Goal: Information Seeking & Learning: Check status

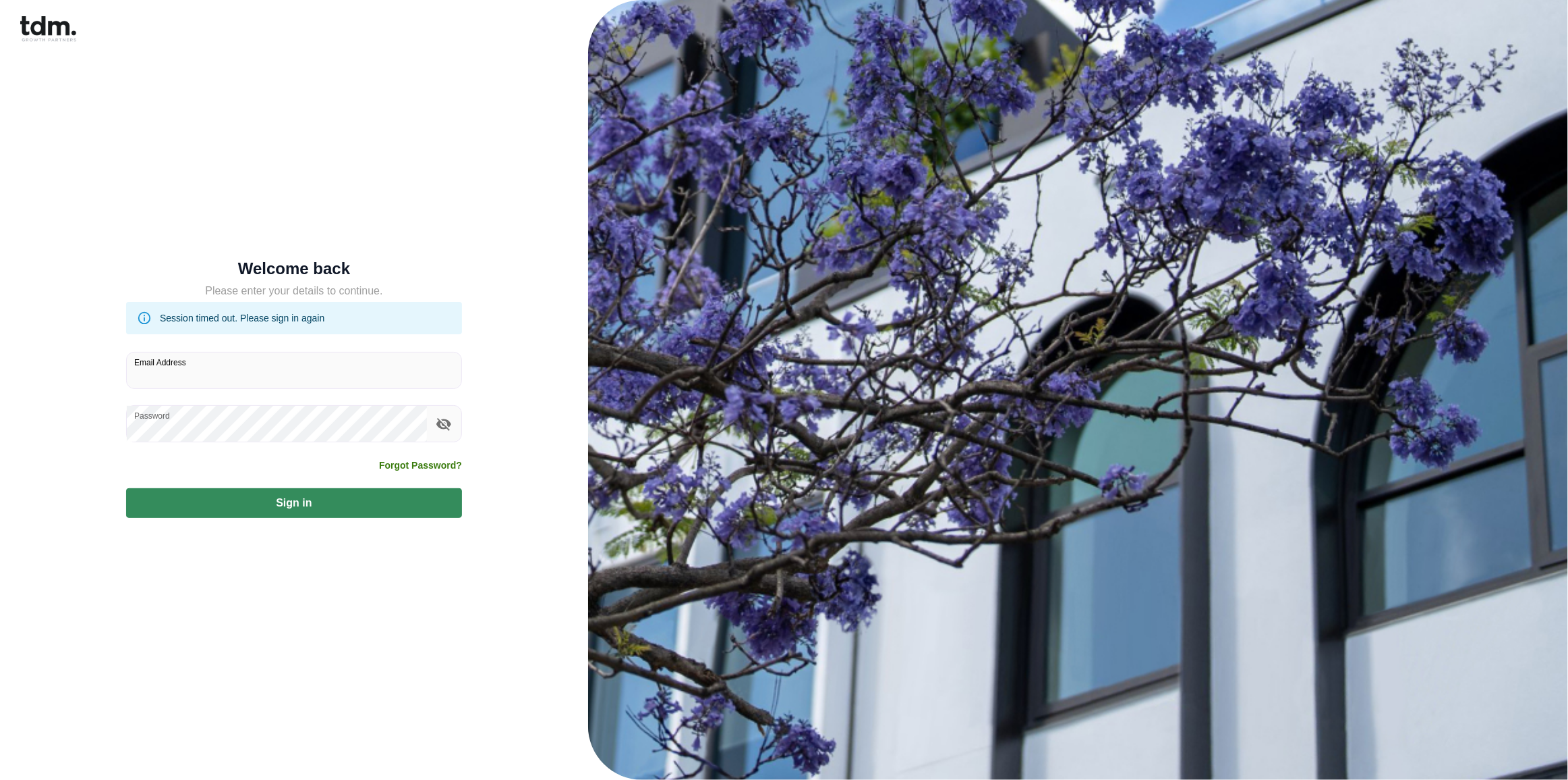
type input "**********"
click at [302, 502] on button "Sign in" at bounding box center [294, 503] width 336 height 30
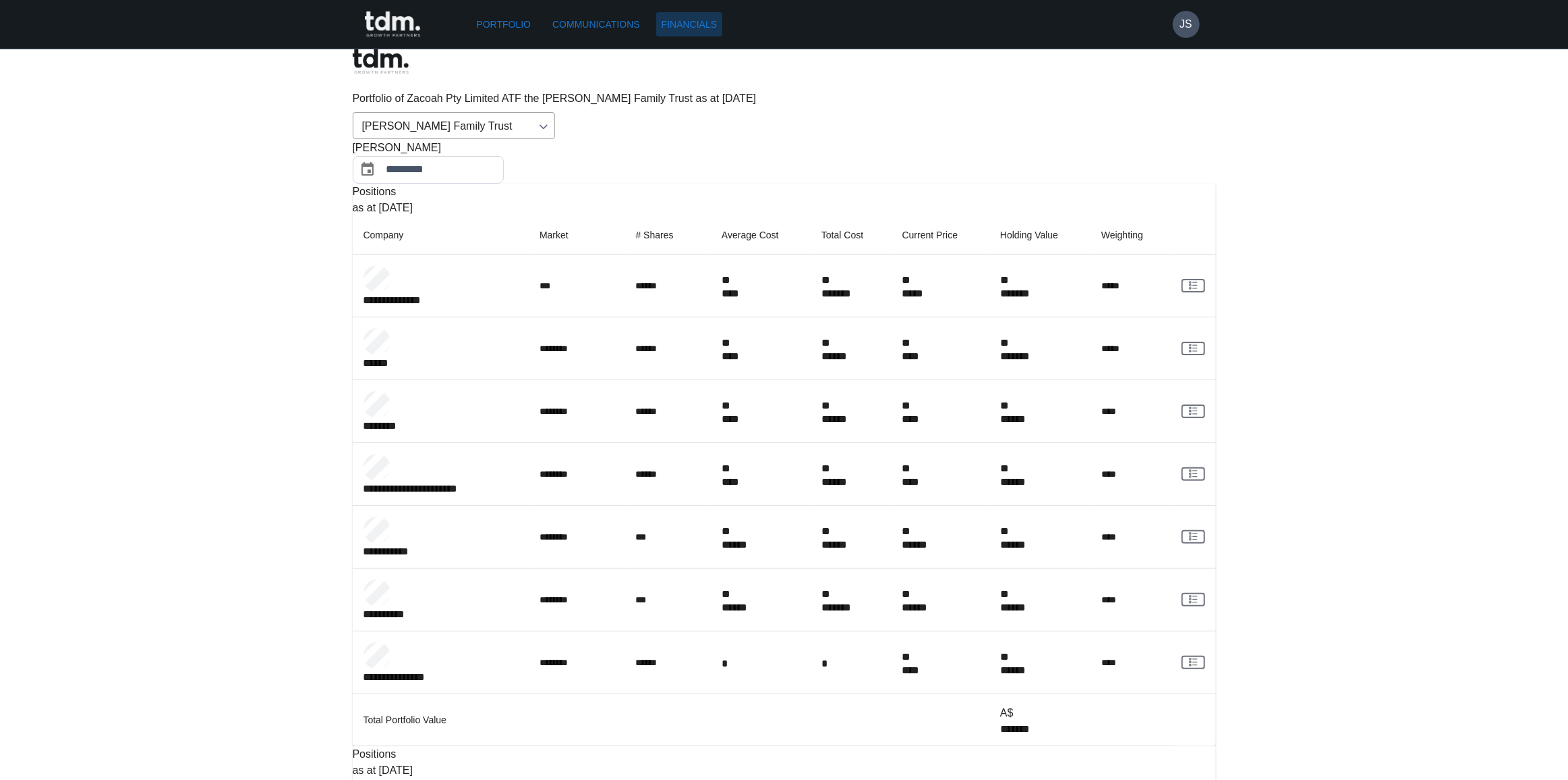
click at [685, 24] on link "Financials" at bounding box center [689, 24] width 66 height 25
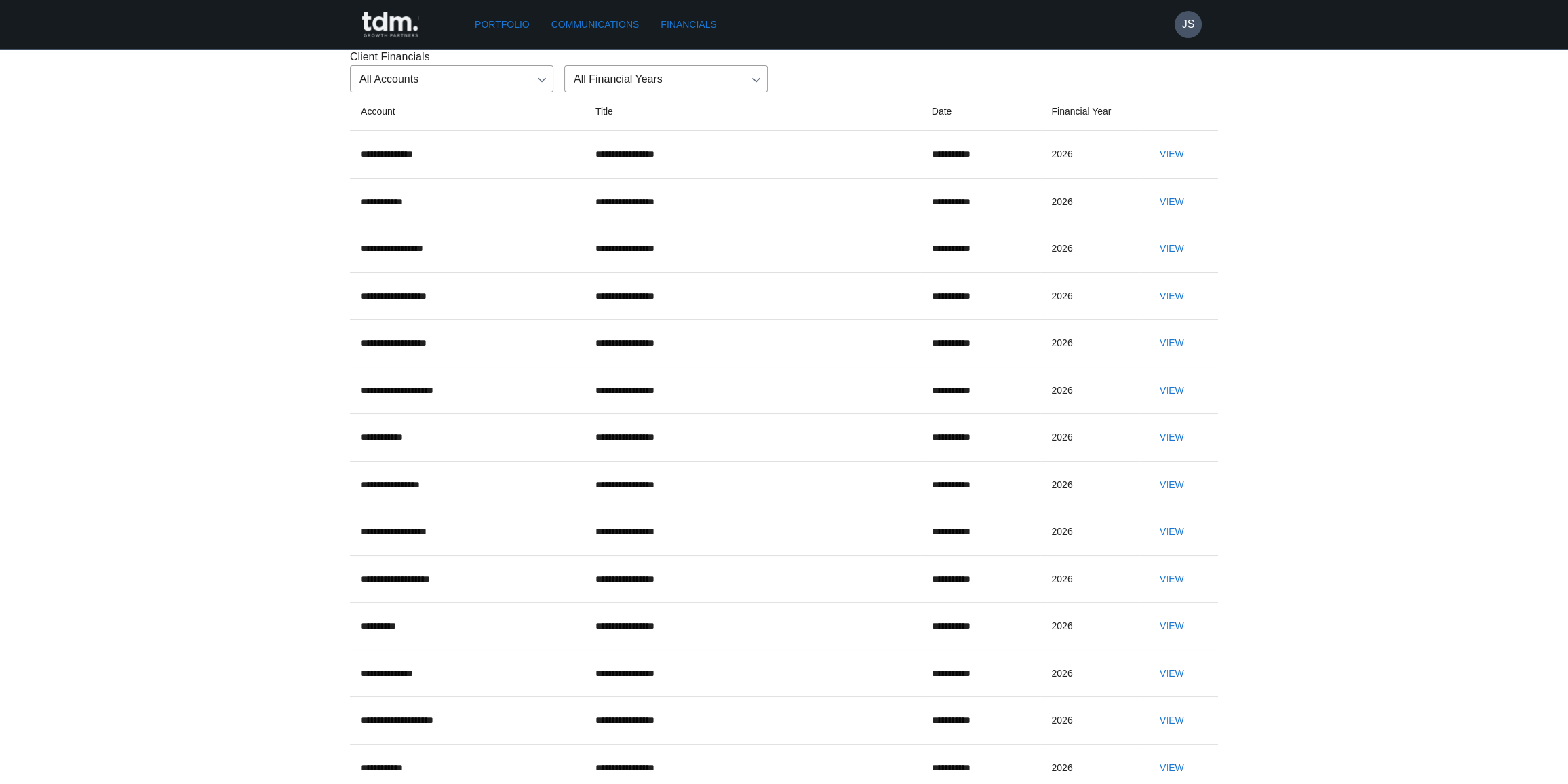
click at [527, 148] on body "**********" at bounding box center [784, 576] width 1568 height 1153
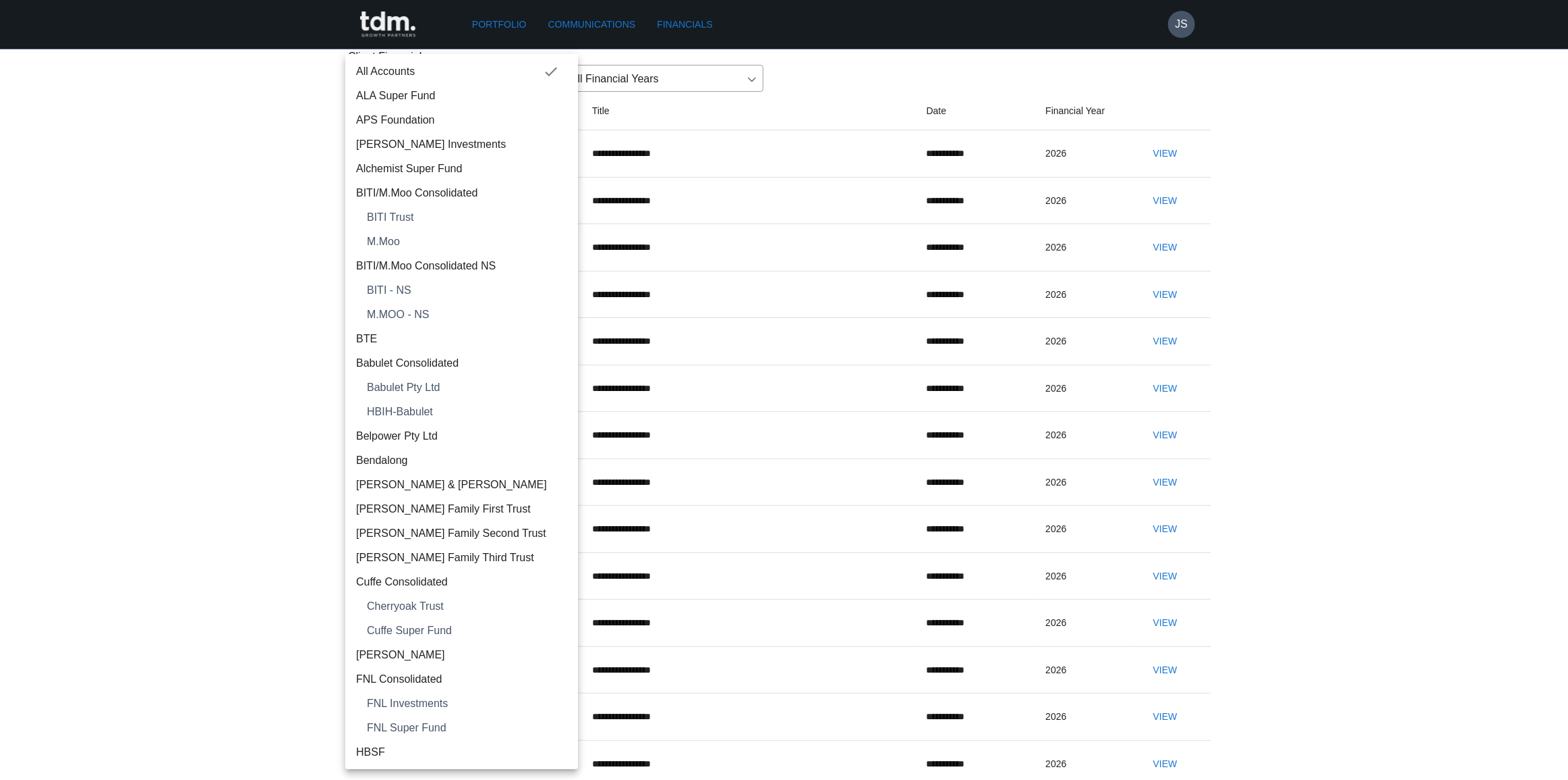
click at [467, 98] on span "ALA Super Fund" at bounding box center [461, 96] width 211 height 16
type input "**********"
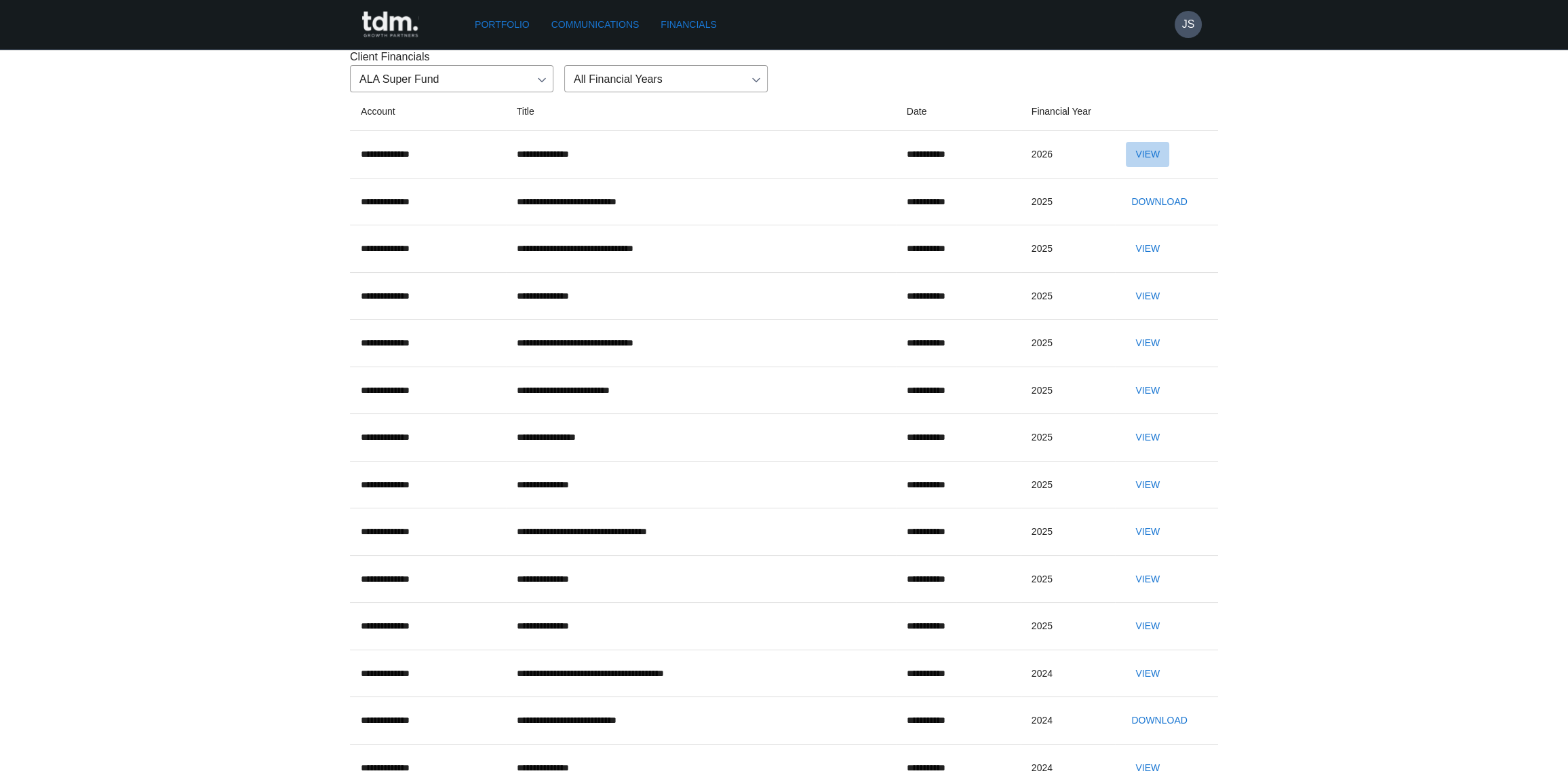
click at [1151, 167] on button "View" at bounding box center [1148, 154] width 44 height 25
click at [506, 25] on link "Portfolio" at bounding box center [503, 24] width 65 height 25
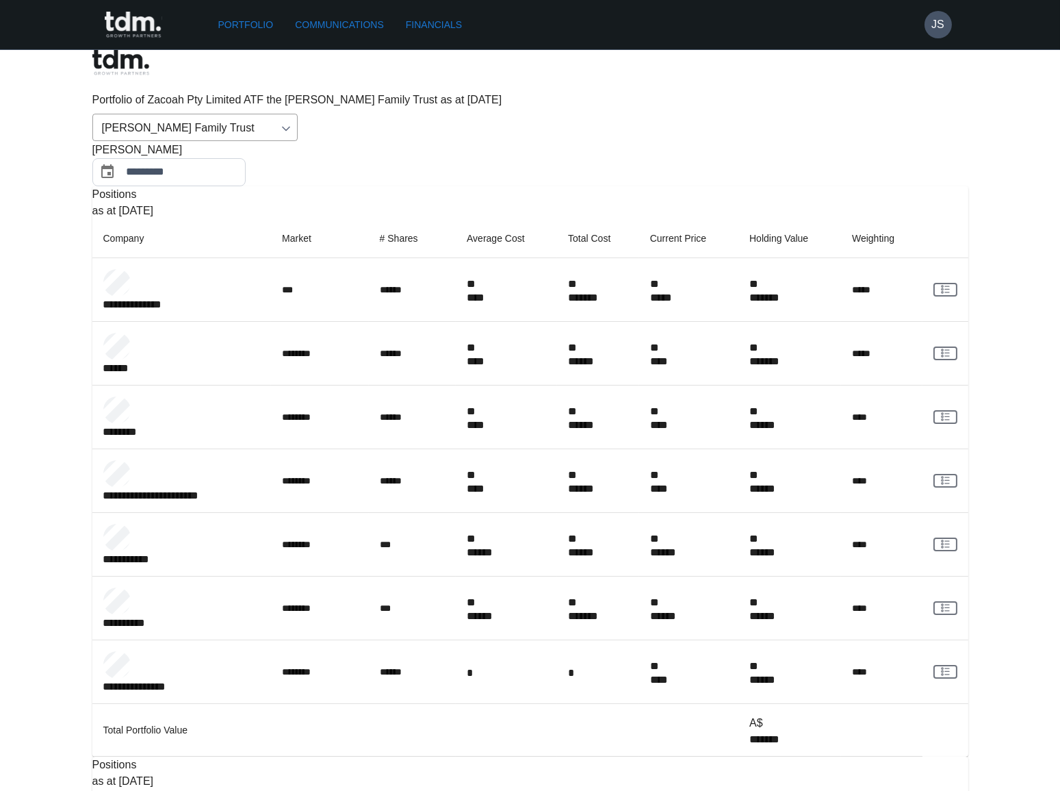
click at [248, 20] on link "Portfolio" at bounding box center [246, 24] width 66 height 25
click at [227, 92] on body "**********" at bounding box center [530, 674] width 1060 height 1348
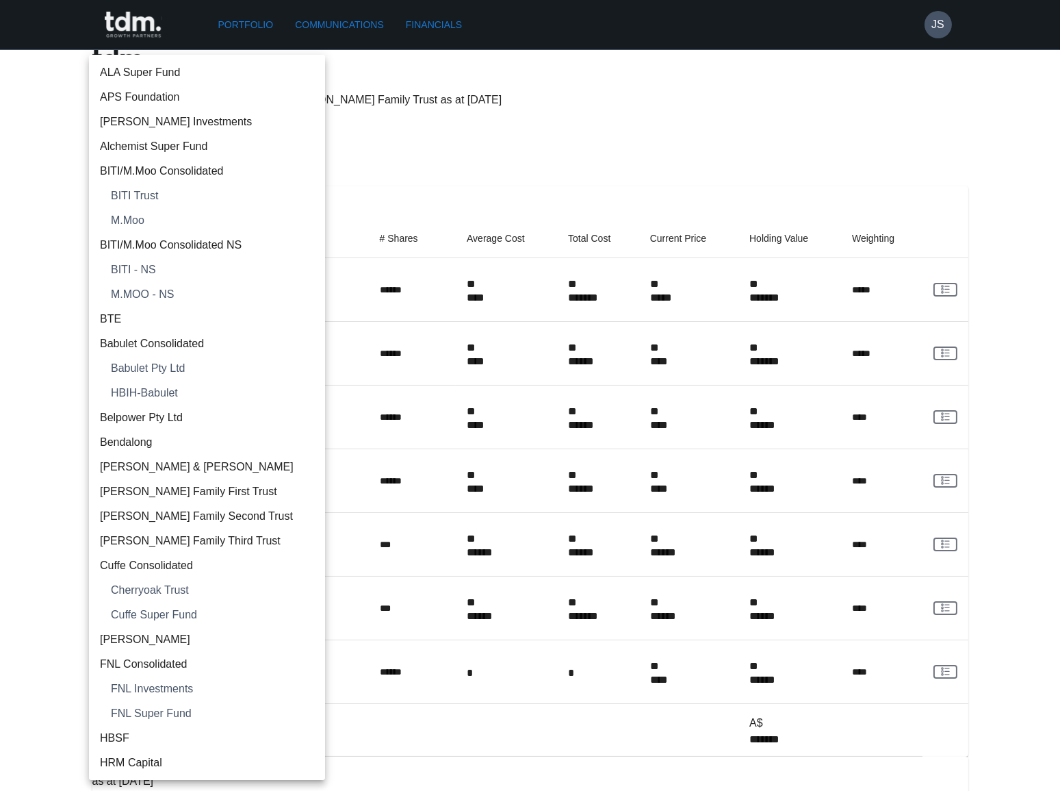
click at [175, 70] on span "ALA Super Fund" at bounding box center [207, 72] width 214 height 16
type input "**********"
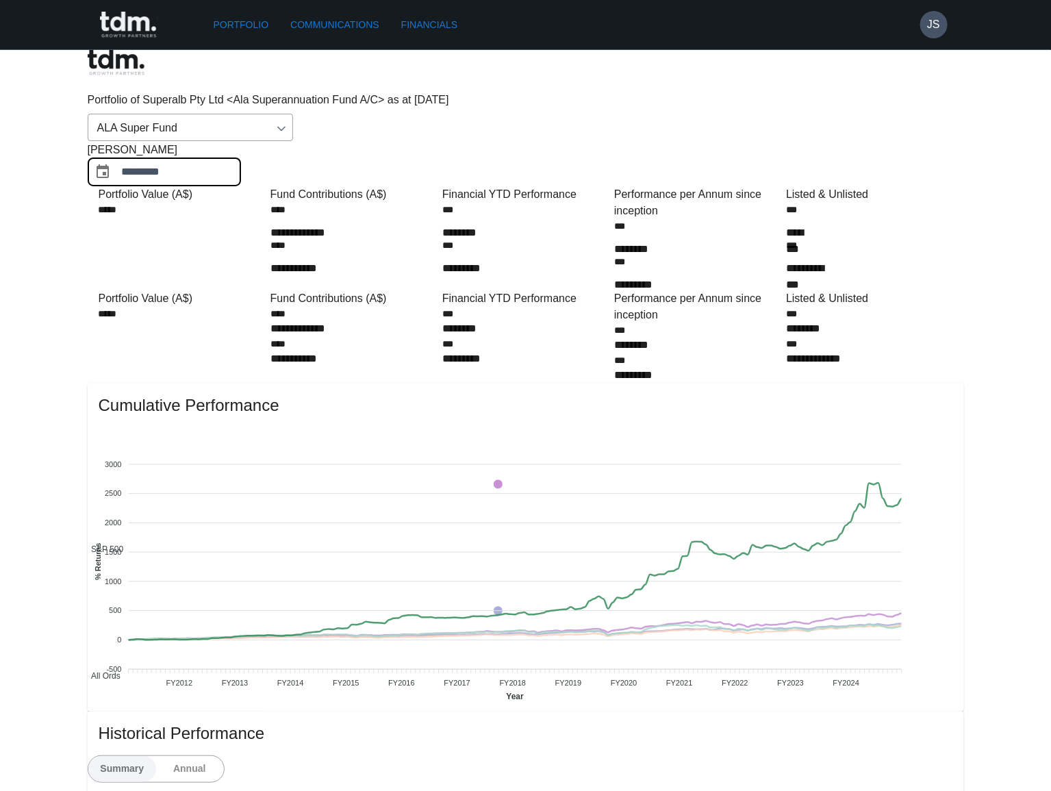
drag, startPoint x: 876, startPoint y: 86, endPoint x: 874, endPoint y: 96, distance: 9.8
click at [241, 158] on input "*********" at bounding box center [181, 172] width 119 height 28
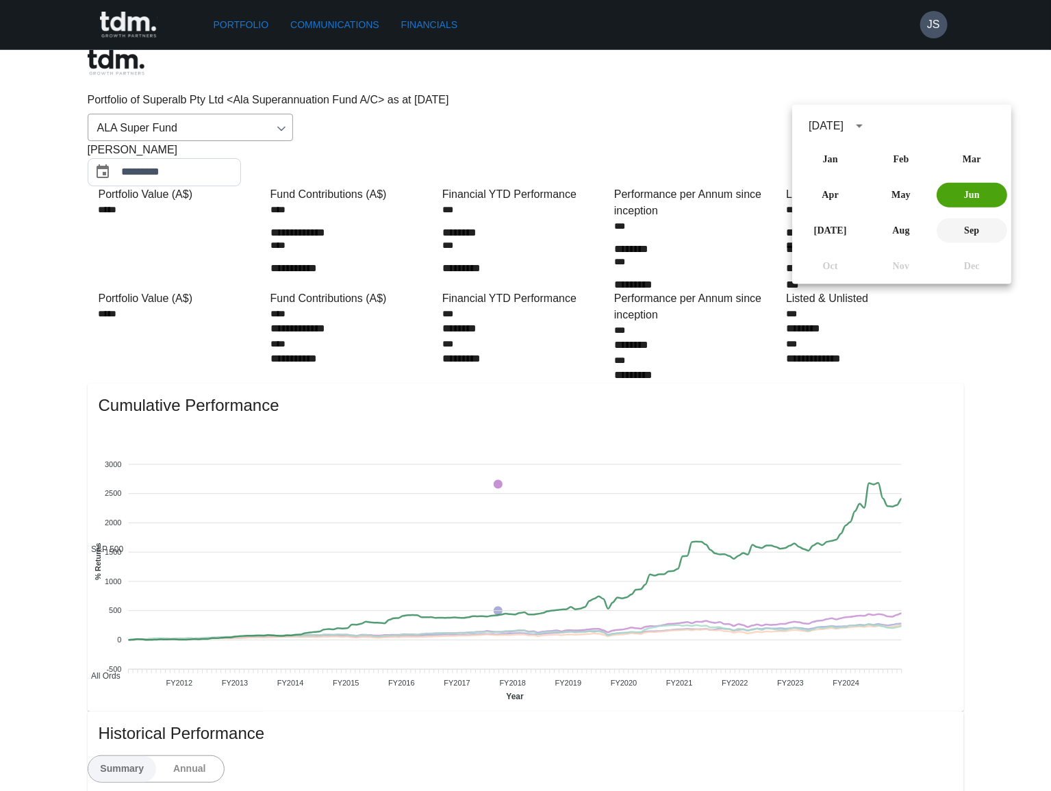
click at [972, 233] on button "Sep" at bounding box center [971, 230] width 70 height 25
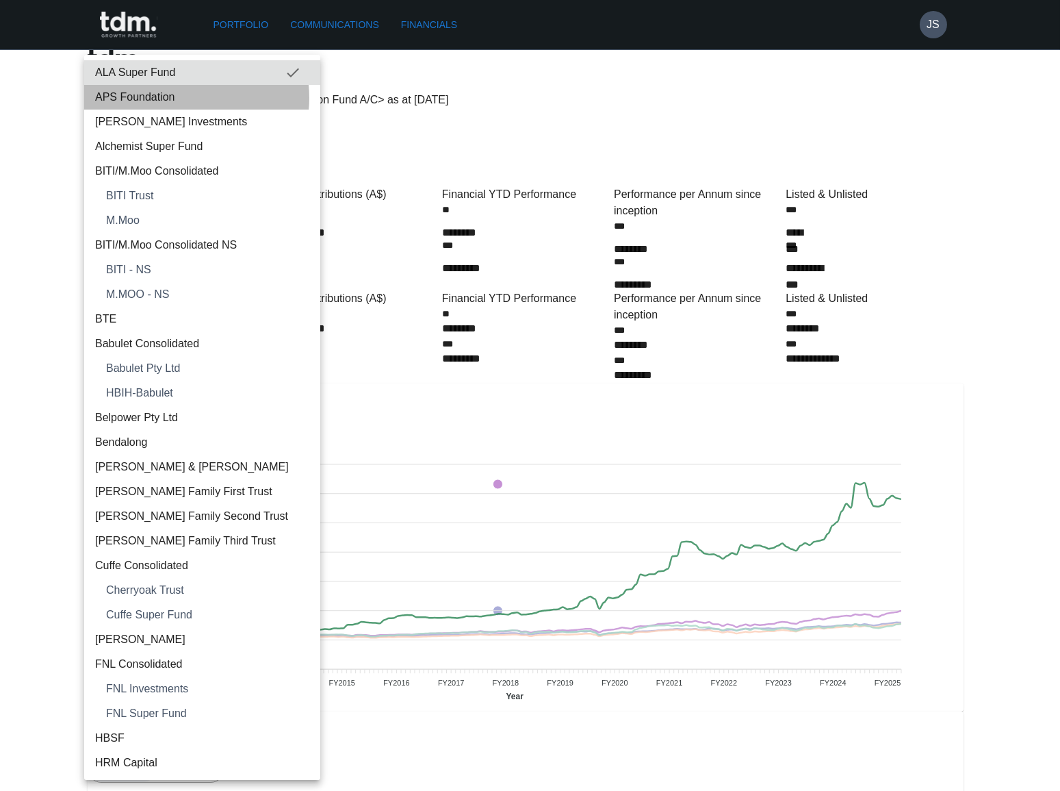
drag, startPoint x: 184, startPoint y: 98, endPoint x: 229, endPoint y: 40, distance: 73.1
click at [183, 98] on span "APS Foundation" at bounding box center [202, 97] width 214 height 16
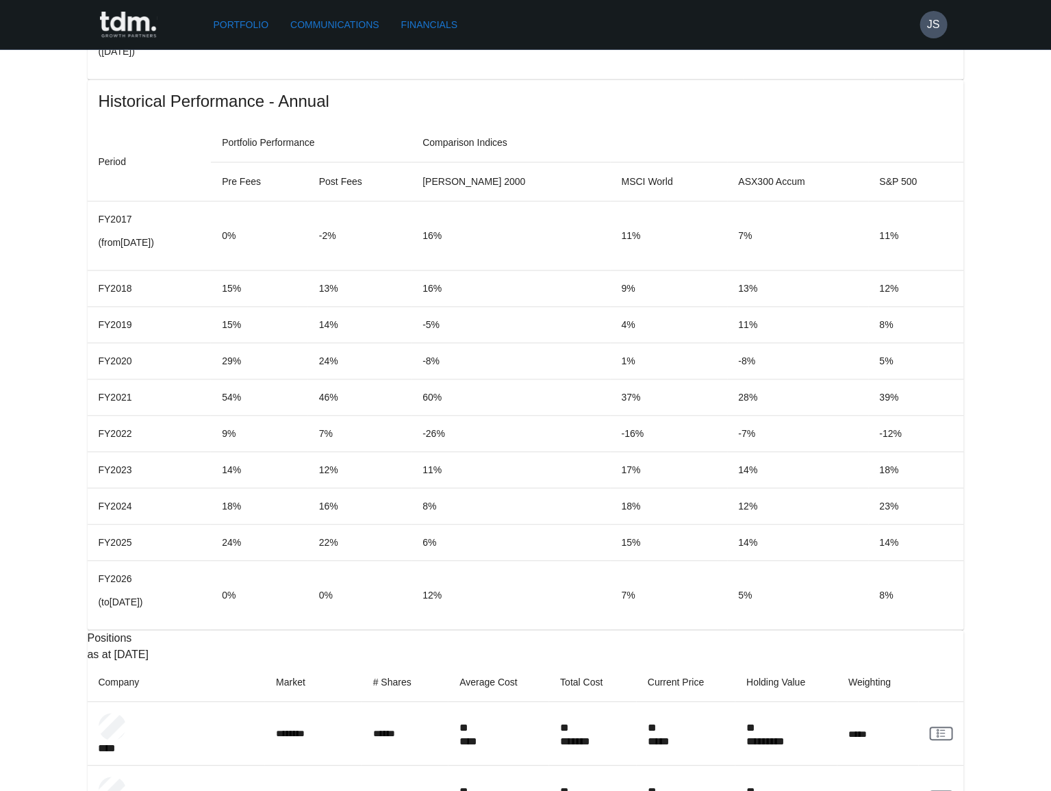
scroll to position [1194, 0]
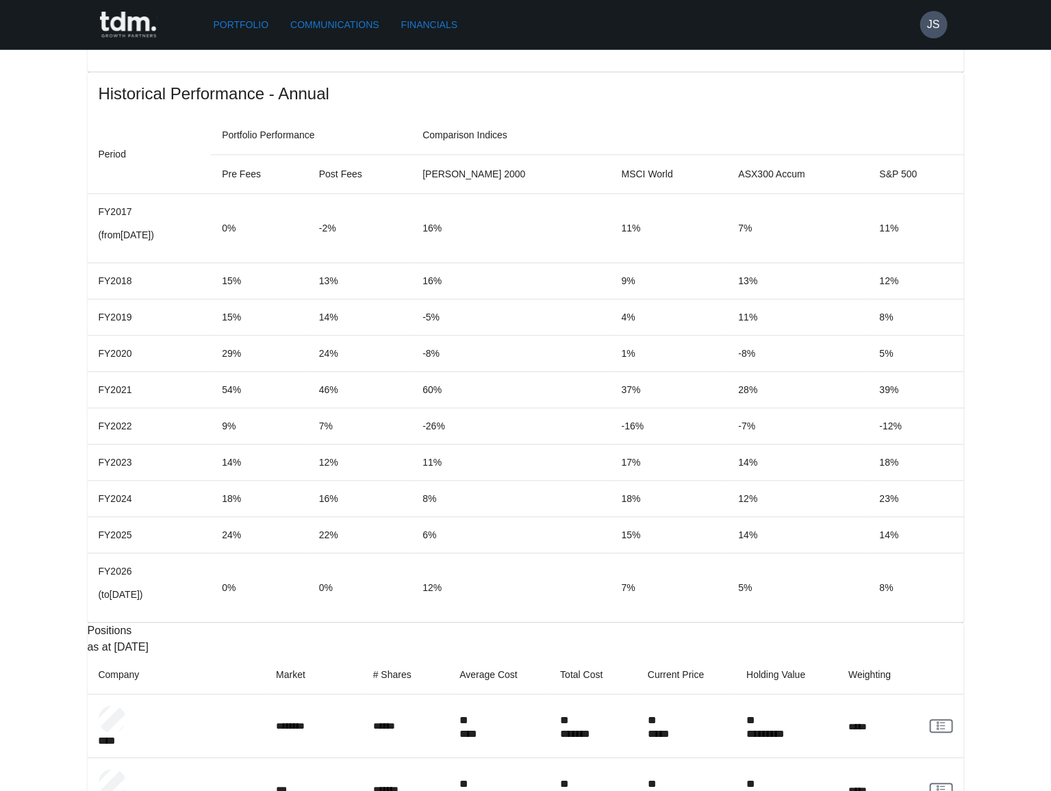
copy p "**********"
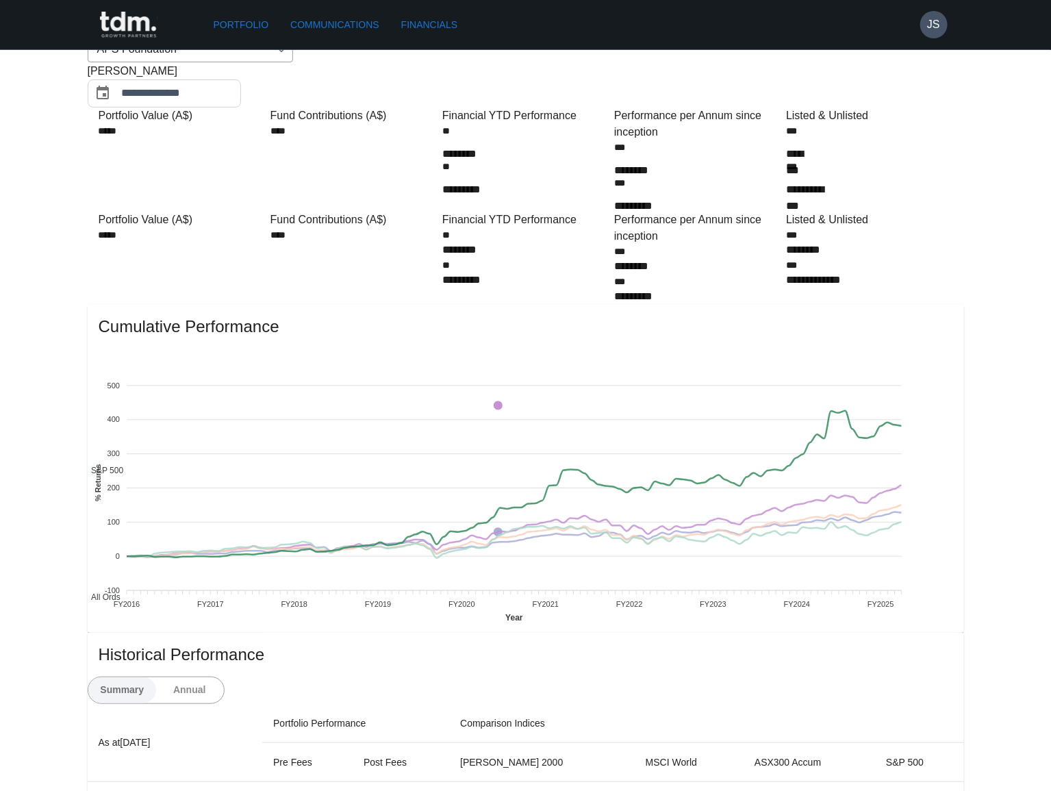
scroll to position [0, 0]
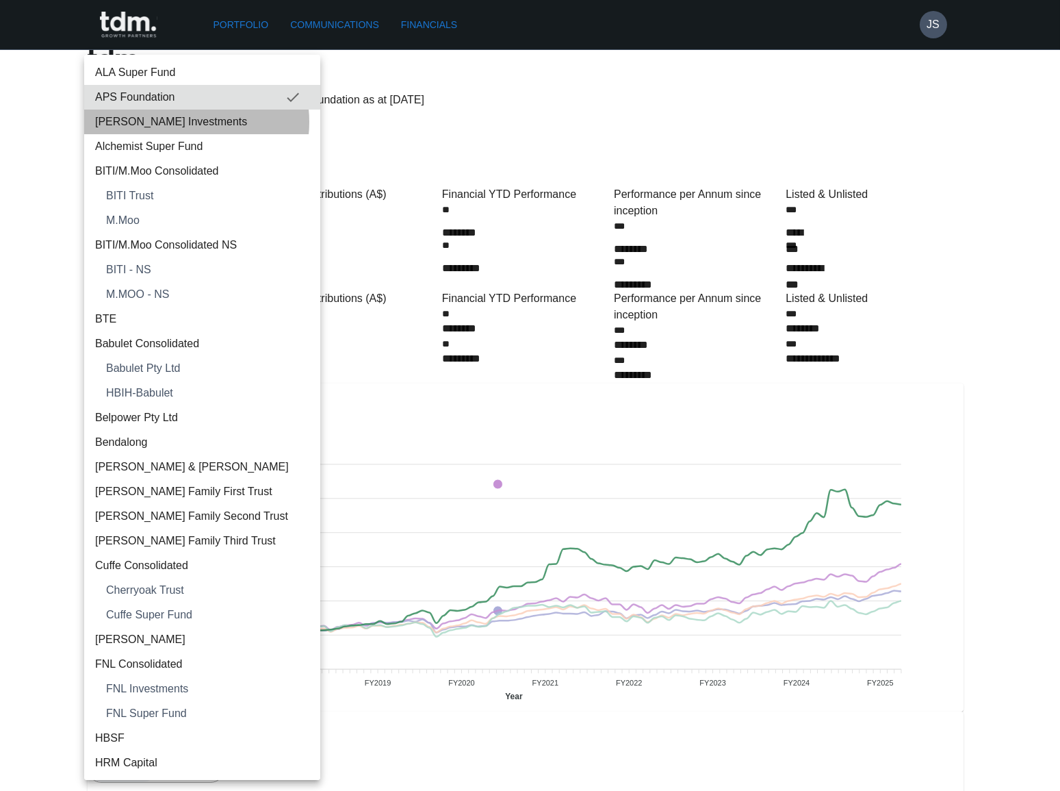
click at [181, 122] on span "[PERSON_NAME] Investments" at bounding box center [202, 122] width 214 height 16
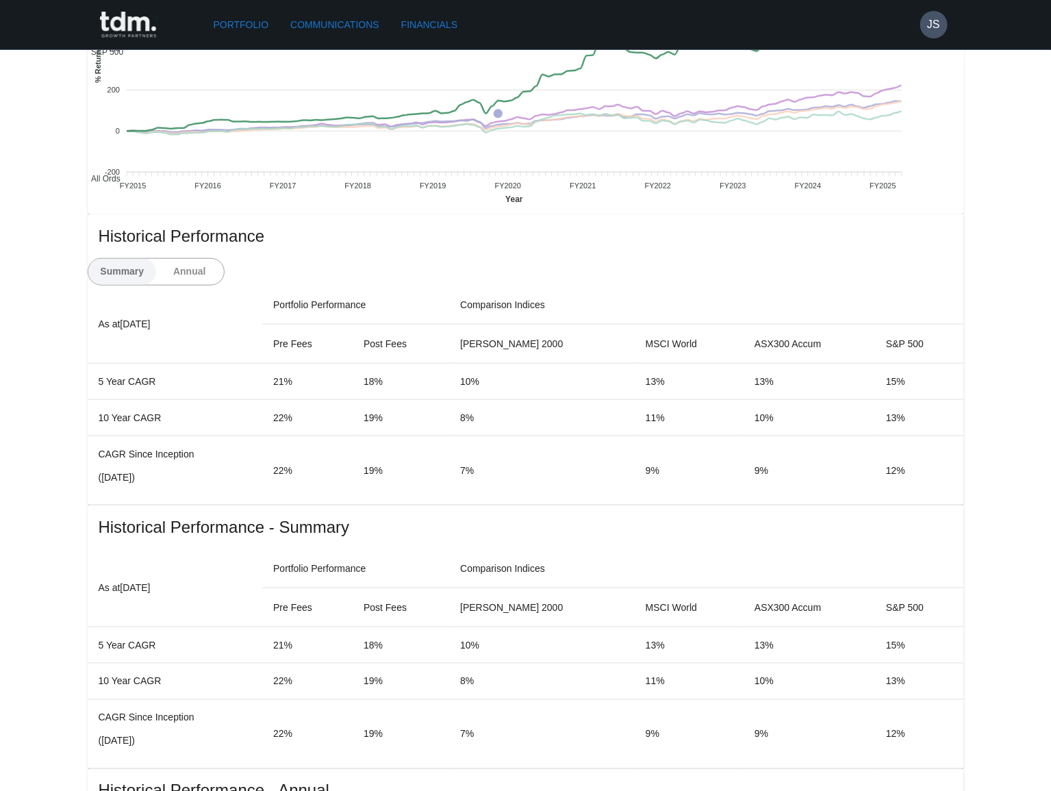
scroll to position [498, 0]
click at [224, 258] on button "Annual" at bounding box center [189, 271] width 68 height 26
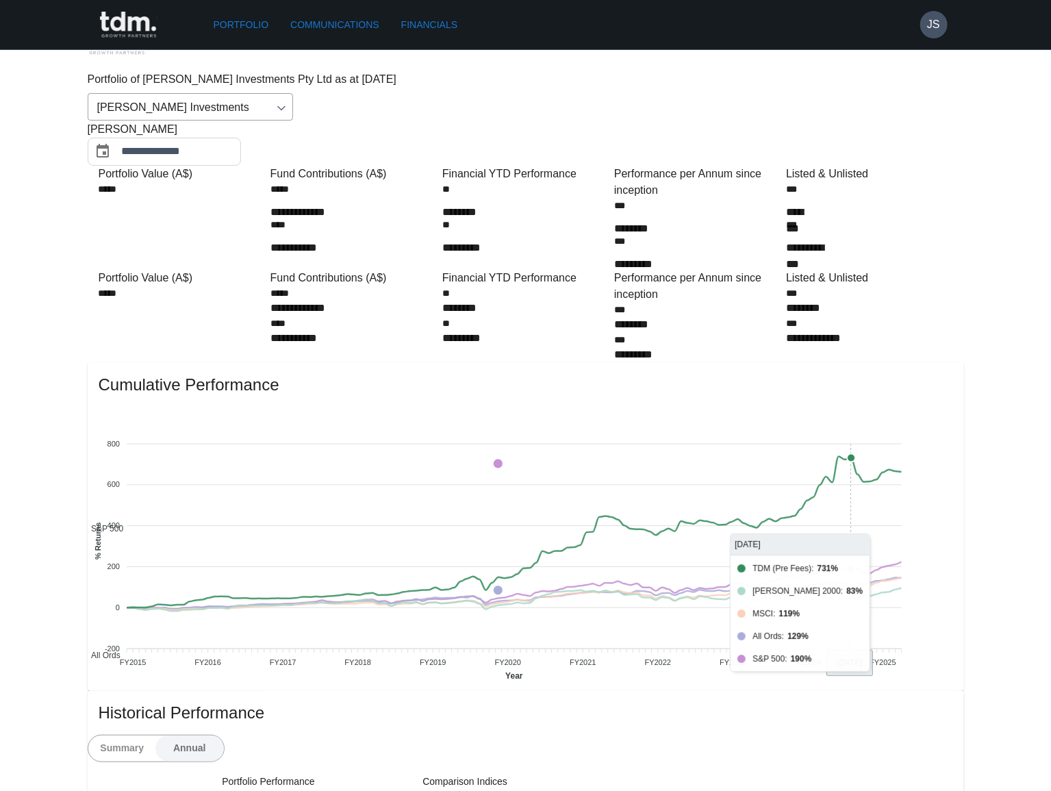
scroll to position [0, 0]
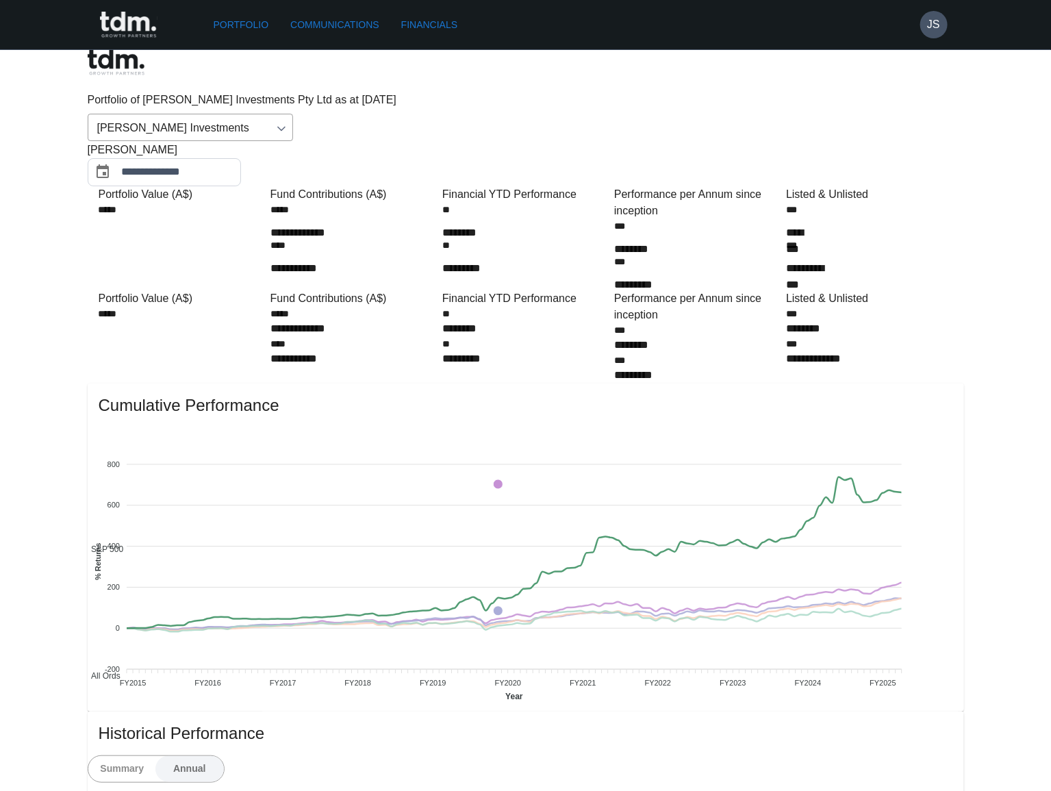
click at [241, 158] on input "**********" at bounding box center [181, 172] width 119 height 28
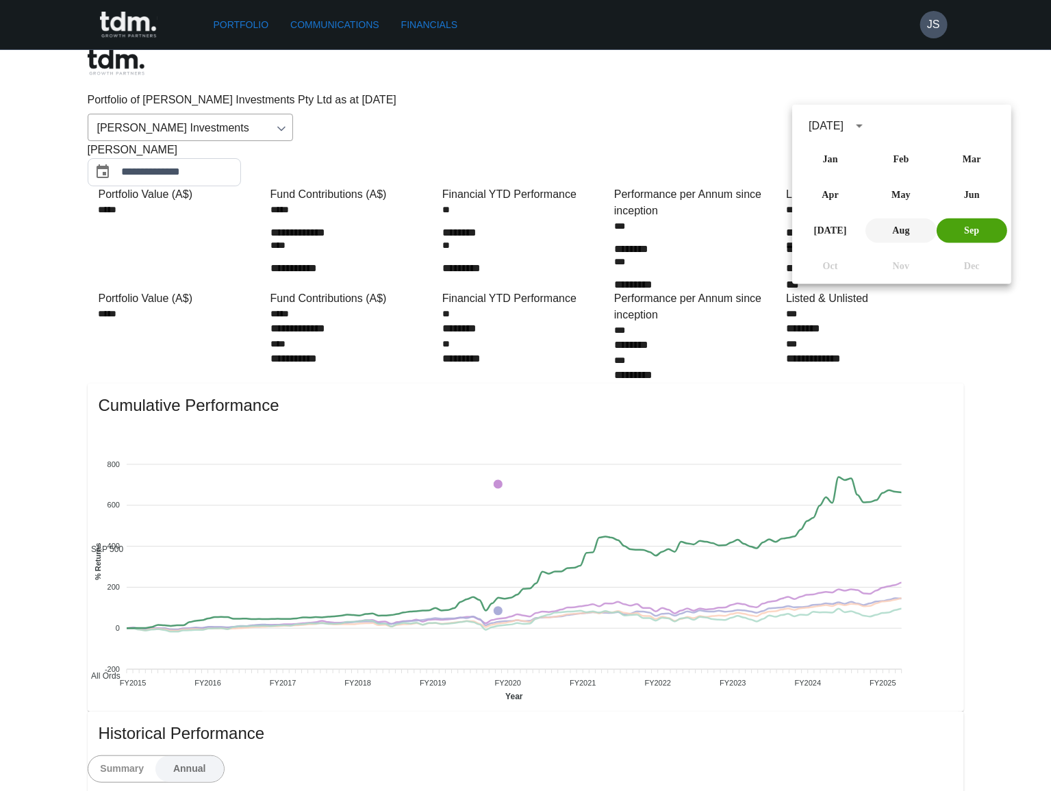
drag, startPoint x: 914, startPoint y: 230, endPoint x: 864, endPoint y: 246, distance: 52.6
click at [914, 230] on button "Aug" at bounding box center [901, 230] width 70 height 25
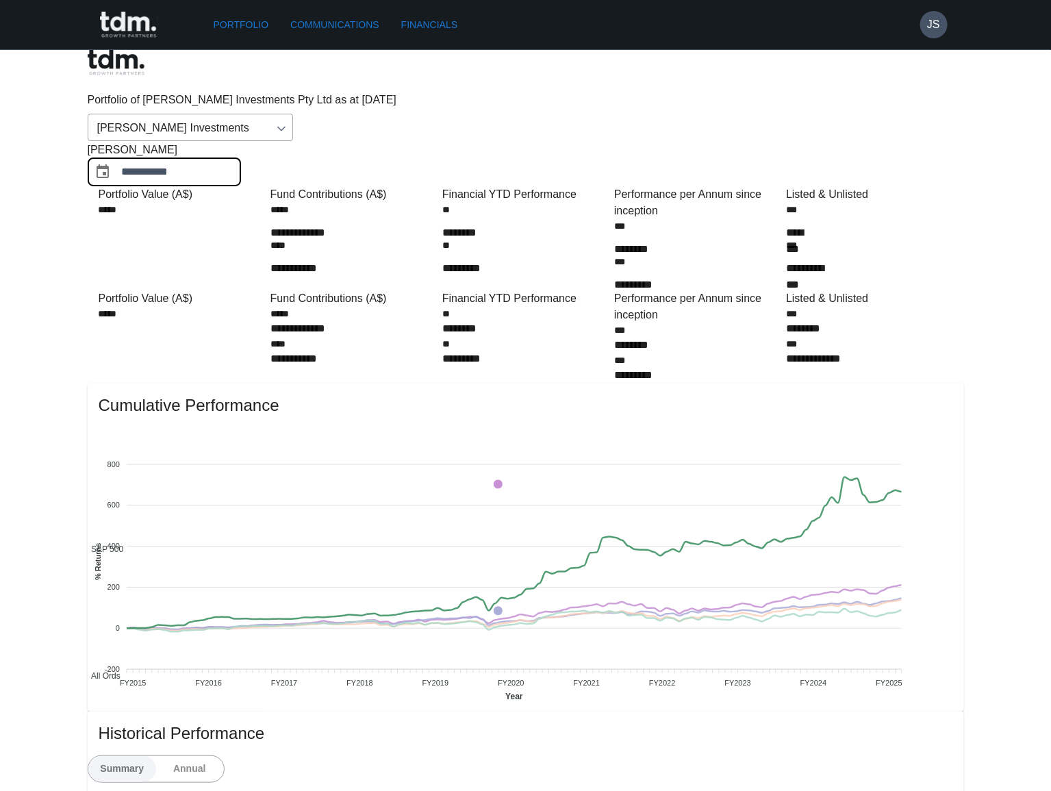
drag, startPoint x: 864, startPoint y: 89, endPoint x: 863, endPoint y: 99, distance: 9.6
click at [241, 158] on input "**********" at bounding box center [181, 172] width 119 height 28
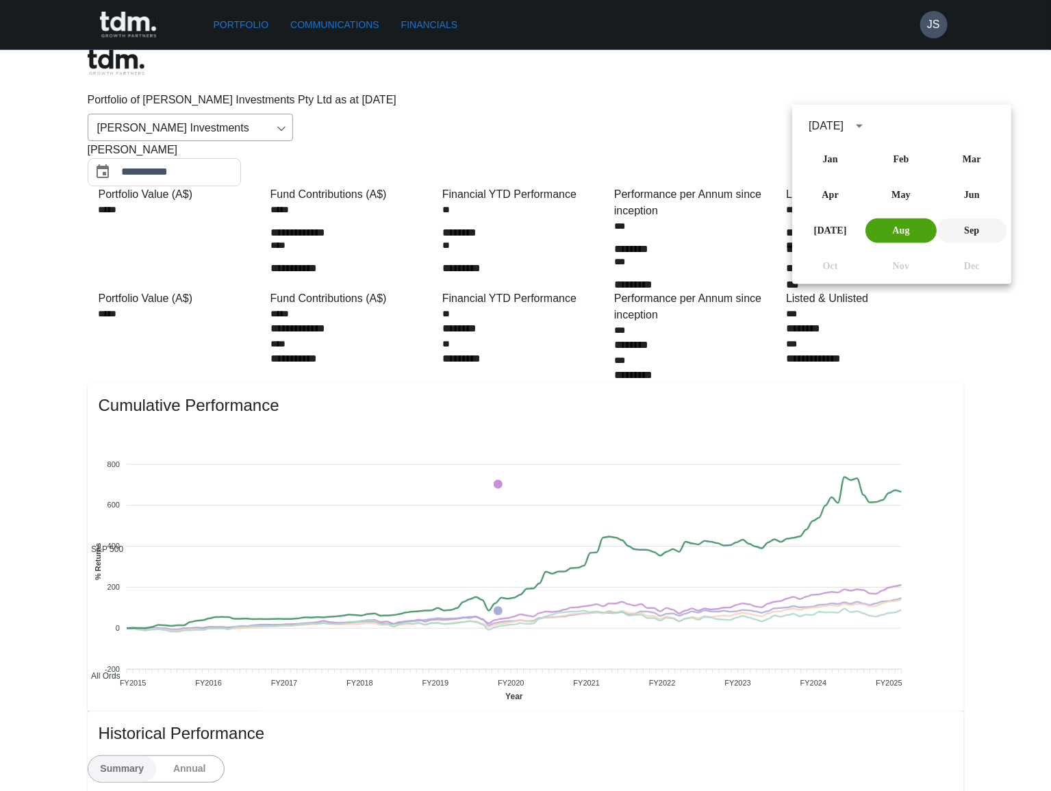
click at [955, 231] on button "Sep" at bounding box center [971, 230] width 70 height 25
type input "**********"
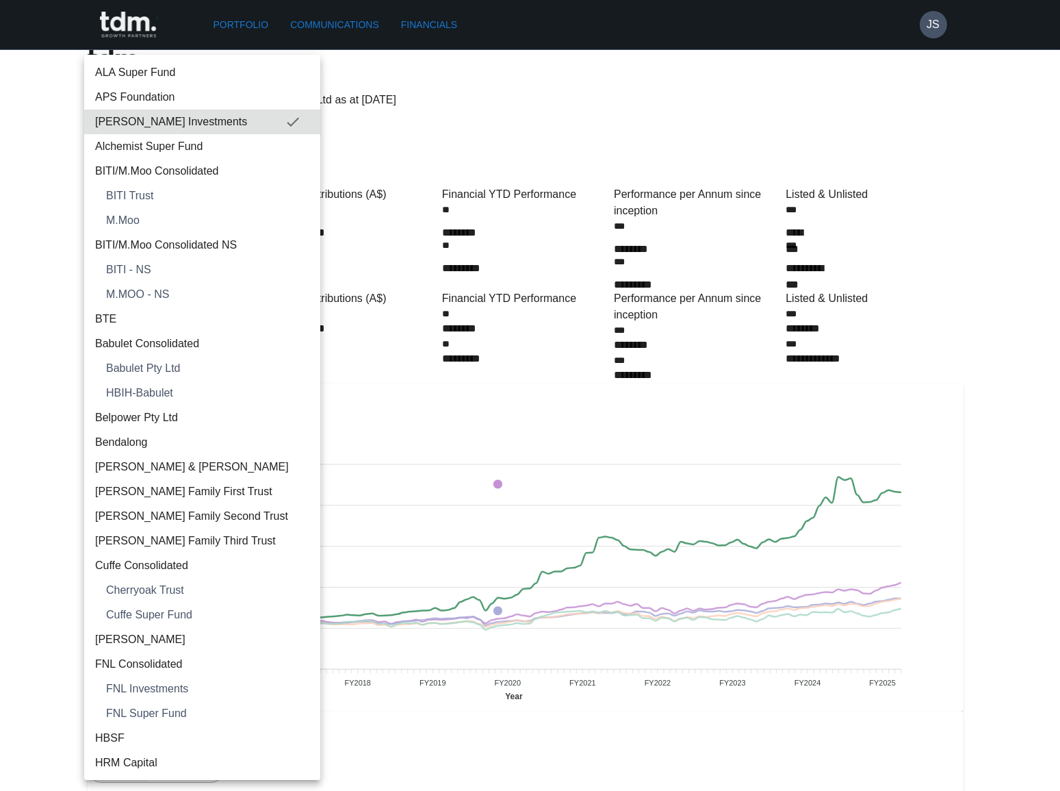
click at [157, 146] on span "Alchemist Super Fund" at bounding box center [202, 146] width 214 height 16
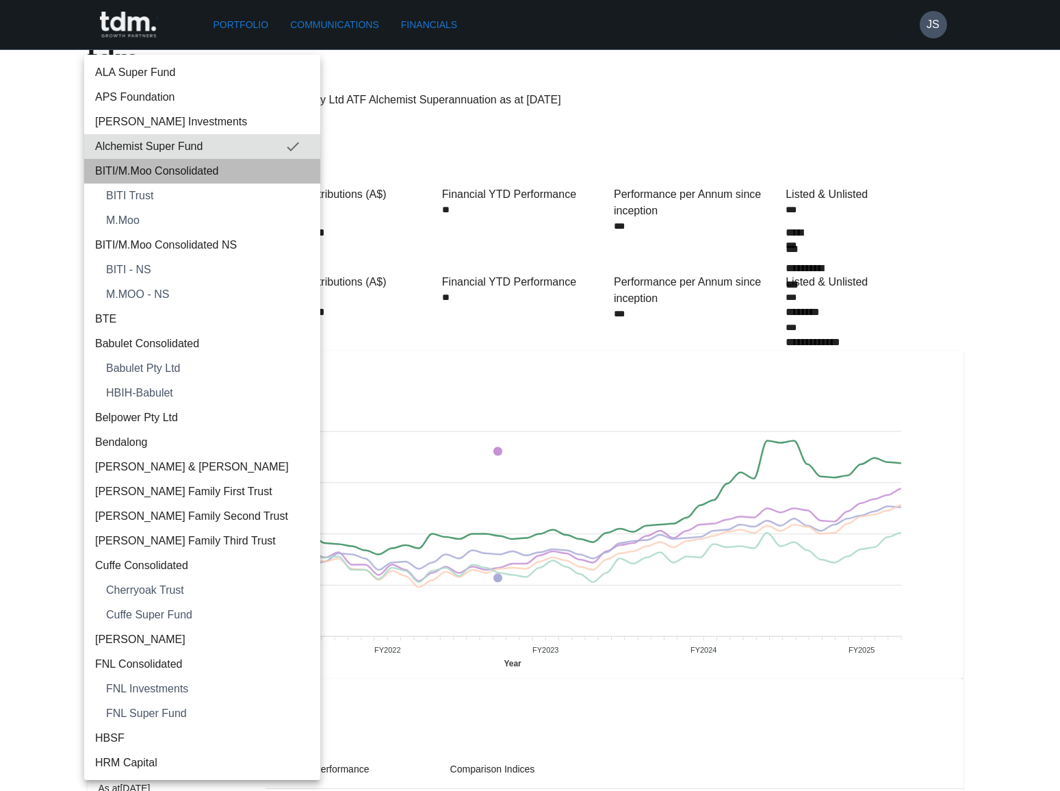
click at [231, 164] on span "BITI/M.Moo Consolidated" at bounding box center [202, 171] width 214 height 16
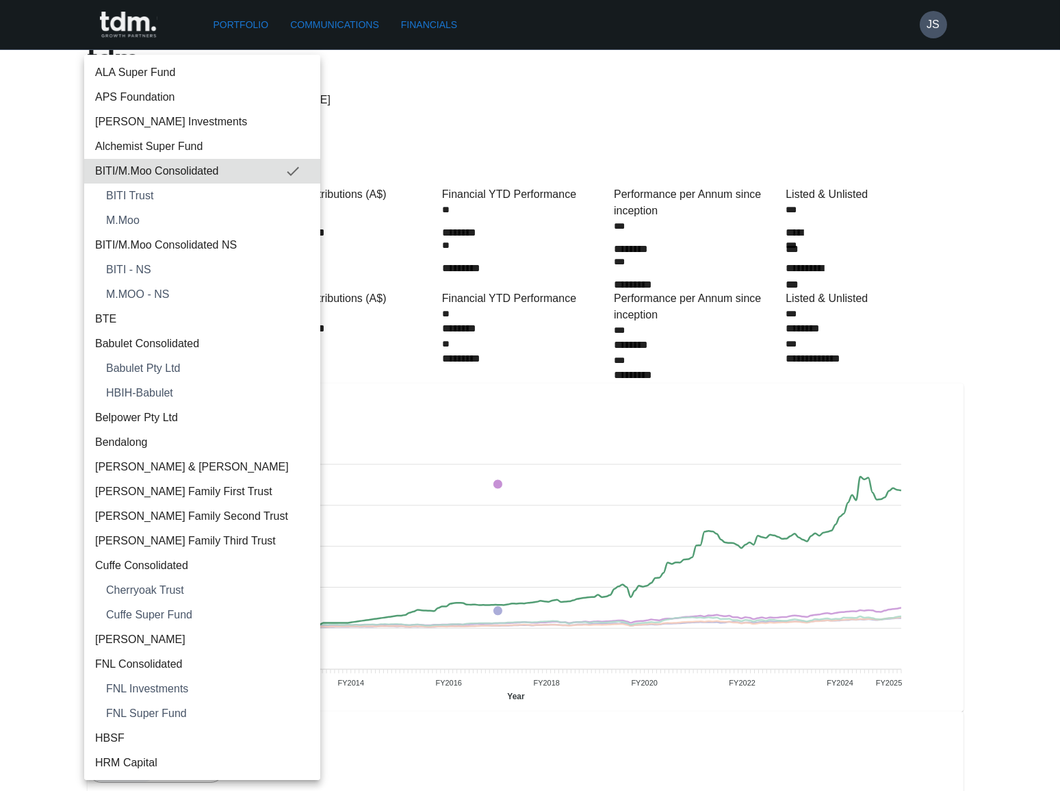
click at [202, 192] on span "BITI Trust" at bounding box center [207, 196] width 203 height 16
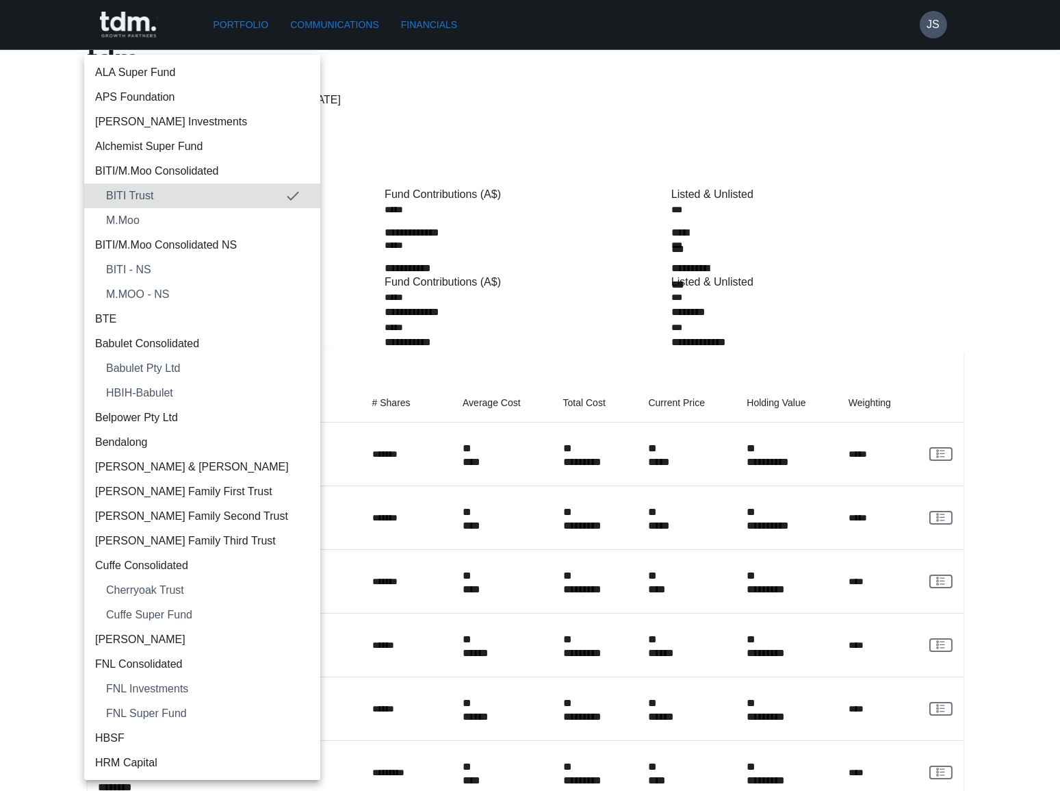
click at [185, 215] on span "M.Moo" at bounding box center [207, 220] width 203 height 16
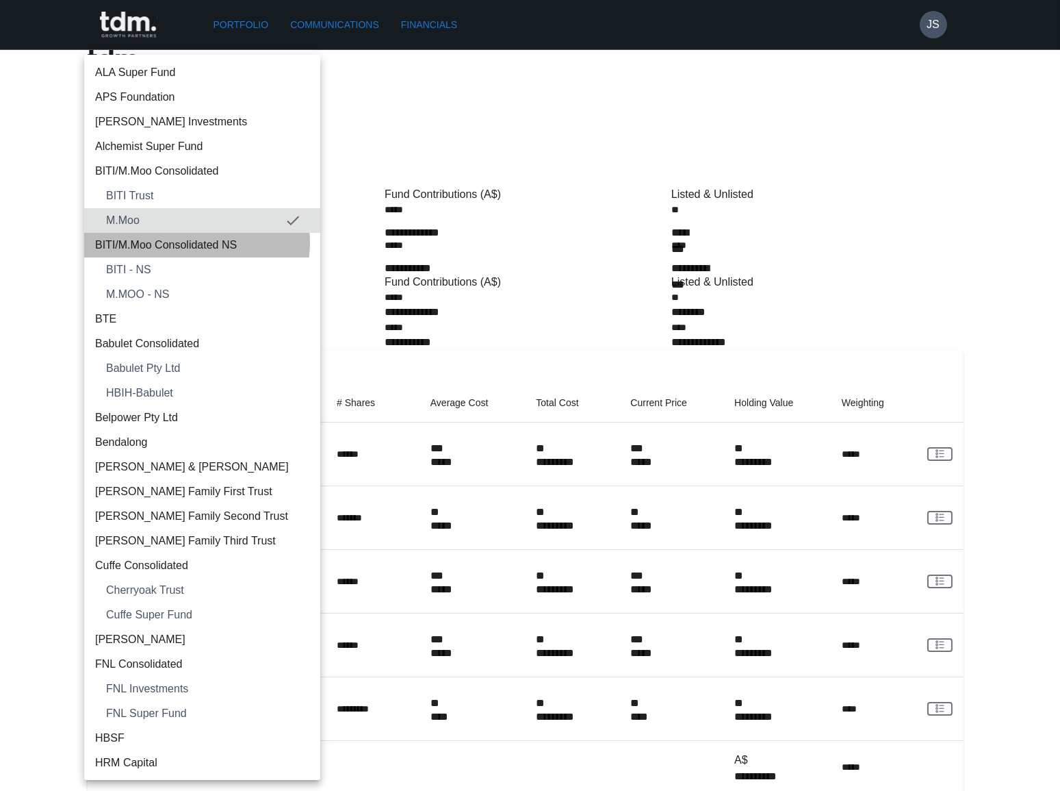
click at [189, 242] on span "BITI/M.Moo Consolidated NS" at bounding box center [202, 245] width 214 height 16
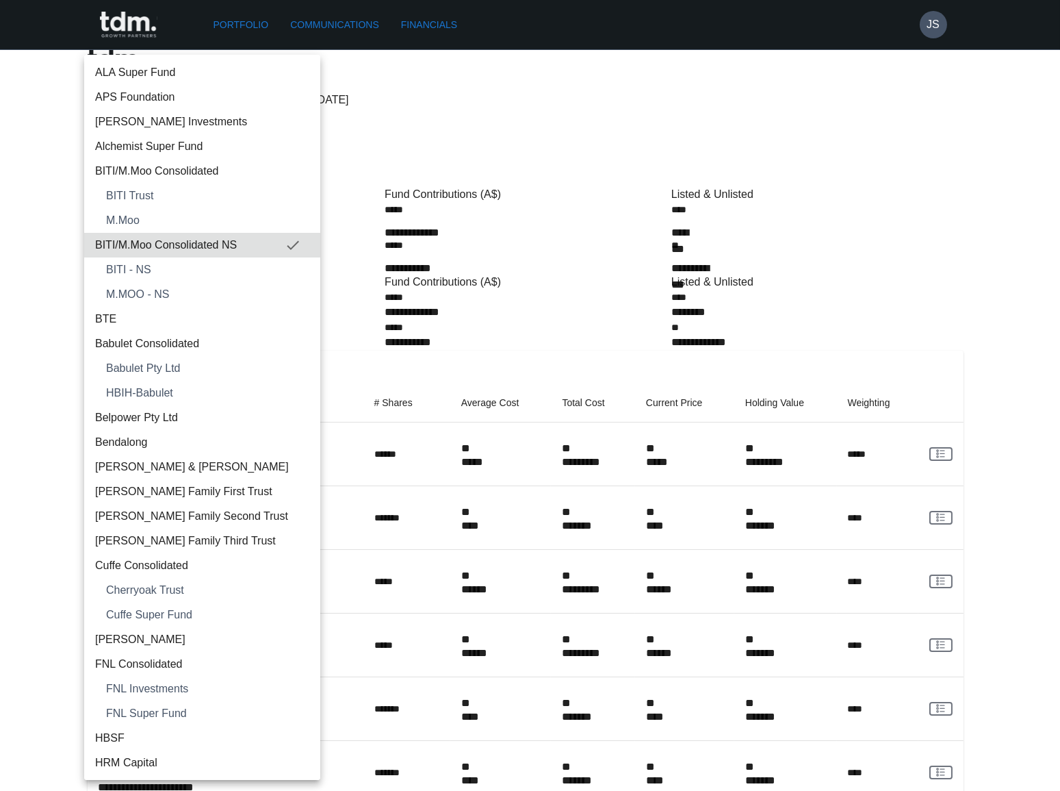
click at [185, 167] on span "BITI/M.Moo Consolidated" at bounding box center [202, 171] width 214 height 16
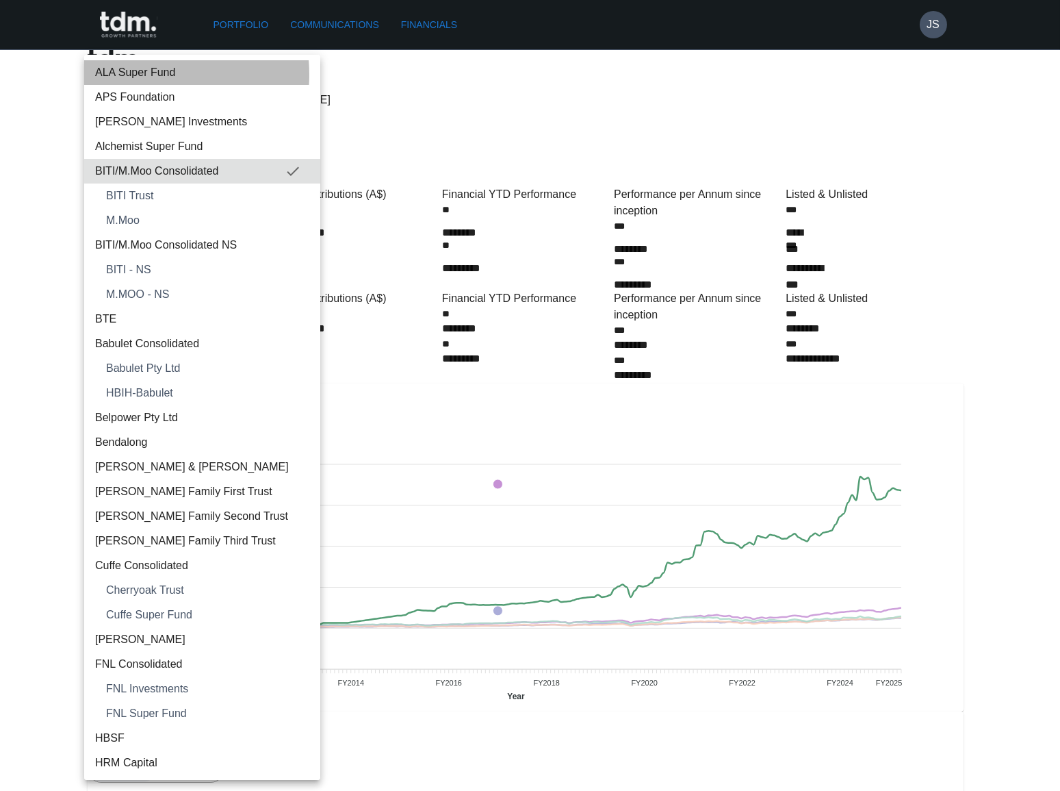
click at [133, 75] on span "ALA Super Fund" at bounding box center [202, 72] width 214 height 16
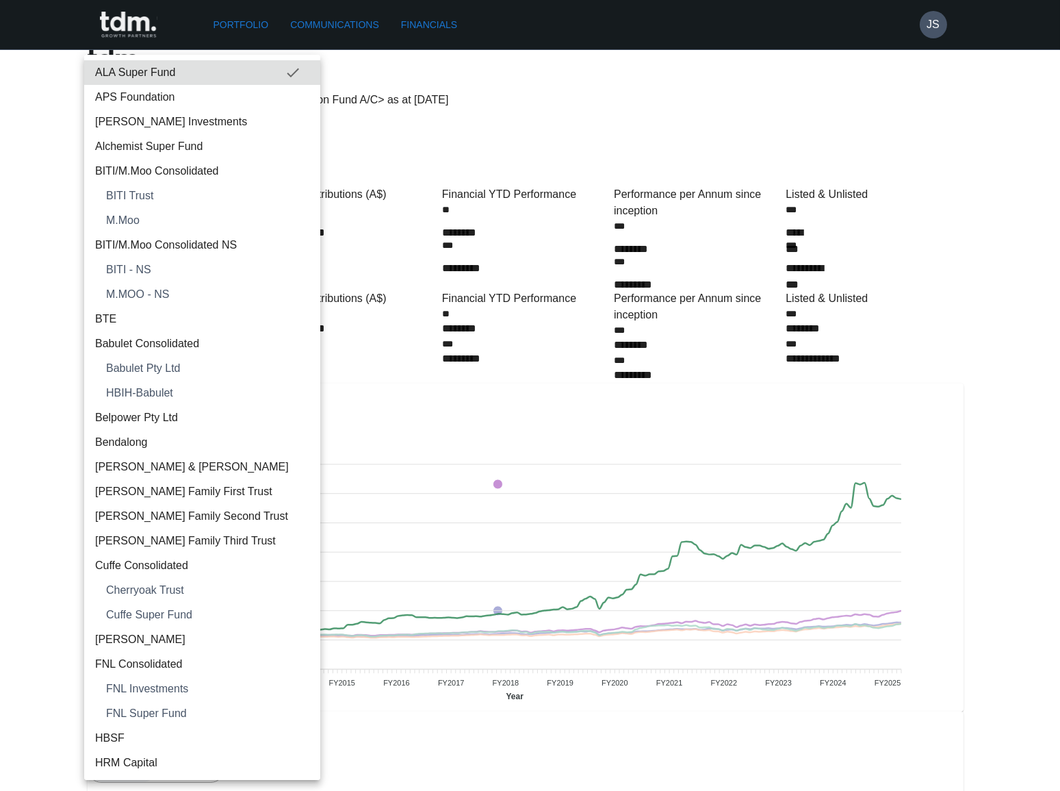
click at [168, 314] on span "BTE" at bounding box center [202, 319] width 214 height 16
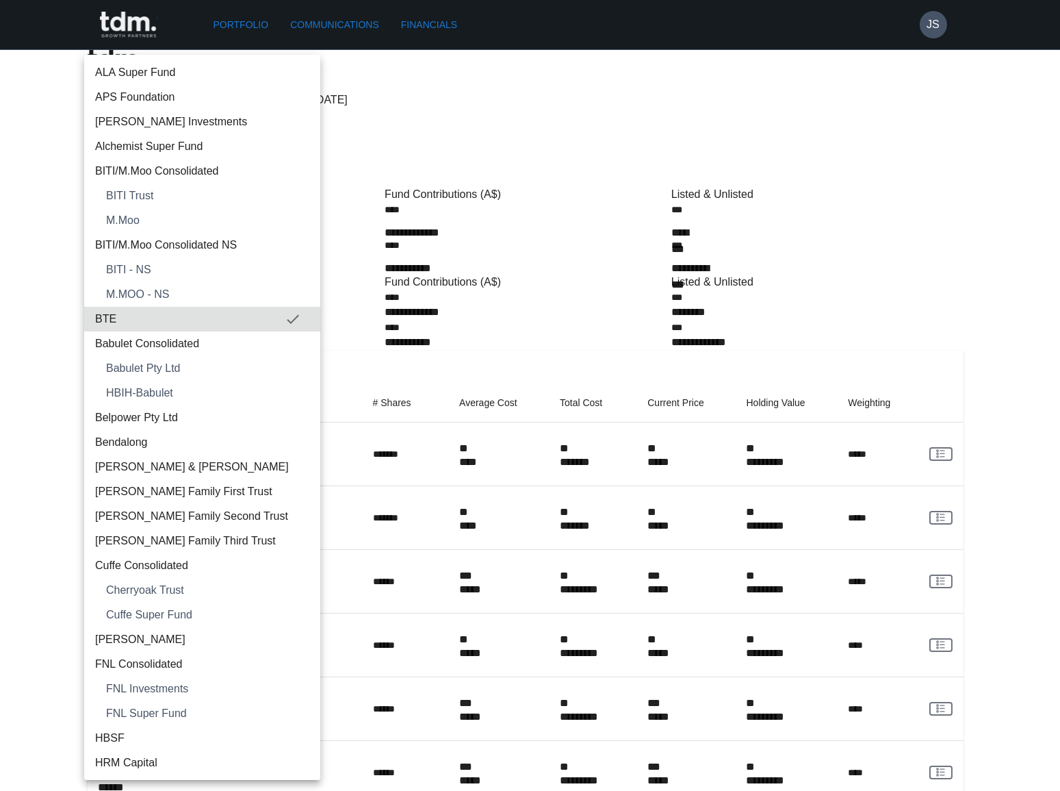
click at [174, 342] on span "Babulet Consolidated" at bounding box center [202, 343] width 214 height 16
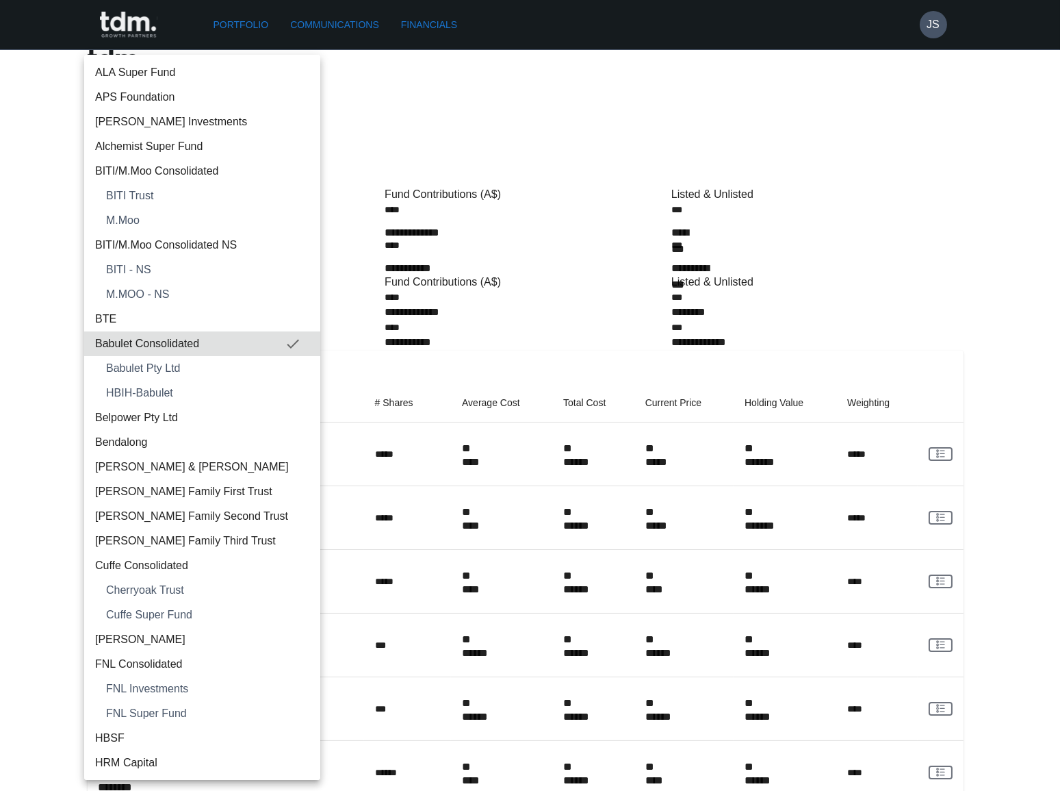
click at [140, 418] on span "Belpower Pty Ltd" at bounding box center [202, 417] width 214 height 16
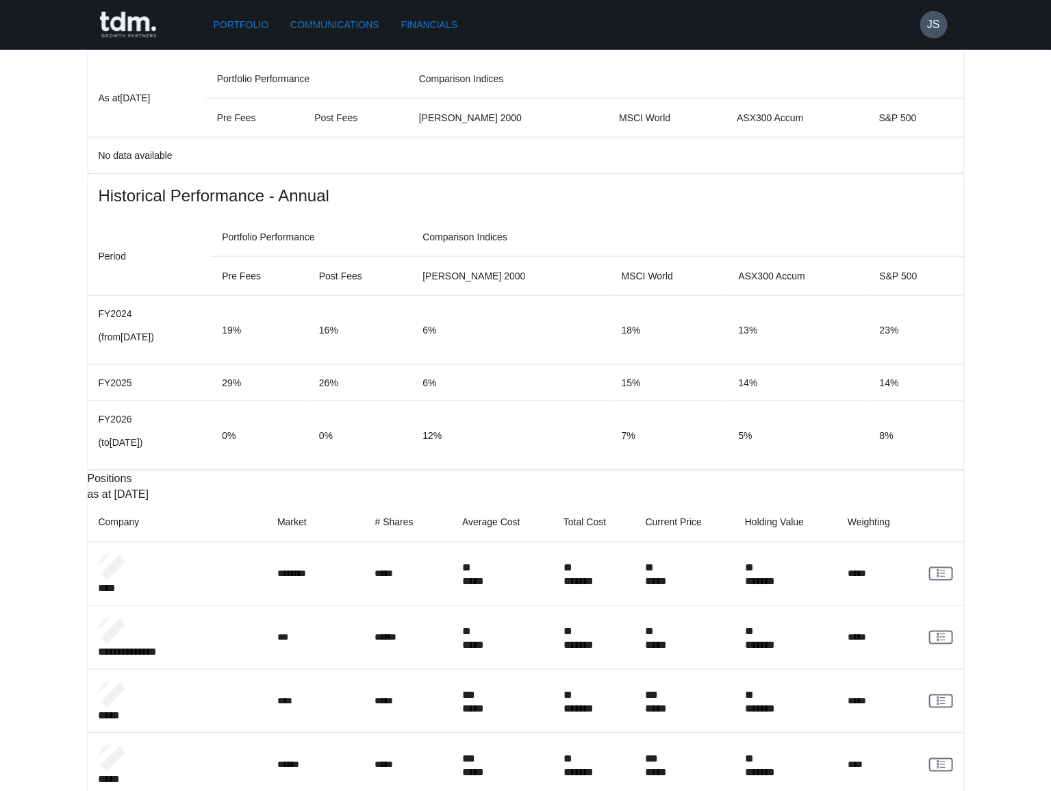
scroll to position [669, 0]
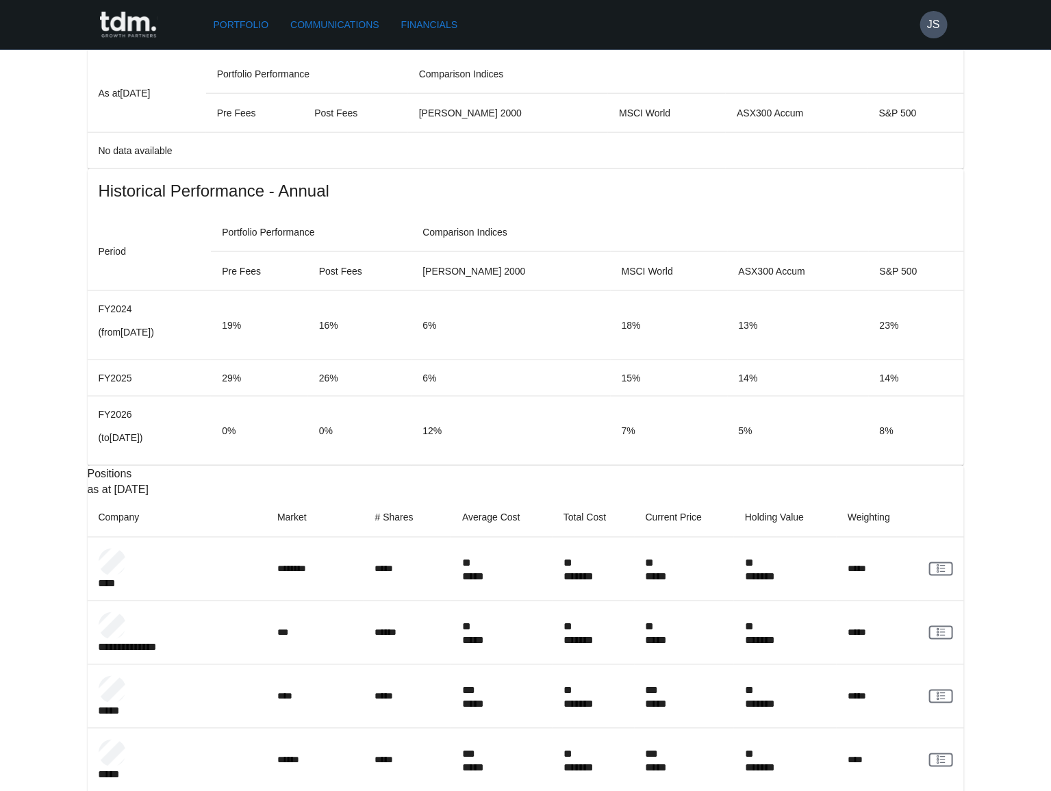
copy p "*********"
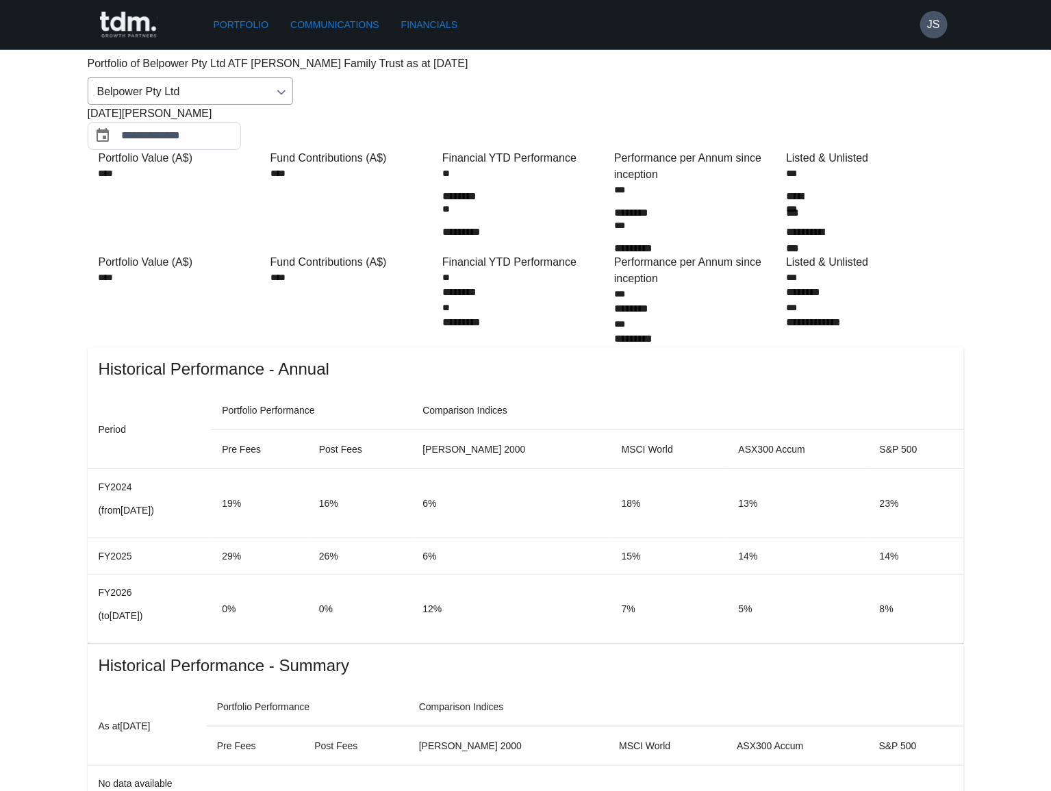
scroll to position [0, 0]
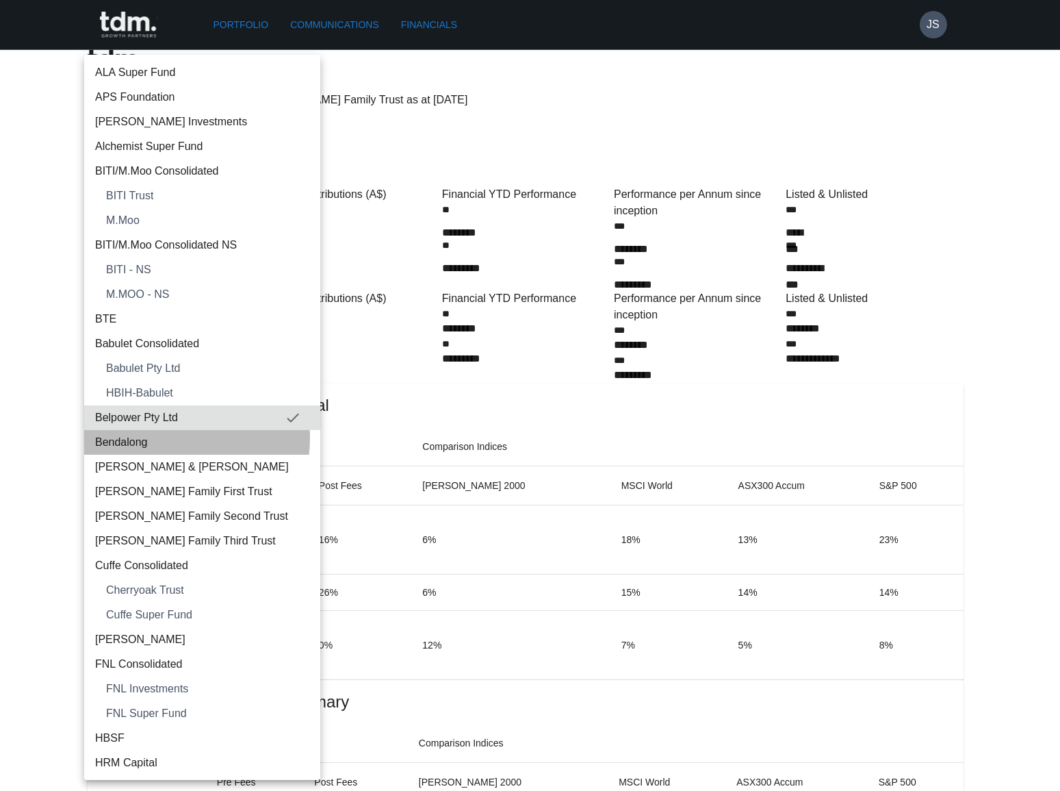
click at [175, 438] on span "Bendalong" at bounding box center [202, 442] width 214 height 16
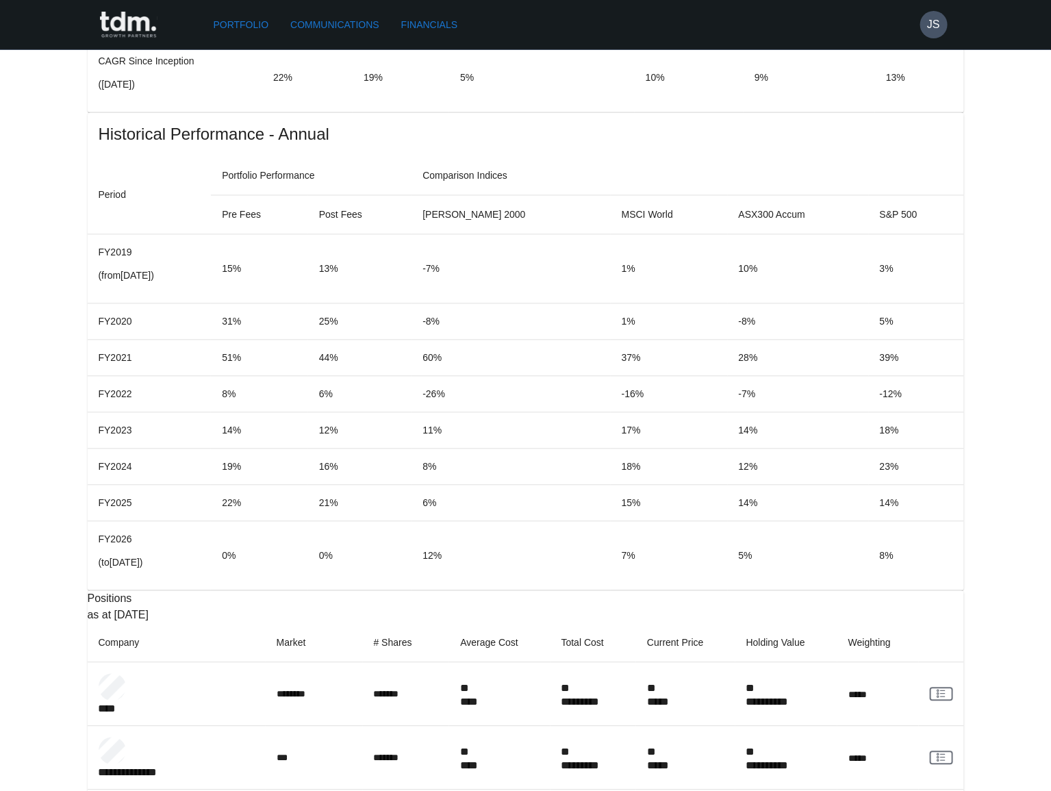
scroll to position [1182, 0]
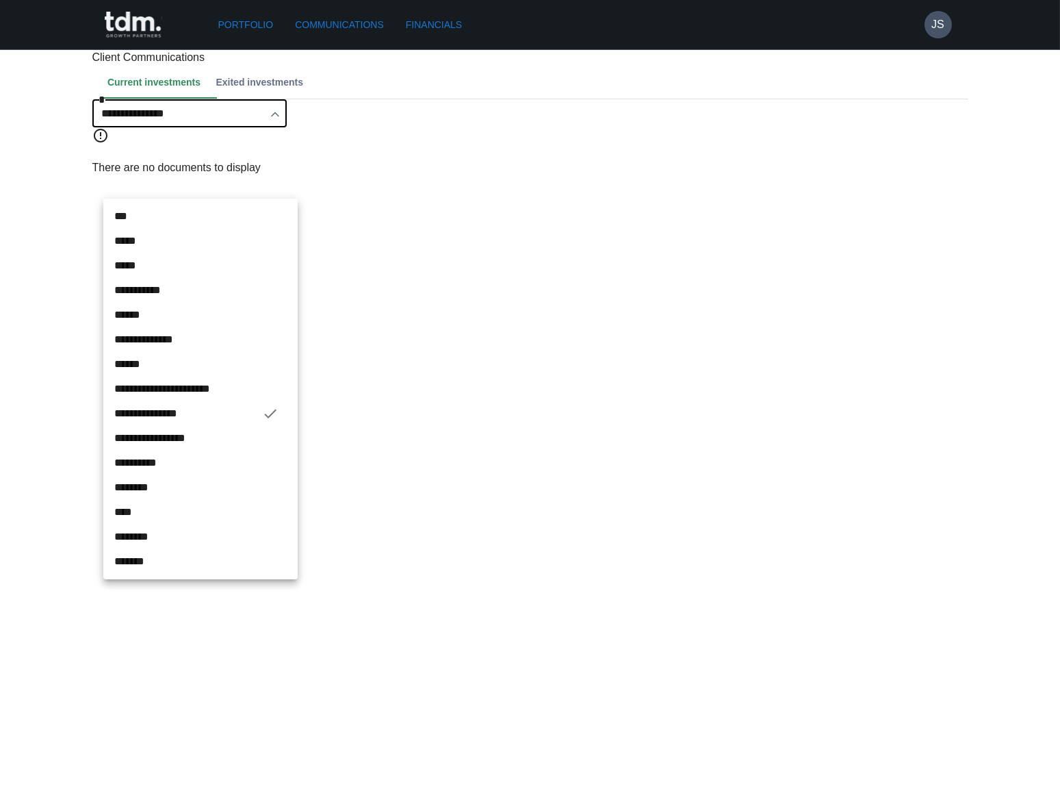
click at [120, 185] on body "**********" at bounding box center [530, 93] width 1060 height 187
click at [142, 368] on span "******" at bounding box center [200, 363] width 172 height 16
type input "**********"
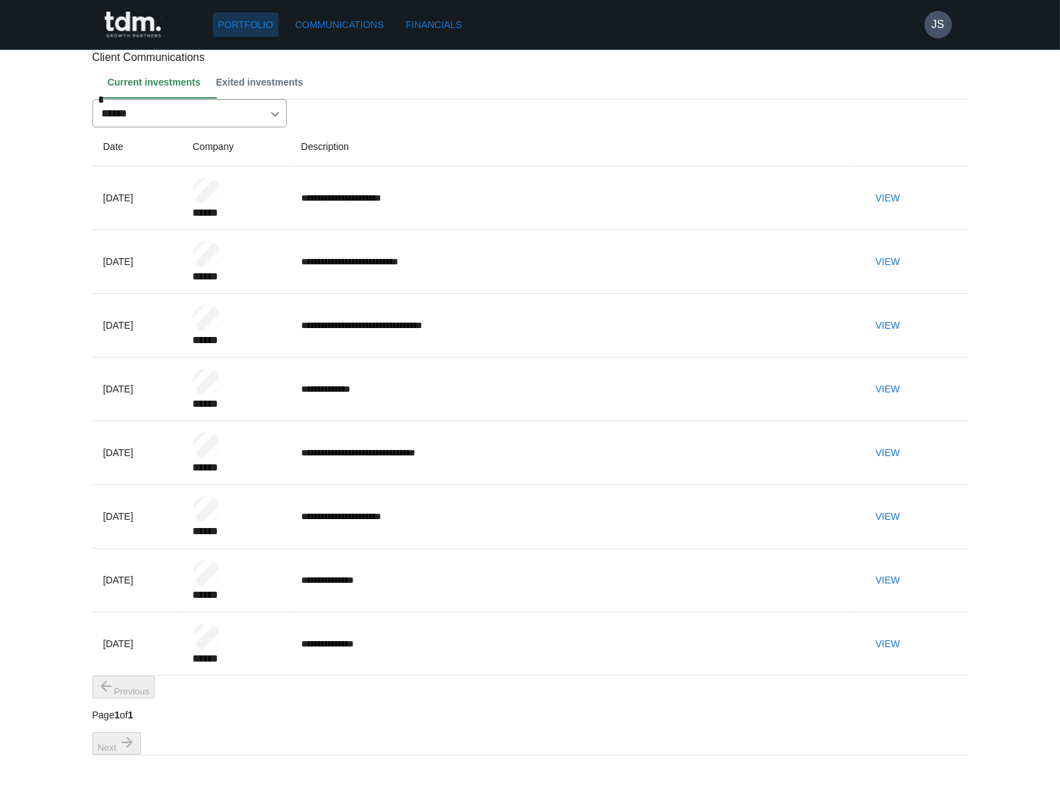
click at [243, 21] on link "Portfolio" at bounding box center [246, 24] width 66 height 25
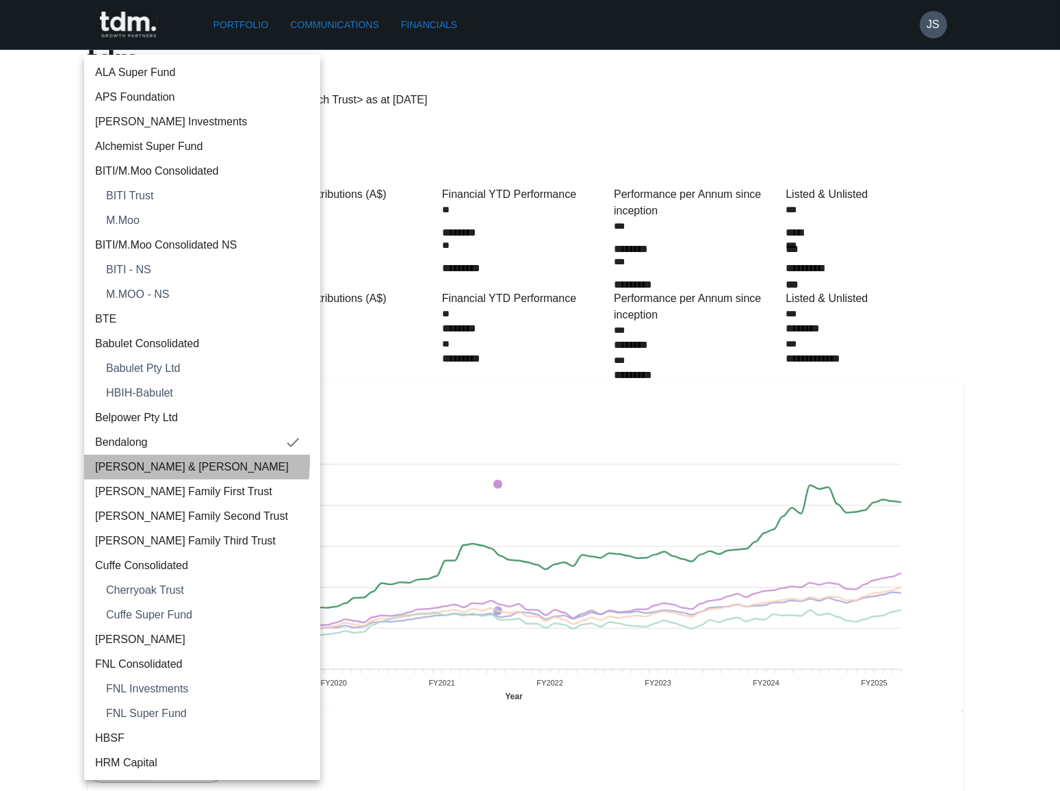
click at [127, 459] on span "[PERSON_NAME] & [PERSON_NAME]" at bounding box center [202, 467] width 214 height 16
type input "**********"
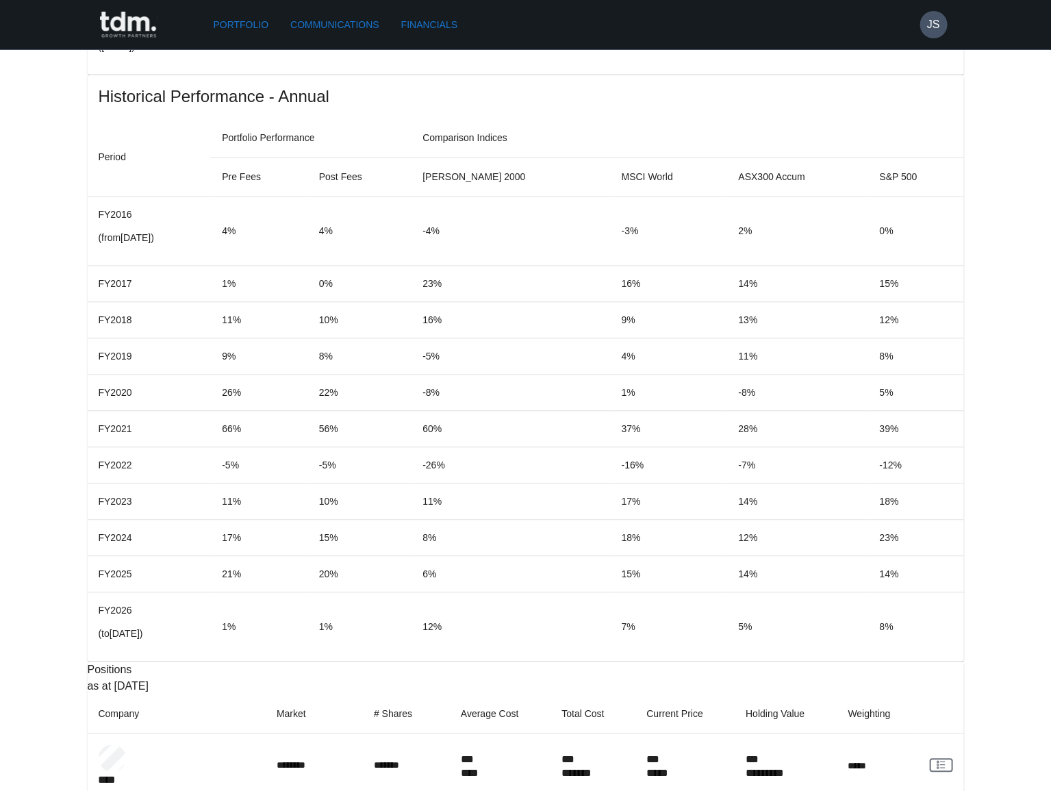
scroll to position [1194, 0]
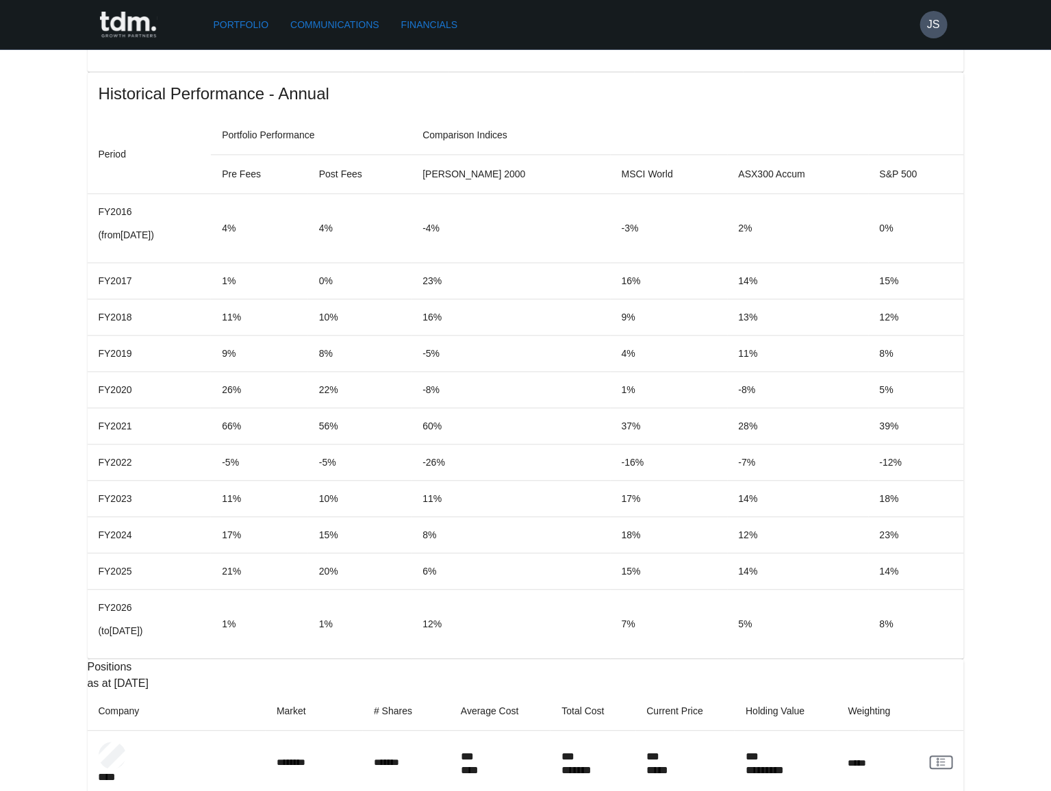
copy p "**********"
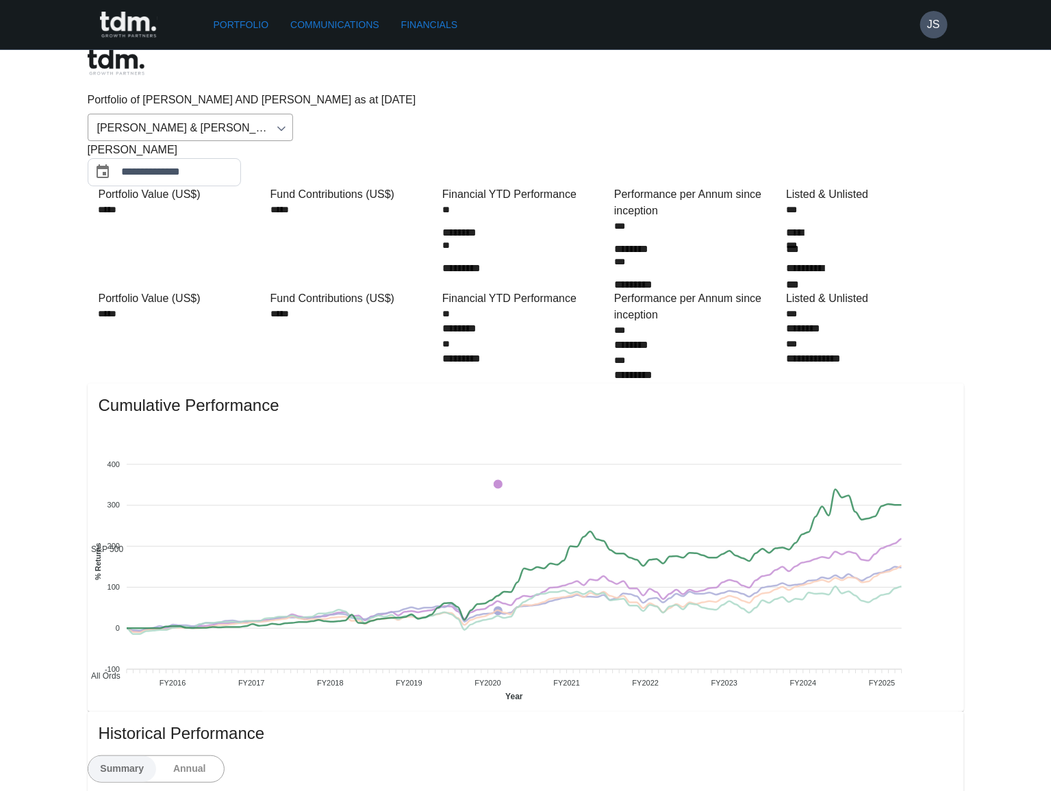
scroll to position [0, 0]
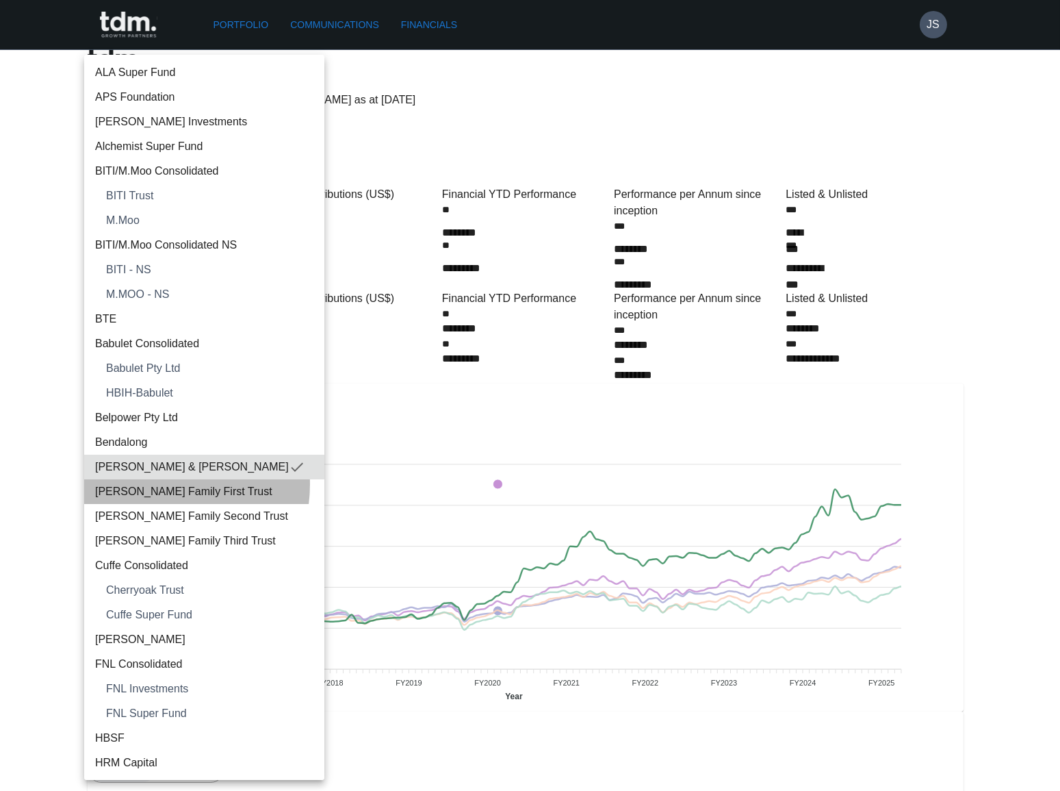
click at [154, 484] on span "[PERSON_NAME] Family First Trust" at bounding box center [204, 491] width 218 height 16
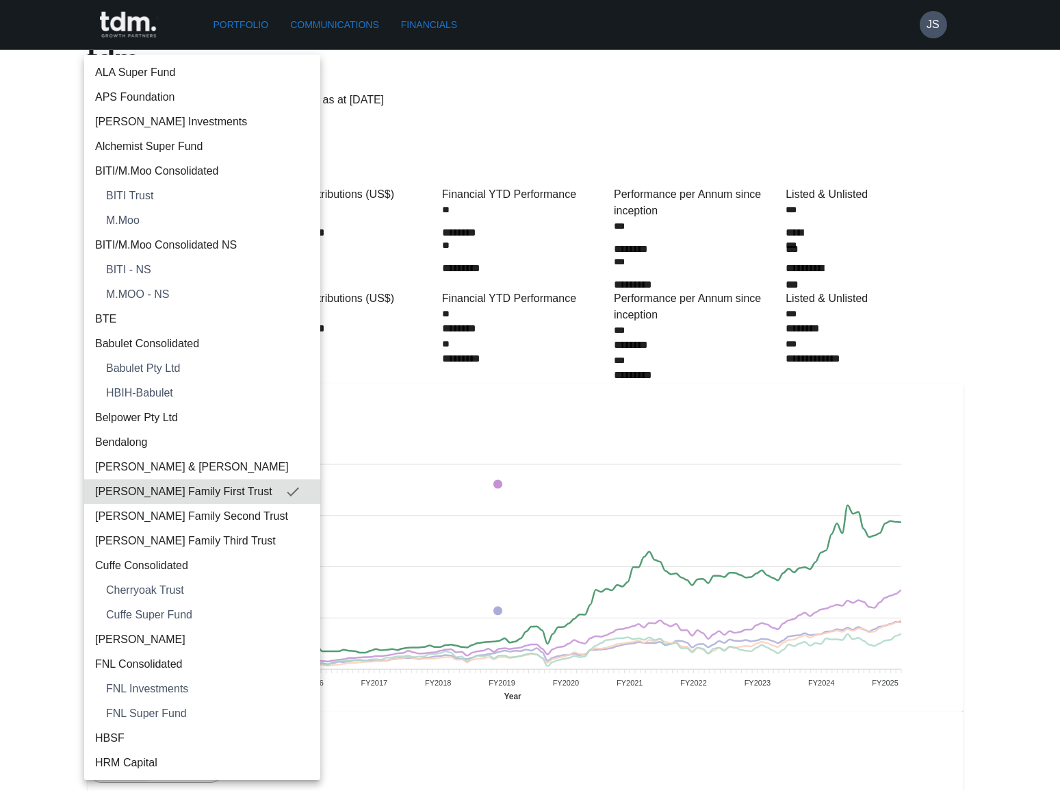
drag, startPoint x: 220, startPoint y: 517, endPoint x: 279, endPoint y: 482, distance: 68.8
click at [222, 517] on span "[PERSON_NAME] Family Second Trust" at bounding box center [202, 516] width 214 height 16
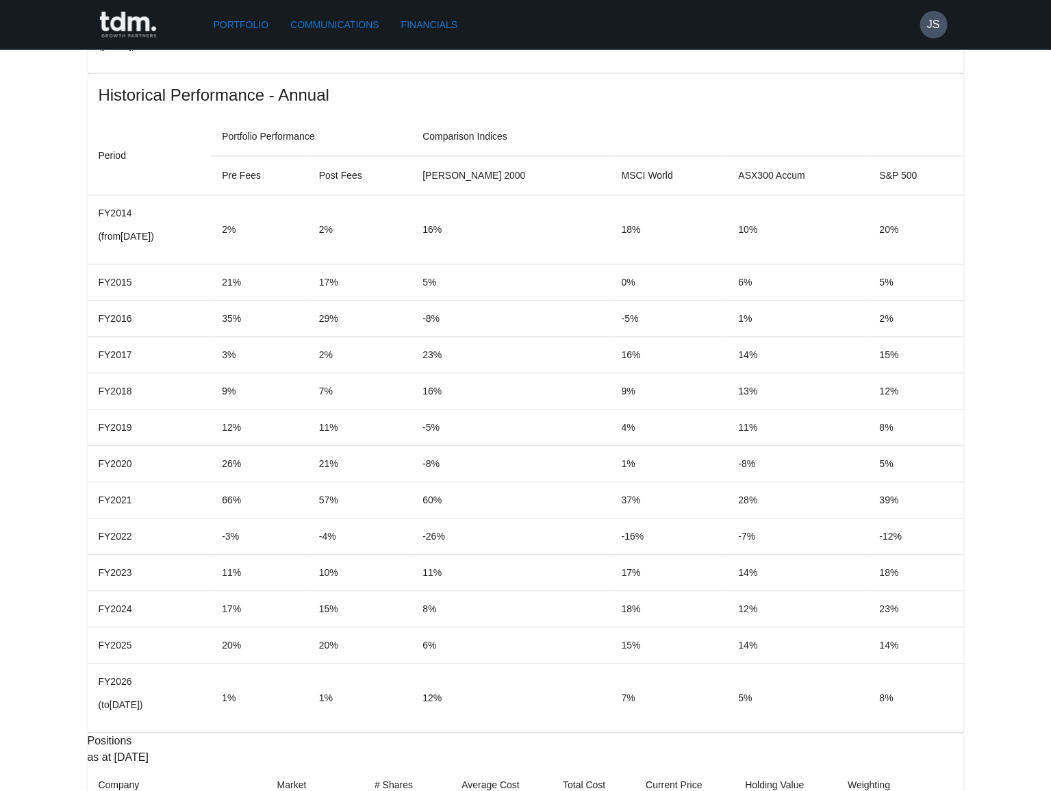
scroll to position [1194, 0]
copy p "******"
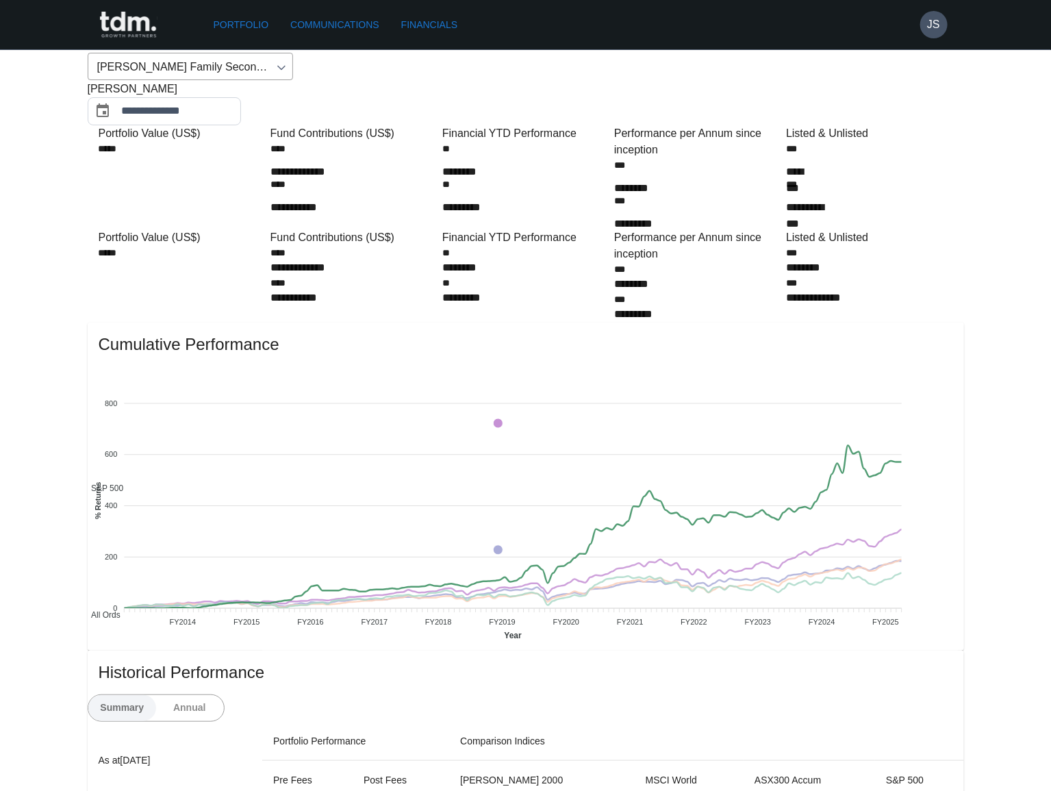
scroll to position [12, 0]
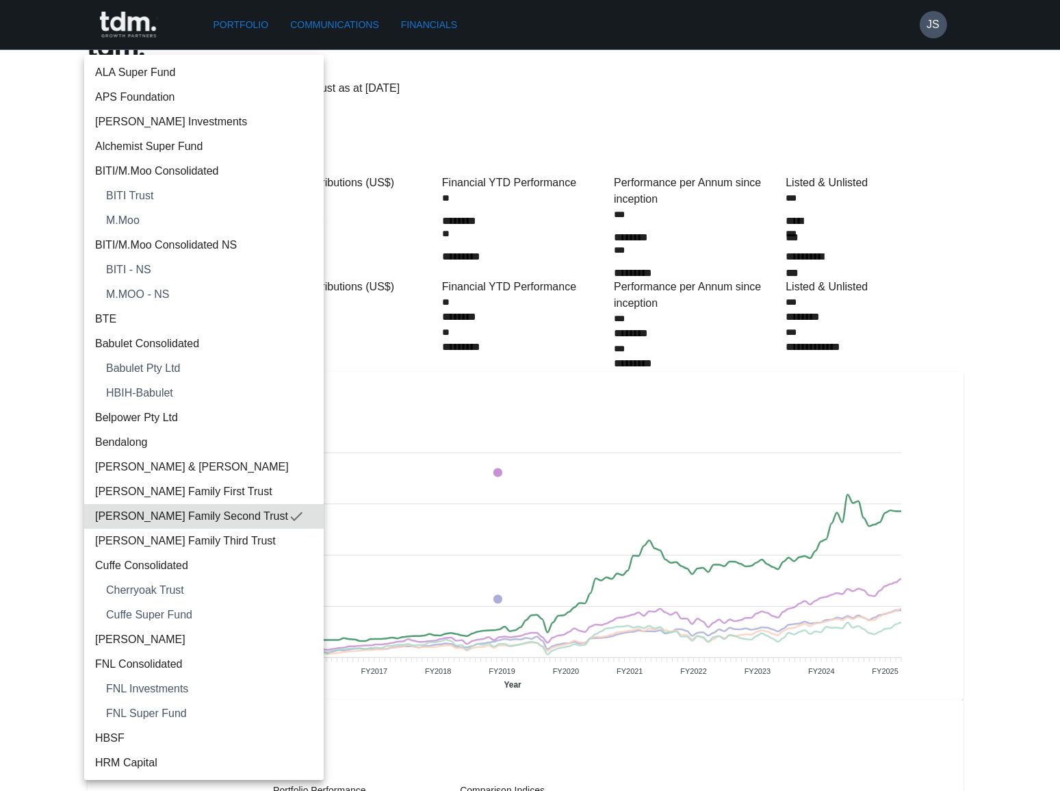
click at [197, 544] on span "[PERSON_NAME] Family Third Trust" at bounding box center [204, 540] width 218 height 16
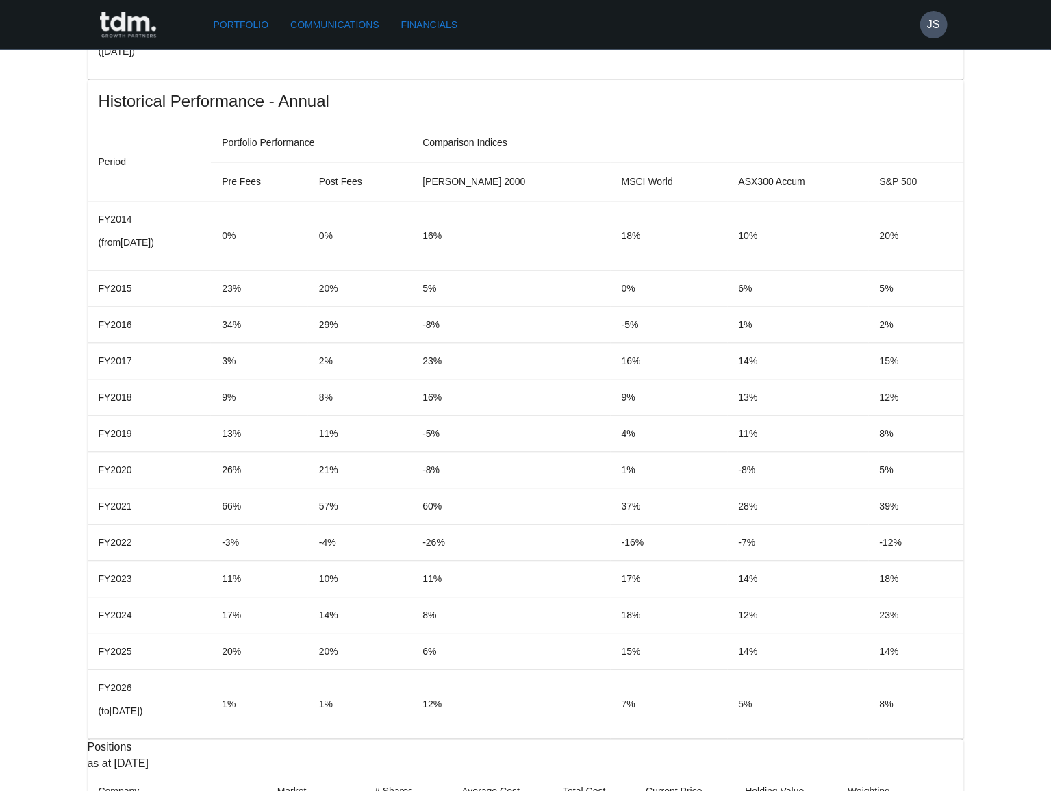
scroll to position [1194, 0]
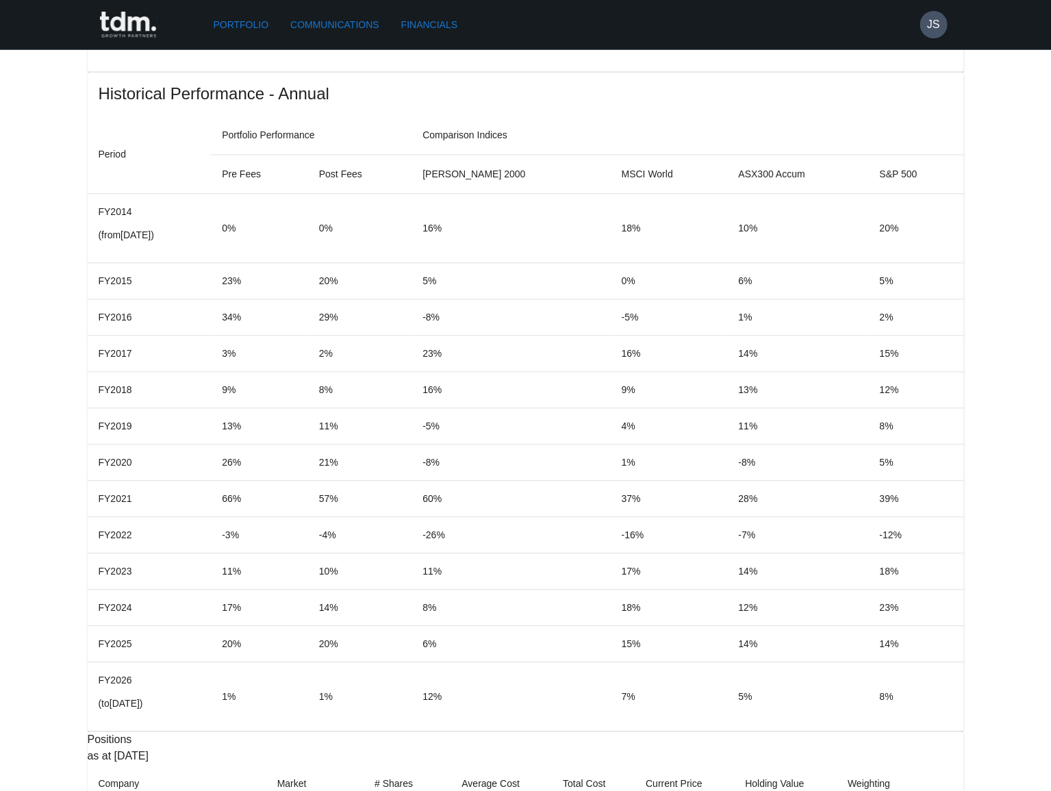
copy p "******"
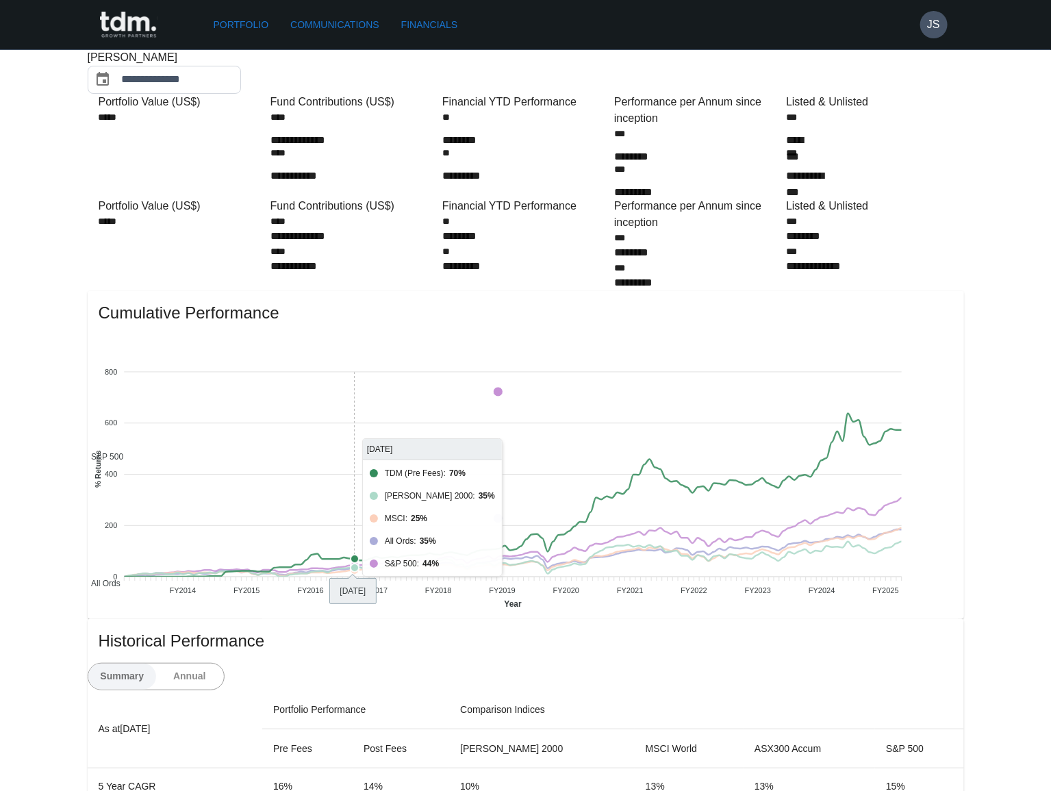
scroll to position [0, 0]
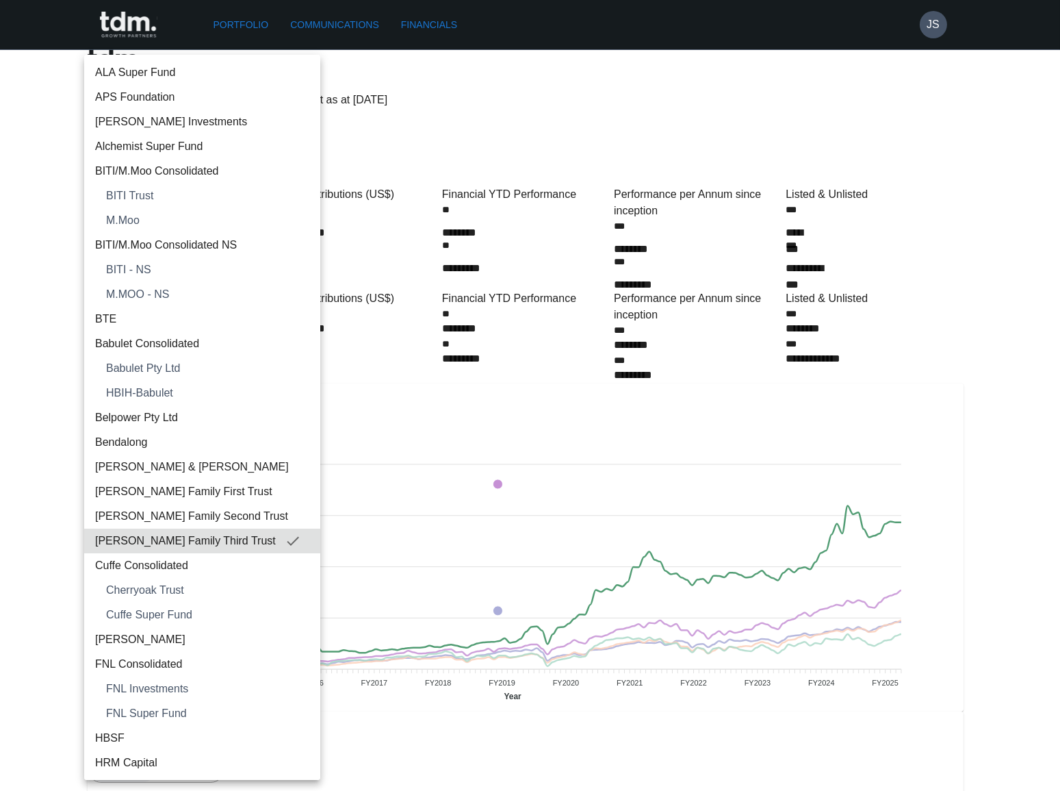
click at [157, 563] on span "Cuffe Consolidated" at bounding box center [202, 565] width 214 height 16
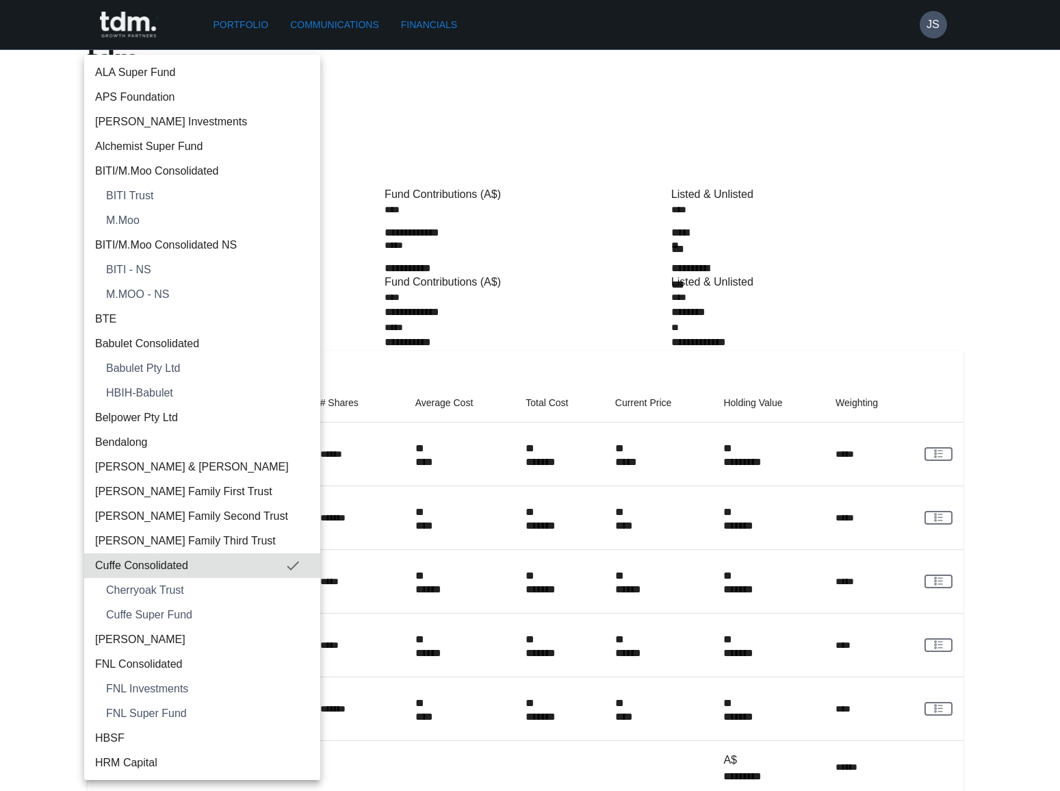
click at [140, 626] on span "[PERSON_NAME]" at bounding box center [202, 639] width 214 height 16
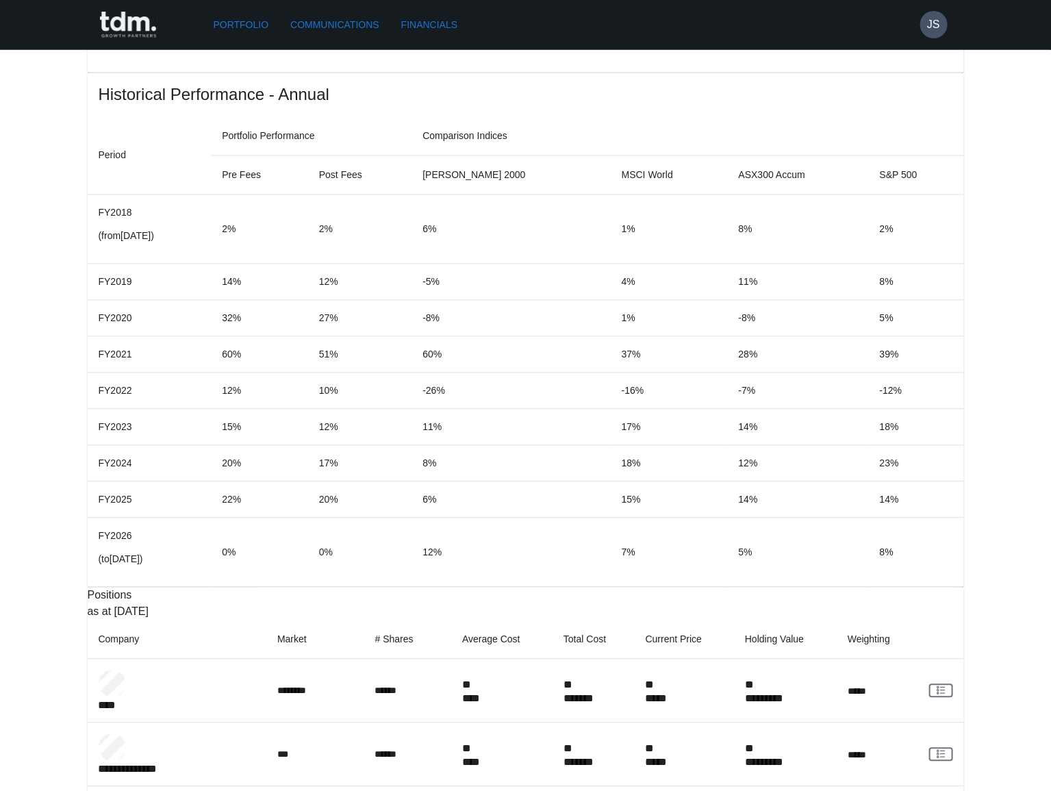
scroll to position [1194, 0]
copy p "*********"
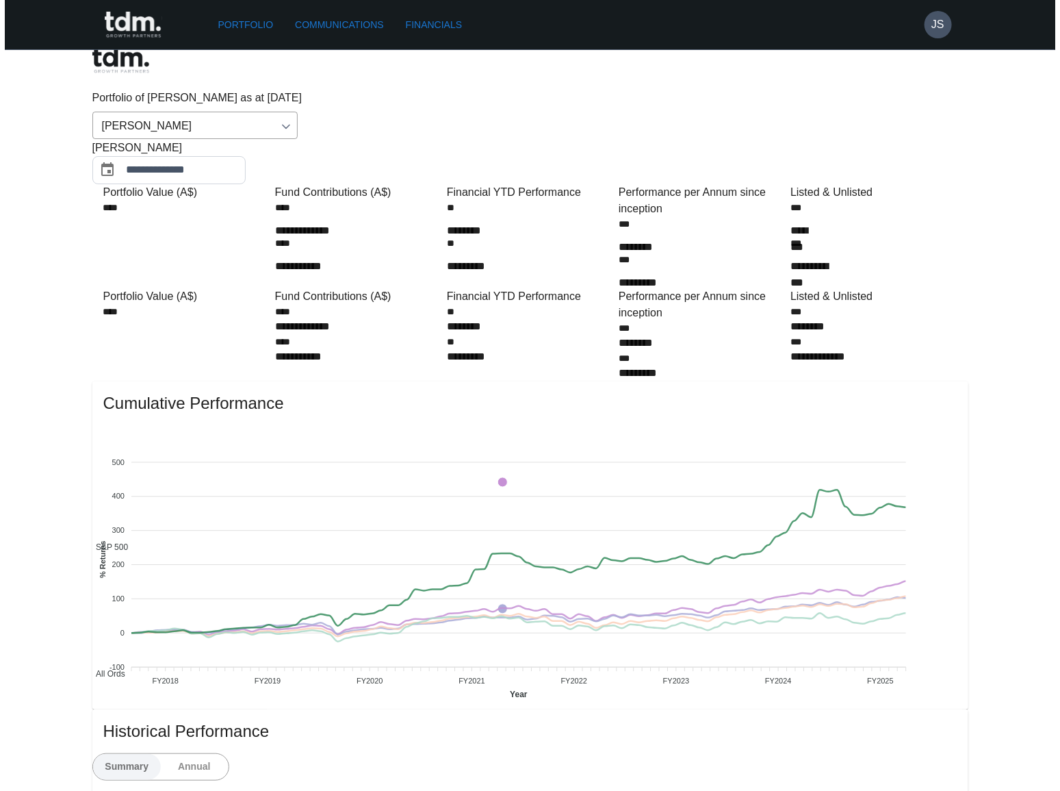
scroll to position [0, 0]
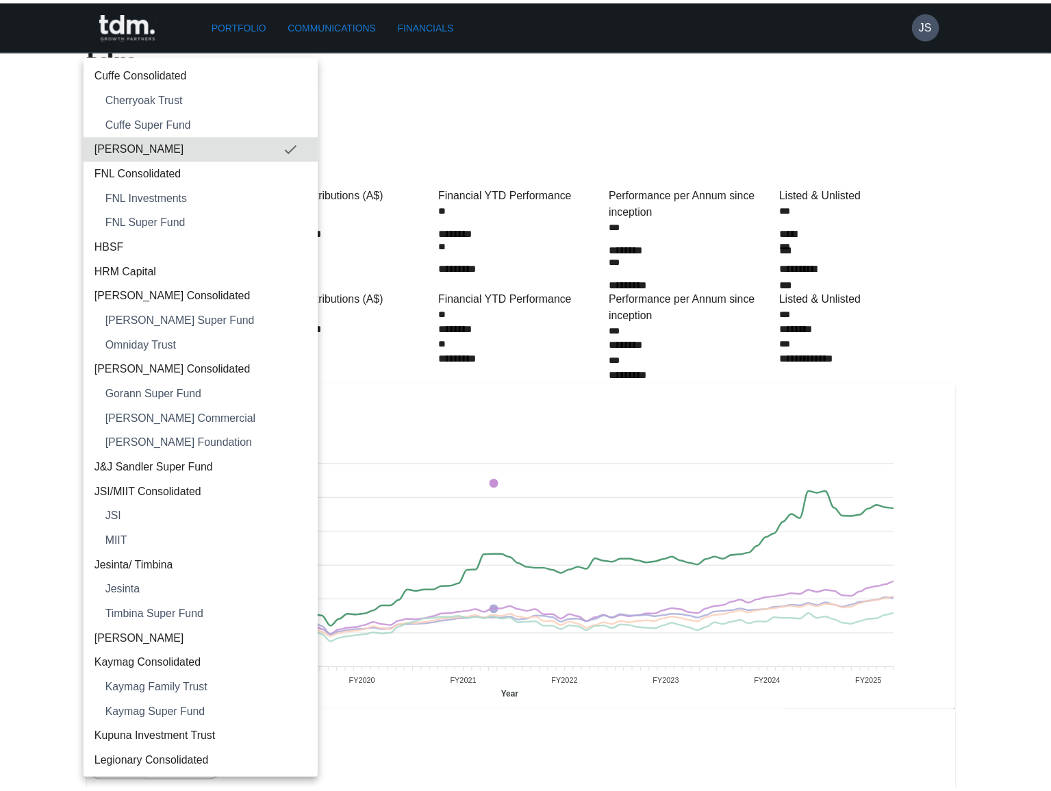
scroll to position [560, 0]
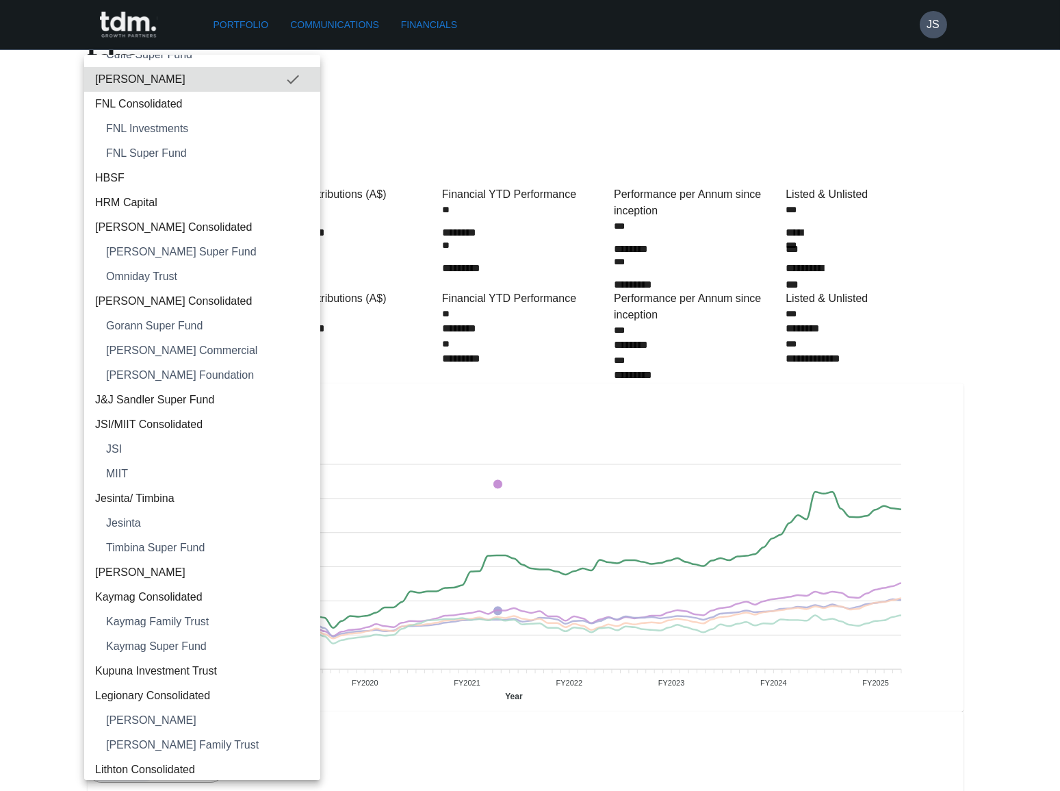
click at [142, 565] on span "[PERSON_NAME]" at bounding box center [202, 572] width 214 height 16
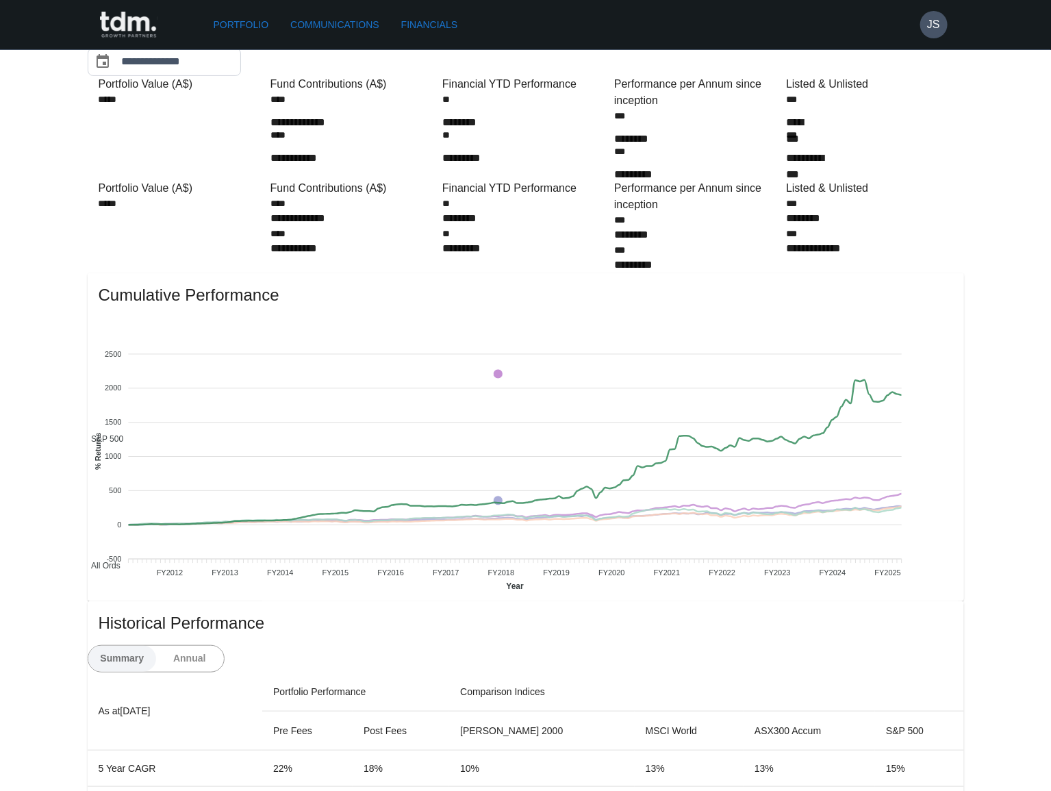
scroll to position [0, 0]
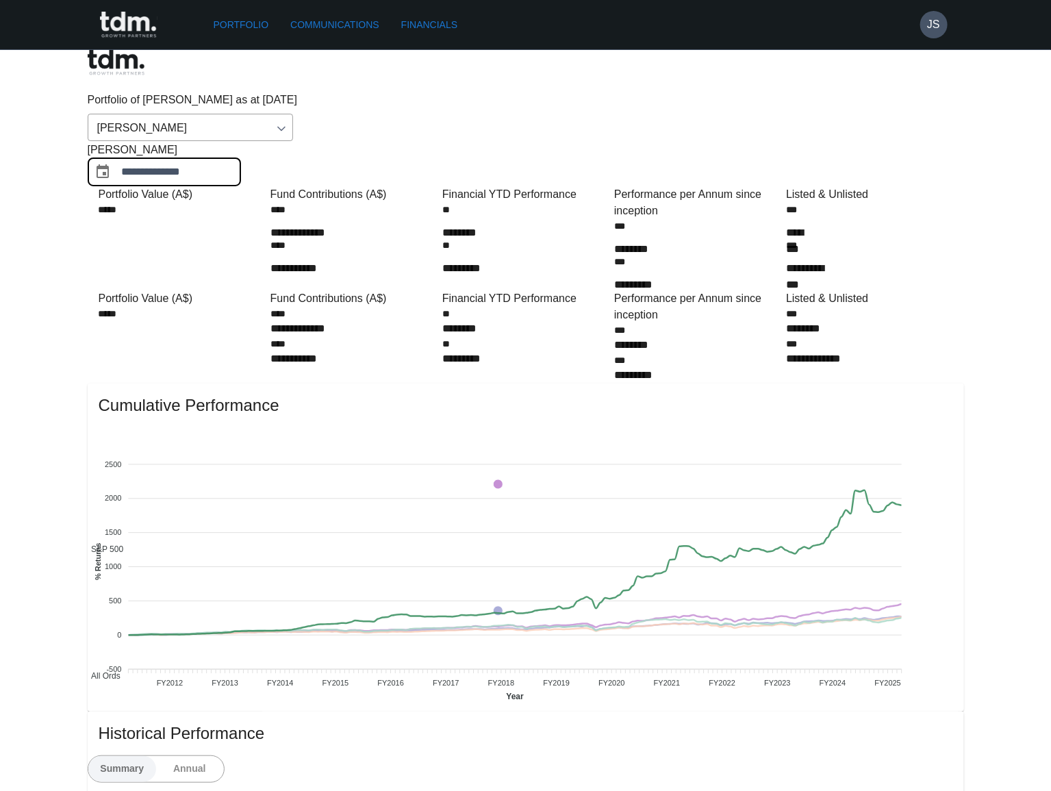
click at [241, 158] on input "**********" at bounding box center [181, 172] width 119 height 28
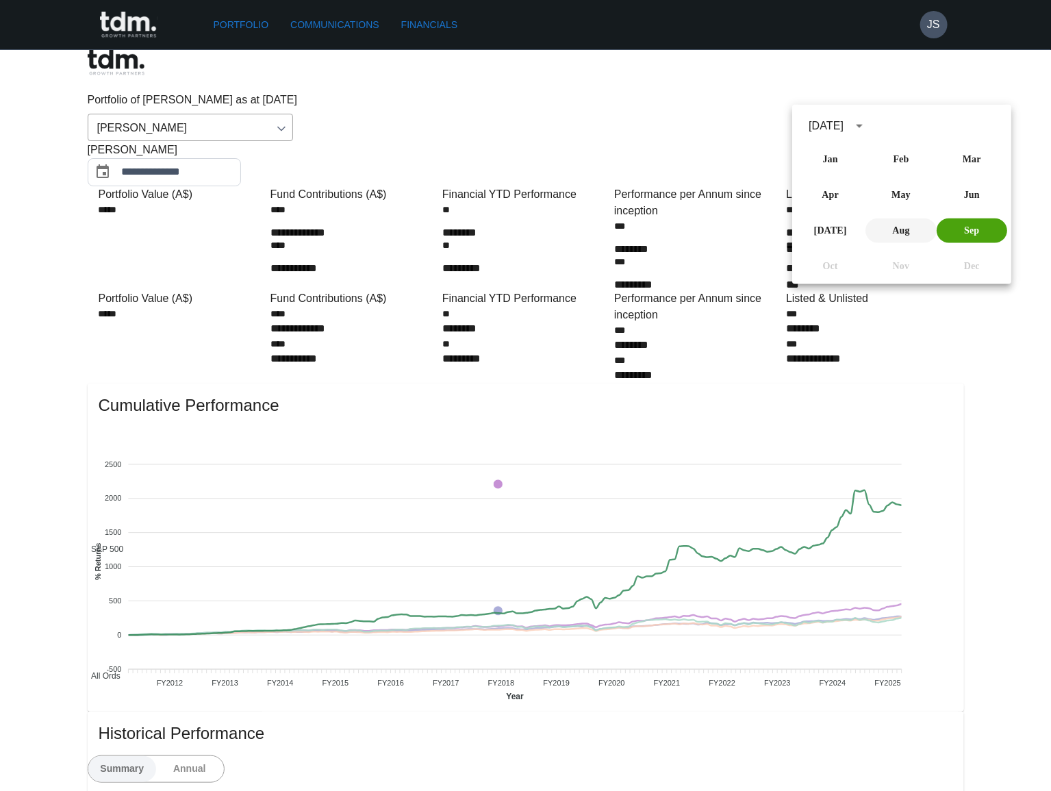
click at [902, 230] on button "Aug" at bounding box center [901, 230] width 70 height 25
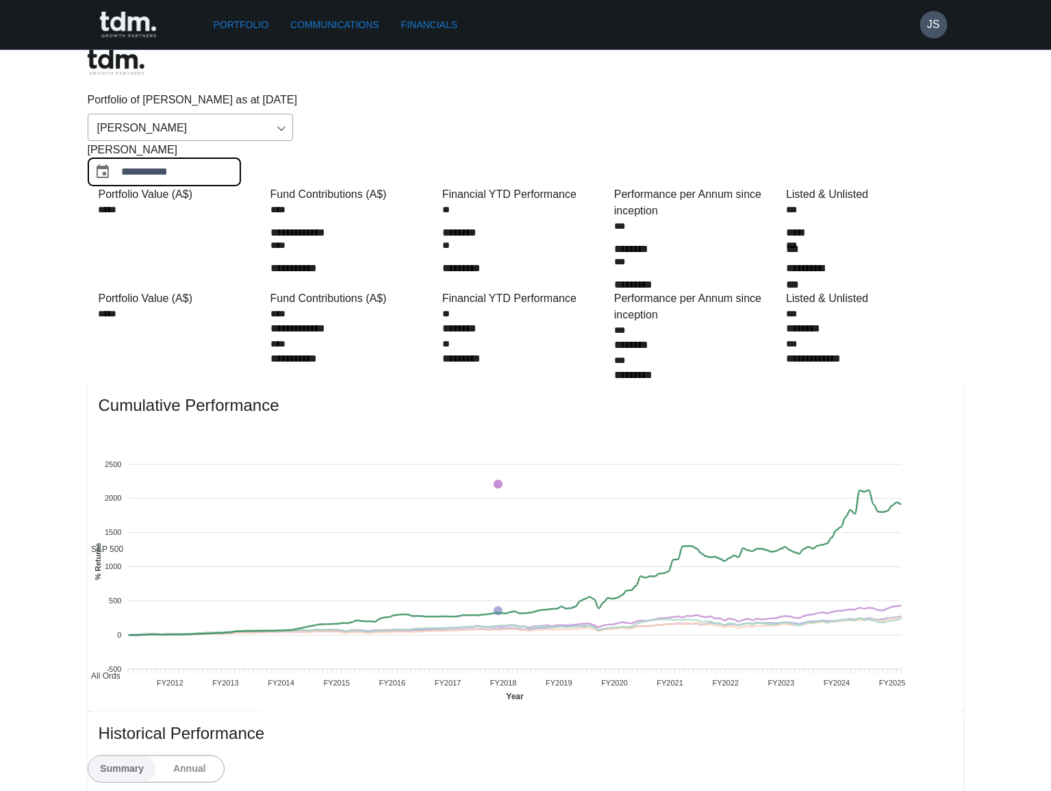
click at [241, 158] on input "**********" at bounding box center [181, 172] width 119 height 28
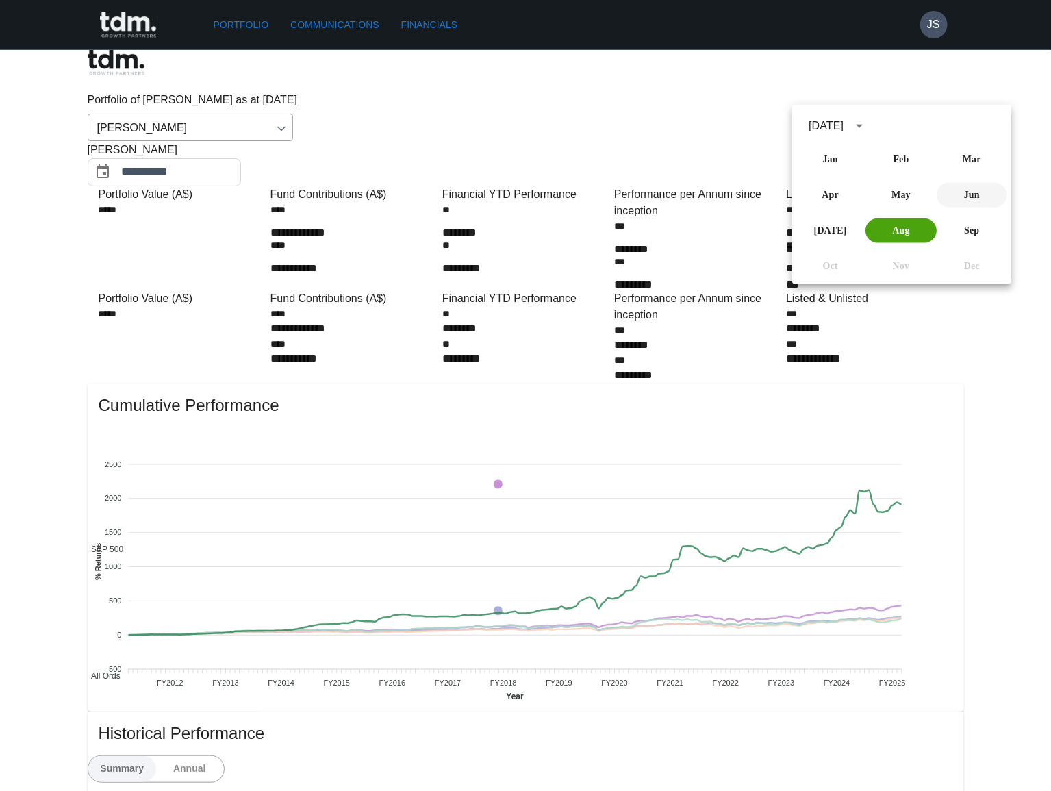
click at [971, 192] on button "Jun" at bounding box center [971, 195] width 70 height 25
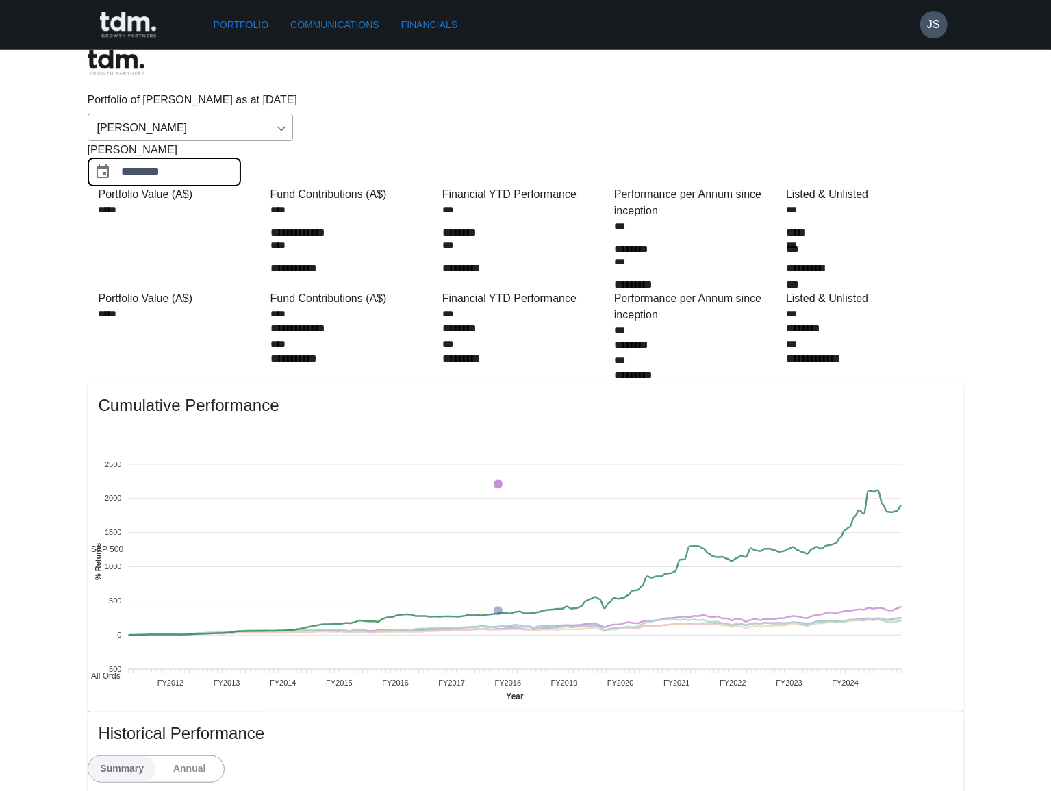
click at [241, 158] on input "*********" at bounding box center [181, 172] width 119 height 28
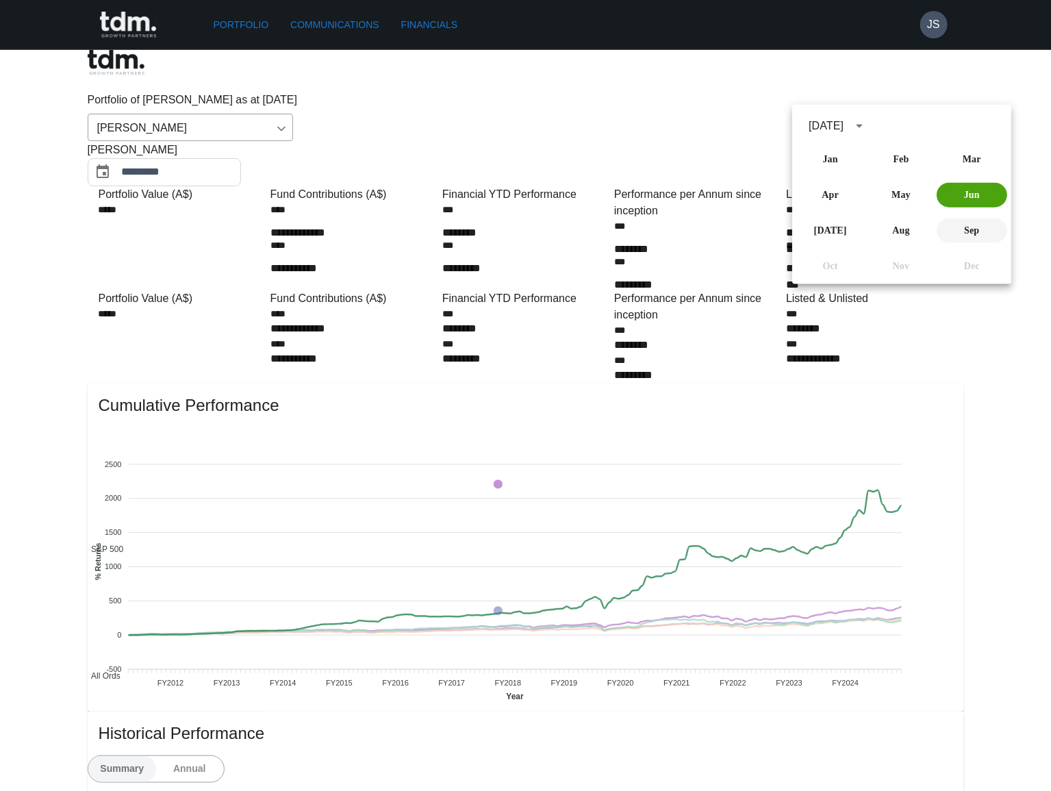
click at [966, 225] on button "Sep" at bounding box center [971, 230] width 70 height 25
type input "**********"
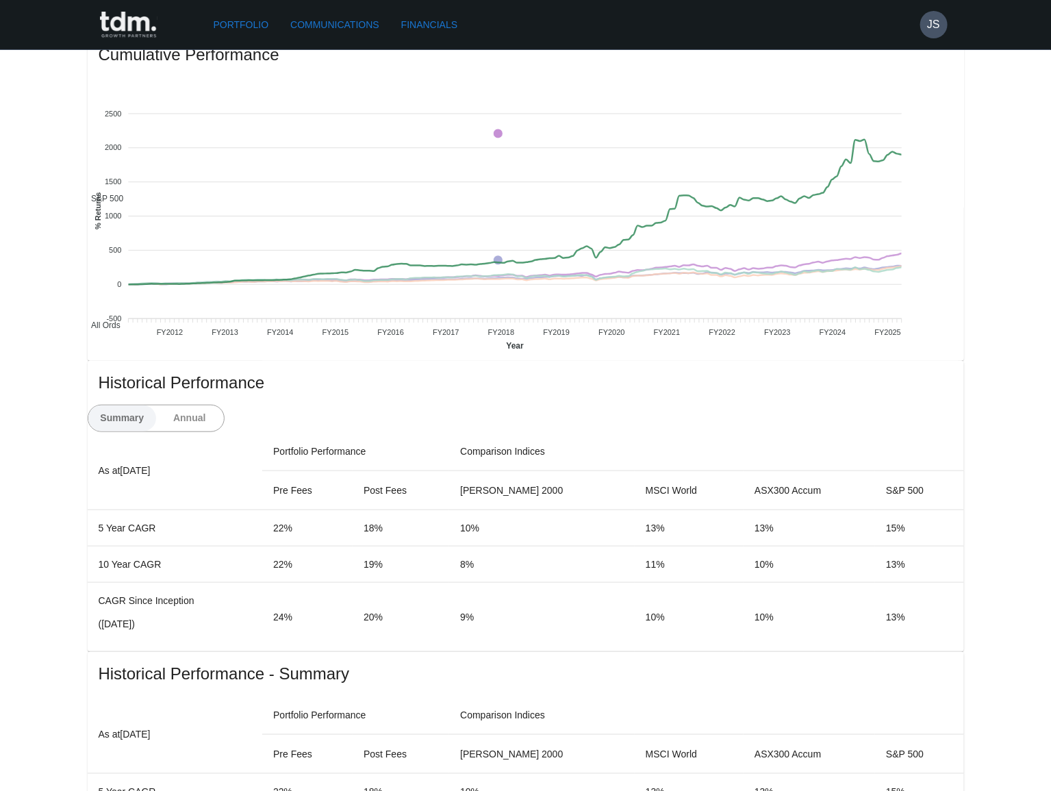
scroll to position [373, 0]
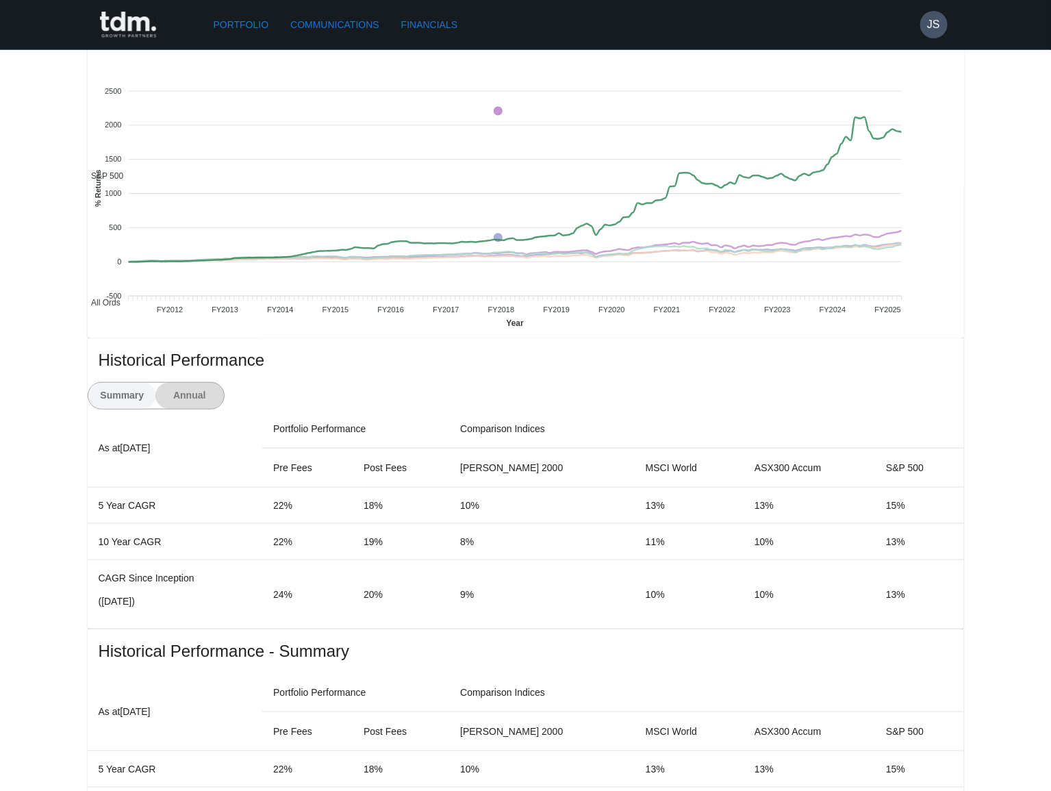
click at [224, 383] on button "Annual" at bounding box center [189, 396] width 68 height 26
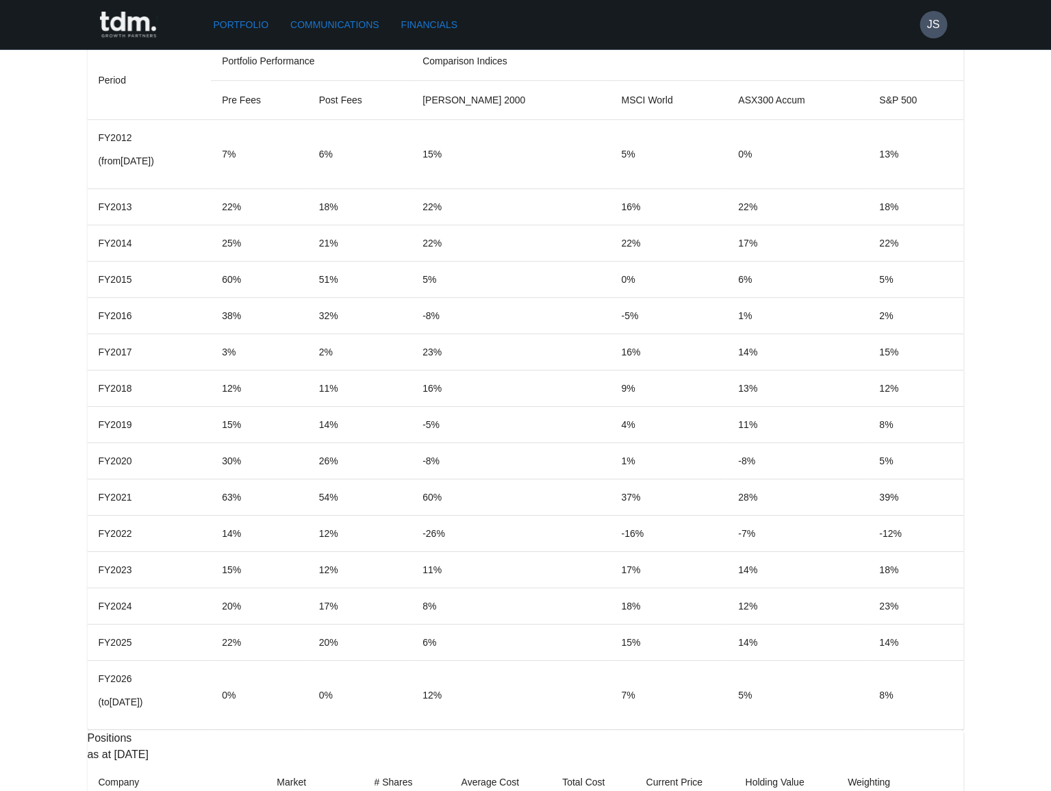
scroll to position [1737, 0]
copy p "**********"
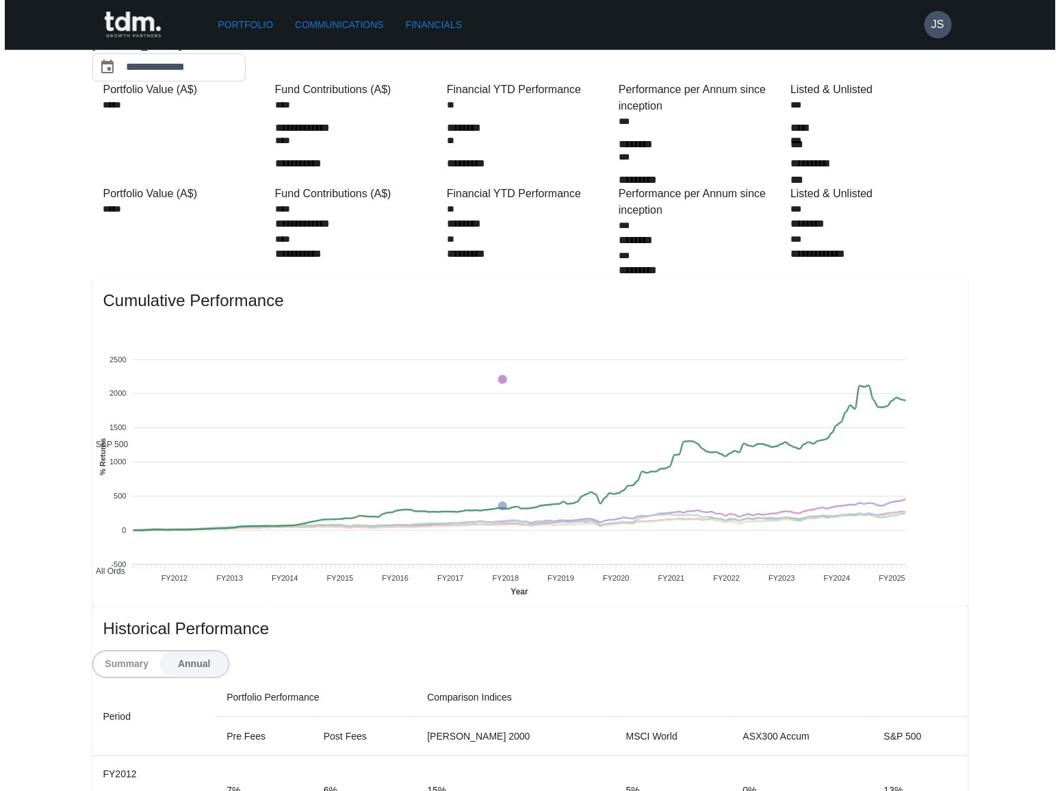
scroll to position [0, 0]
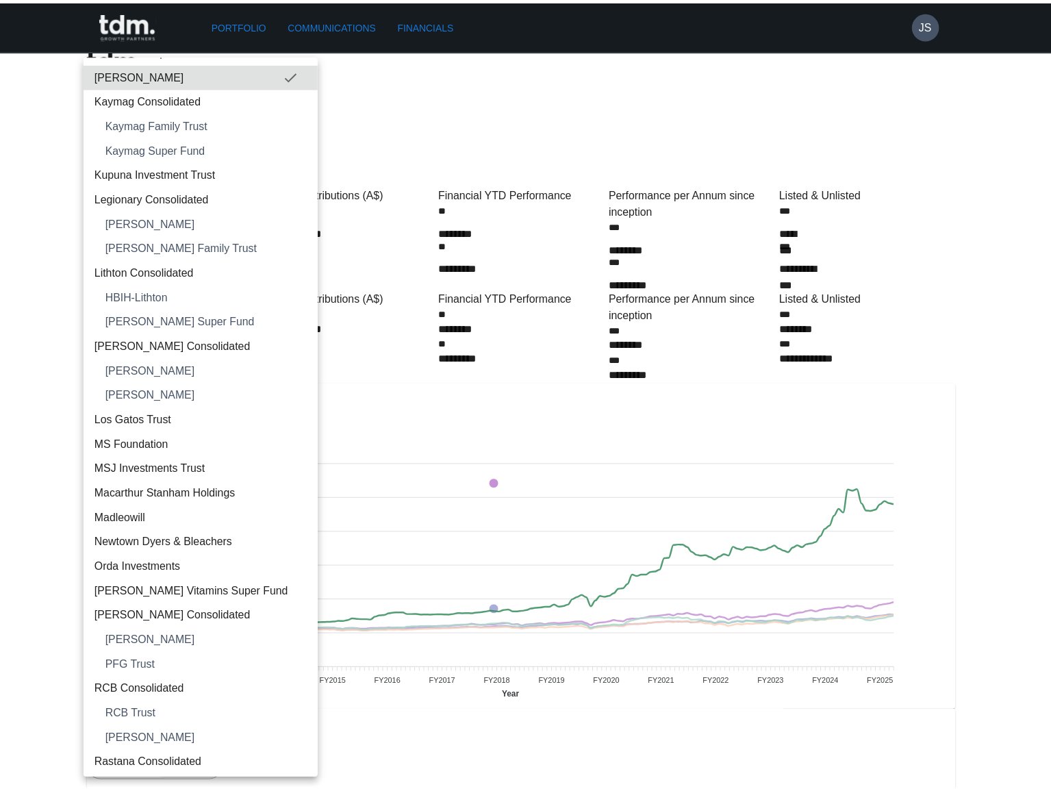
scroll to position [1088, 0]
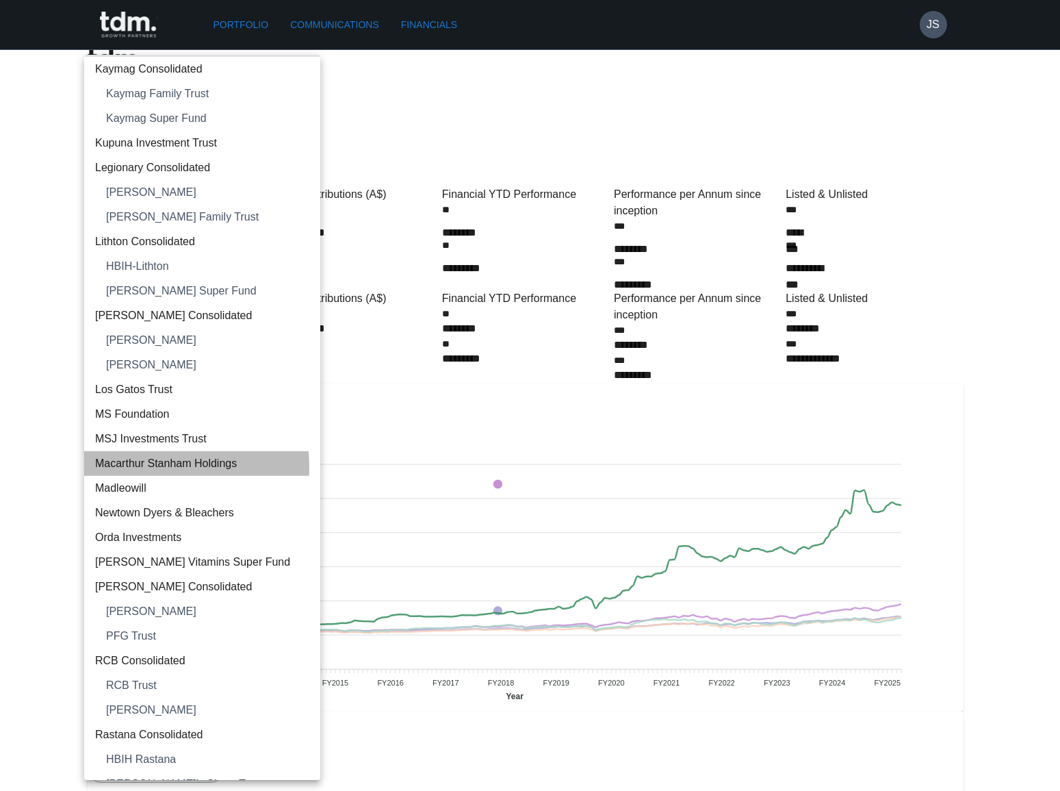
drag, startPoint x: 150, startPoint y: 466, endPoint x: 212, endPoint y: 408, distance: 85.2
click at [150, 466] on span "Macarthur Stanham Holdings" at bounding box center [202, 463] width 214 height 16
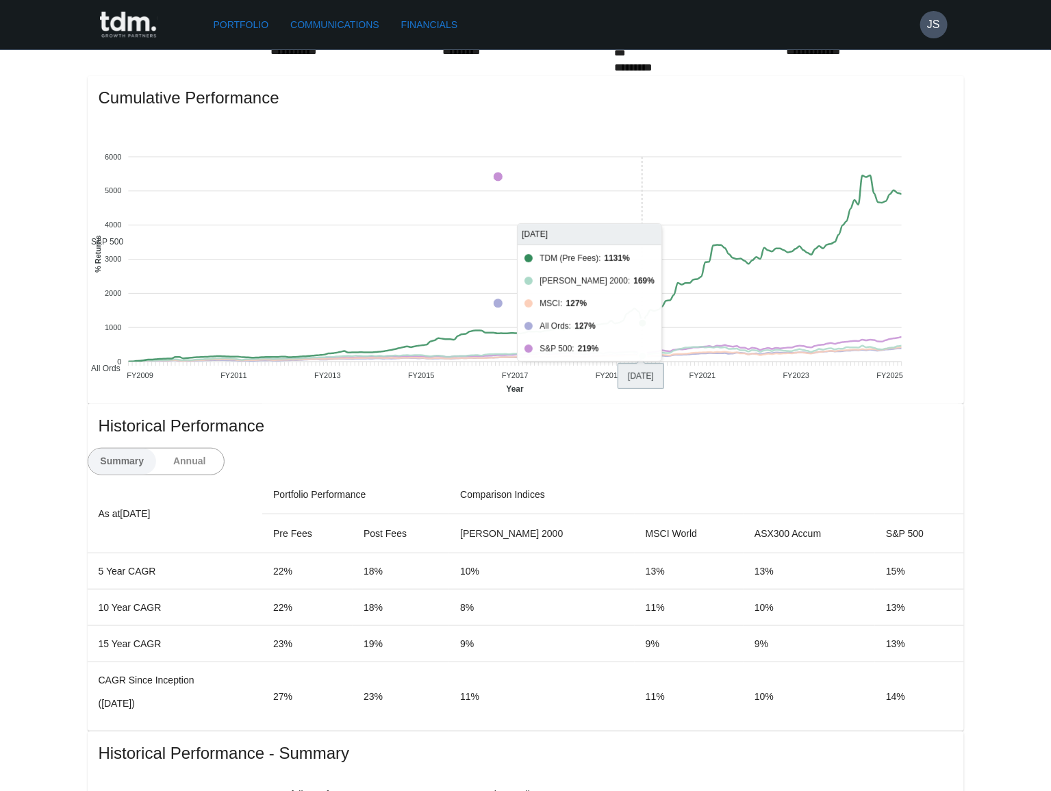
scroll to position [311, 0]
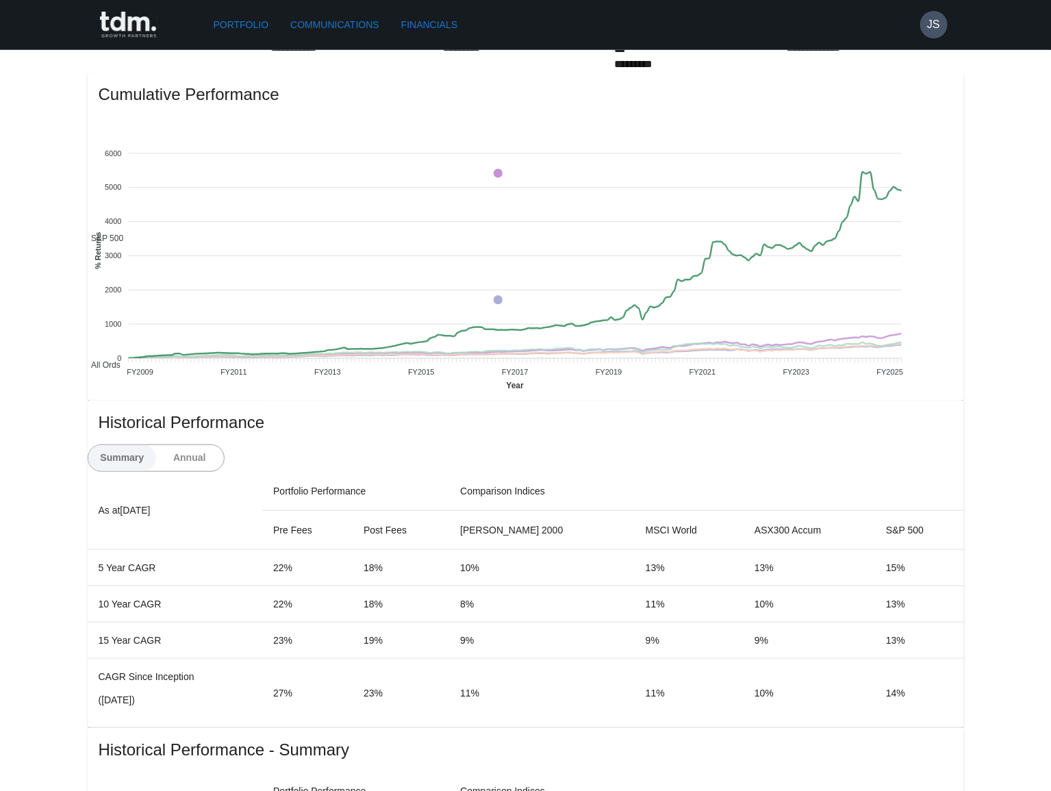
click at [224, 445] on button "Annual" at bounding box center [189, 458] width 68 height 26
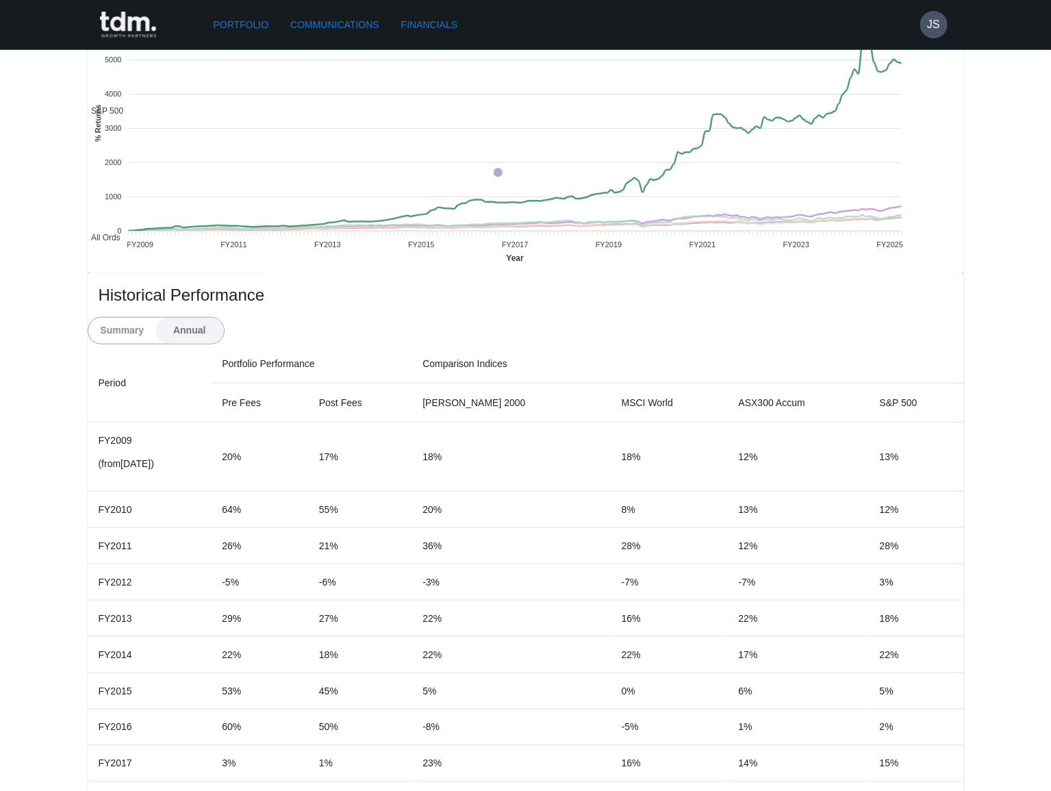
scroll to position [435, 0]
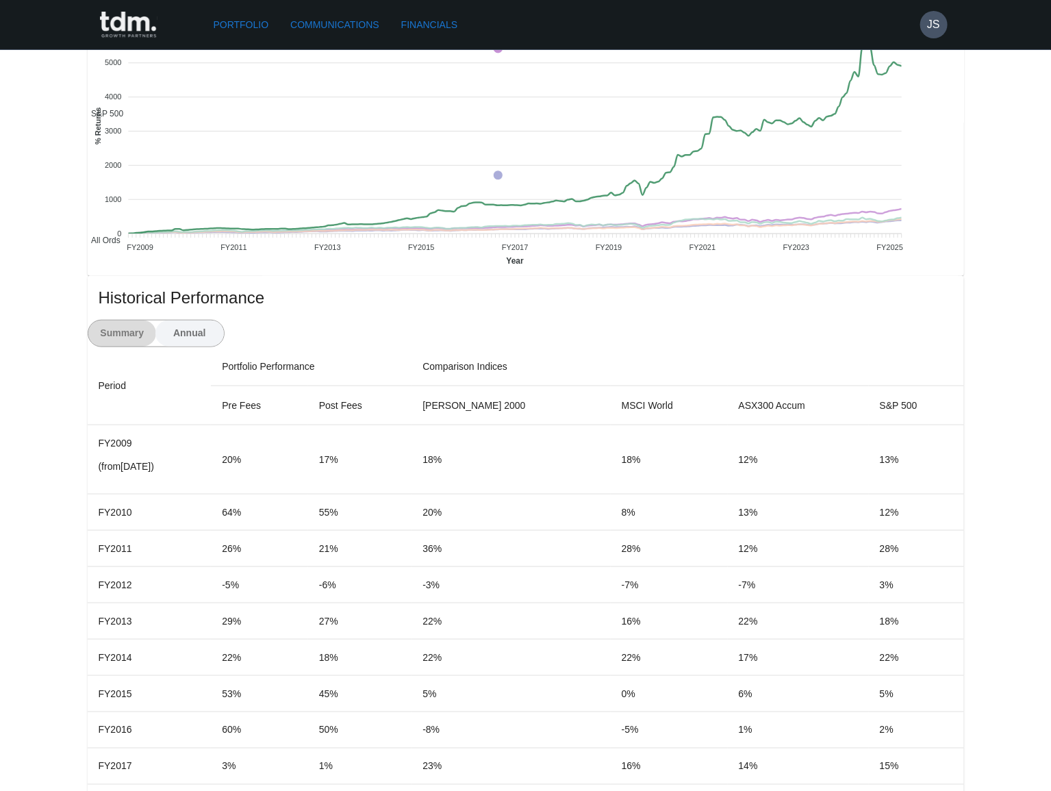
click at [157, 320] on button "Summary" at bounding box center [122, 333] width 68 height 26
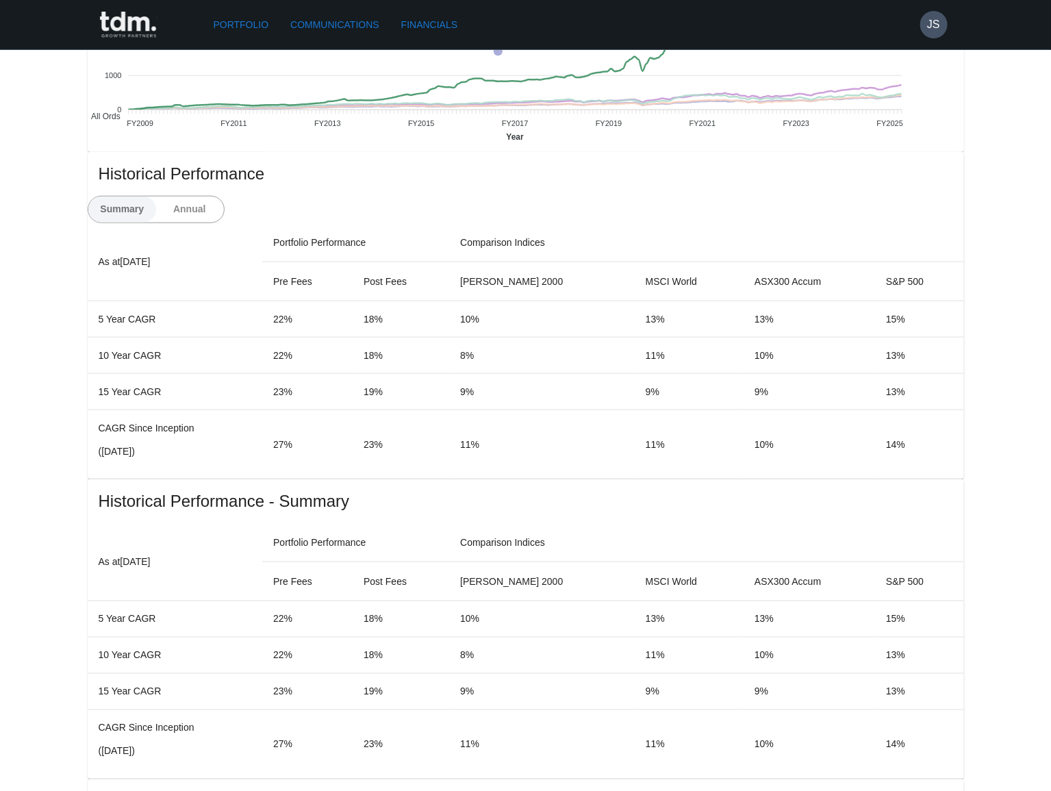
scroll to position [560, 0]
click at [224, 196] on button "Annual" at bounding box center [189, 209] width 68 height 26
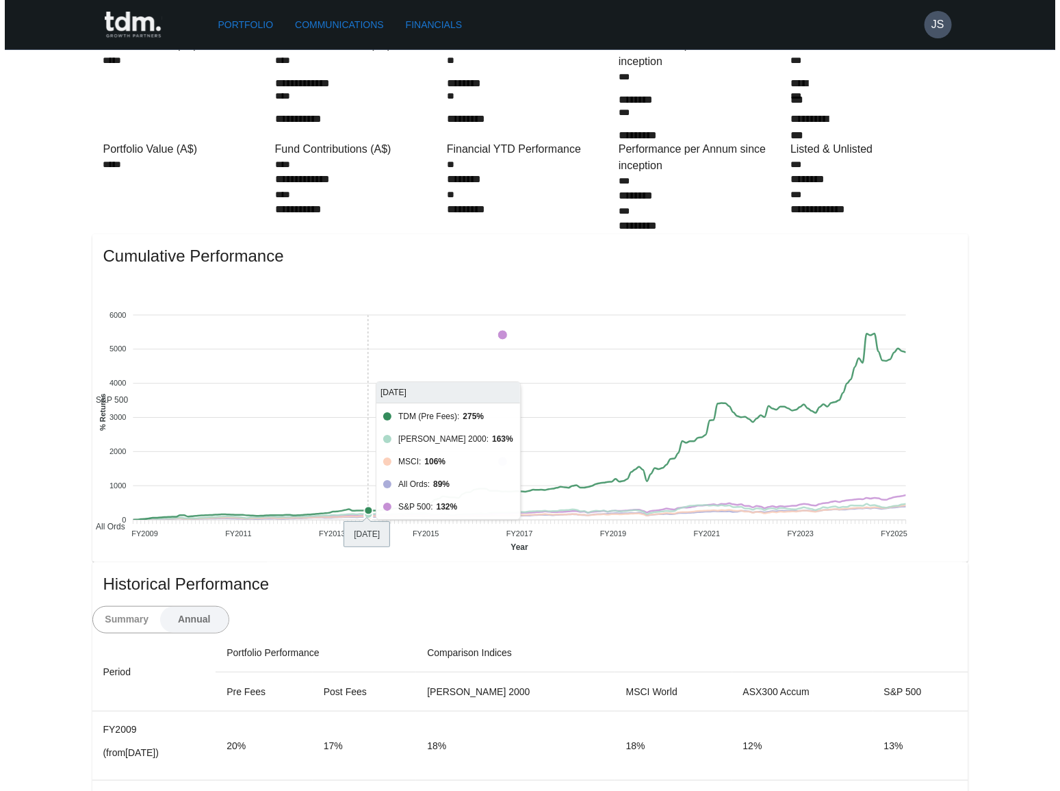
scroll to position [0, 0]
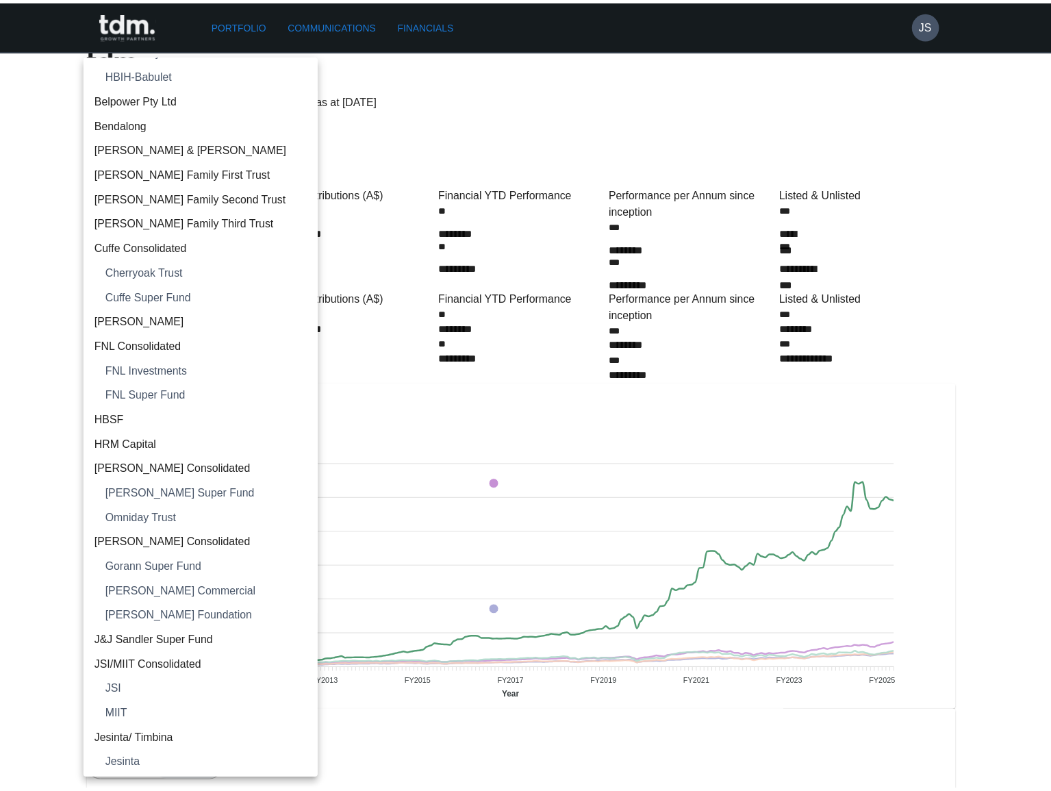
scroll to position [261, 0]
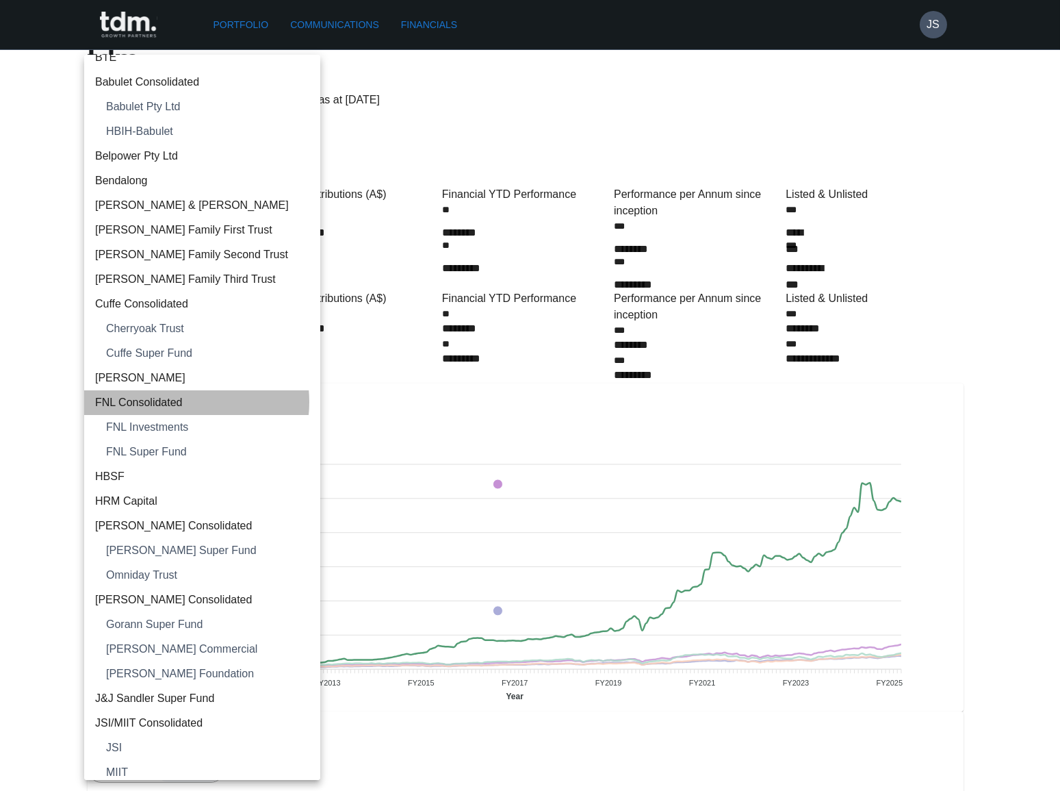
click at [179, 401] on span "FNL Consolidated" at bounding box center [202, 402] width 214 height 16
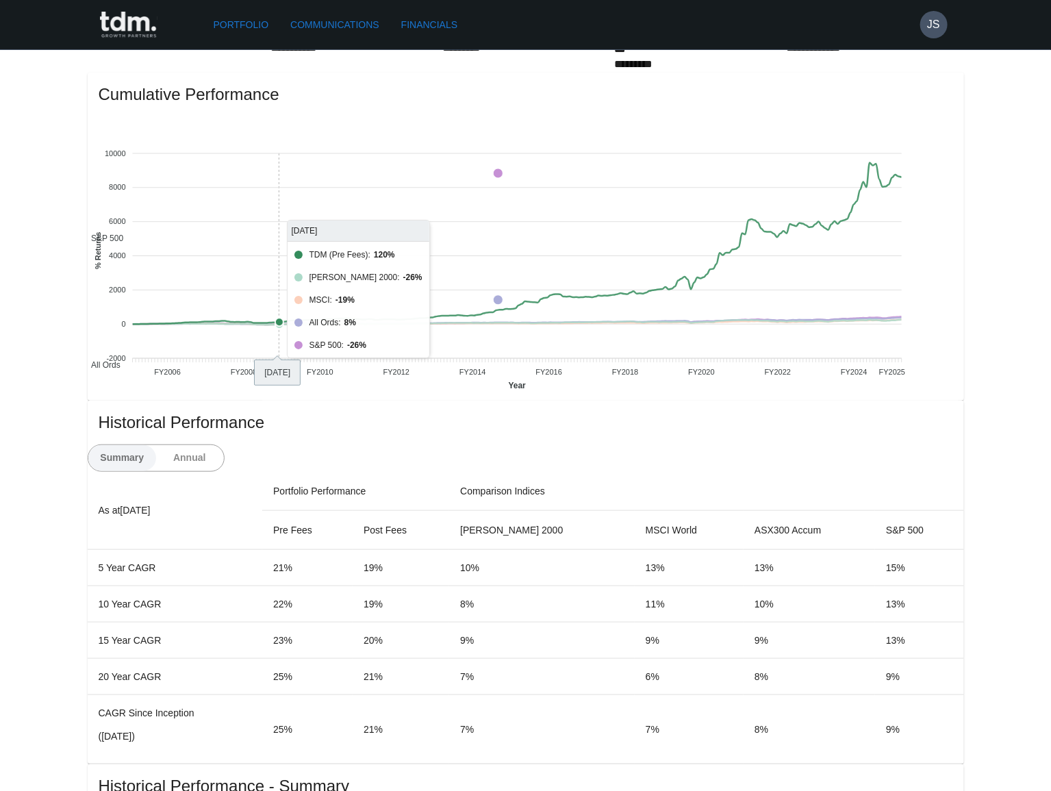
scroll to position [560, 0]
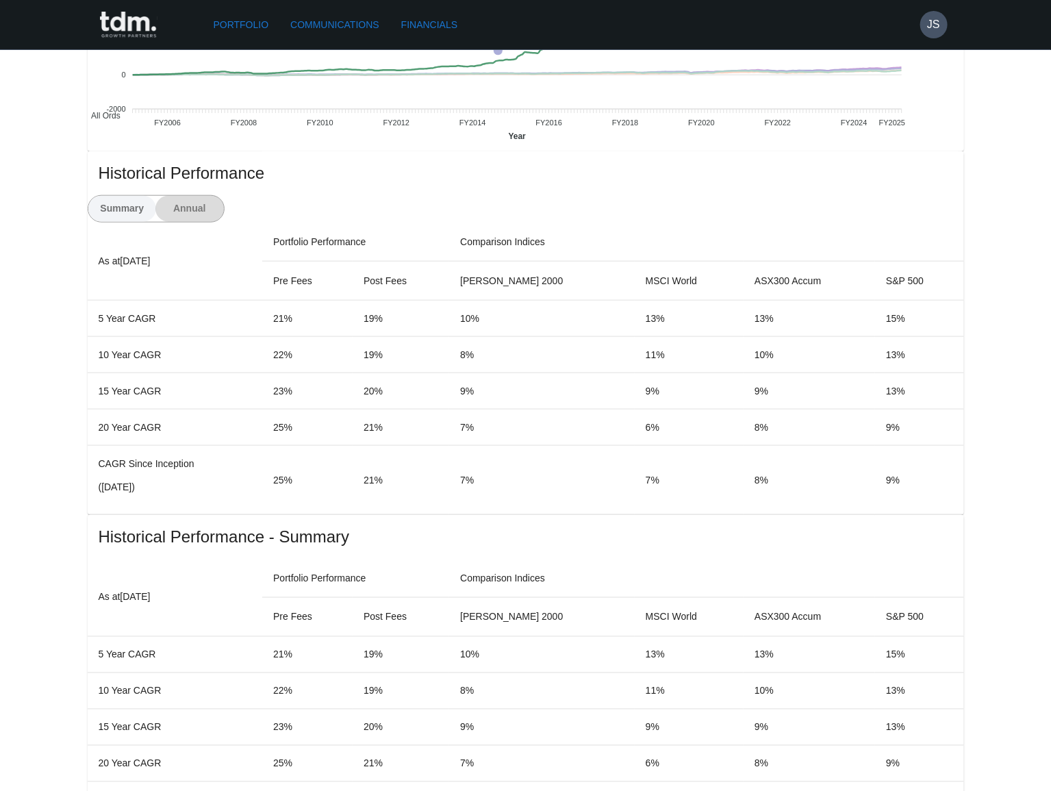
drag, startPoint x: 897, startPoint y: 142, endPoint x: 878, endPoint y: 158, distance: 24.7
click at [224, 196] on button "Annual" at bounding box center [189, 209] width 68 height 26
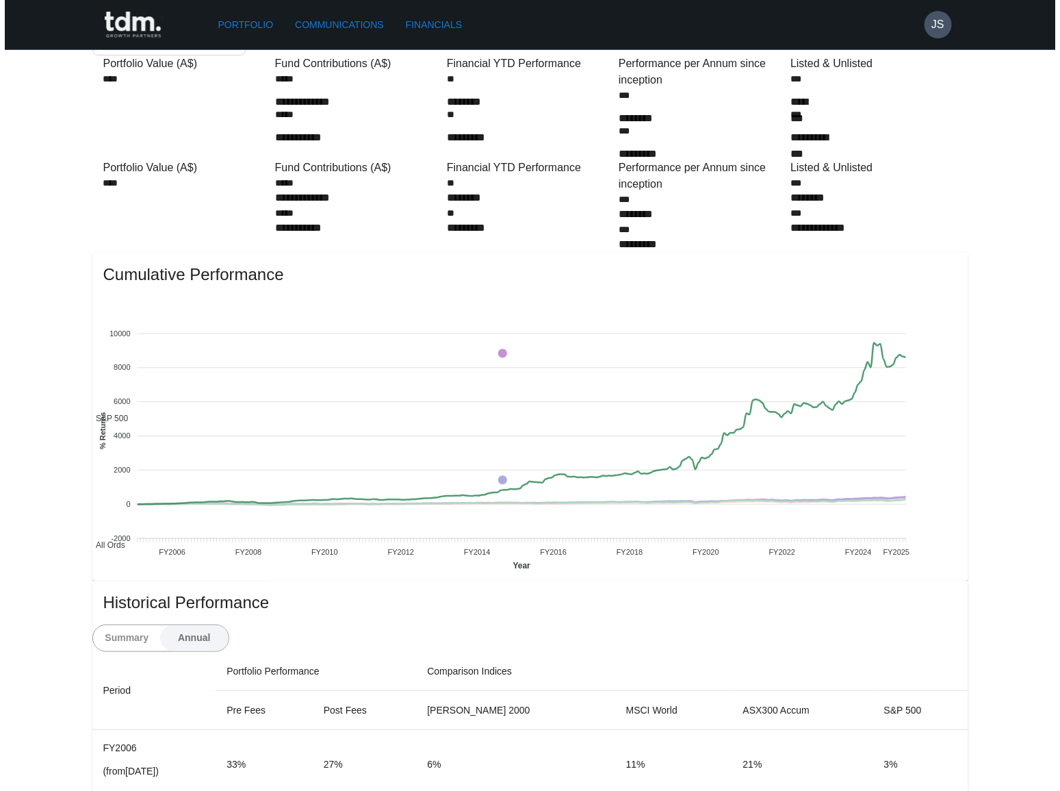
scroll to position [0, 0]
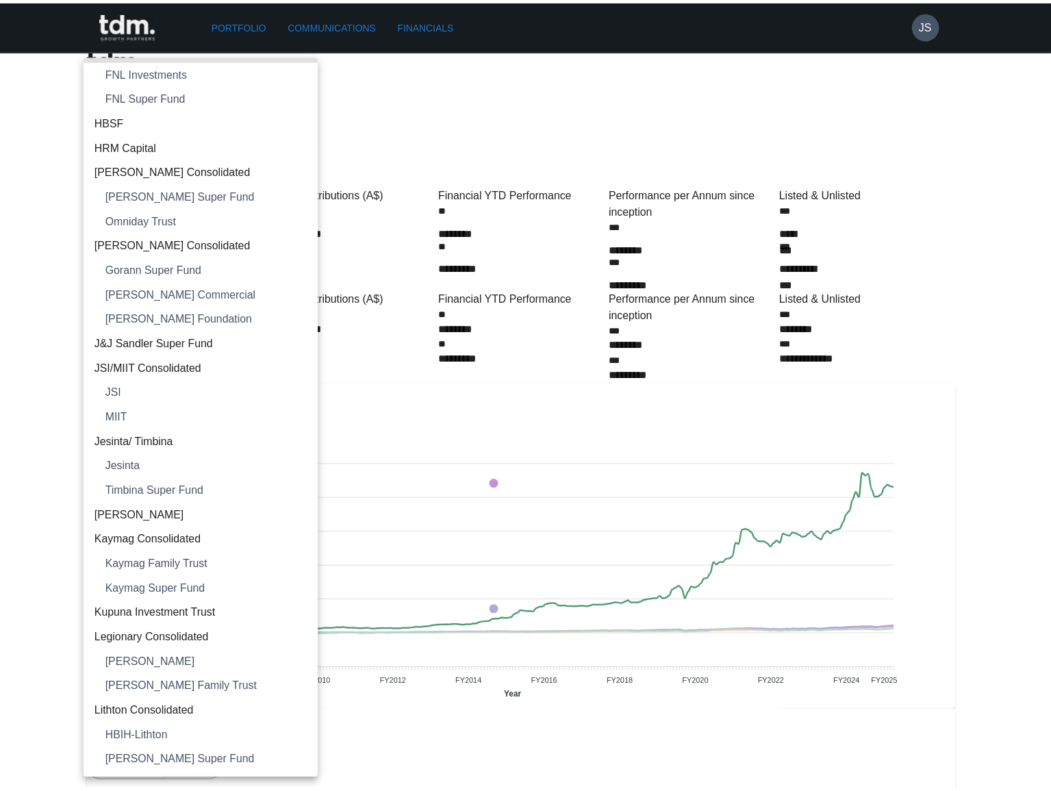
scroll to position [1133, 0]
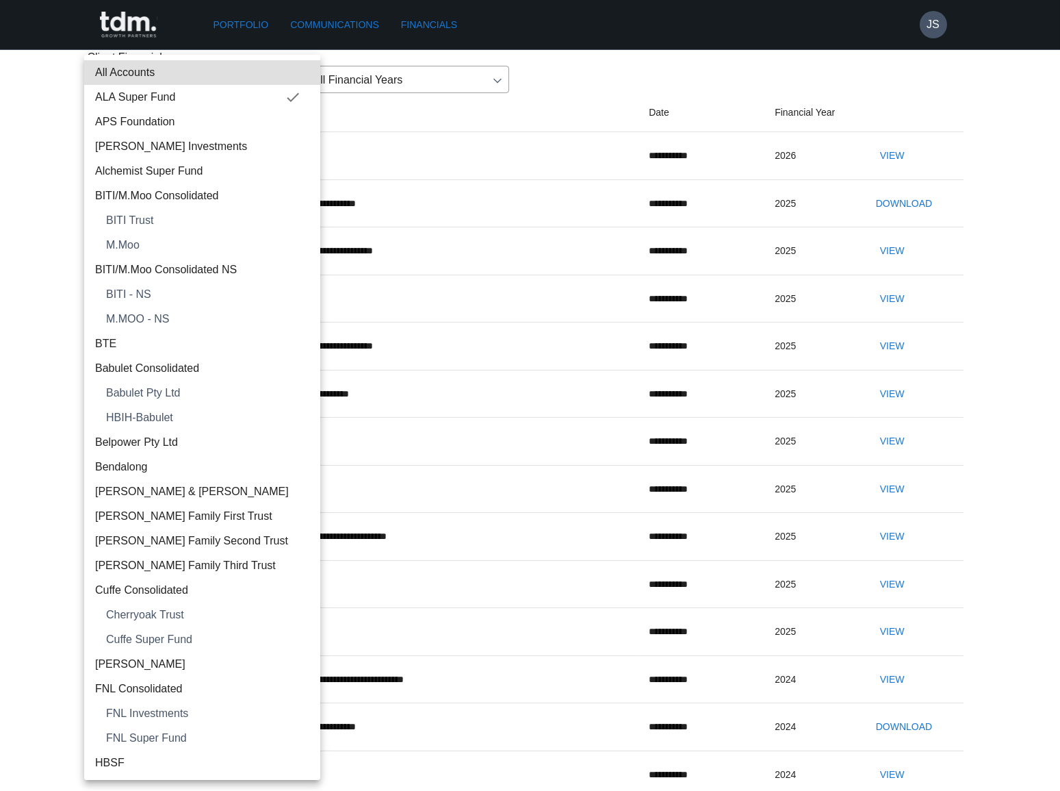
click at [246, 139] on body "**********" at bounding box center [530, 581] width 1060 height 1163
click at [891, 240] on div at bounding box center [530, 395] width 1060 height 791
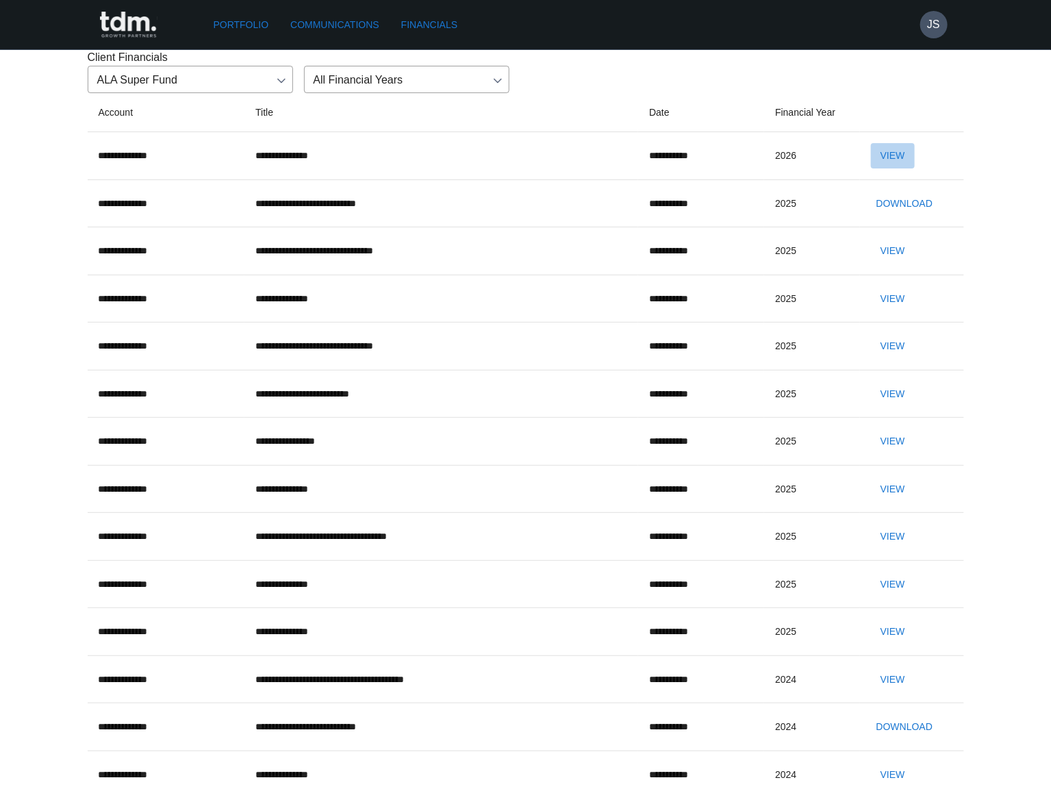
click at [902, 168] on button "View" at bounding box center [893, 155] width 44 height 25
click at [203, 150] on body "**********" at bounding box center [525, 581] width 1051 height 1163
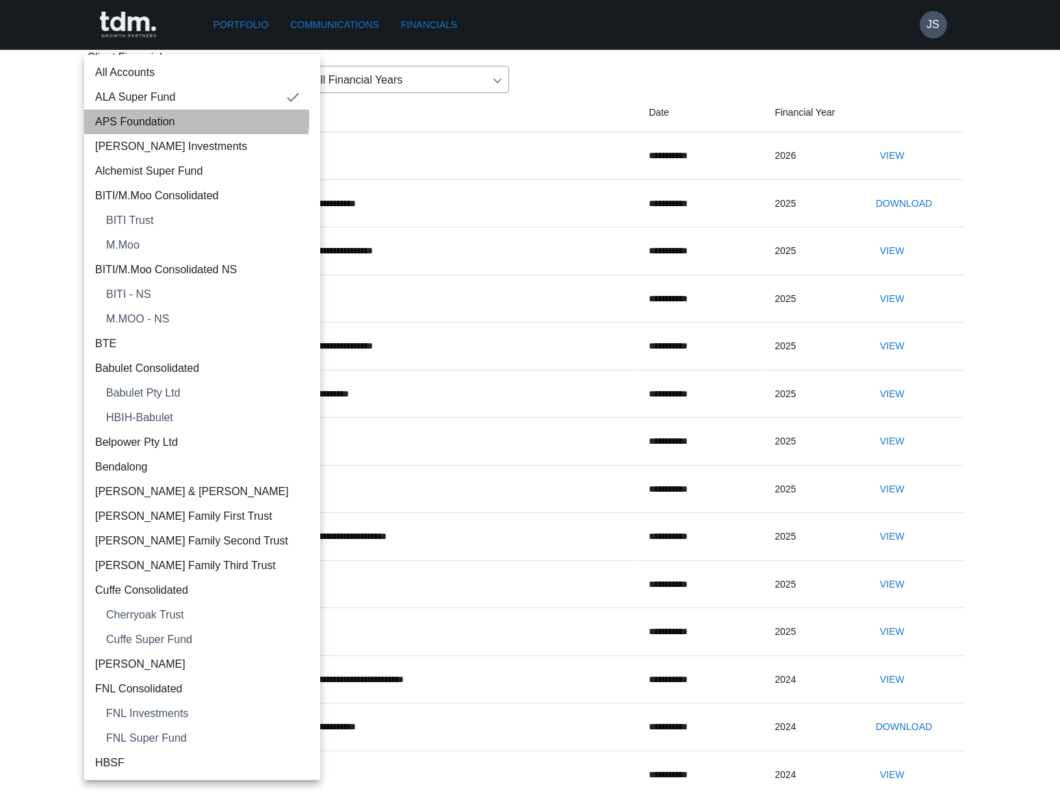
drag, startPoint x: 165, startPoint y: 119, endPoint x: 185, endPoint y: 118, distance: 19.9
click at [168, 120] on span "APS Foundation" at bounding box center [202, 122] width 214 height 16
type input "**********"
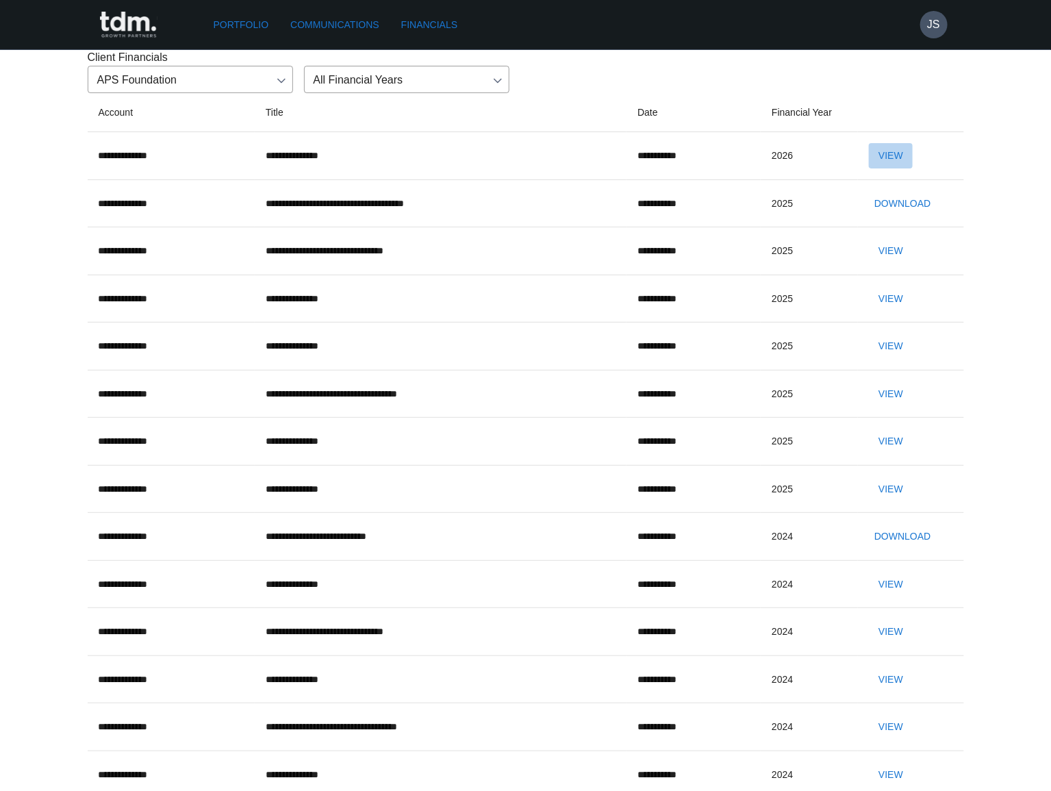
click at [908, 168] on button "View" at bounding box center [891, 155] width 44 height 25
click at [171, 149] on body "**********" at bounding box center [525, 534] width 1051 height 1068
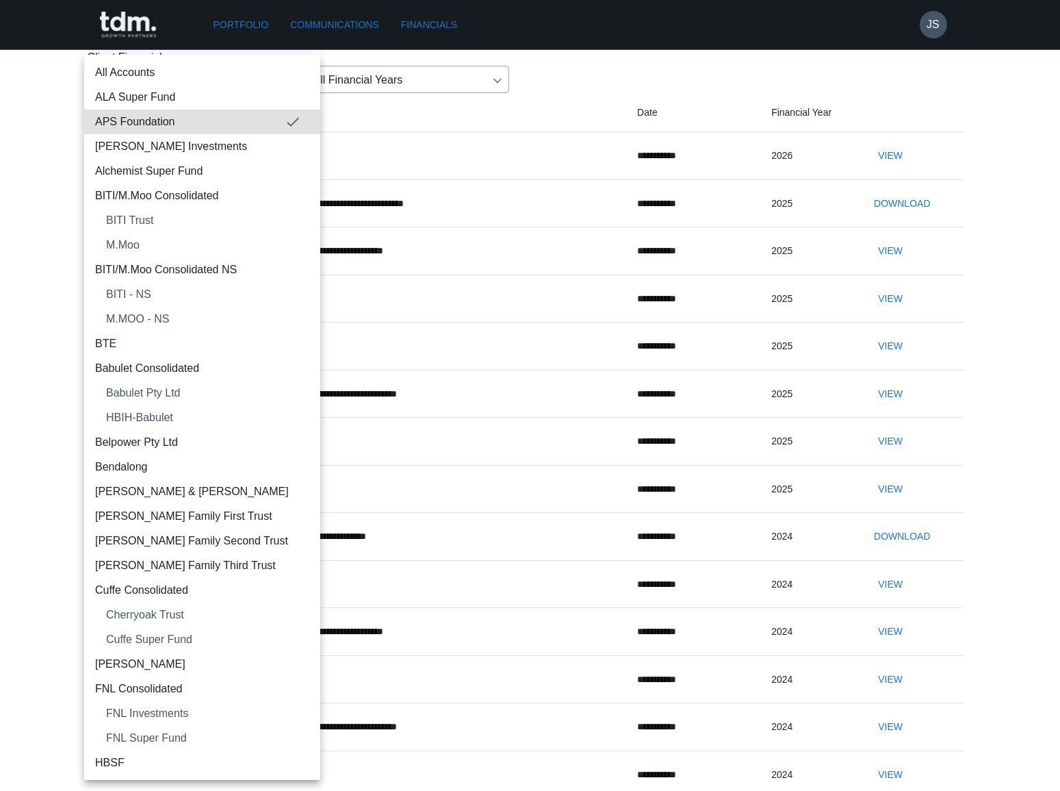
click at [165, 142] on span "[PERSON_NAME] Investments" at bounding box center [202, 146] width 214 height 16
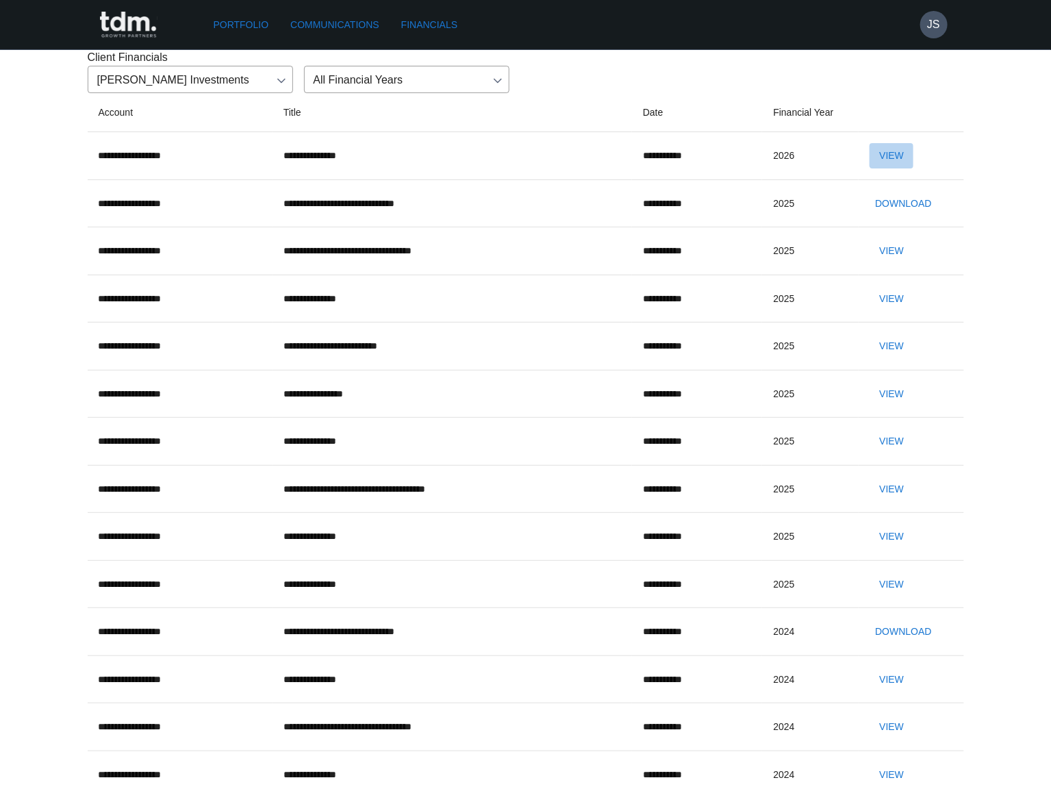
click at [886, 168] on button "View" at bounding box center [891, 155] width 44 height 25
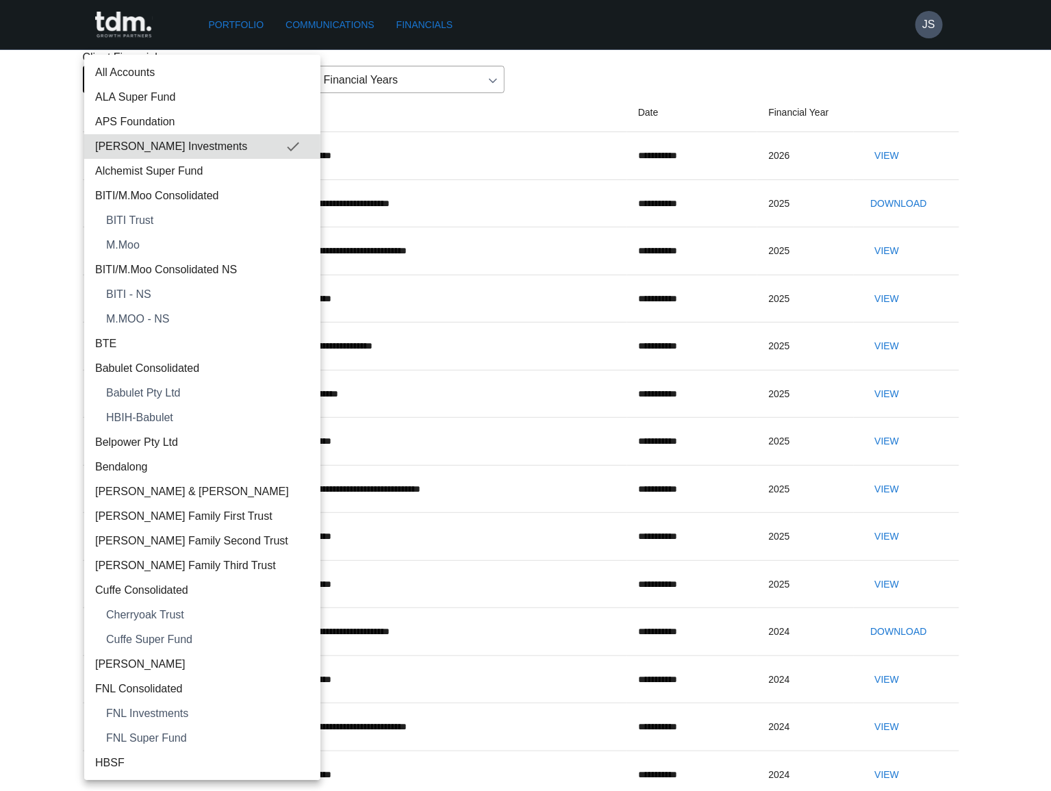
click at [203, 145] on body "**********" at bounding box center [525, 581] width 1051 height 1163
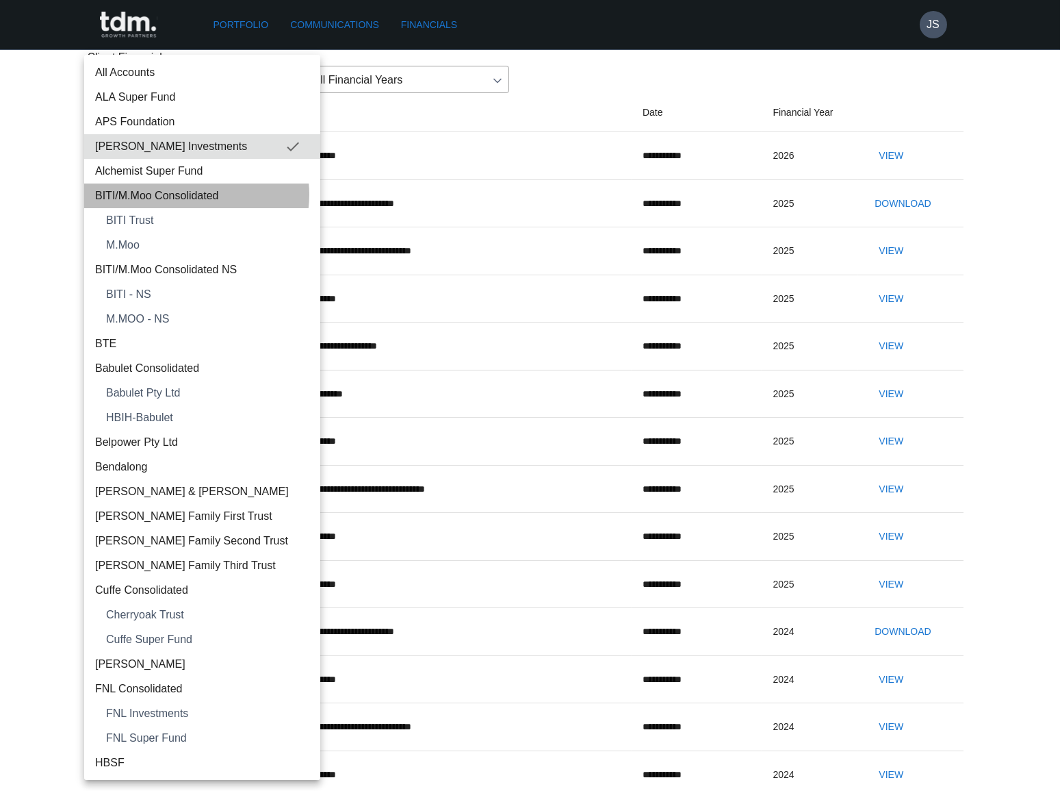
click at [190, 194] on span "BITI/M.Moo Consolidated" at bounding box center [202, 196] width 214 height 16
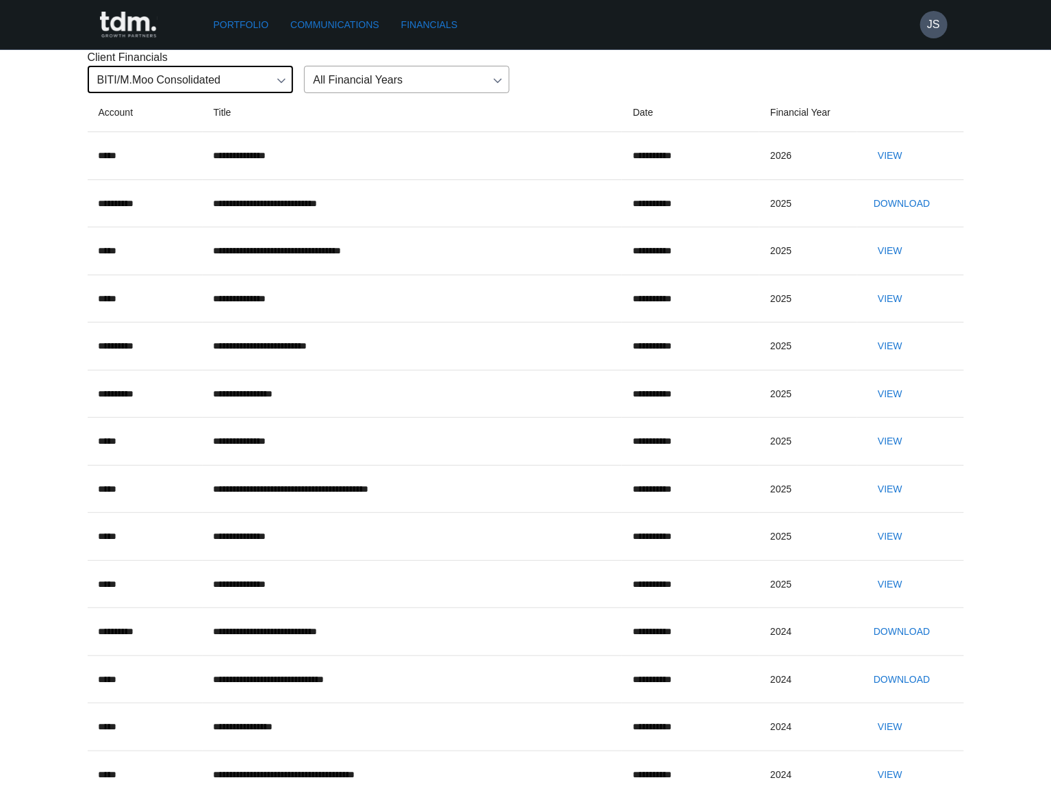
click at [888, 168] on button "View" at bounding box center [890, 155] width 44 height 25
click at [192, 152] on body "**********" at bounding box center [525, 581] width 1051 height 1163
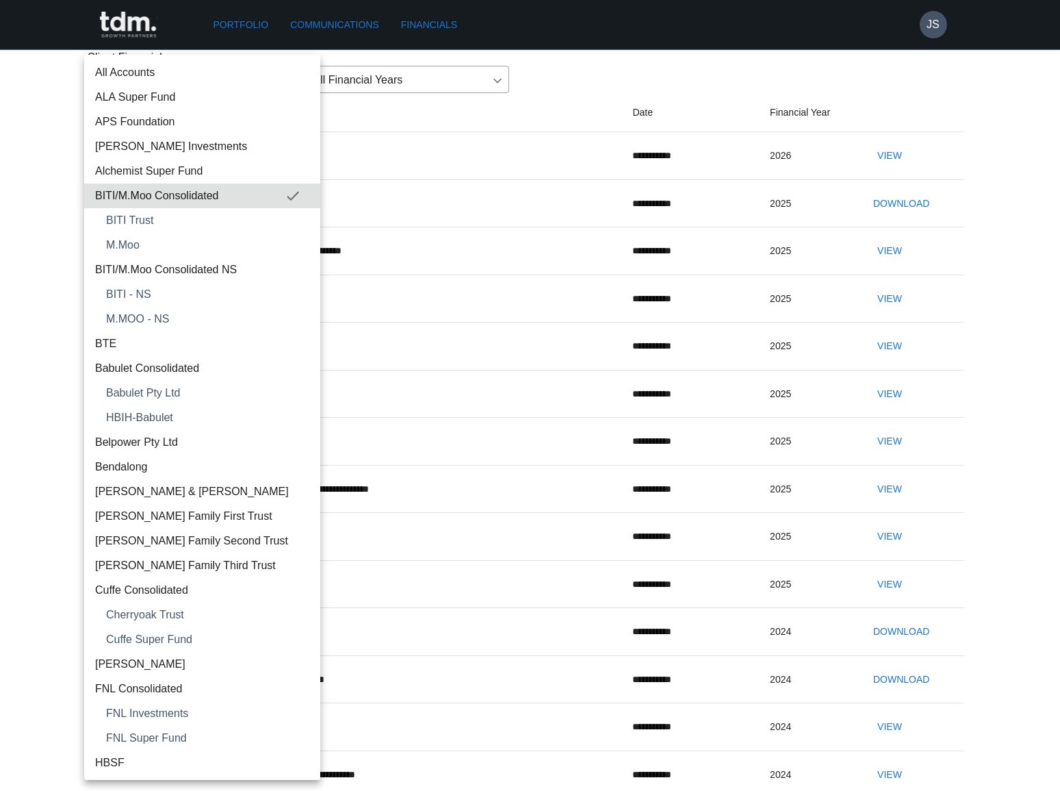
click at [142, 443] on span "Belpower Pty Ltd" at bounding box center [202, 442] width 214 height 16
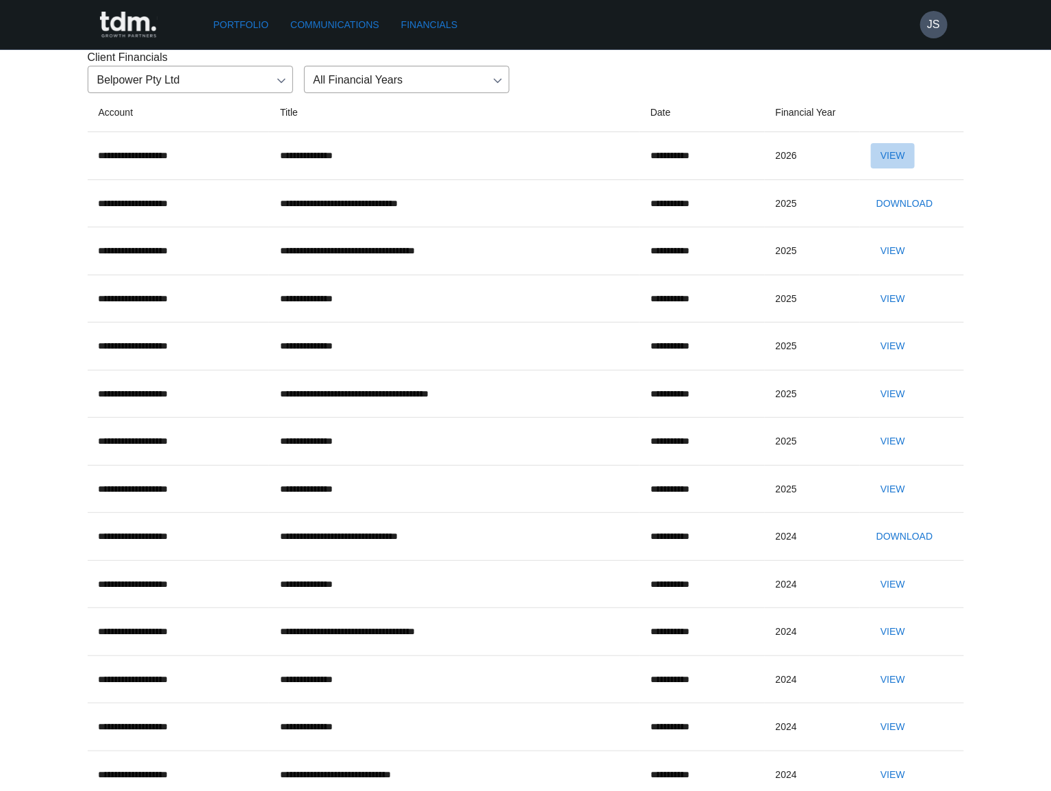
click at [910, 168] on button "View" at bounding box center [893, 155] width 44 height 25
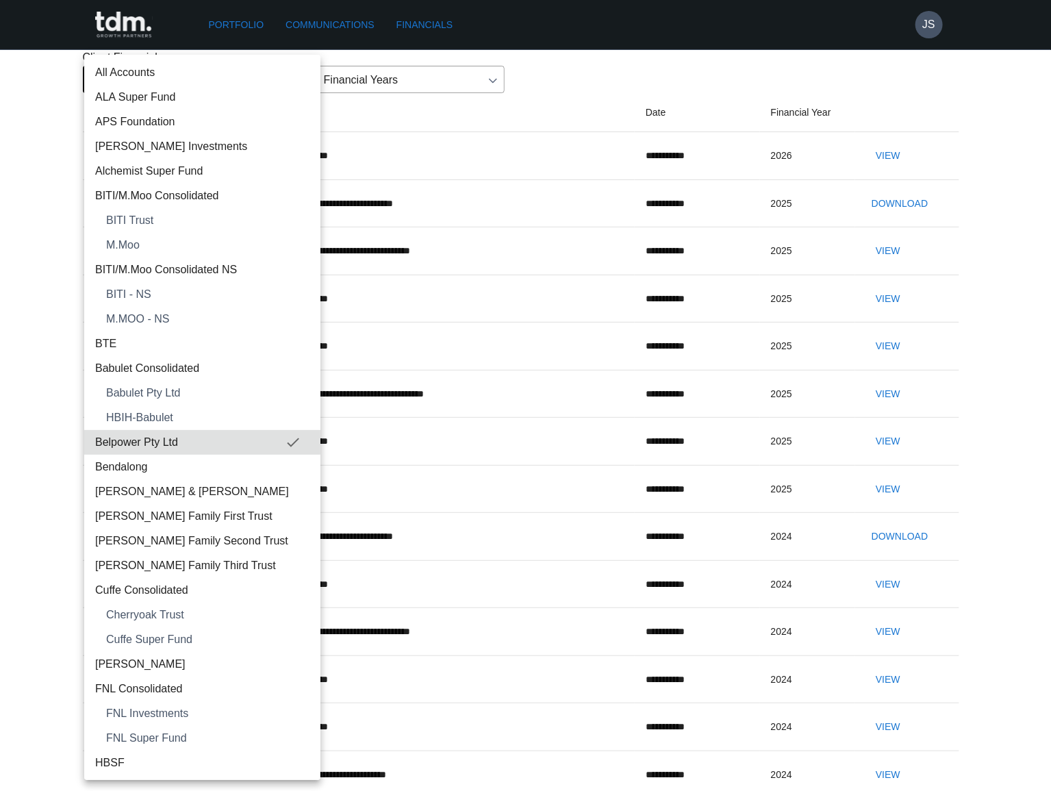
click at [199, 153] on body "**********" at bounding box center [525, 462] width 1051 height 925
drag, startPoint x: 150, startPoint y: 467, endPoint x: 166, endPoint y: 459, distance: 18.4
click at [151, 467] on span "Bendalong" at bounding box center [202, 467] width 214 height 16
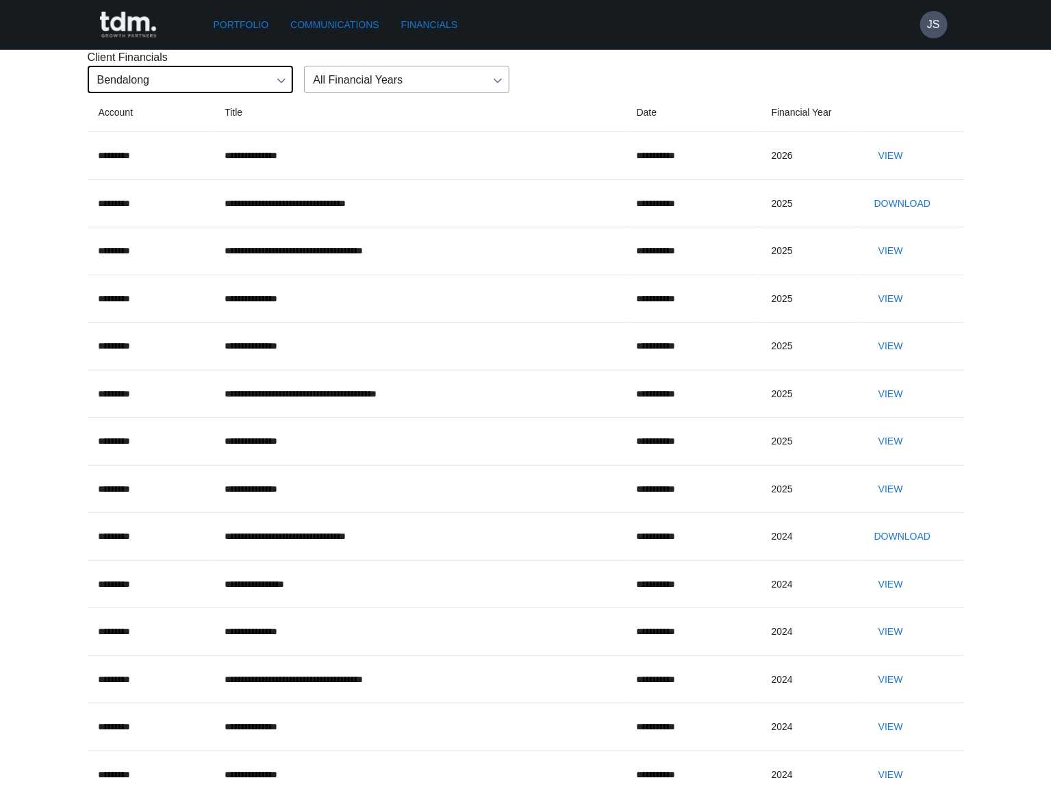
click at [912, 168] on button "View" at bounding box center [891, 155] width 44 height 25
click at [233, 150] on body "**********" at bounding box center [525, 558] width 1051 height 1116
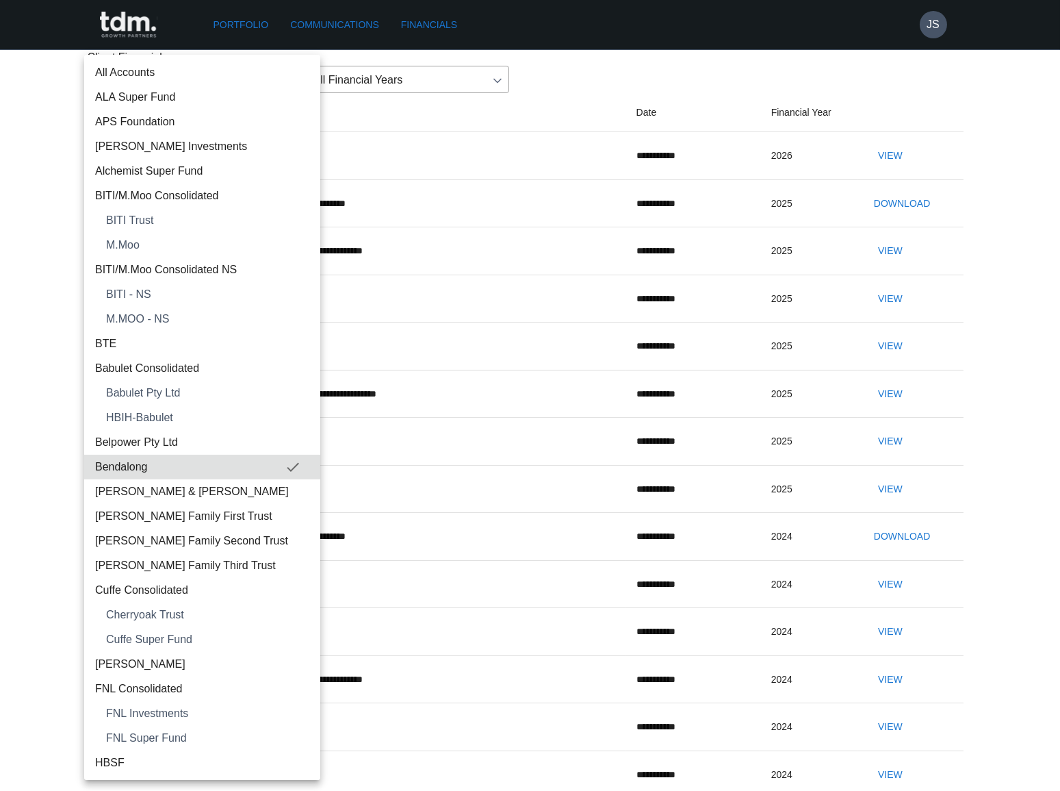
click at [170, 491] on span "[PERSON_NAME] & [PERSON_NAME]" at bounding box center [202, 491] width 214 height 16
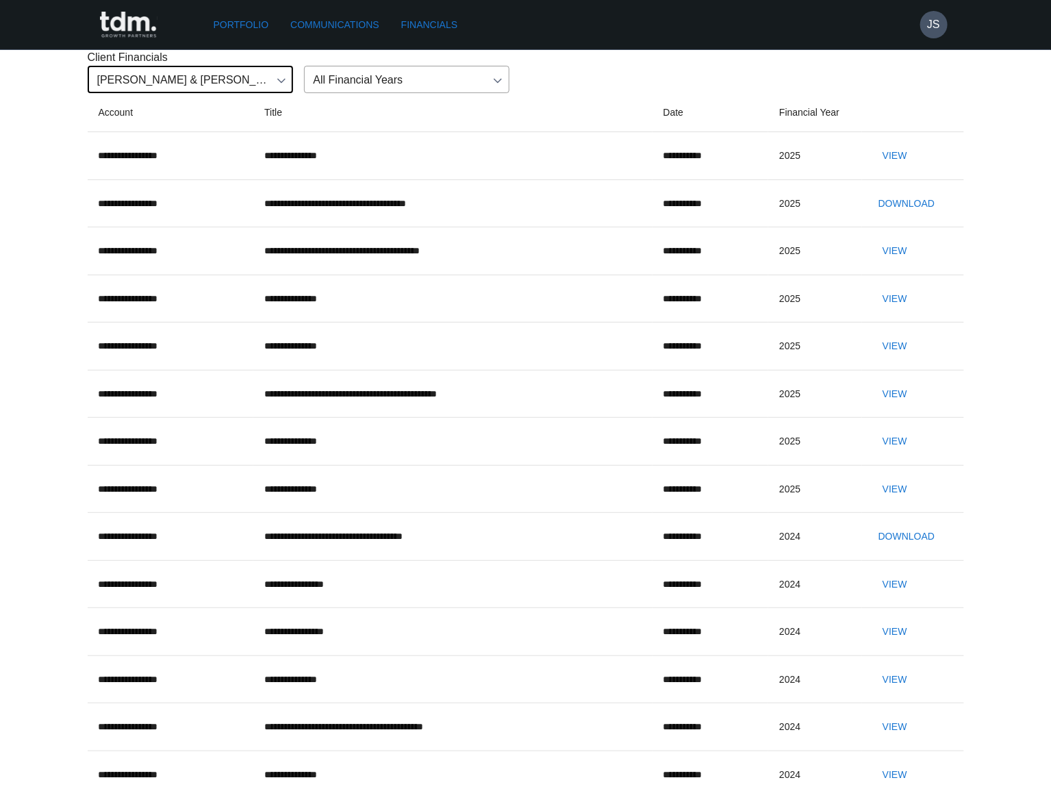
click at [915, 168] on button "View" at bounding box center [895, 155] width 44 height 25
click at [233, 146] on body "**********" at bounding box center [525, 581] width 1051 height 1163
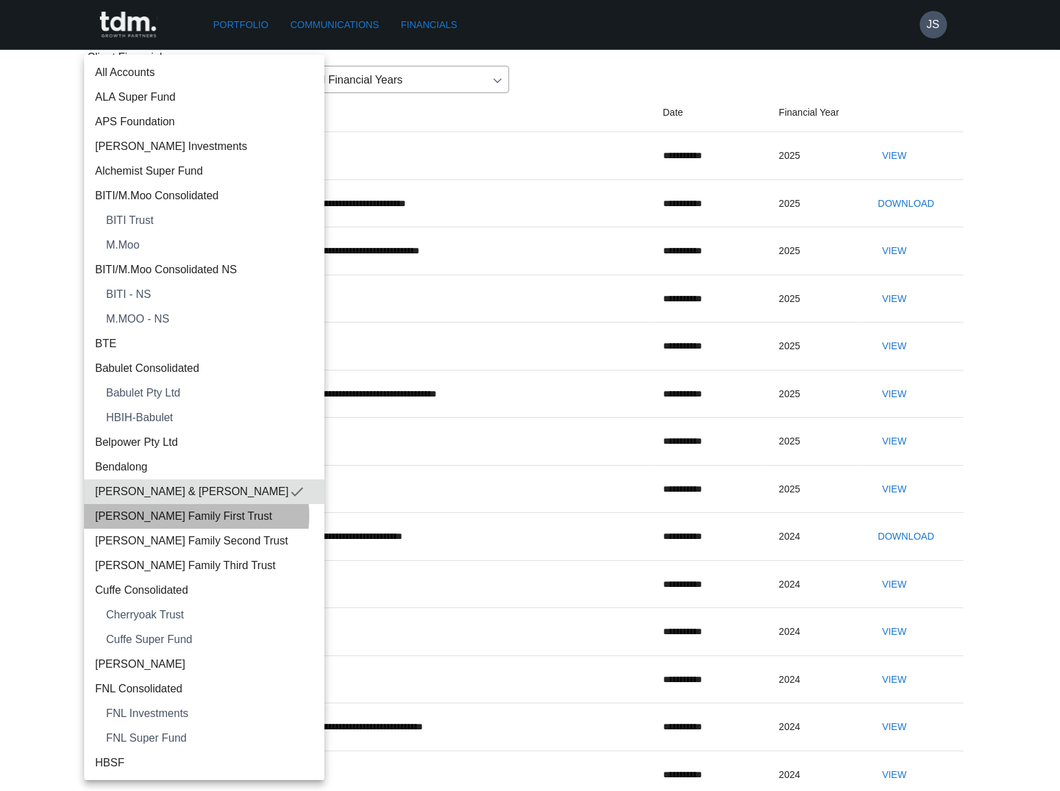
drag, startPoint x: 196, startPoint y: 515, endPoint x: 253, endPoint y: 470, distance: 73.5
click at [196, 515] on span "[PERSON_NAME] Family First Trust" at bounding box center [204, 516] width 218 height 16
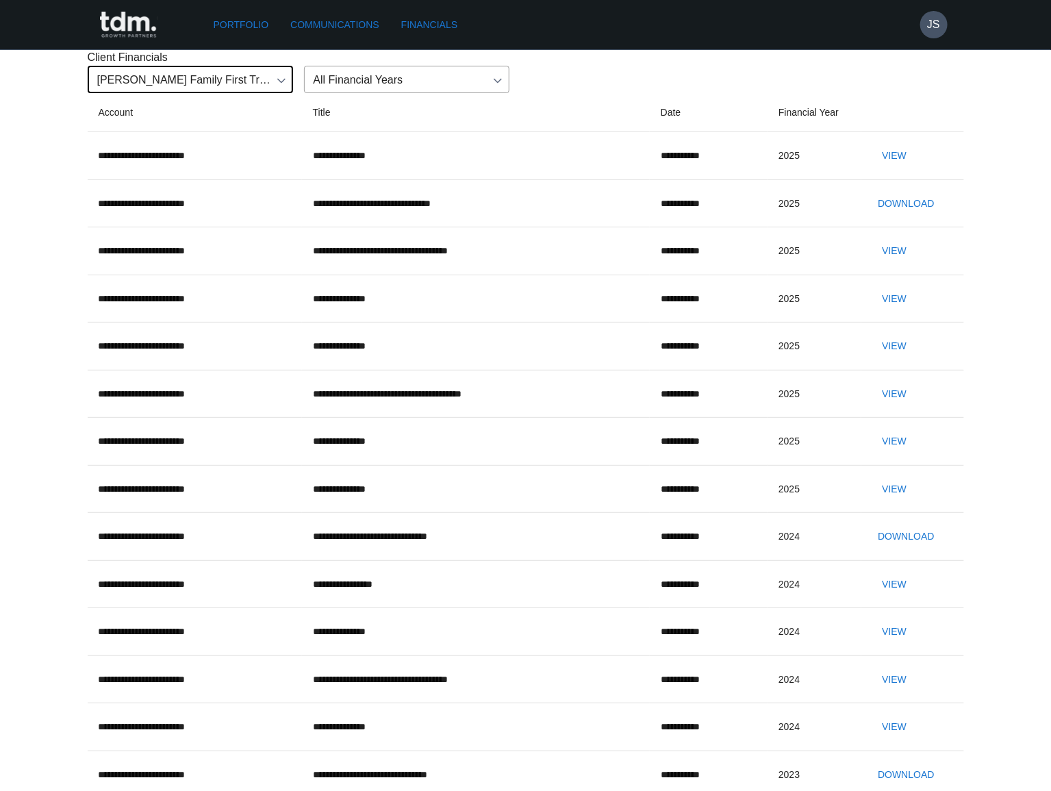
click at [916, 168] on button "View" at bounding box center [894, 155] width 44 height 25
click at [210, 146] on body "**********" at bounding box center [525, 558] width 1051 height 1116
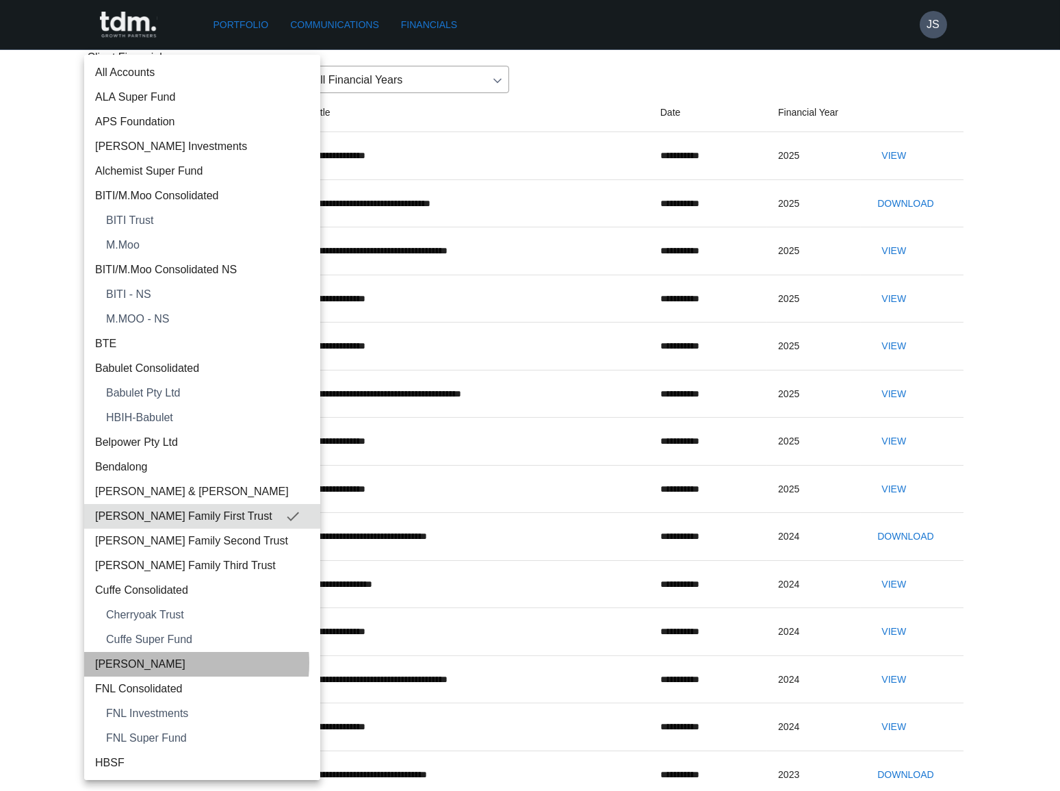
click at [165, 663] on span "[PERSON_NAME]" at bounding box center [202, 664] width 214 height 16
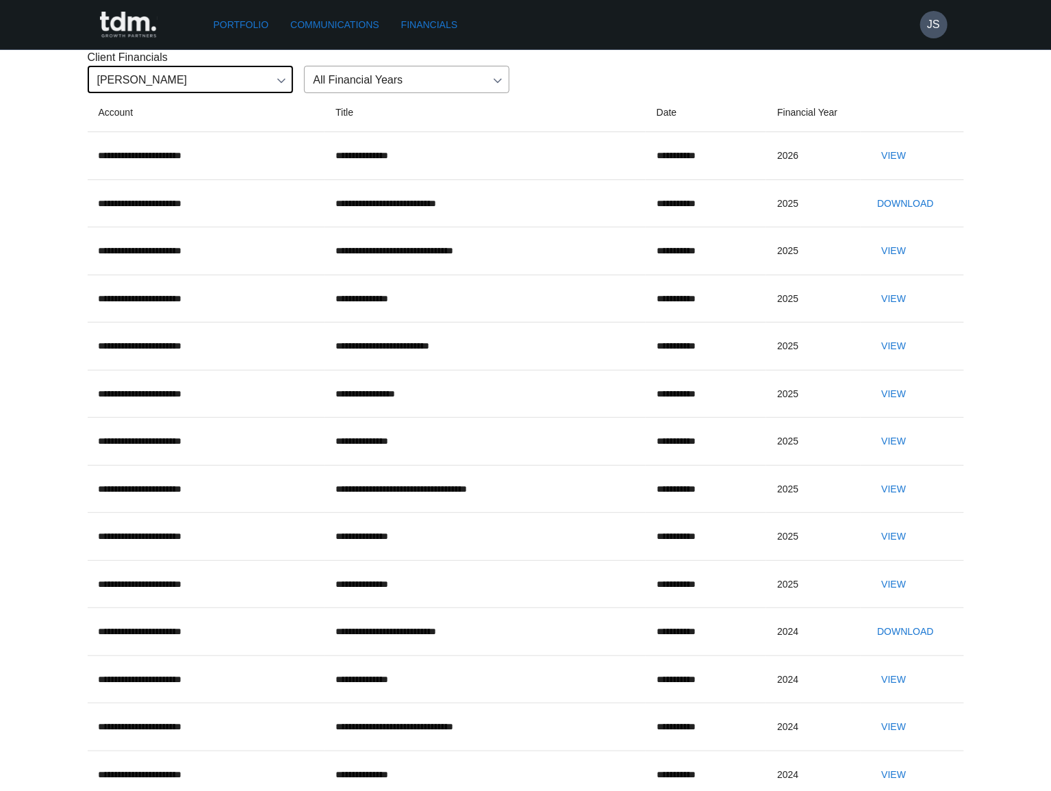
click at [894, 168] on button "View" at bounding box center [893, 155] width 44 height 25
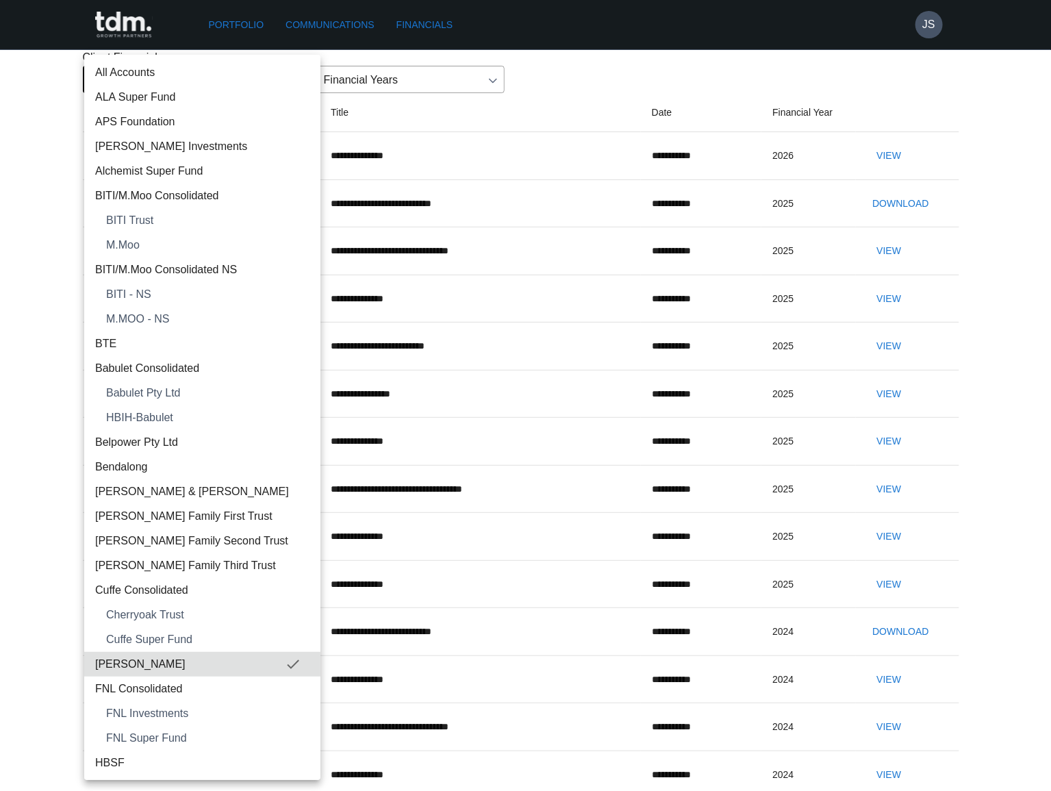
click at [229, 149] on body "**********" at bounding box center [525, 581] width 1051 height 1163
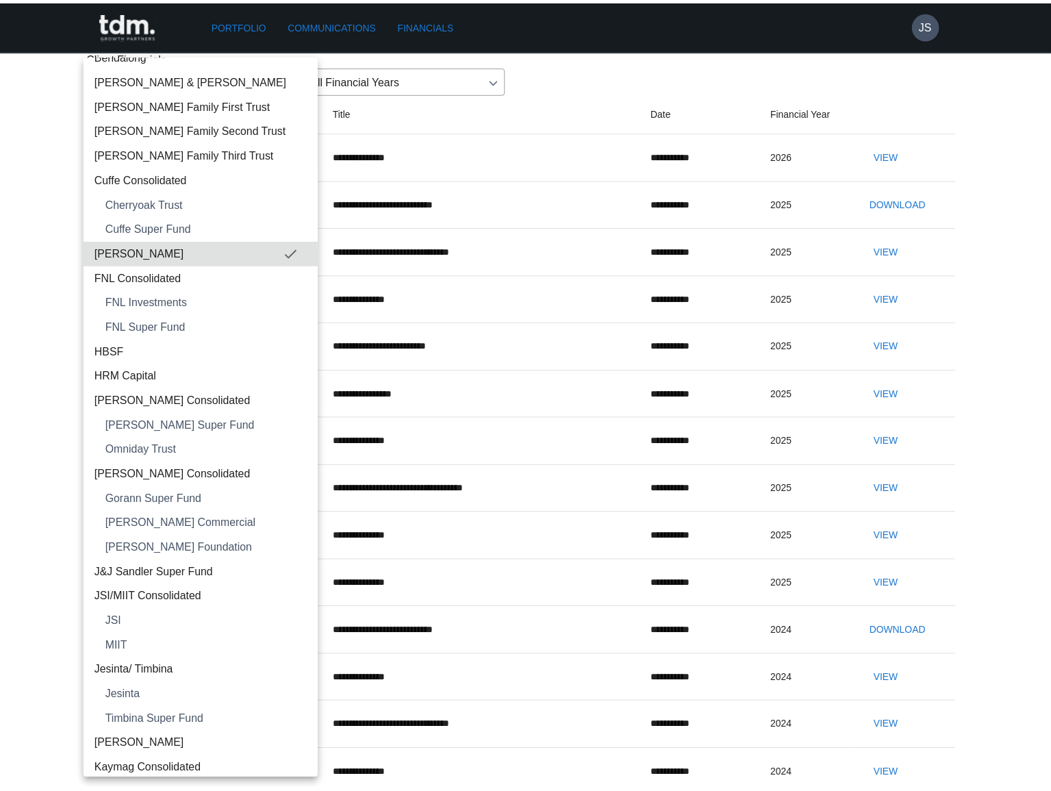
scroll to position [435, 0]
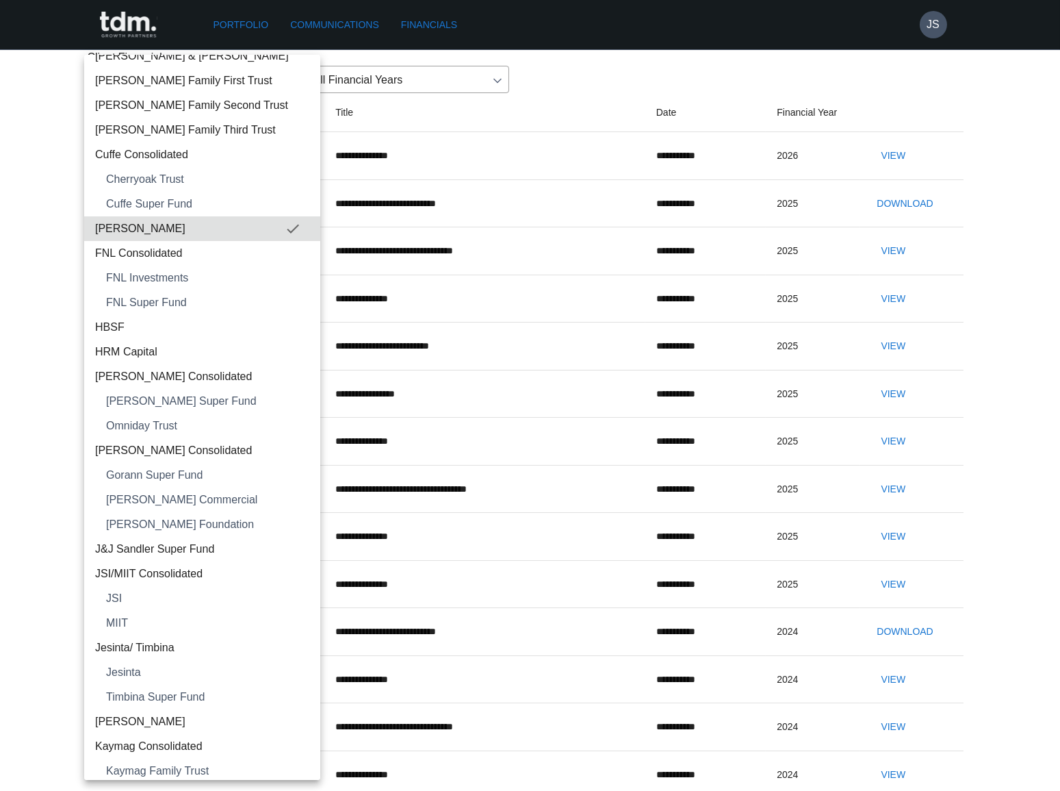
click at [205, 715] on span "[PERSON_NAME]" at bounding box center [202, 721] width 214 height 16
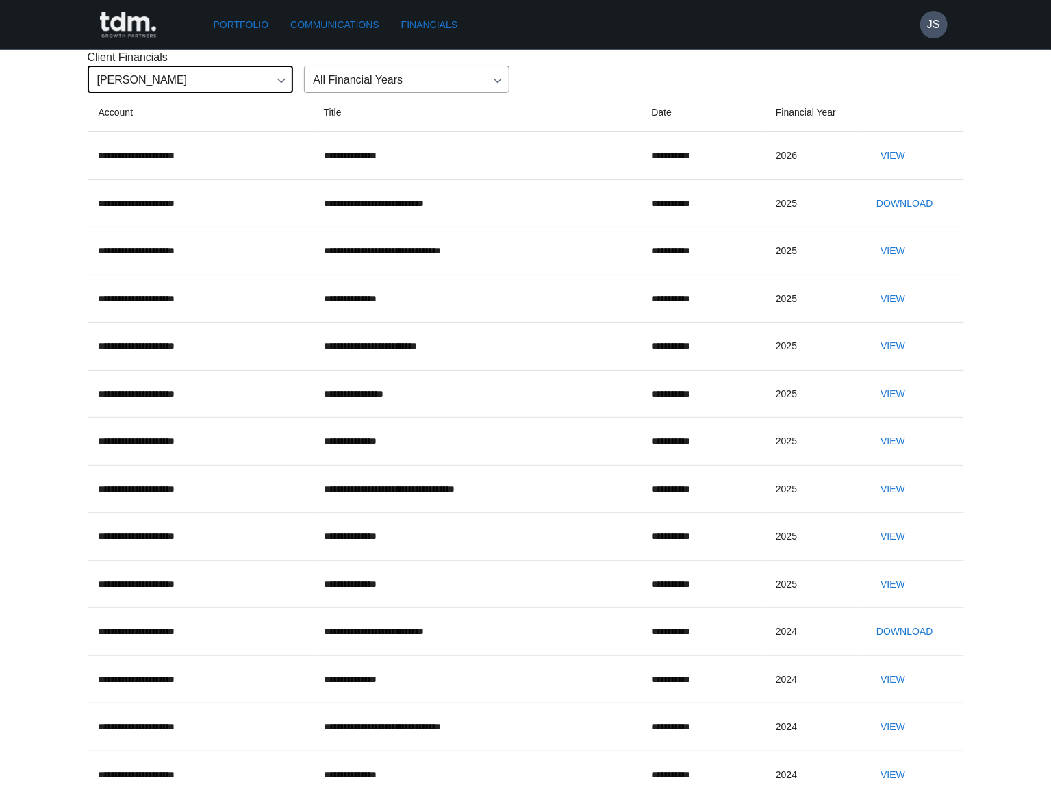
click at [910, 168] on button "View" at bounding box center [893, 155] width 44 height 25
click at [895, 168] on button "View" at bounding box center [893, 155] width 44 height 25
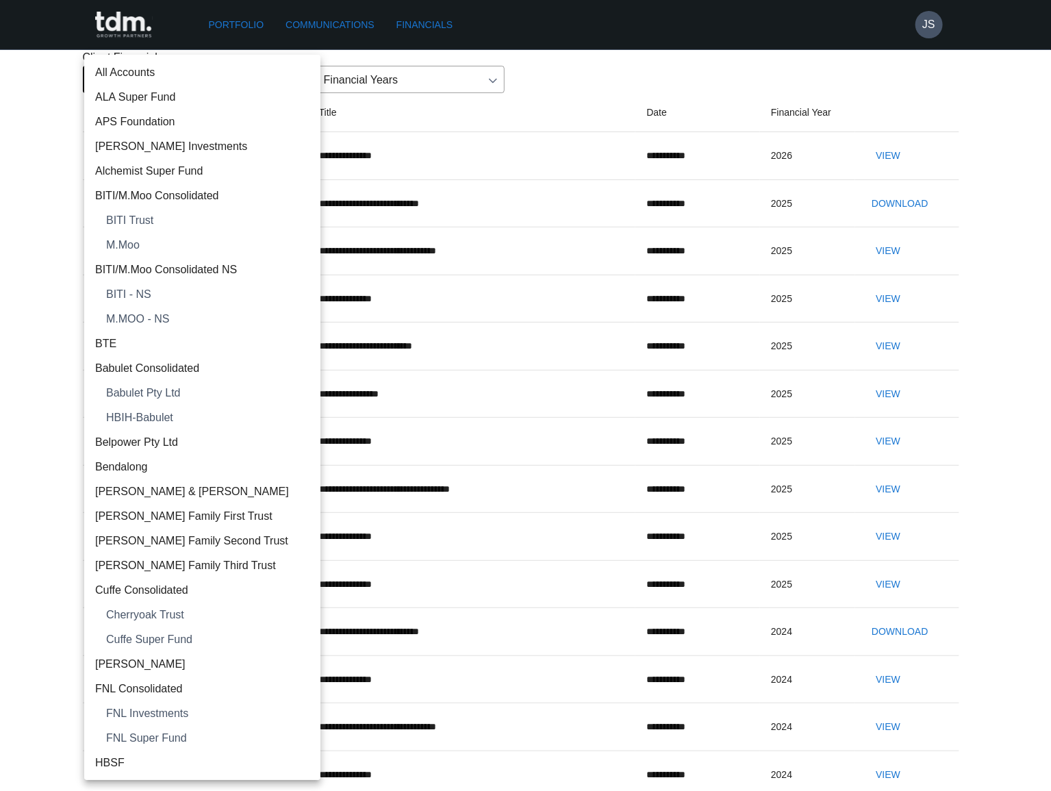
click at [166, 144] on body "**********" at bounding box center [525, 581] width 1051 height 1163
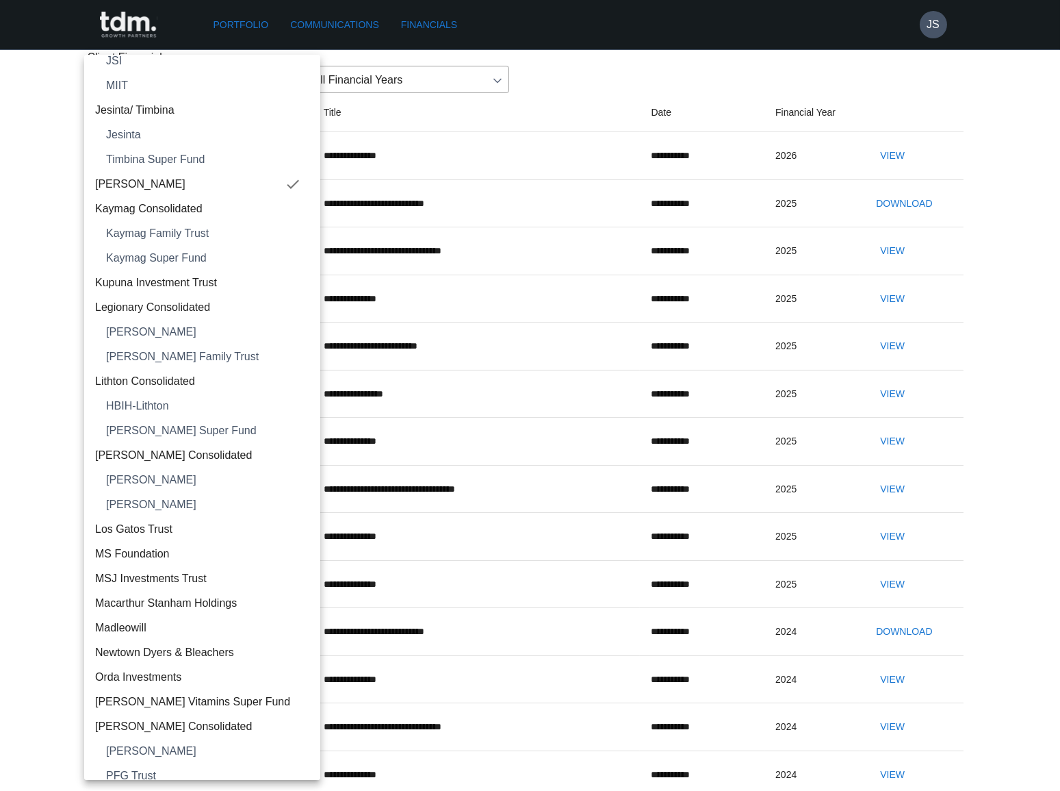
scroll to position [995, 0]
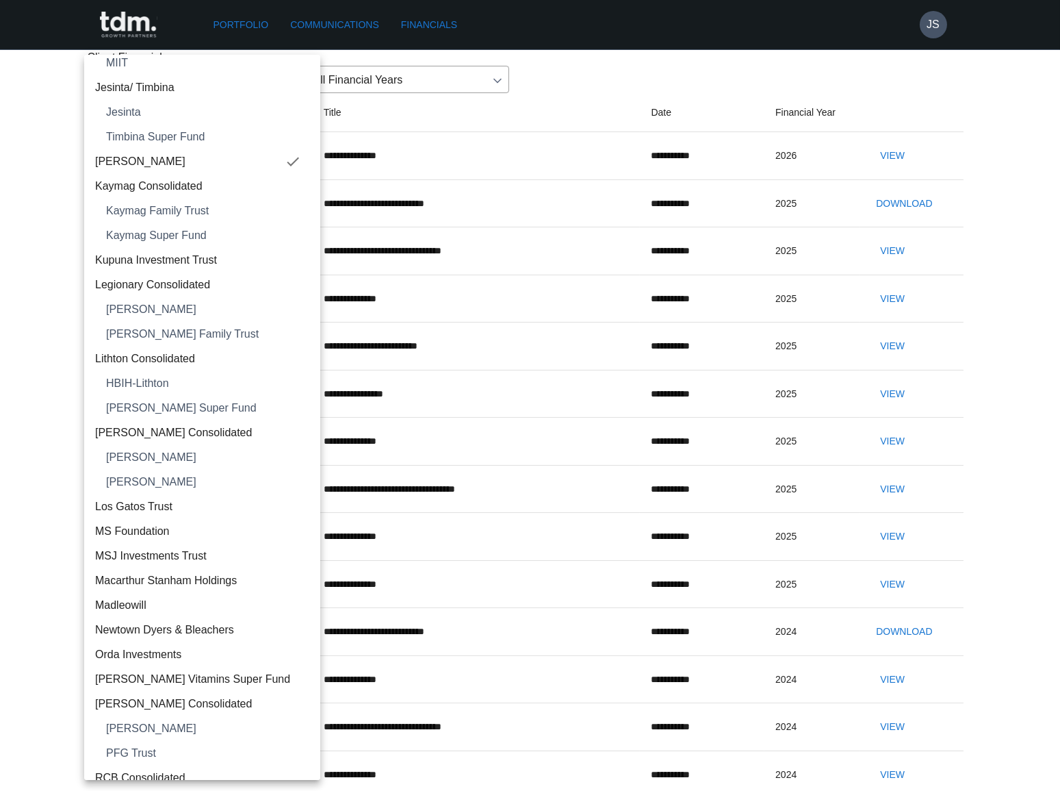
click at [193, 579] on span "Macarthur Stanham Holdings" at bounding box center [202, 580] width 214 height 16
type input "**********"
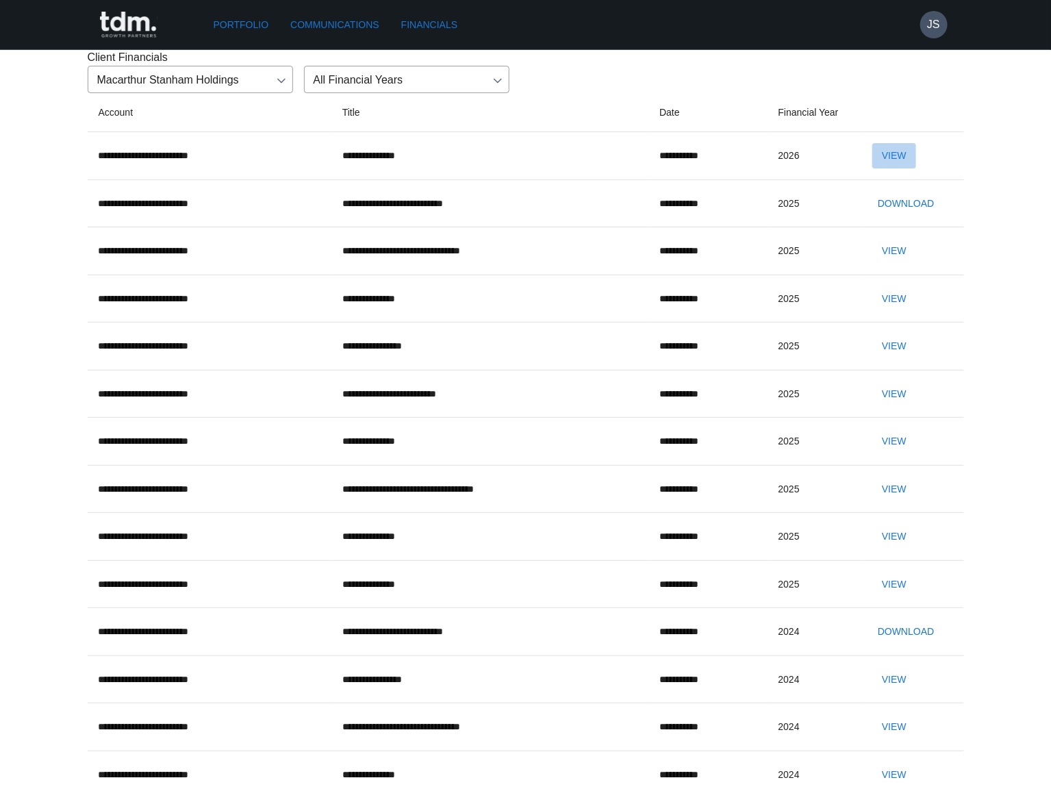
click at [912, 168] on button "View" at bounding box center [894, 155] width 44 height 25
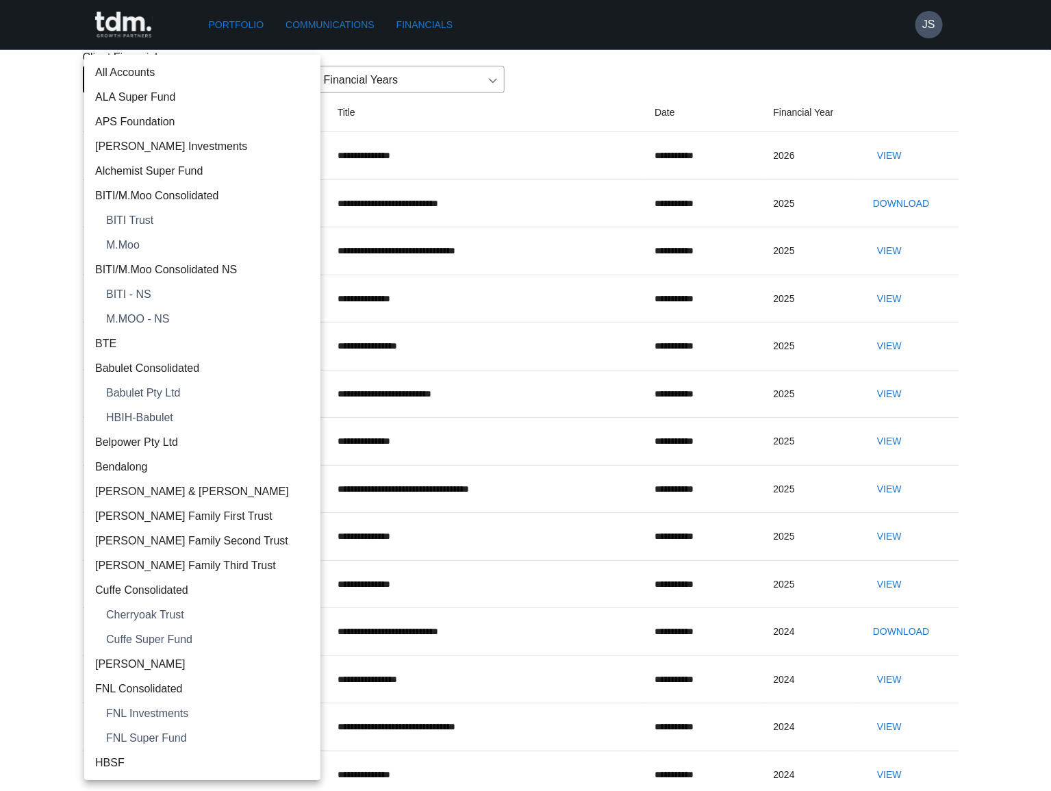
click at [244, 152] on body "**********" at bounding box center [525, 581] width 1051 height 1163
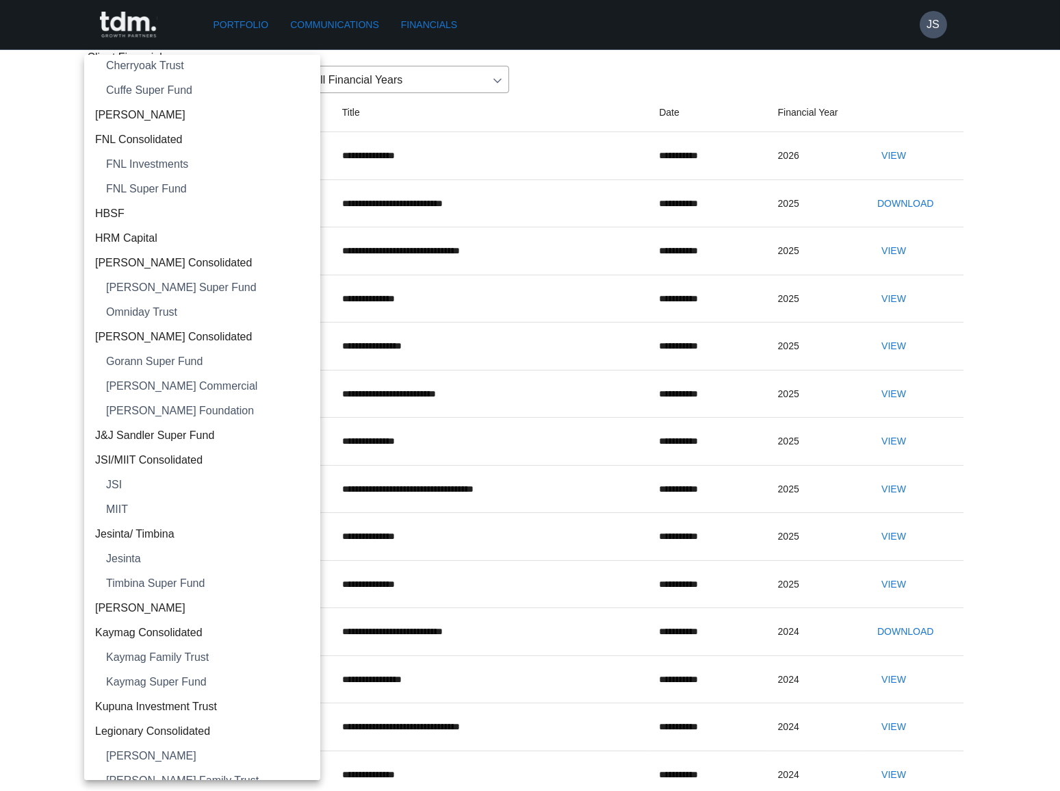
scroll to position [411, 0]
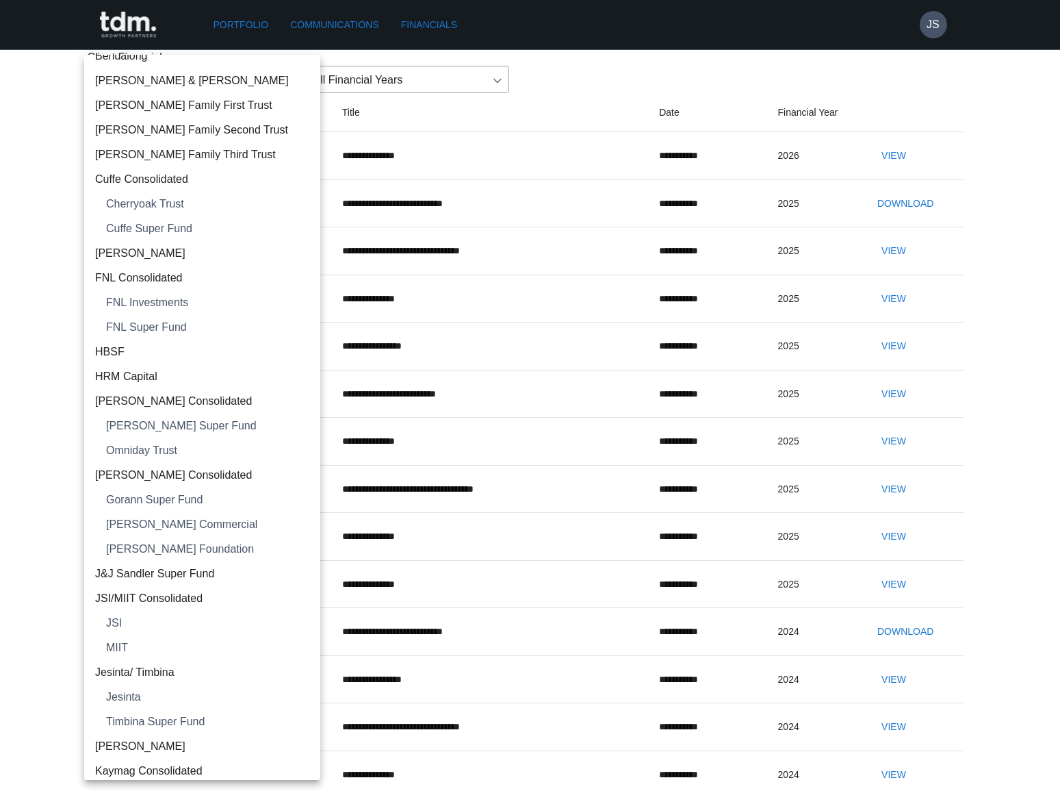
click at [199, 271] on span "FNL Consolidated" at bounding box center [202, 278] width 214 height 16
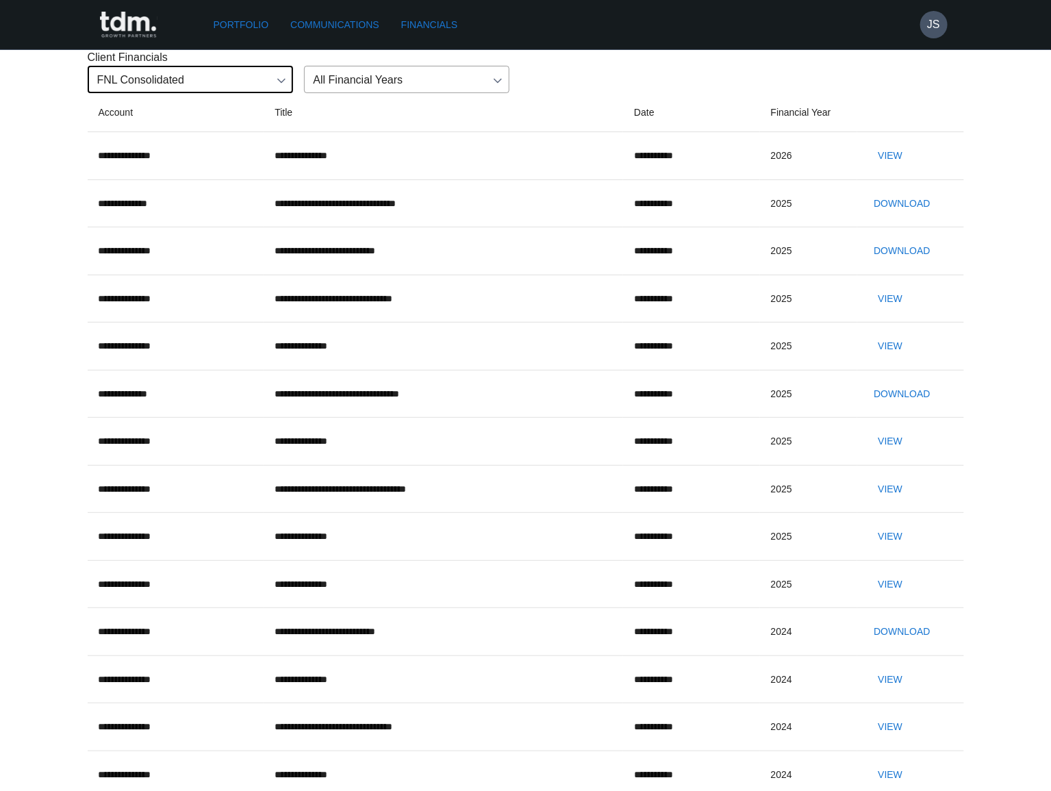
click at [902, 168] on button "View" at bounding box center [890, 155] width 44 height 25
click at [190, 153] on body "**********" at bounding box center [525, 581] width 1051 height 1163
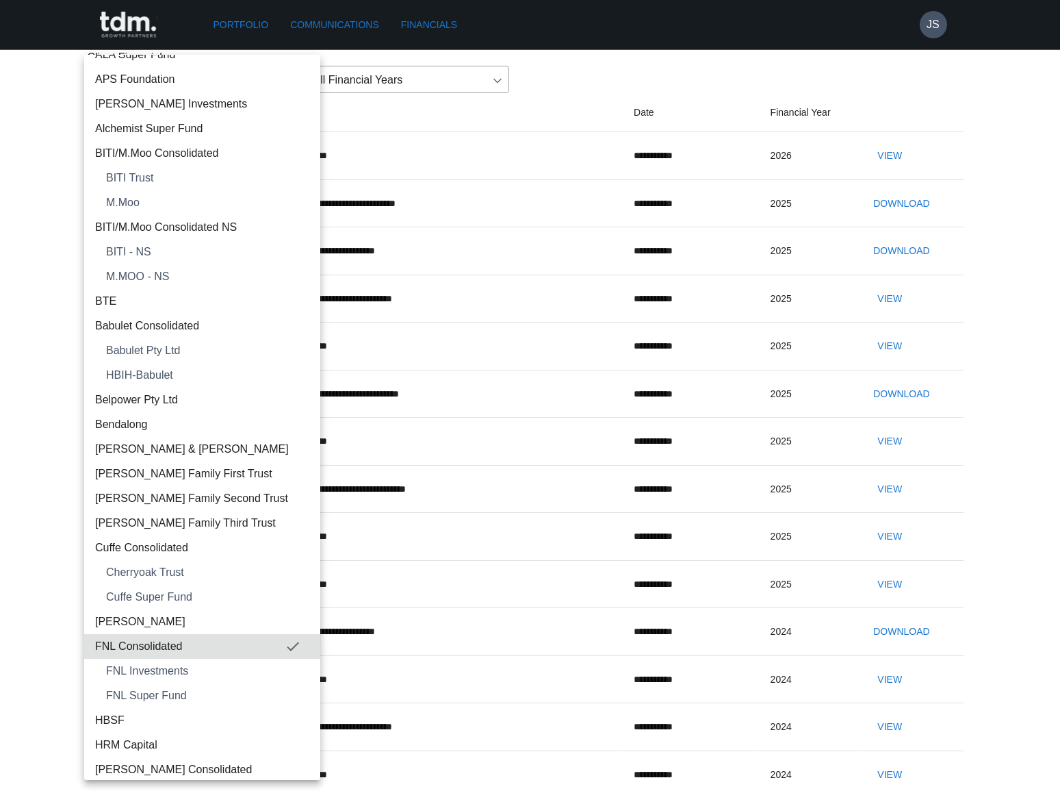
scroll to position [62, 0]
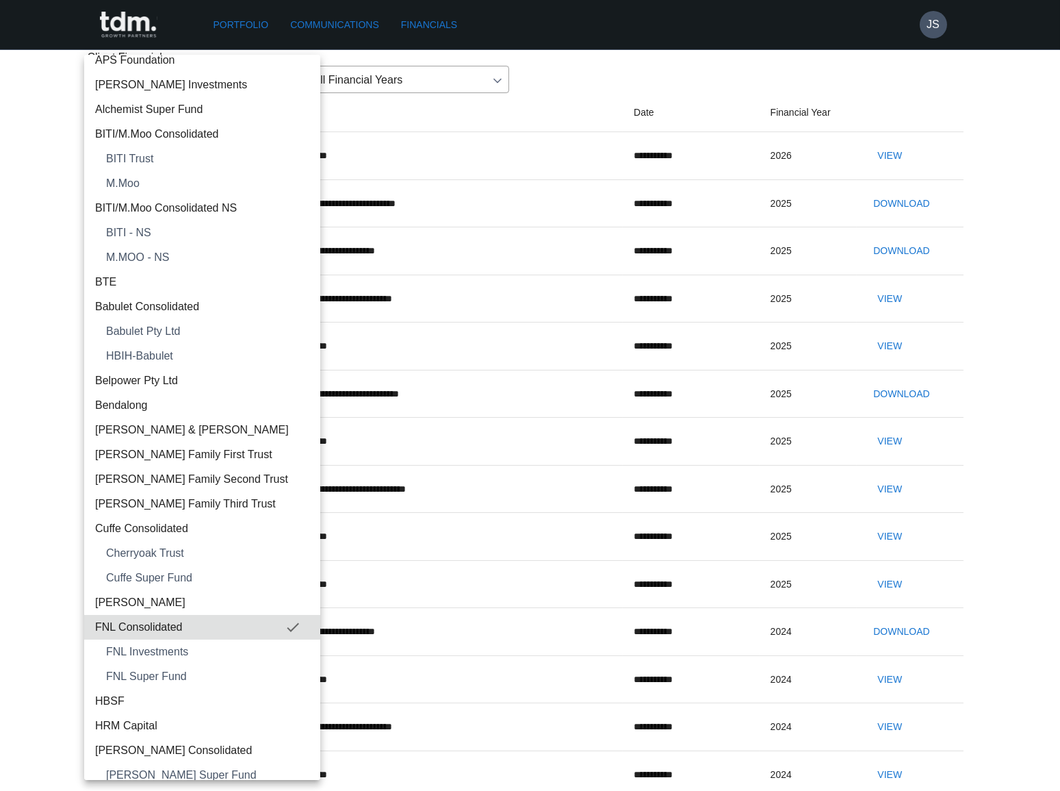
click at [151, 695] on span "HBSF" at bounding box center [202, 701] width 214 height 16
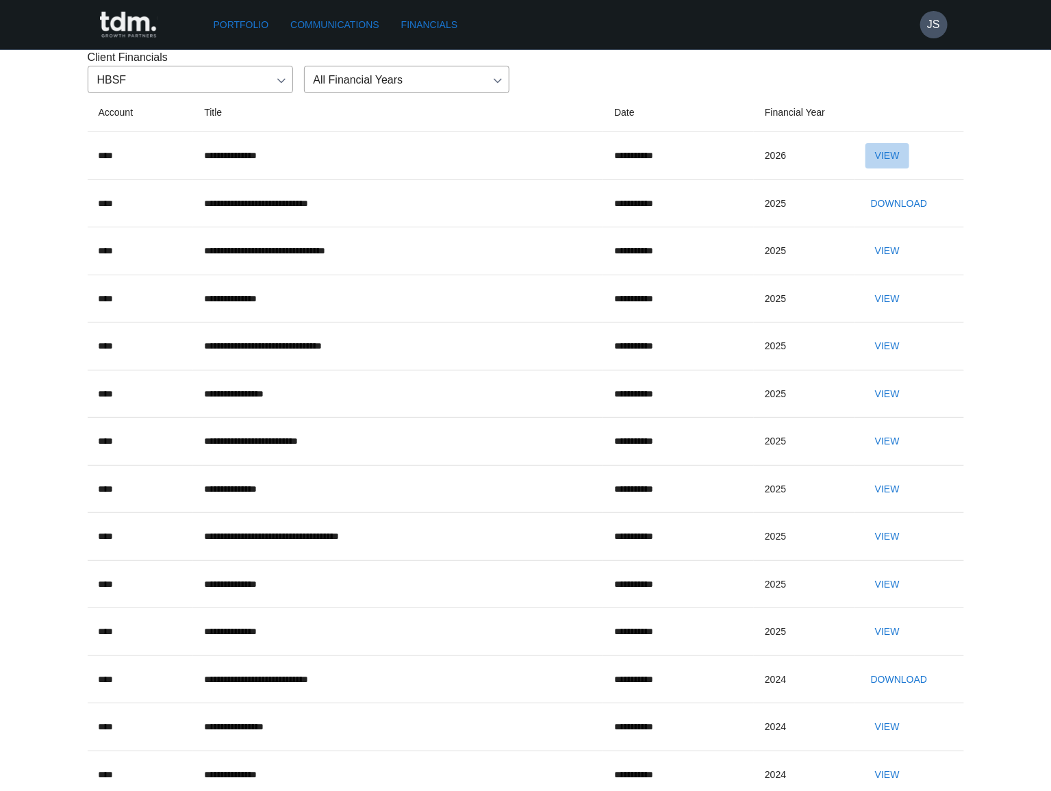
click at [909, 168] on button "View" at bounding box center [887, 155] width 44 height 25
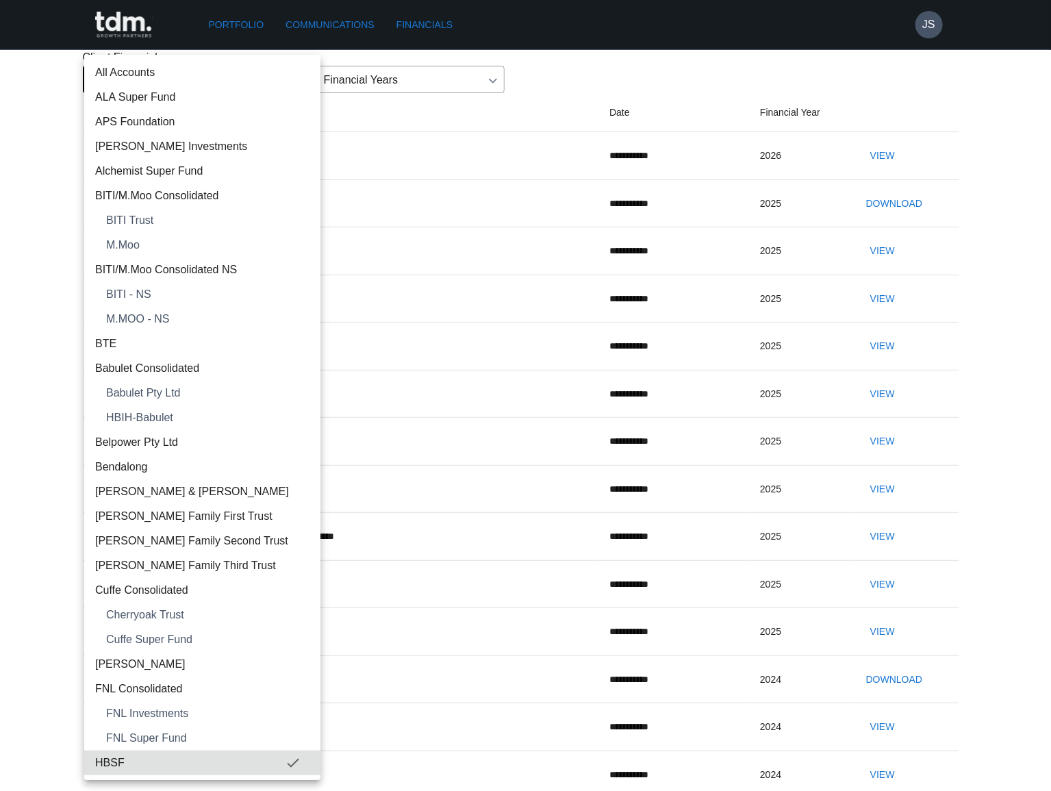
click at [160, 152] on body "**********" at bounding box center [525, 581] width 1051 height 1163
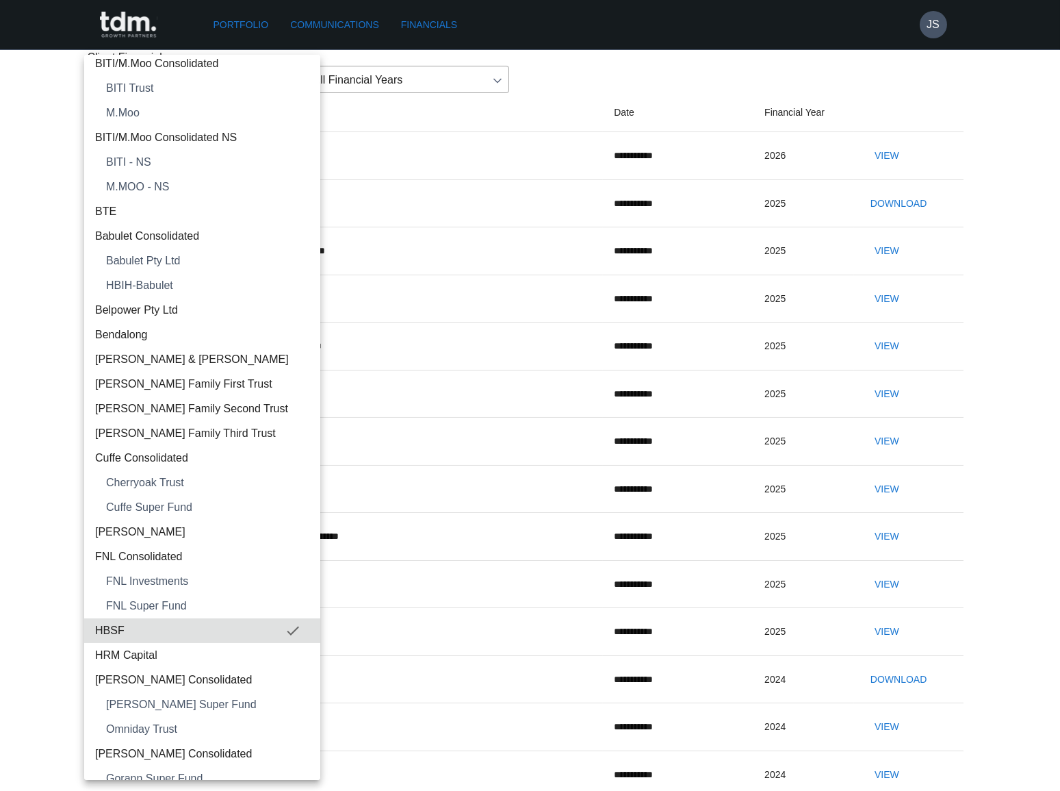
scroll to position [186, 0]
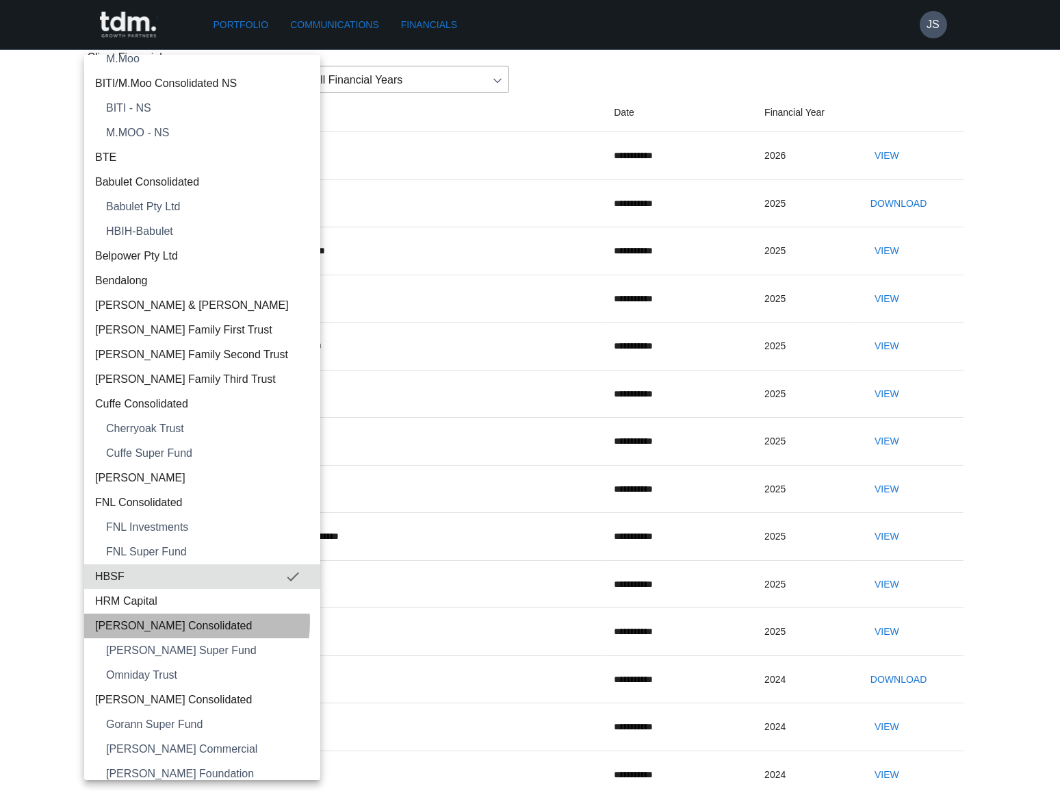
click at [177, 621] on span "[PERSON_NAME] Consolidated" at bounding box center [202, 625] width 214 height 16
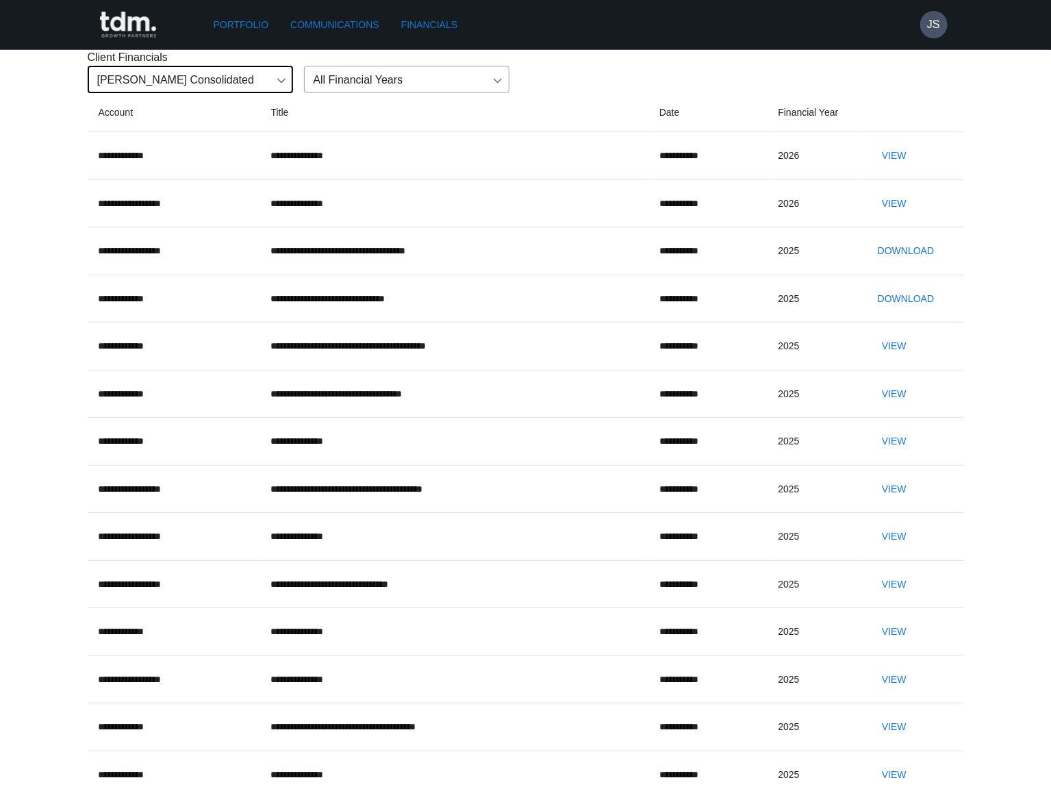
click at [886, 168] on button "View" at bounding box center [894, 155] width 44 height 25
click at [899, 216] on button "View" at bounding box center [894, 203] width 44 height 25
click at [193, 151] on body "**********" at bounding box center [525, 581] width 1051 height 1163
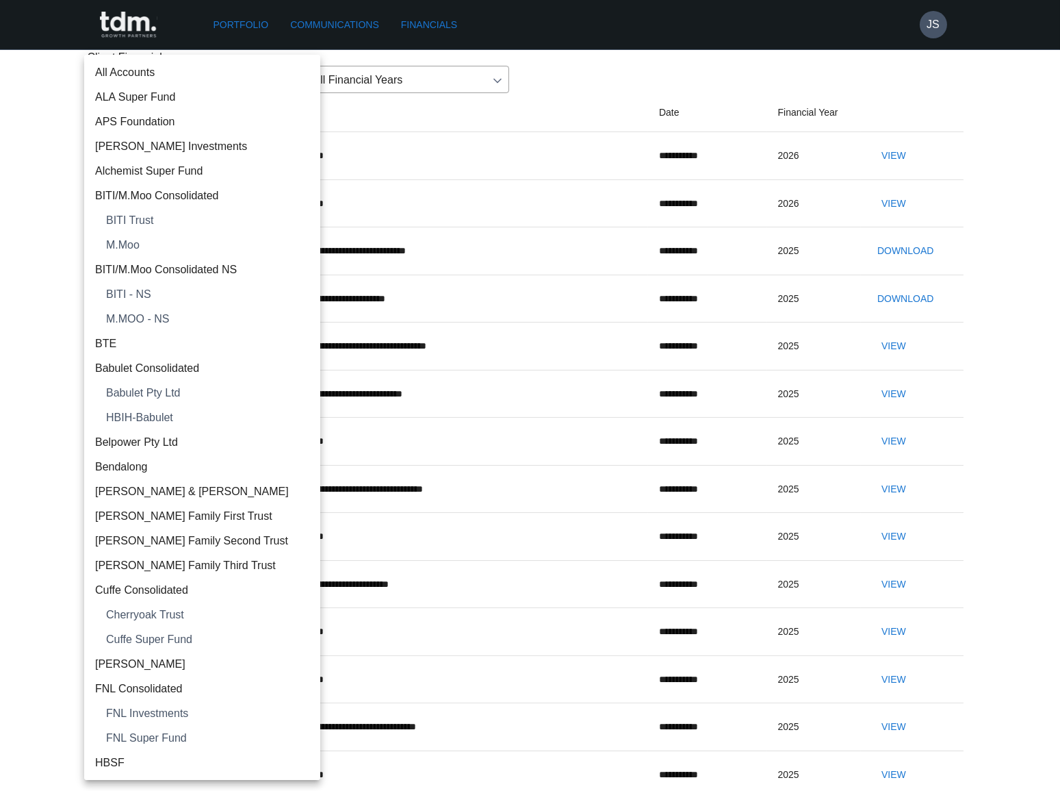
scroll to position [394, 0]
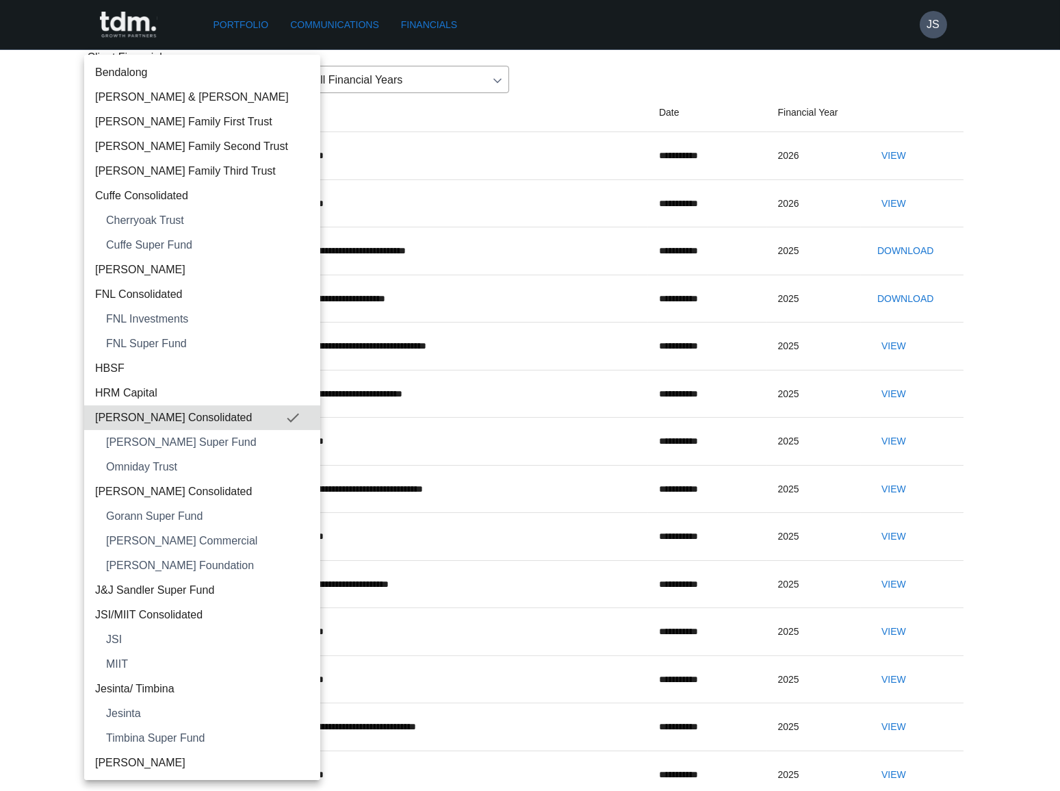
click at [204, 494] on span "[PERSON_NAME] Consolidated" at bounding box center [202, 491] width 214 height 16
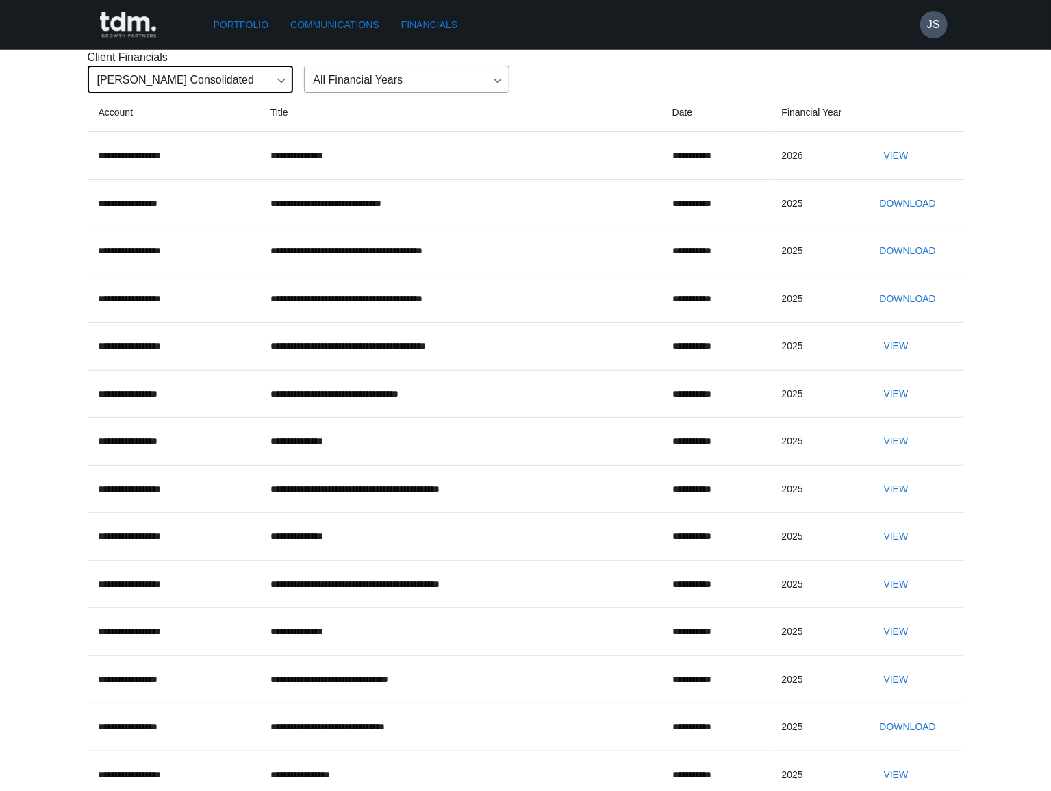
click at [878, 168] on button "View" at bounding box center [896, 155] width 44 height 25
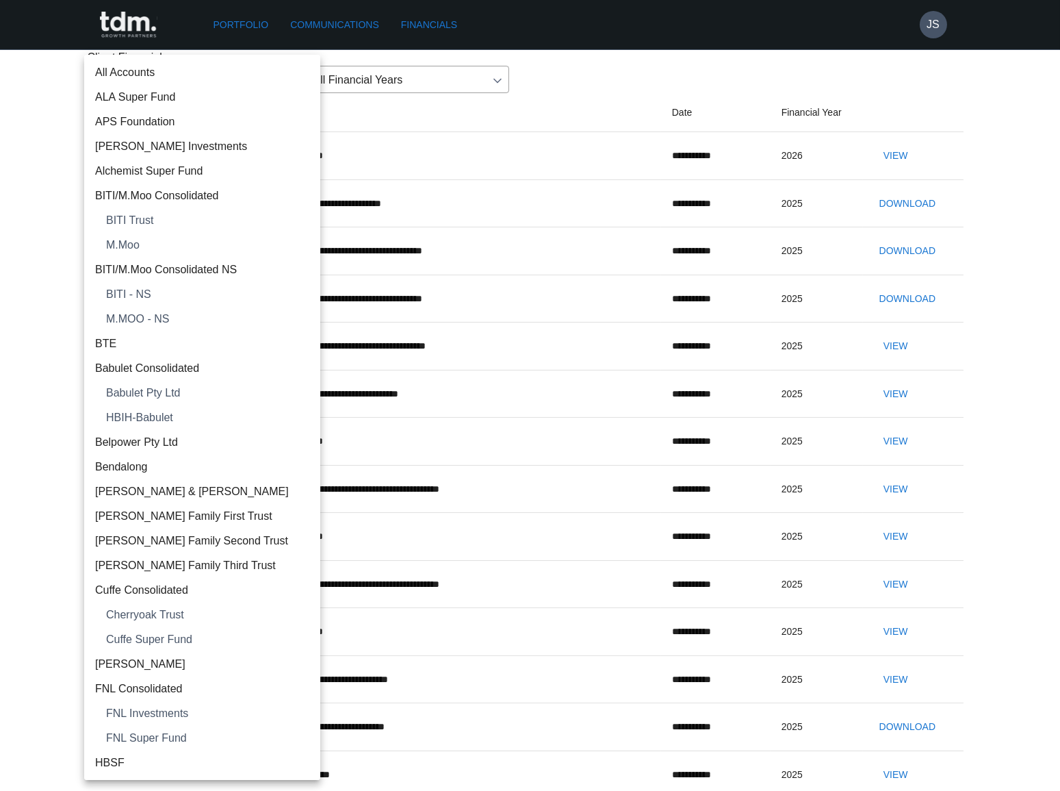
click at [200, 150] on body "**********" at bounding box center [530, 581] width 1060 height 1163
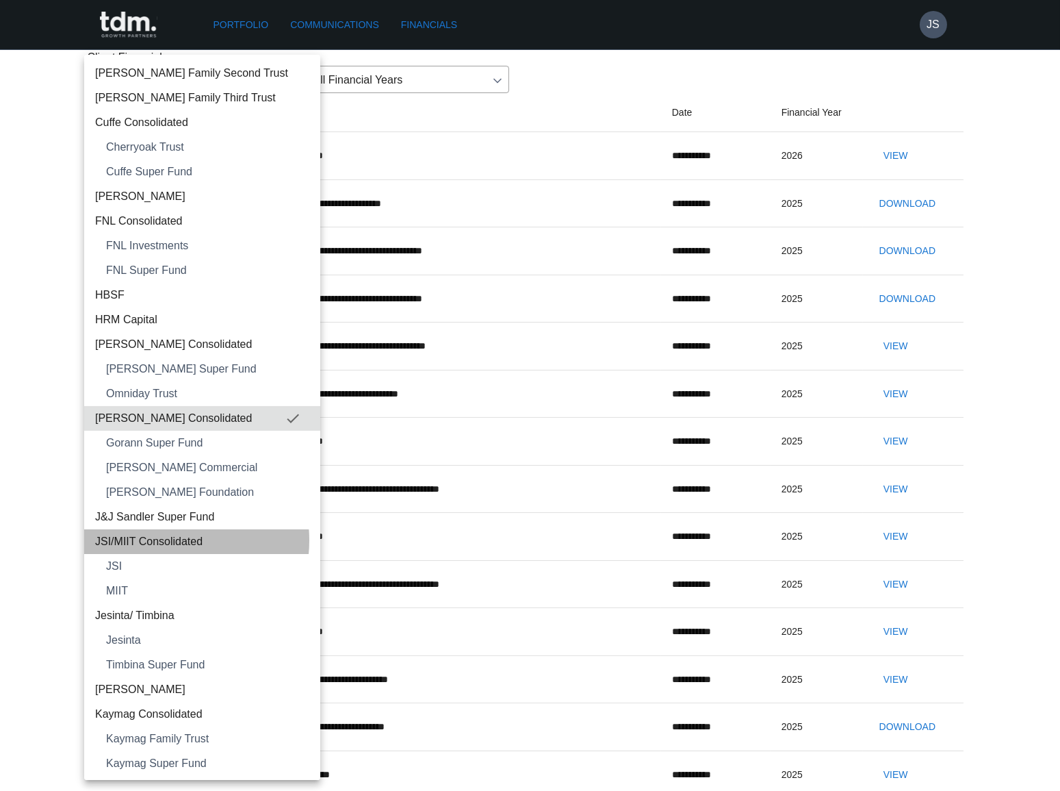
click at [159, 539] on span "JSI/MIIT Consolidated" at bounding box center [202, 541] width 214 height 16
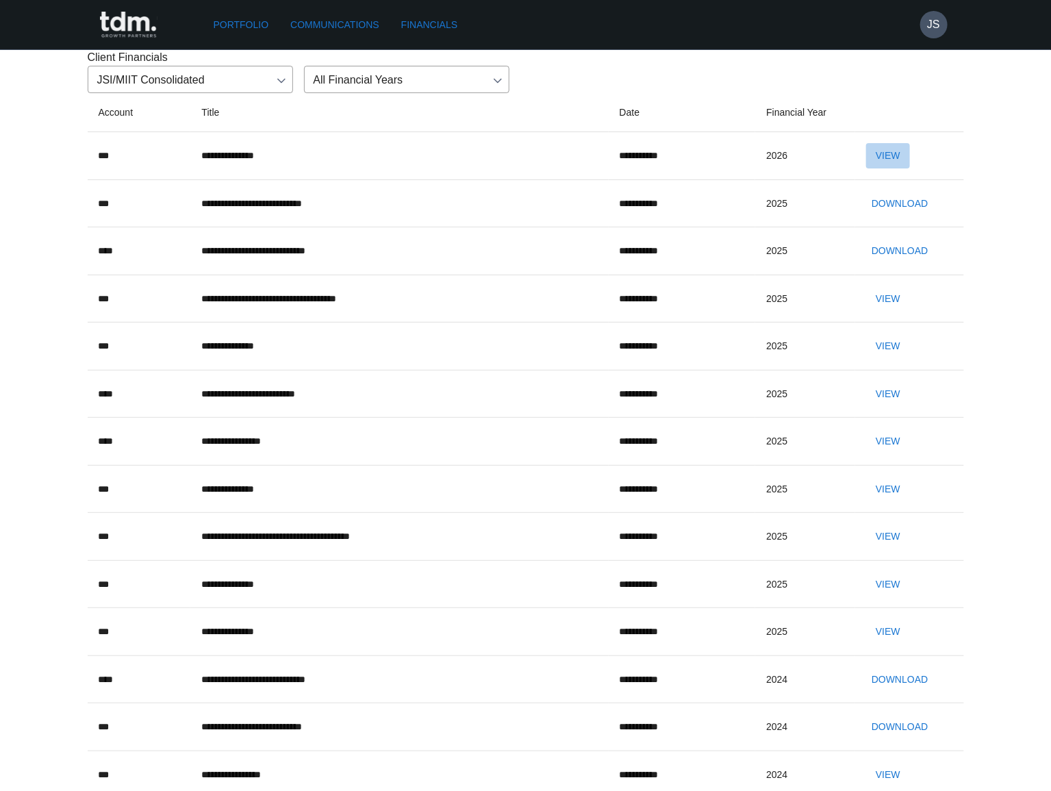
click at [897, 168] on button "View" at bounding box center [888, 155] width 44 height 25
click at [179, 158] on body "**********" at bounding box center [525, 581] width 1051 height 1163
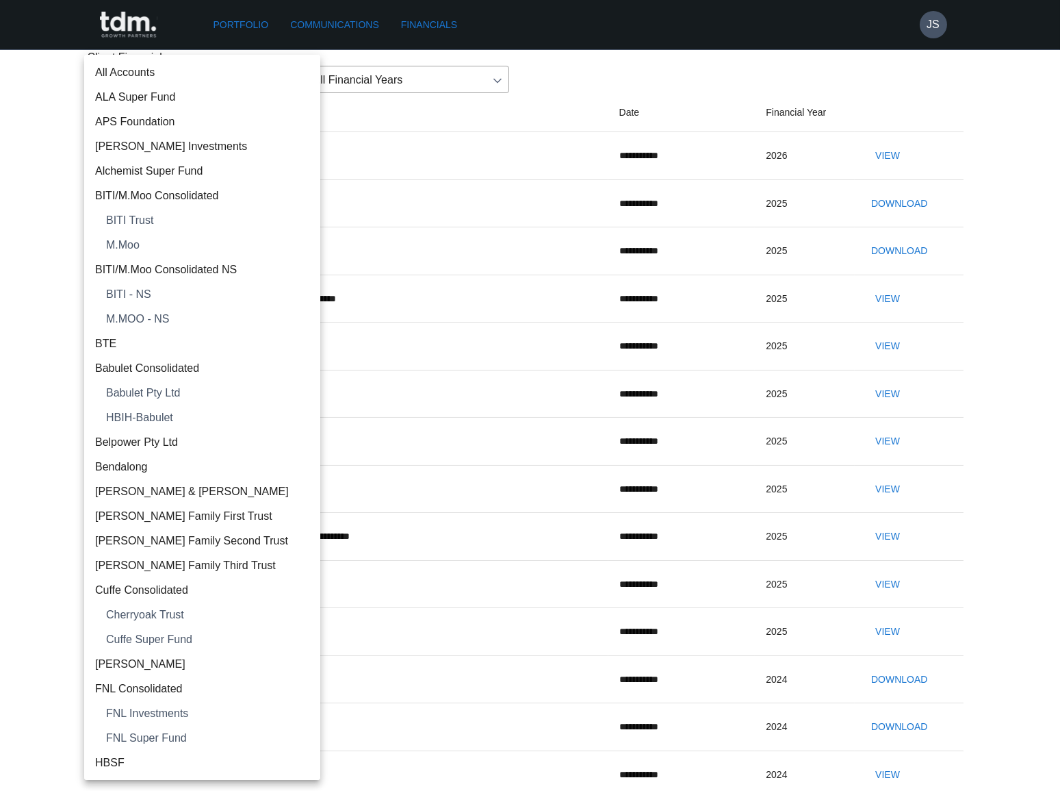
scroll to position [591, 0]
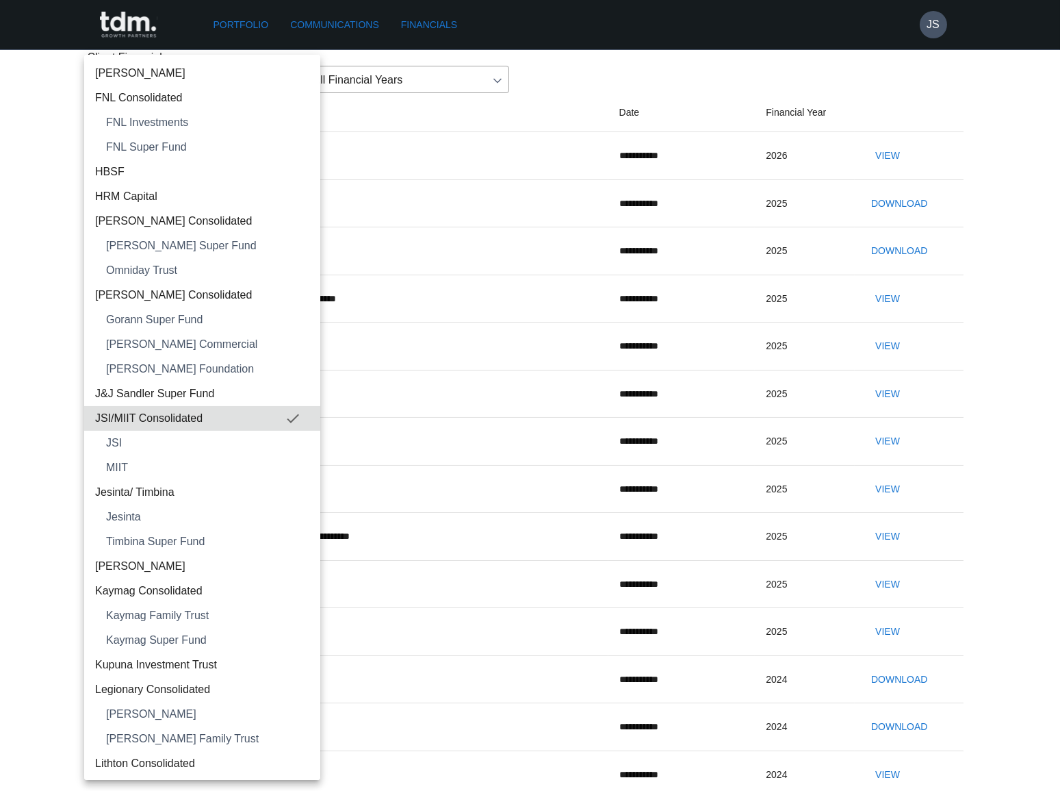
click at [169, 493] on span "Jesinta/ Timbina" at bounding box center [202, 492] width 214 height 16
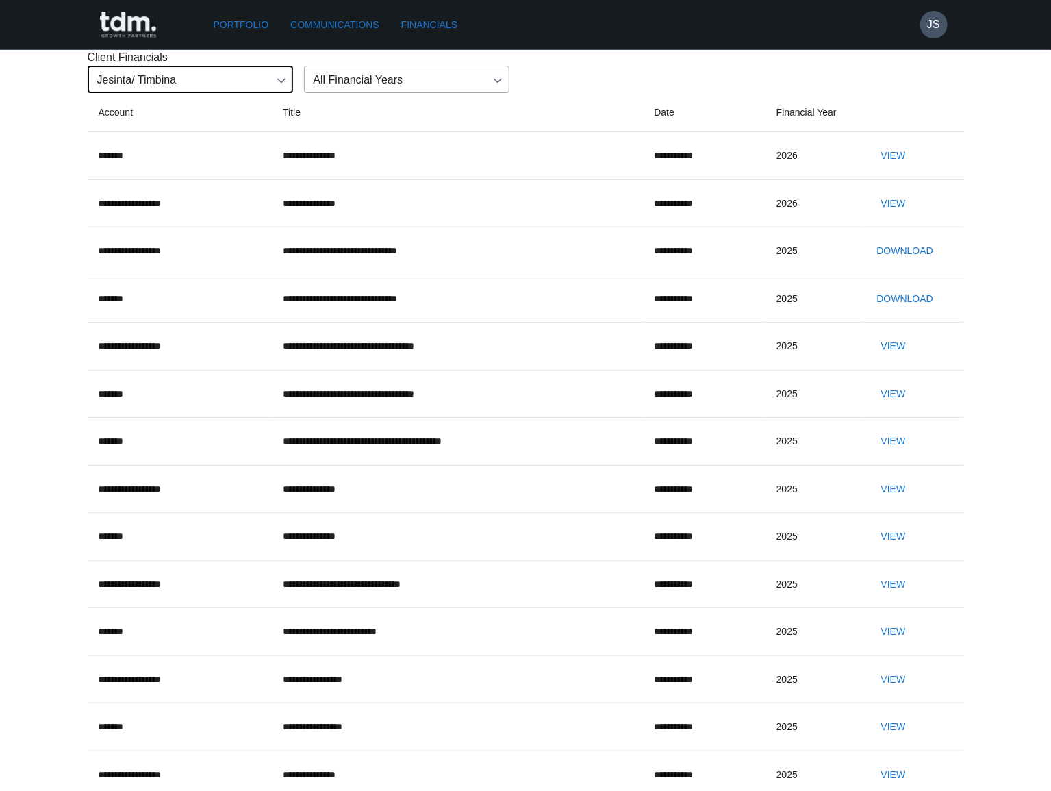
click at [910, 168] on button "View" at bounding box center [893, 155] width 44 height 25
click at [910, 216] on button "View" at bounding box center [893, 203] width 44 height 25
click at [229, 155] on body "**********" at bounding box center [525, 581] width 1051 height 1163
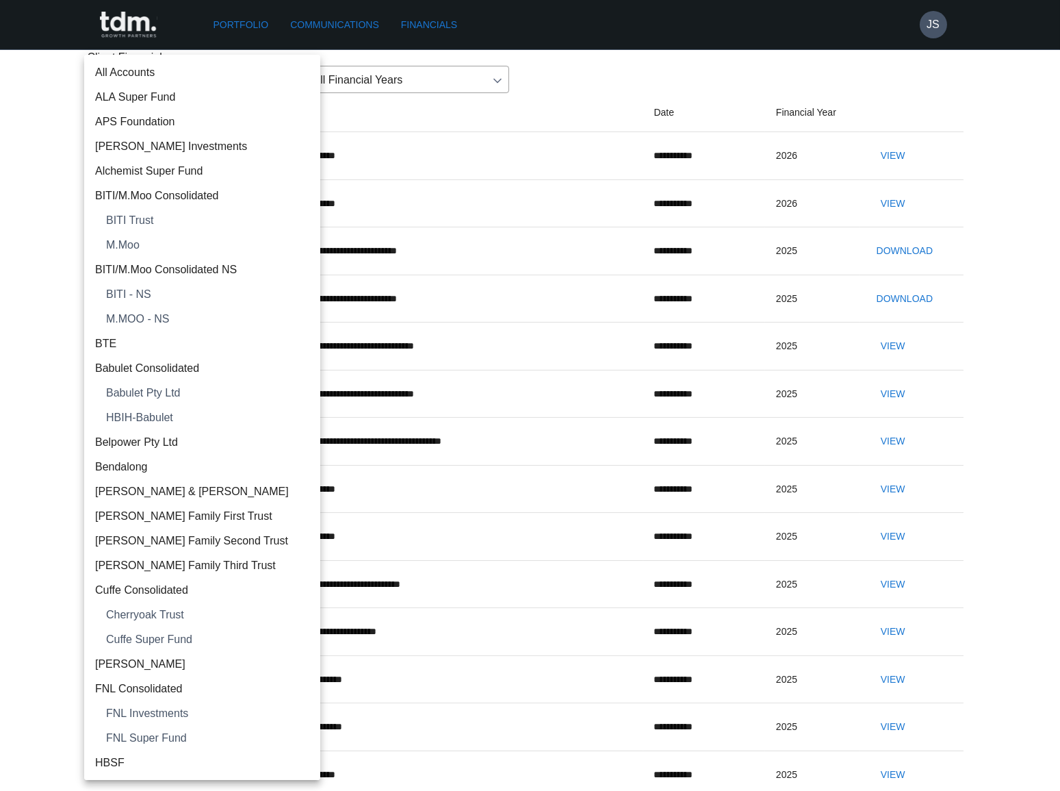
scroll to position [665, 0]
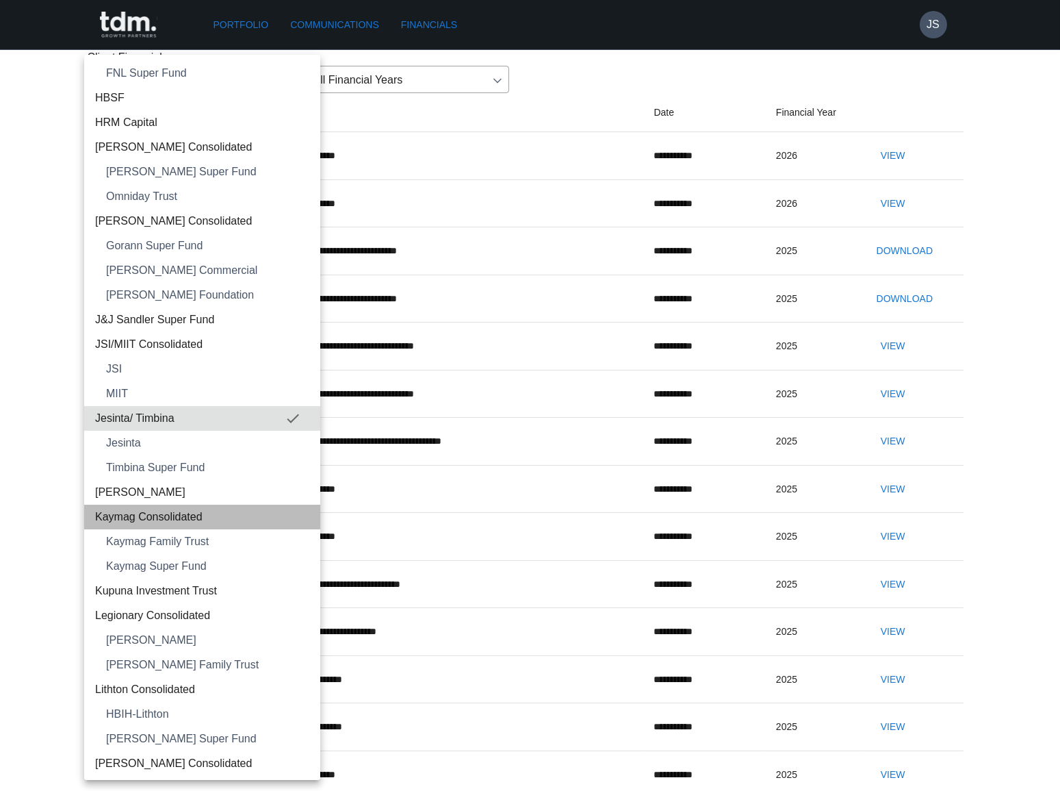
click at [205, 519] on span "Kaymag Consolidated" at bounding box center [202, 517] width 214 height 16
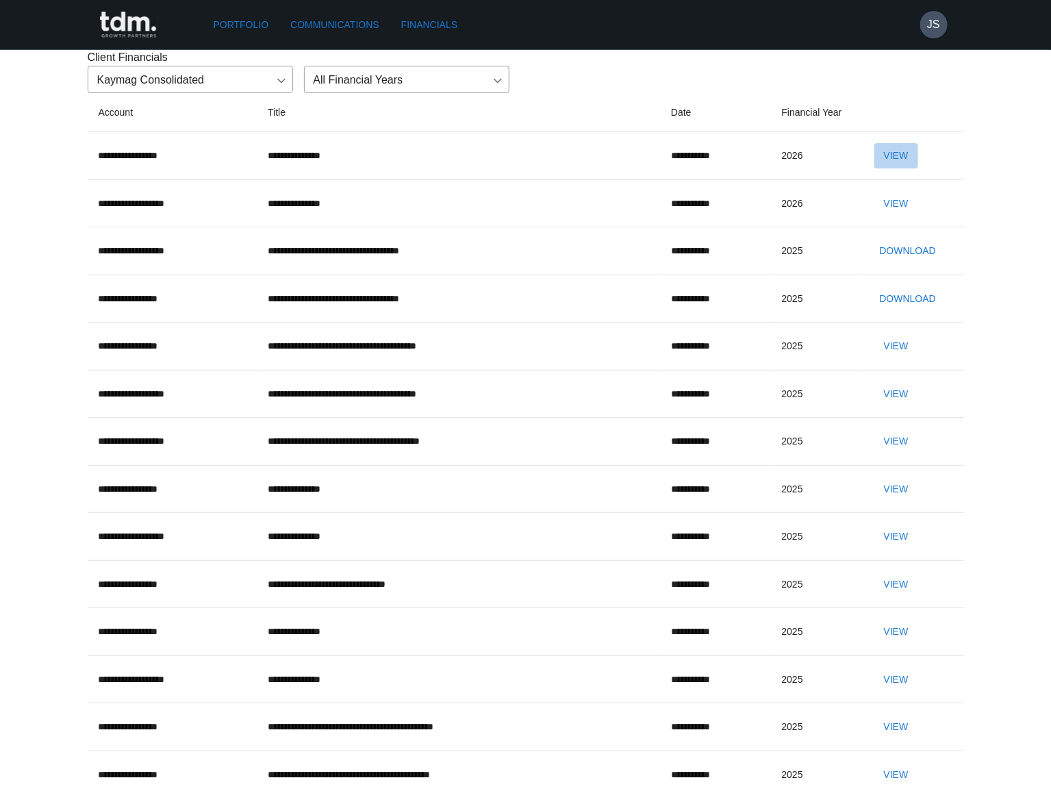
click at [897, 168] on button "View" at bounding box center [896, 155] width 44 height 25
click at [890, 216] on button "View" at bounding box center [896, 203] width 44 height 25
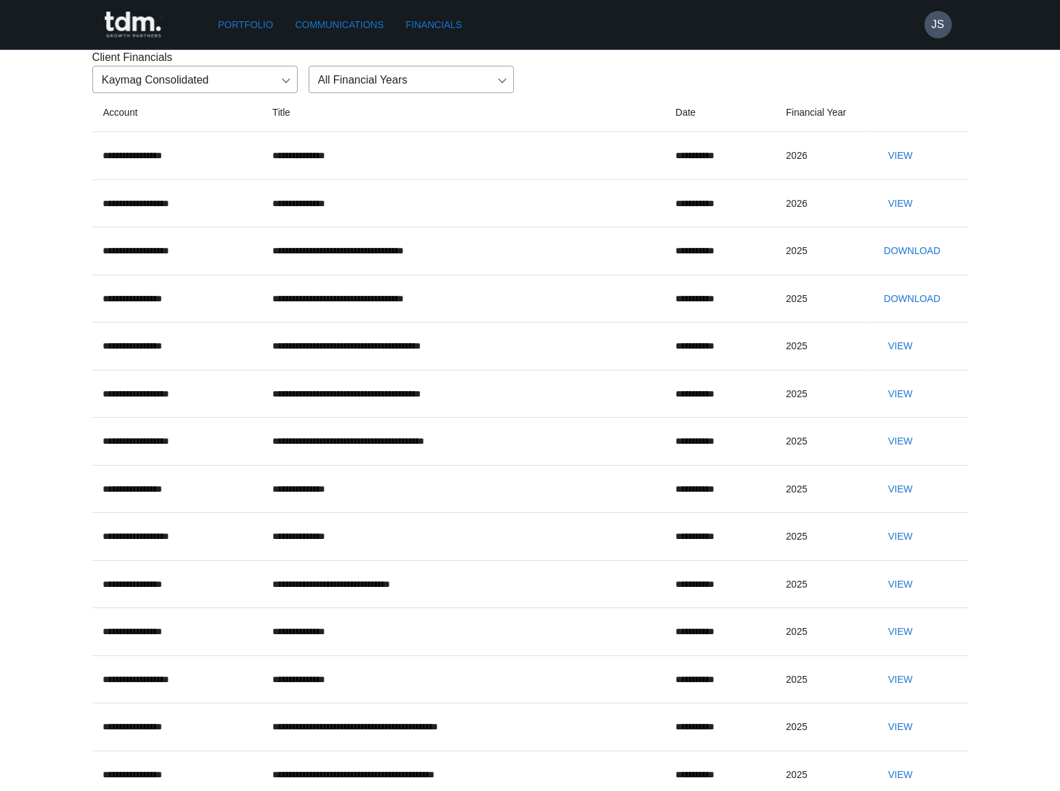
click at [227, 151] on body "**********" at bounding box center [530, 581] width 1060 height 1163
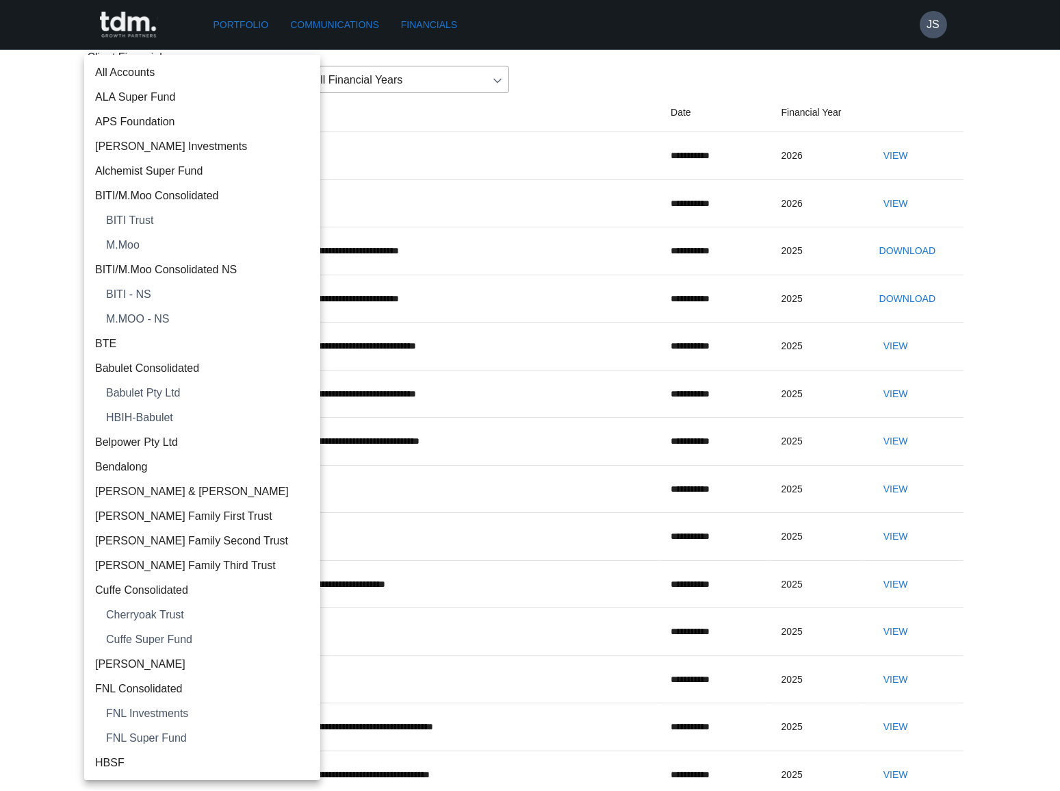
scroll to position [763, 0]
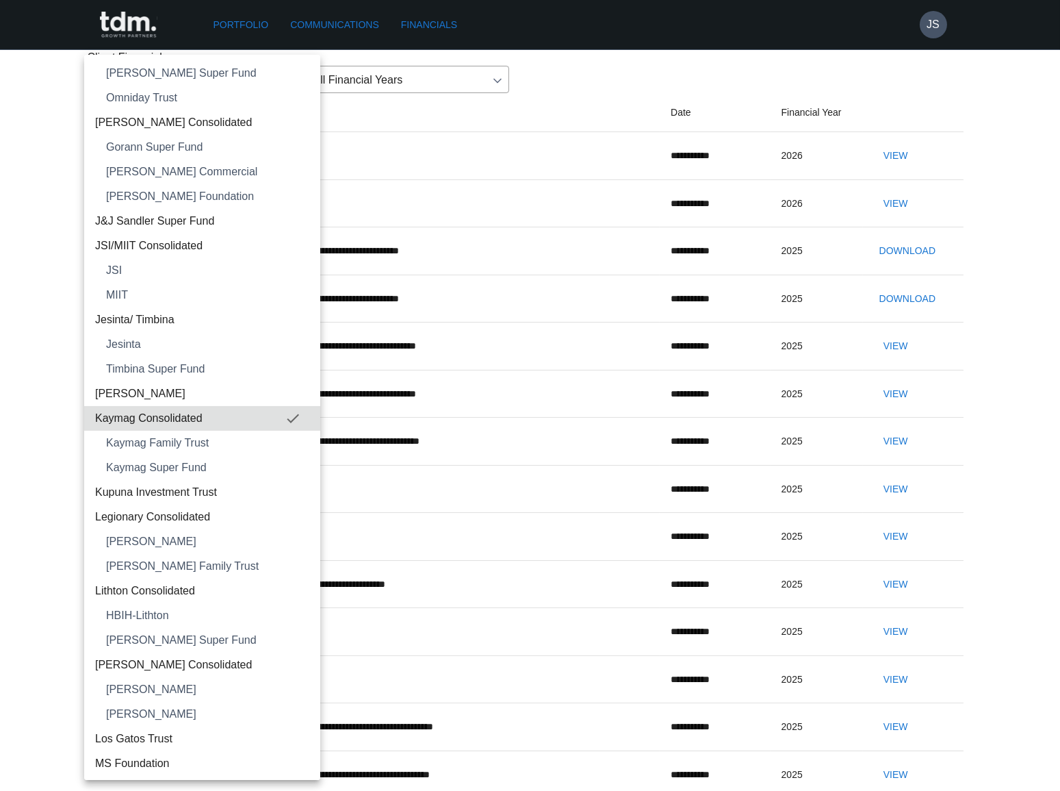
click at [211, 486] on span "Kupuna Investment Trust" at bounding box center [202, 492] width 214 height 16
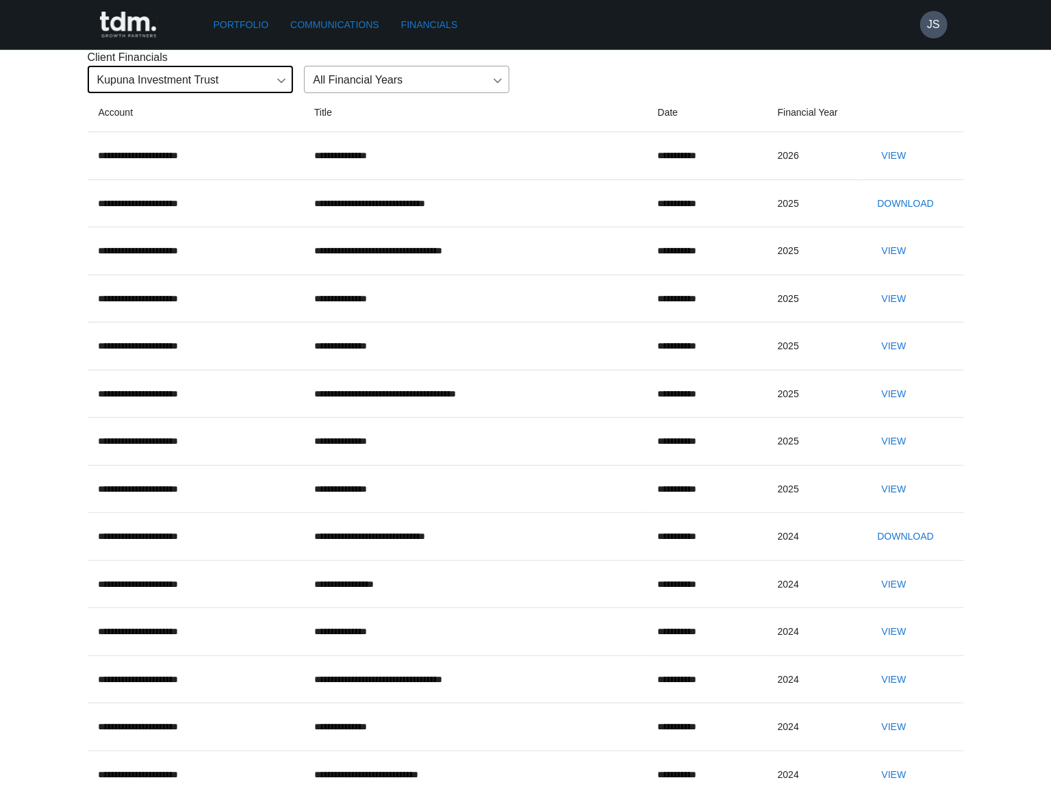
click at [904, 168] on button "View" at bounding box center [894, 155] width 44 height 25
click at [222, 142] on body "**********" at bounding box center [525, 558] width 1051 height 1116
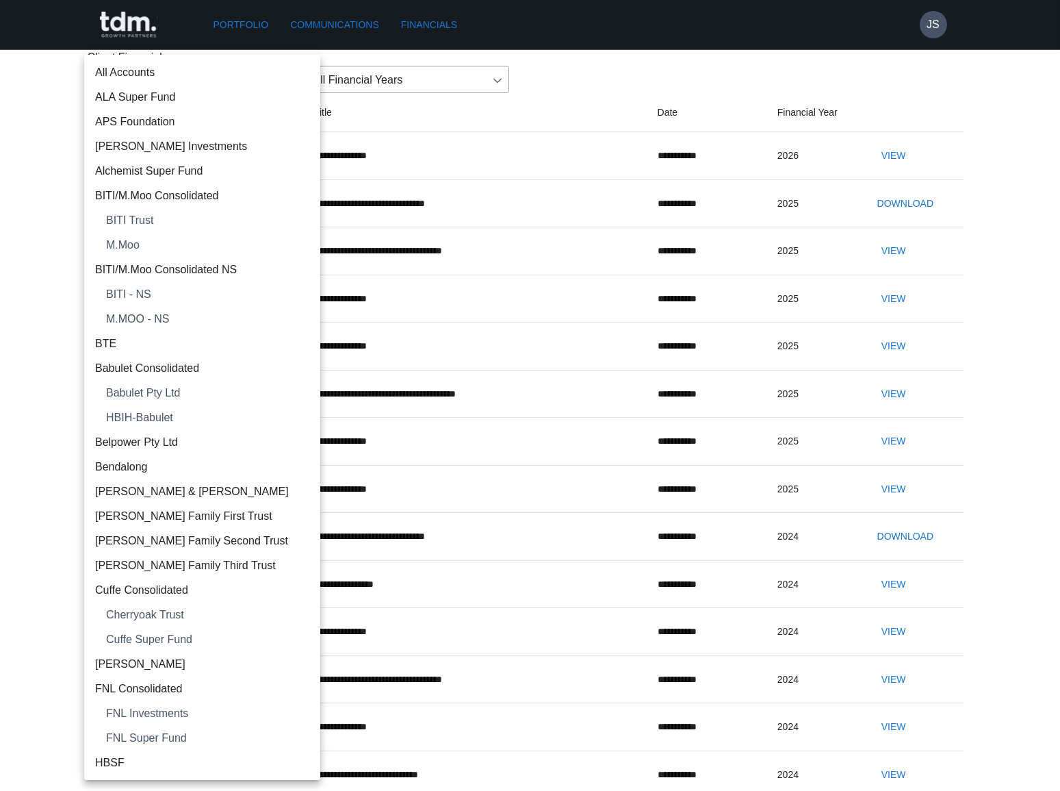
scroll to position [837, 0]
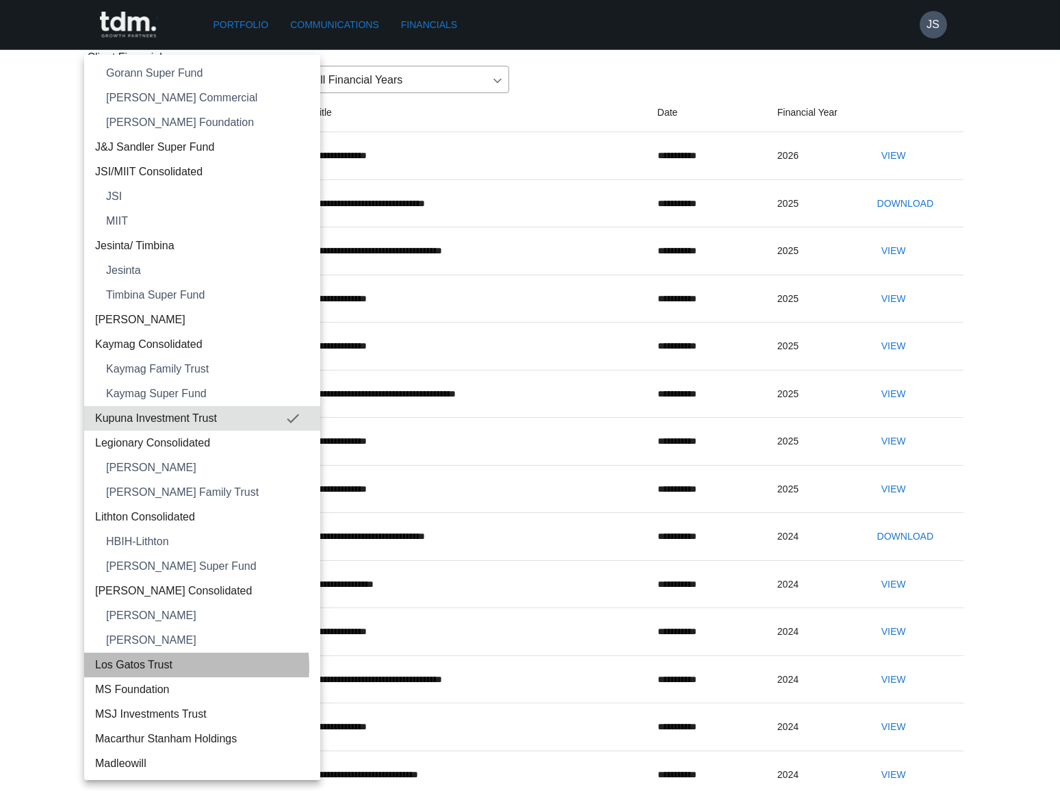
click at [169, 665] on span "Los Gatos Trust" at bounding box center [202, 664] width 214 height 16
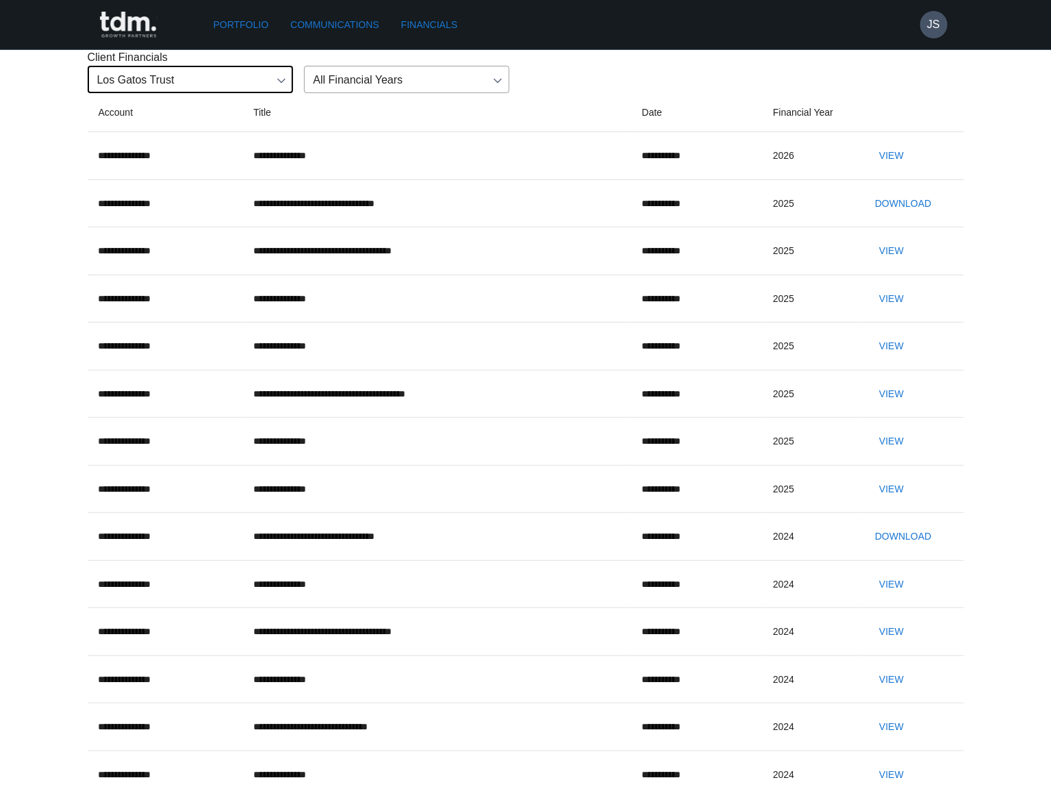
click at [895, 168] on button "View" at bounding box center [891, 155] width 44 height 25
click at [194, 153] on body "**********" at bounding box center [525, 486] width 1051 height 973
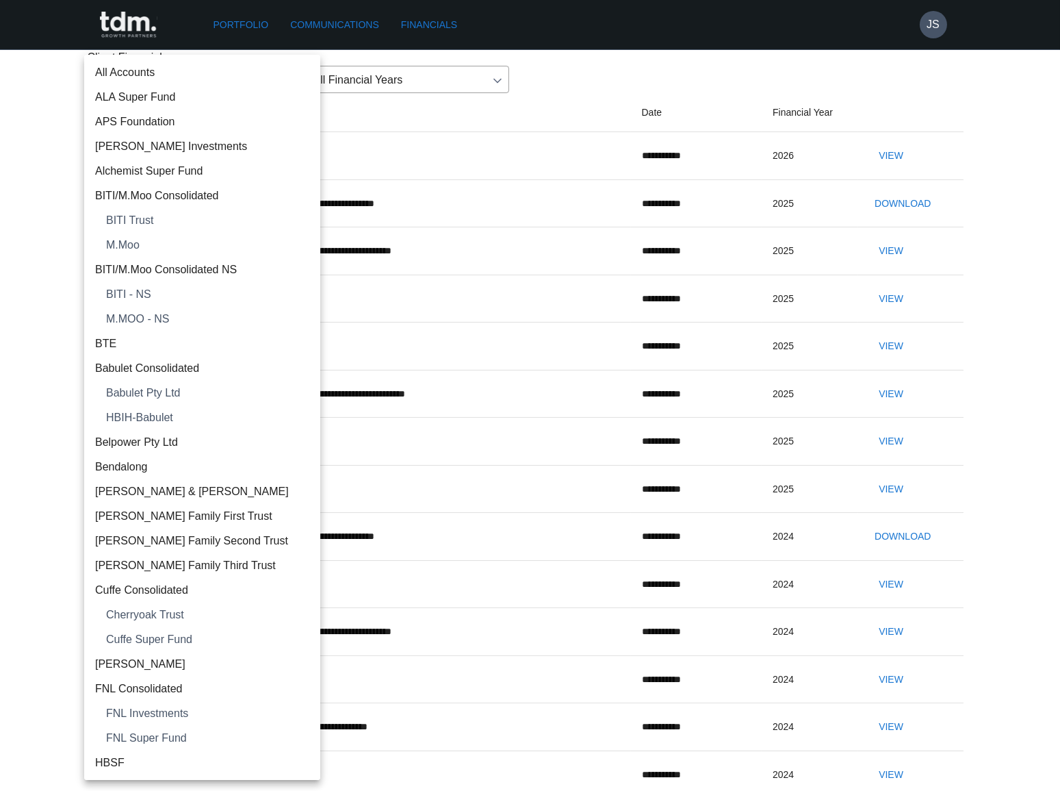
scroll to position [1083, 0]
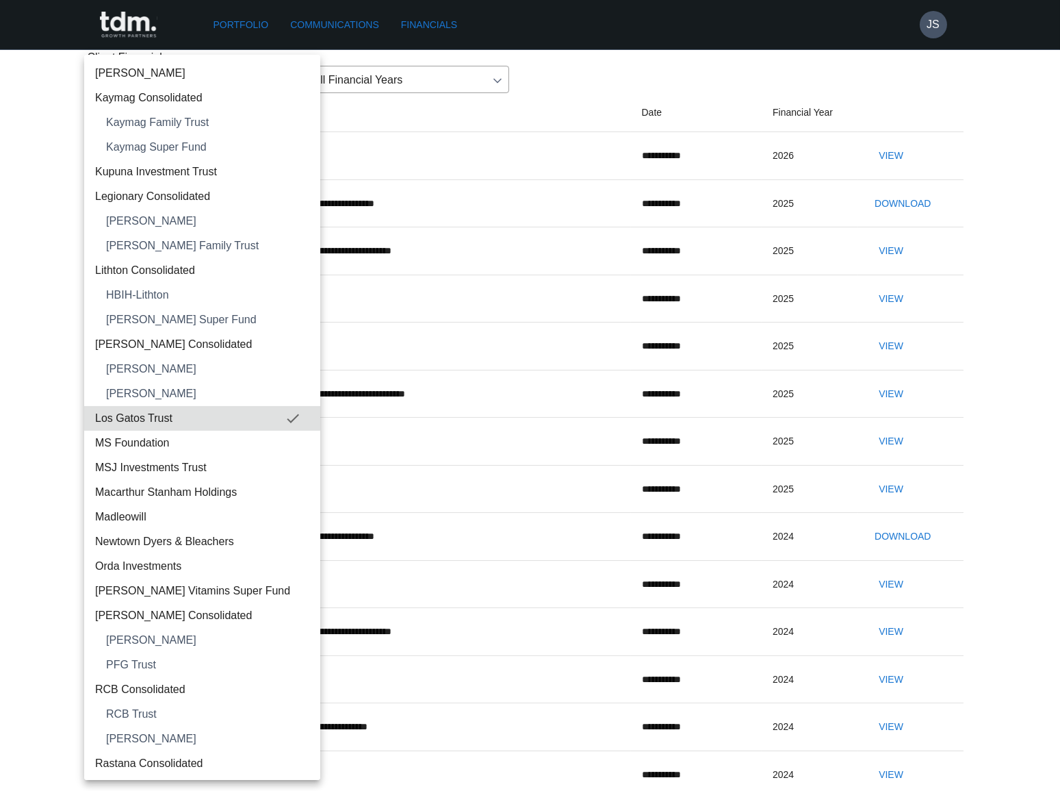
drag, startPoint x: 205, startPoint y: 463, endPoint x: 245, endPoint y: 421, distance: 57.6
click at [205, 462] on span "MSJ Investments Trust" at bounding box center [202, 467] width 214 height 16
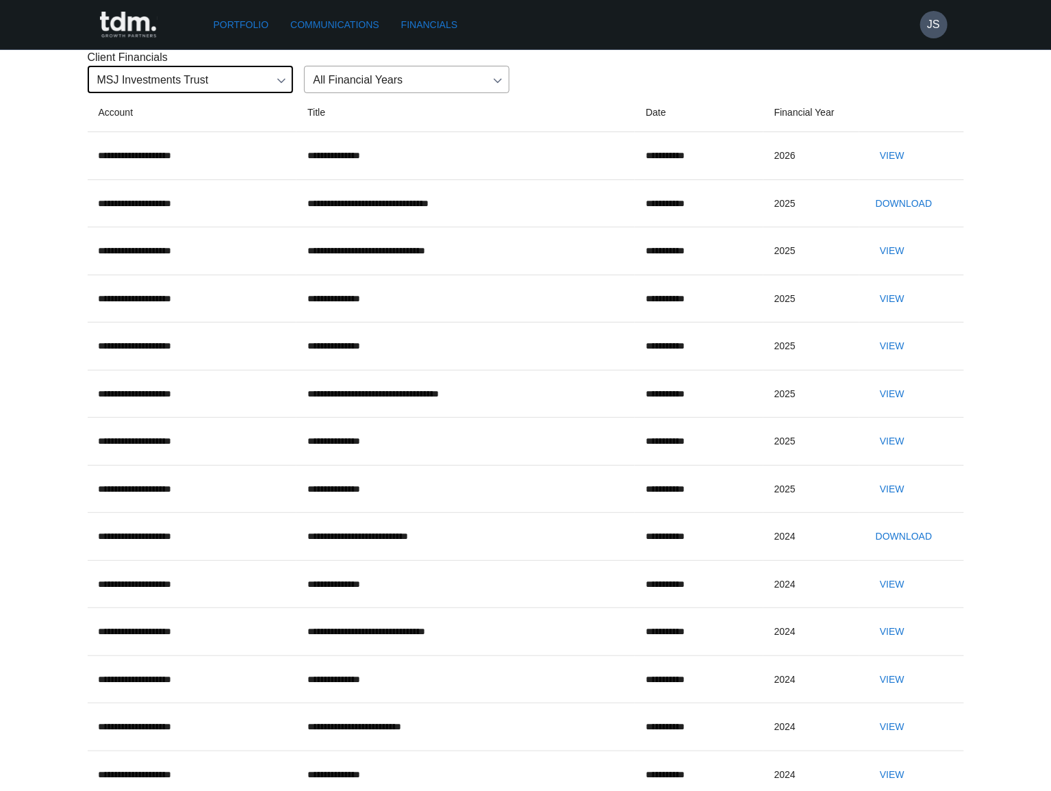
click at [888, 168] on button "View" at bounding box center [892, 155] width 44 height 25
click at [155, 151] on body "**********" at bounding box center [525, 534] width 1051 height 1068
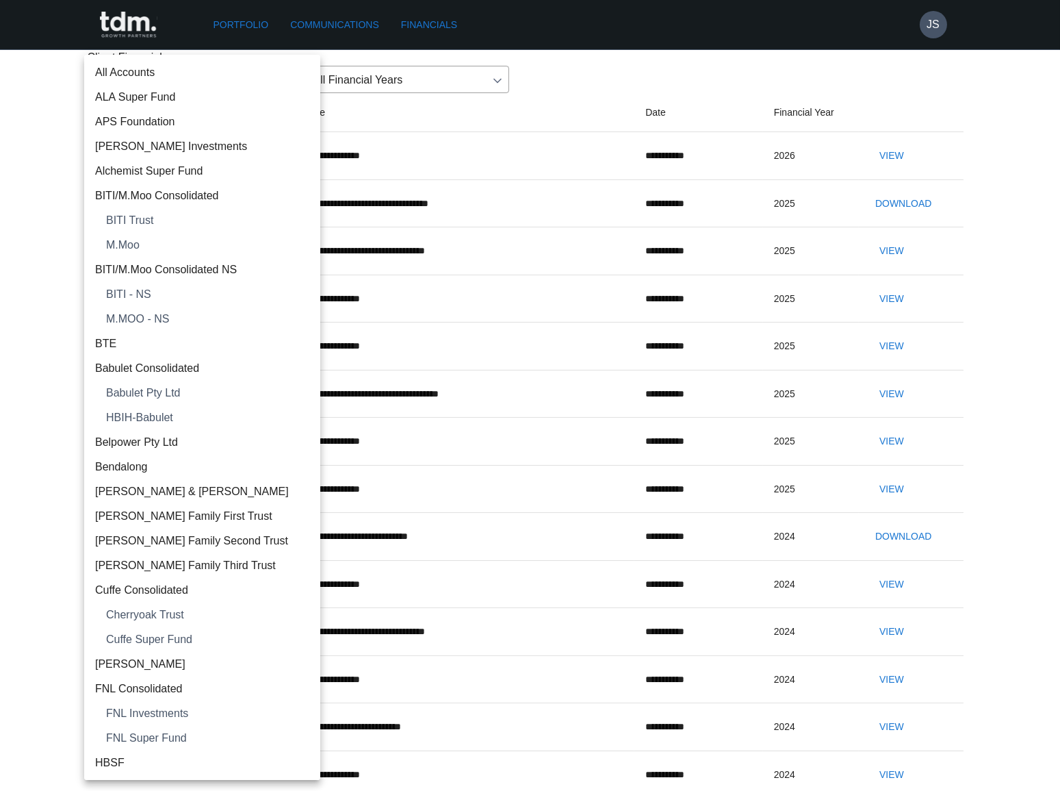
scroll to position [1133, 0]
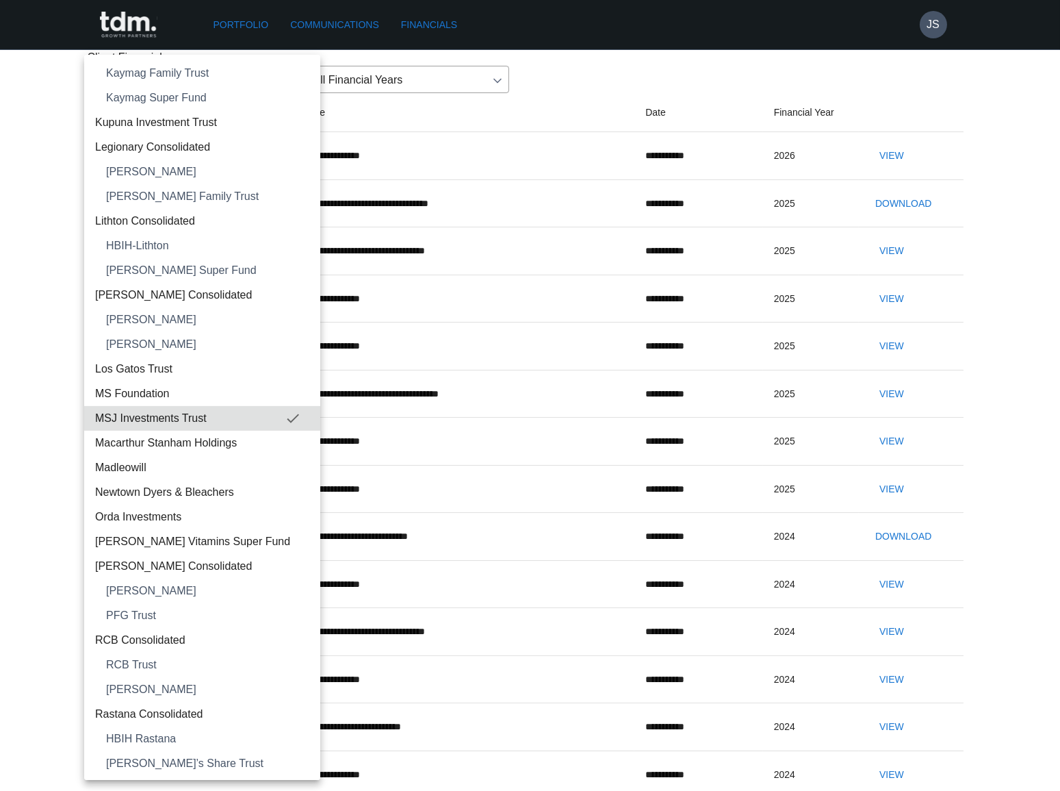
click at [129, 484] on span "Newtown Dyers & Bleachers" at bounding box center [202, 492] width 214 height 16
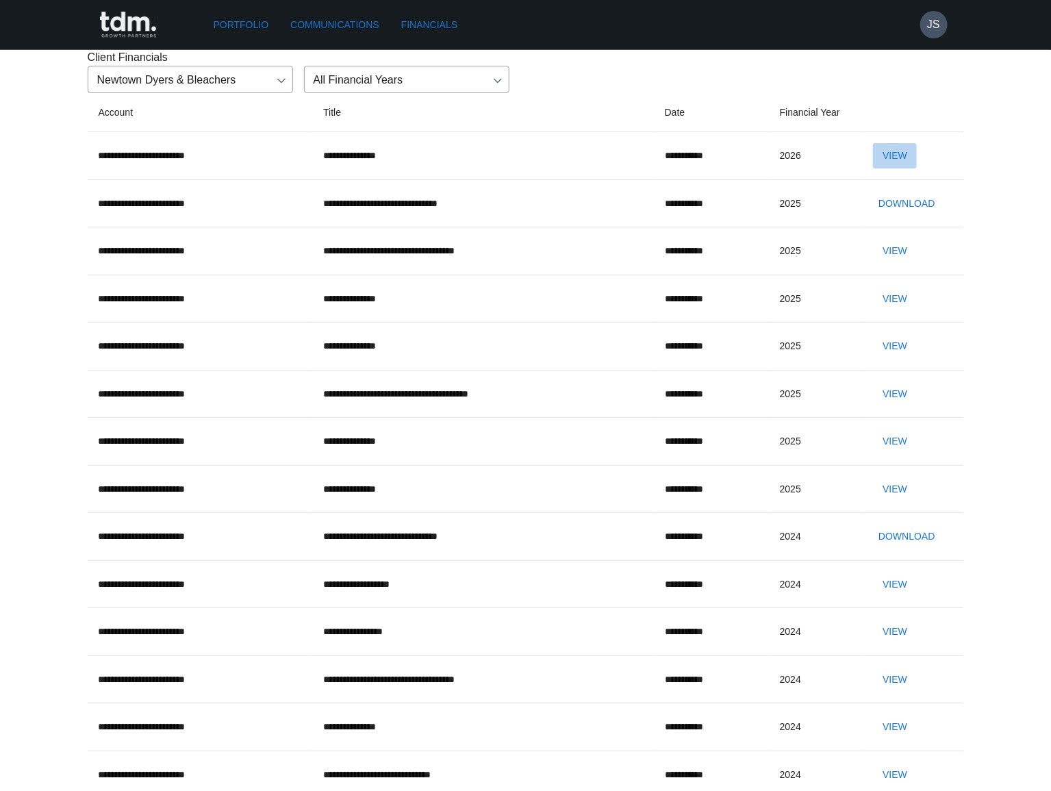
click at [914, 168] on button "View" at bounding box center [895, 155] width 44 height 25
click at [204, 149] on body "**********" at bounding box center [525, 558] width 1051 height 1116
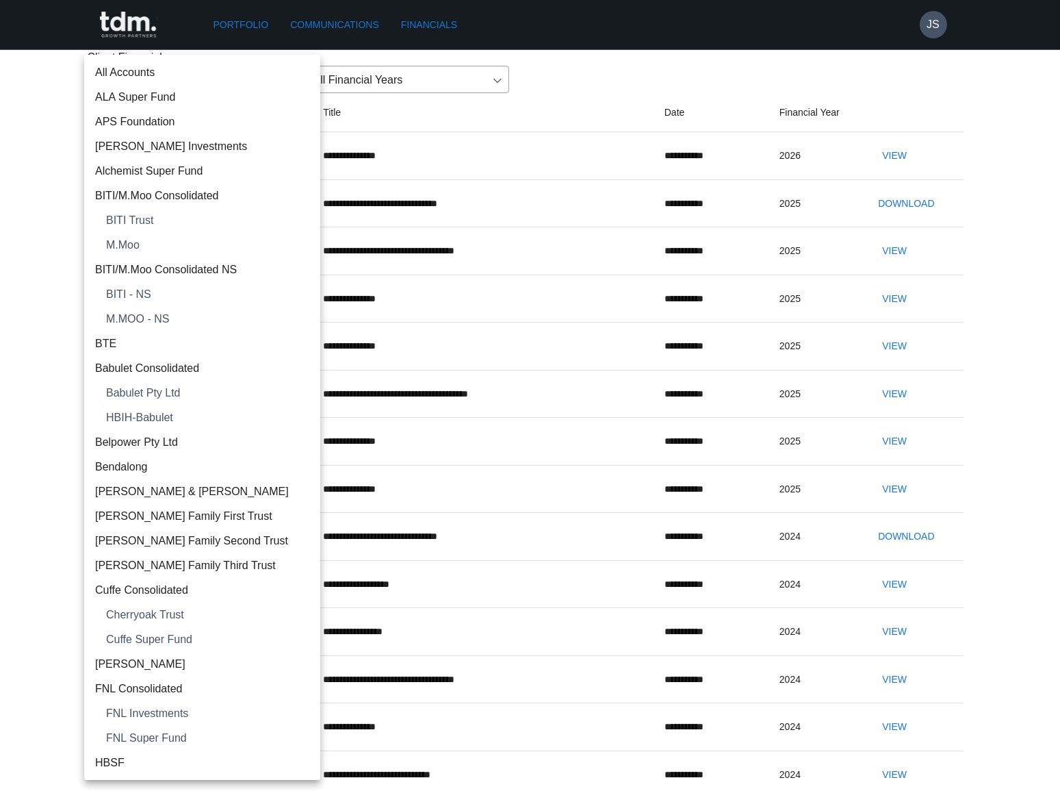
scroll to position [1207, 0]
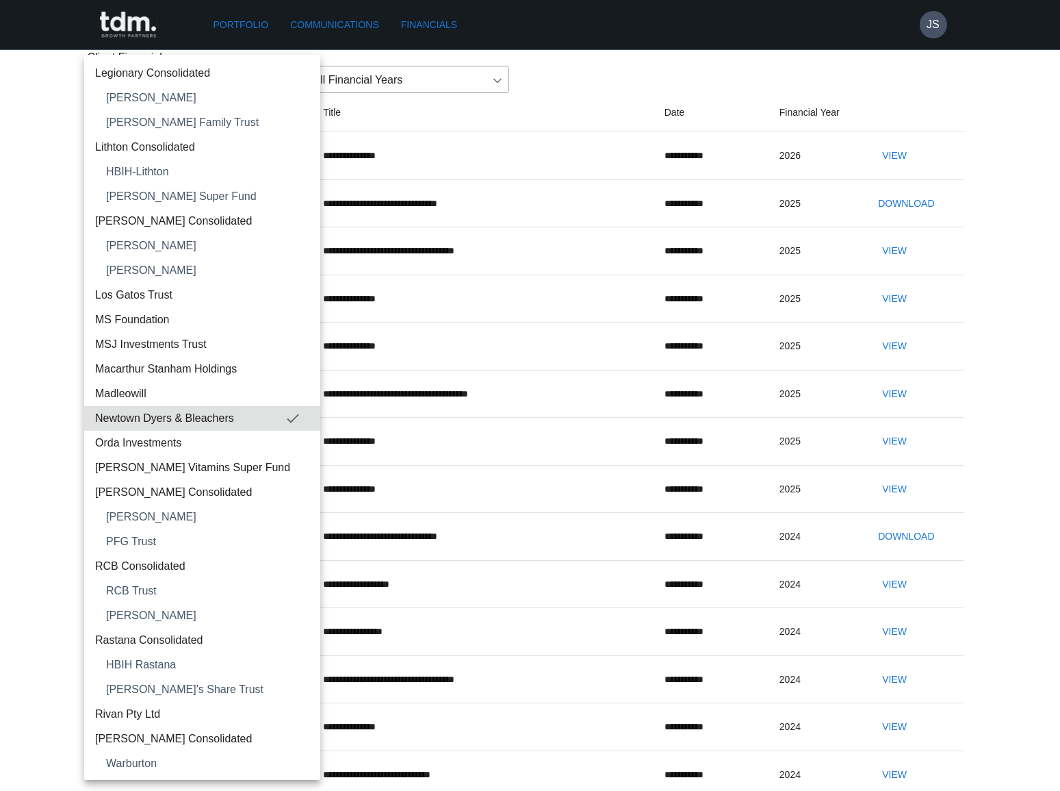
drag, startPoint x: 172, startPoint y: 462, endPoint x: 207, endPoint y: 449, distance: 37.2
click at [174, 463] on span "[PERSON_NAME] Vitamins Super Fund" at bounding box center [202, 467] width 214 height 16
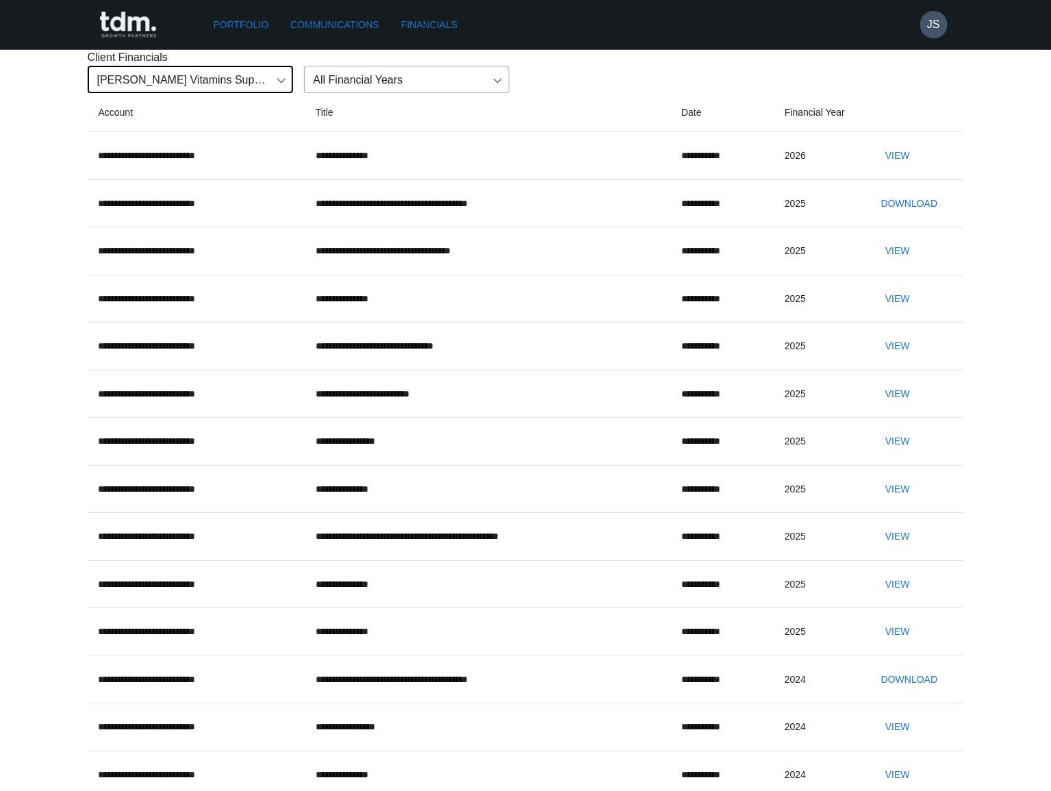
click at [892, 168] on button "View" at bounding box center [897, 155] width 44 height 25
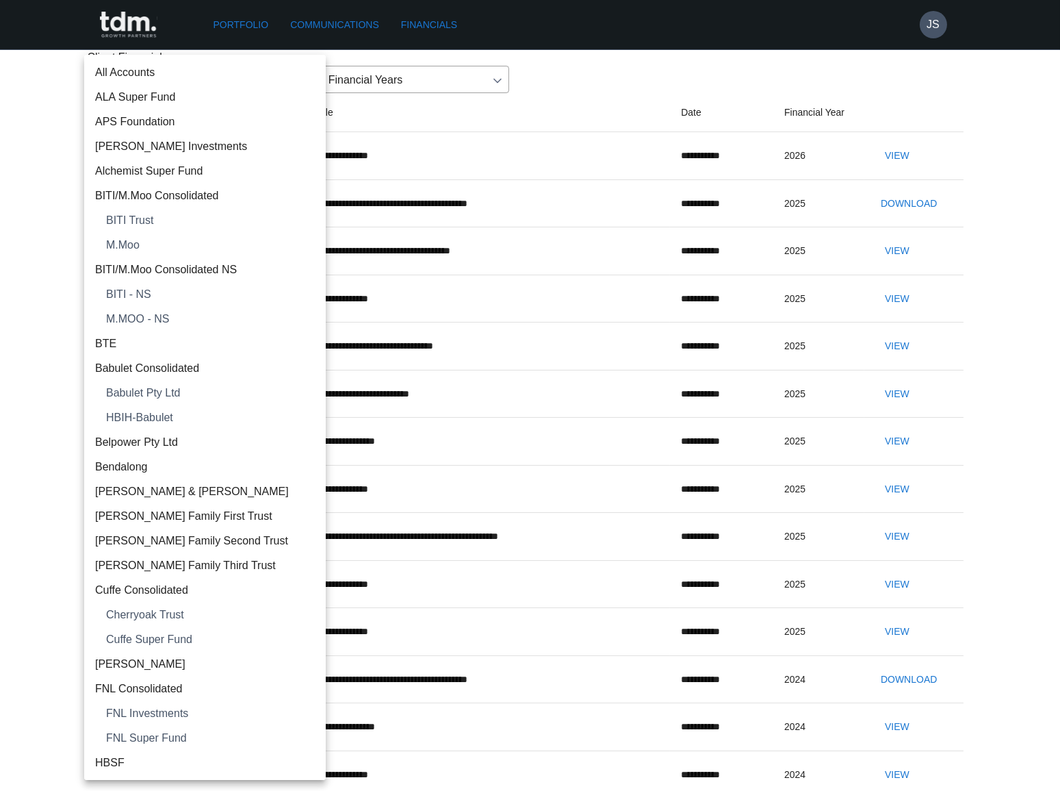
click at [251, 149] on body "**********" at bounding box center [530, 581] width 1060 height 1163
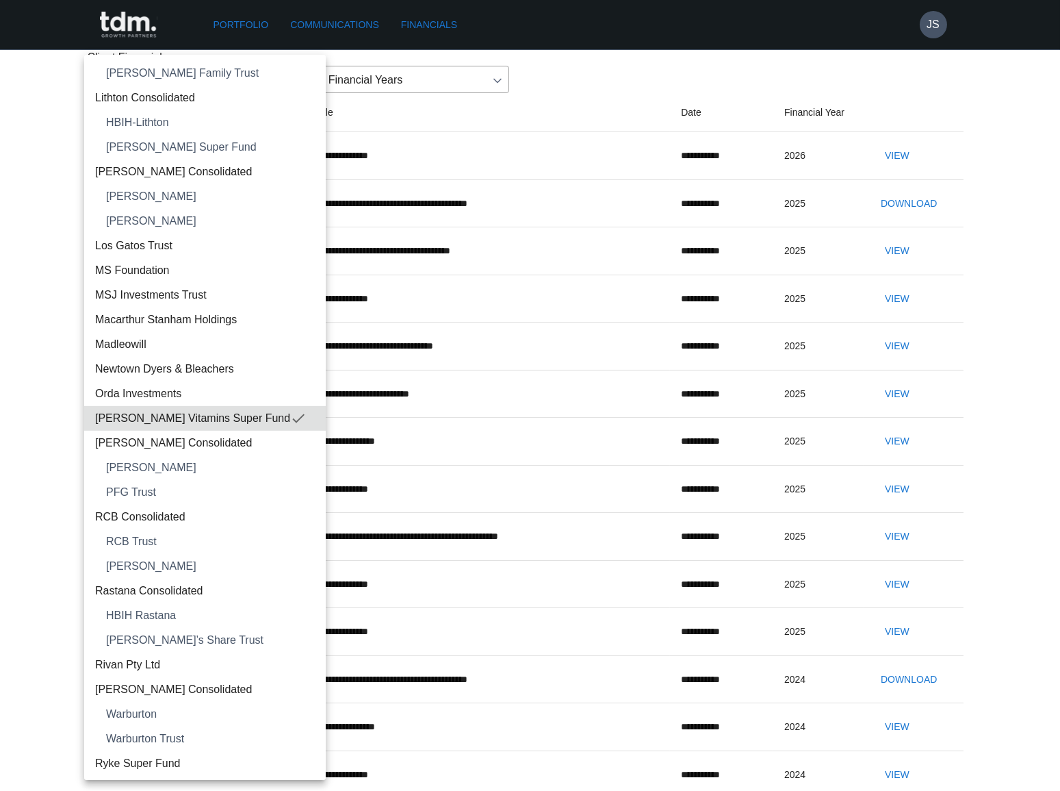
click at [193, 437] on span "[PERSON_NAME] Consolidated" at bounding box center [205, 443] width 220 height 16
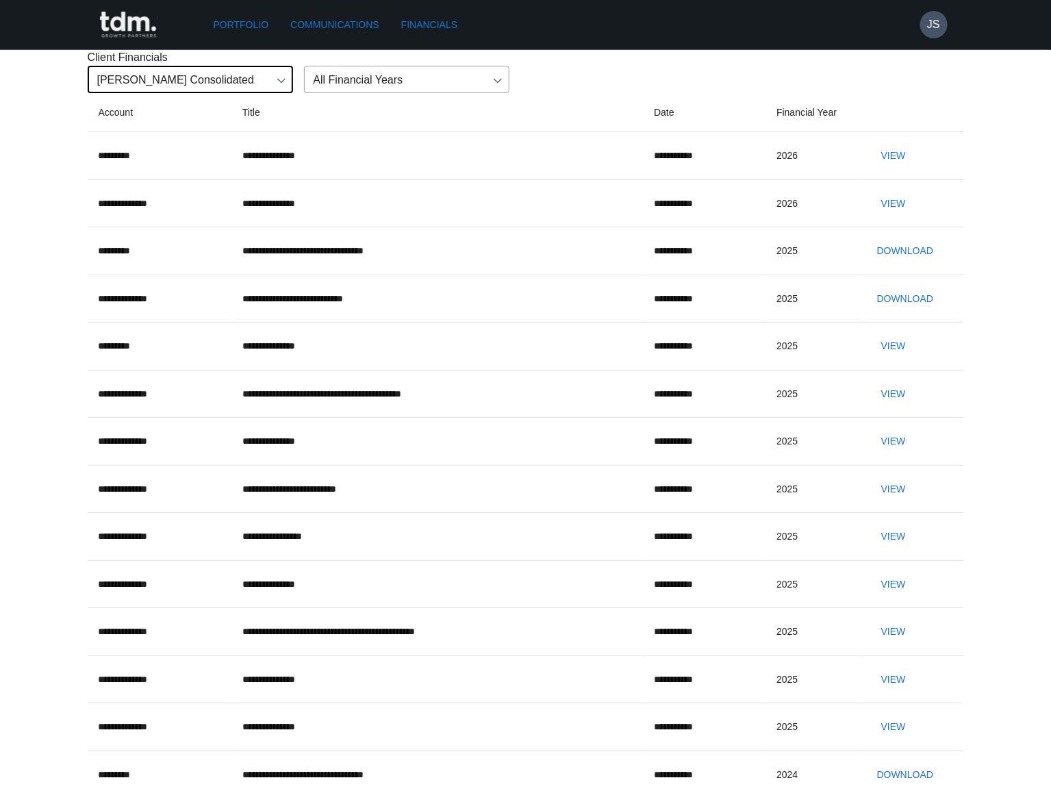
click at [910, 168] on button "View" at bounding box center [893, 155] width 44 height 25
click at [892, 216] on button "View" at bounding box center [893, 203] width 44 height 25
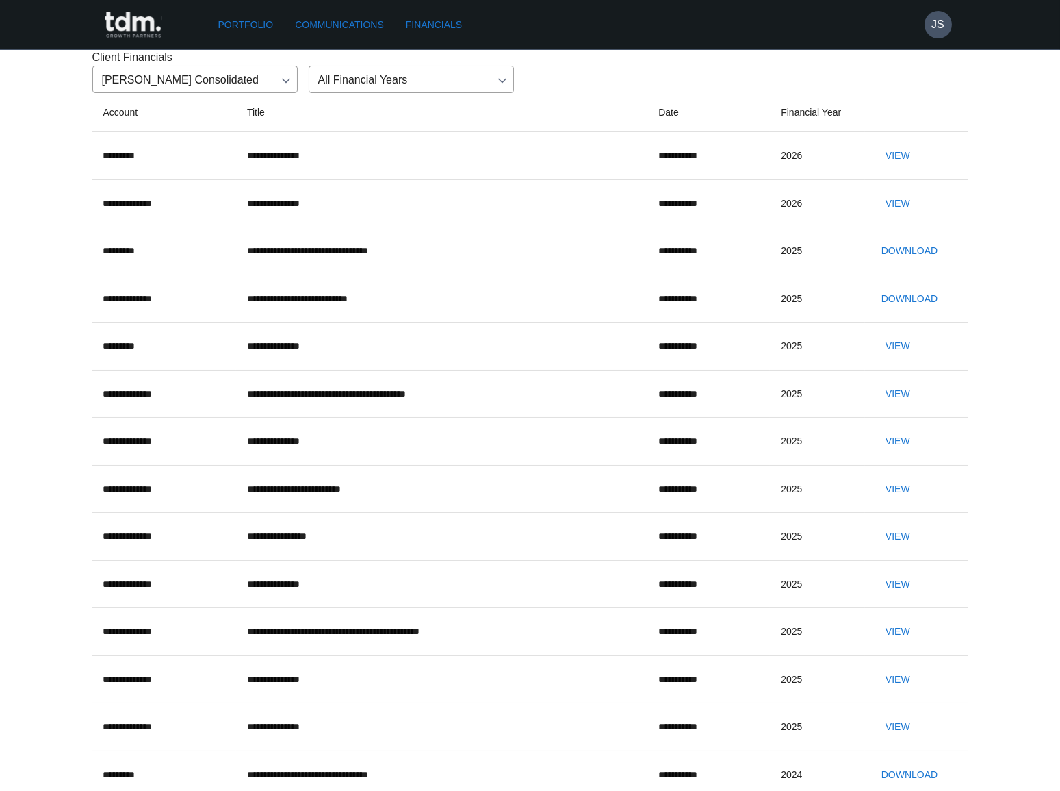
click at [162, 144] on body "**********" at bounding box center [530, 581] width 1060 height 1163
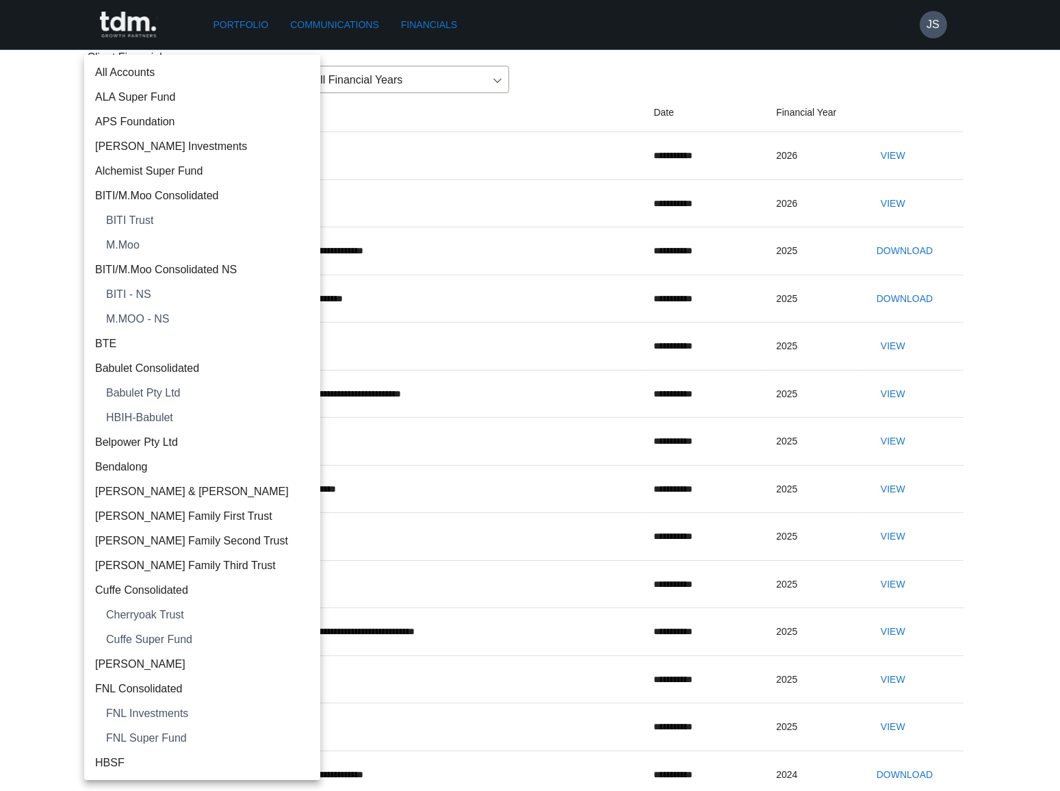
scroll to position [1281, 0]
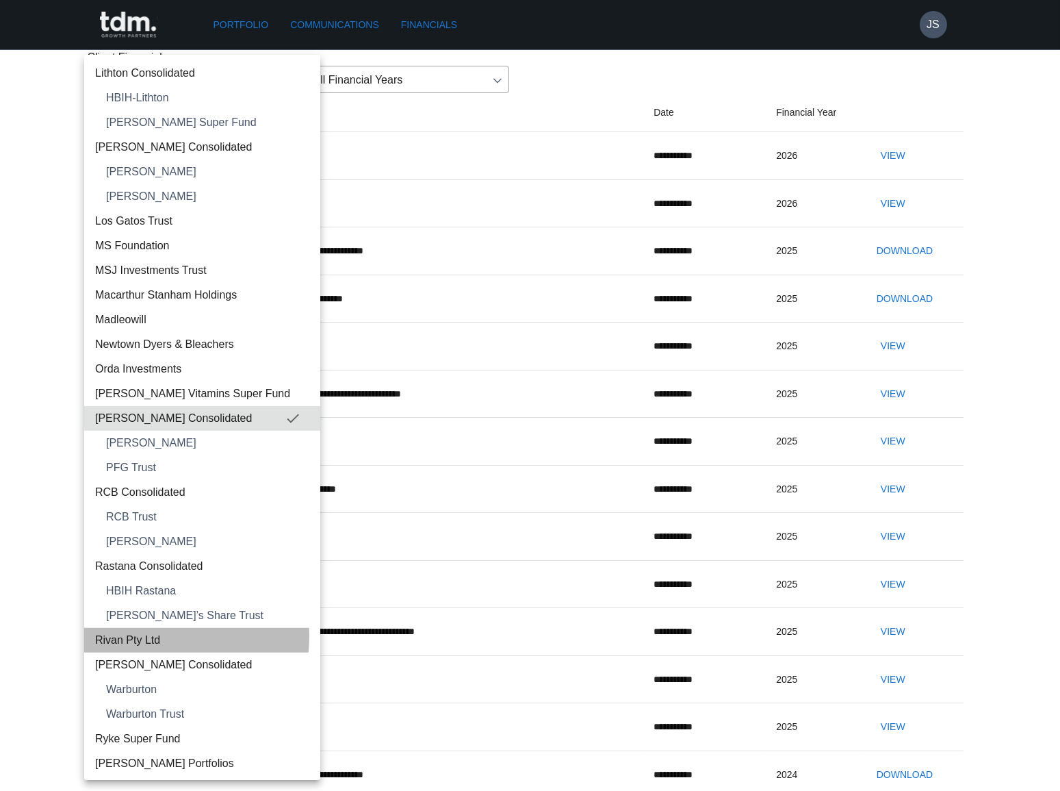
click at [150, 634] on span "Rivan Pty Ltd" at bounding box center [202, 640] width 214 height 16
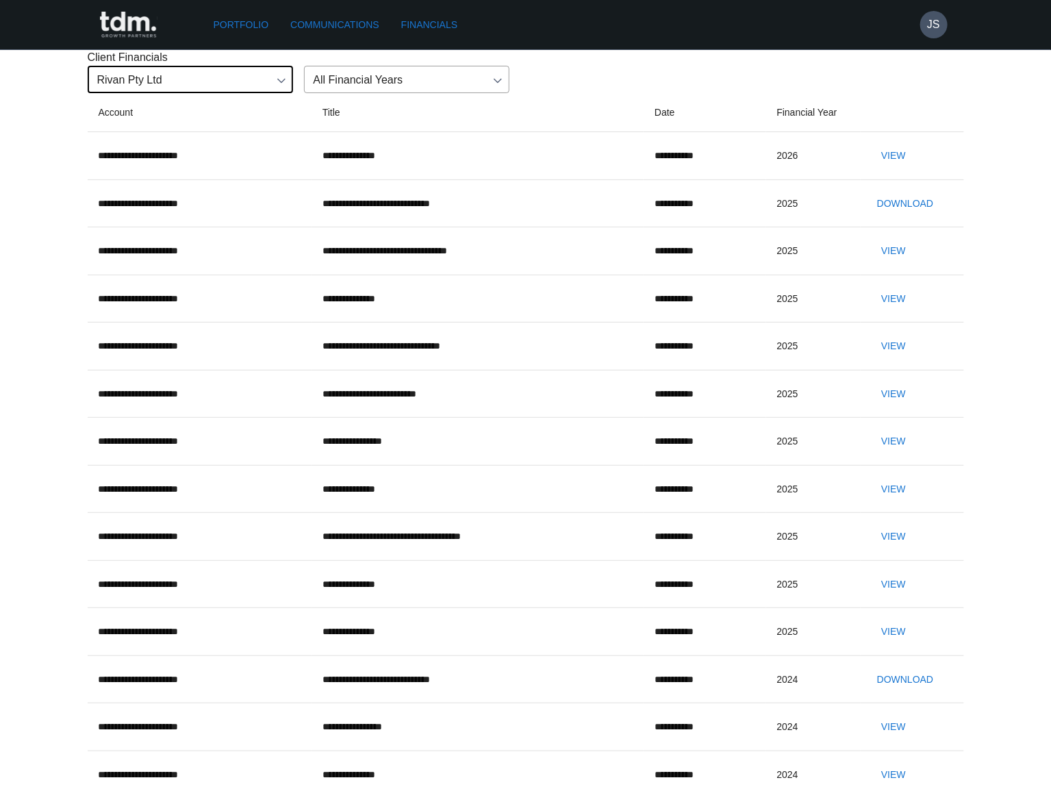
click at [899, 168] on button "View" at bounding box center [893, 155] width 44 height 25
click at [202, 155] on body "**********" at bounding box center [525, 581] width 1051 height 1163
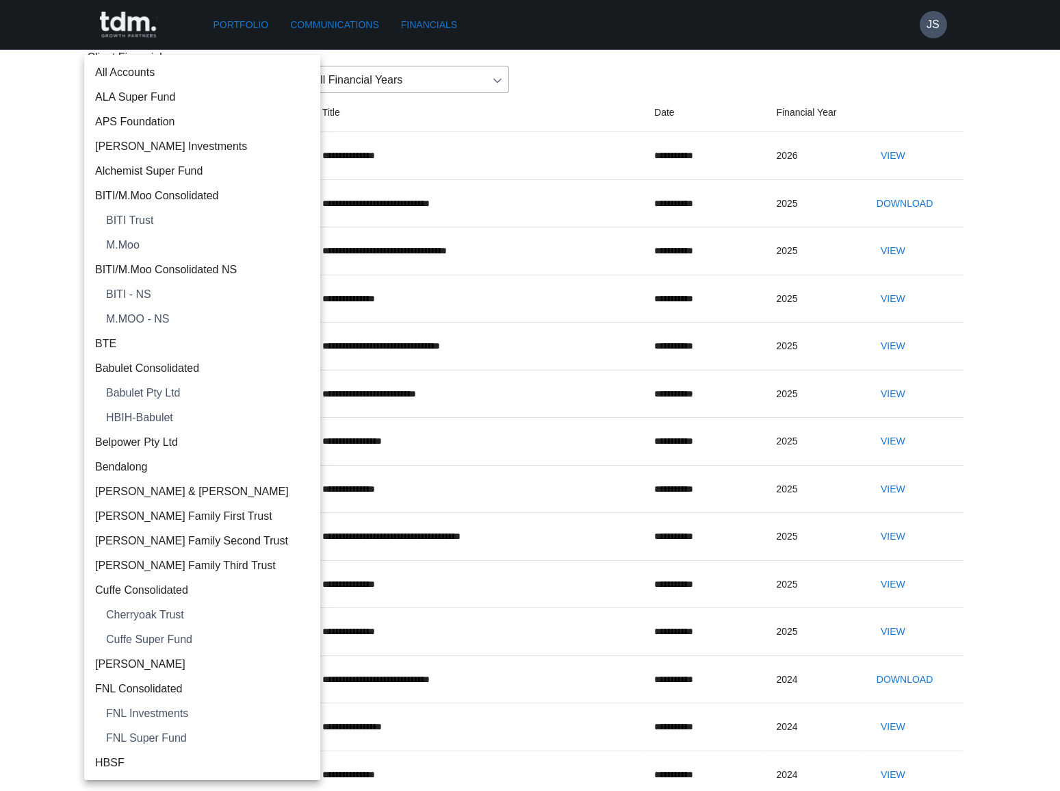
scroll to position [1502, 0]
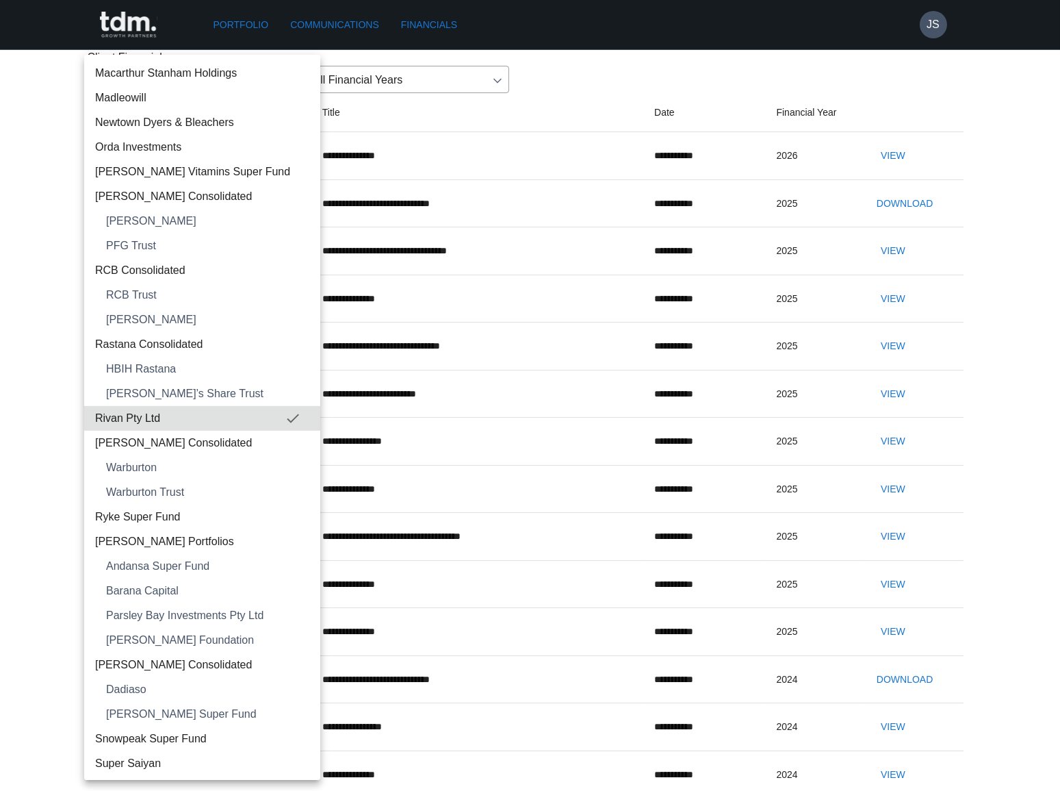
click at [179, 446] on span "[PERSON_NAME] Consolidated" at bounding box center [202, 443] width 214 height 16
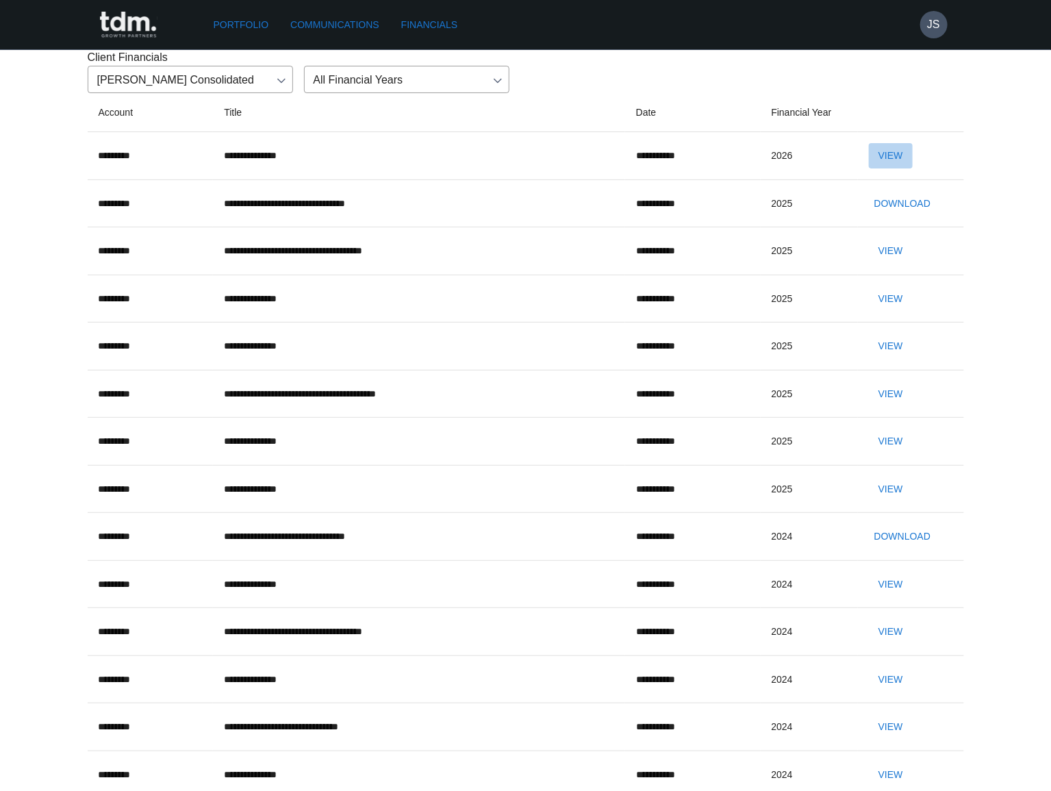
click at [907, 168] on button "View" at bounding box center [891, 155] width 44 height 25
click at [211, 153] on body "**********" at bounding box center [525, 510] width 1051 height 1020
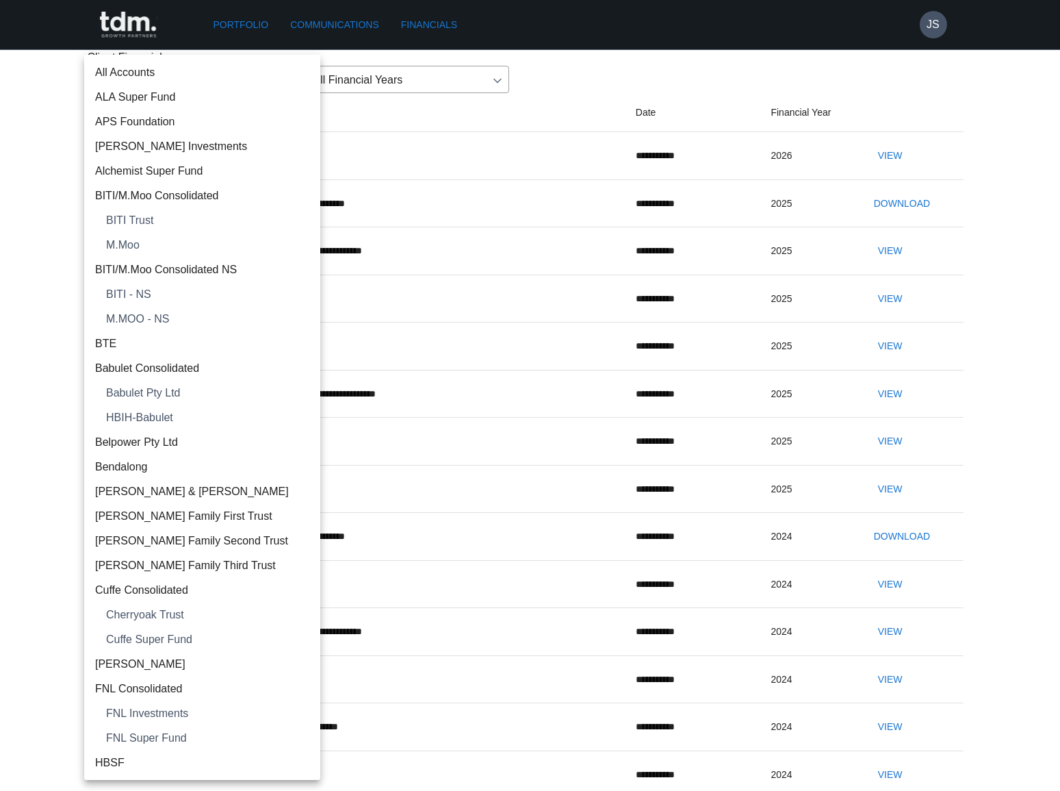
scroll to position [1526, 0]
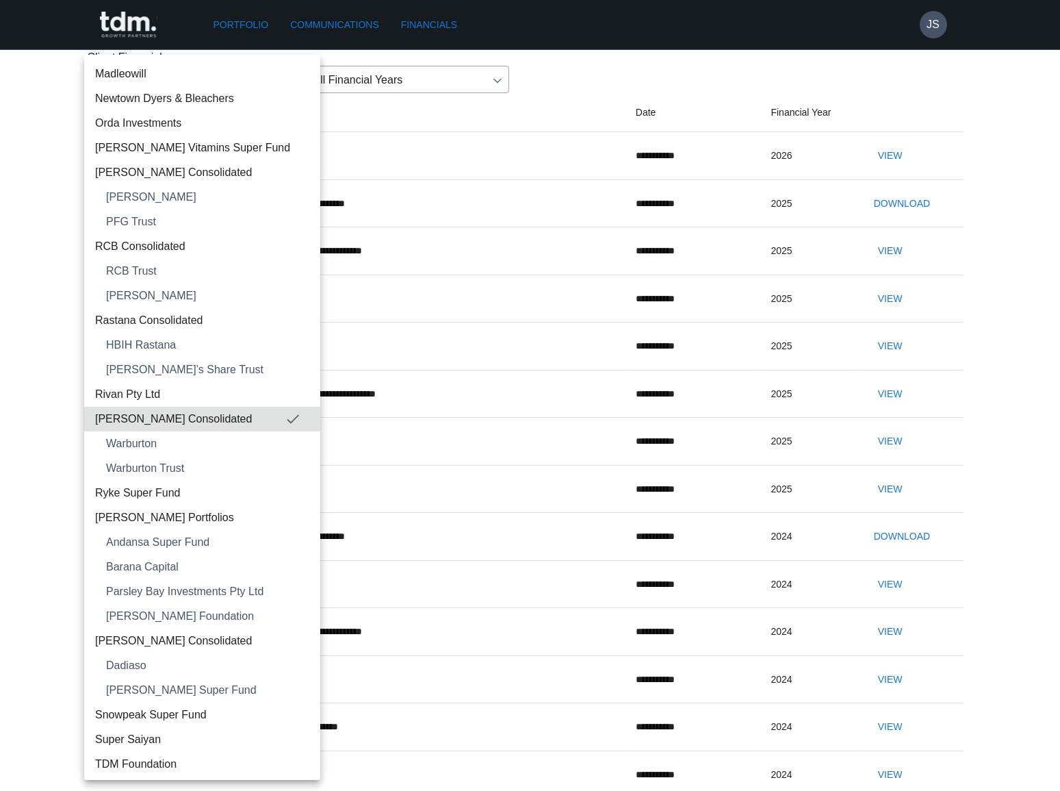
click at [198, 475] on li "Warburton Trust" at bounding box center [202, 468] width 236 height 25
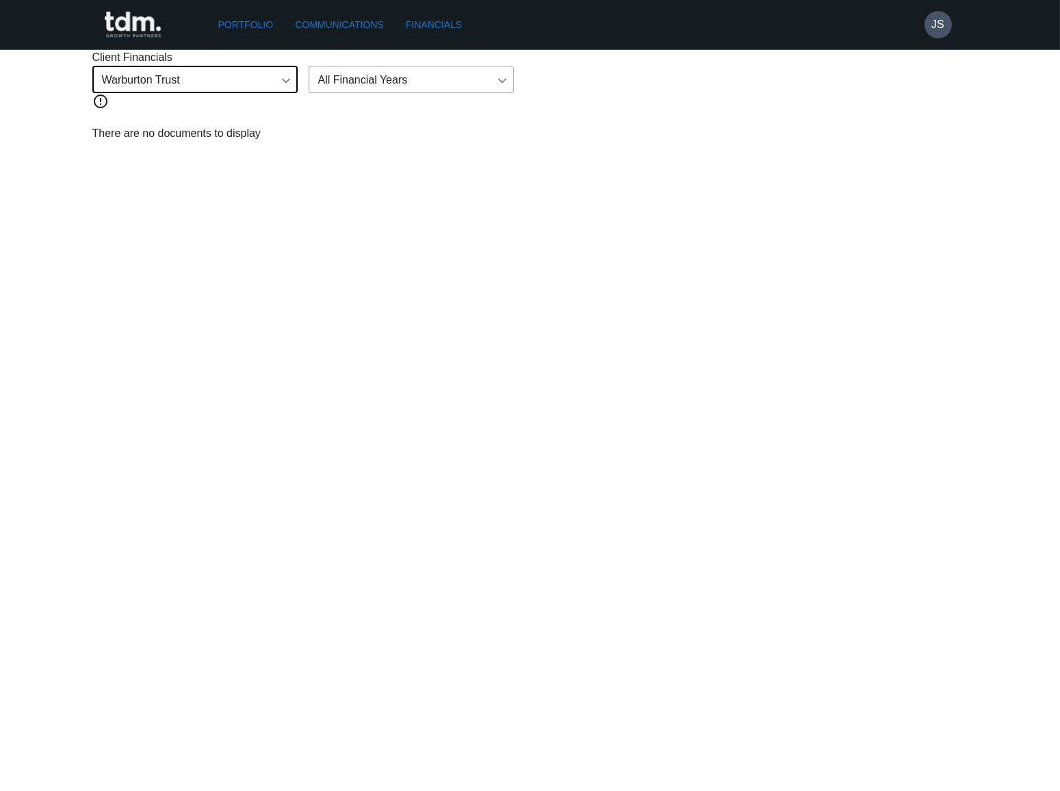
click at [182, 153] on body "**********" at bounding box center [530, 76] width 1060 height 153
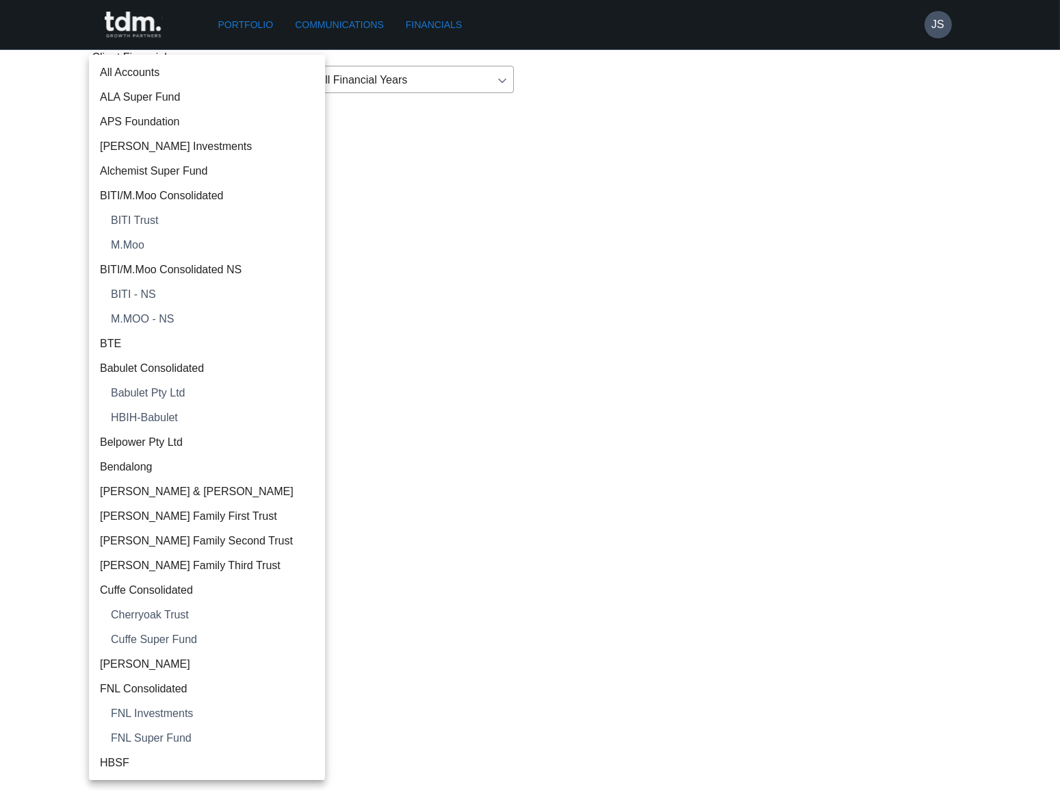
scroll to position [1576, 0]
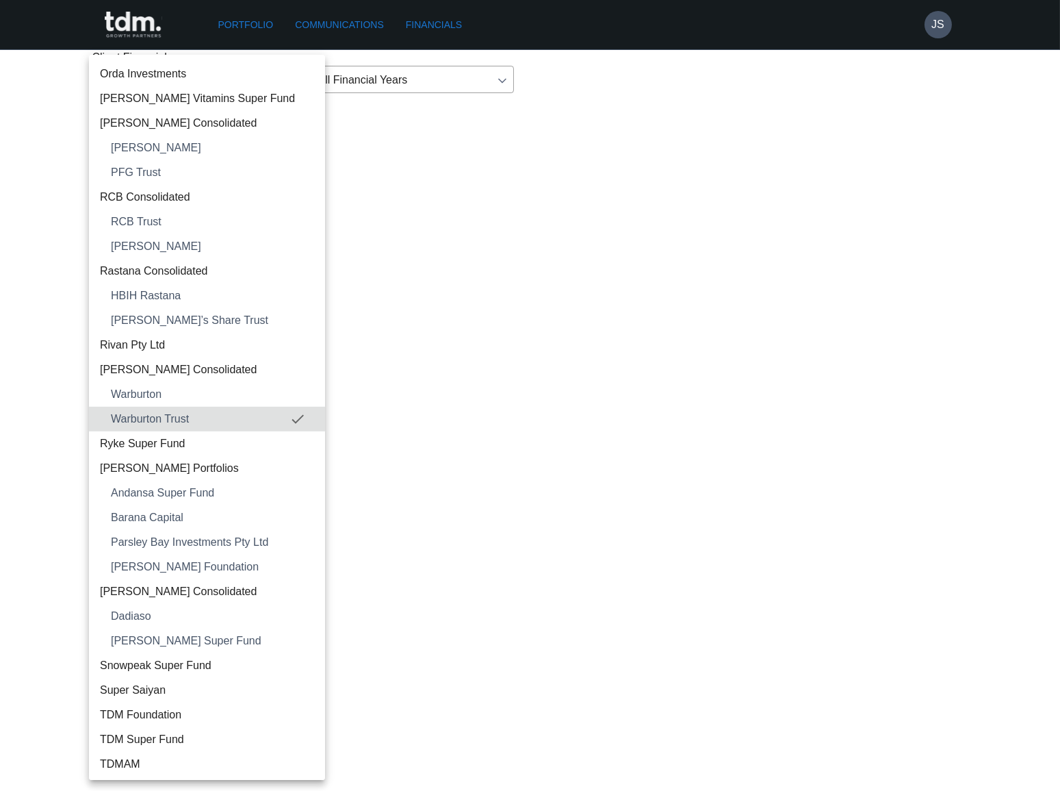
drag, startPoint x: 205, startPoint y: 440, endPoint x: 248, endPoint y: 427, distance: 45.0
click at [206, 440] on span "Ryke Super Fund" at bounding box center [207, 443] width 214 height 16
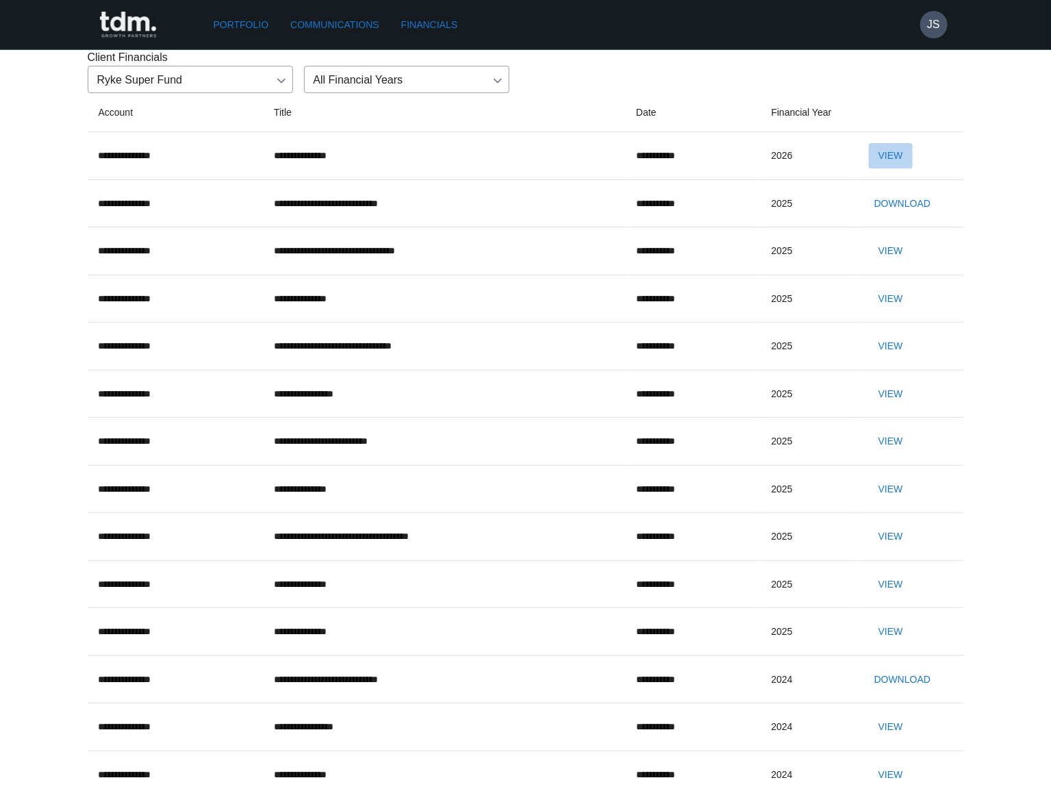
click at [900, 168] on button "View" at bounding box center [891, 155] width 44 height 25
click at [209, 149] on body "**********" at bounding box center [525, 581] width 1051 height 1163
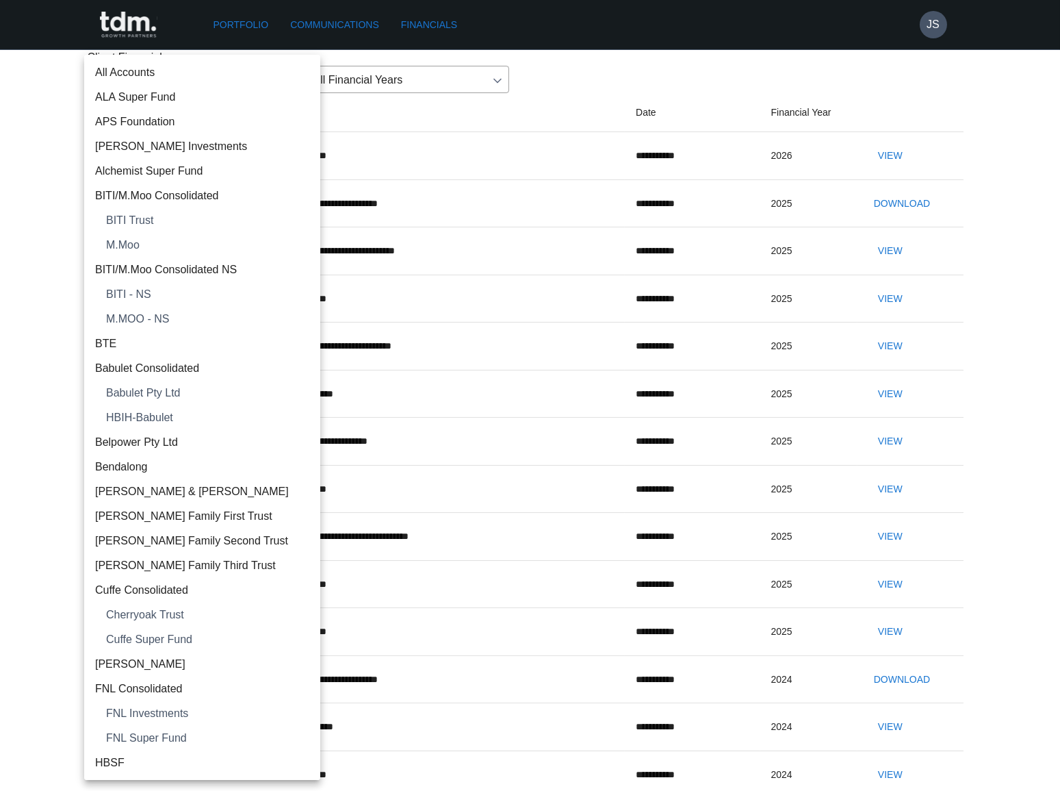
scroll to position [1601, 0]
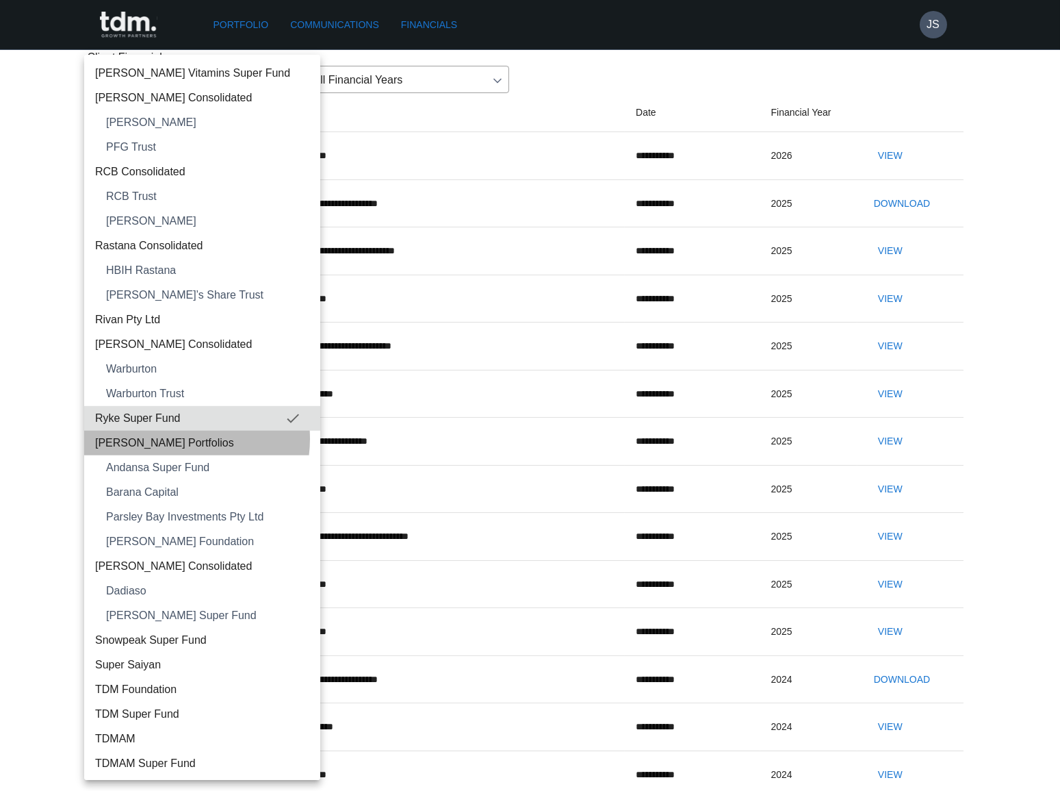
click at [178, 438] on span "[PERSON_NAME] Portfolios" at bounding box center [202, 443] width 214 height 16
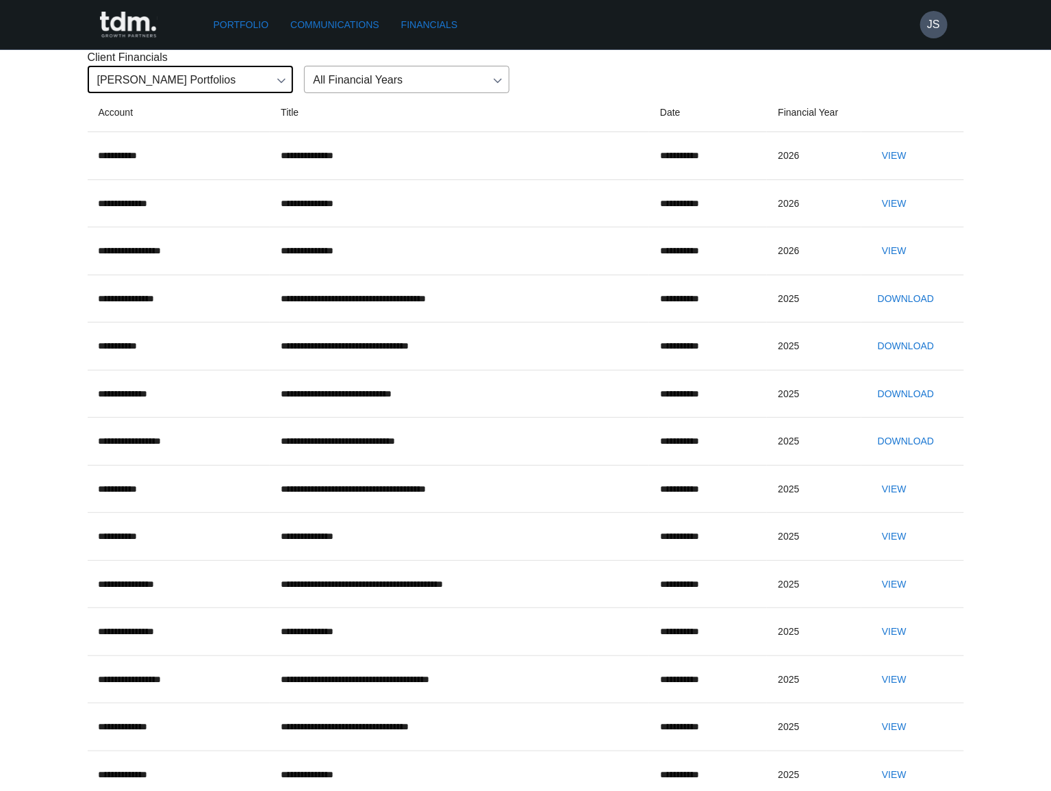
click at [898, 168] on button "View" at bounding box center [894, 155] width 44 height 25
click at [908, 216] on button "View" at bounding box center [894, 203] width 44 height 25
click at [914, 264] on button "View" at bounding box center [894, 250] width 44 height 25
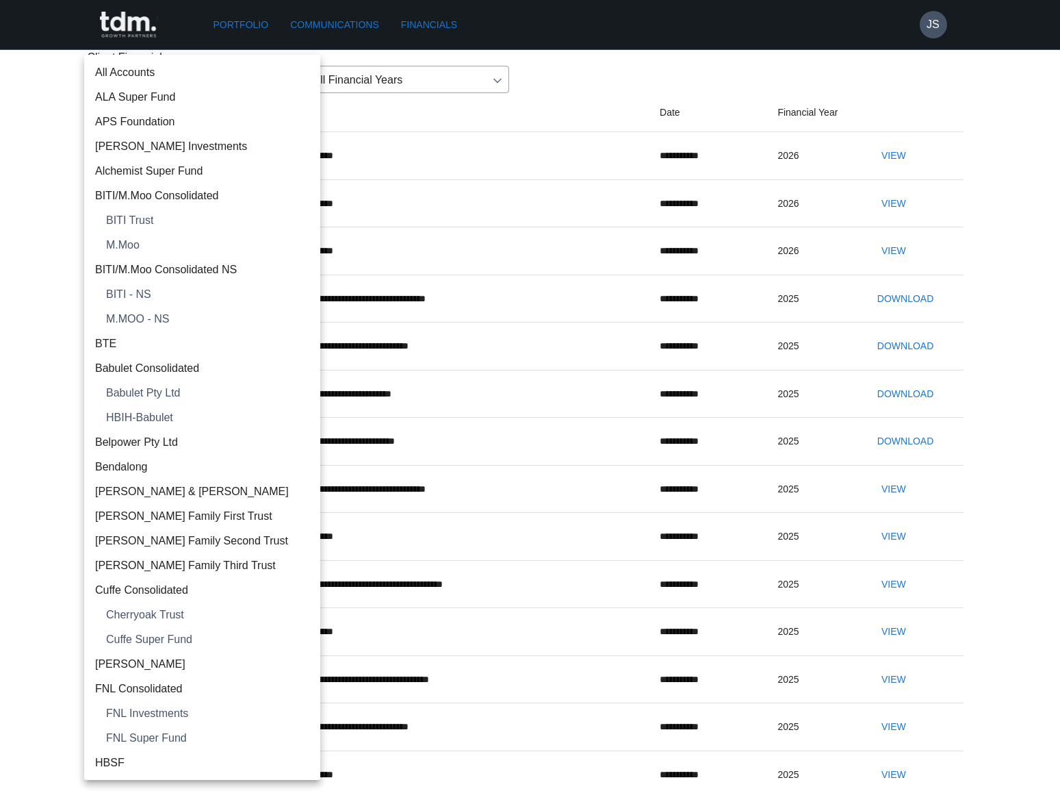
click at [254, 155] on body "**********" at bounding box center [530, 581] width 1060 height 1163
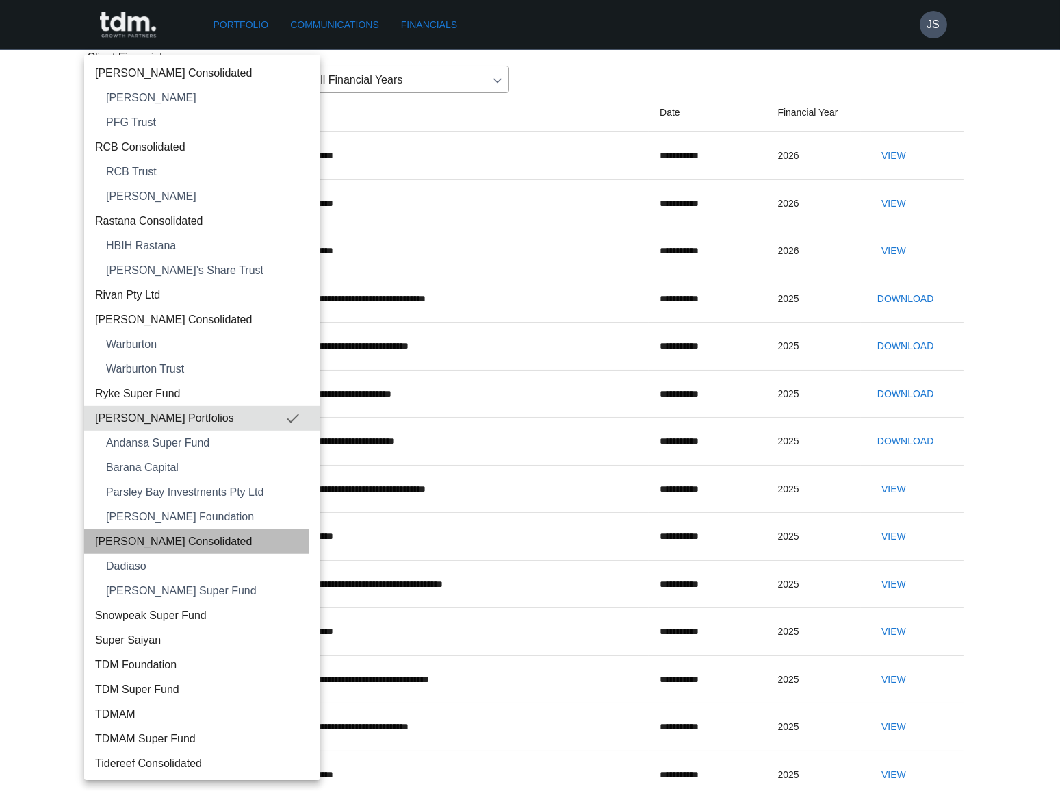
drag, startPoint x: 163, startPoint y: 539, endPoint x: 178, endPoint y: 527, distance: 19.0
click at [164, 539] on span "[PERSON_NAME] Consolidated" at bounding box center [202, 541] width 214 height 16
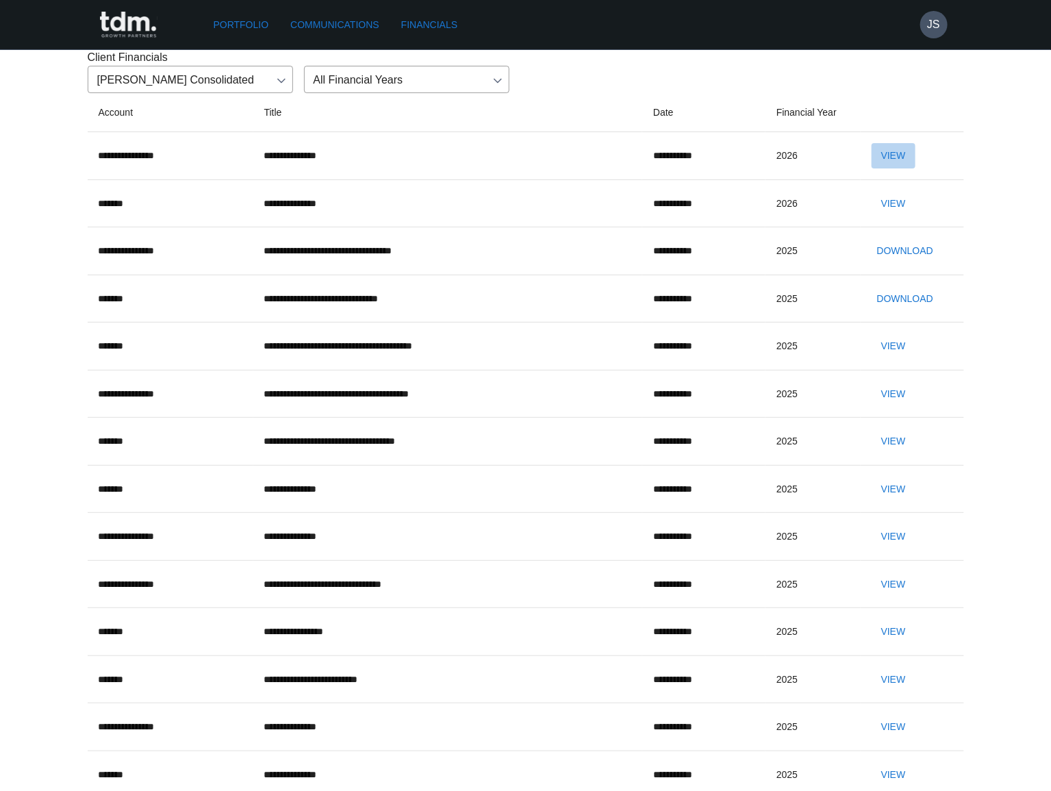
click at [897, 168] on button "View" at bounding box center [893, 155] width 44 height 25
click at [875, 216] on button "View" at bounding box center [893, 203] width 44 height 25
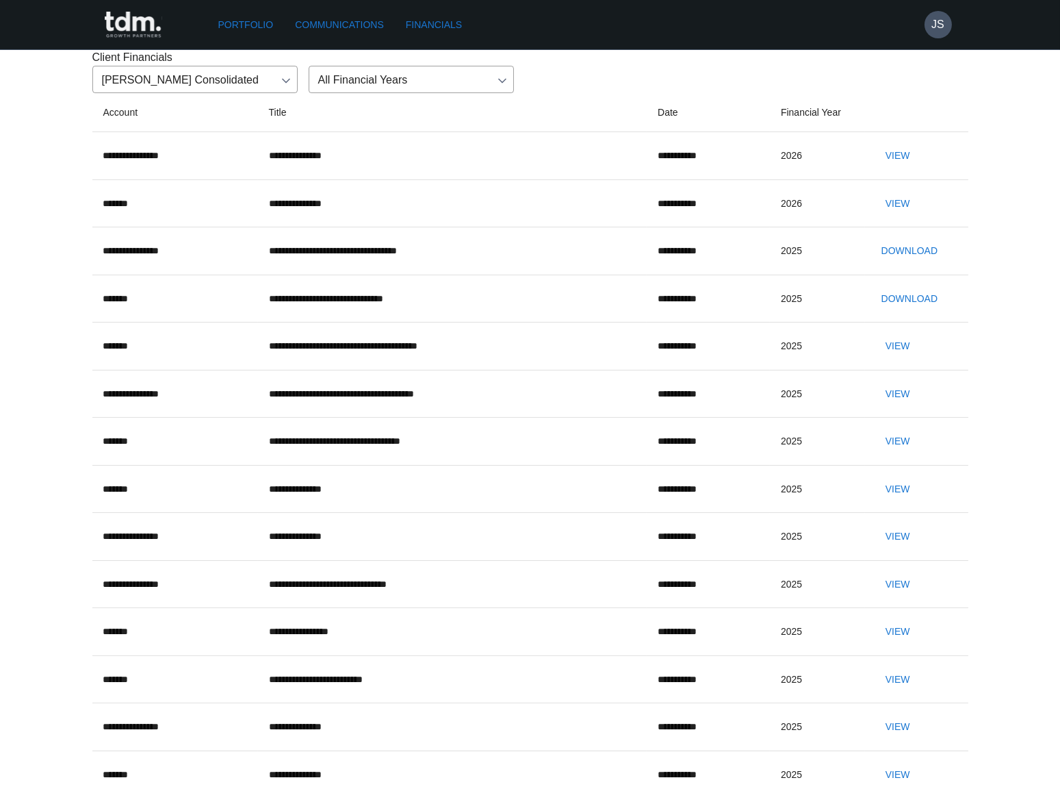
click at [205, 153] on body "**********" at bounding box center [530, 581] width 1060 height 1163
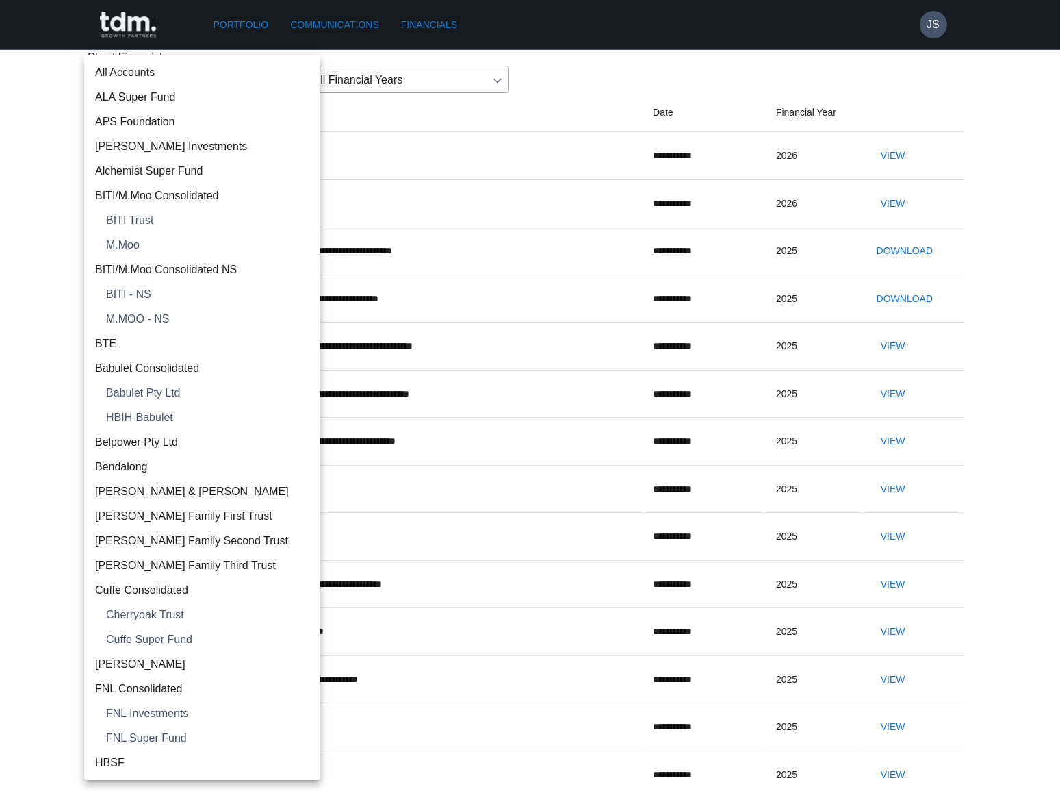
scroll to position [1749, 0]
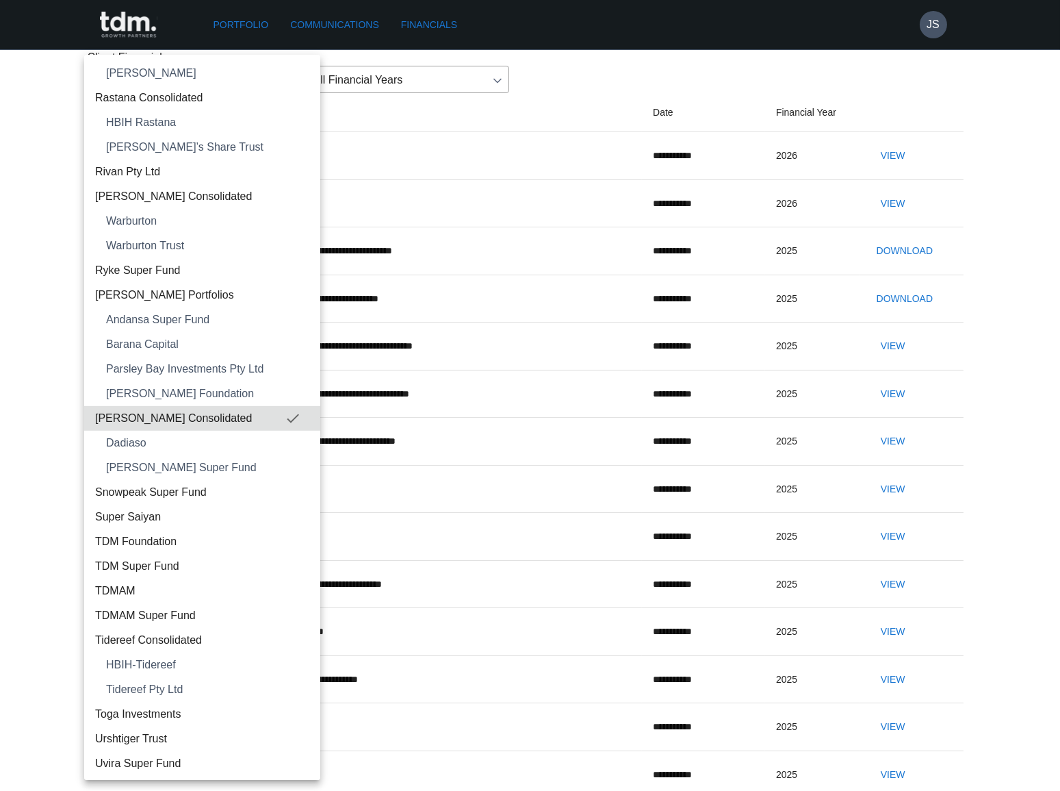
click at [156, 485] on span "Snowpeak Super Fund" at bounding box center [202, 492] width 214 height 16
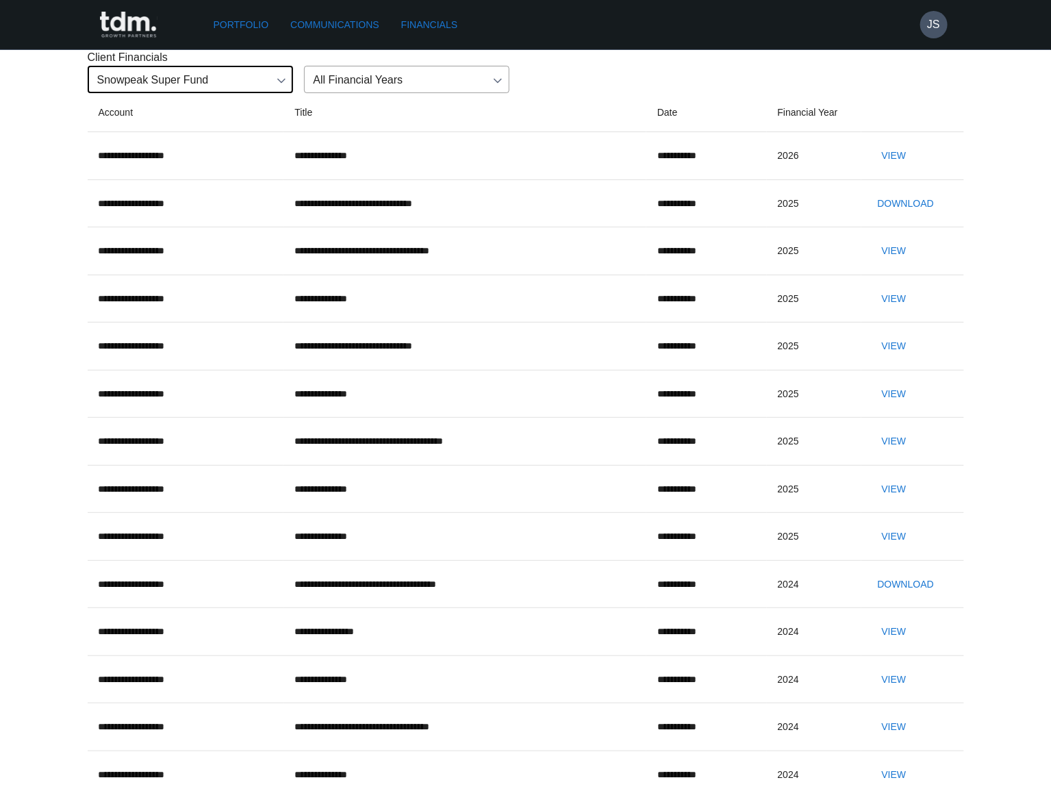
click at [891, 168] on button "View" at bounding box center [894, 155] width 44 height 25
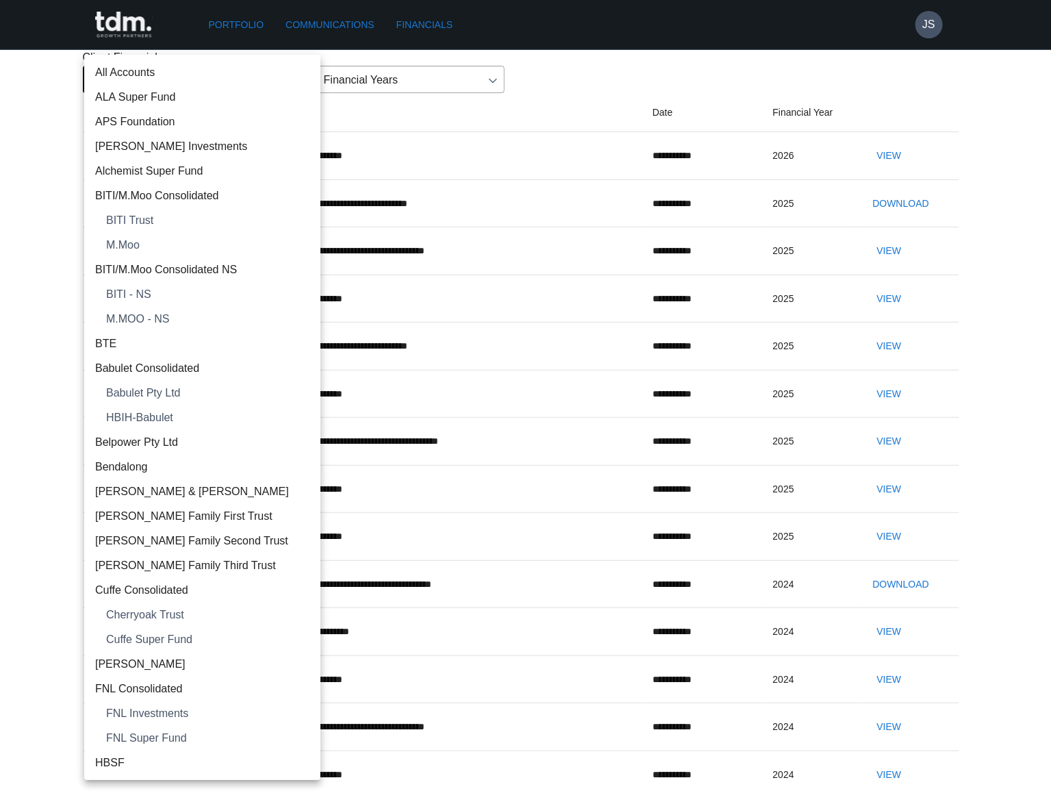
drag, startPoint x: 227, startPoint y: 147, endPoint x: 183, endPoint y: 307, distance: 166.0
click at [225, 152] on body "**********" at bounding box center [525, 581] width 1051 height 1163
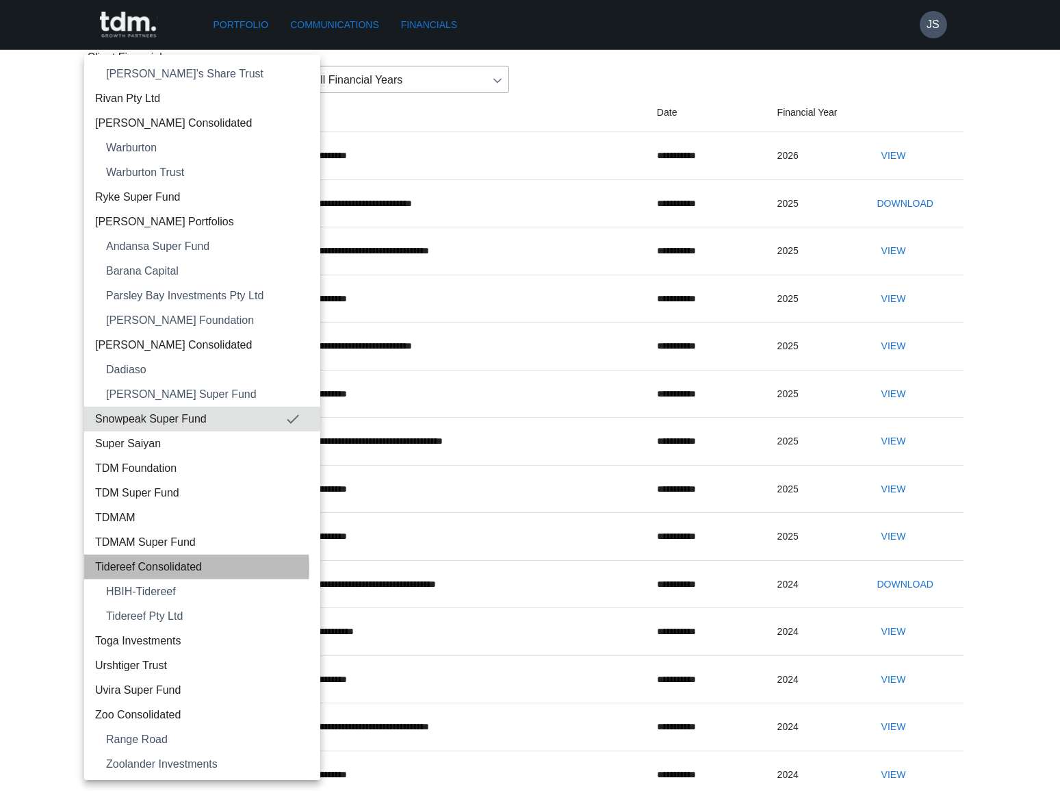
drag, startPoint x: 155, startPoint y: 565, endPoint x: 268, endPoint y: 524, distance: 120.8
click at [161, 565] on span "Tidereef Consolidated" at bounding box center [202, 566] width 214 height 16
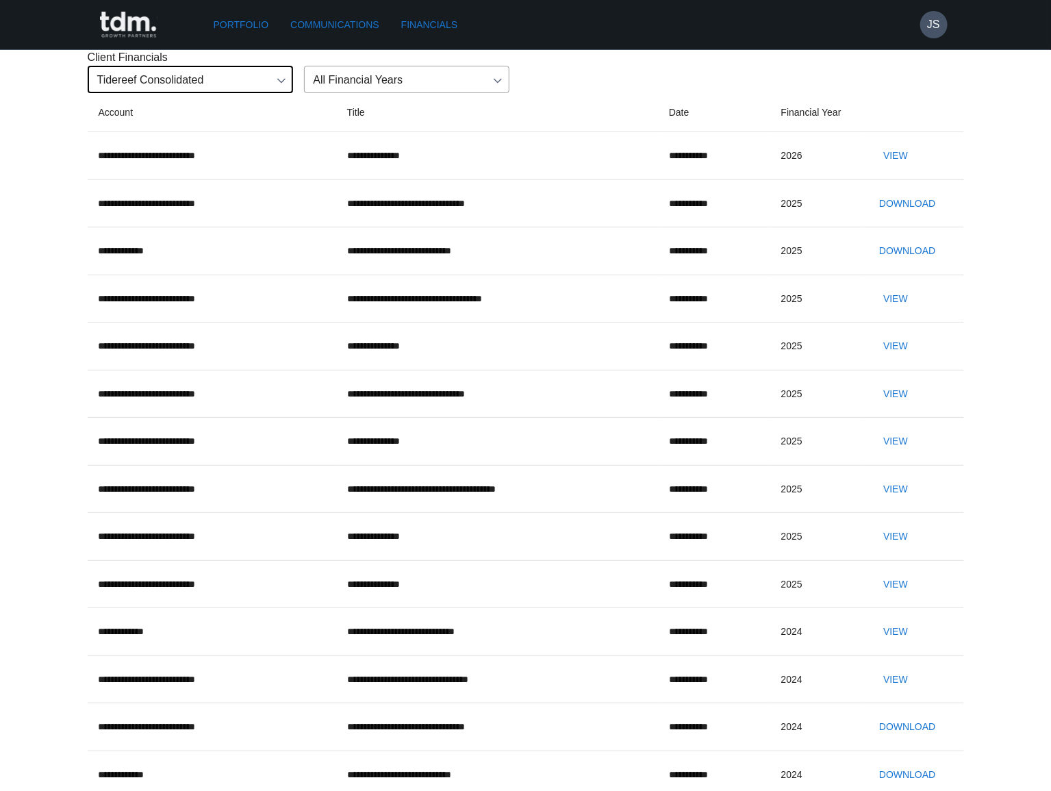
click at [904, 168] on button "View" at bounding box center [895, 155] width 44 height 25
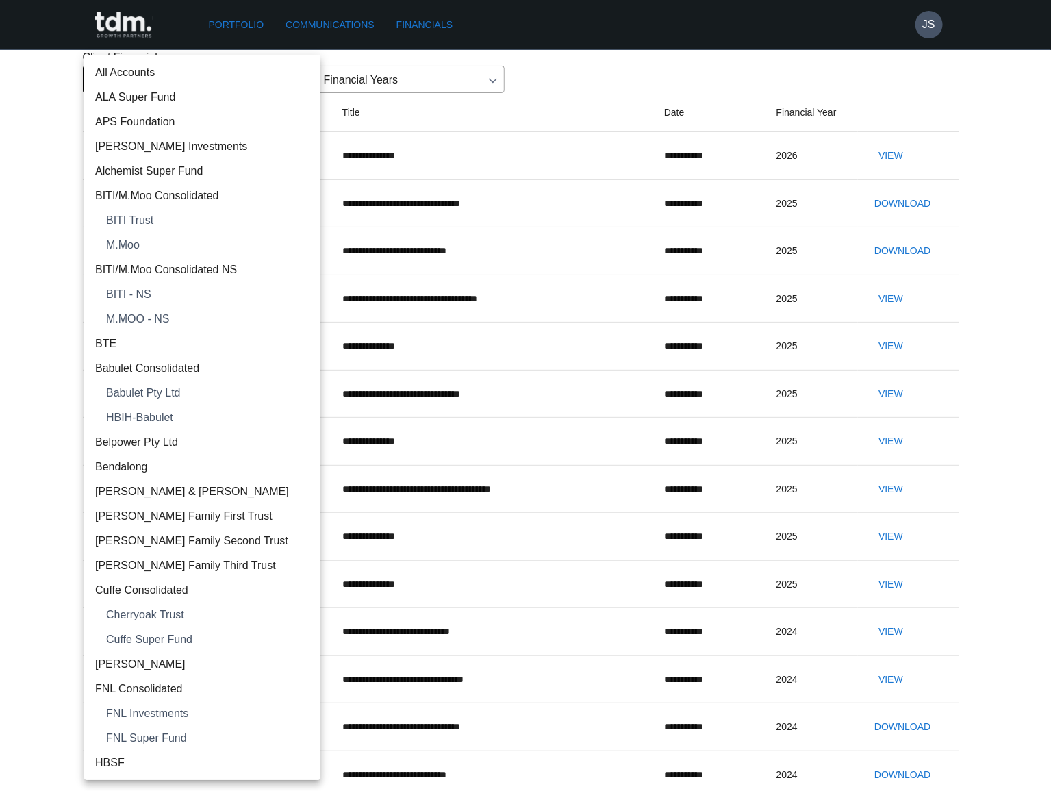
click at [249, 150] on body "**********" at bounding box center [525, 581] width 1051 height 1163
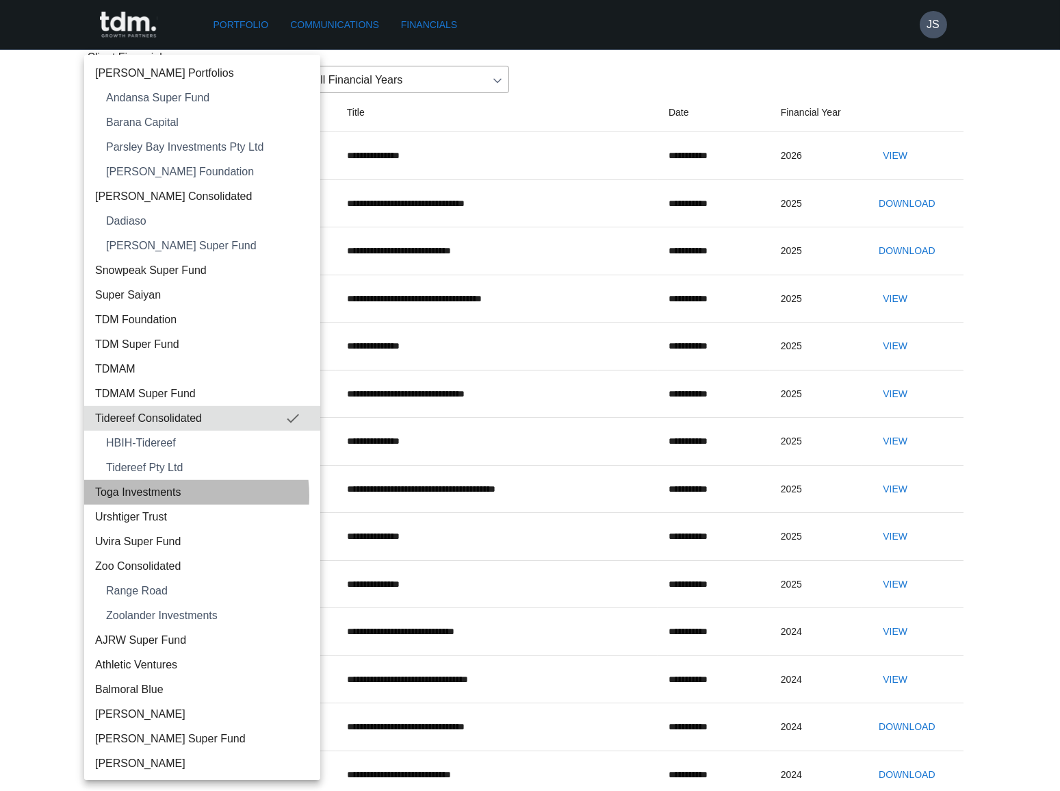
click at [174, 494] on span "Toga Investments" at bounding box center [202, 492] width 214 height 16
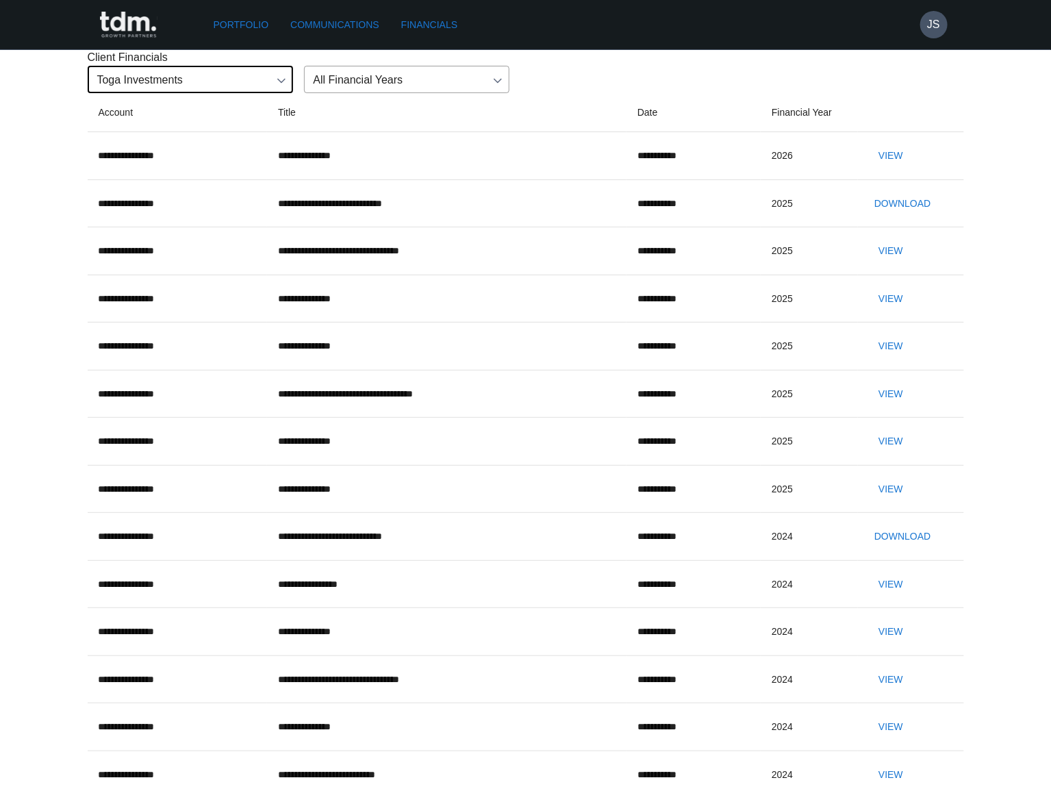
click at [884, 168] on button "View" at bounding box center [891, 155] width 44 height 25
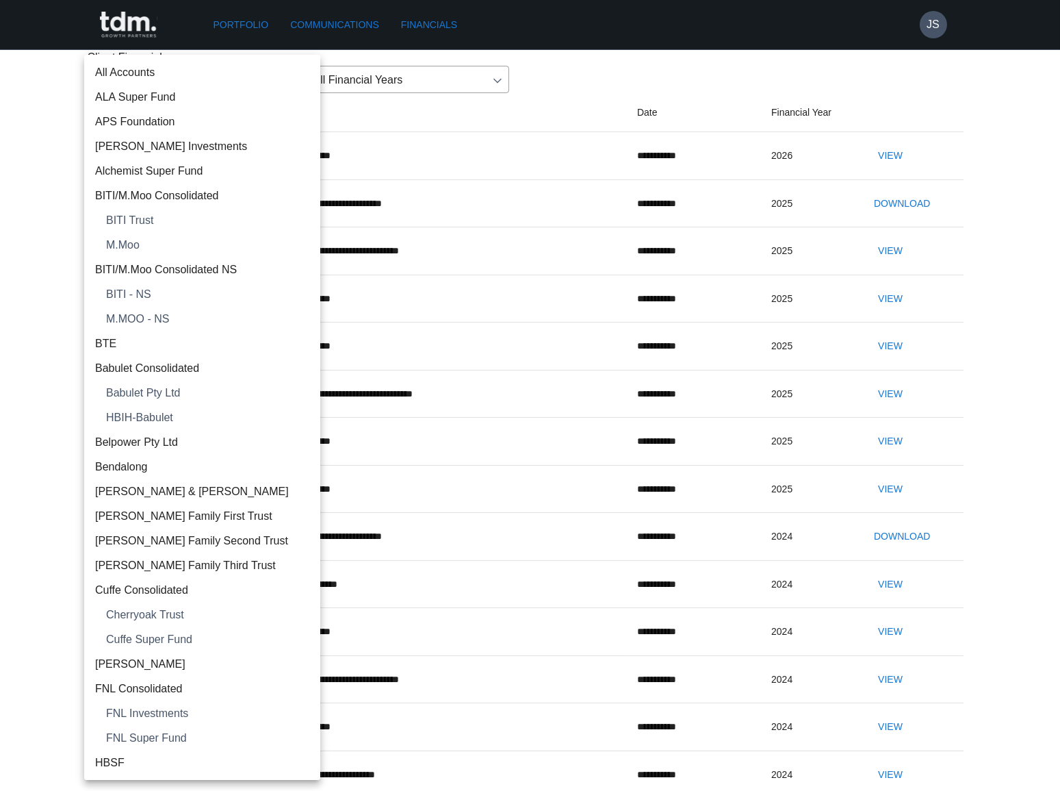
click at [227, 161] on body "**********" at bounding box center [530, 558] width 1060 height 1116
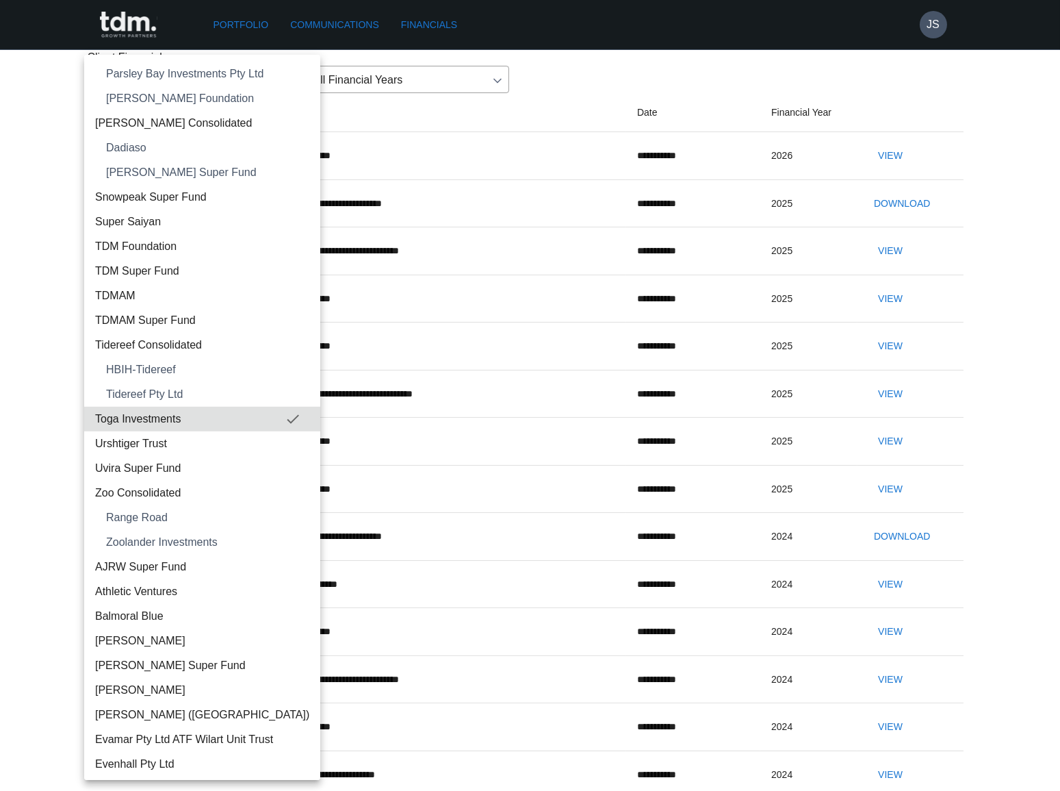
click at [159, 442] on span "Urshtiger Trust" at bounding box center [202, 443] width 214 height 16
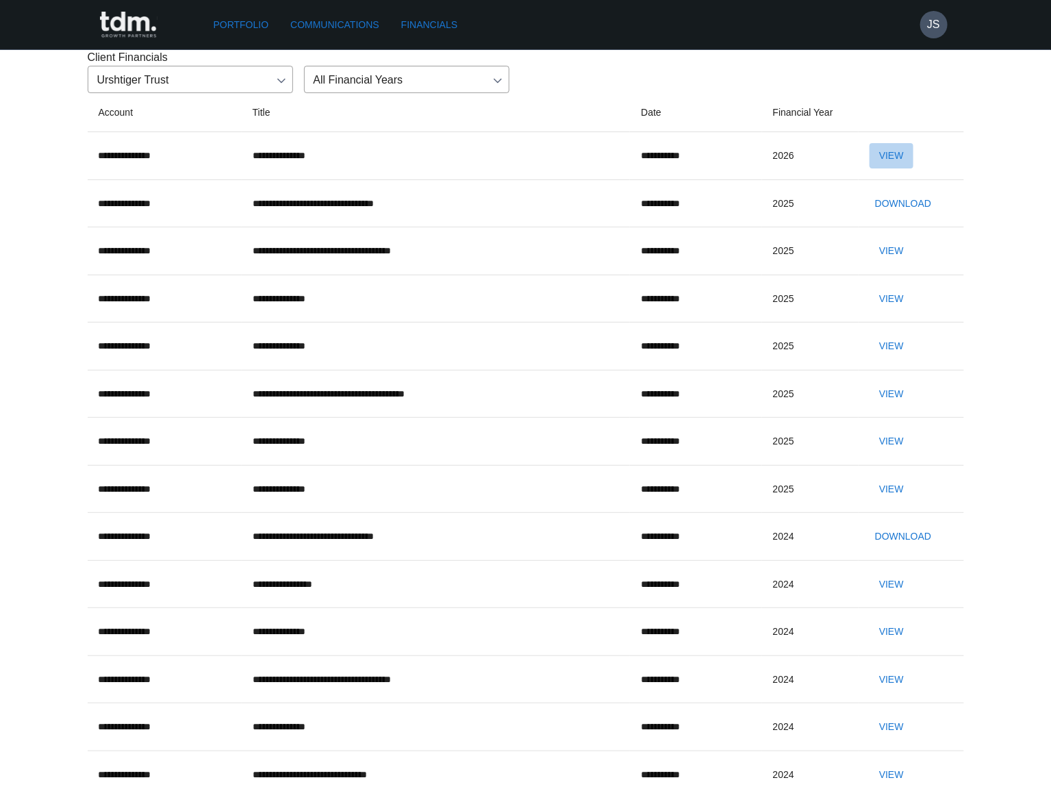
click at [884, 168] on button "View" at bounding box center [891, 155] width 44 height 25
click at [185, 146] on body "**********" at bounding box center [525, 558] width 1051 height 1116
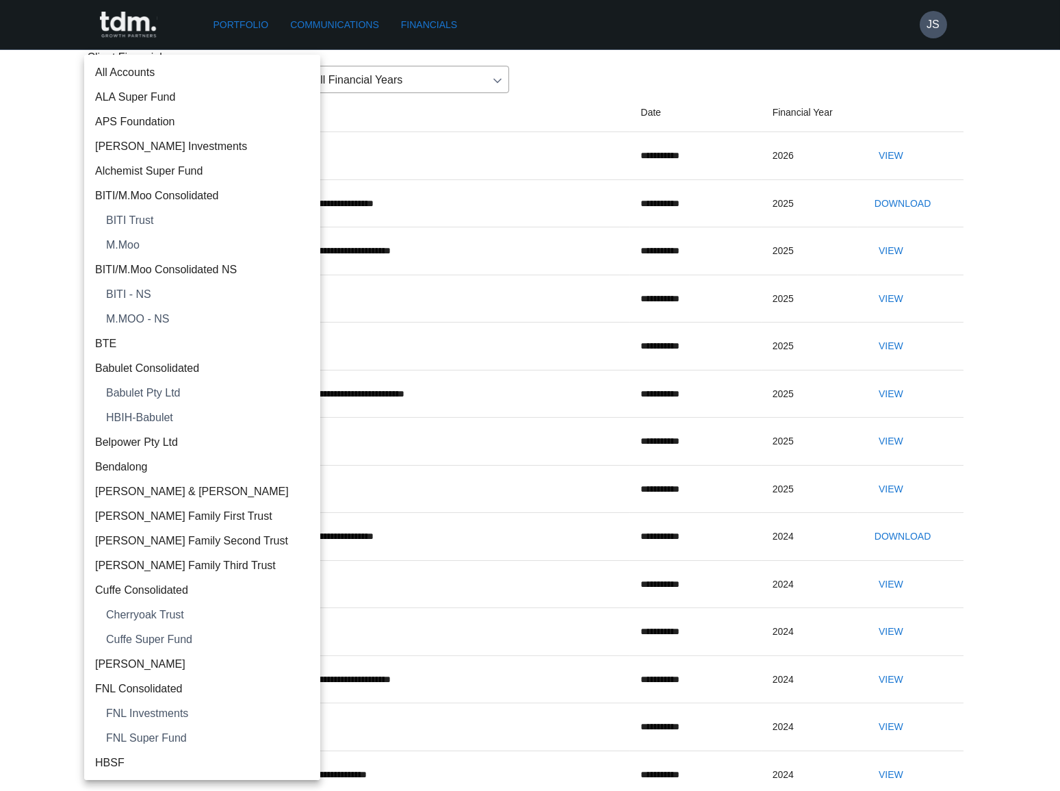
scroll to position [2068, 0]
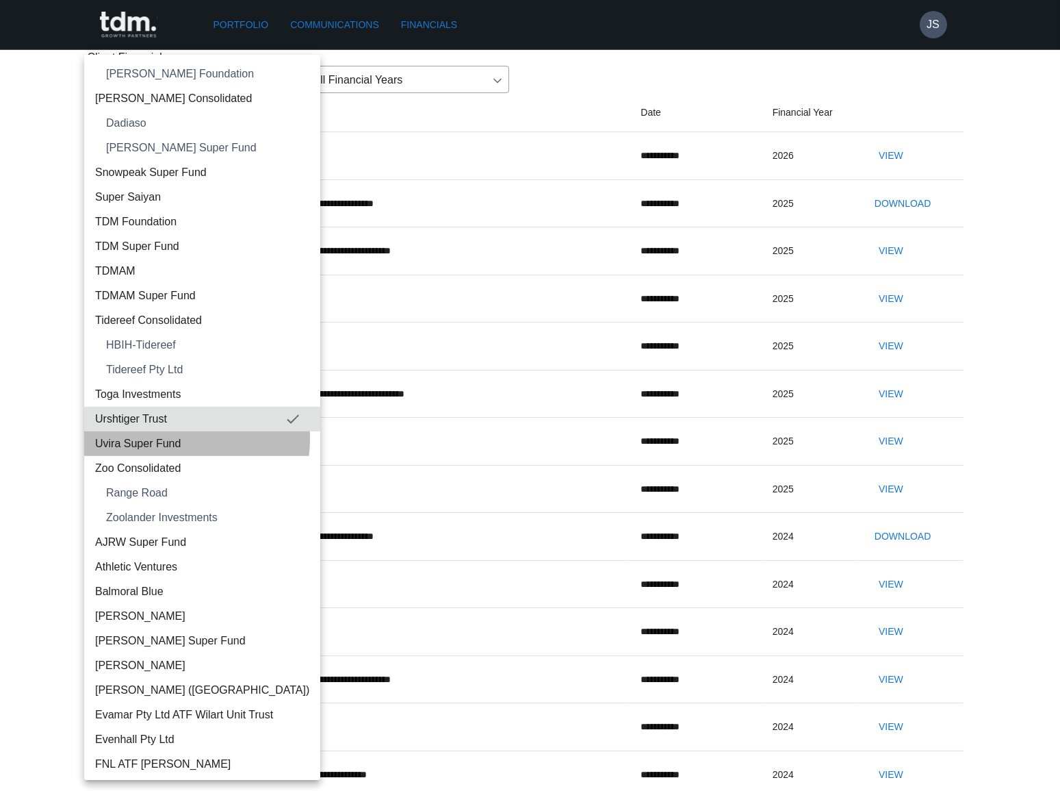
click at [167, 437] on span "Uvira Super Fund" at bounding box center [202, 443] width 214 height 16
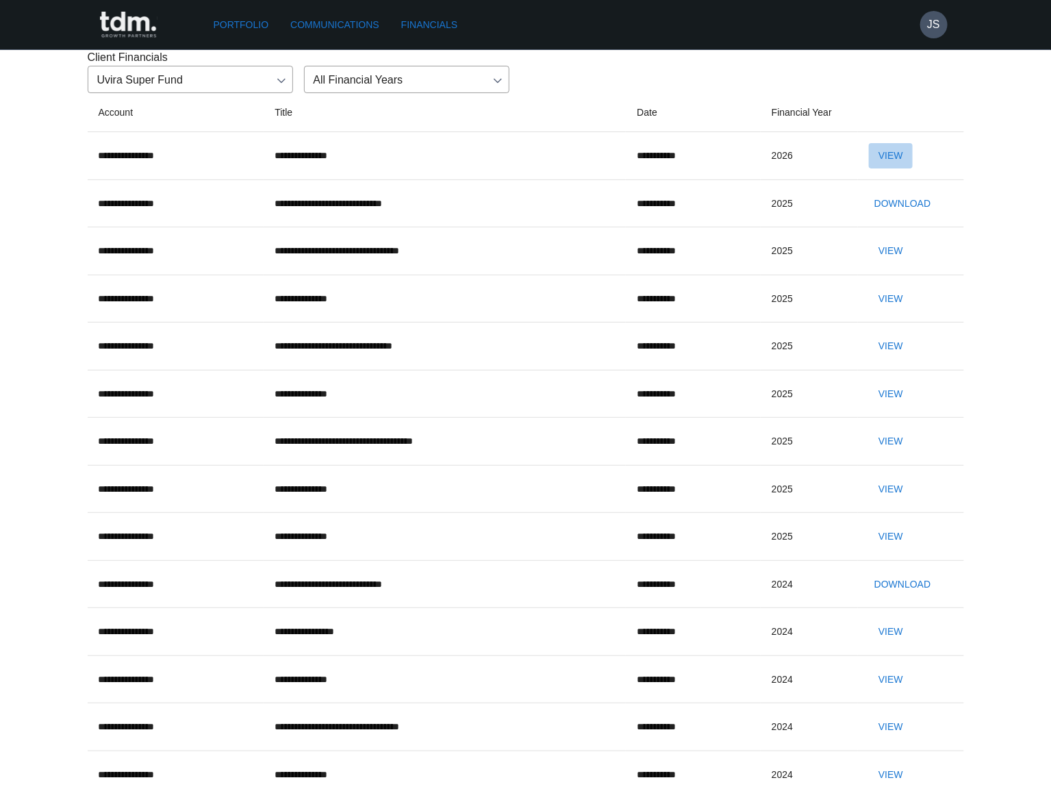
click at [912, 168] on button "View" at bounding box center [891, 155] width 44 height 25
click at [201, 140] on body "**********" at bounding box center [525, 581] width 1051 height 1163
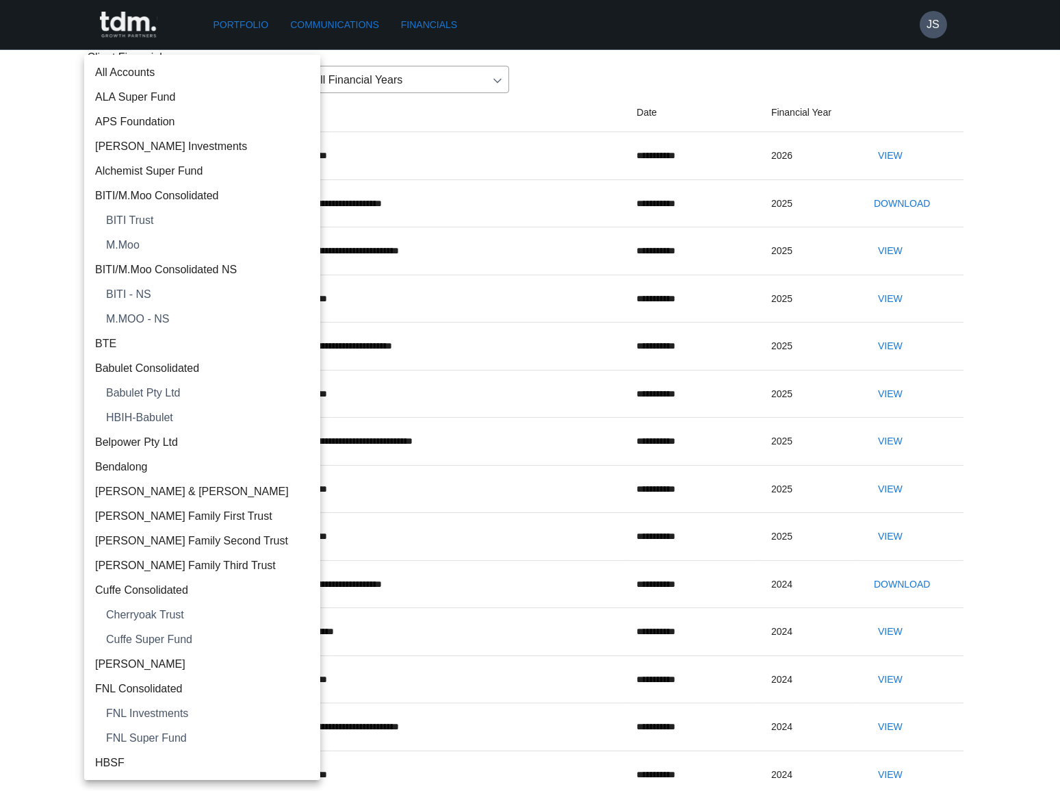
scroll to position [2094, 0]
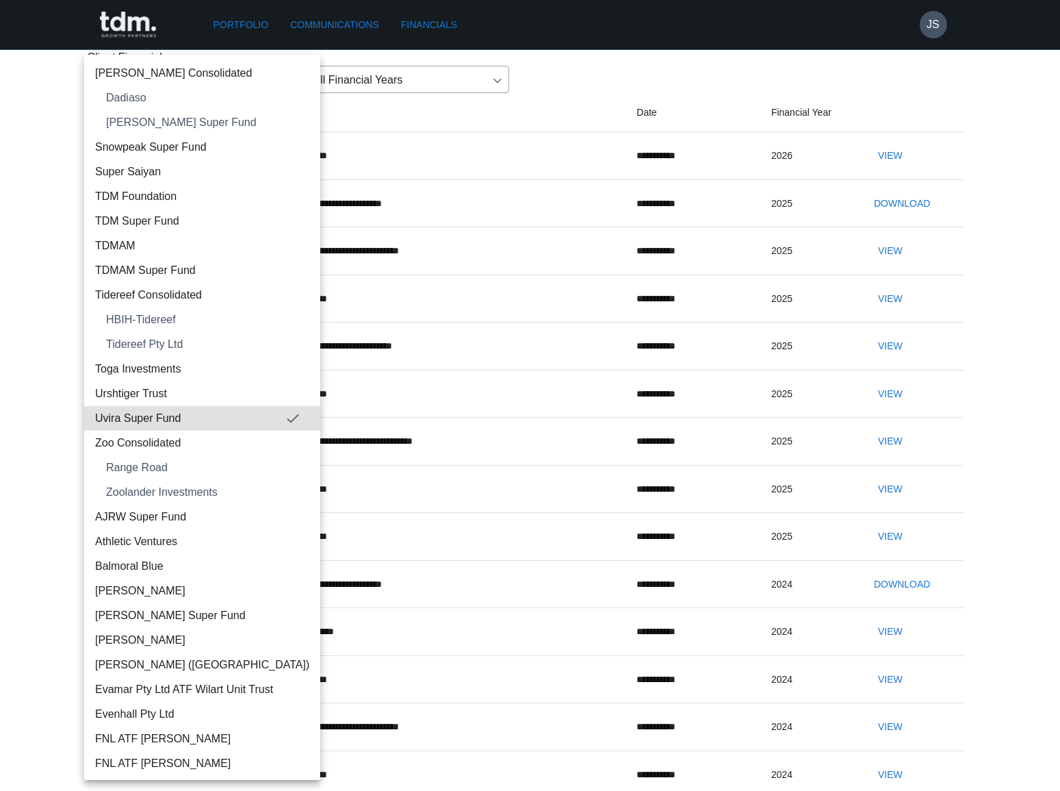
drag, startPoint x: 466, startPoint y: 99, endPoint x: 404, endPoint y: 116, distance: 64.6
click at [465, 101] on div at bounding box center [530, 395] width 1060 height 791
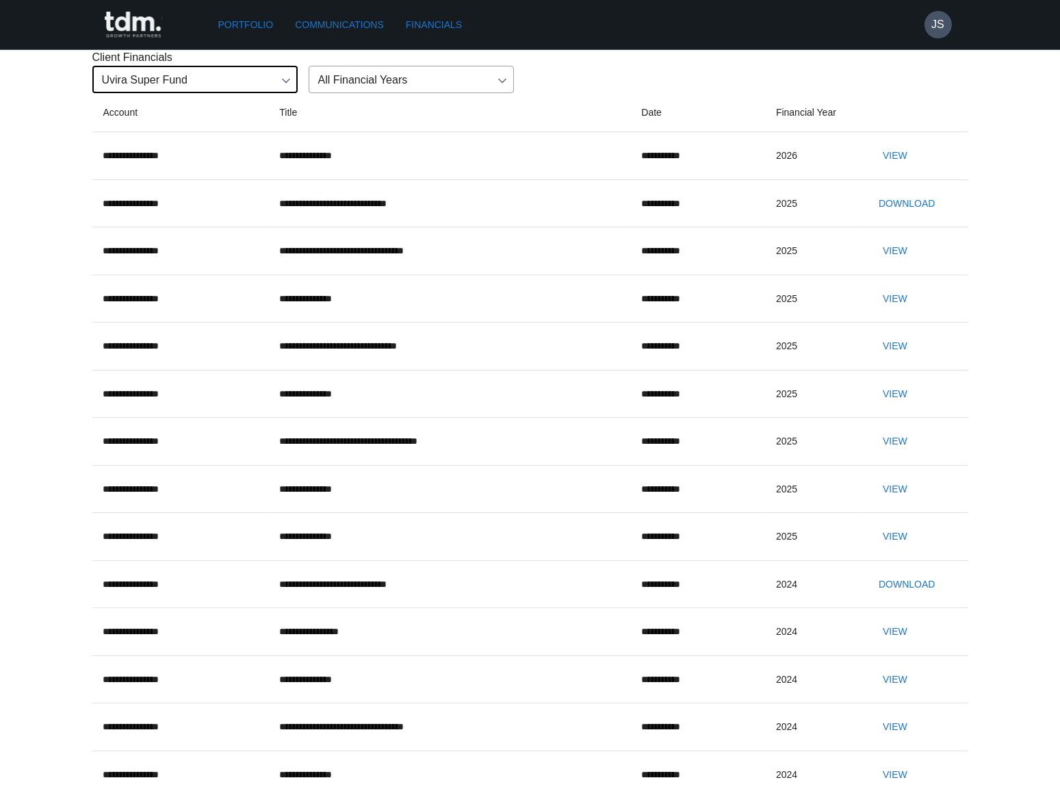
click at [203, 153] on body "**********" at bounding box center [530, 581] width 1060 height 1163
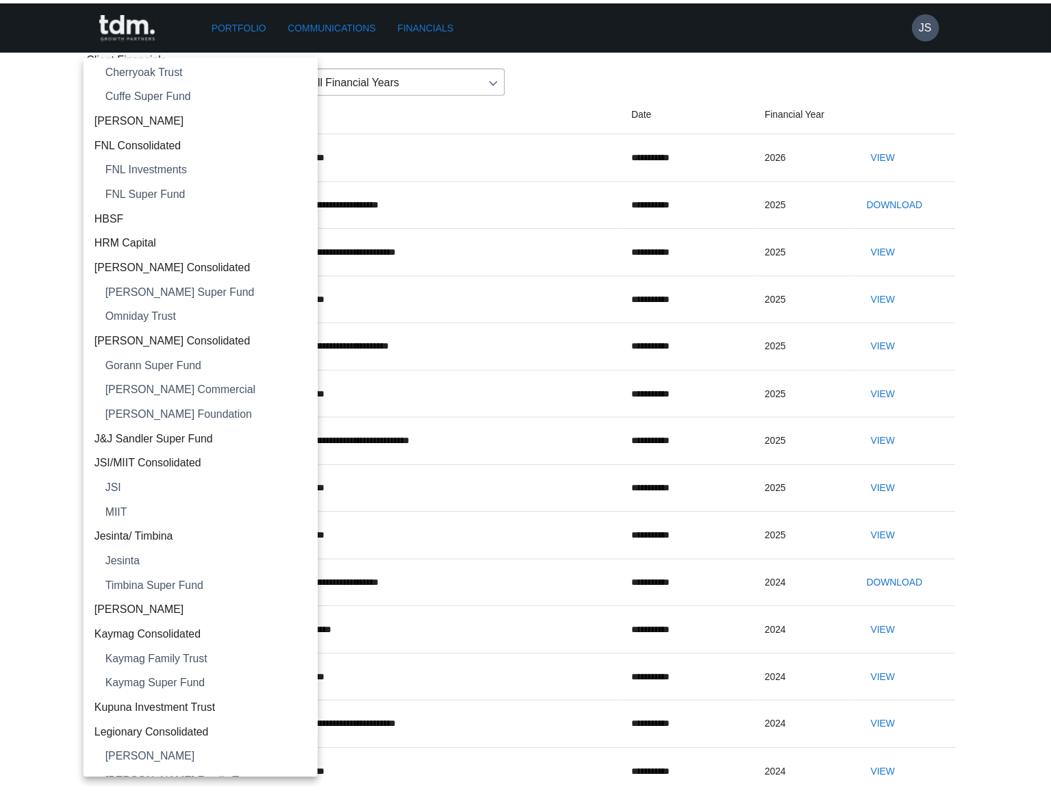
scroll to position [538, 0]
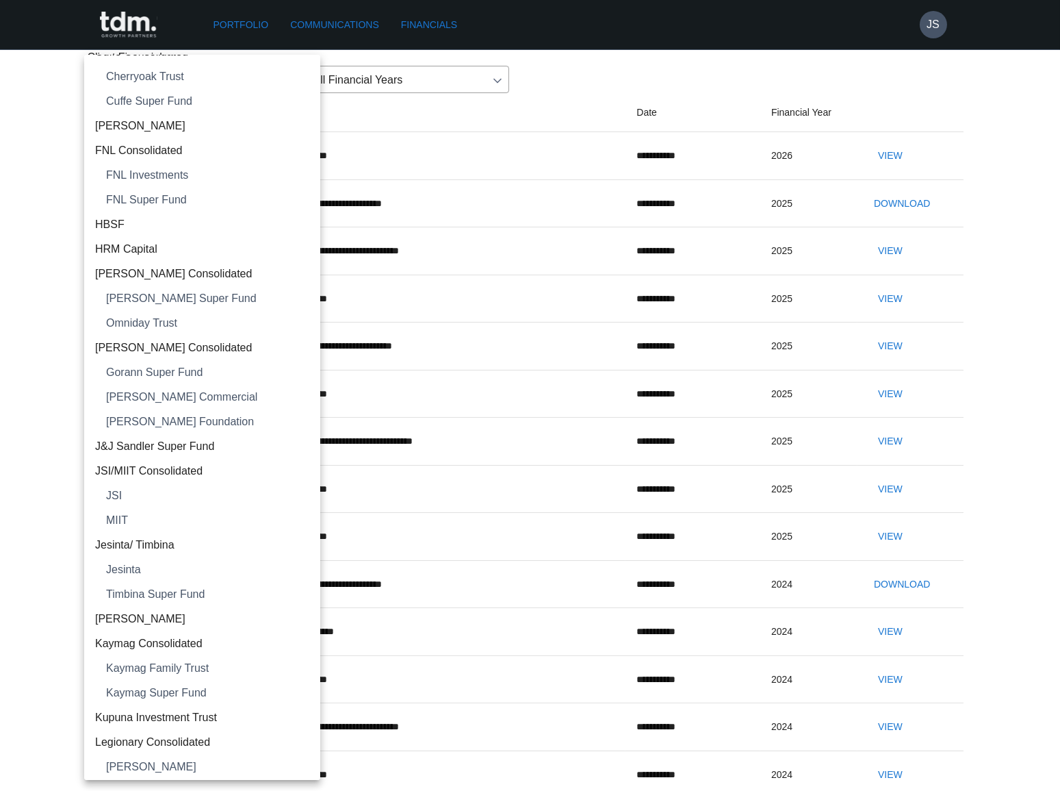
click at [189, 267] on span "[PERSON_NAME] Consolidated" at bounding box center [202, 274] width 214 height 16
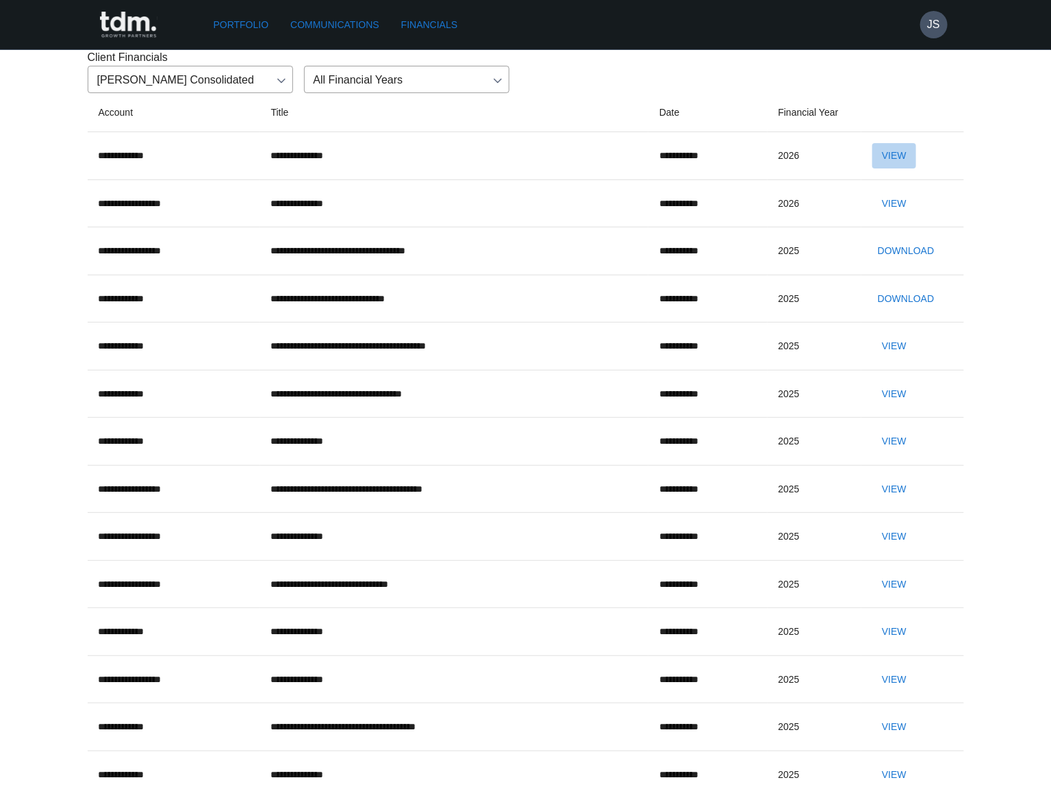
click at [910, 168] on button "View" at bounding box center [894, 155] width 44 height 25
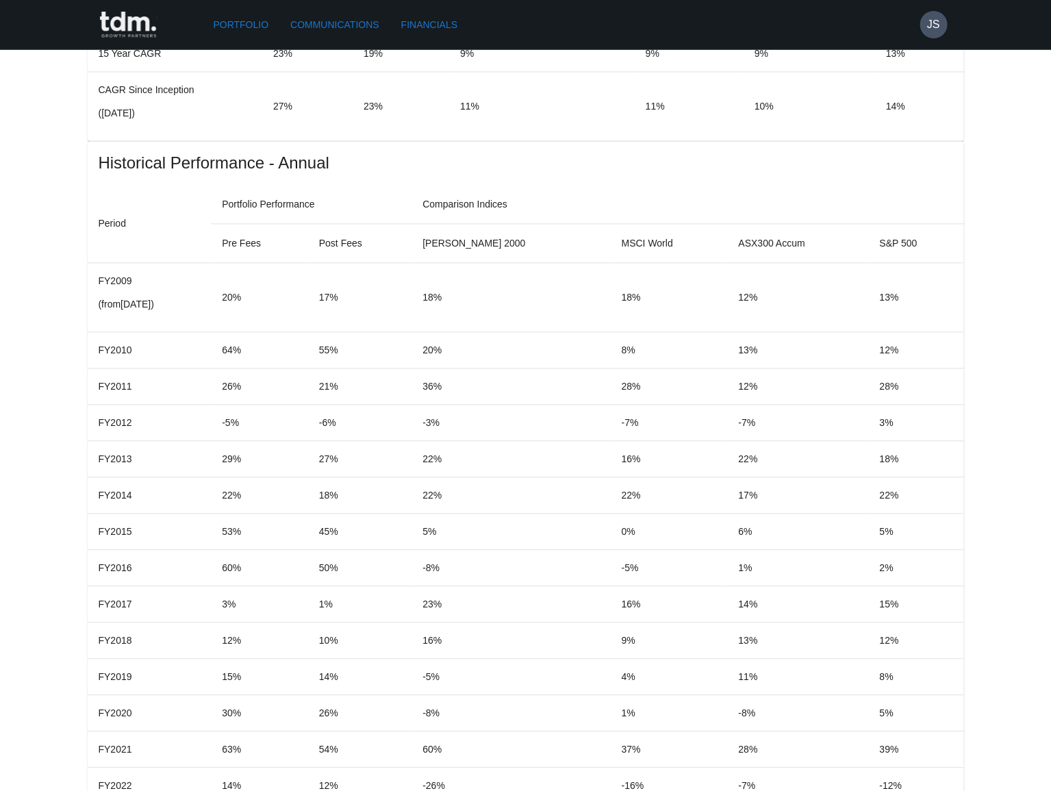
scroll to position [1276, 0]
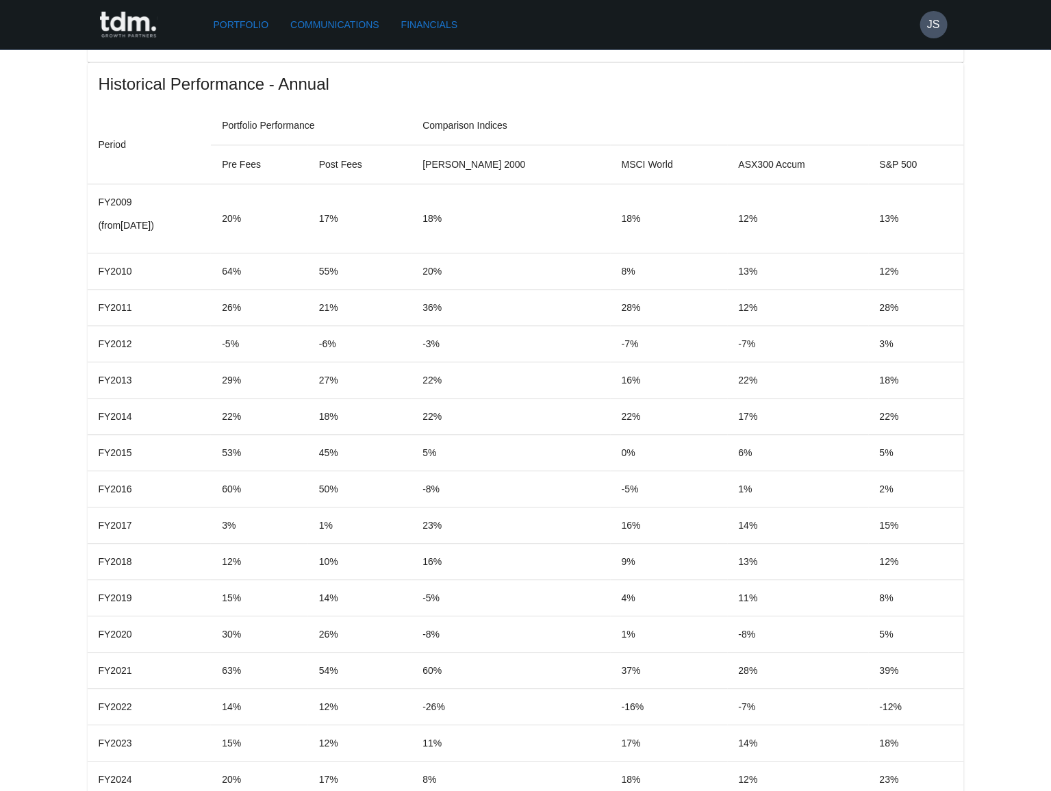
copy p "**********"
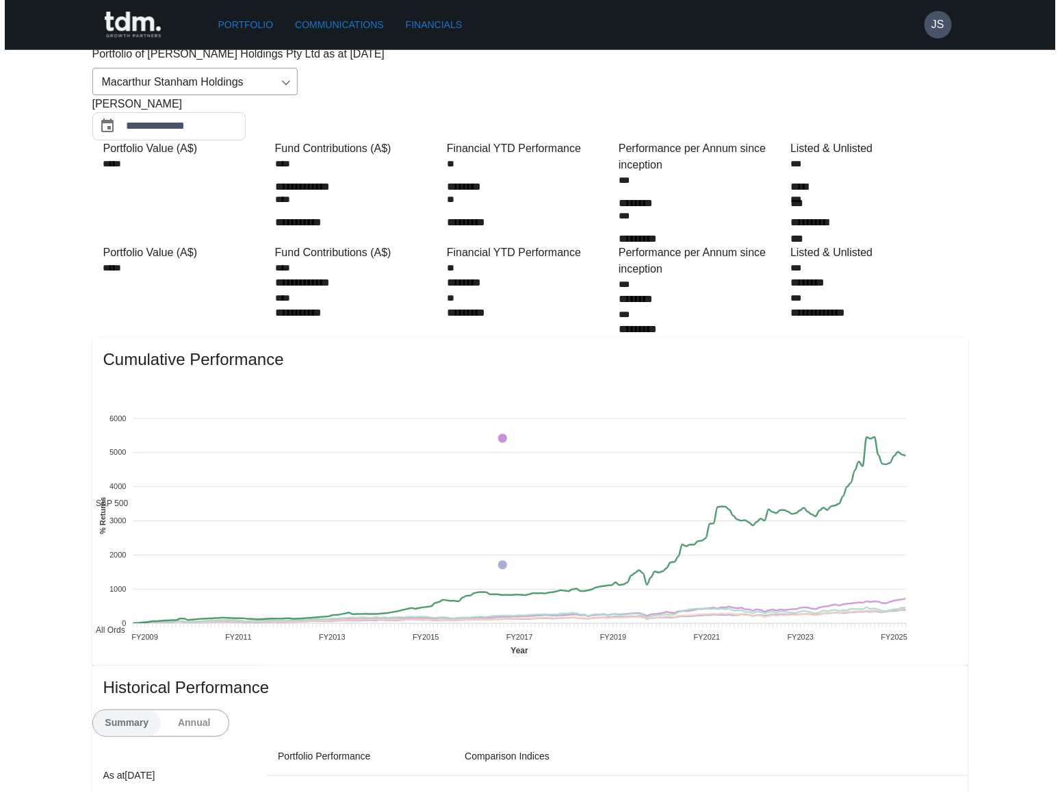
scroll to position [0, 0]
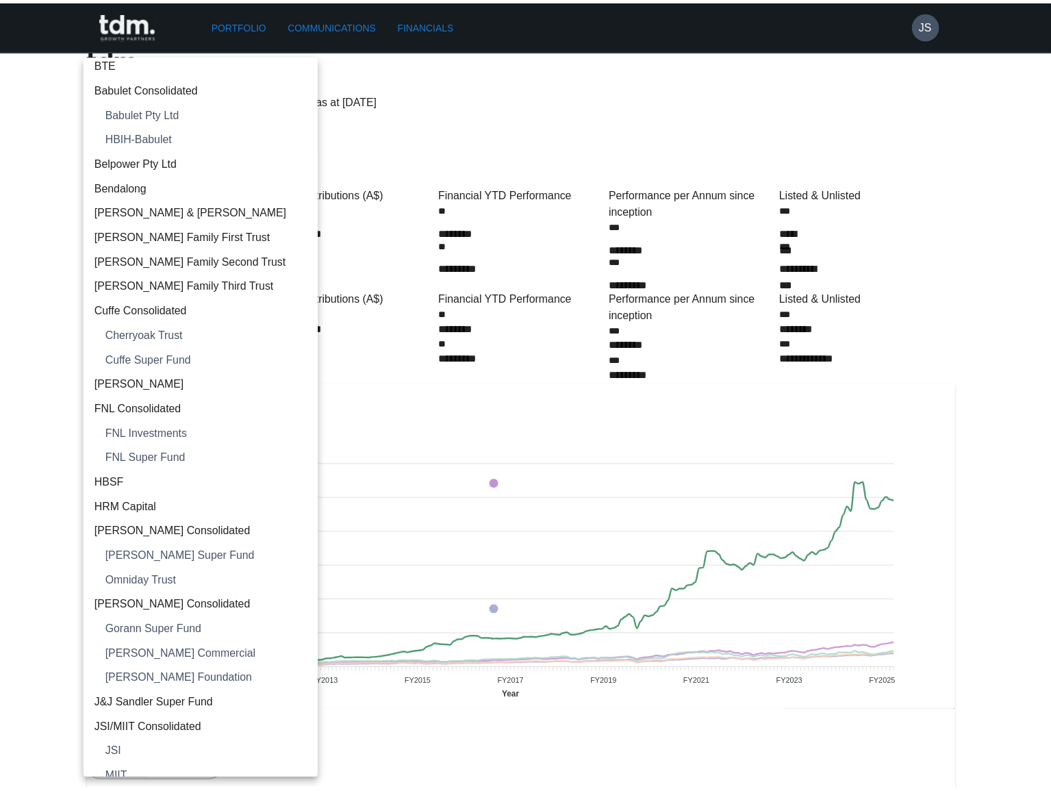
scroll to position [324, 0]
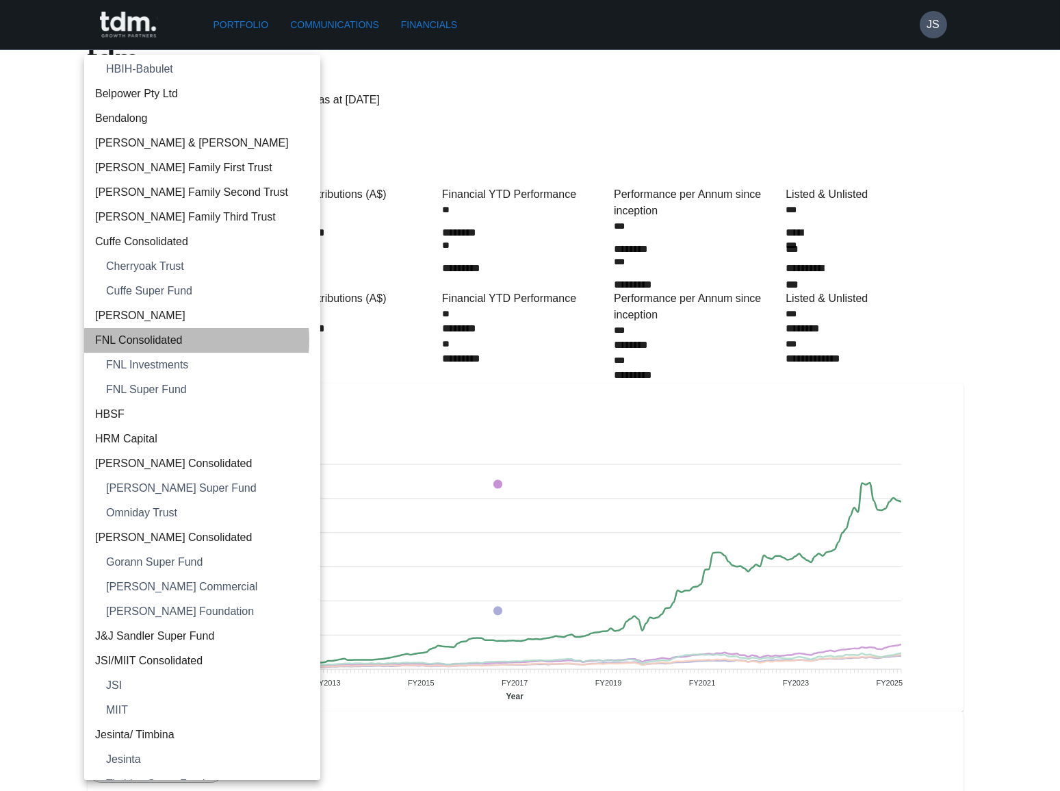
click at [181, 339] on span "FNL Consolidated" at bounding box center [202, 340] width 214 height 16
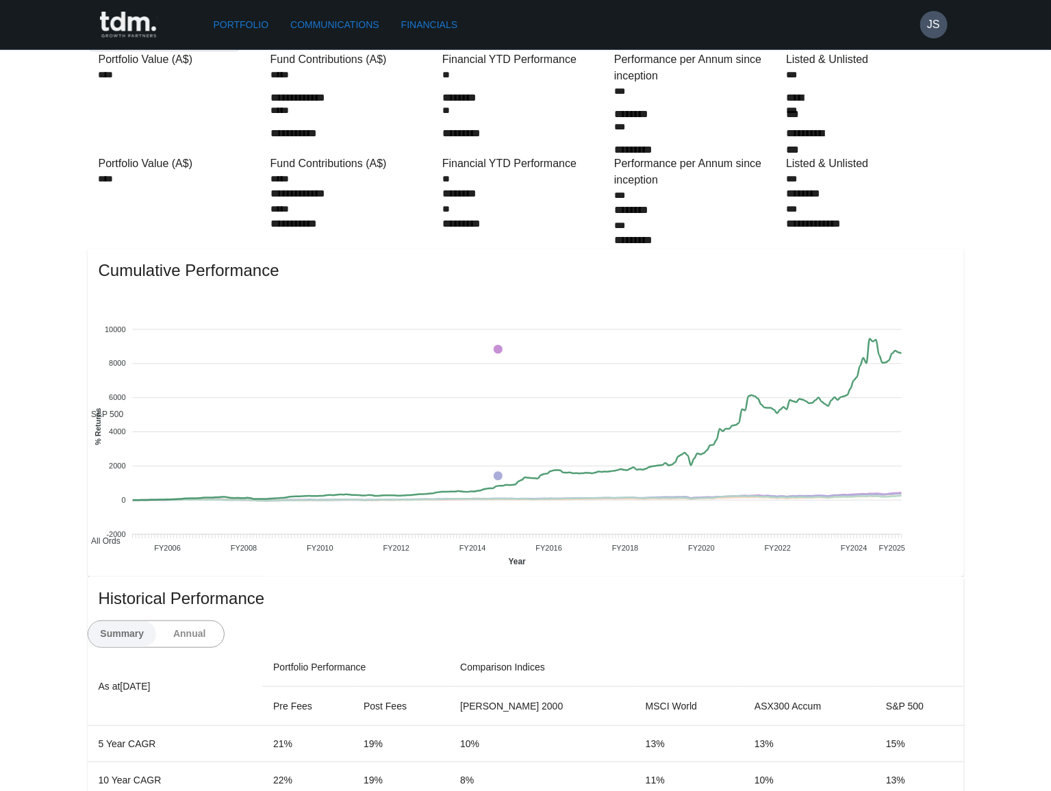
scroll to position [0, 0]
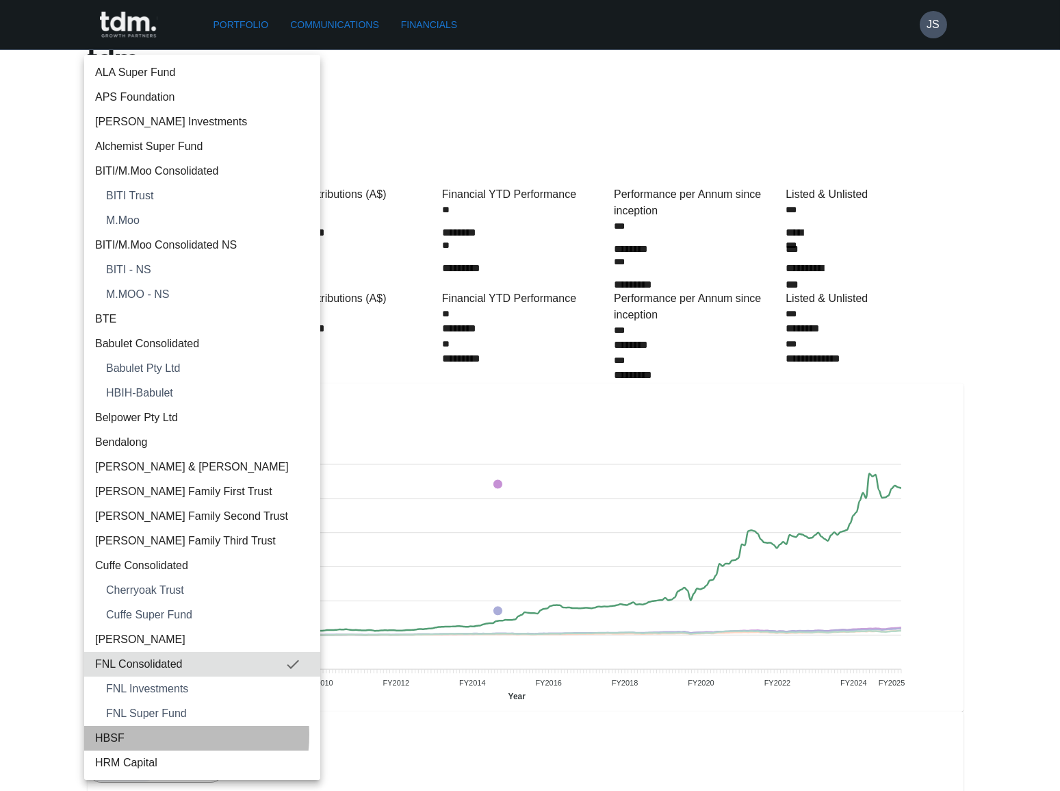
click at [156, 734] on span "HBSF" at bounding box center [202, 738] width 214 height 16
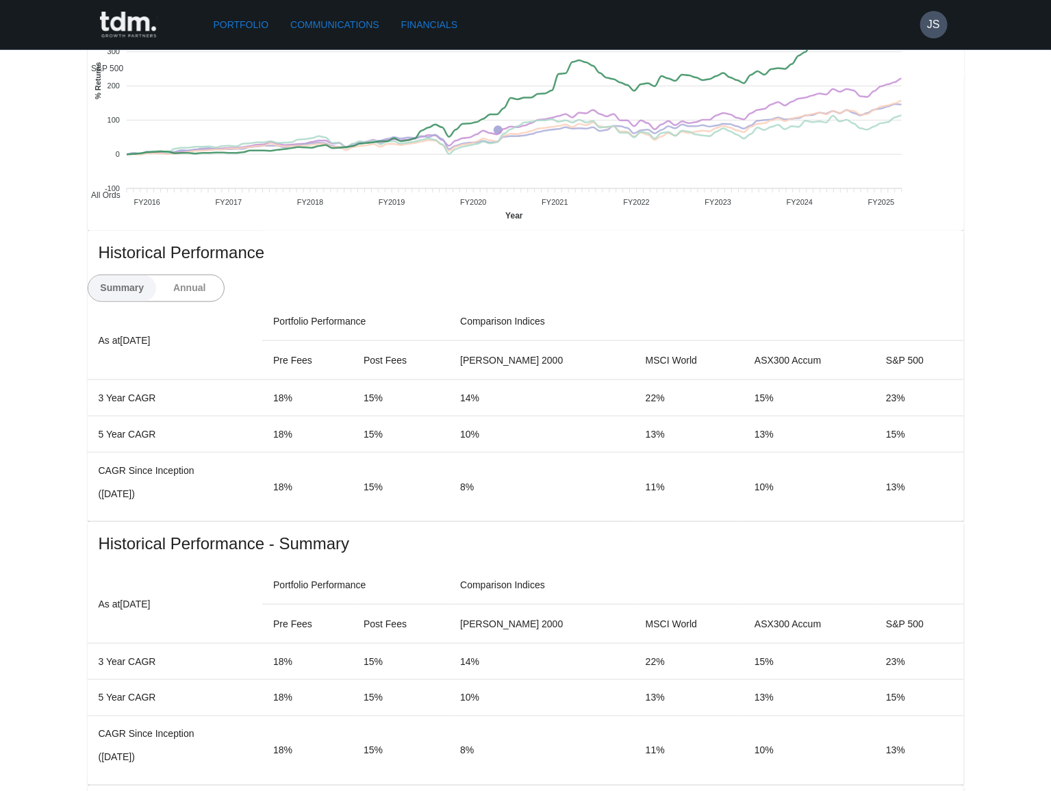
scroll to position [498, 0]
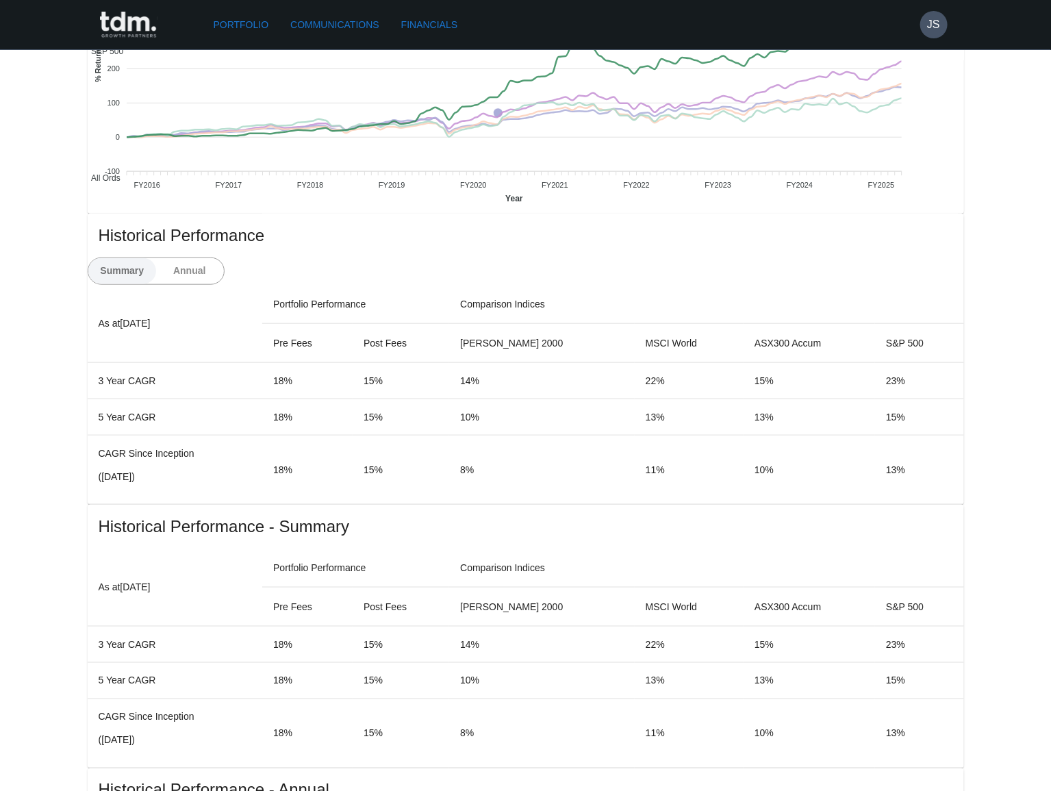
click at [224, 258] on button "Annual" at bounding box center [189, 271] width 68 height 26
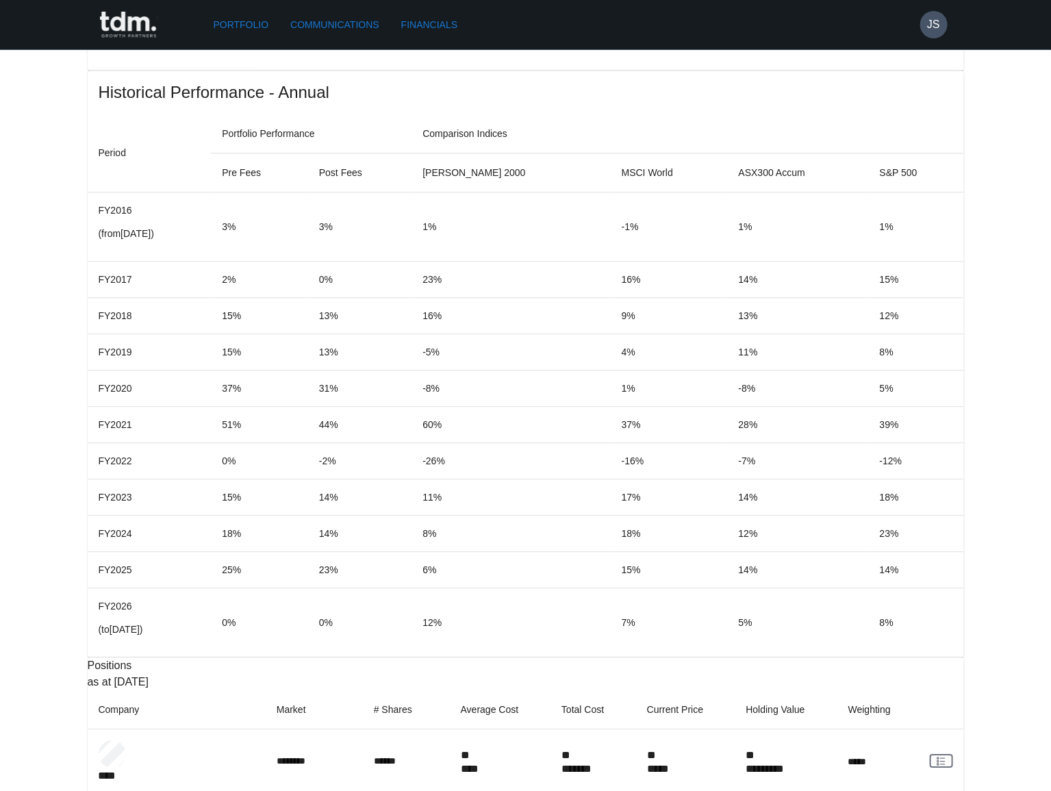
scroll to position [1532, 0]
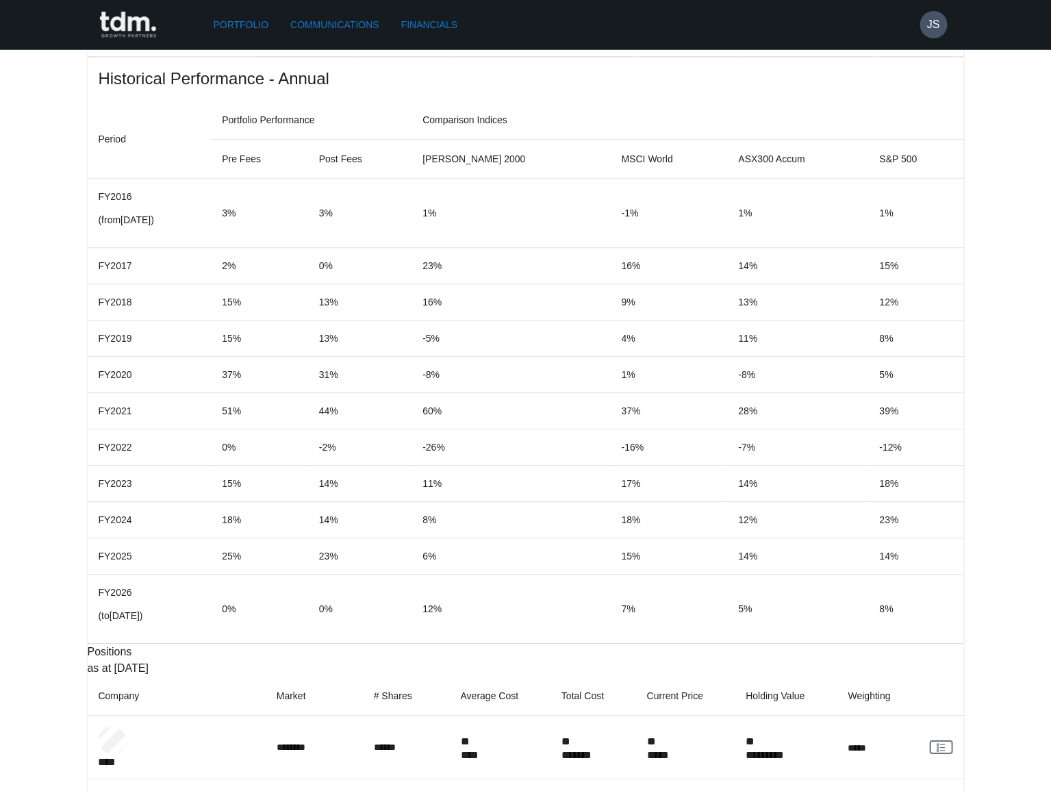
copy p "**********"
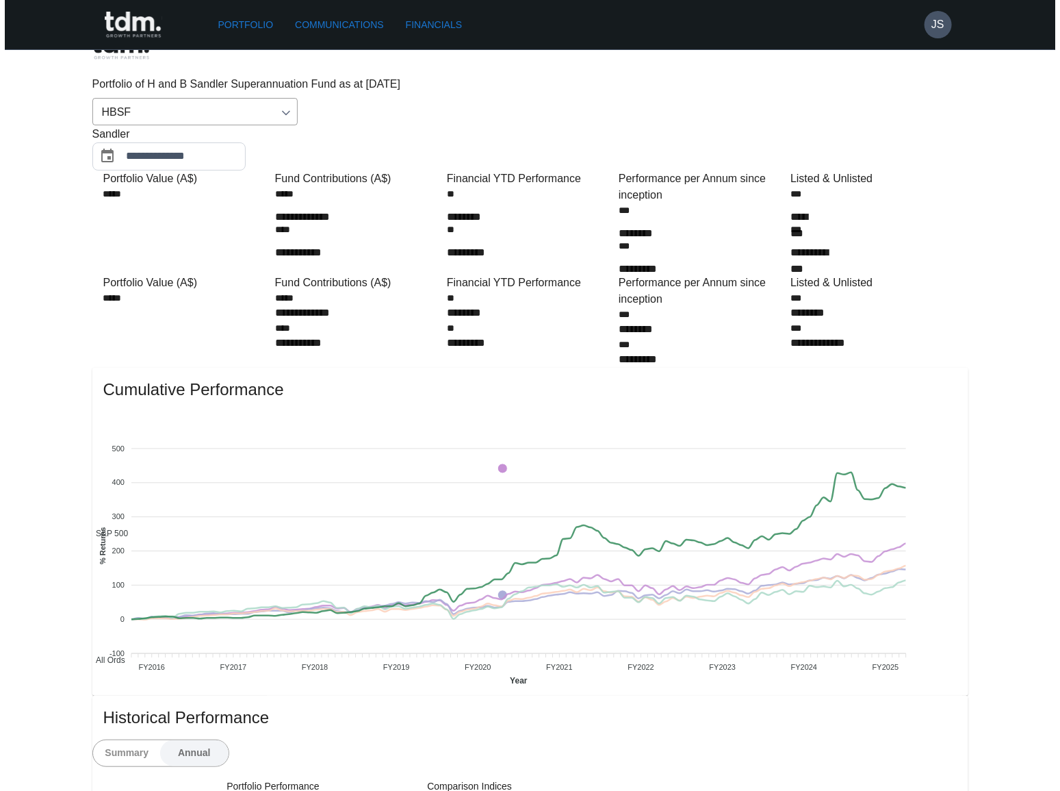
scroll to position [0, 0]
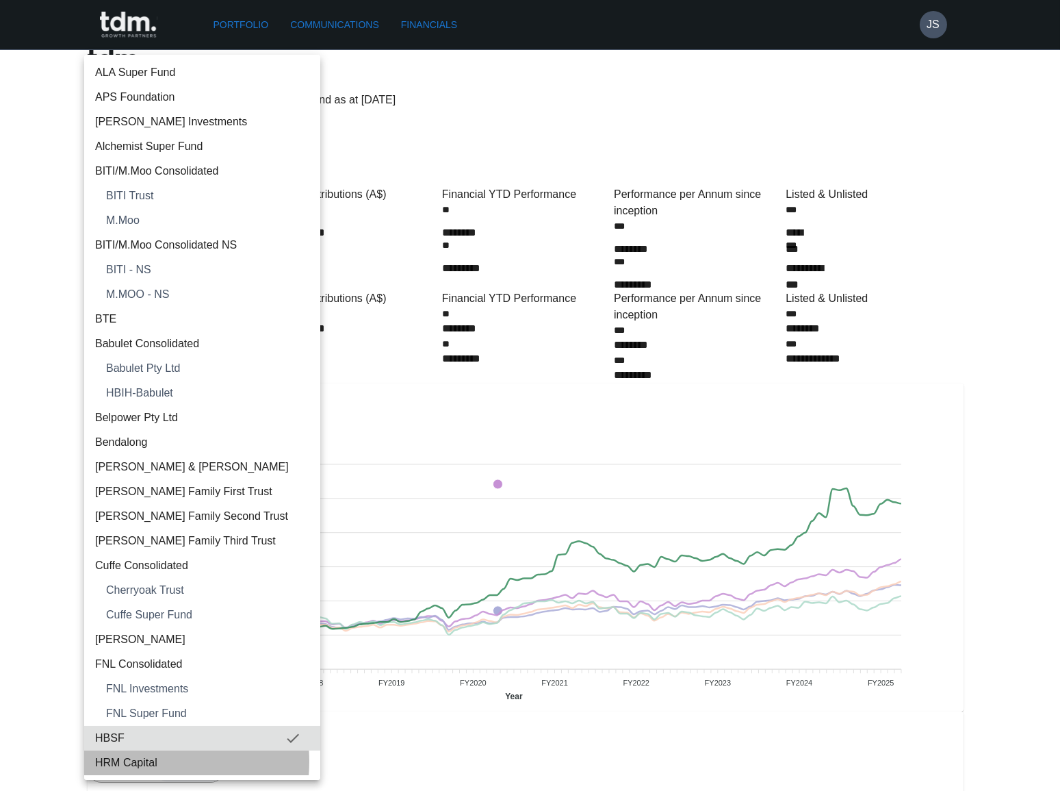
drag, startPoint x: 142, startPoint y: 760, endPoint x: 400, endPoint y: 393, distance: 449.5
click at [142, 760] on span "HRM Capital" at bounding box center [202, 762] width 214 height 16
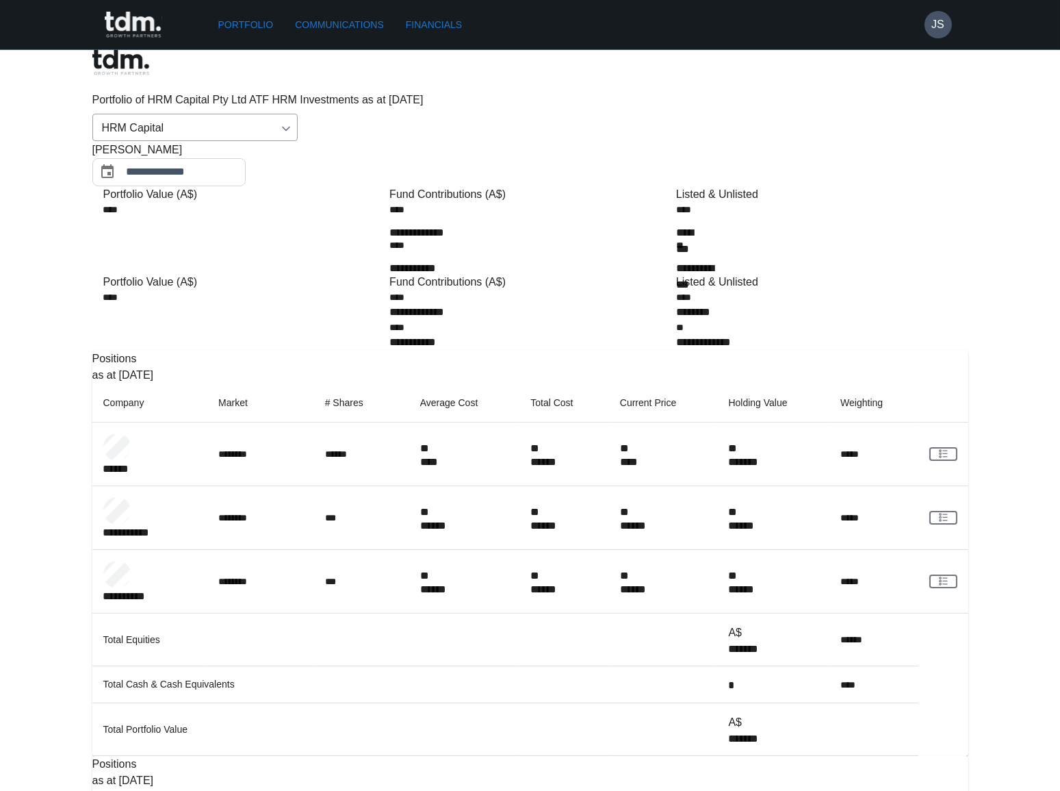
click at [160, 90] on body "**********" at bounding box center [530, 588] width 1060 height 1177
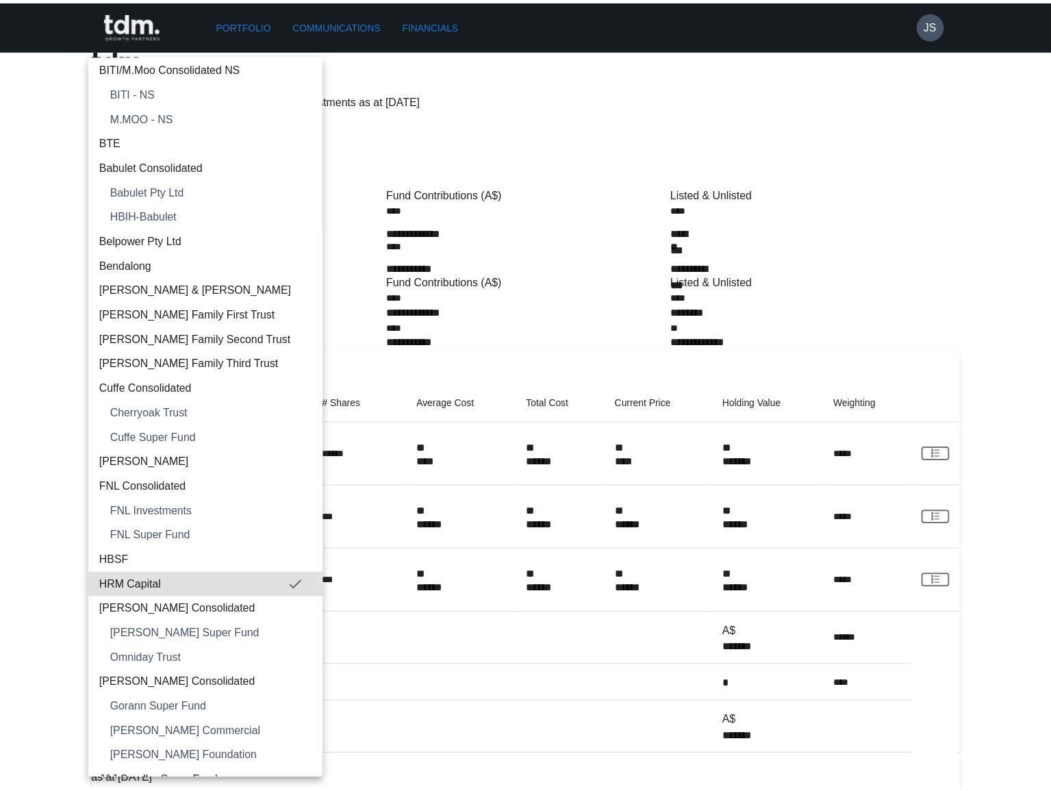
scroll to position [248, 0]
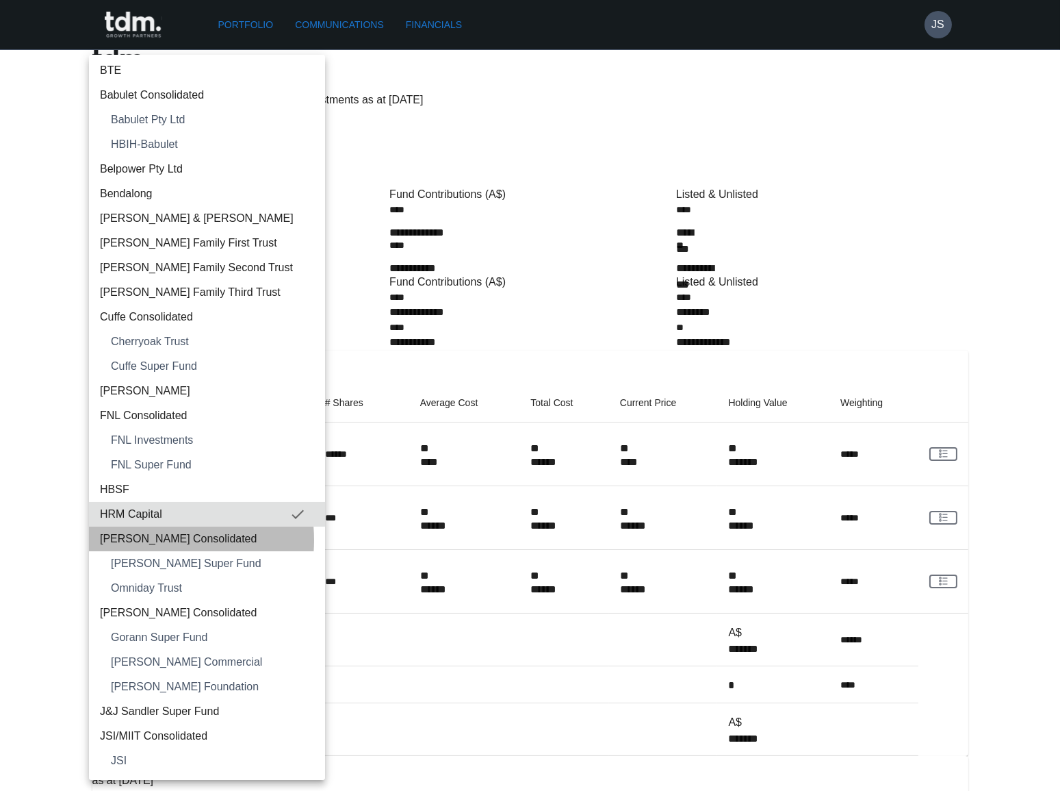
click at [145, 539] on span "[PERSON_NAME] Consolidated" at bounding box center [207, 538] width 214 height 16
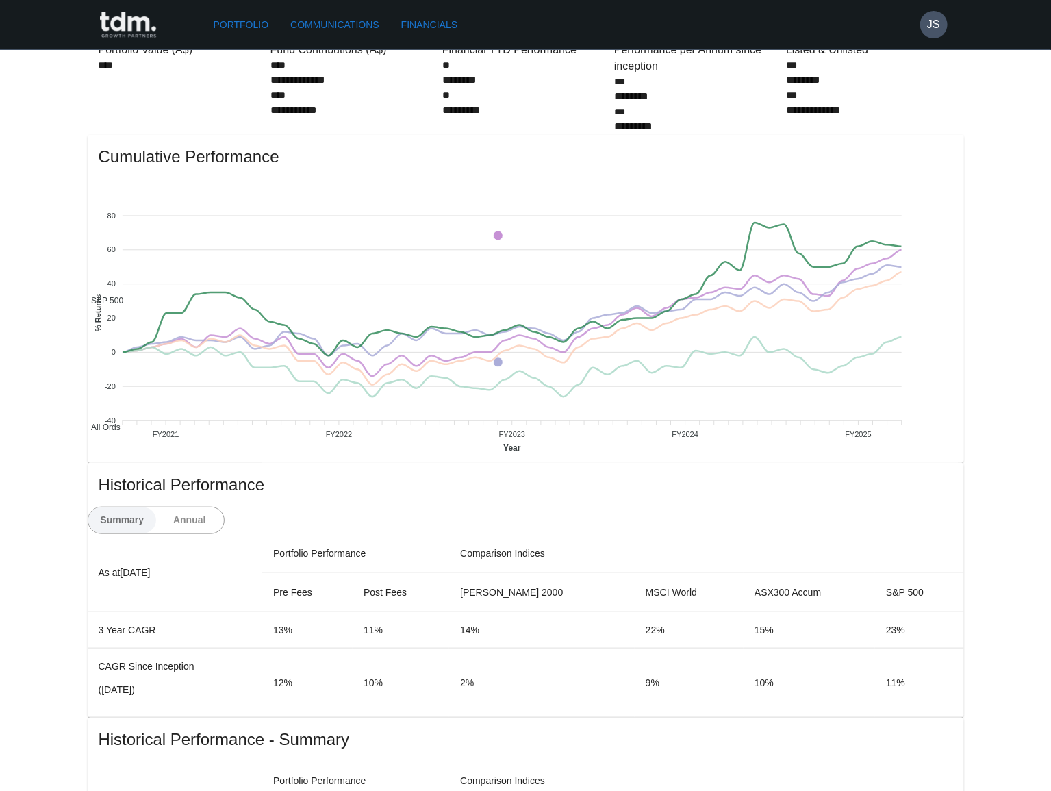
click at [224, 507] on button "Annual" at bounding box center [189, 520] width 68 height 26
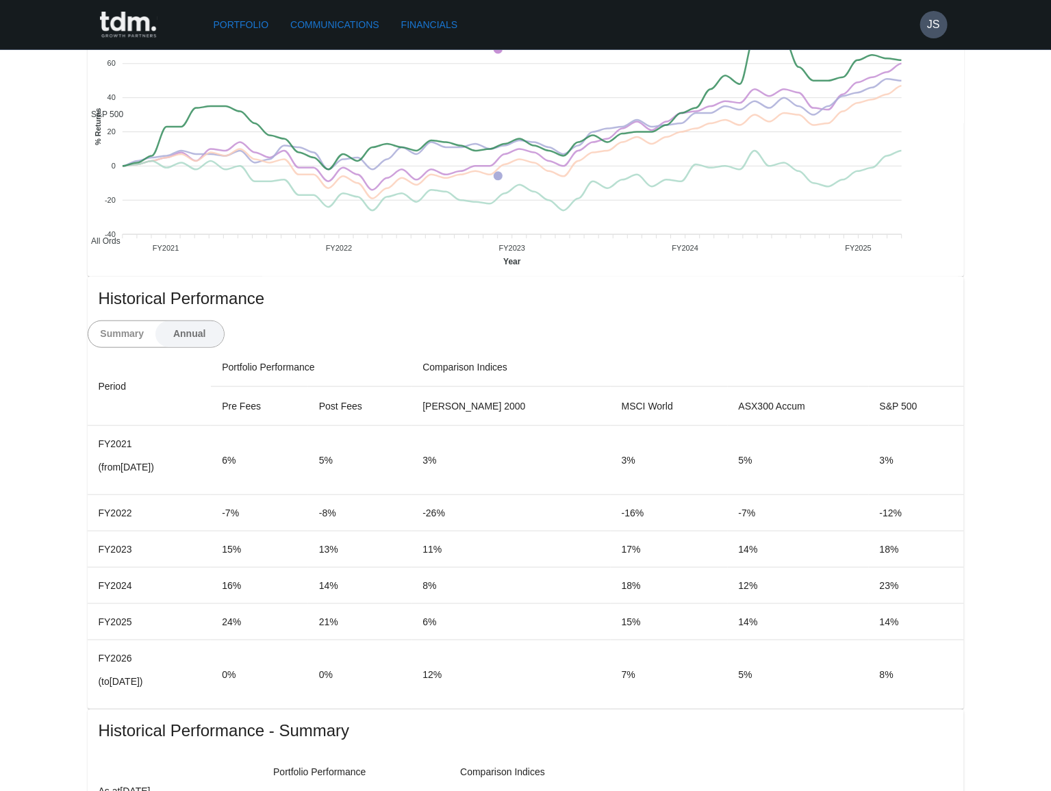
scroll to position [435, 0]
click at [157, 320] on button "Summary" at bounding box center [122, 333] width 68 height 26
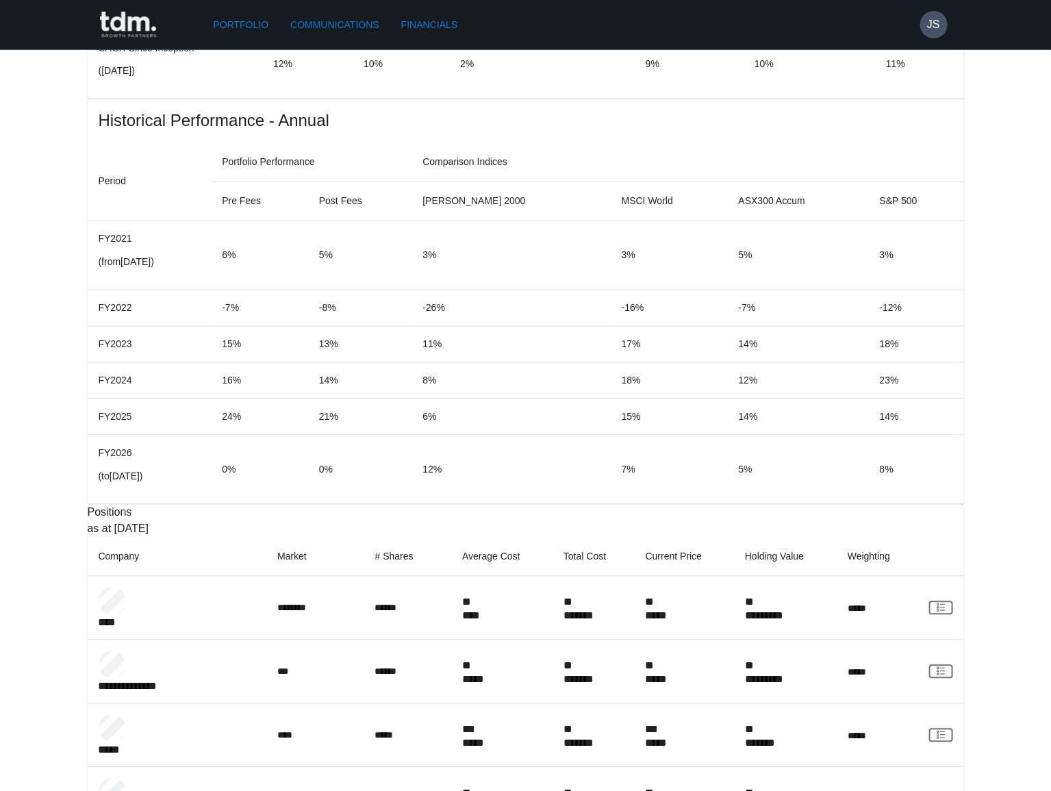
scroll to position [1153, 0]
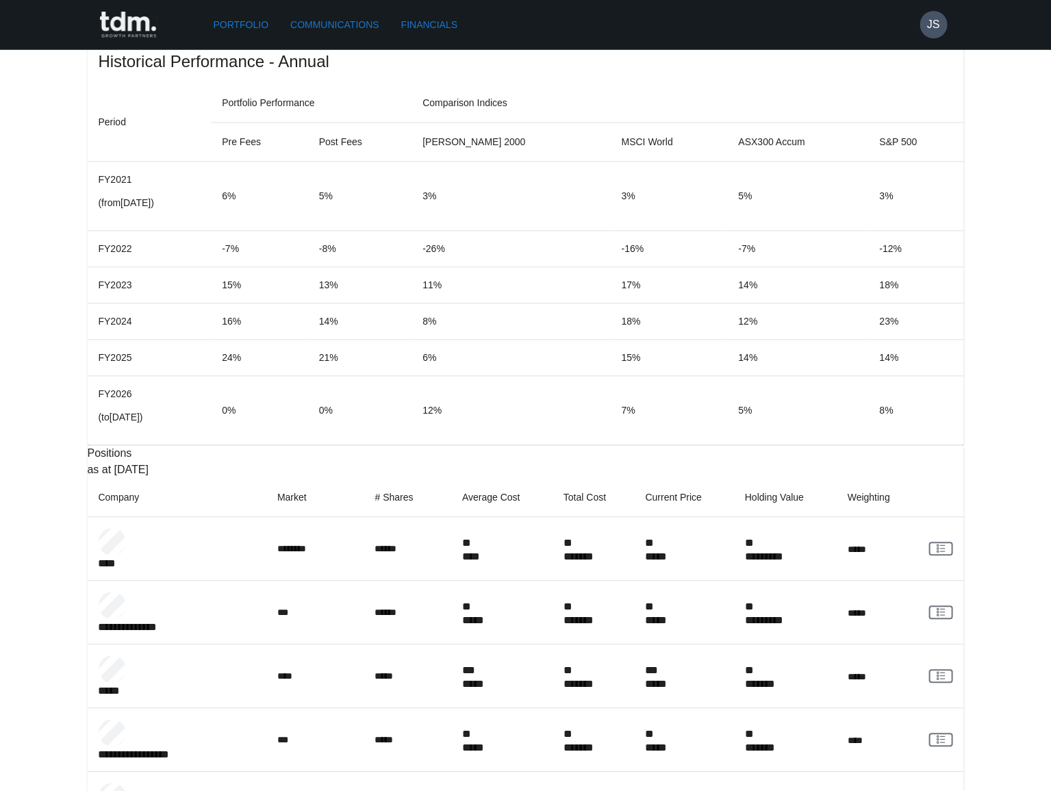
copy p "*********"
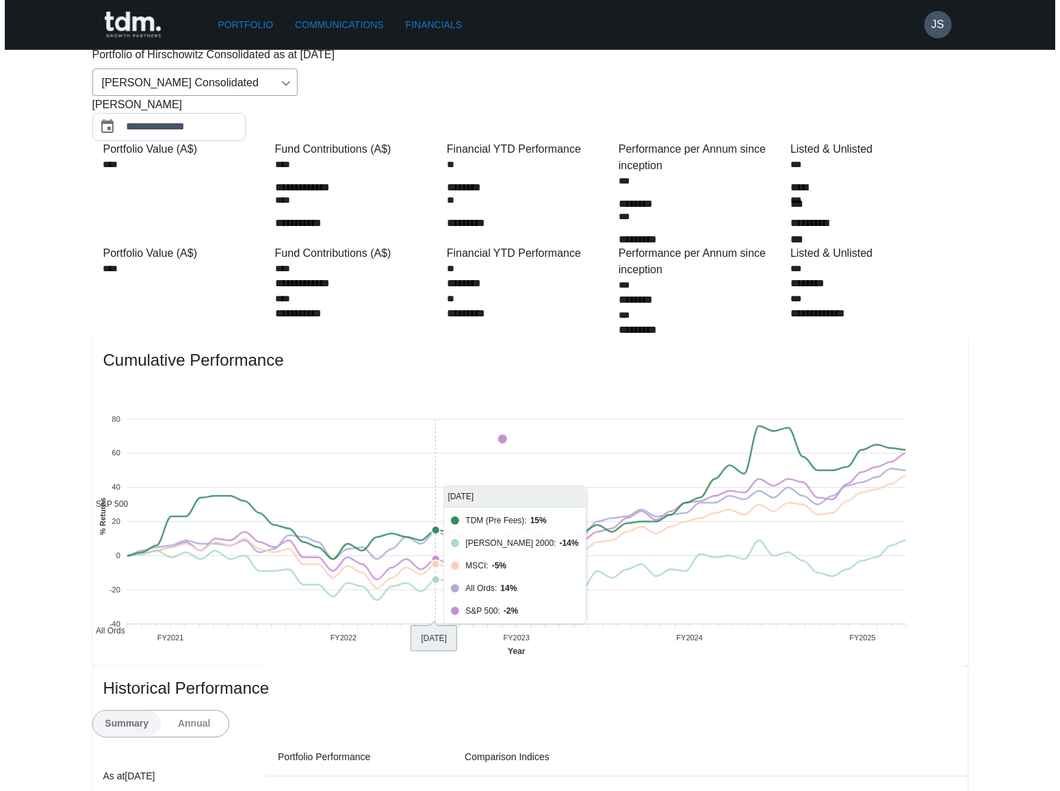
scroll to position [0, 0]
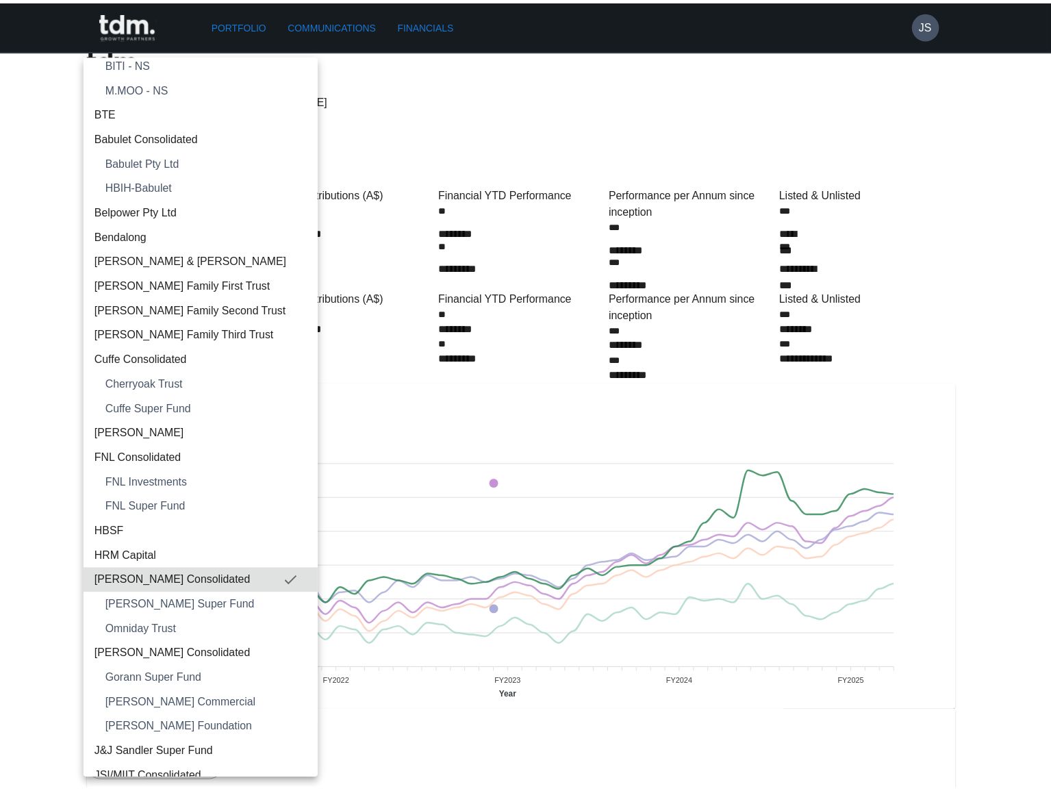
scroll to position [331, 0]
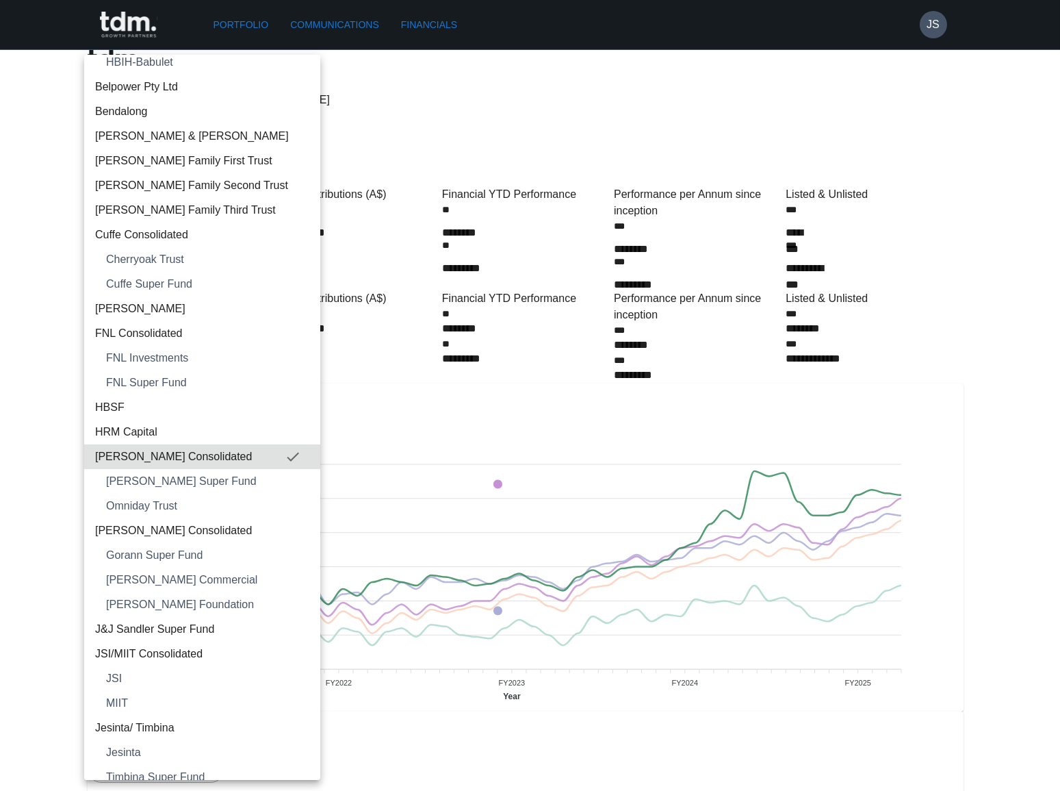
click at [200, 479] on span "[PERSON_NAME] Super Fund" at bounding box center [207, 481] width 203 height 16
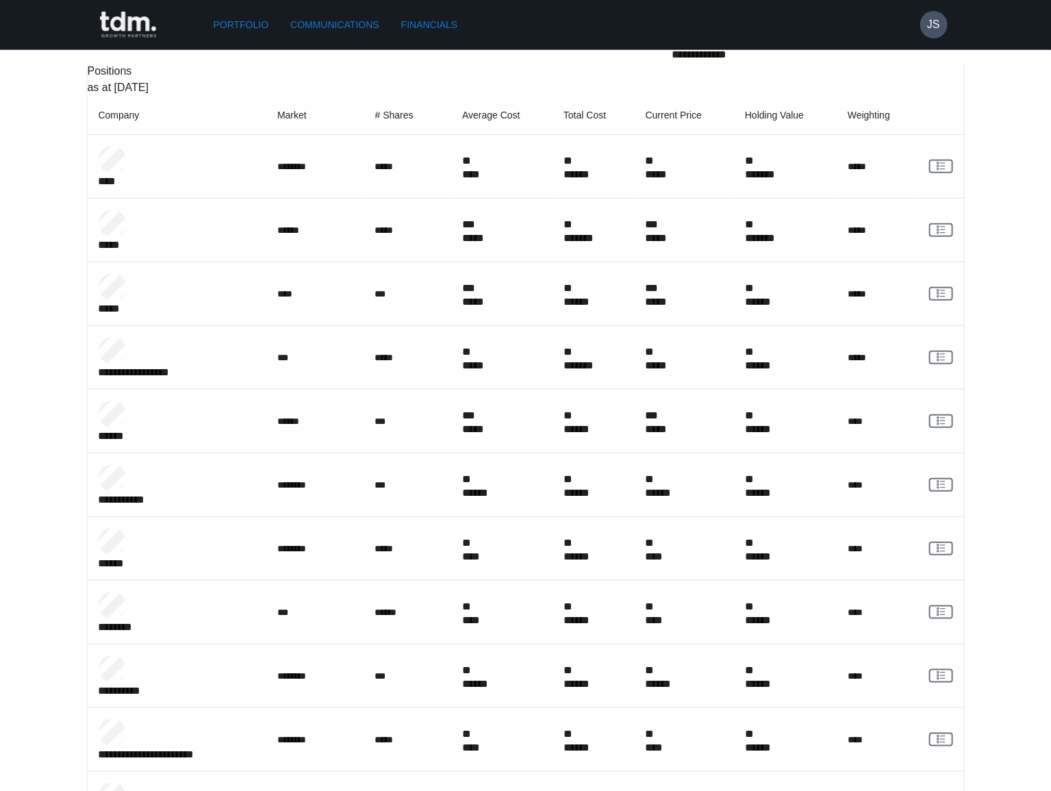
scroll to position [365, 0]
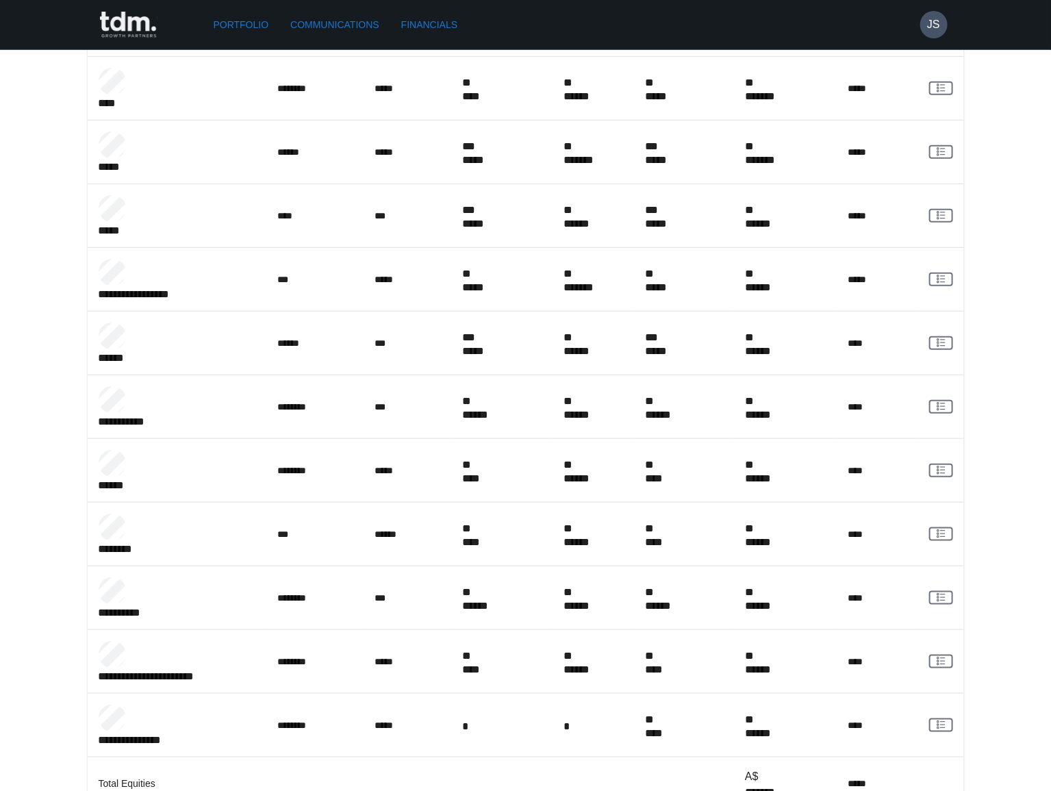
copy p "*******"
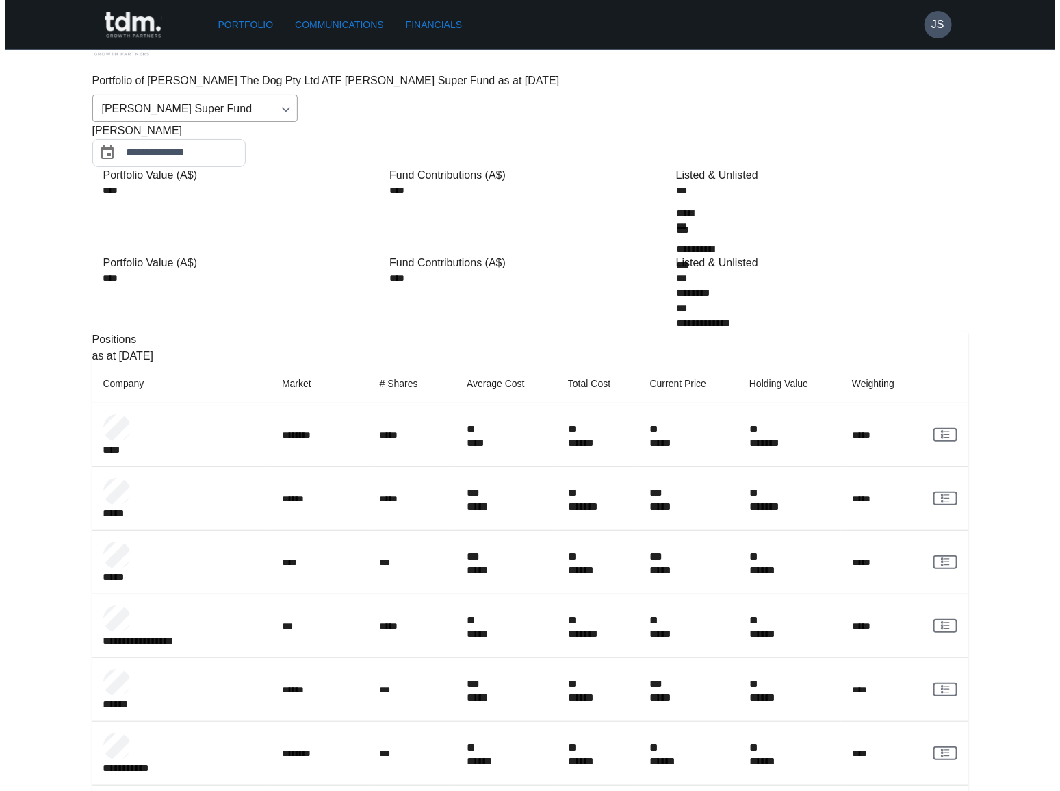
scroll to position [0, 0]
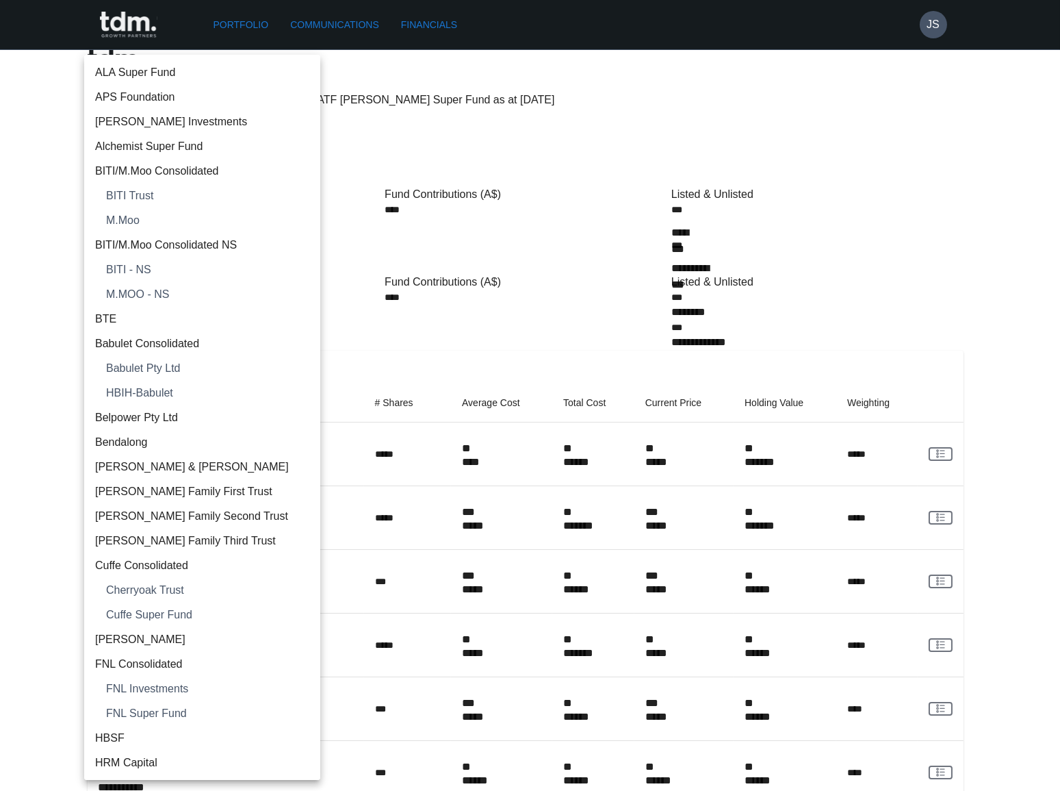
scroll to position [394, 0]
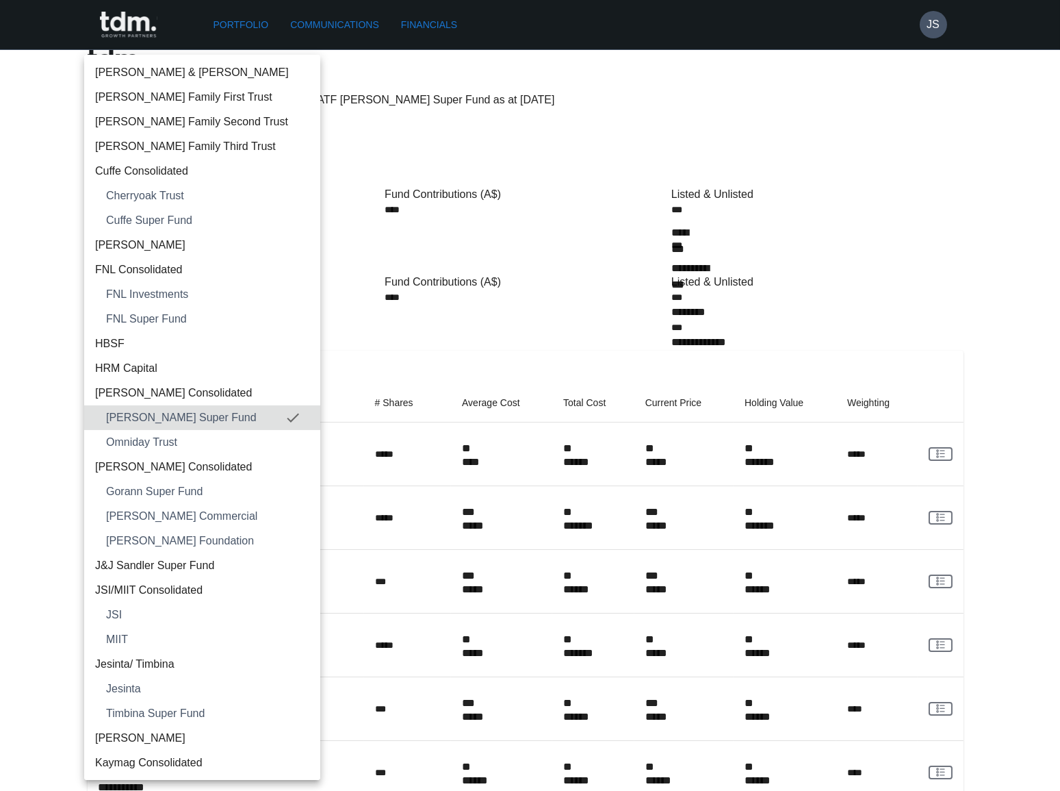
click at [198, 436] on span "Omniday Trust" at bounding box center [207, 442] width 203 height 16
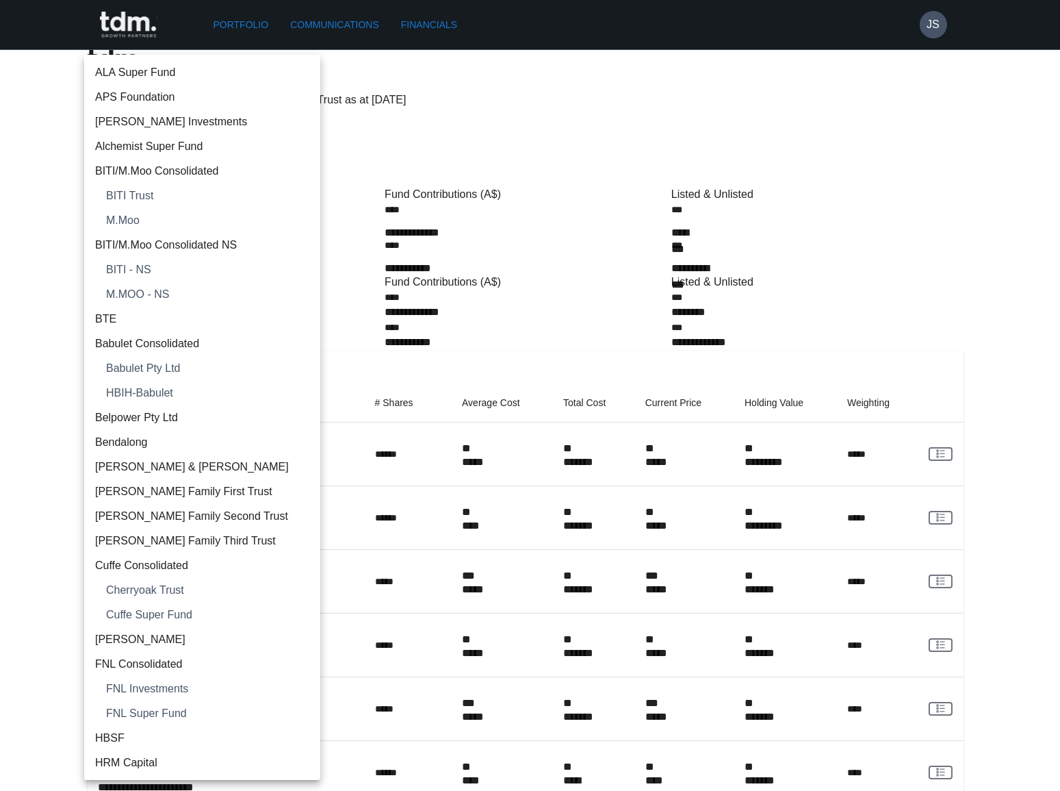
scroll to position [418, 0]
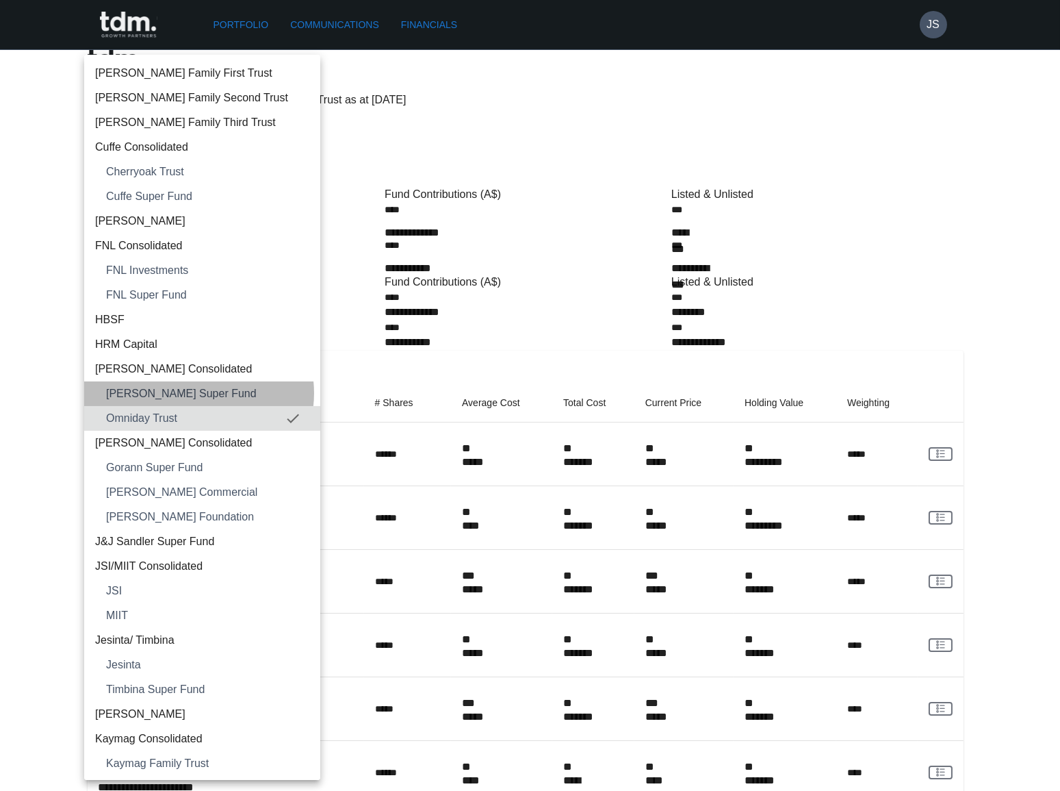
click at [198, 392] on span "[PERSON_NAME] Super Fund" at bounding box center [207, 393] width 203 height 16
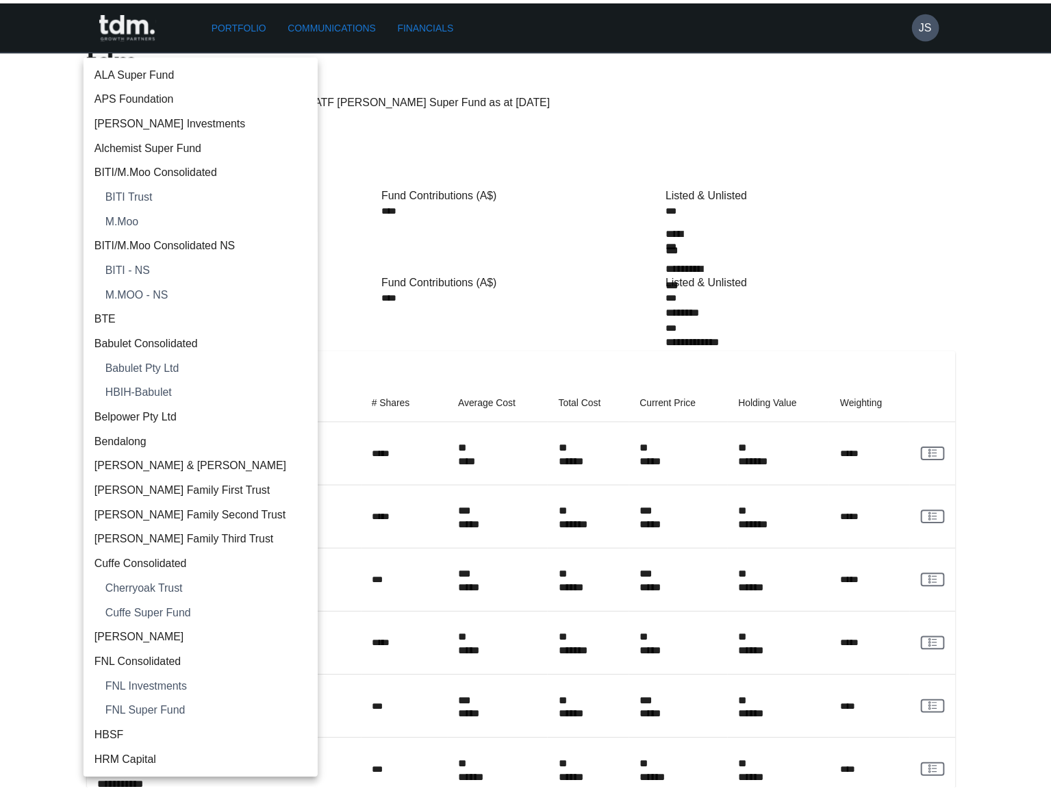
scroll to position [394, 0]
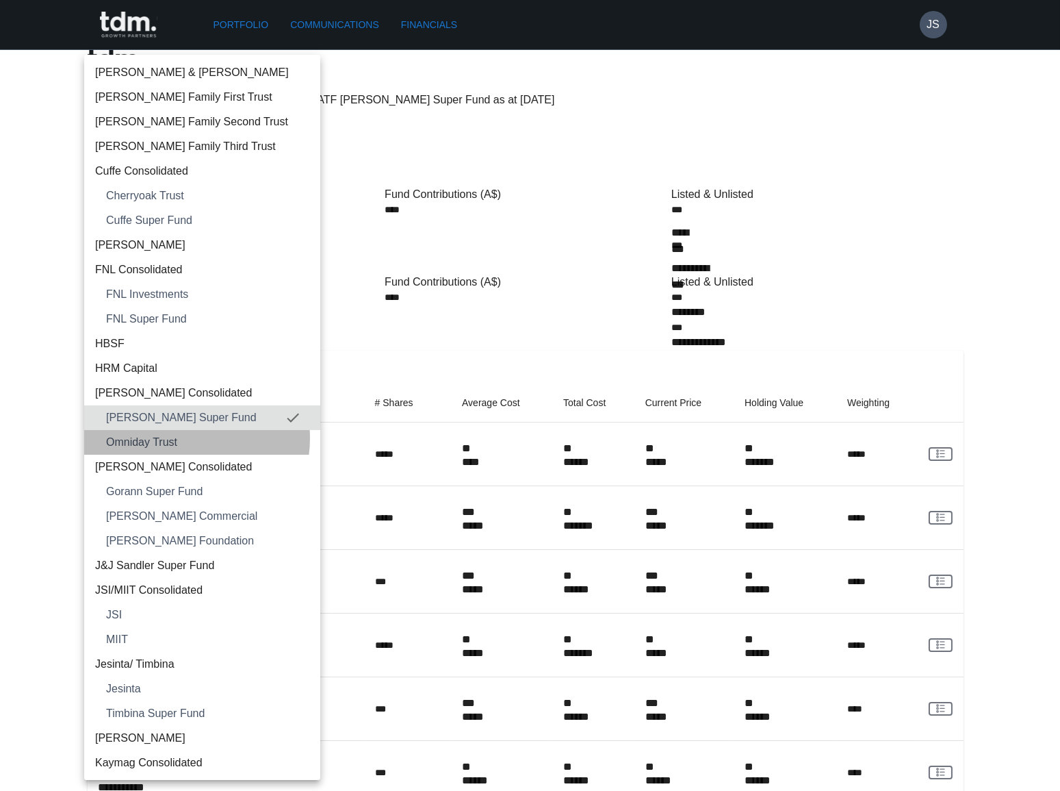
click at [182, 437] on span "Omniday Trust" at bounding box center [207, 442] width 203 height 16
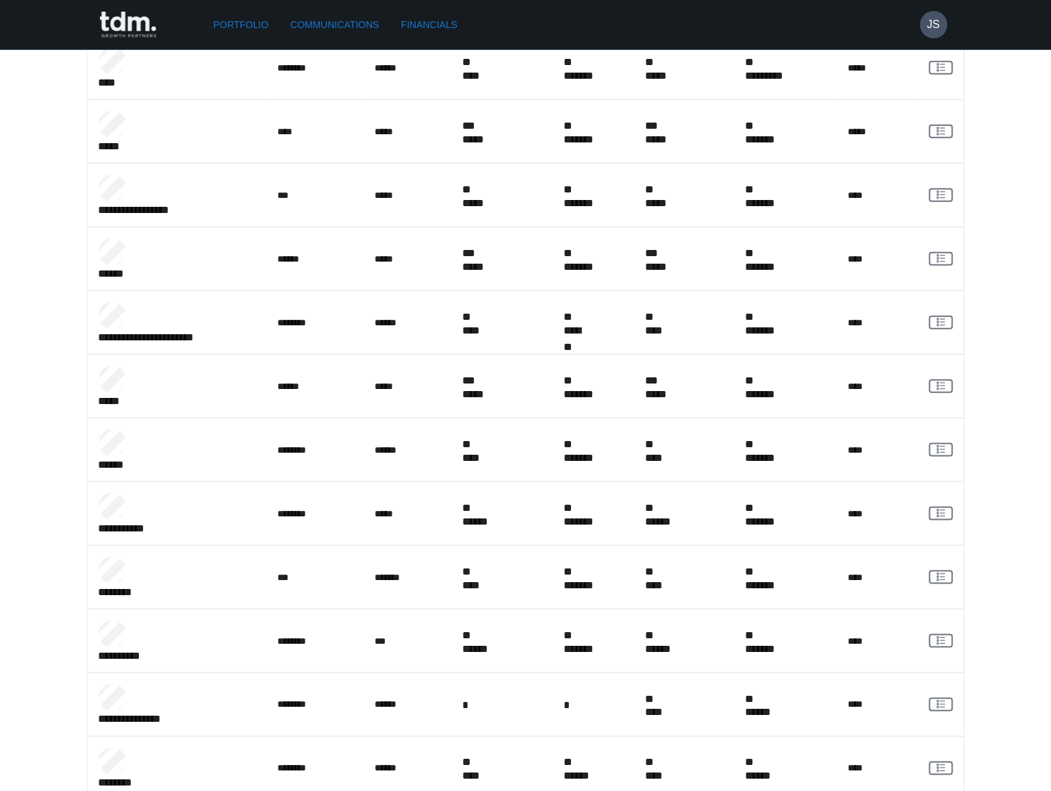
scroll to position [465, 0]
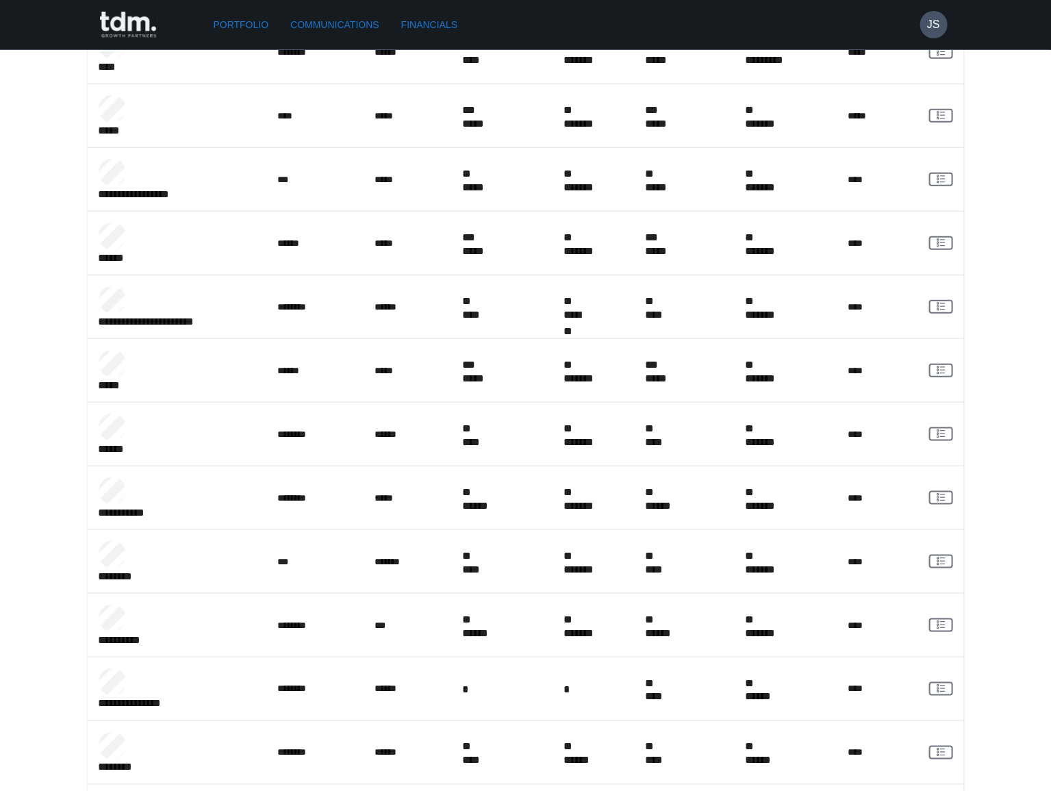
copy p "*********"
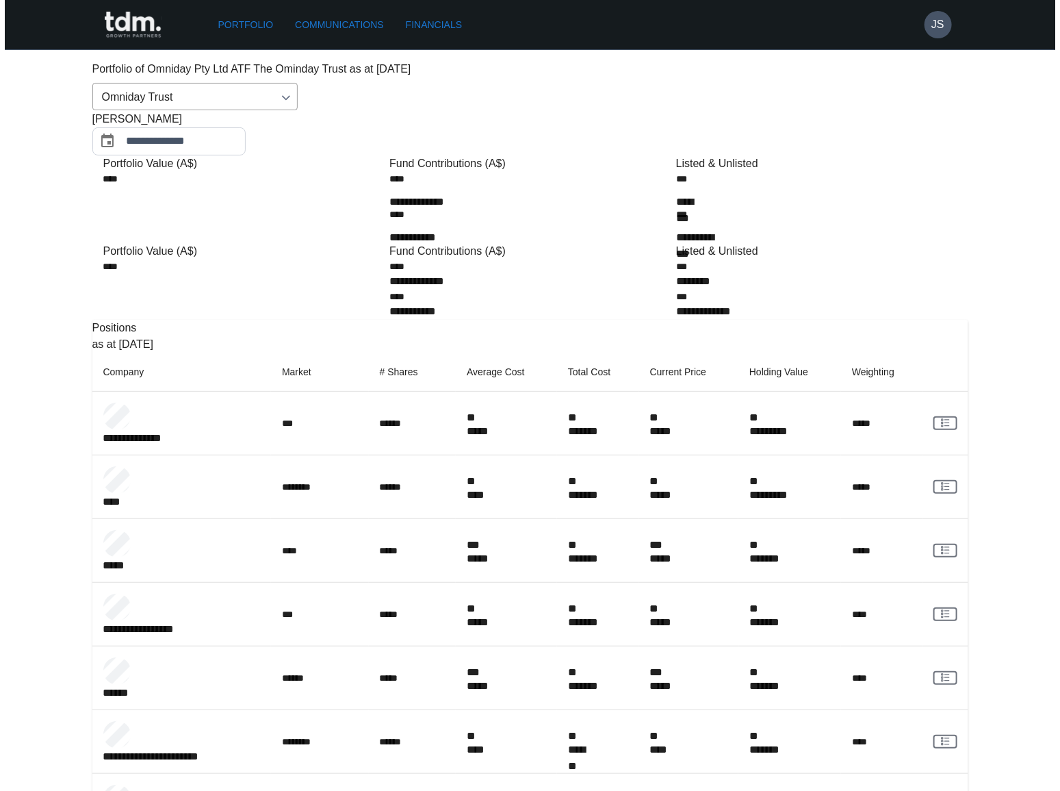
scroll to position [0, 0]
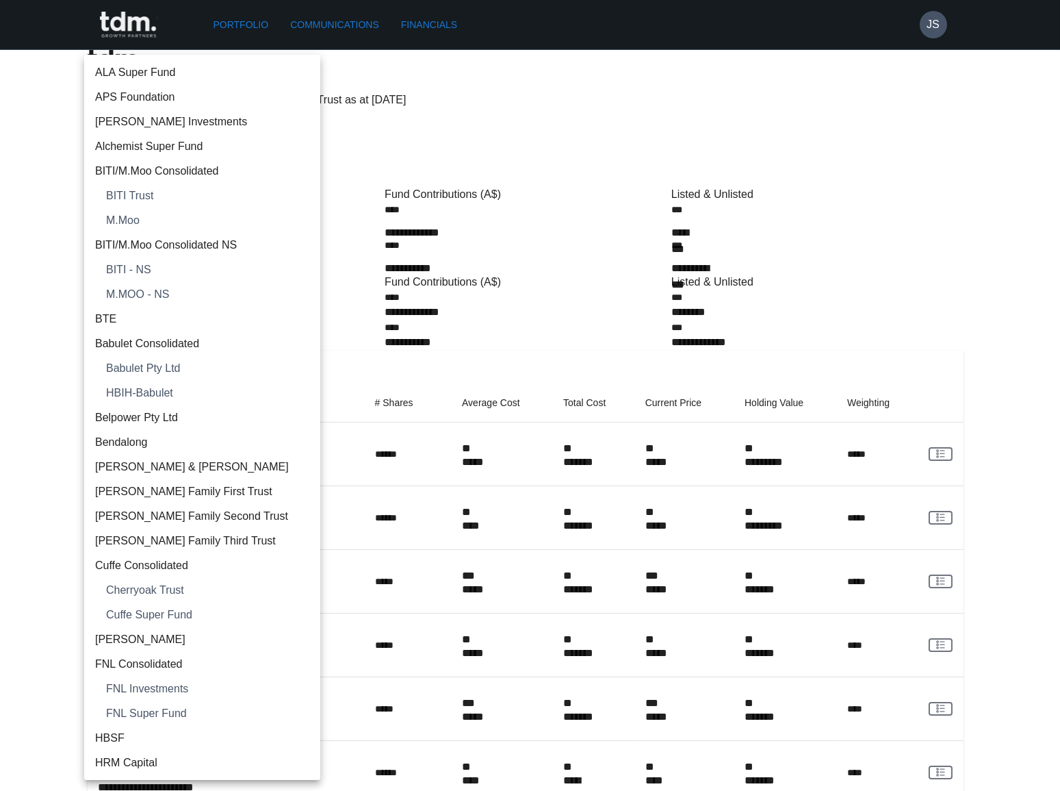
scroll to position [418, 0]
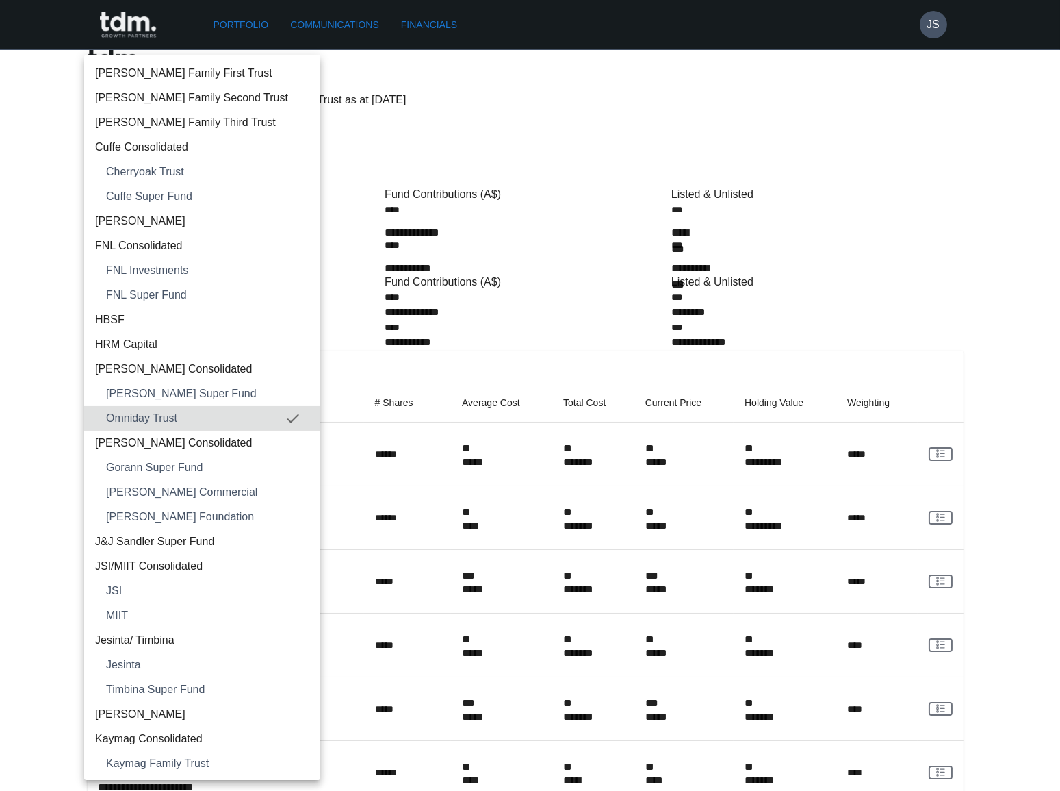
click at [169, 363] on span "[PERSON_NAME] Consolidated" at bounding box center [202, 369] width 214 height 16
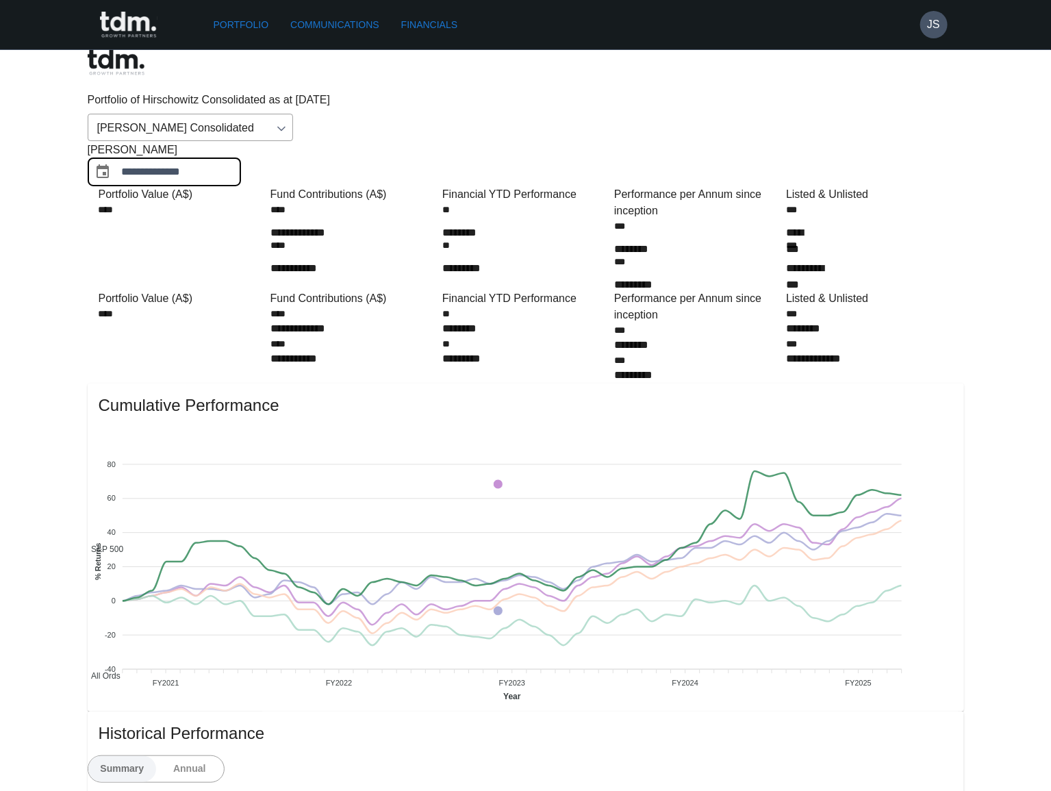
click at [241, 158] on input "**********" at bounding box center [181, 172] width 119 height 28
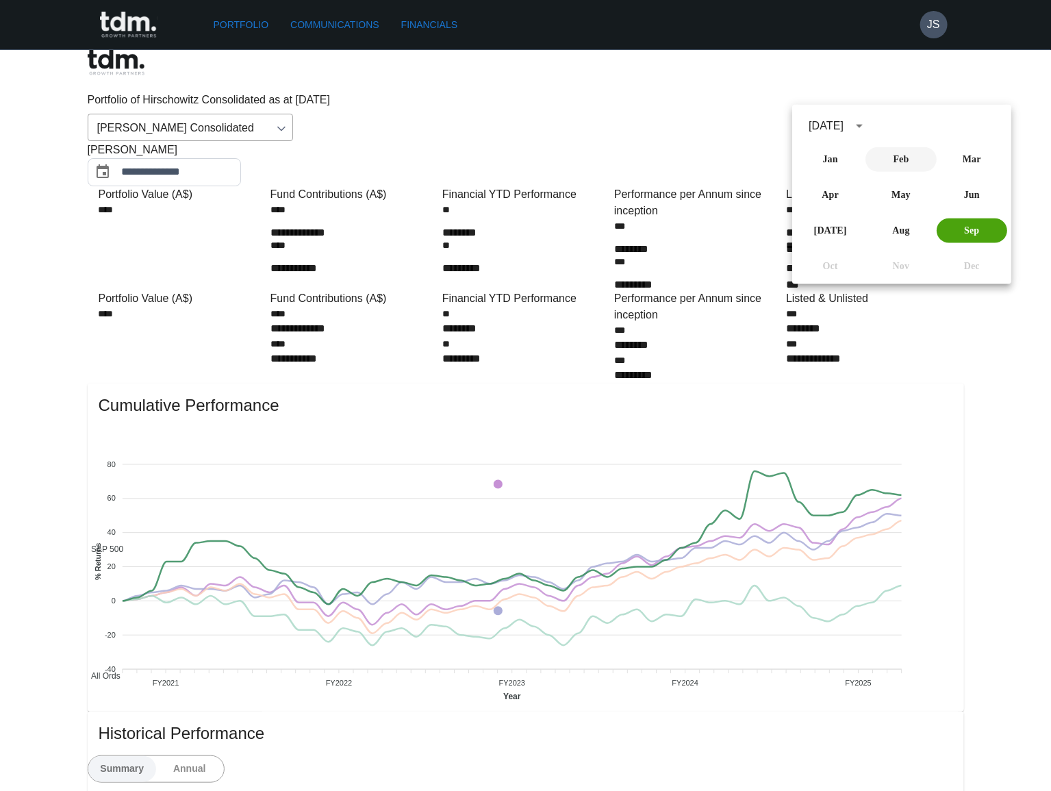
click at [887, 154] on button "Feb" at bounding box center [901, 159] width 70 height 25
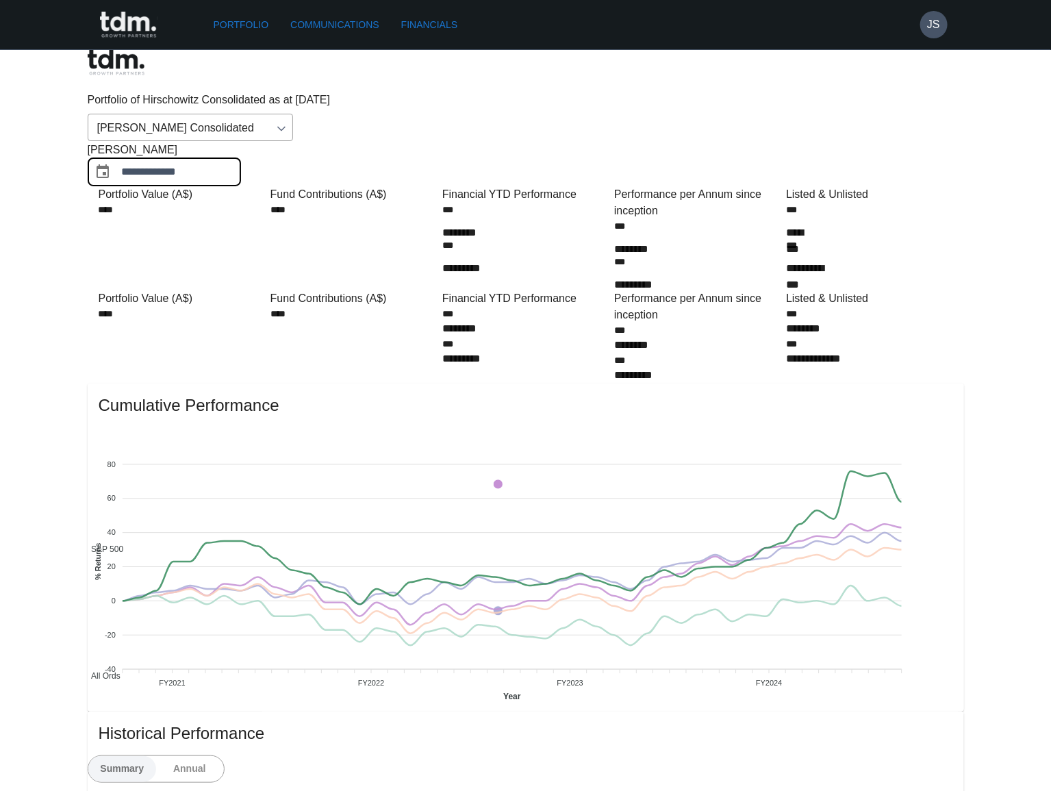
click at [241, 158] on input "**********" at bounding box center [181, 172] width 119 height 28
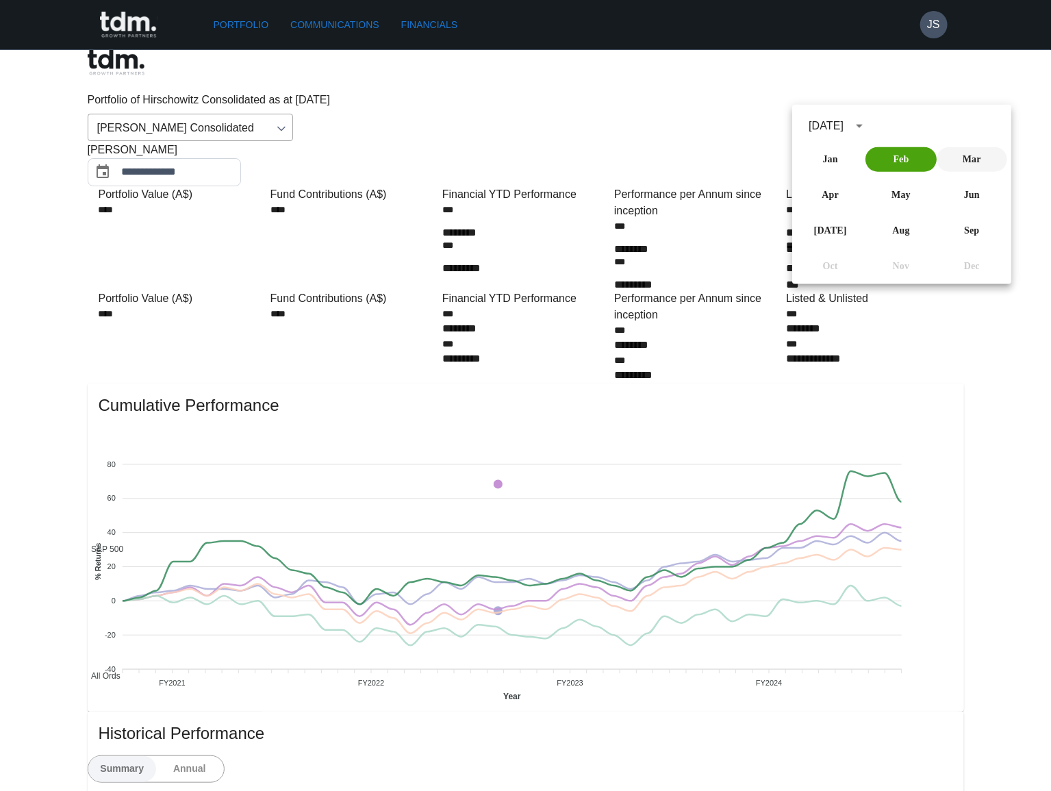
click at [954, 155] on button "Mar" at bounding box center [971, 159] width 70 height 25
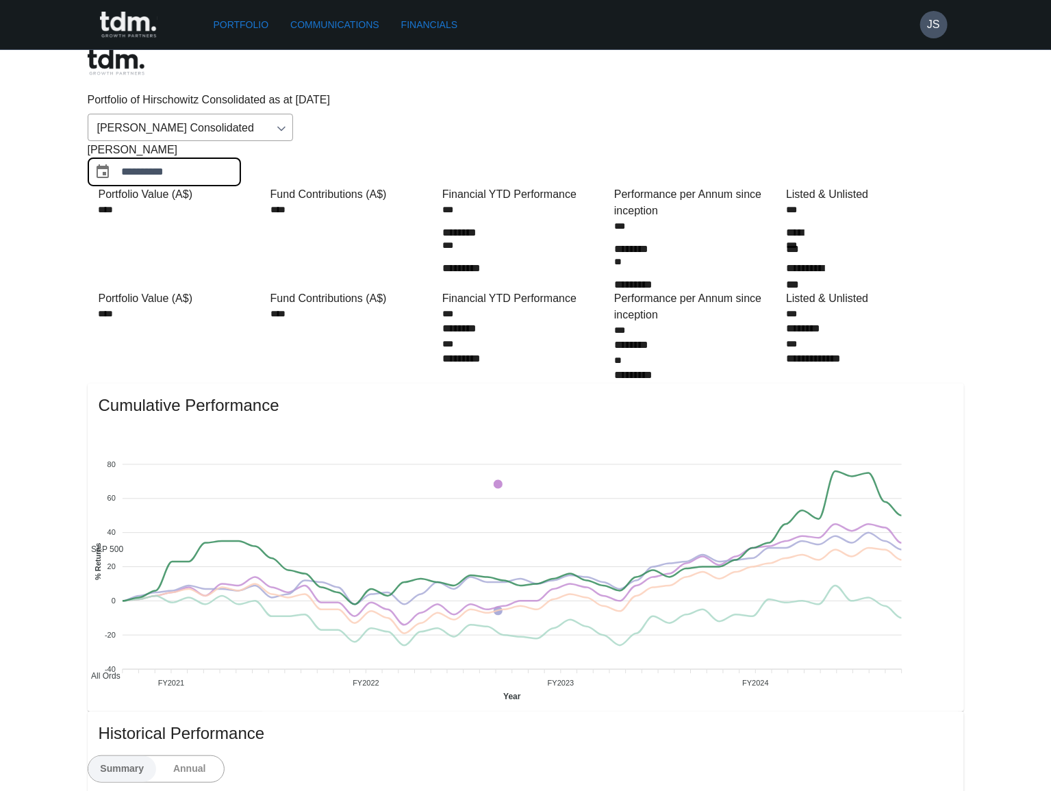
click at [241, 158] on input "**********" at bounding box center [181, 172] width 119 height 28
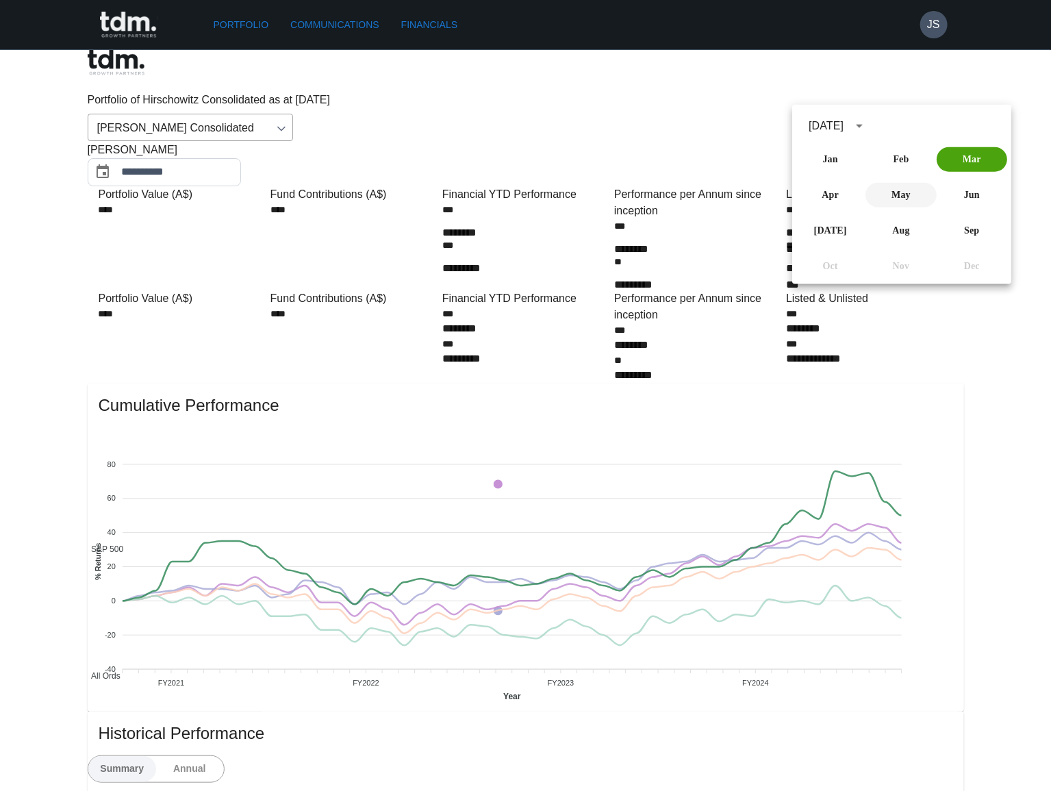
click at [886, 196] on button "May" at bounding box center [901, 195] width 70 height 25
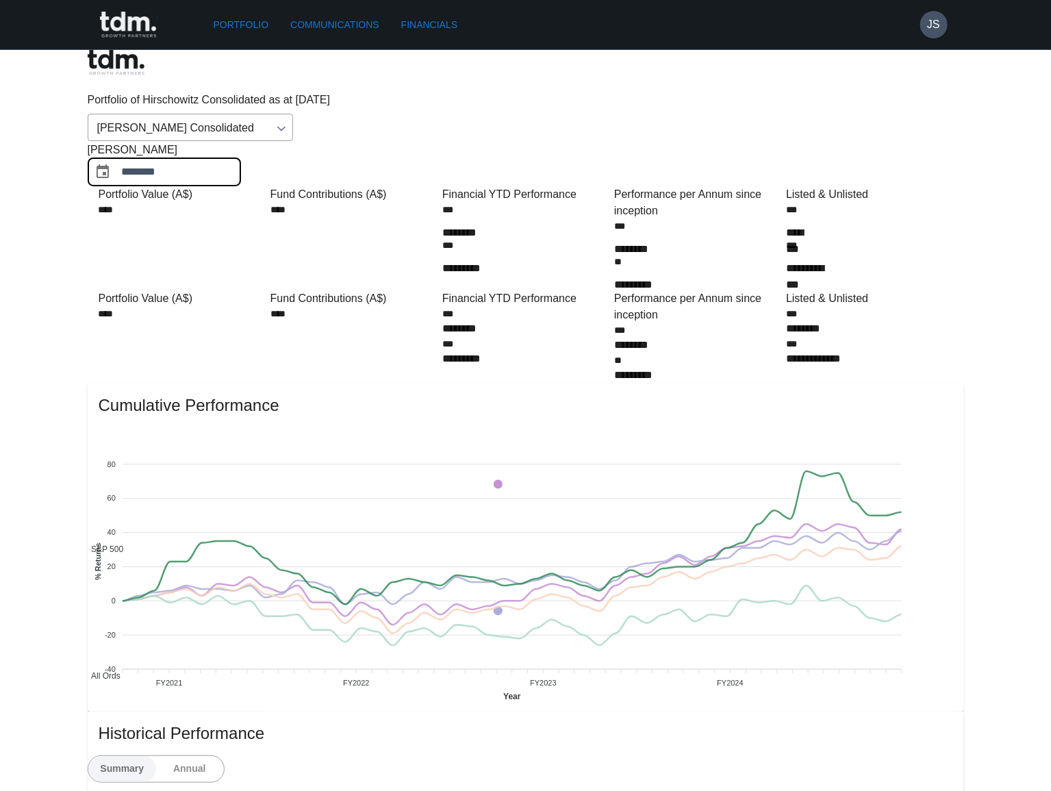
click at [241, 158] on input "********" at bounding box center [181, 172] width 119 height 28
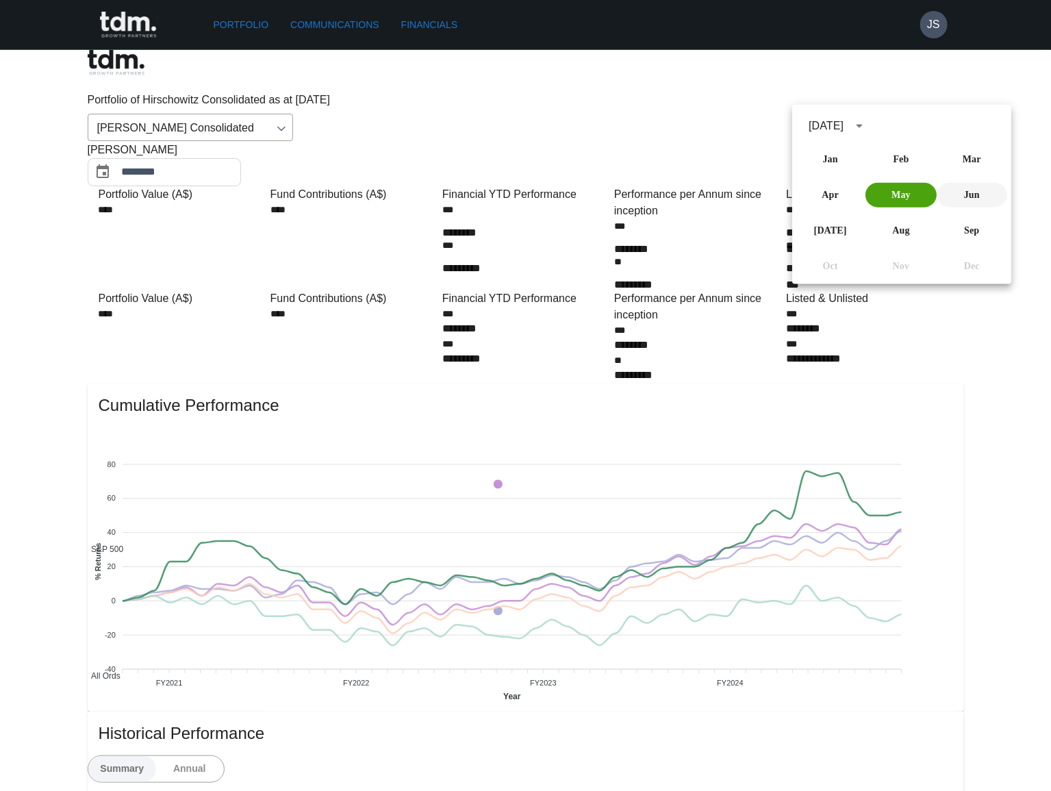
drag, startPoint x: 966, startPoint y: 193, endPoint x: 956, endPoint y: 192, distance: 10.3
click at [965, 195] on button "Jun" at bounding box center [971, 195] width 70 height 25
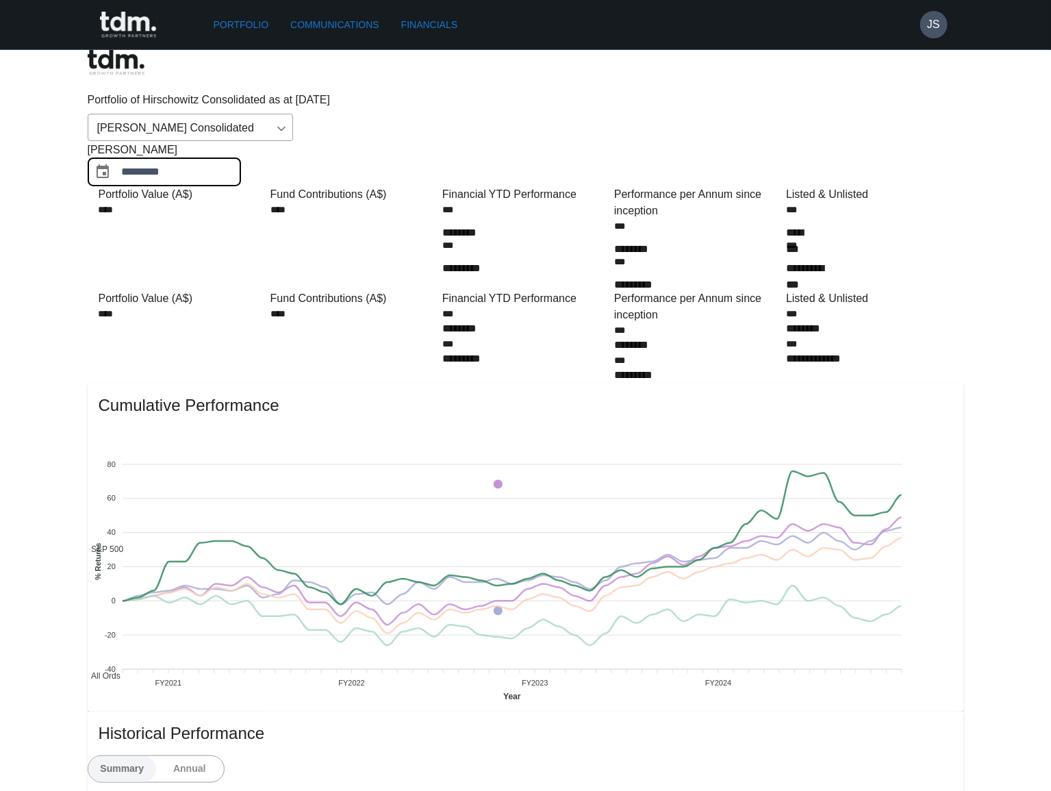
click at [241, 158] on input "*********" at bounding box center [181, 172] width 119 height 28
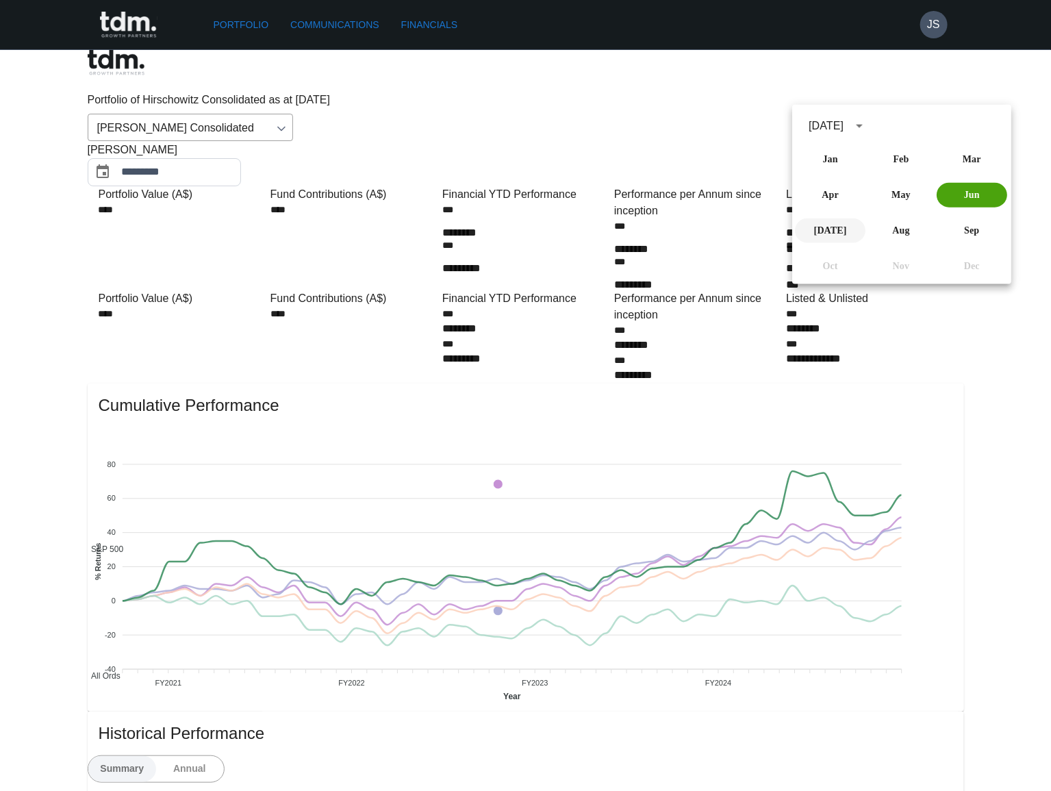
click at [835, 229] on button "[DATE]" at bounding box center [830, 230] width 70 height 25
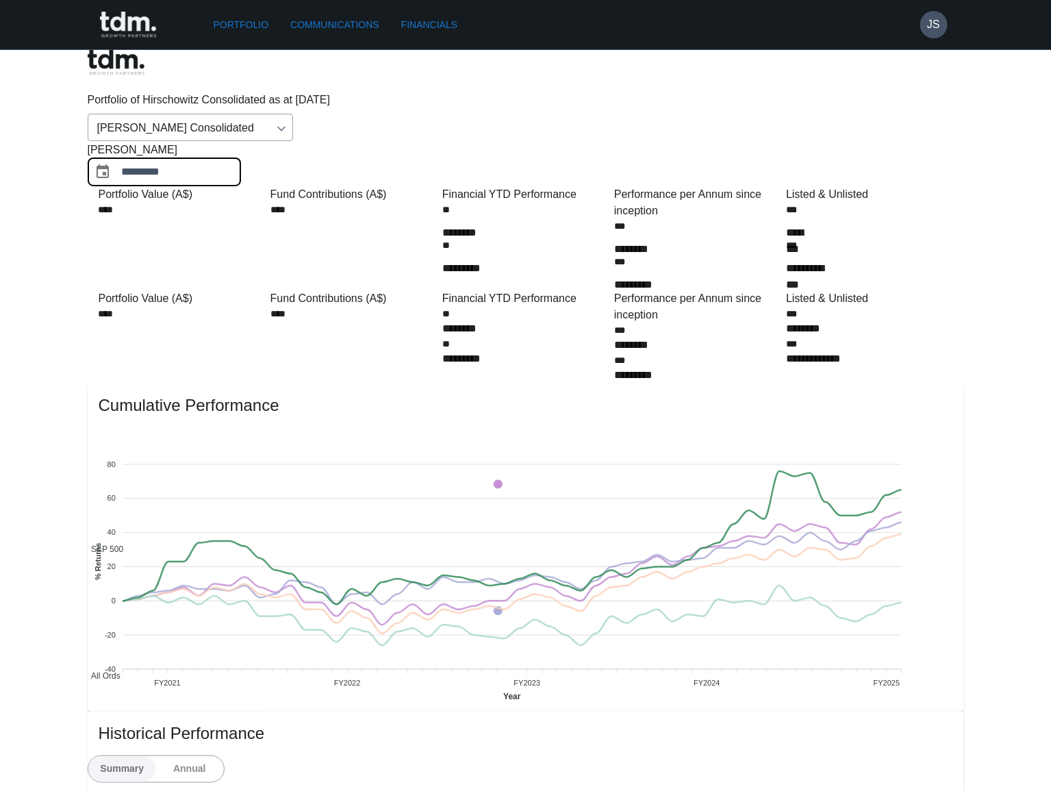
click at [241, 158] on input "*********" at bounding box center [181, 172] width 119 height 28
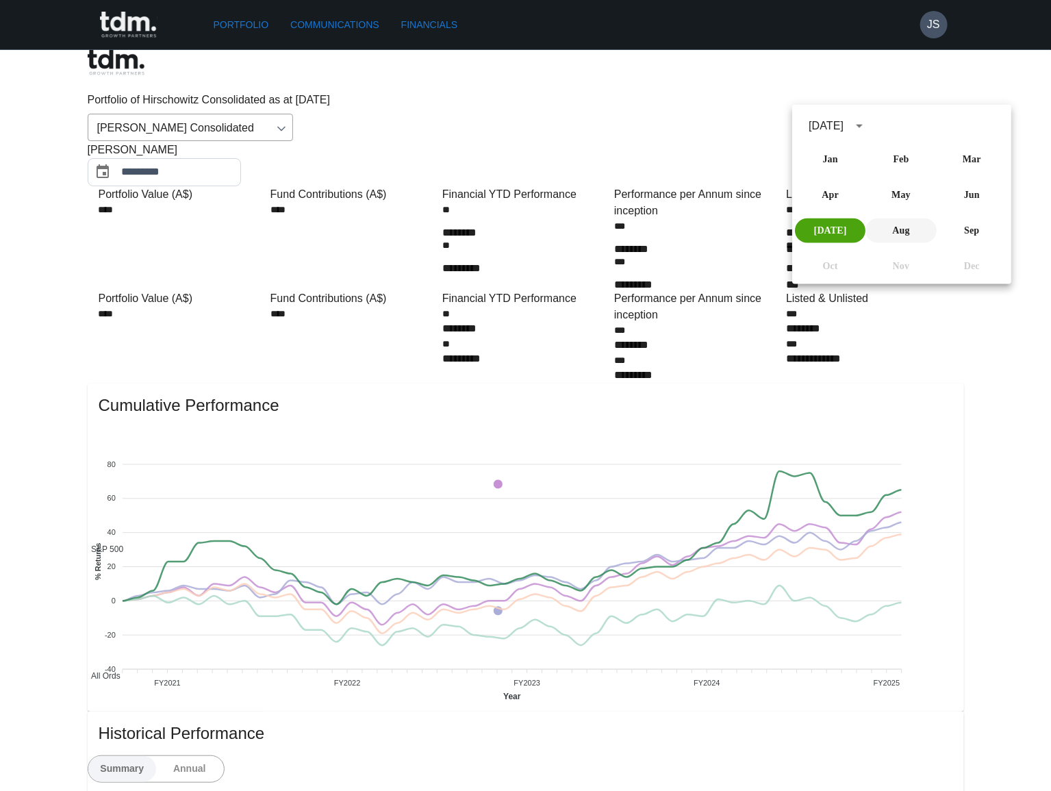
click at [893, 231] on button "Aug" at bounding box center [901, 230] width 70 height 25
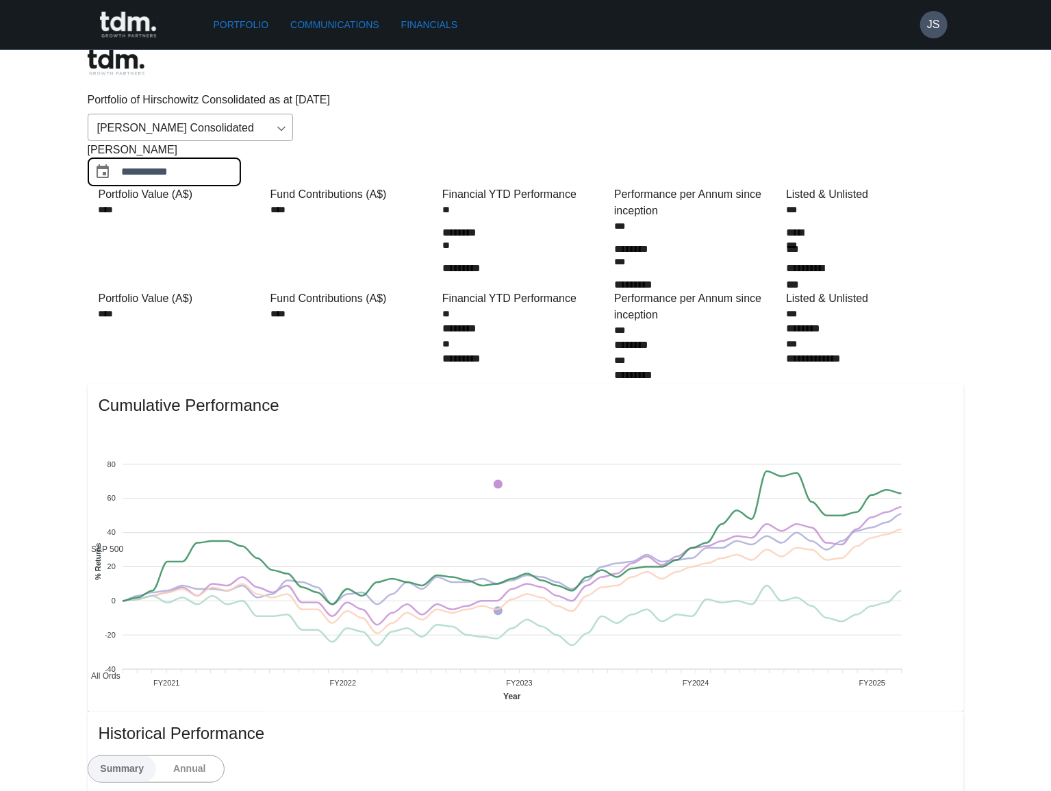
click at [241, 158] on input "**********" at bounding box center [181, 172] width 119 height 28
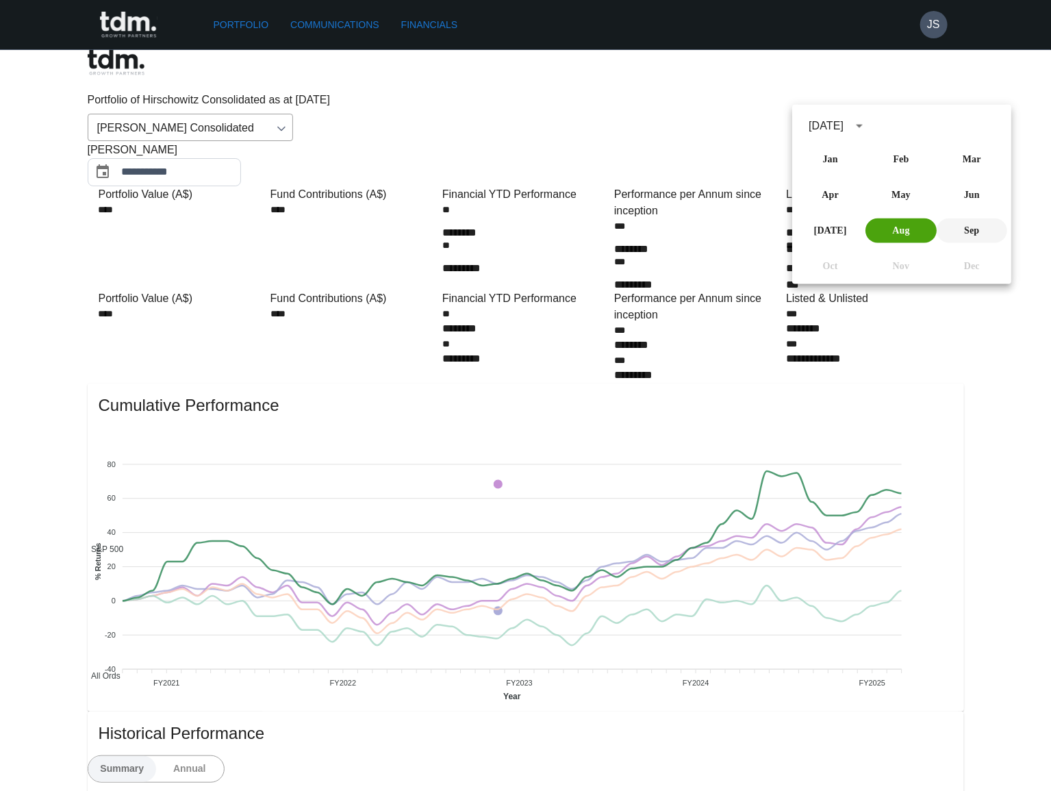
click at [971, 229] on button "Sep" at bounding box center [971, 230] width 70 height 25
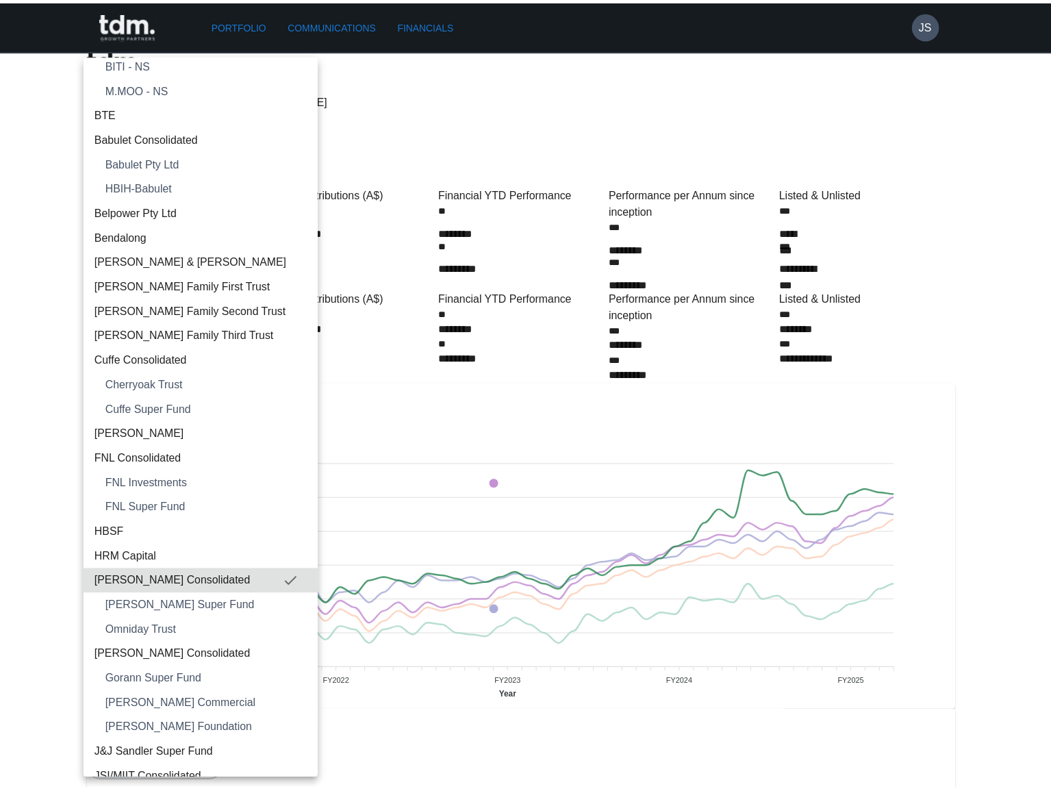
scroll to position [206, 0]
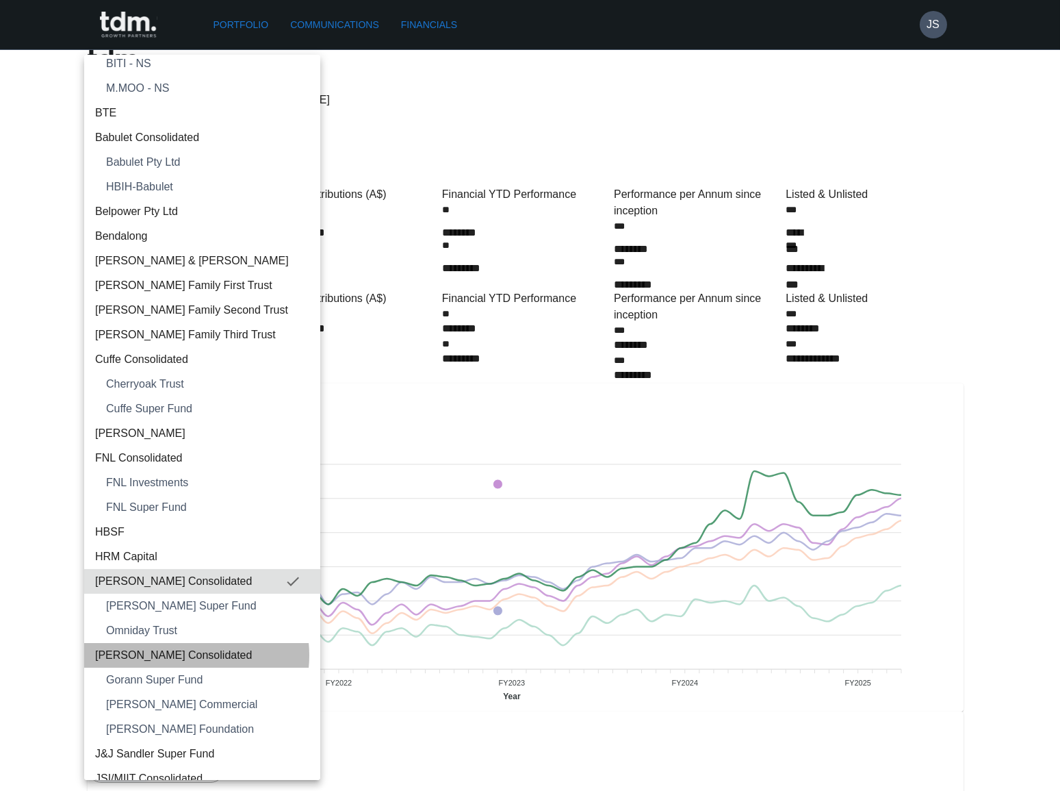
click at [181, 654] on span "[PERSON_NAME] Consolidated" at bounding box center [202, 655] width 214 height 16
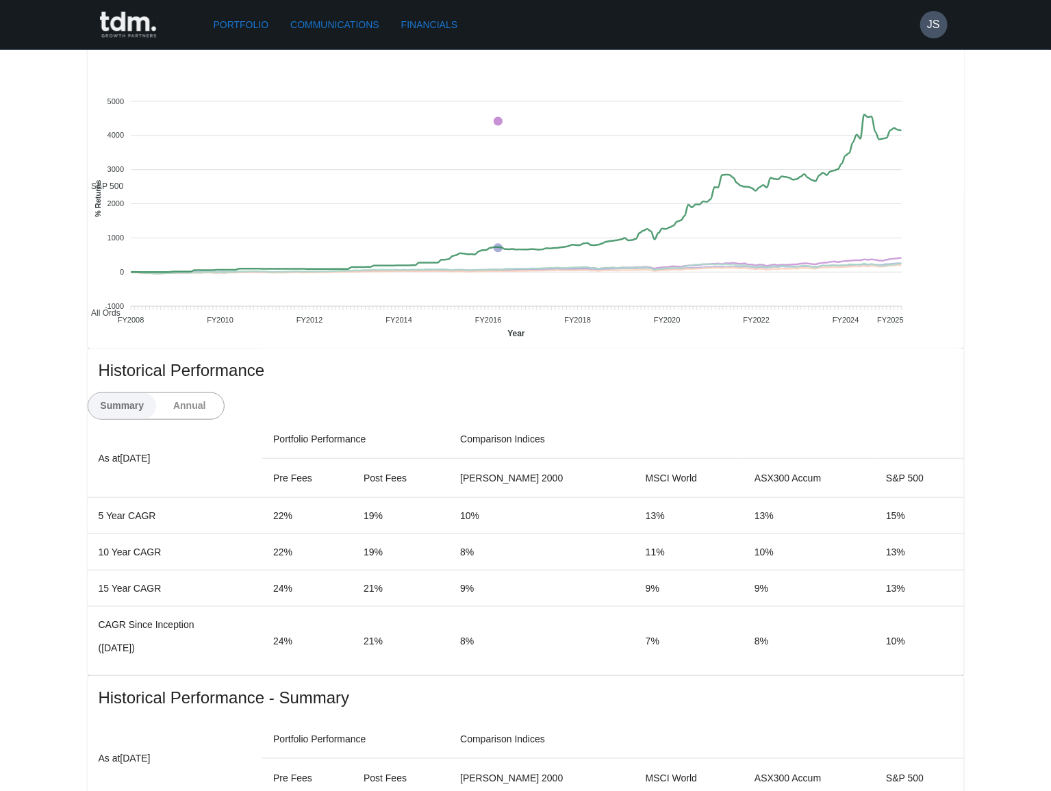
scroll to position [435, 0]
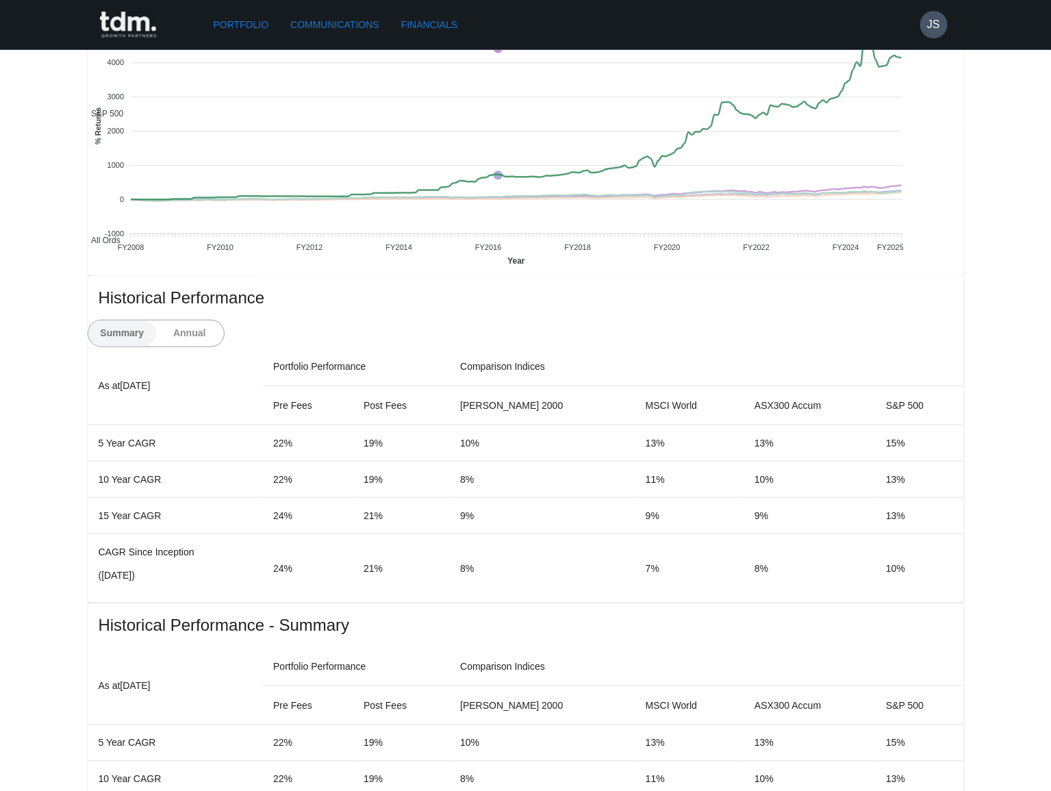
click at [224, 320] on button "Annual" at bounding box center [189, 333] width 68 height 26
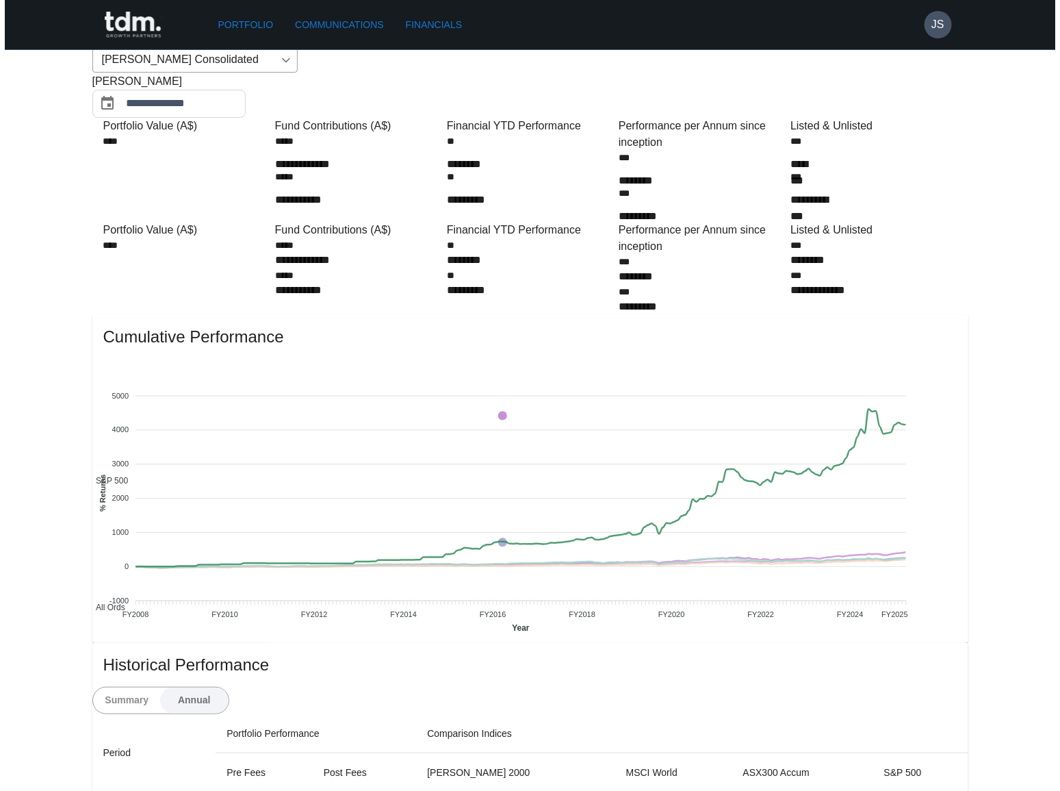
scroll to position [0, 0]
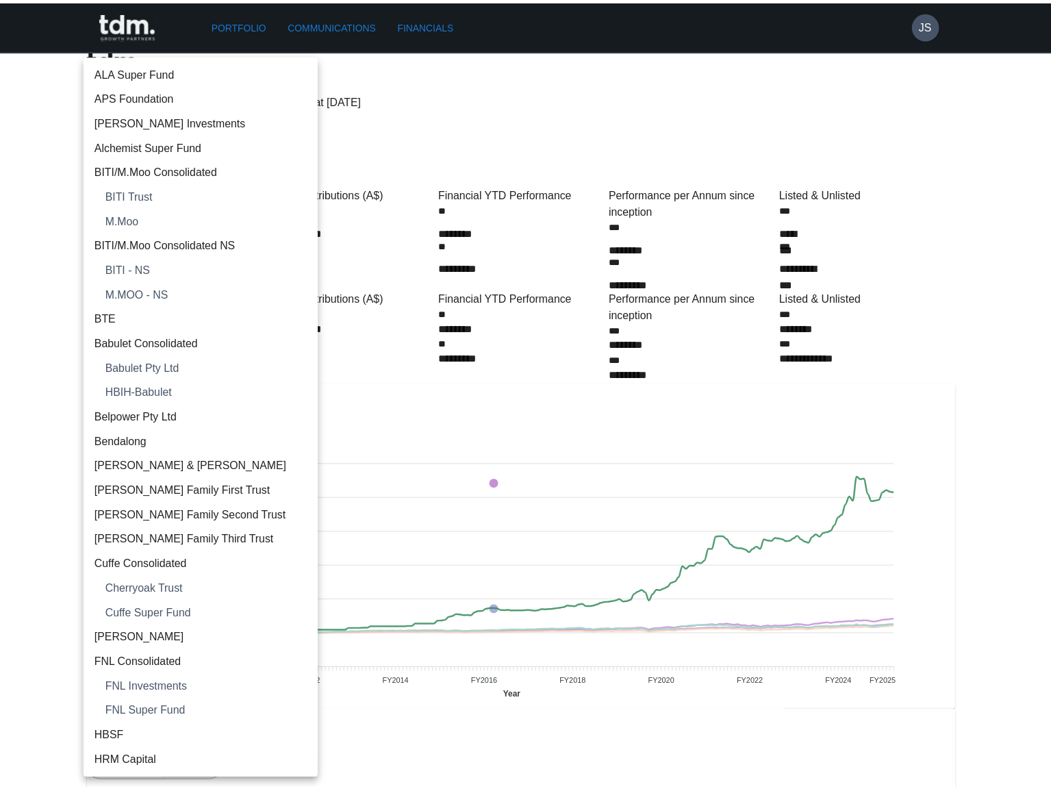
scroll to position [444, 0]
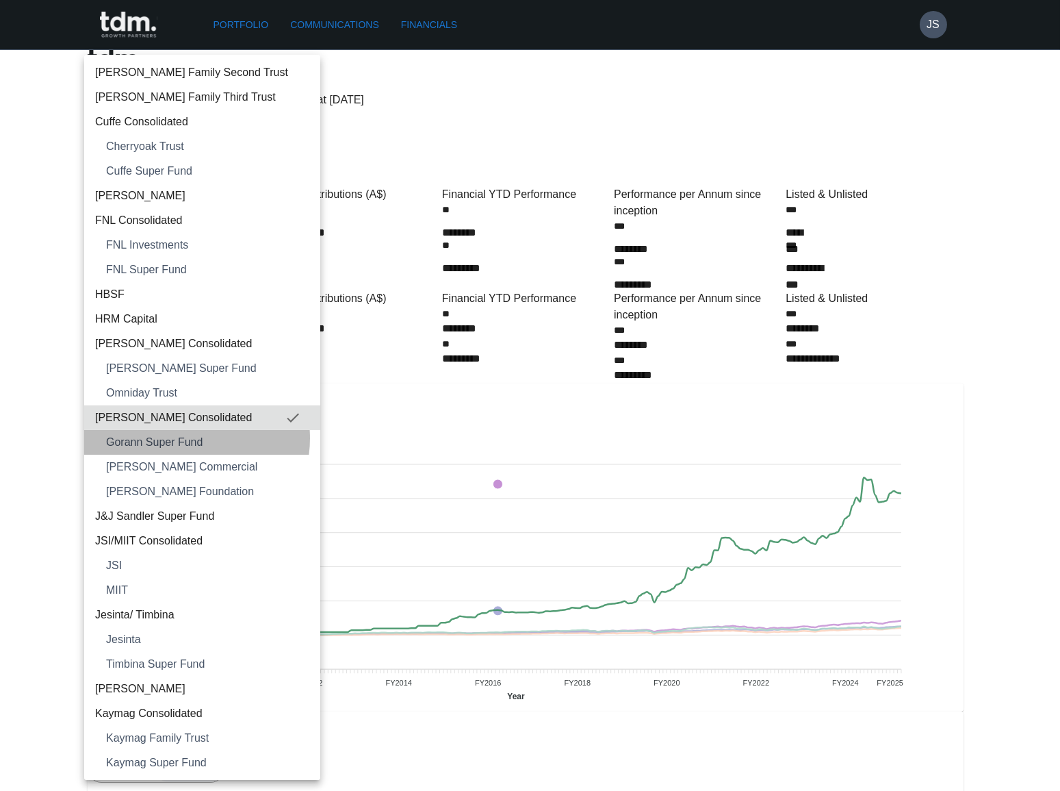
click at [185, 437] on span "Gorann Super Fund" at bounding box center [207, 442] width 203 height 16
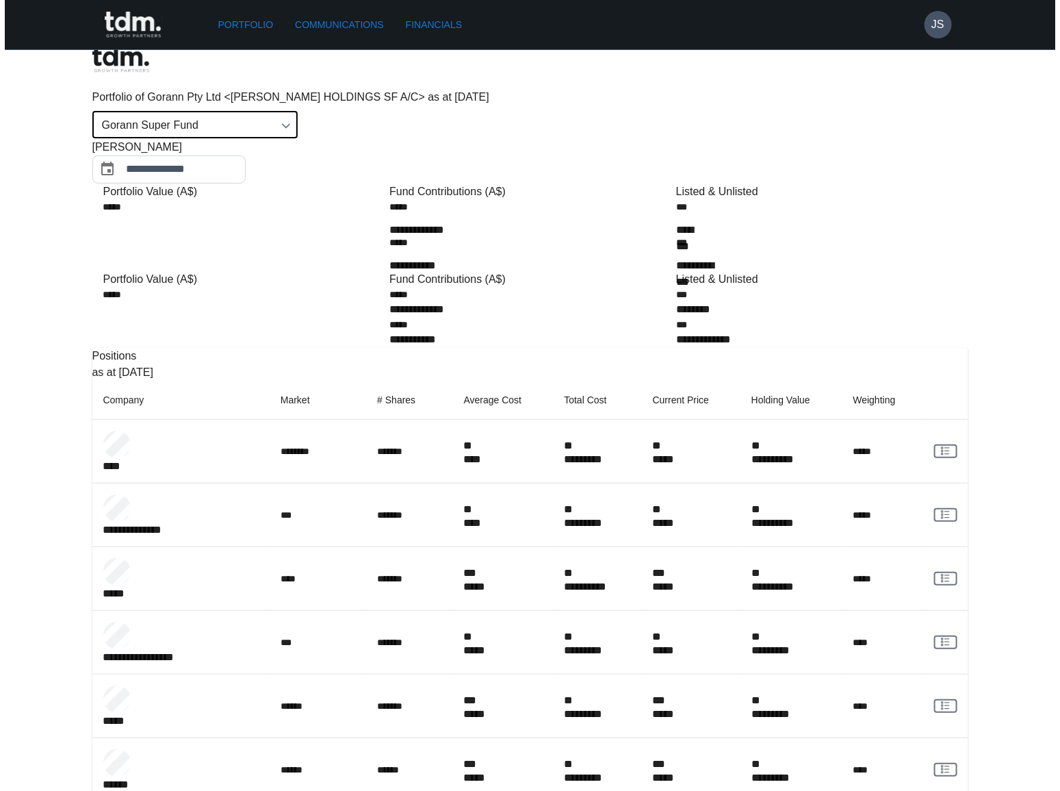
scroll to position [0, 0]
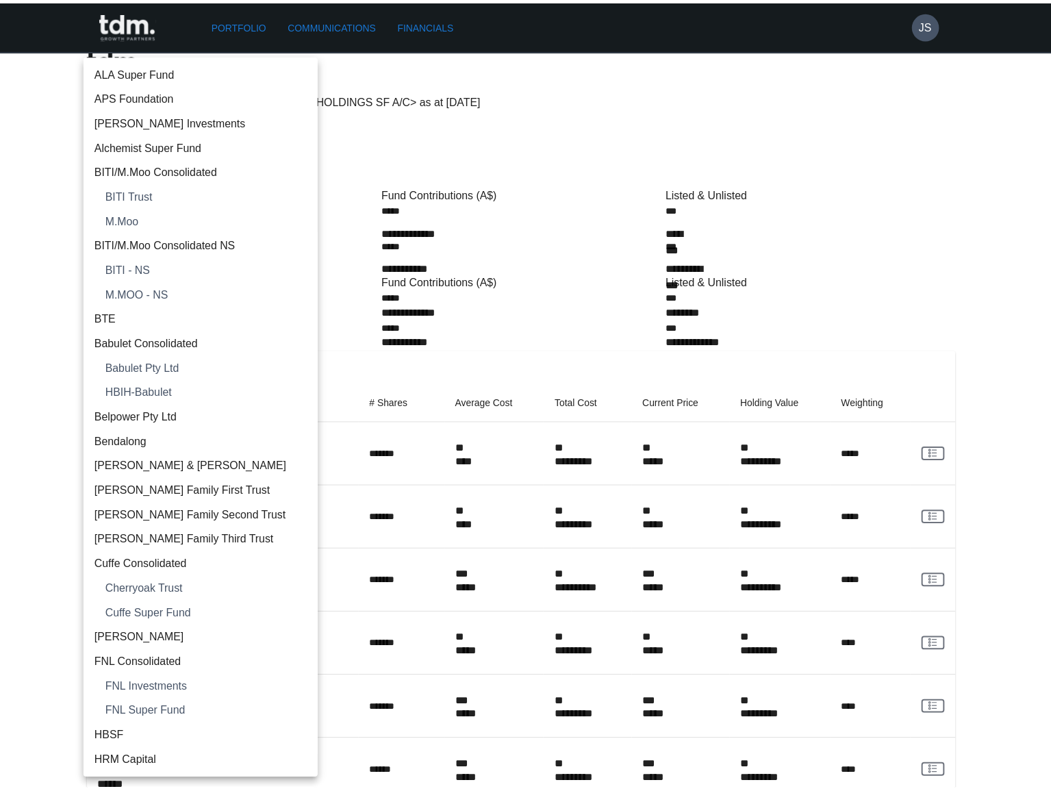
scroll to position [467, 0]
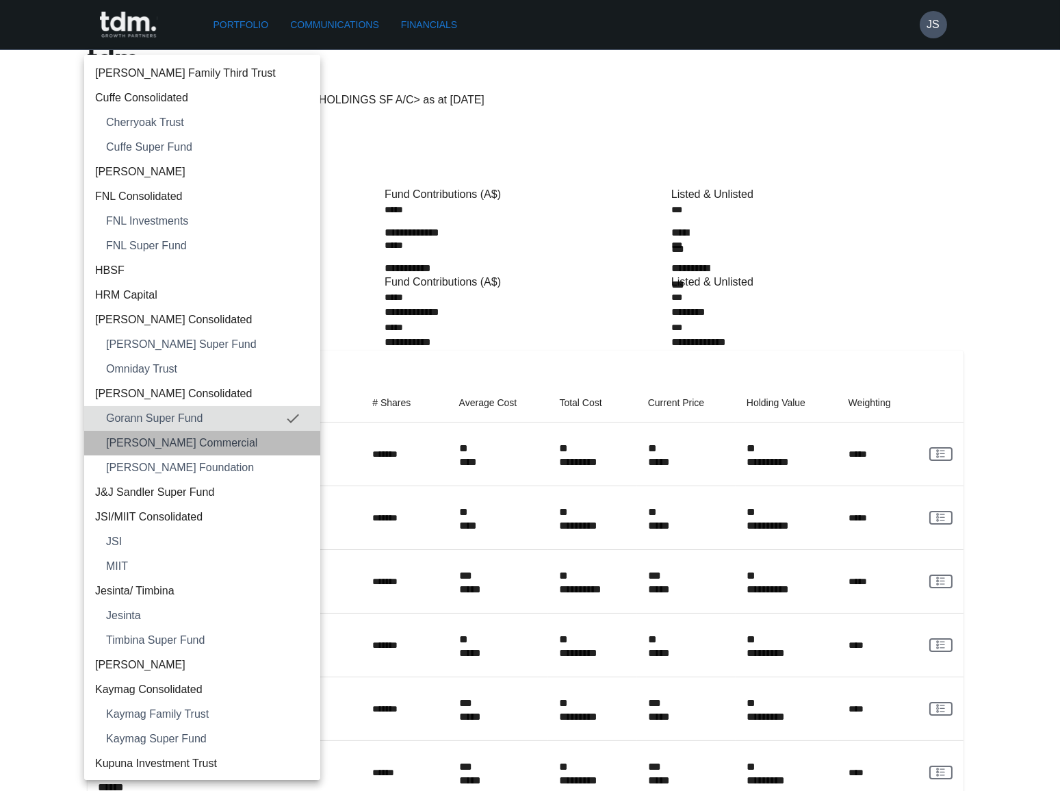
click at [216, 439] on span "[PERSON_NAME] Commercial" at bounding box center [207, 443] width 203 height 16
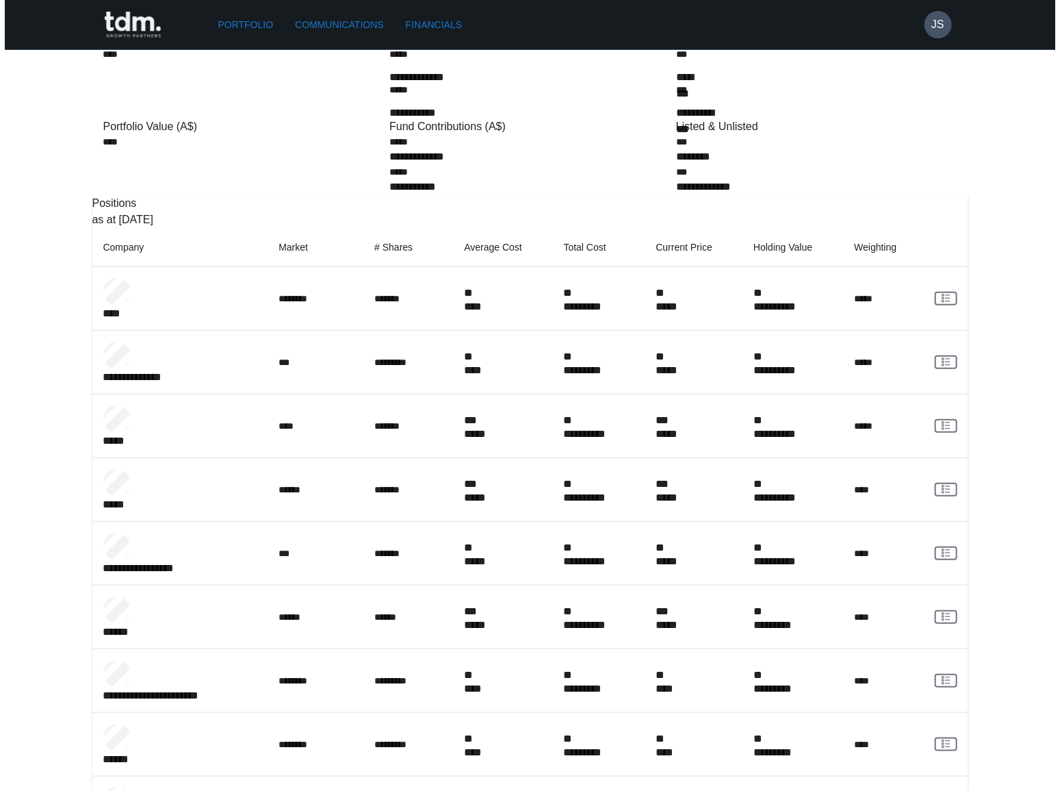
scroll to position [0, 0]
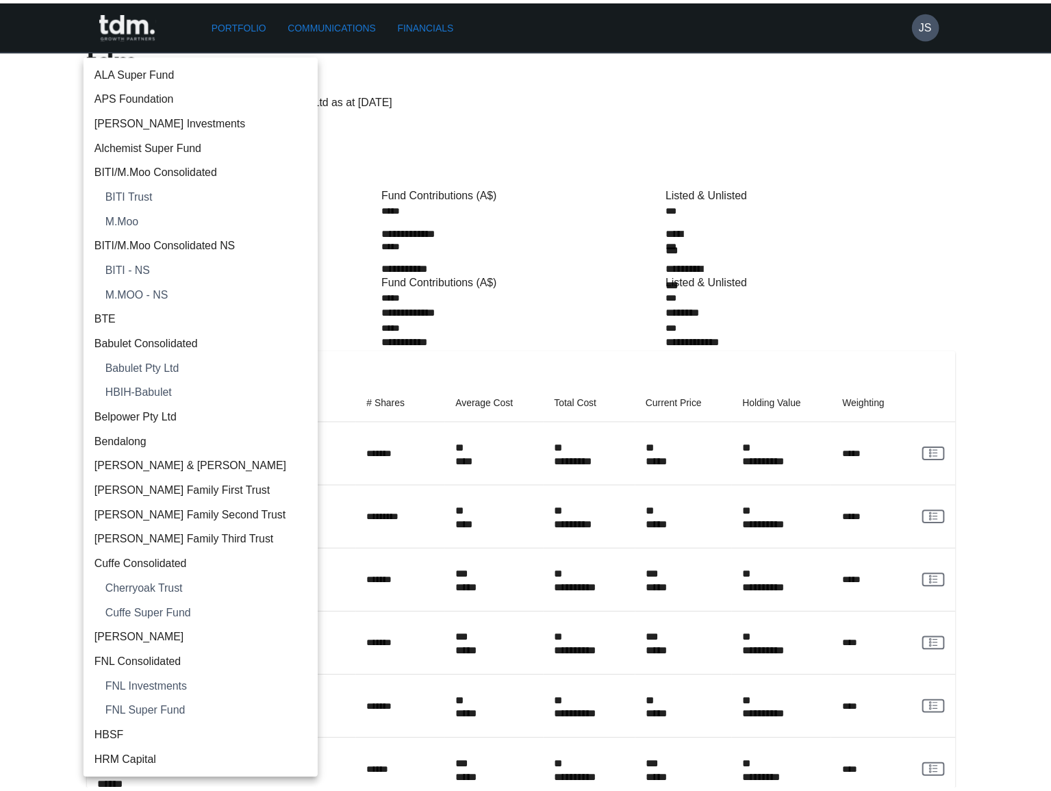
scroll to position [493, 0]
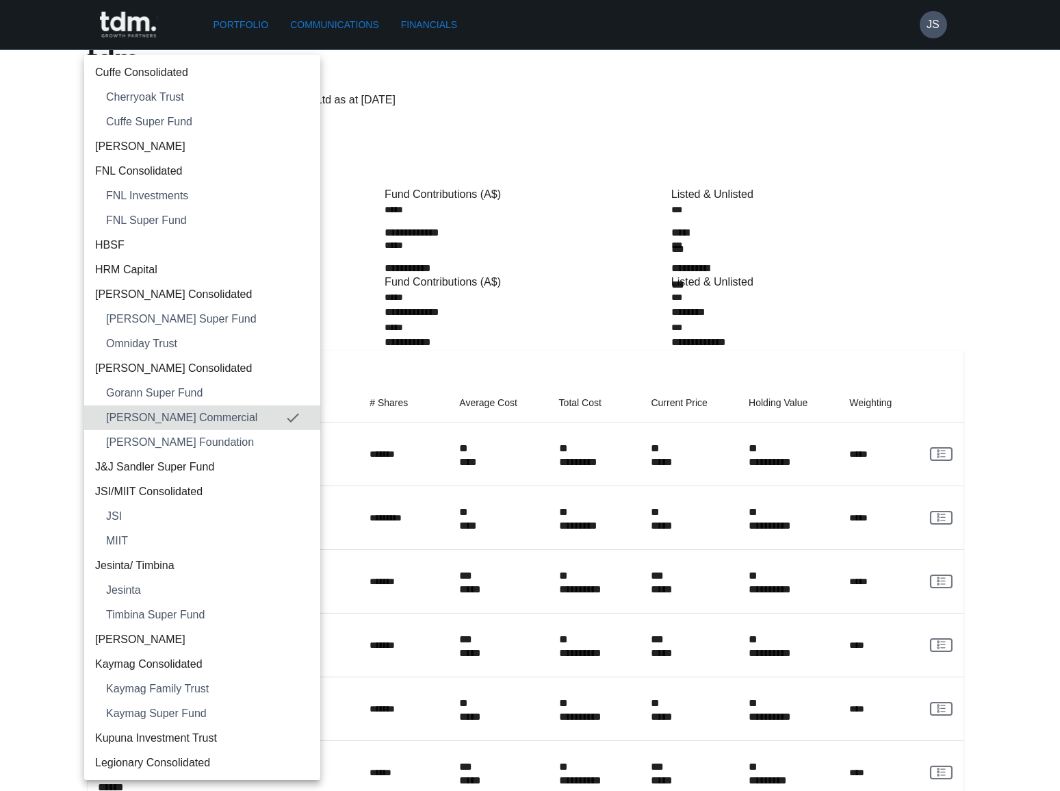
click at [227, 434] on span "[PERSON_NAME] Foundation" at bounding box center [207, 442] width 203 height 16
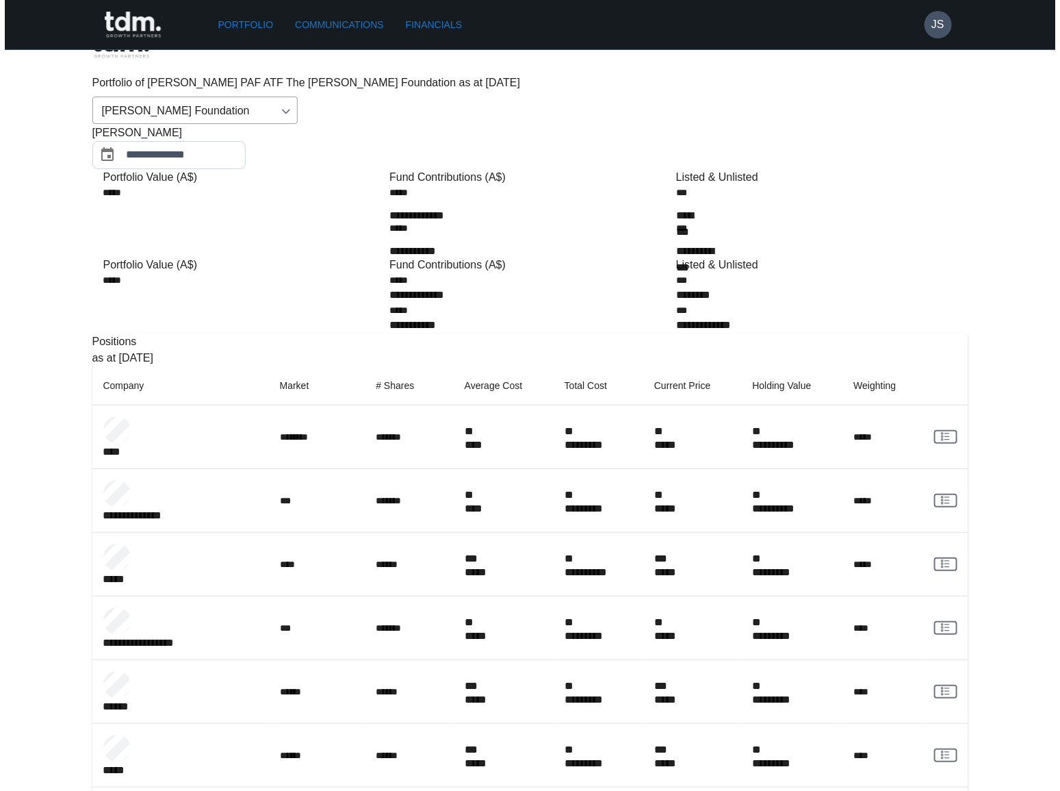
scroll to position [0, 0]
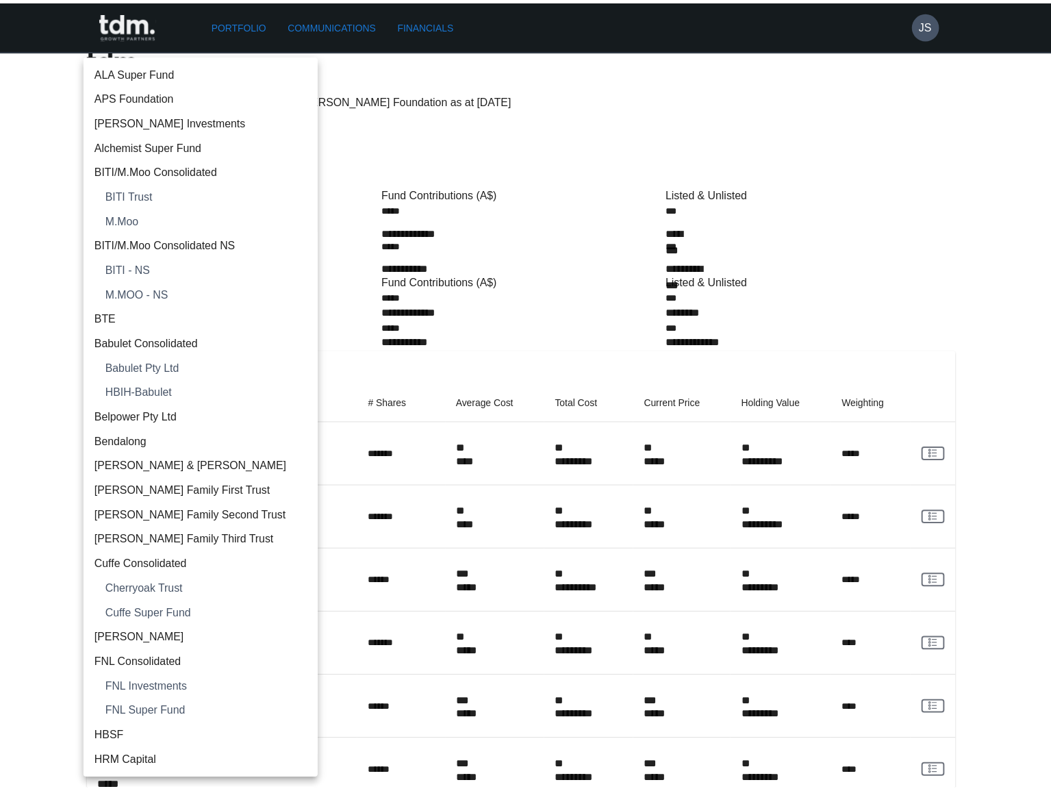
scroll to position [517, 0]
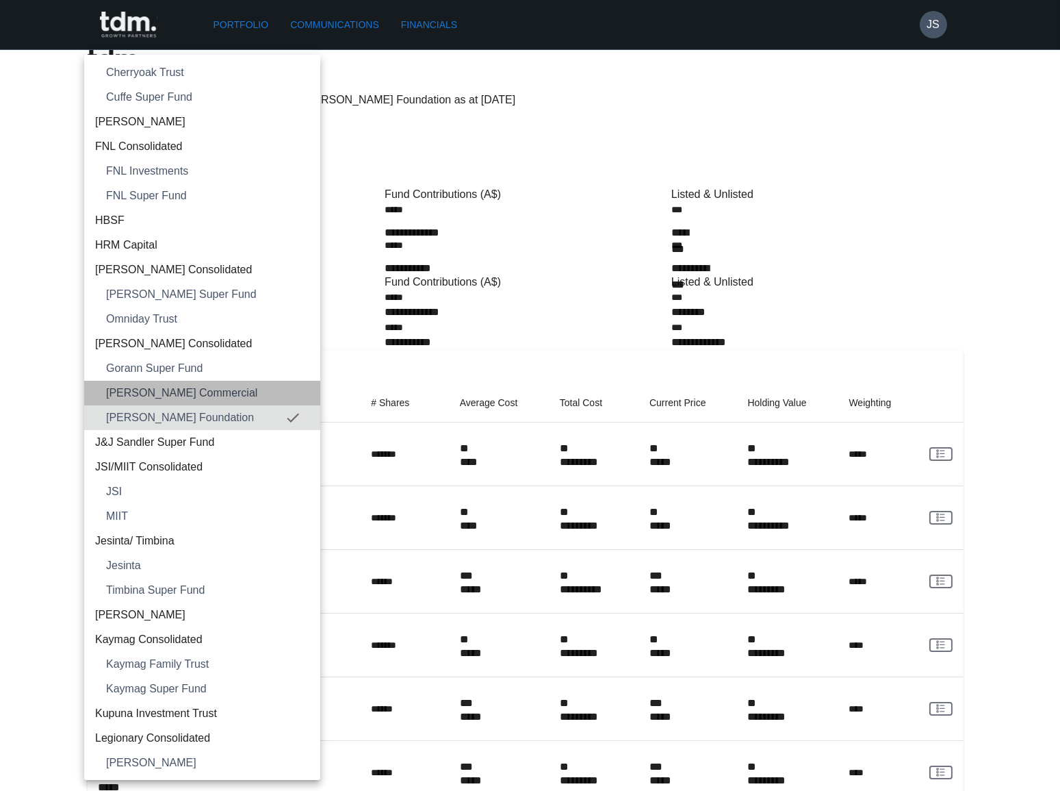
drag, startPoint x: 212, startPoint y: 390, endPoint x: 465, endPoint y: 493, distance: 272.6
click at [212, 391] on span "[PERSON_NAME] Commercial" at bounding box center [207, 393] width 203 height 16
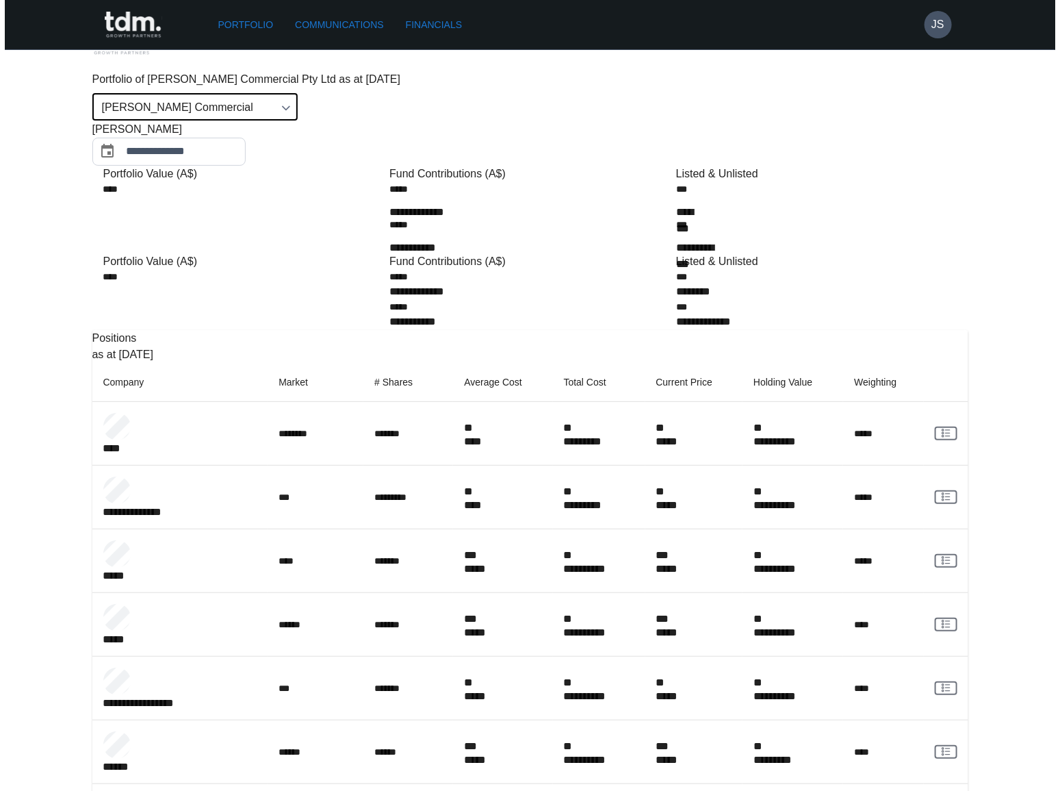
scroll to position [0, 0]
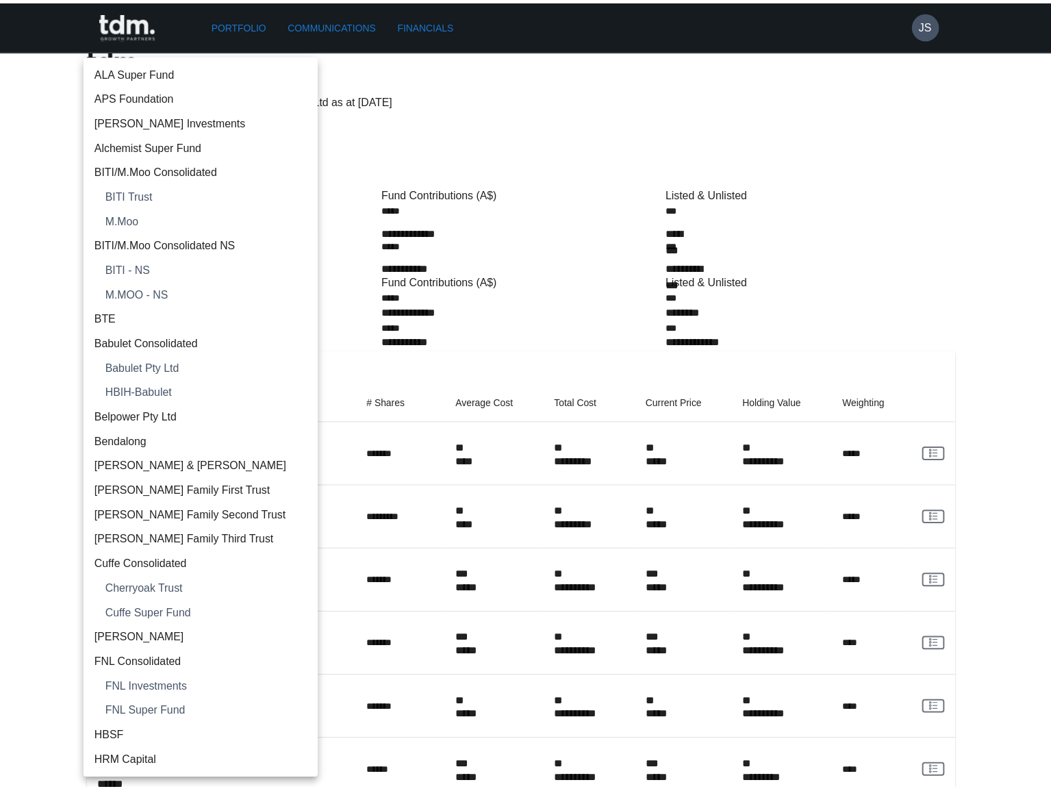
scroll to position [493, 0]
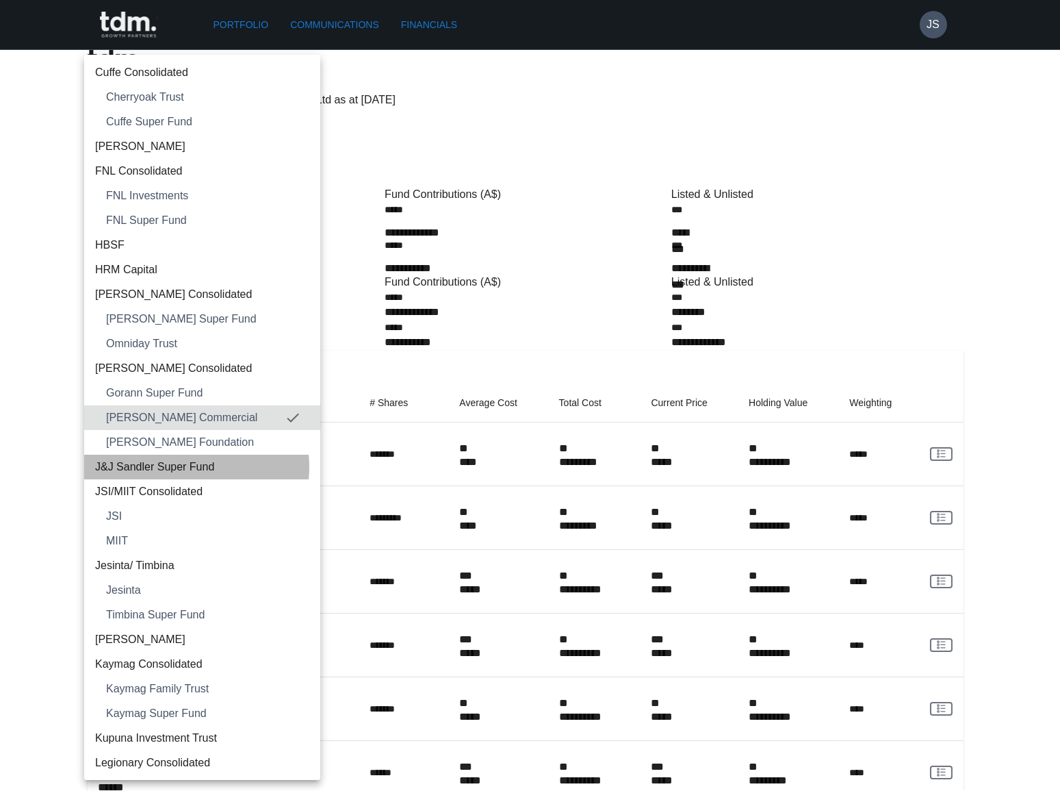
click at [181, 466] on span "J&J Sandler Super Fund" at bounding box center [202, 467] width 214 height 16
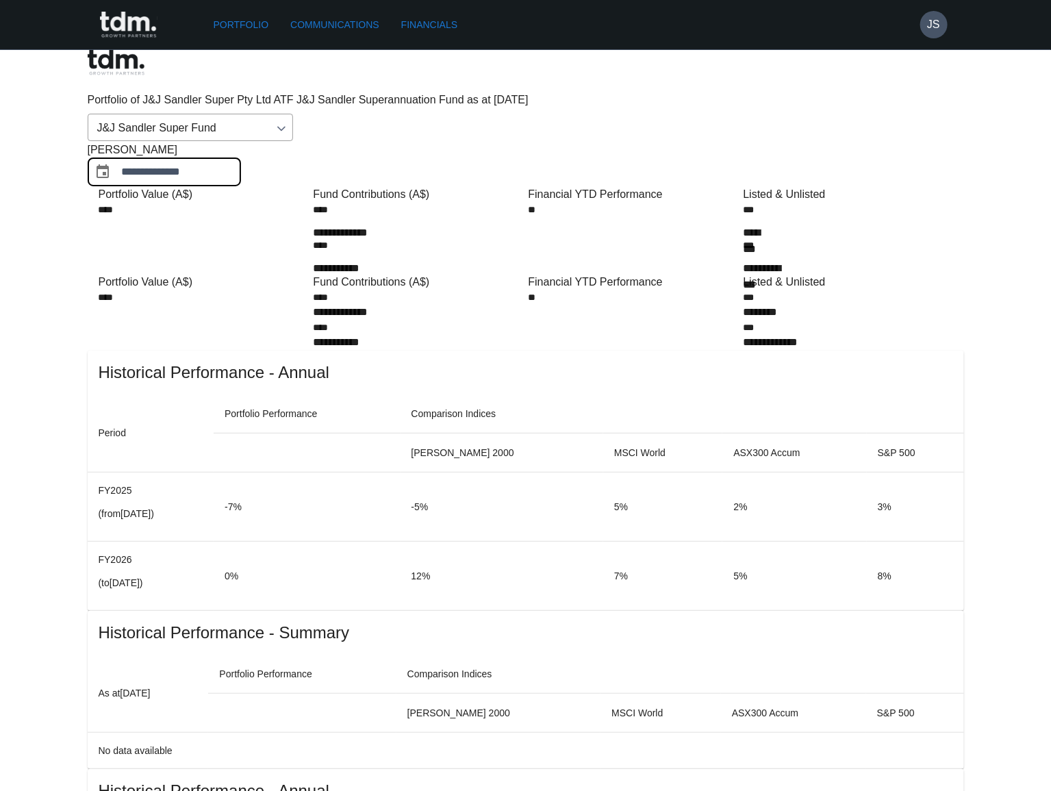
click at [241, 158] on input "**********" at bounding box center [181, 172] width 119 height 28
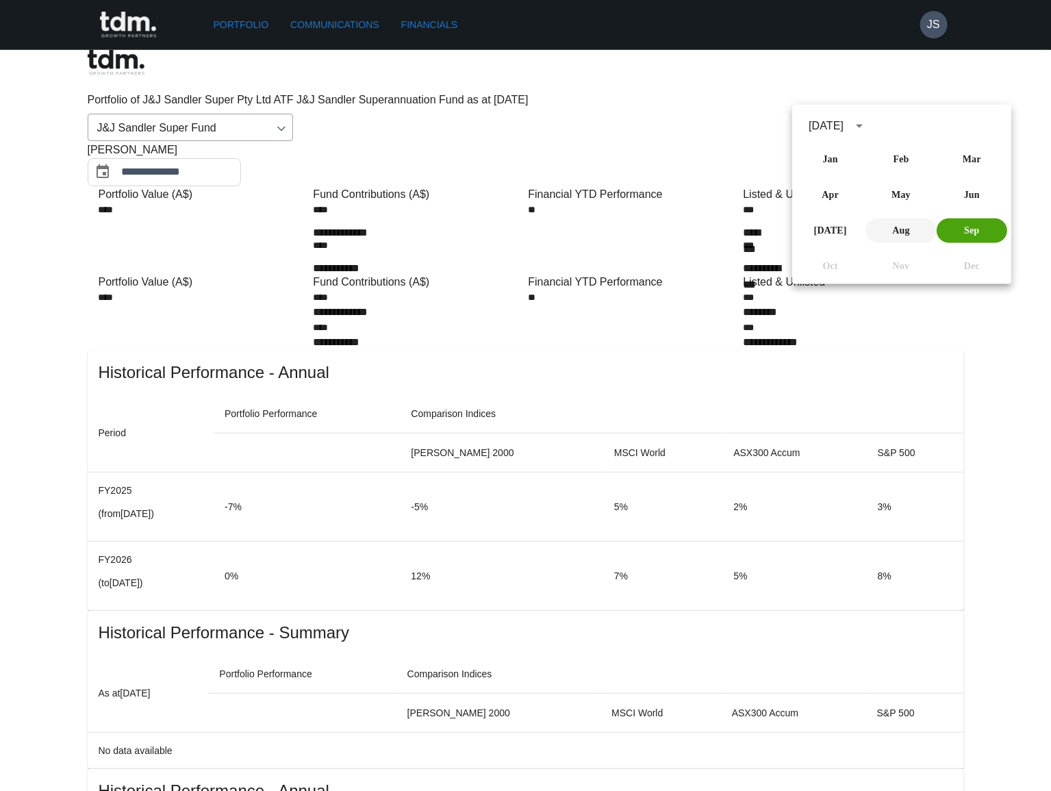
click at [901, 227] on button "Aug" at bounding box center [901, 230] width 70 height 25
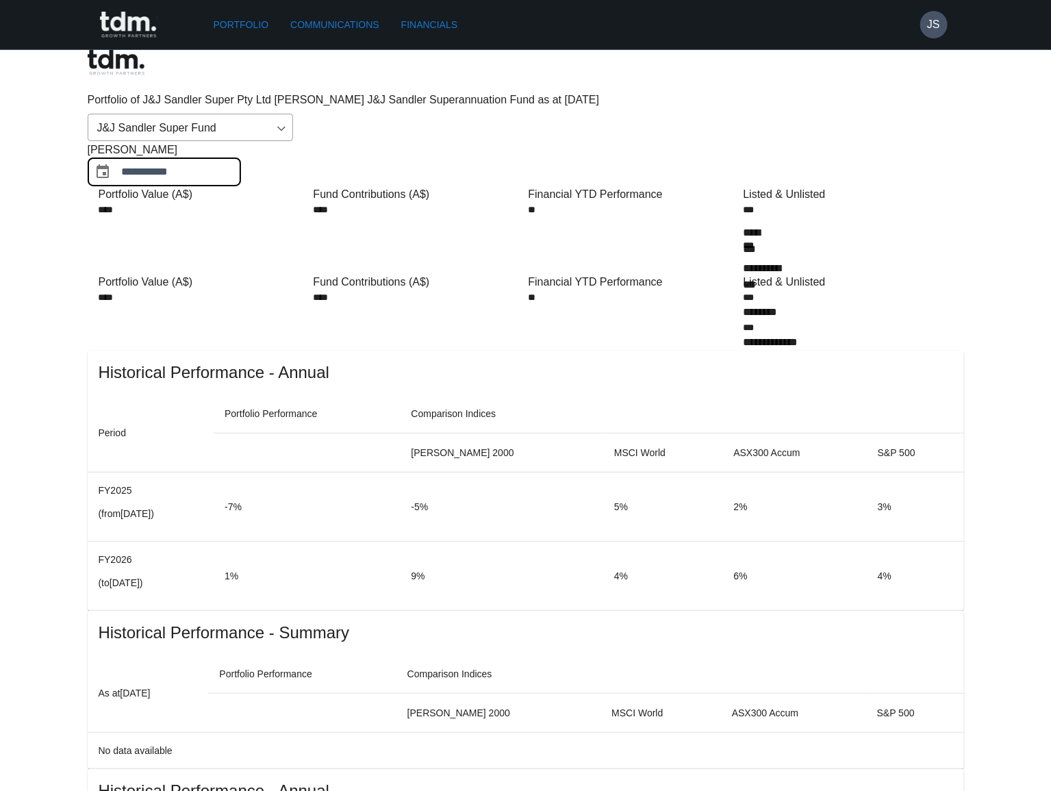
click at [241, 158] on input "**********" at bounding box center [181, 172] width 119 height 28
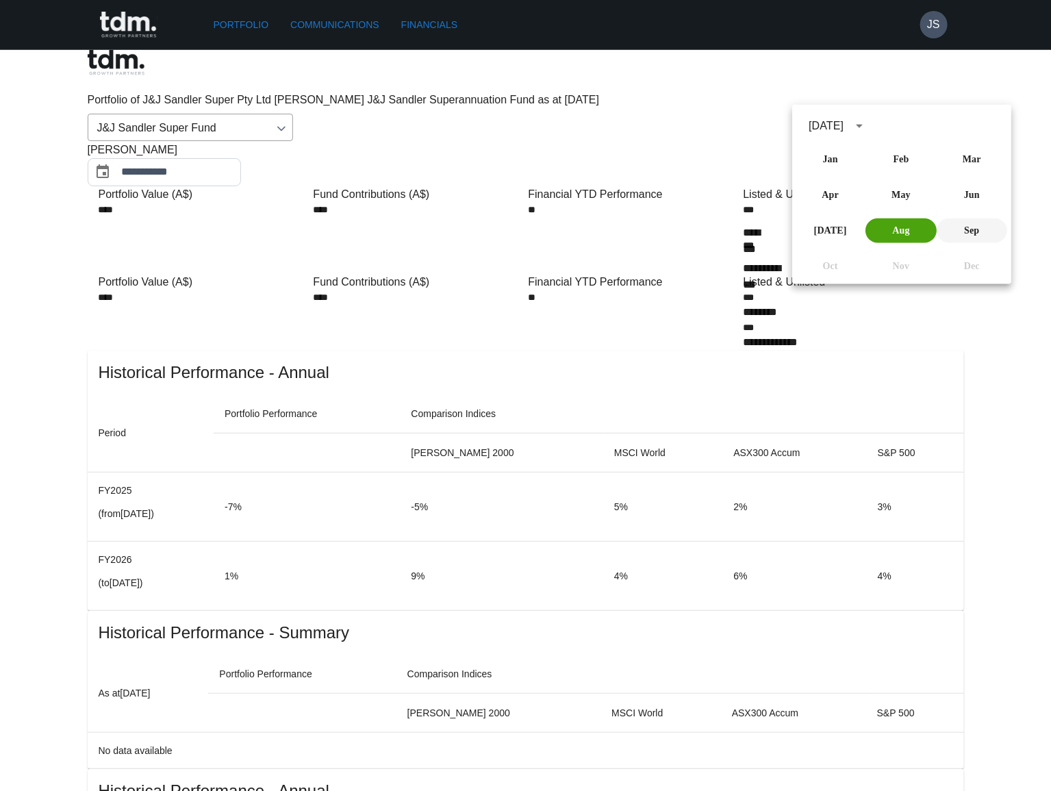
click at [975, 229] on button "Sep" at bounding box center [971, 230] width 70 height 25
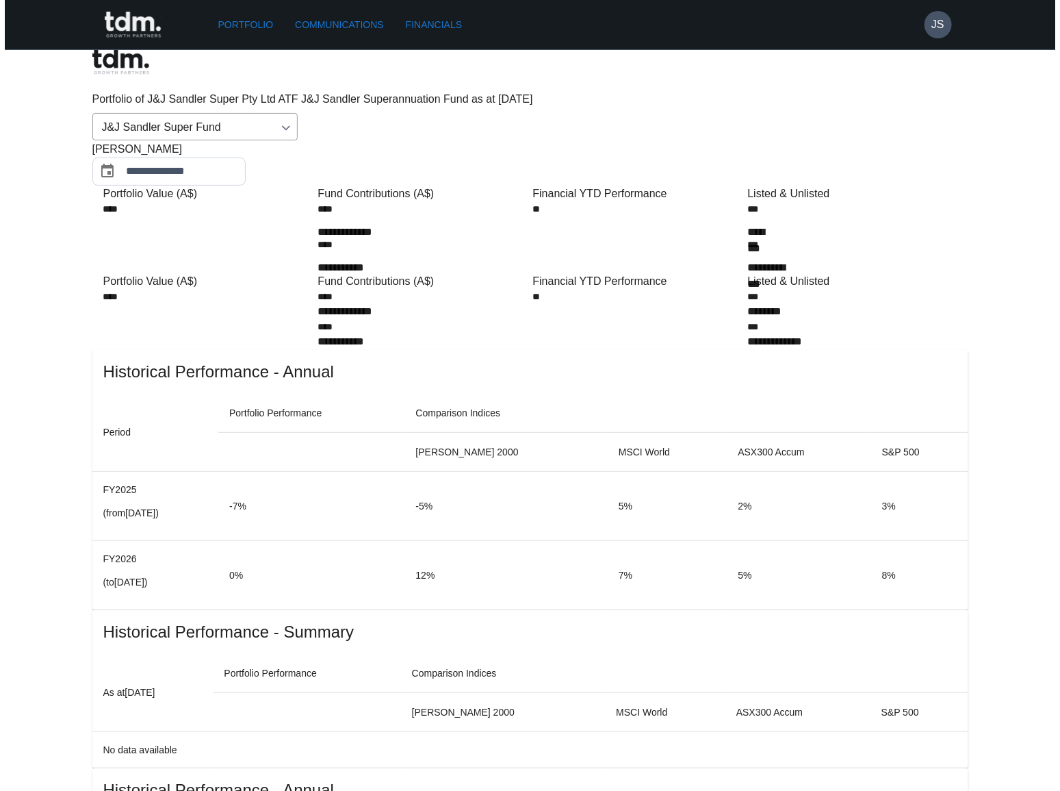
scroll to position [0, 0]
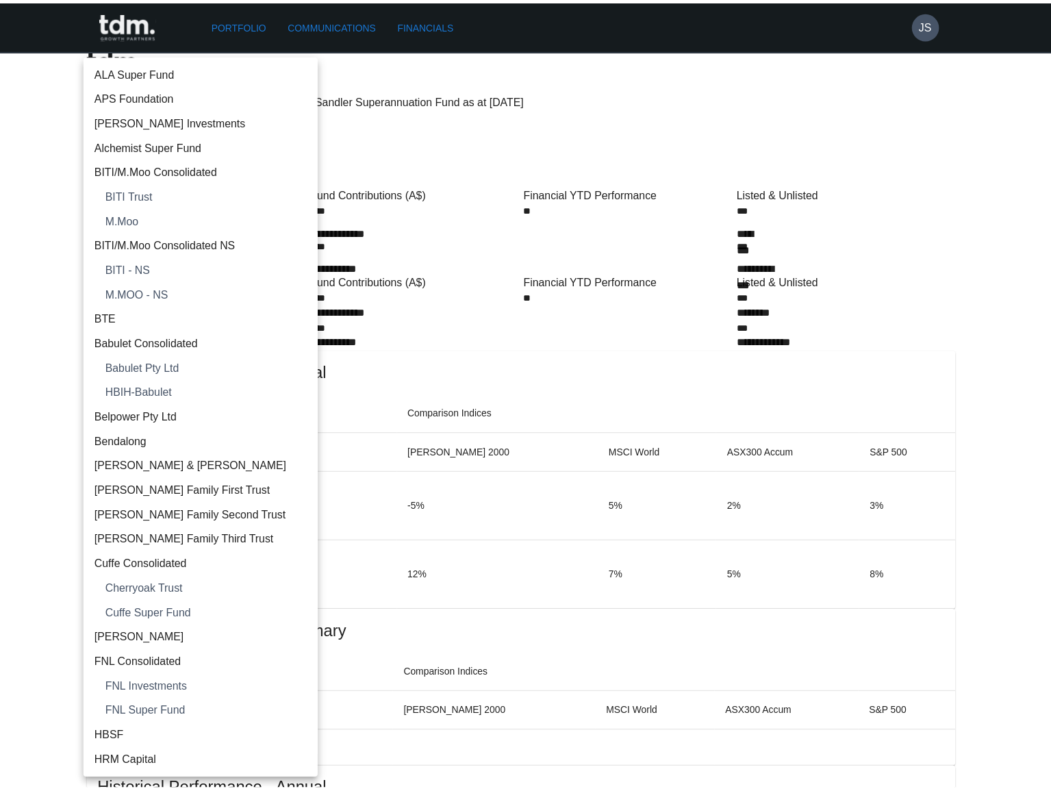
scroll to position [541, 0]
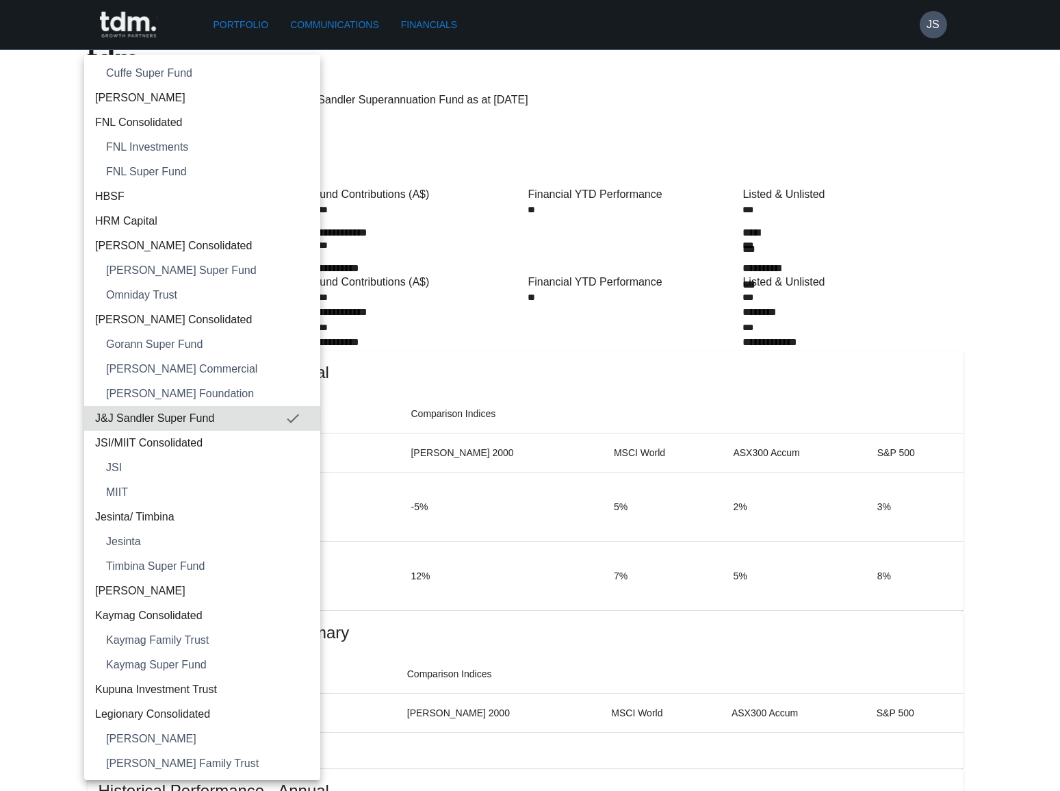
click at [196, 438] on span "JSI/MIIT Consolidated" at bounding box center [202, 443] width 214 height 16
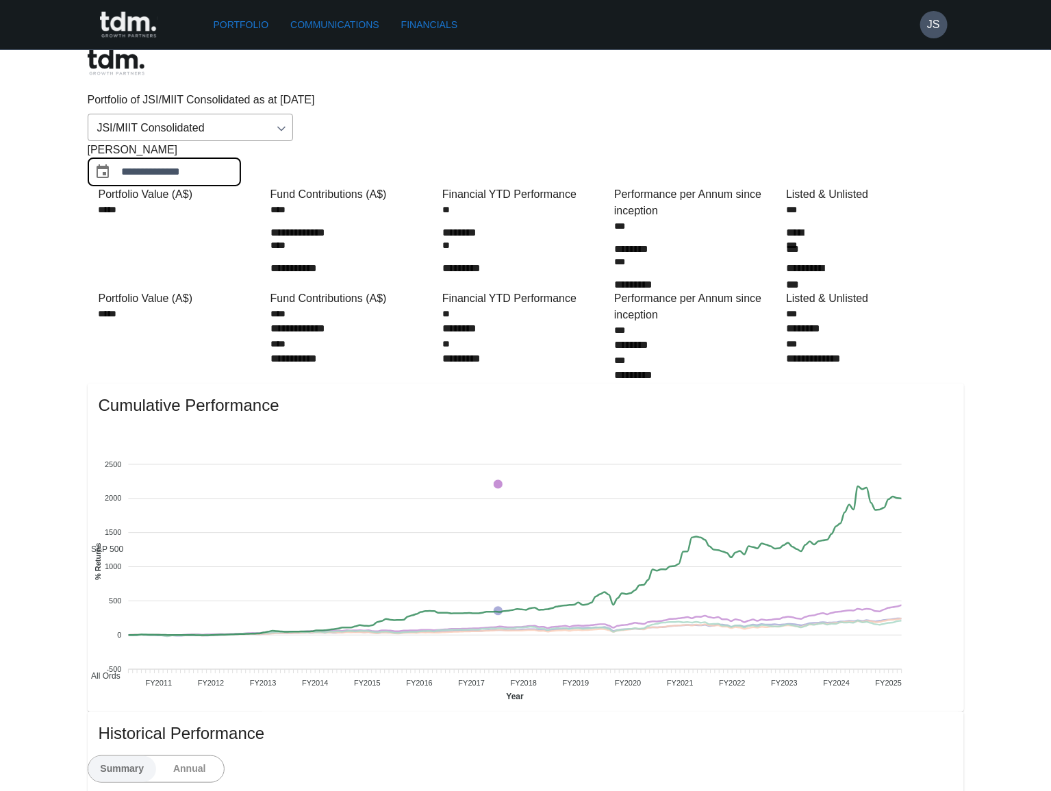
click at [241, 158] on input "**********" at bounding box center [181, 172] width 119 height 28
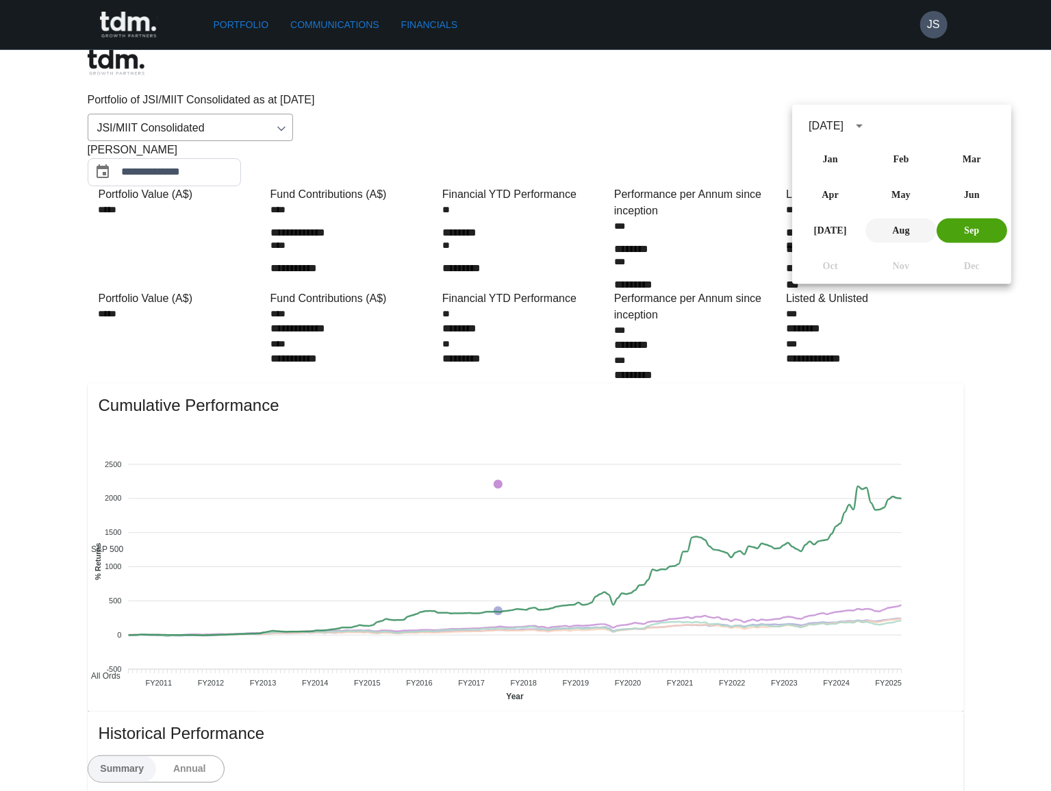
click at [893, 231] on button "Aug" at bounding box center [901, 230] width 70 height 25
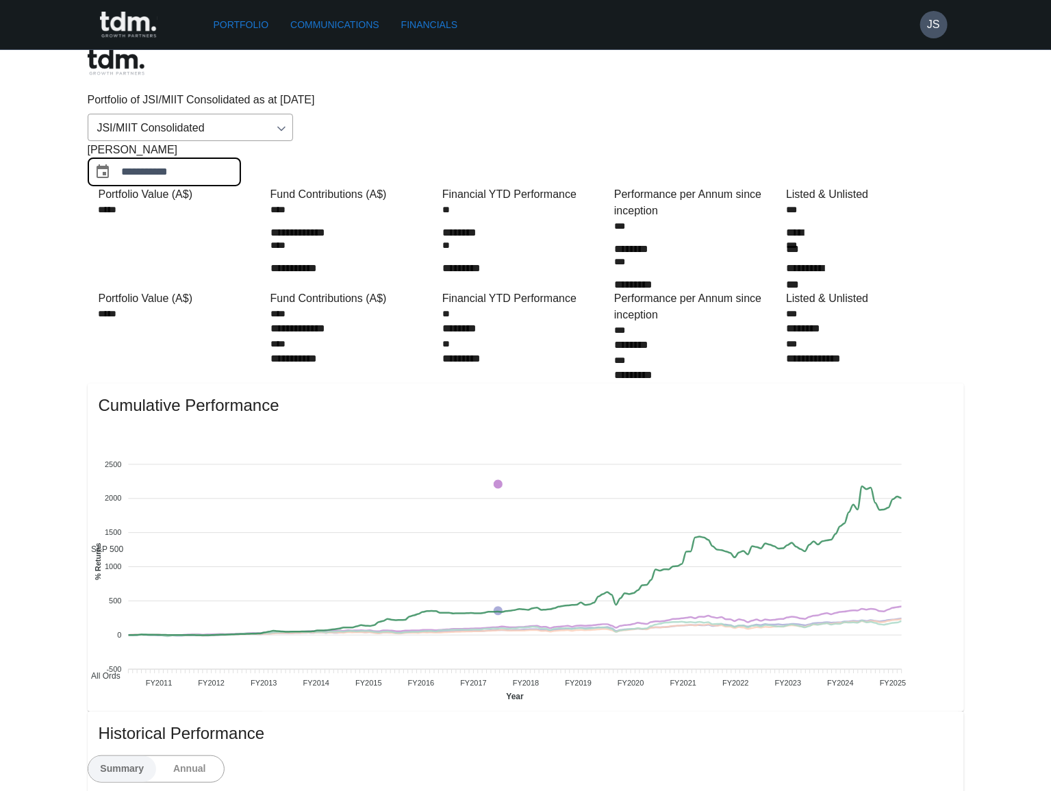
click at [241, 158] on input "**********" at bounding box center [181, 172] width 119 height 28
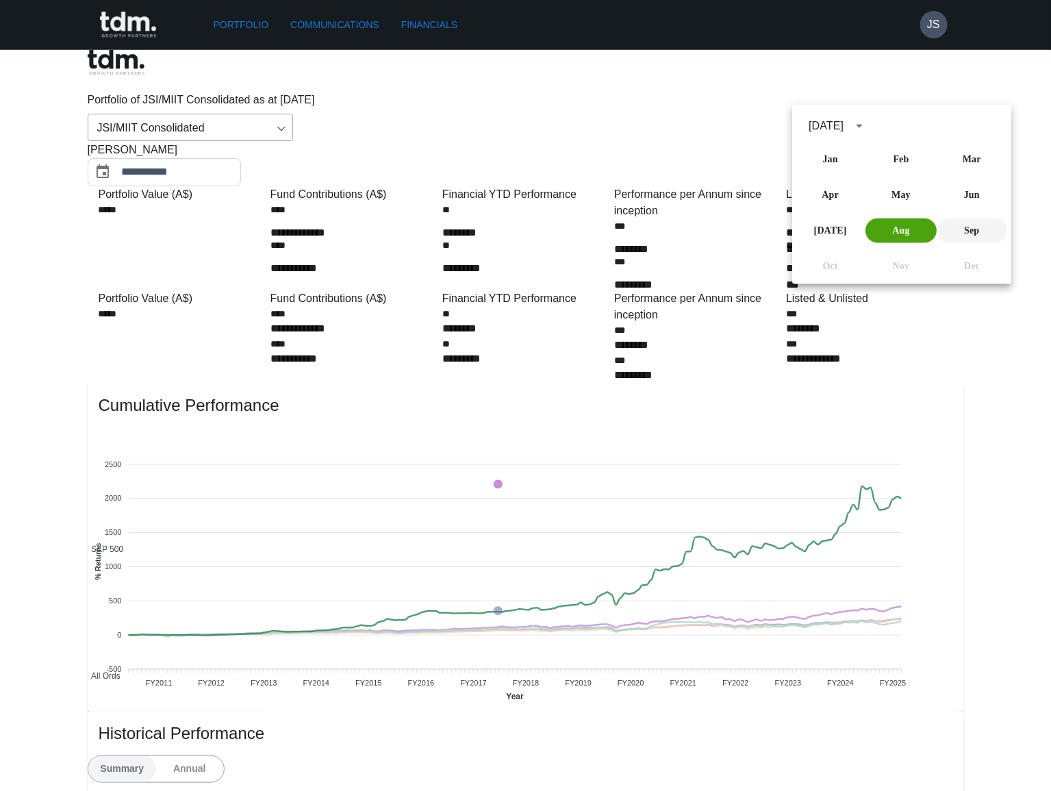
click at [970, 223] on button "Sep" at bounding box center [971, 230] width 70 height 25
type input "**********"
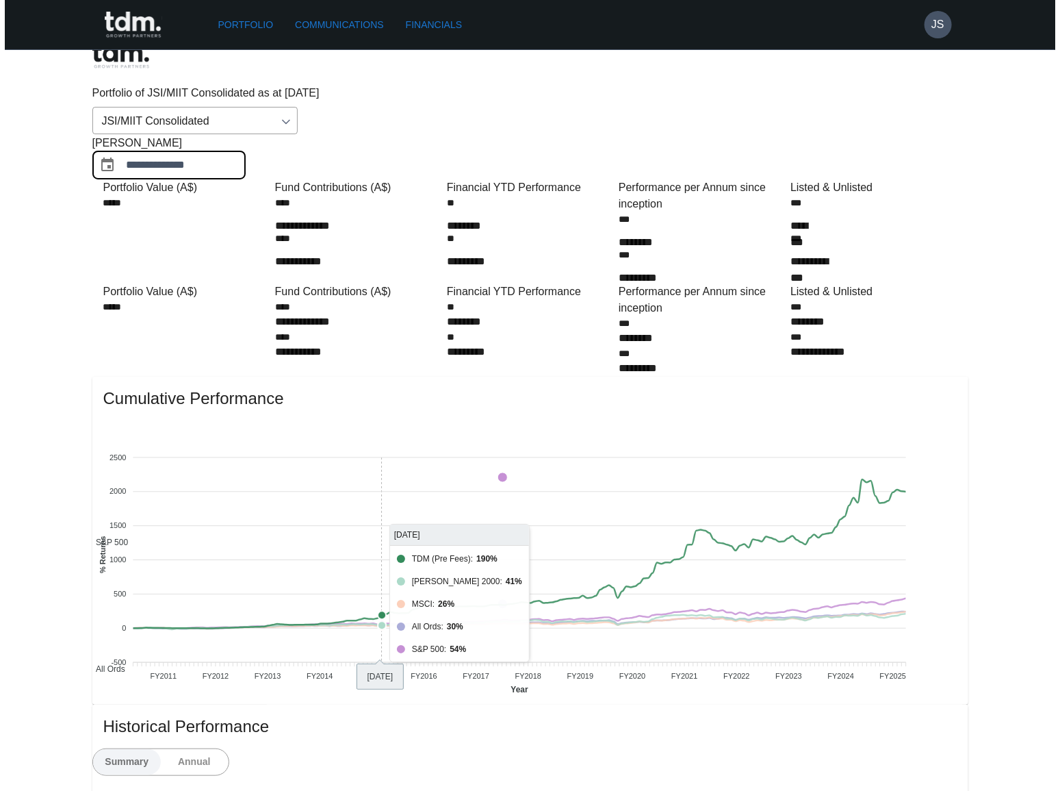
scroll to position [0, 0]
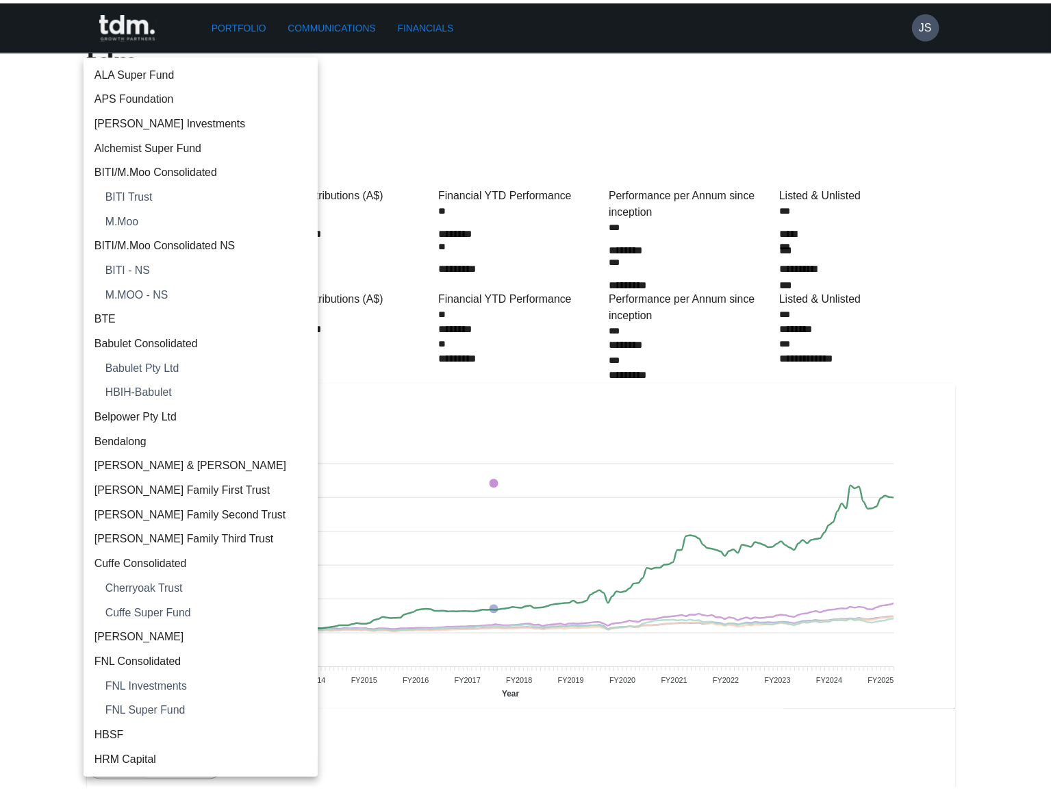
scroll to position [567, 0]
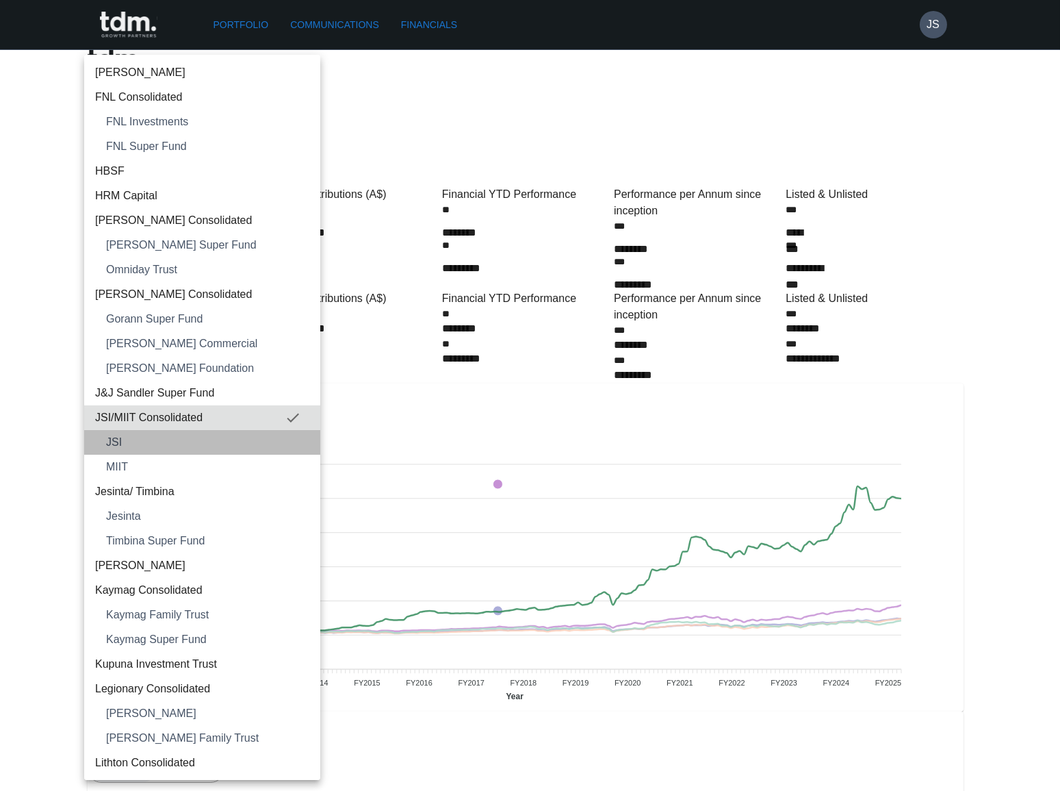
click at [242, 431] on li "JSI" at bounding box center [202, 442] width 236 height 25
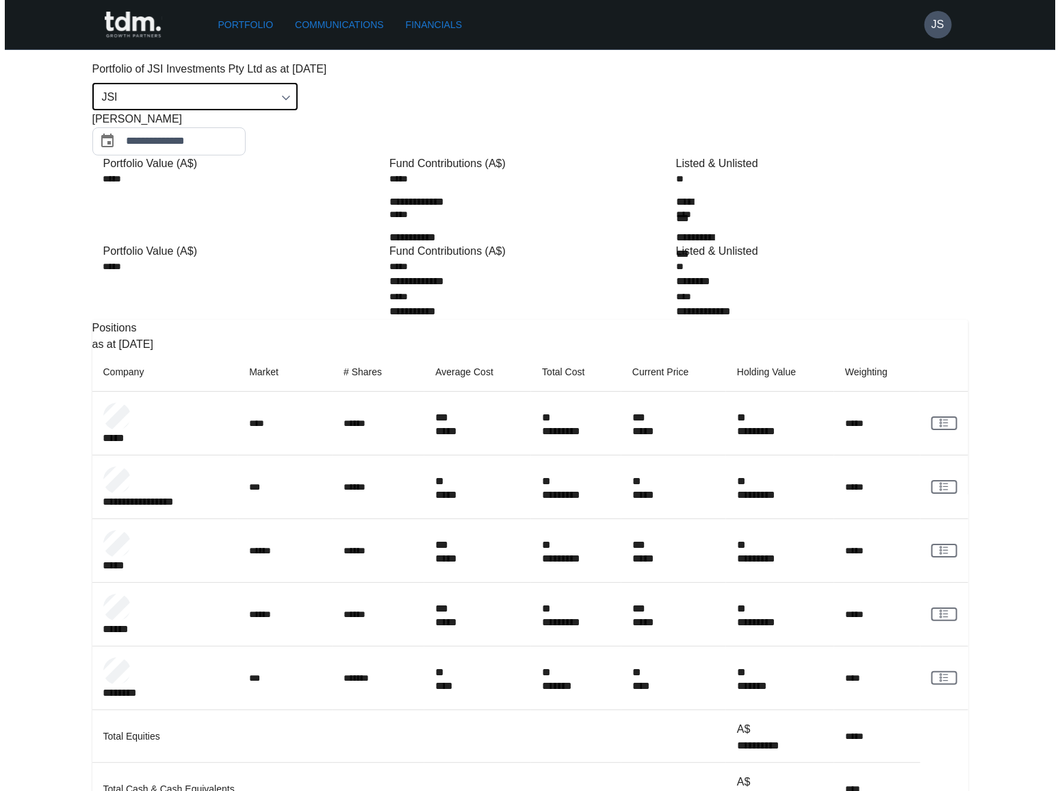
scroll to position [0, 0]
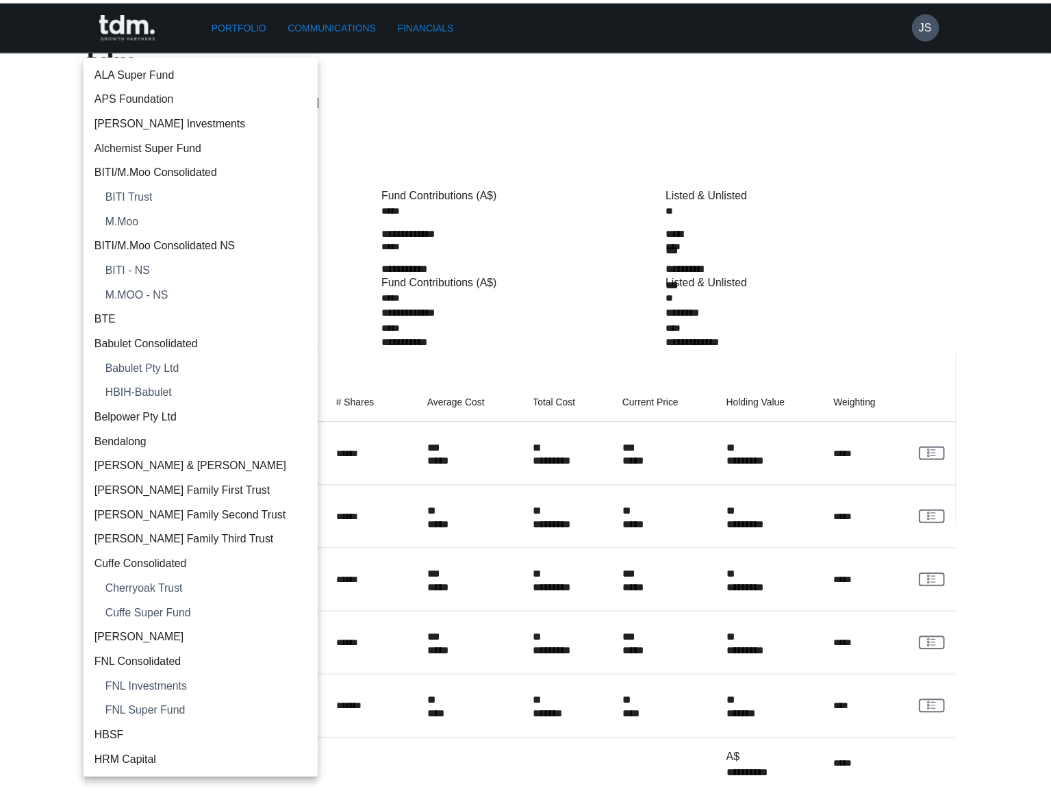
scroll to position [591, 0]
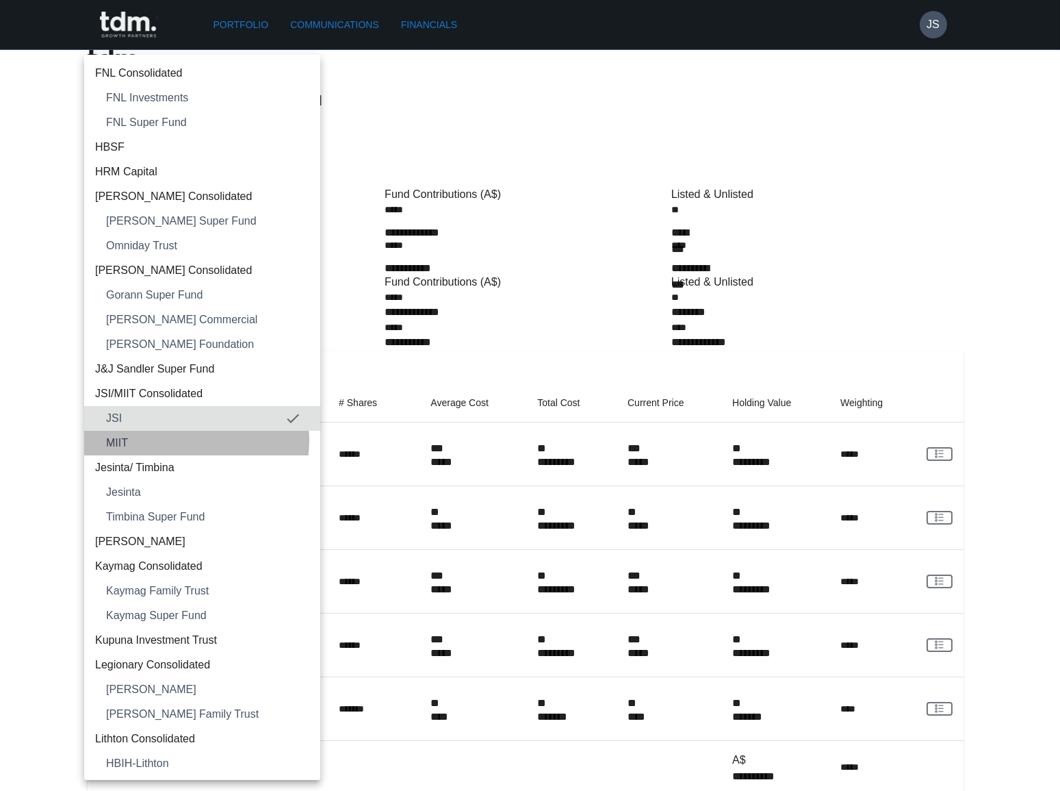
click at [185, 439] on span "MIIT" at bounding box center [207, 443] width 203 height 16
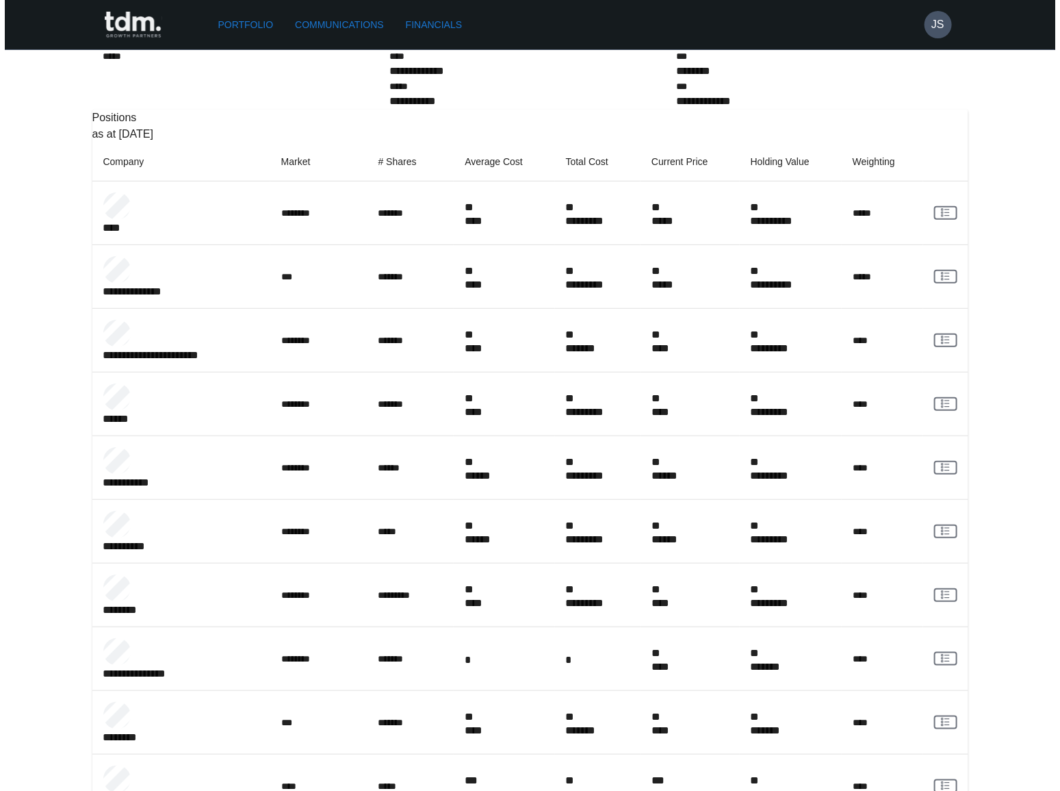
scroll to position [0, 0]
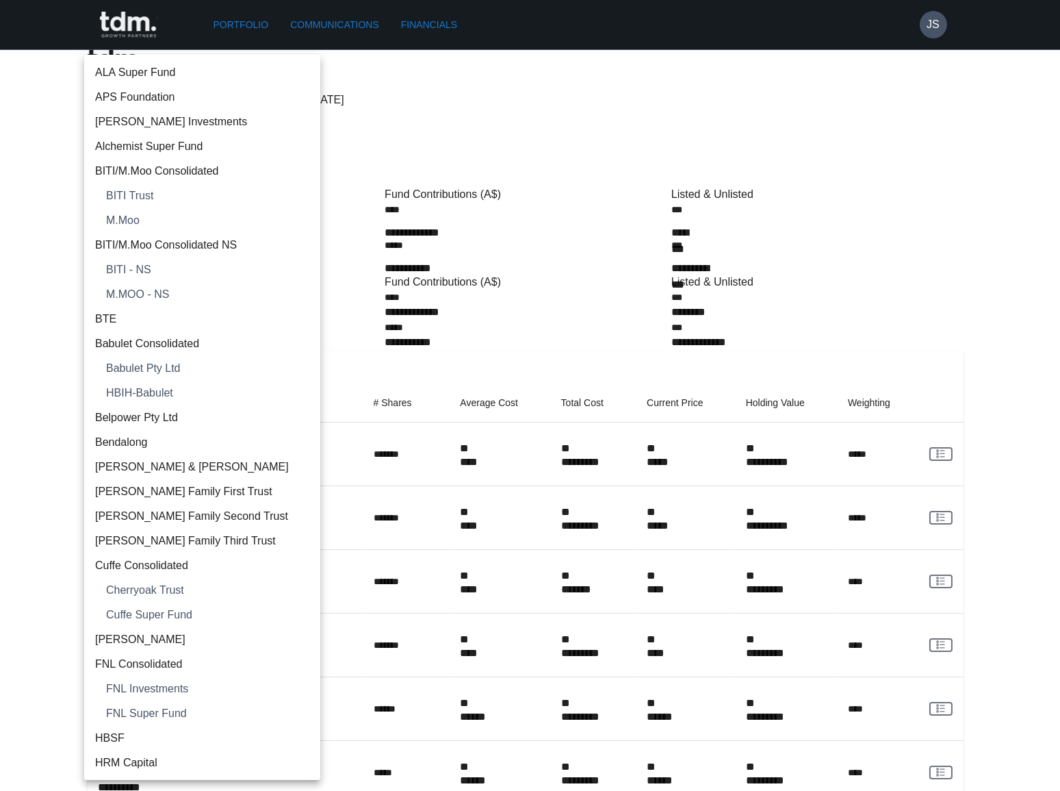
scroll to position [616, 0]
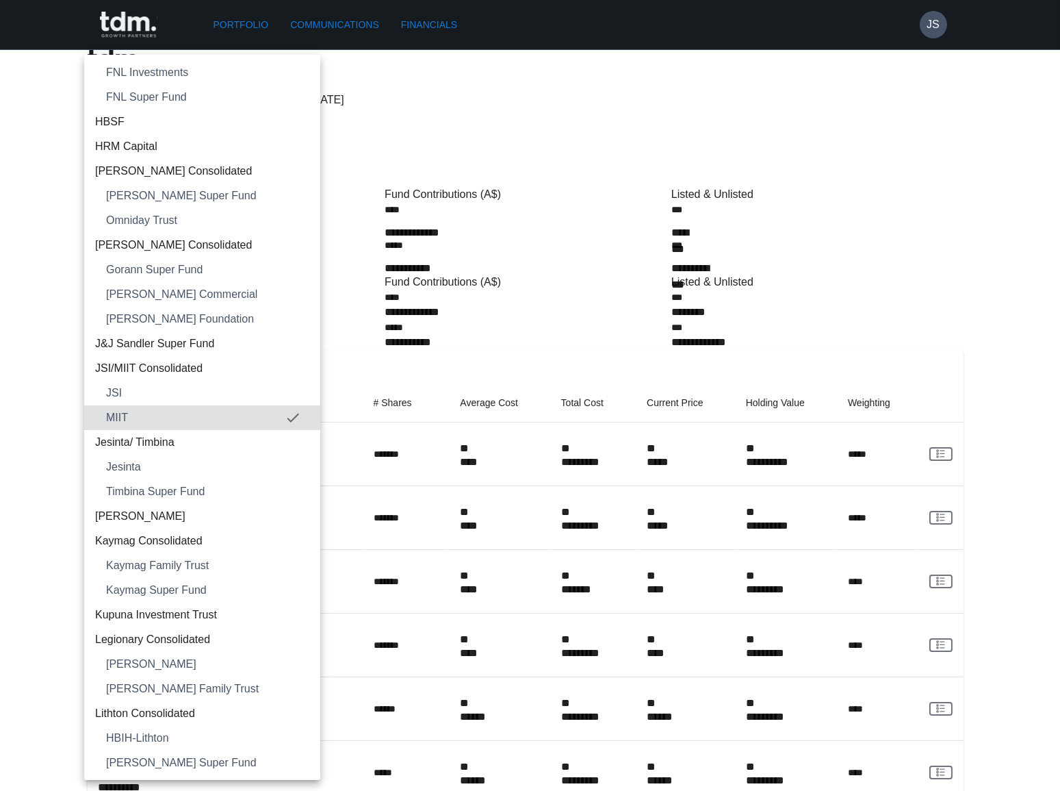
click at [185, 339] on span "J&J Sandler Super Fund" at bounding box center [202, 343] width 214 height 16
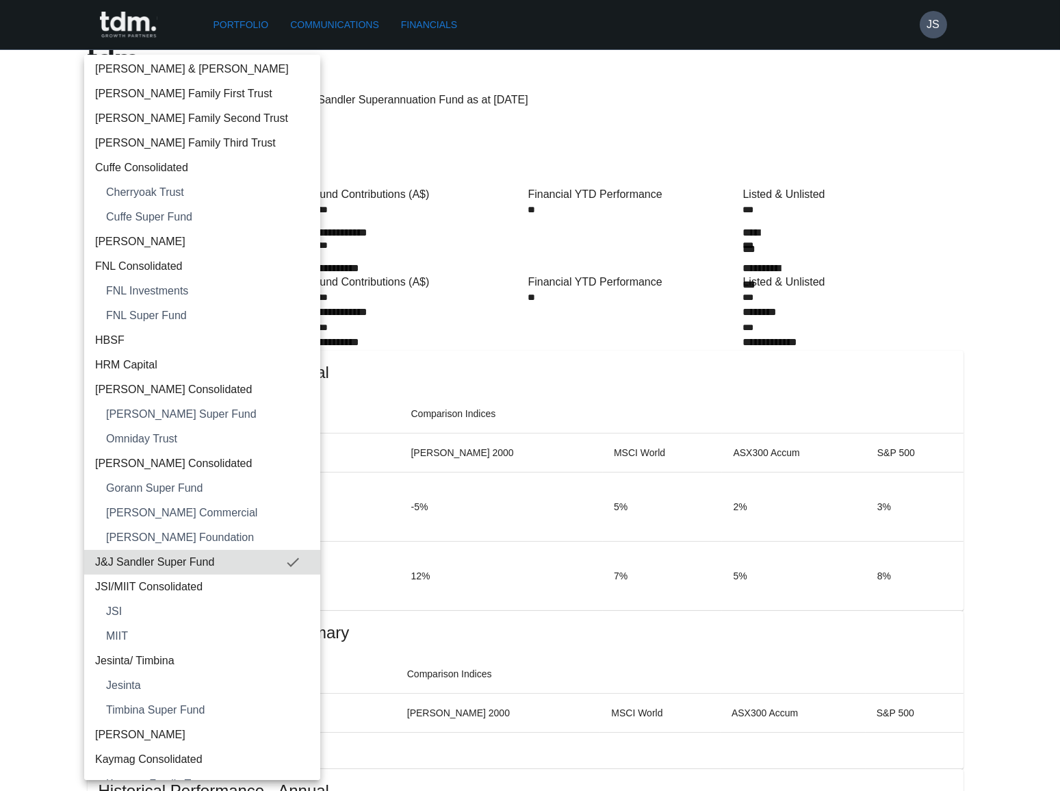
scroll to position [355, 0]
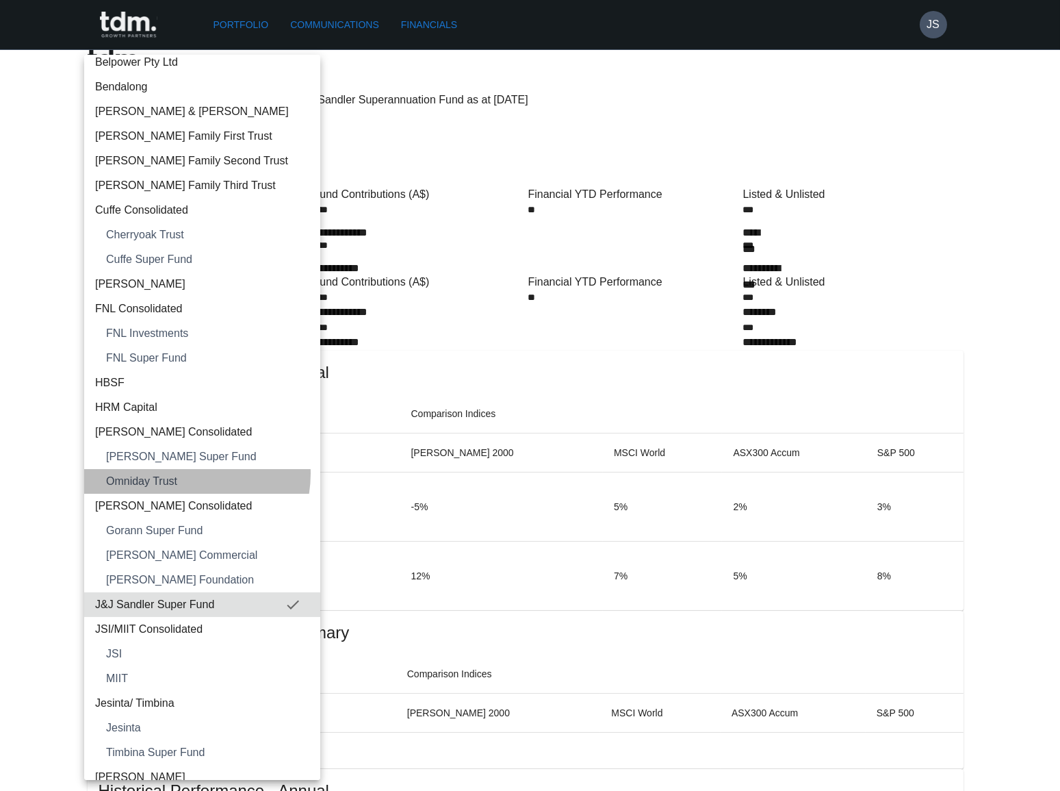
click at [179, 473] on span "Omniday Trust" at bounding box center [207, 481] width 203 height 16
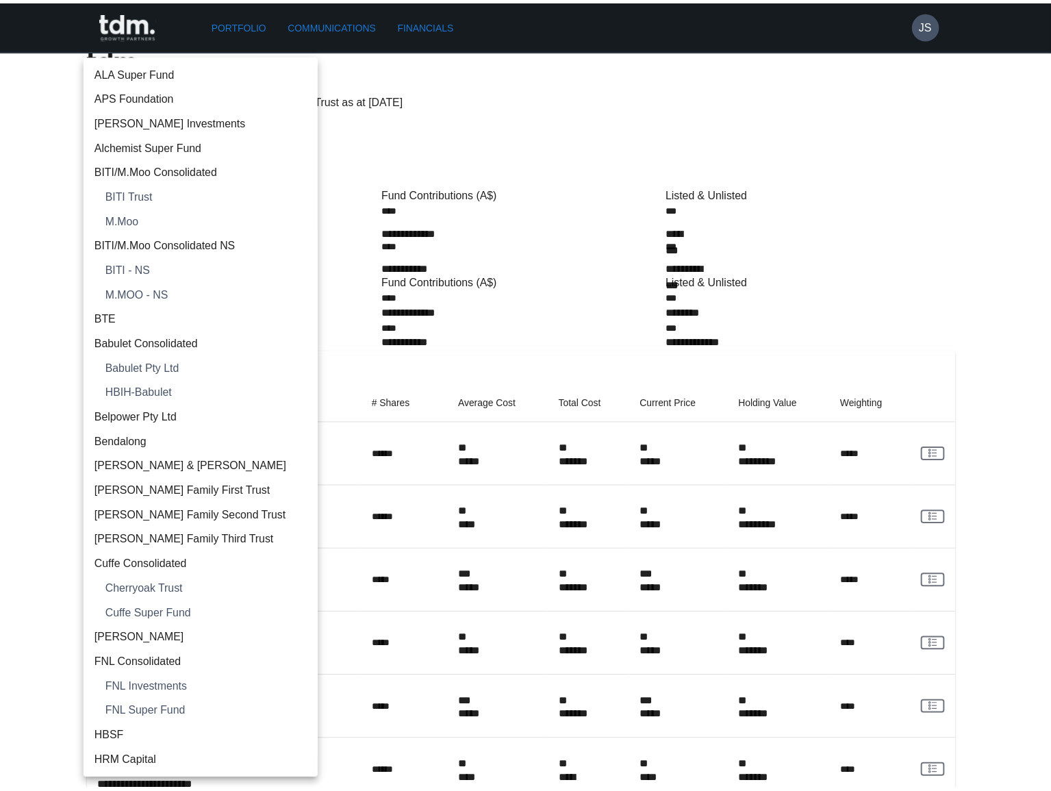
scroll to position [418, 0]
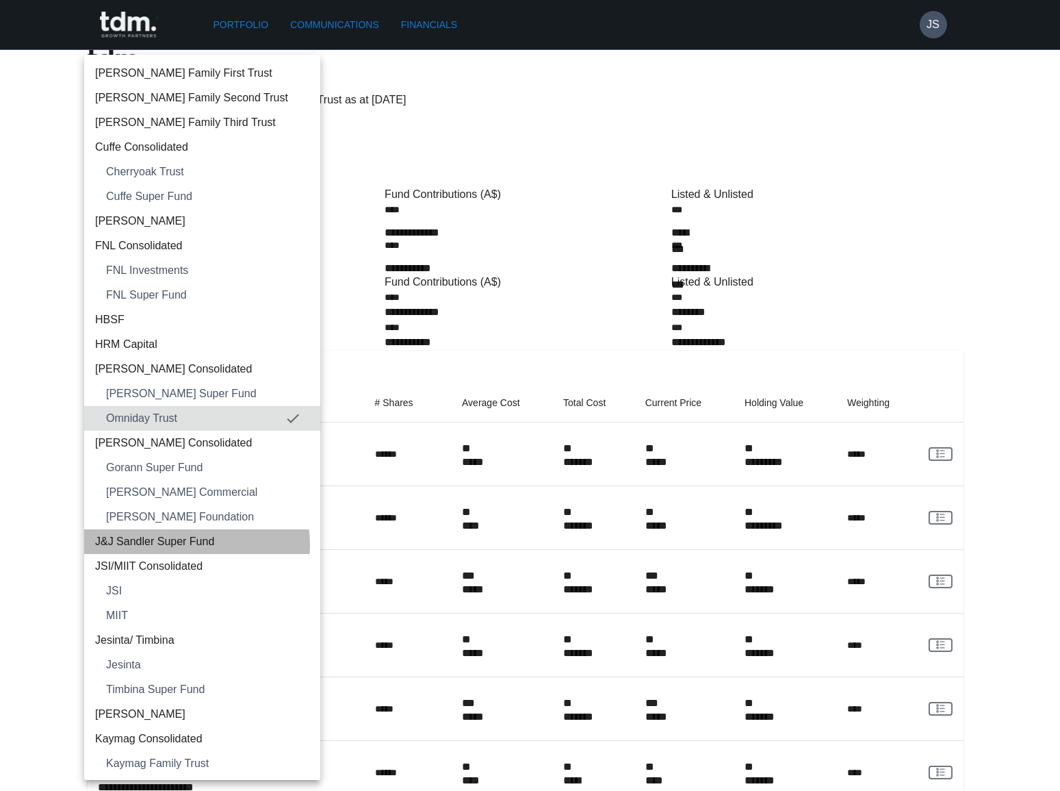
click at [193, 543] on span "J&J Sandler Super Fund" at bounding box center [202, 541] width 214 height 16
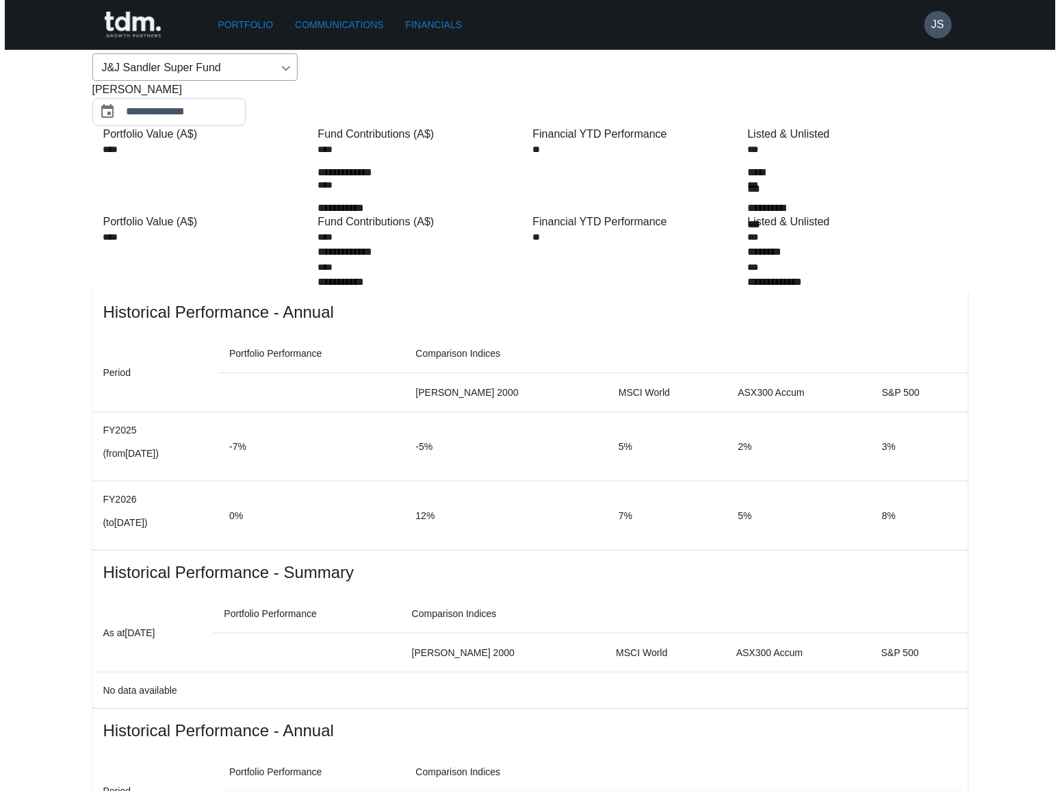
scroll to position [0, 0]
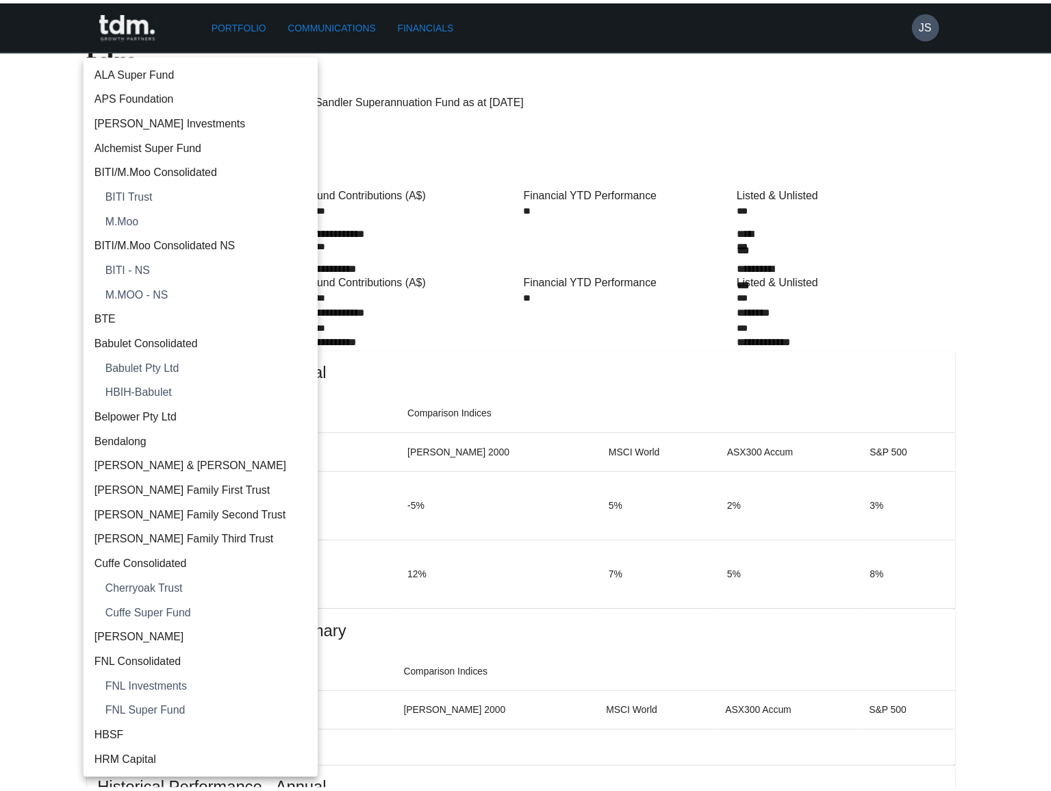
scroll to position [541, 0]
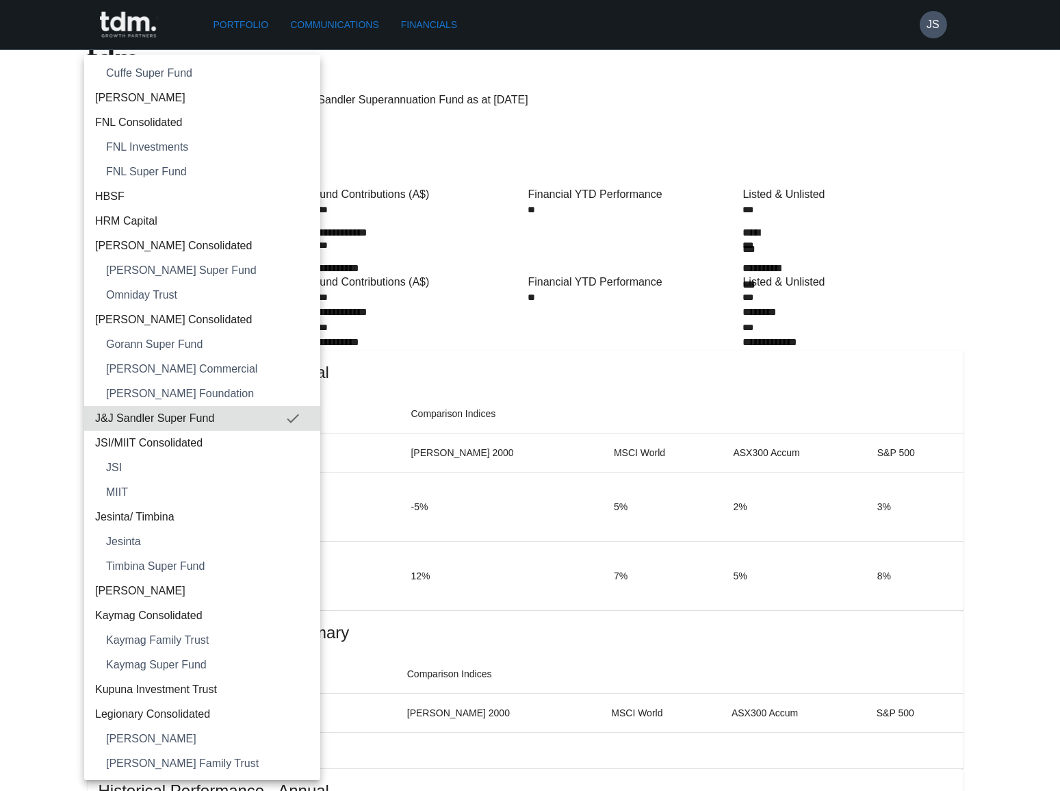
click at [128, 486] on span "MIIT" at bounding box center [207, 492] width 203 height 16
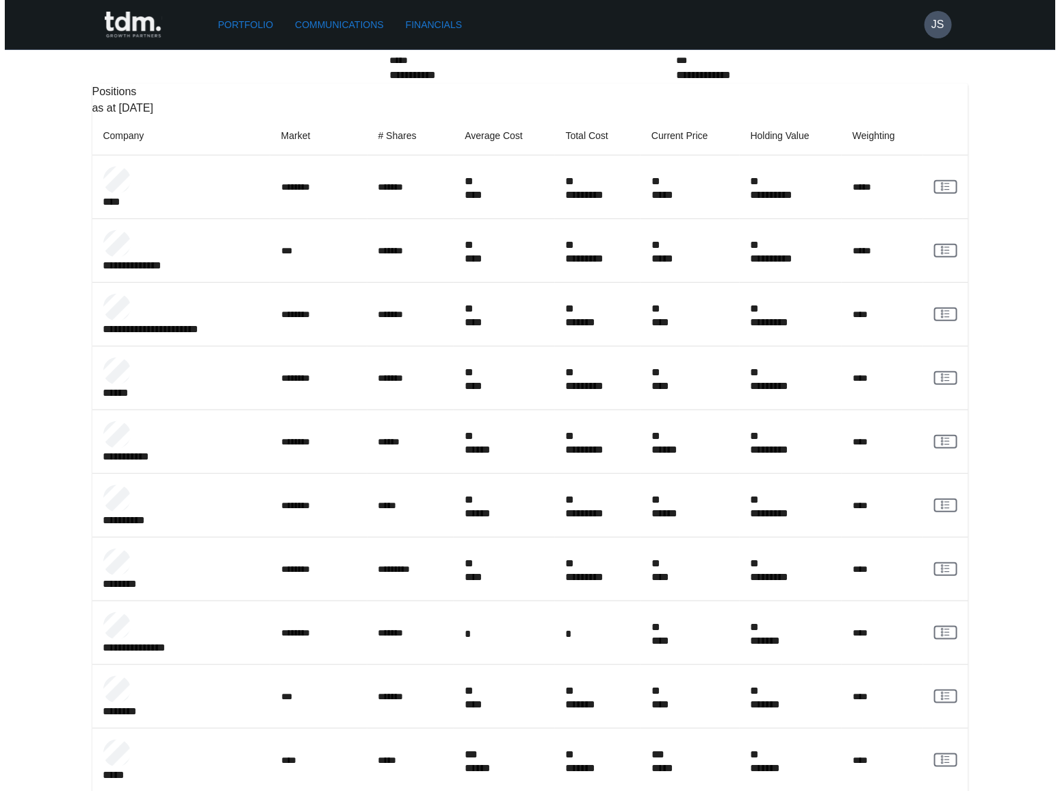
scroll to position [0, 0]
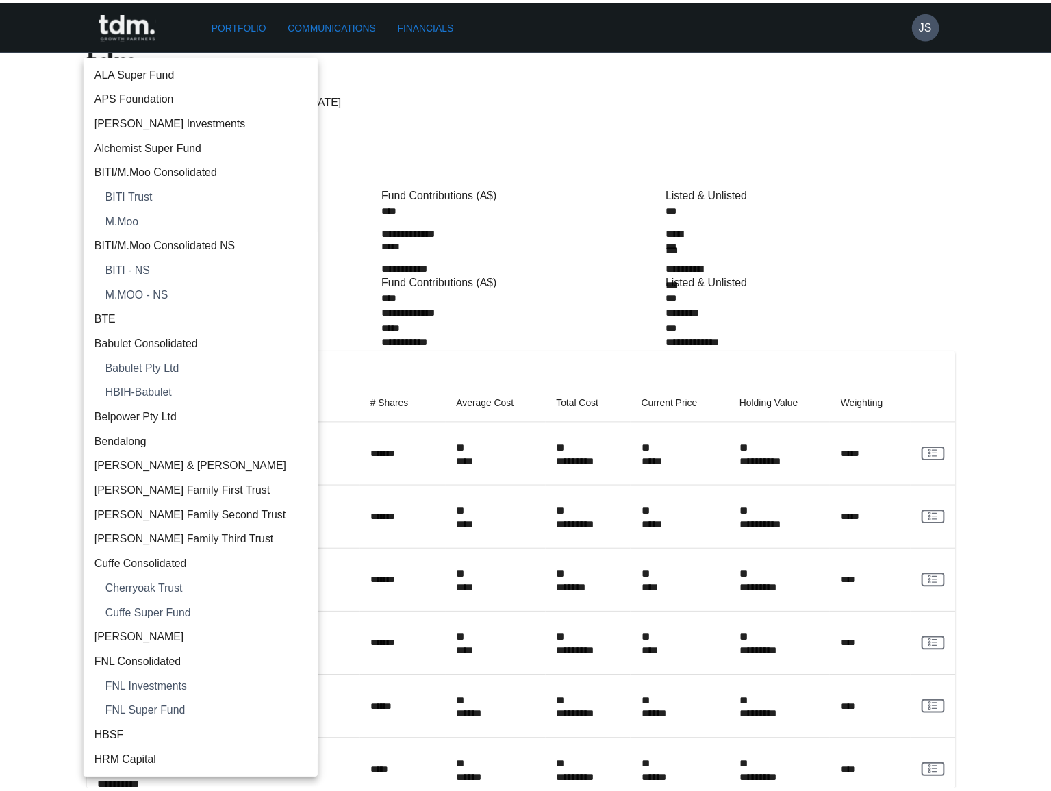
scroll to position [616, 0]
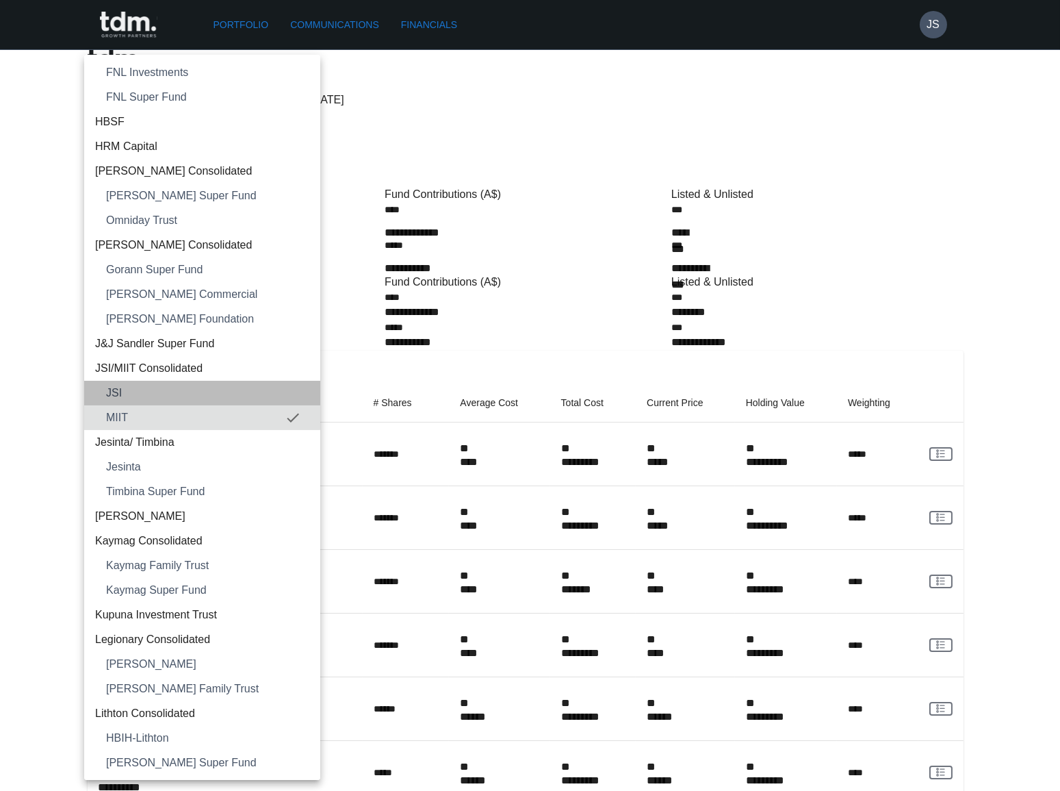
click at [231, 394] on span "JSI" at bounding box center [207, 393] width 203 height 16
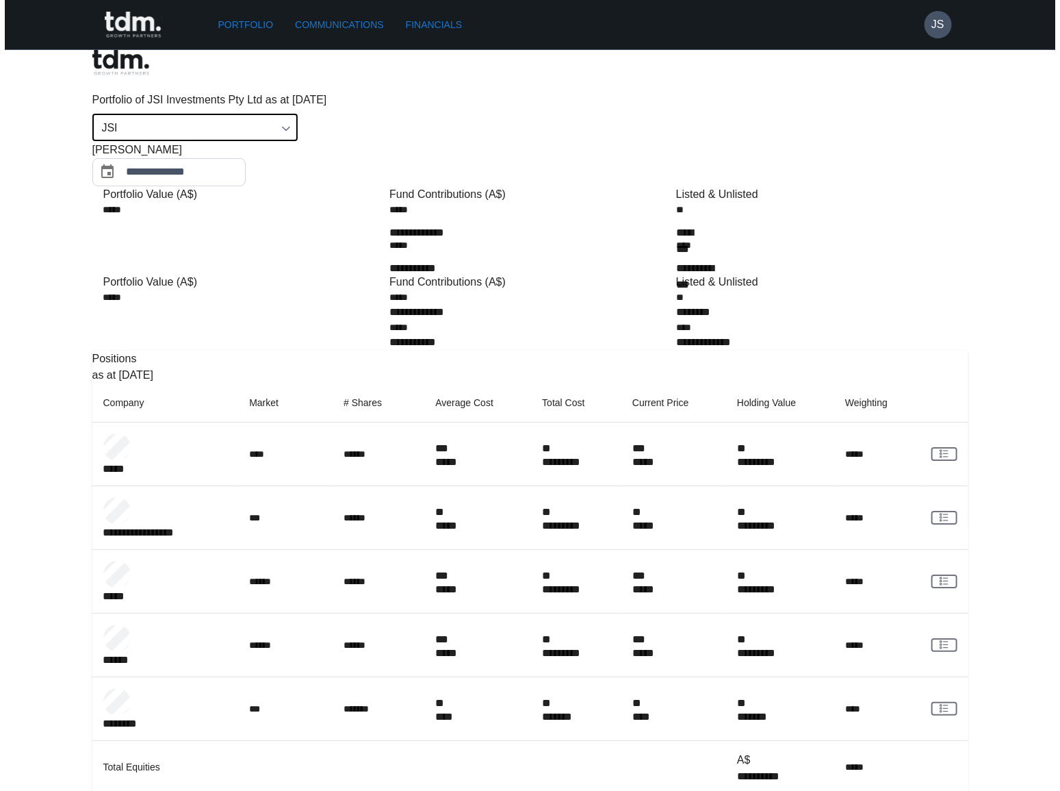
scroll to position [0, 0]
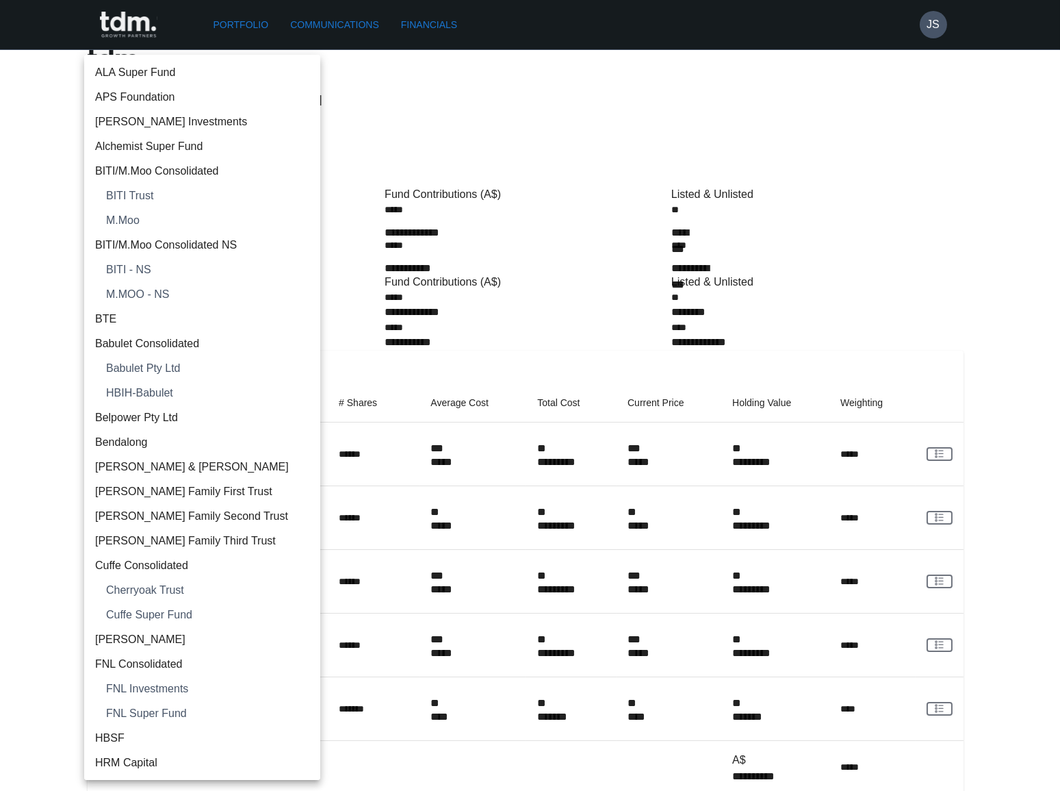
scroll to position [591, 0]
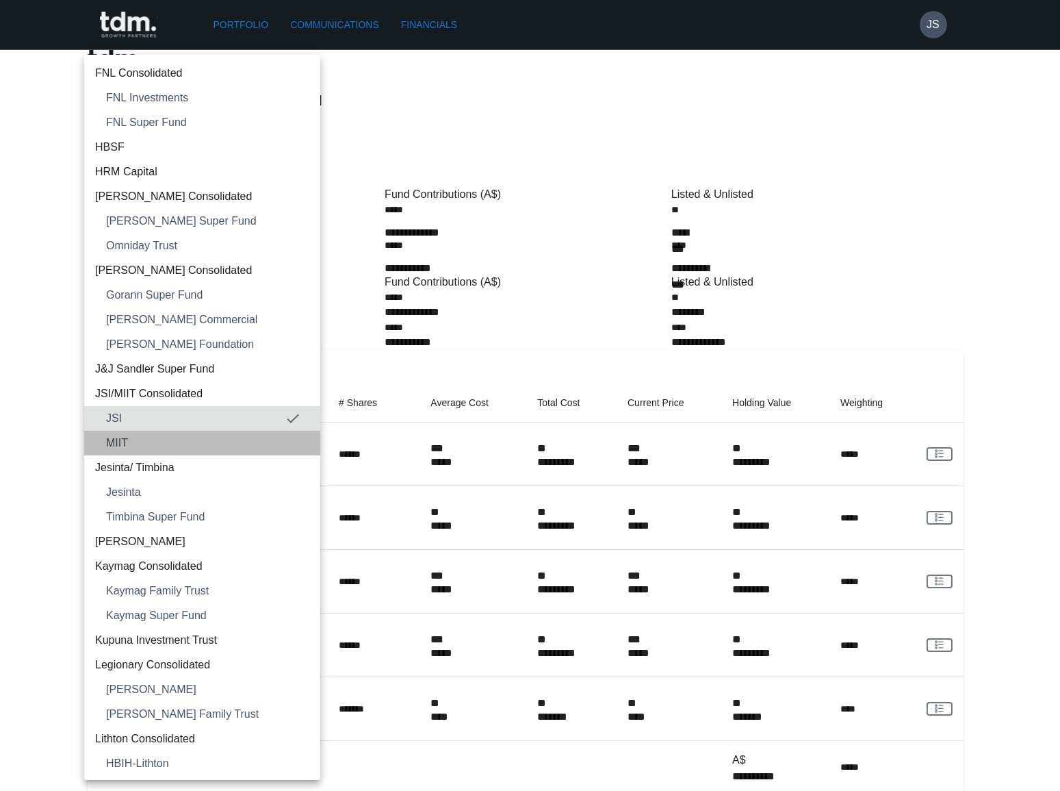
click at [233, 444] on span "MIIT" at bounding box center [207, 443] width 203 height 16
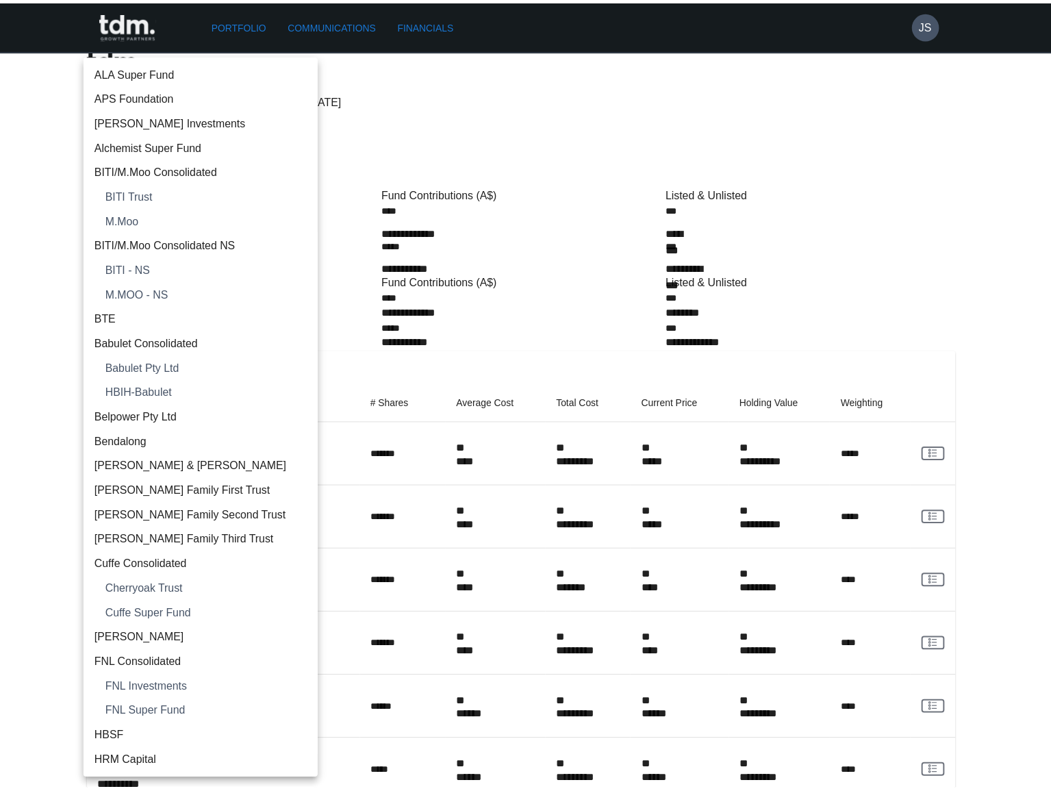
scroll to position [616, 0]
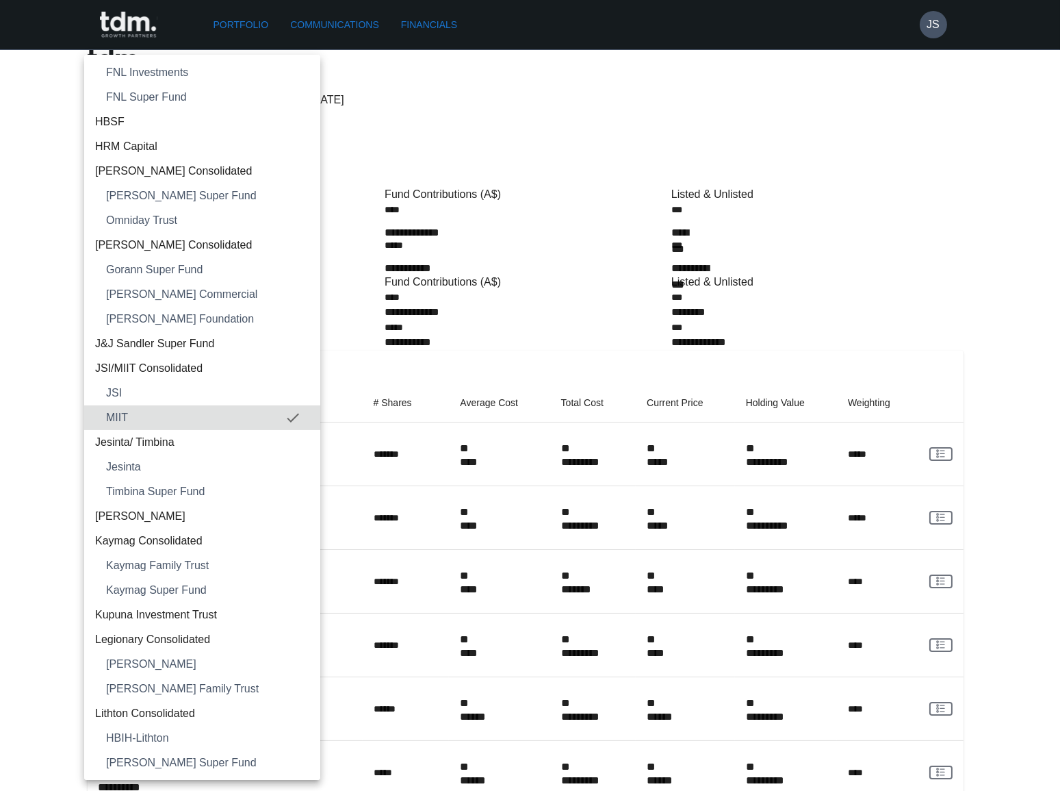
click at [210, 444] on span "Jesinta/ Timbina" at bounding box center [202, 442] width 214 height 16
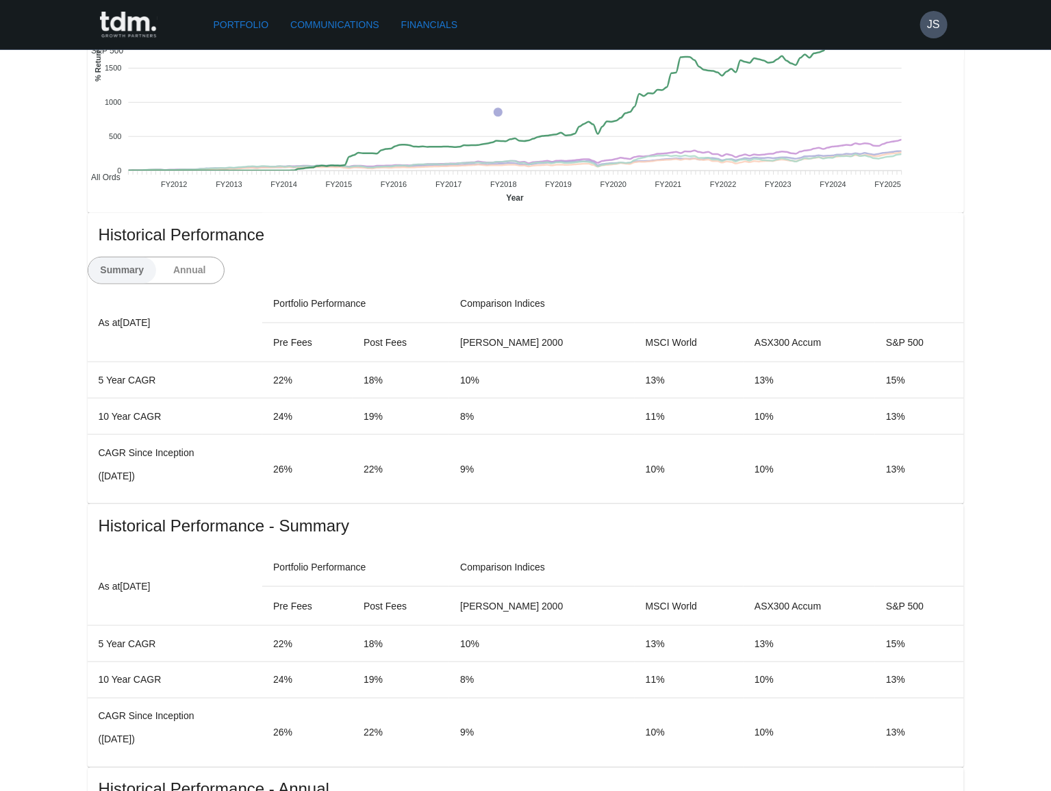
scroll to position [498, 0]
click at [224, 258] on button "Annual" at bounding box center [189, 271] width 68 height 26
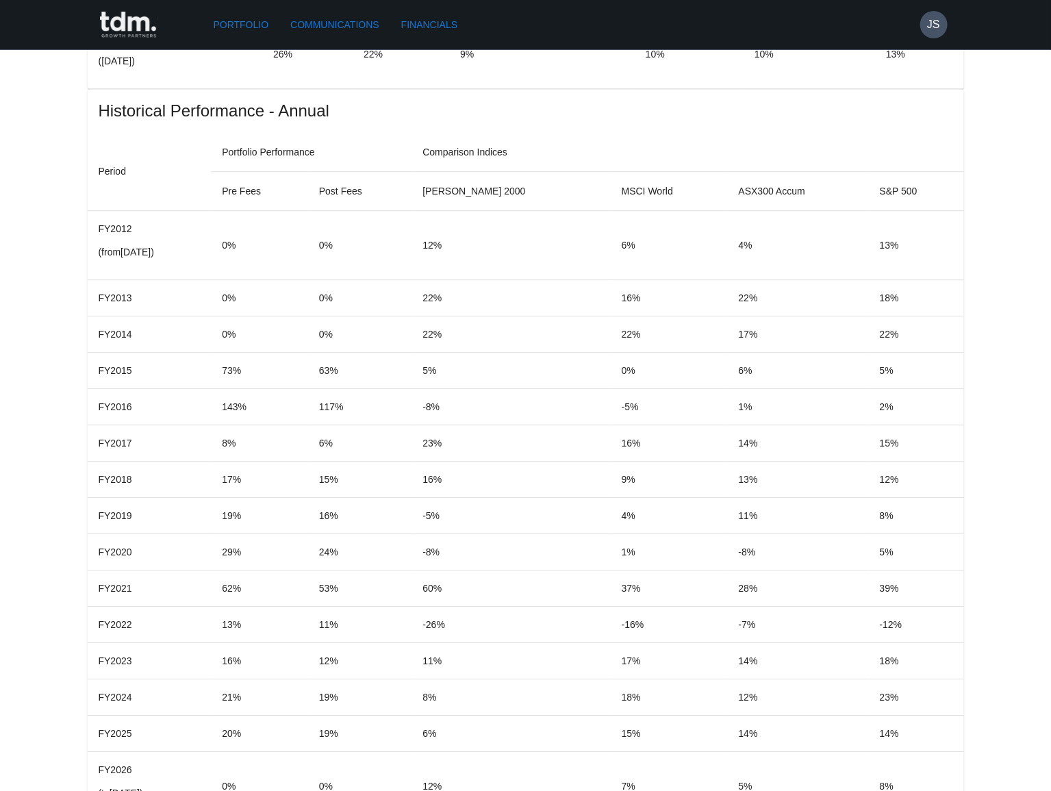
scroll to position [1646, 0]
copy p "**********"
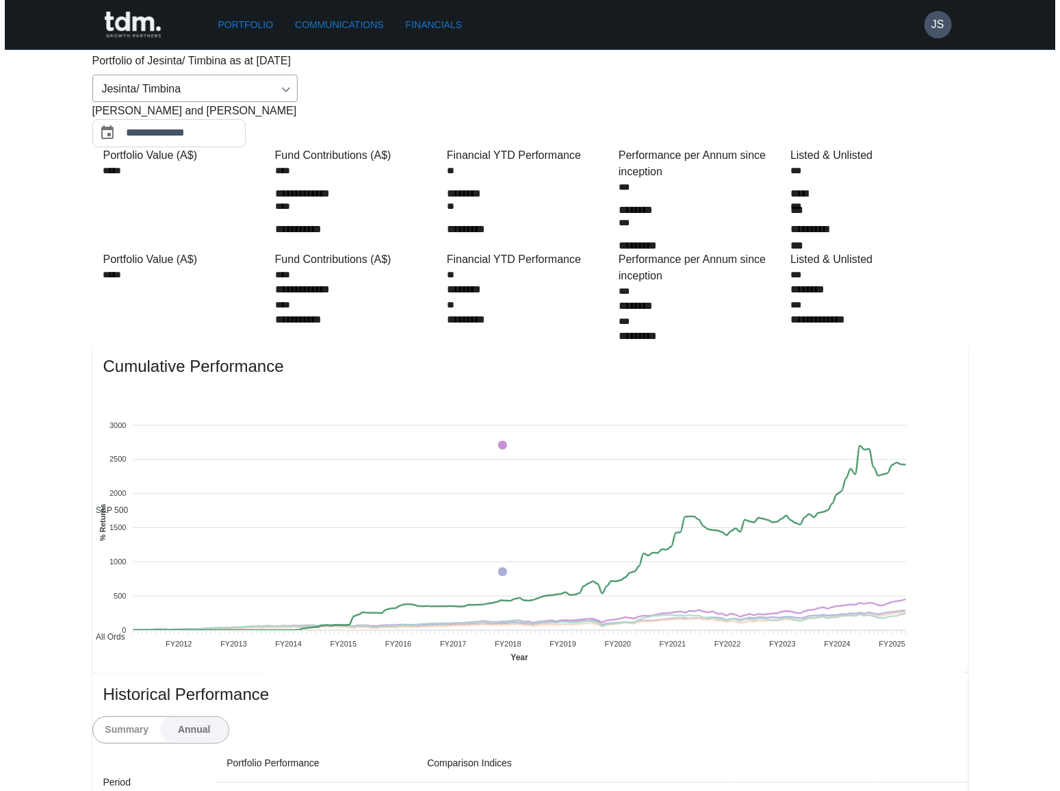
scroll to position [0, 0]
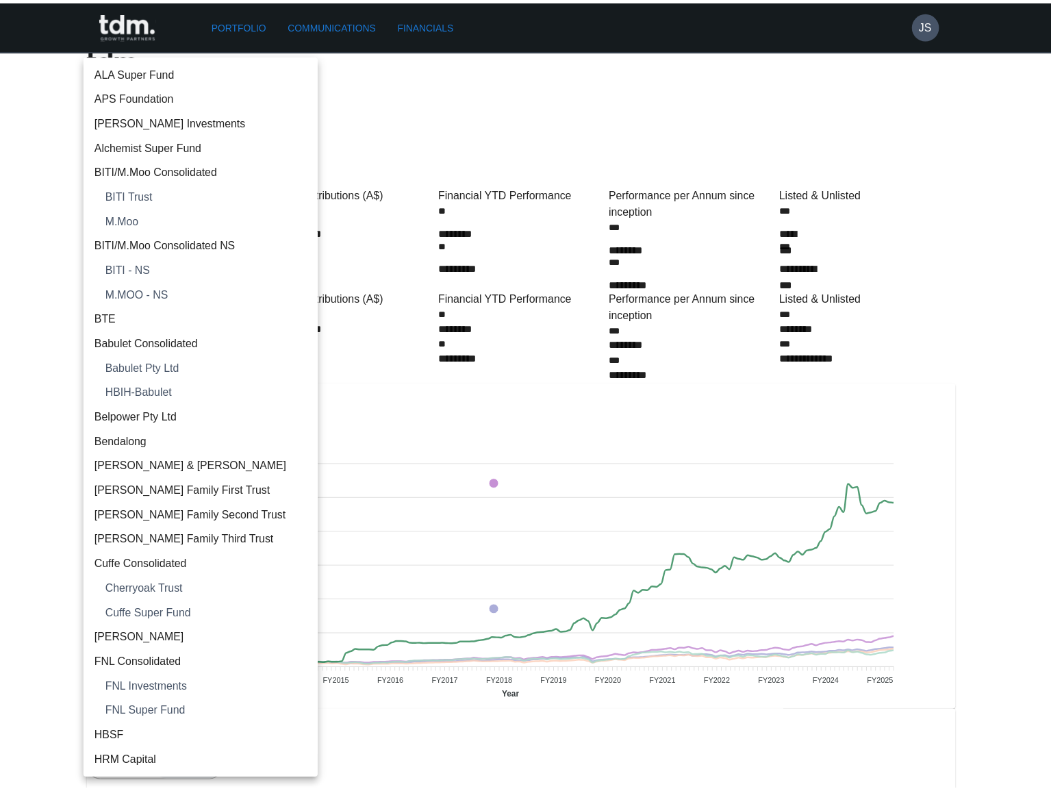
scroll to position [641, 0]
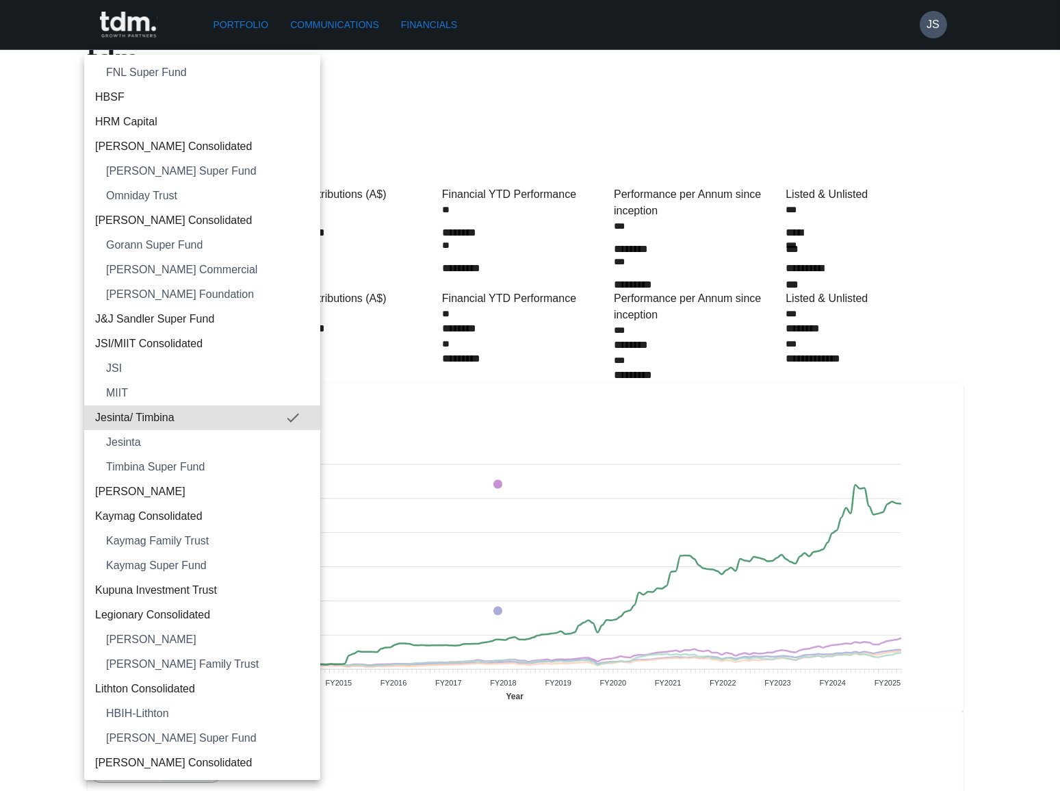
click at [219, 439] on span "Jesinta" at bounding box center [207, 442] width 203 height 16
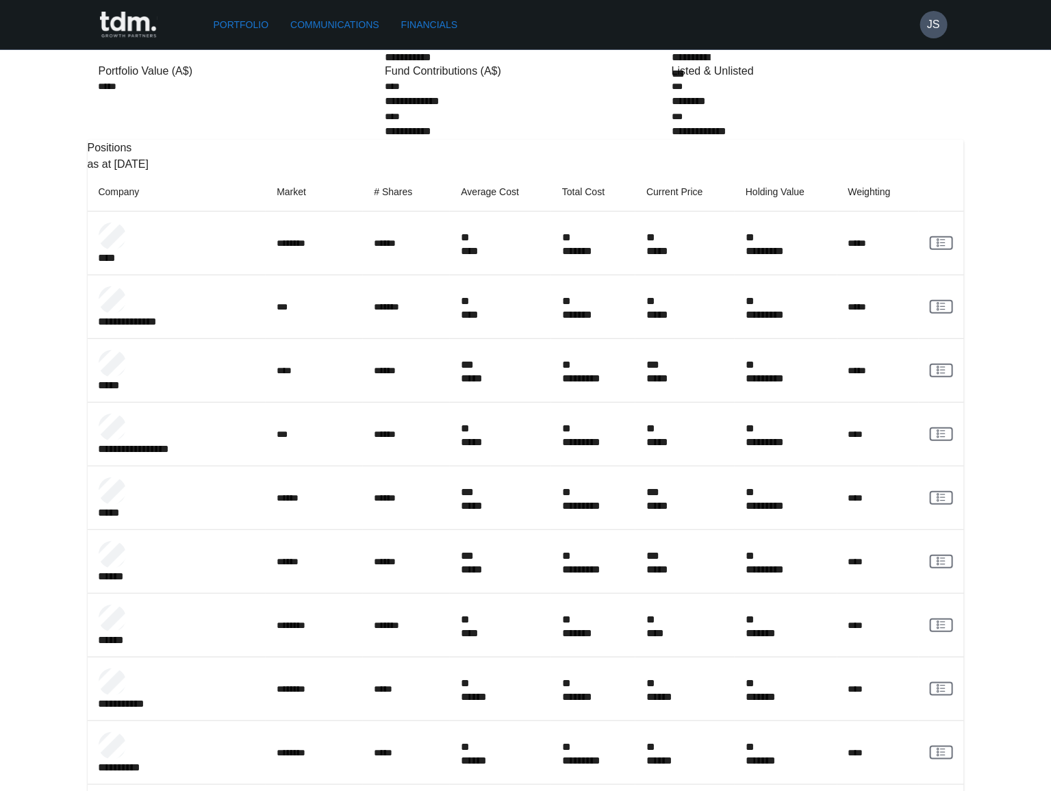
scroll to position [415, 0]
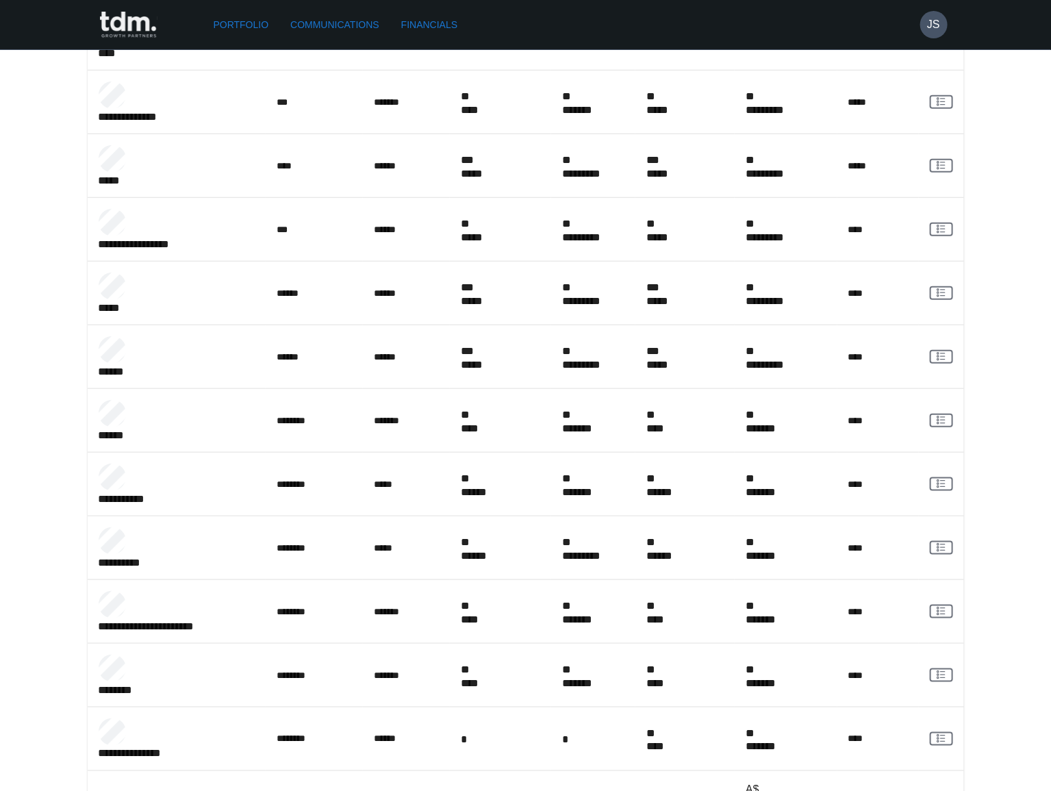
copy p "**********"
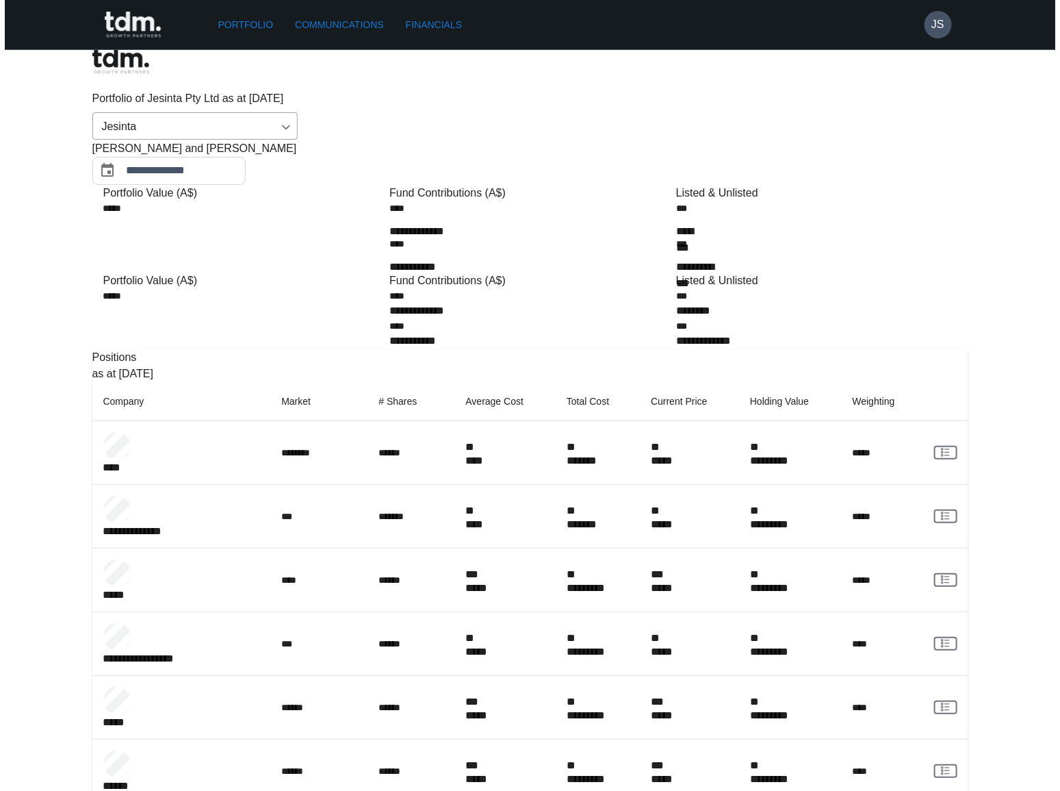
scroll to position [0, 0]
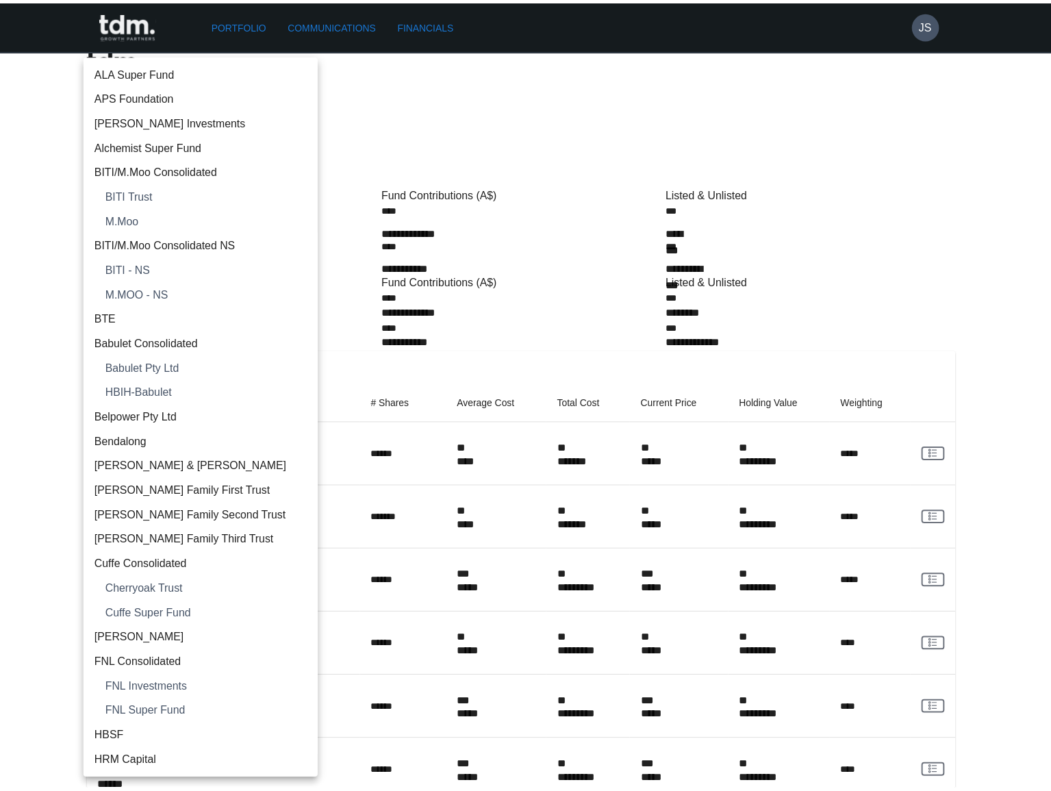
scroll to position [665, 0]
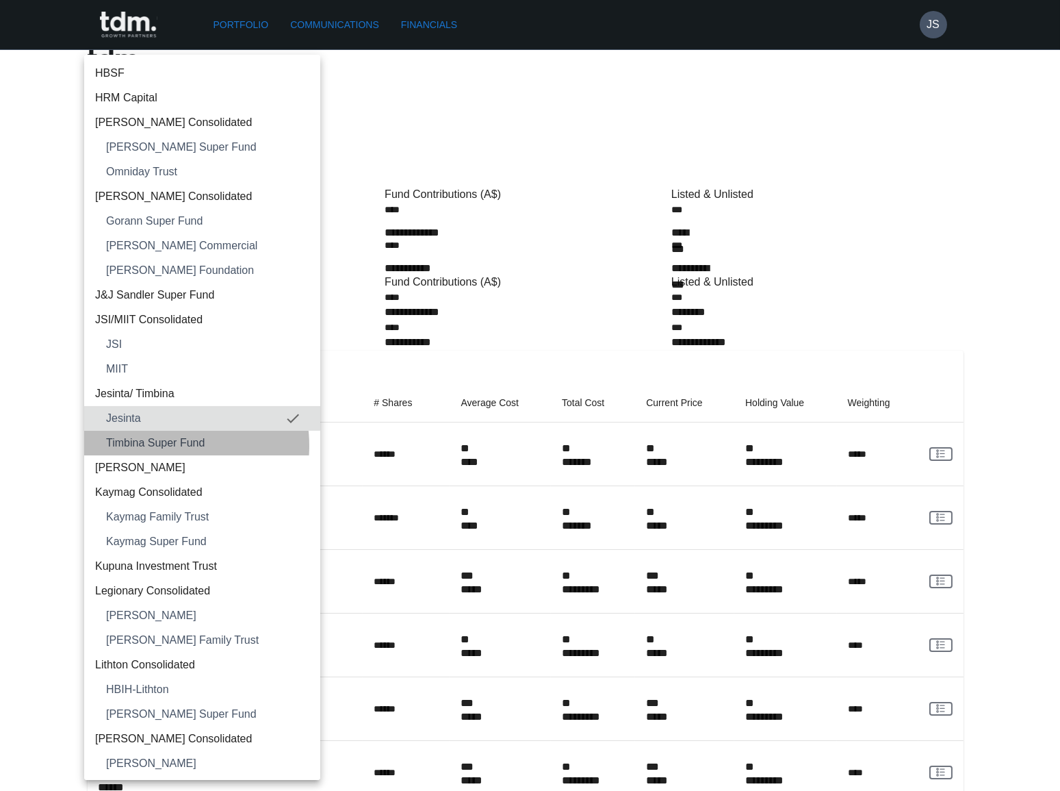
drag, startPoint x: 164, startPoint y: 444, endPoint x: 565, endPoint y: 500, distance: 405.6
click at [165, 444] on span "Timbina Super Fund" at bounding box center [207, 443] width 203 height 16
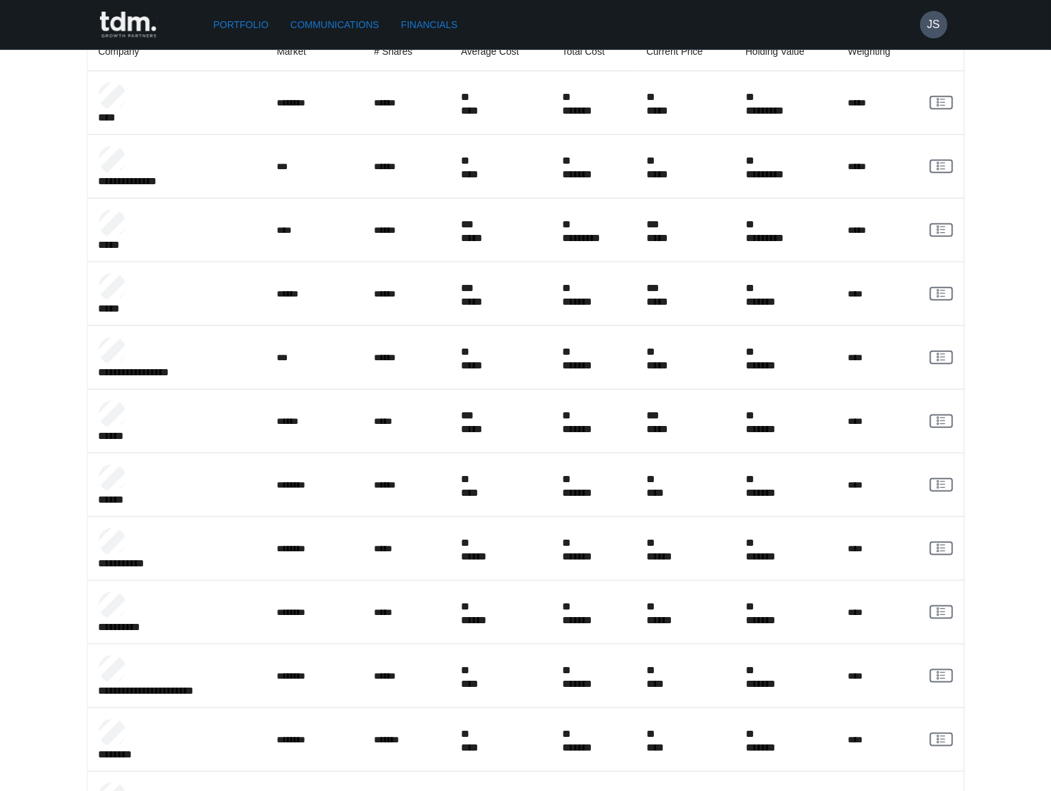
scroll to position [415, 0]
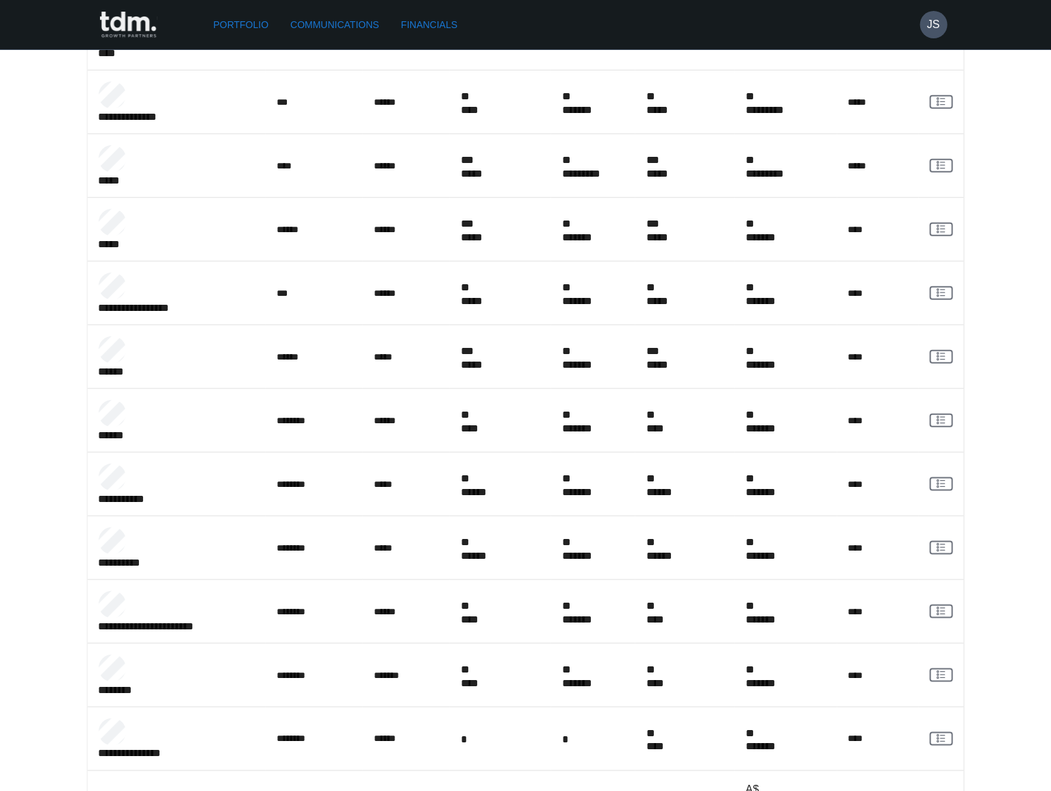
copy p "*********"
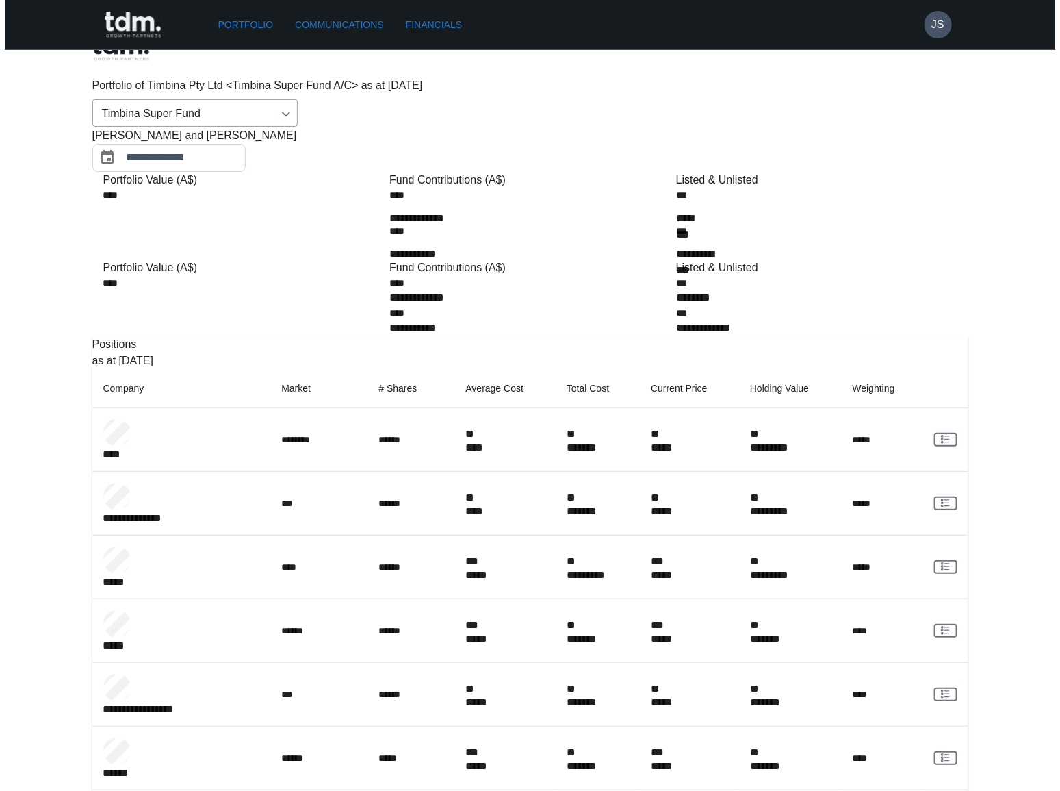
scroll to position [0, 0]
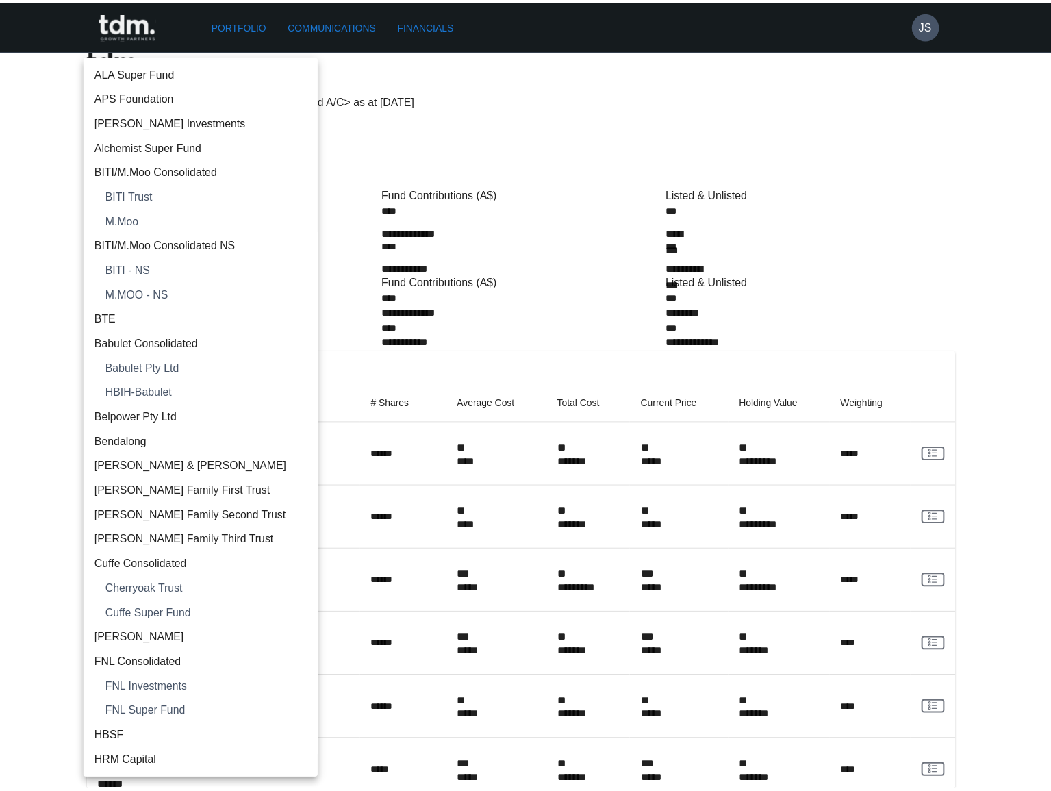
scroll to position [690, 0]
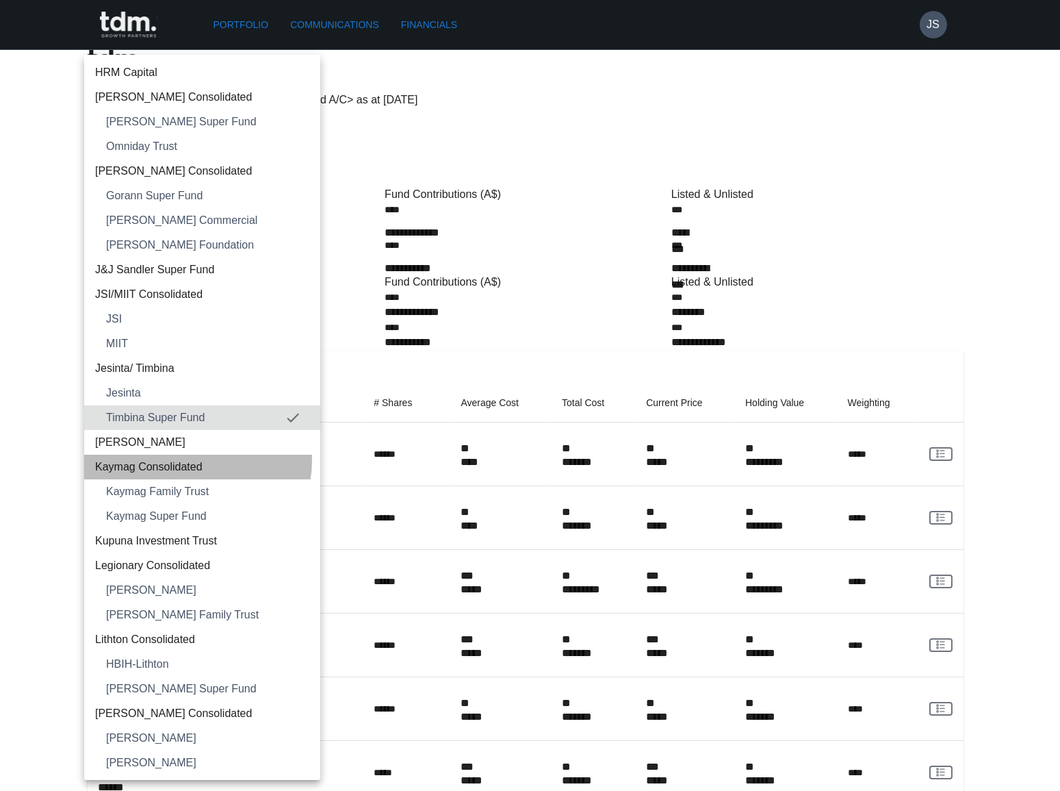
click at [197, 461] on span "Kaymag Consolidated" at bounding box center [202, 467] width 214 height 16
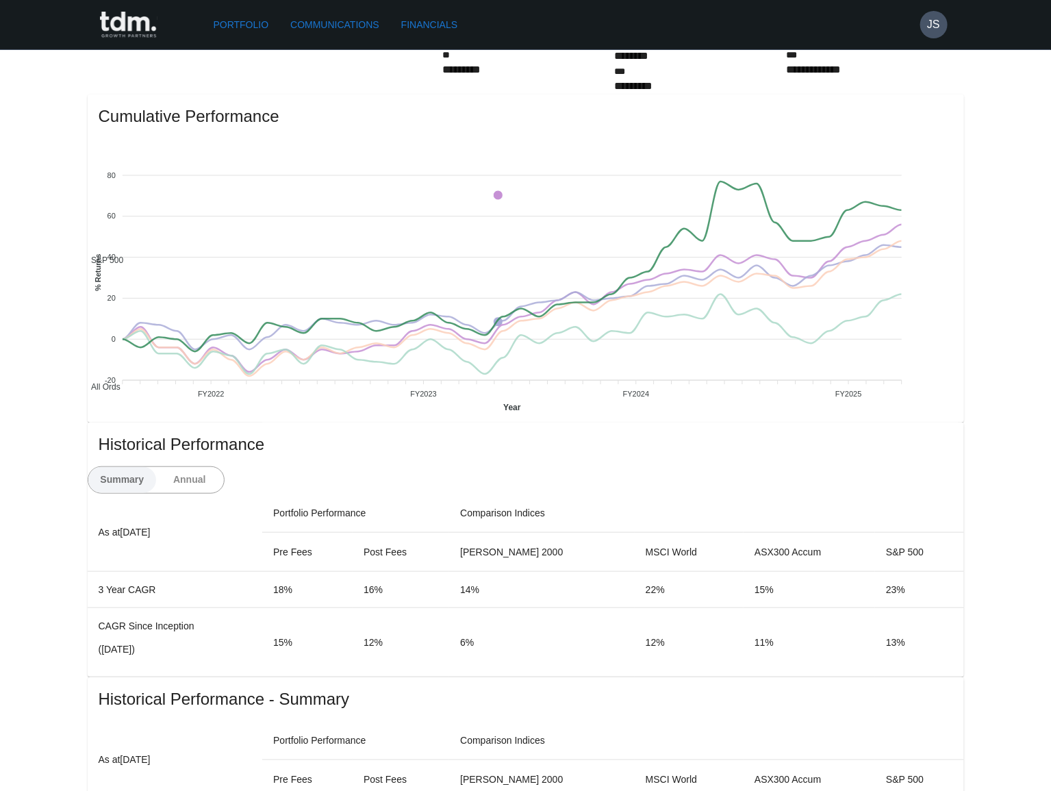
scroll to position [311, 0]
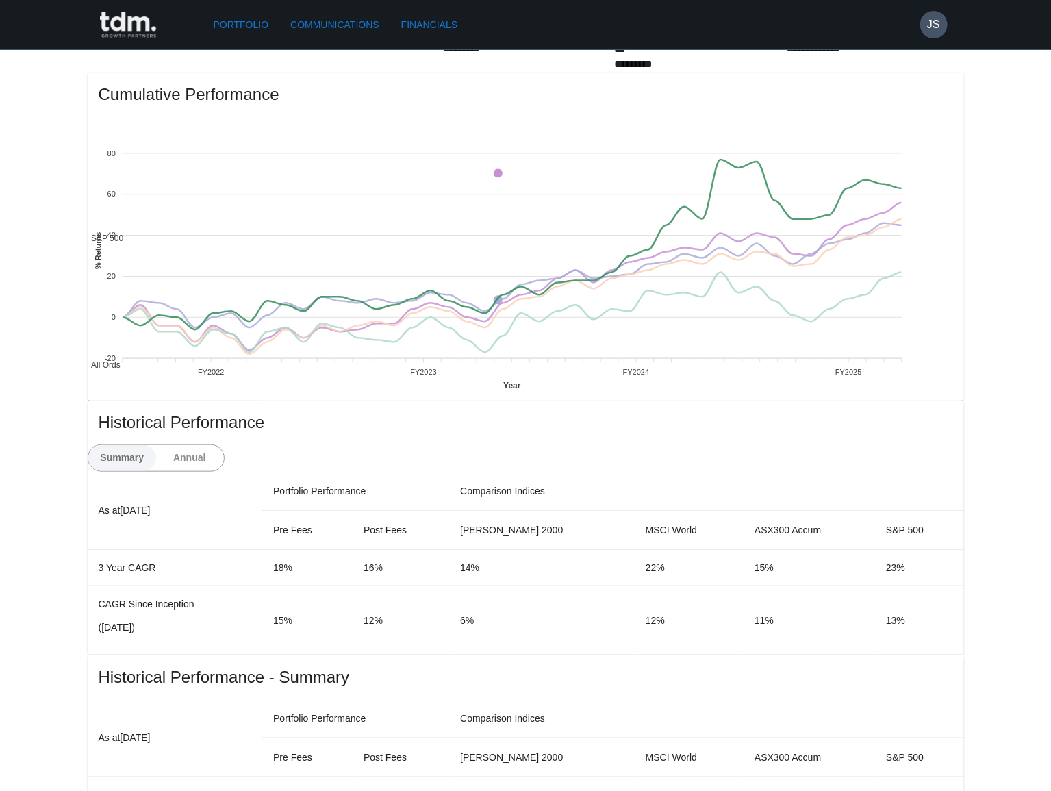
drag, startPoint x: 919, startPoint y: 387, endPoint x: 898, endPoint y: 394, distance: 21.4
click at [224, 445] on button "Annual" at bounding box center [189, 458] width 68 height 26
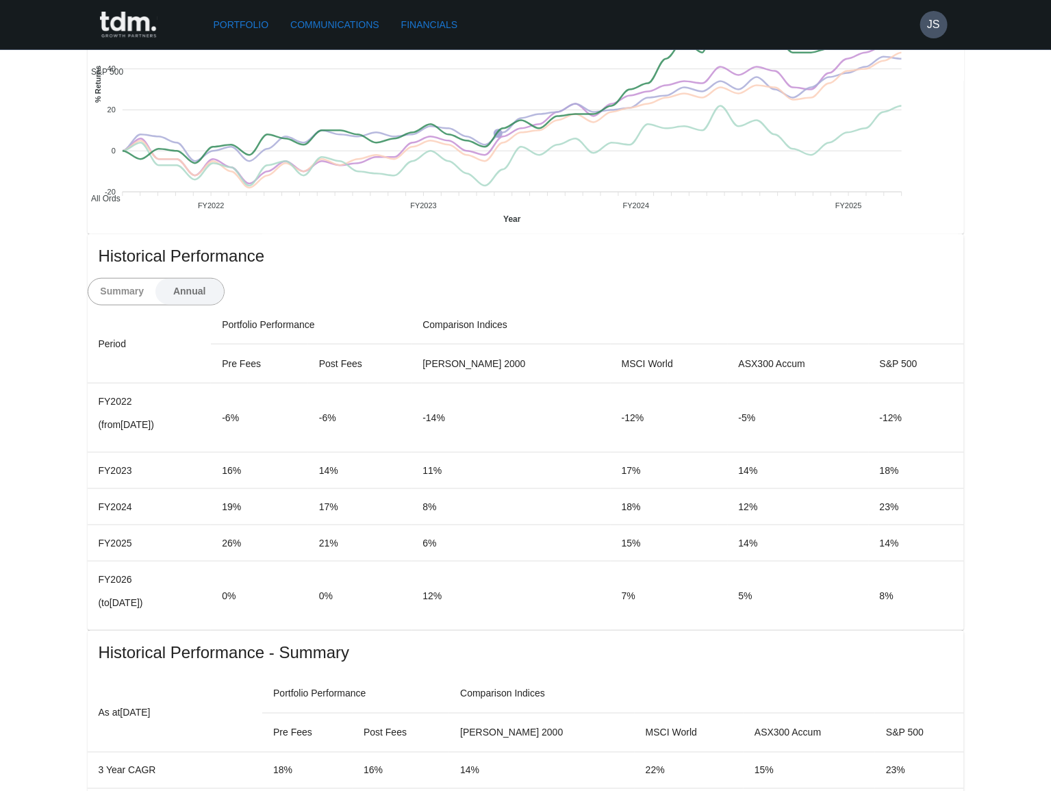
scroll to position [498, 0]
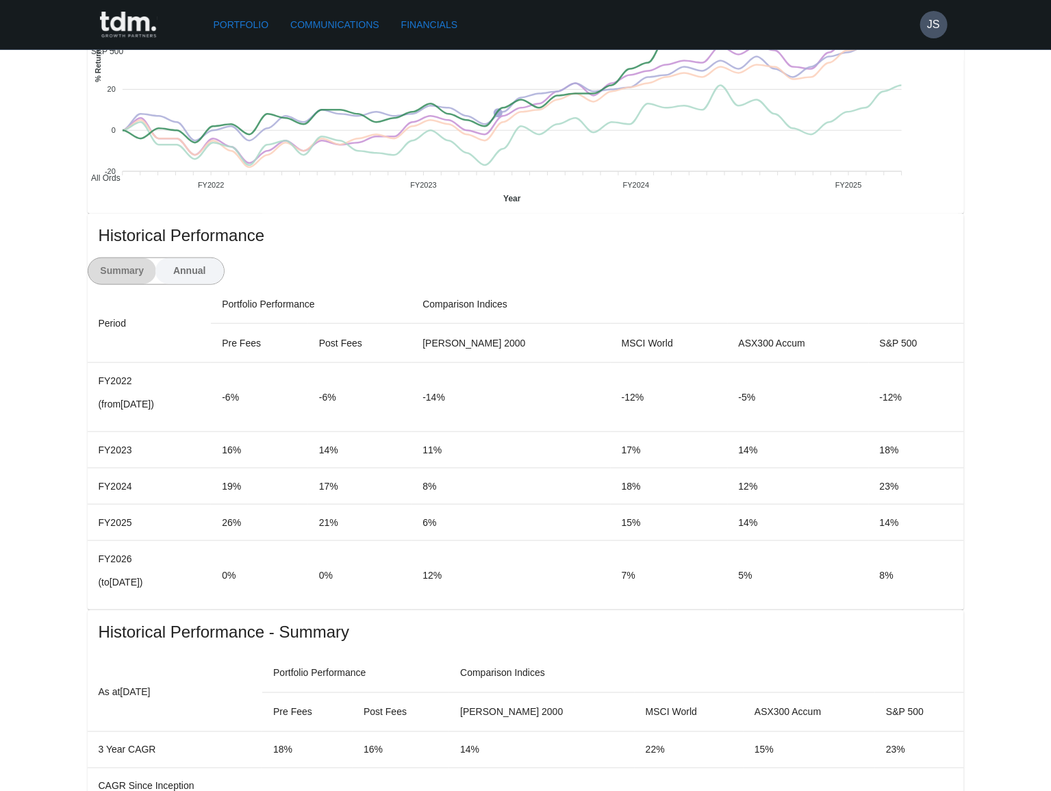
click at [157, 258] on button "Summary" at bounding box center [122, 271] width 68 height 26
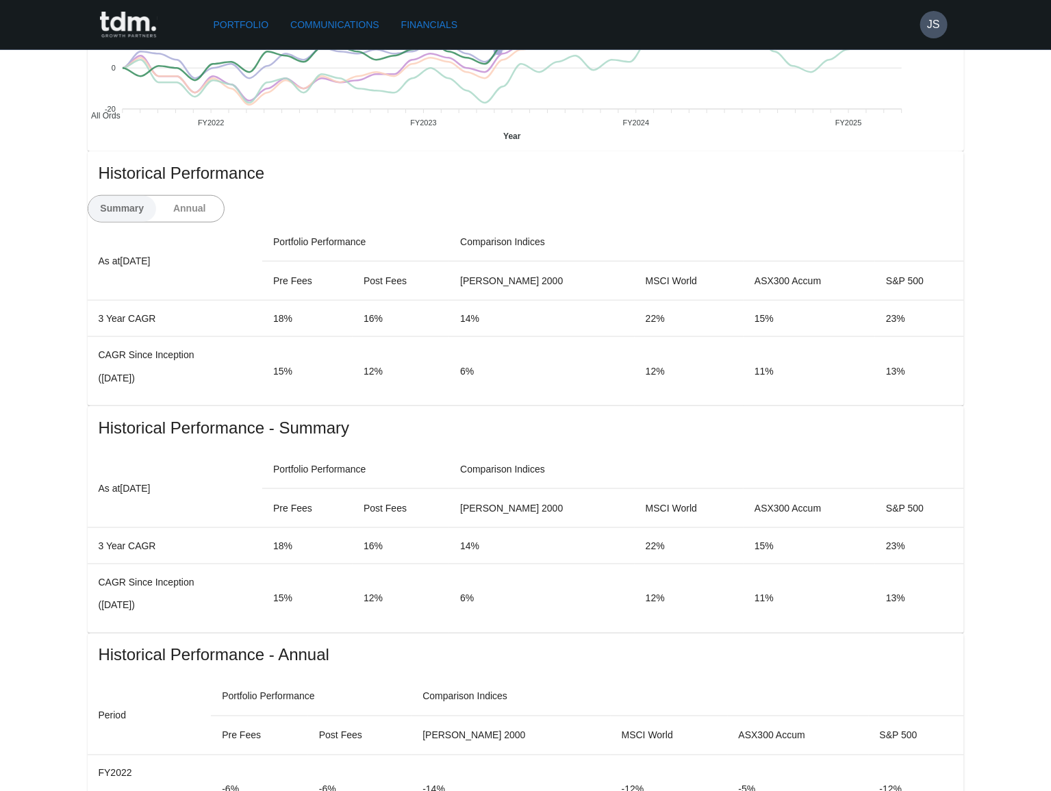
scroll to position [622, 0]
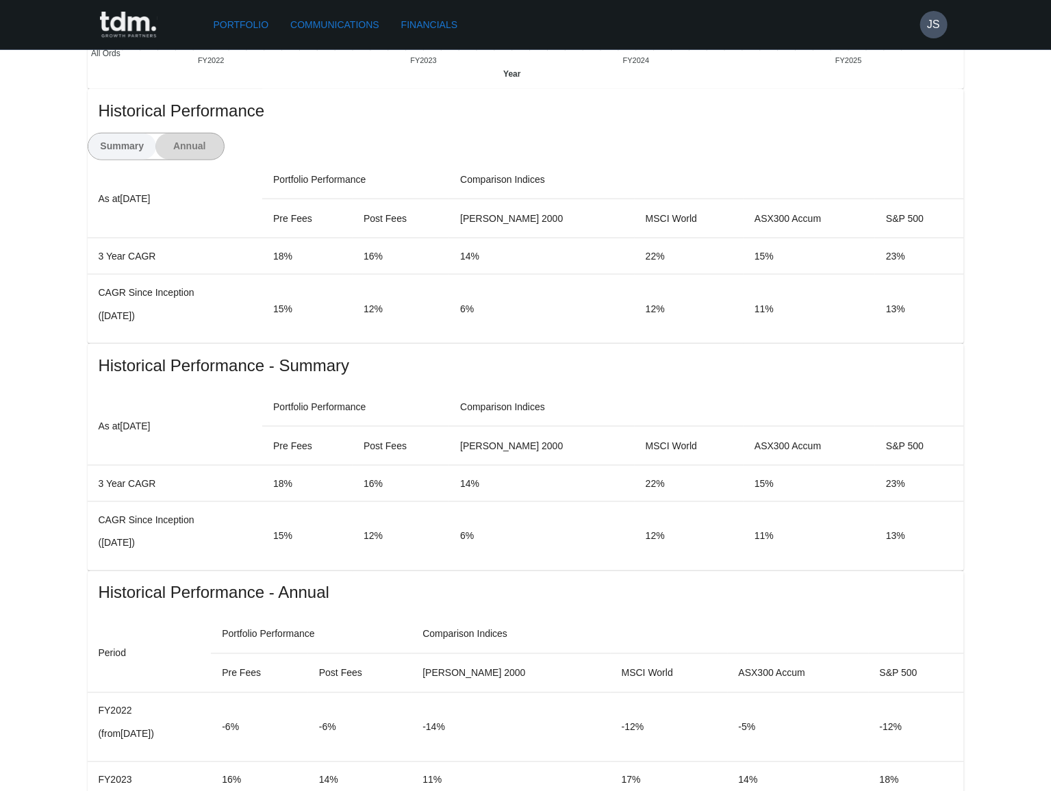
click at [224, 133] on button "Annual" at bounding box center [189, 146] width 68 height 26
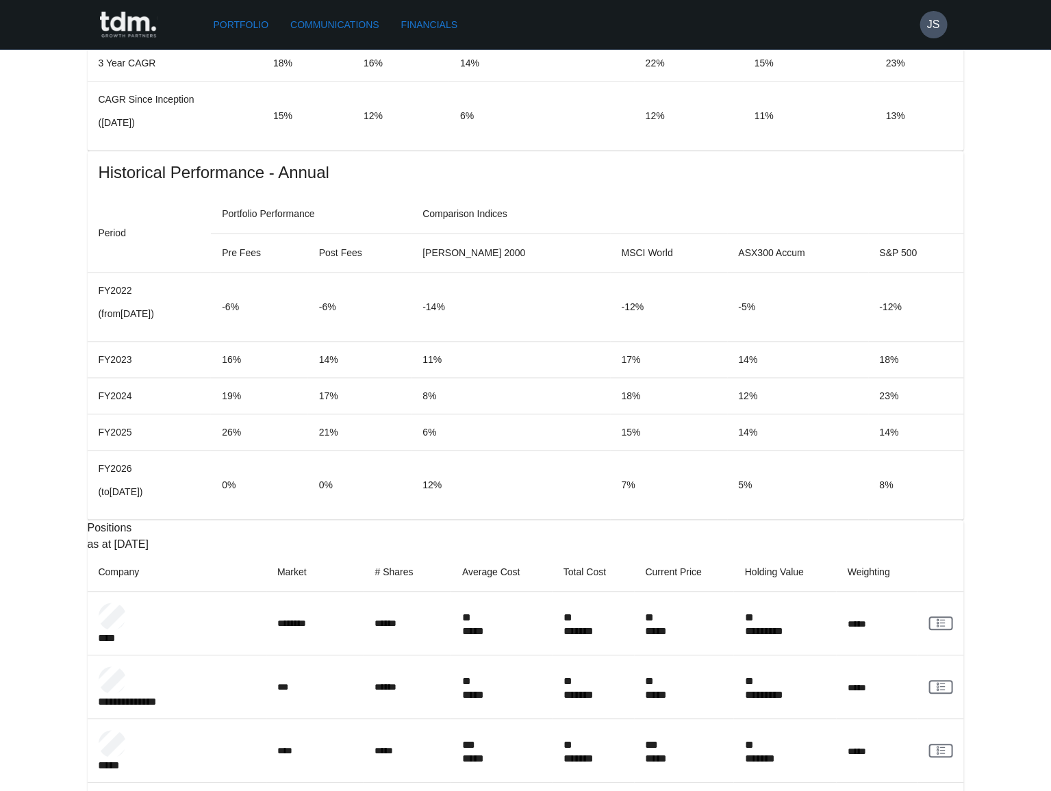
scroll to position [1185, 0]
copy p "*********"
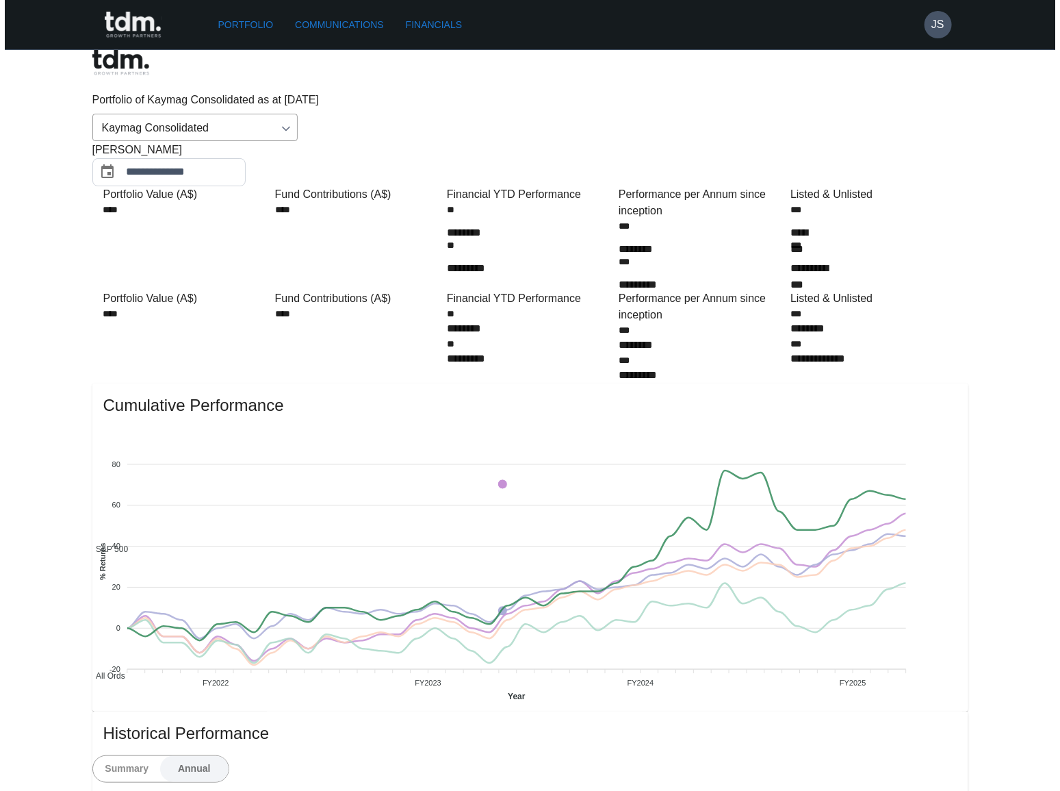
scroll to position [0, 0]
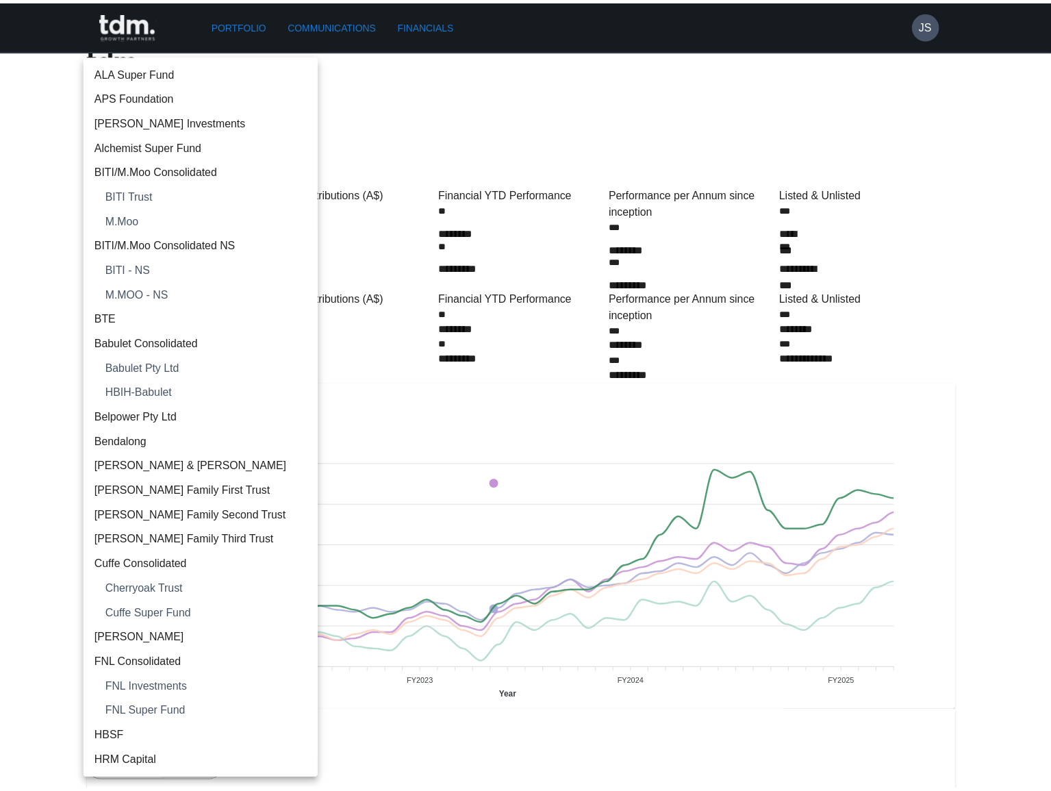
scroll to position [739, 0]
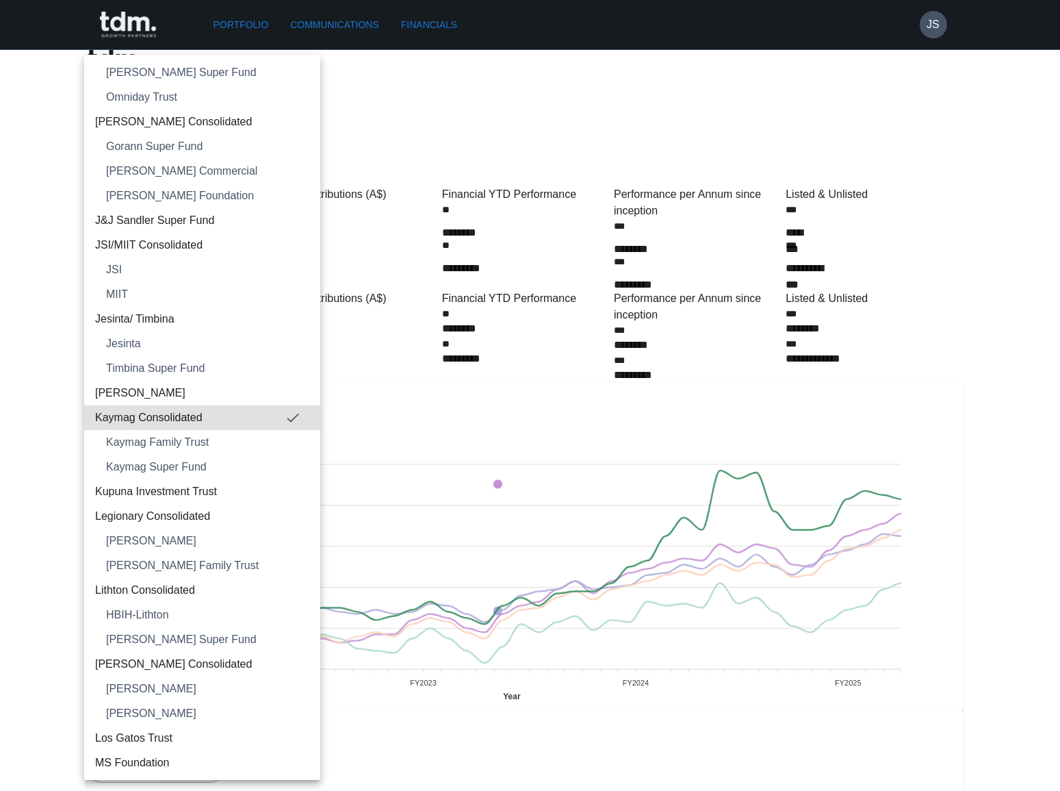
click at [224, 438] on span "Kaymag Family Trust" at bounding box center [207, 442] width 203 height 16
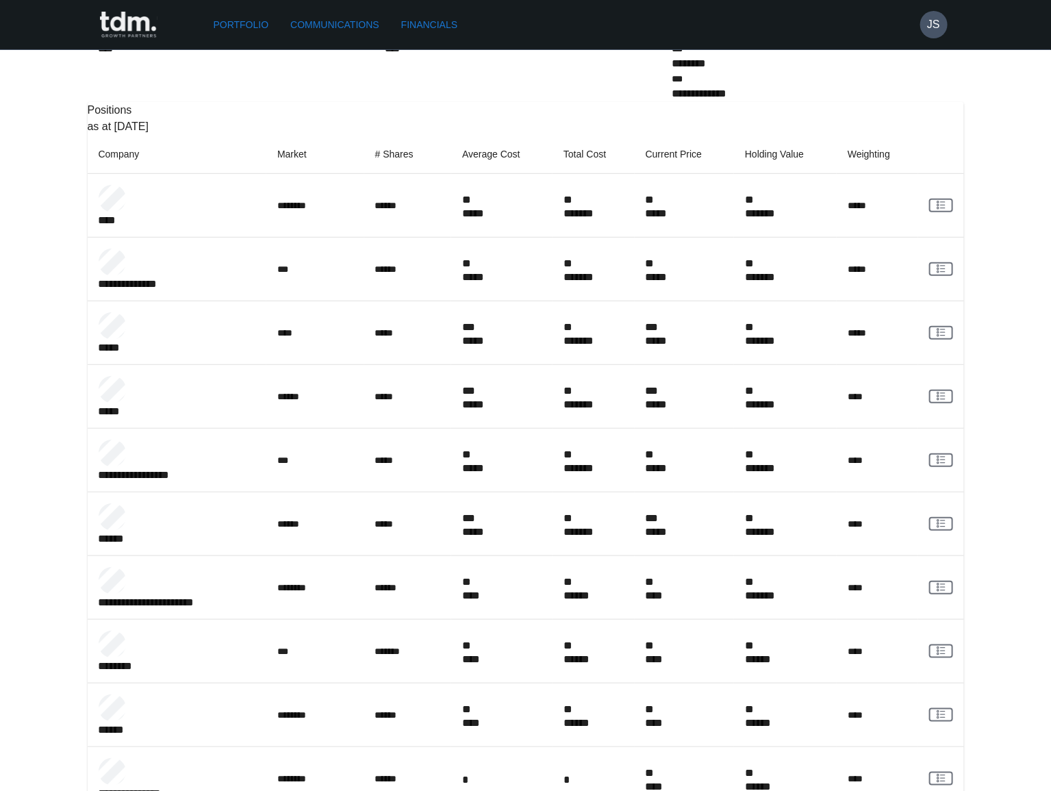
scroll to position [315, 0]
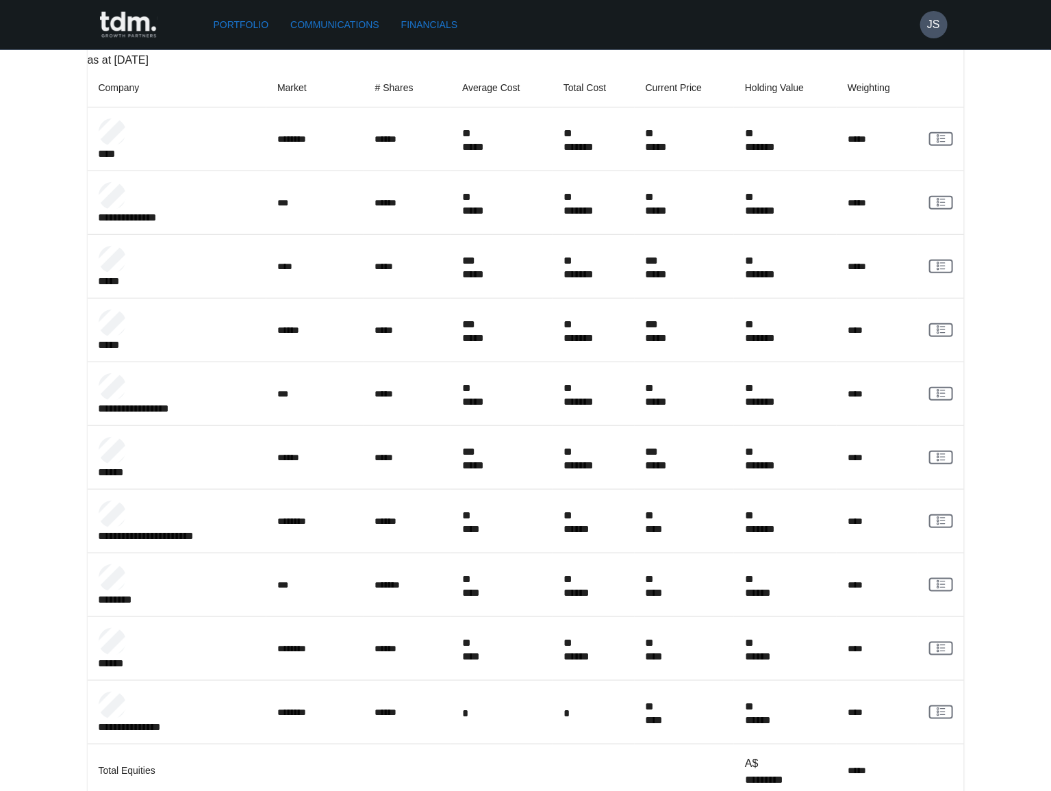
copy p "*********"
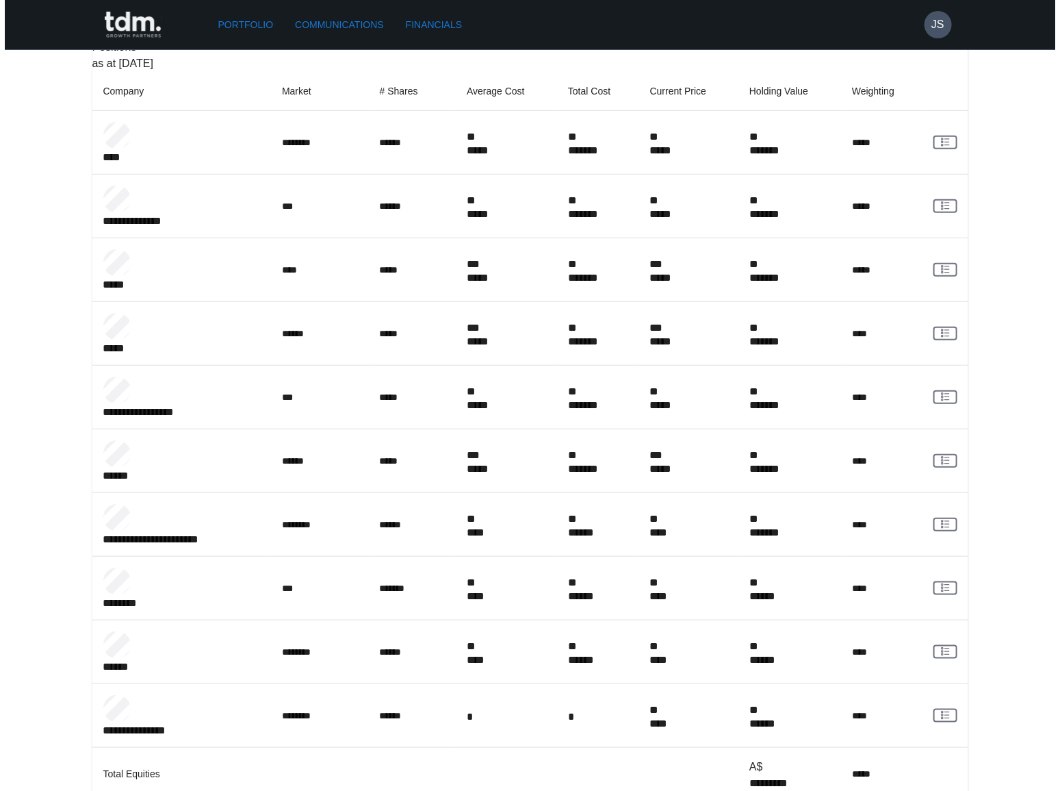
scroll to position [0, 0]
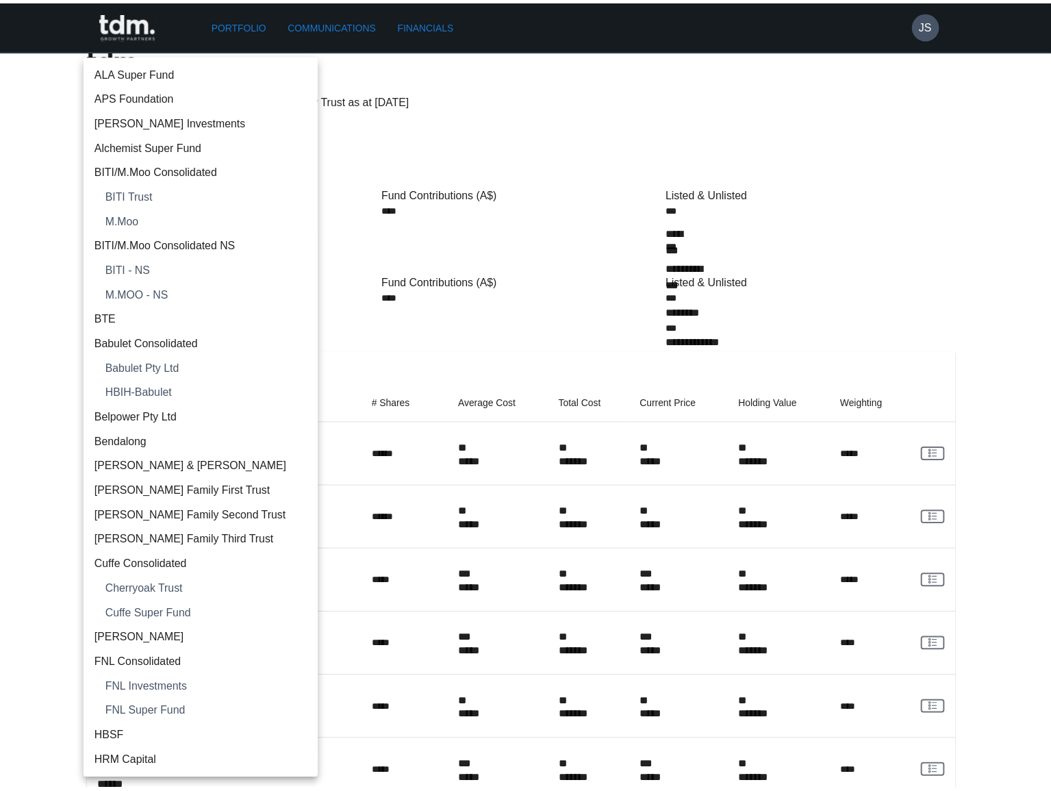
scroll to position [763, 0]
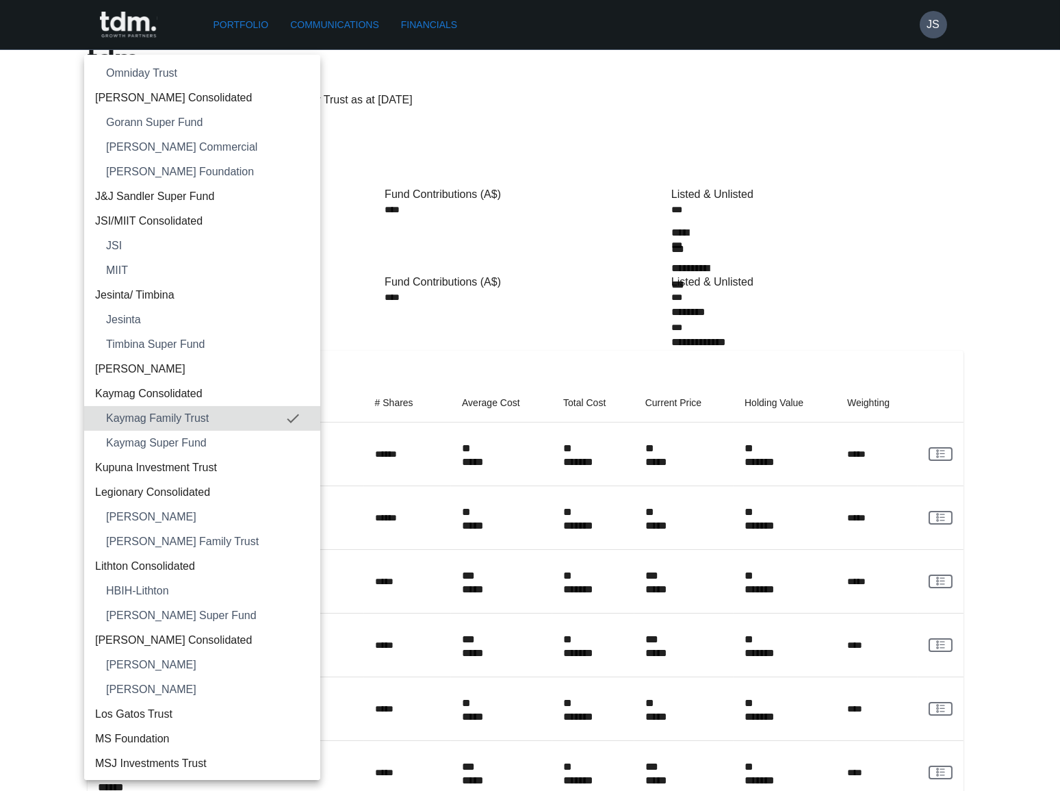
click at [205, 437] on span "Kaymag Super Fund" at bounding box center [207, 443] width 203 height 16
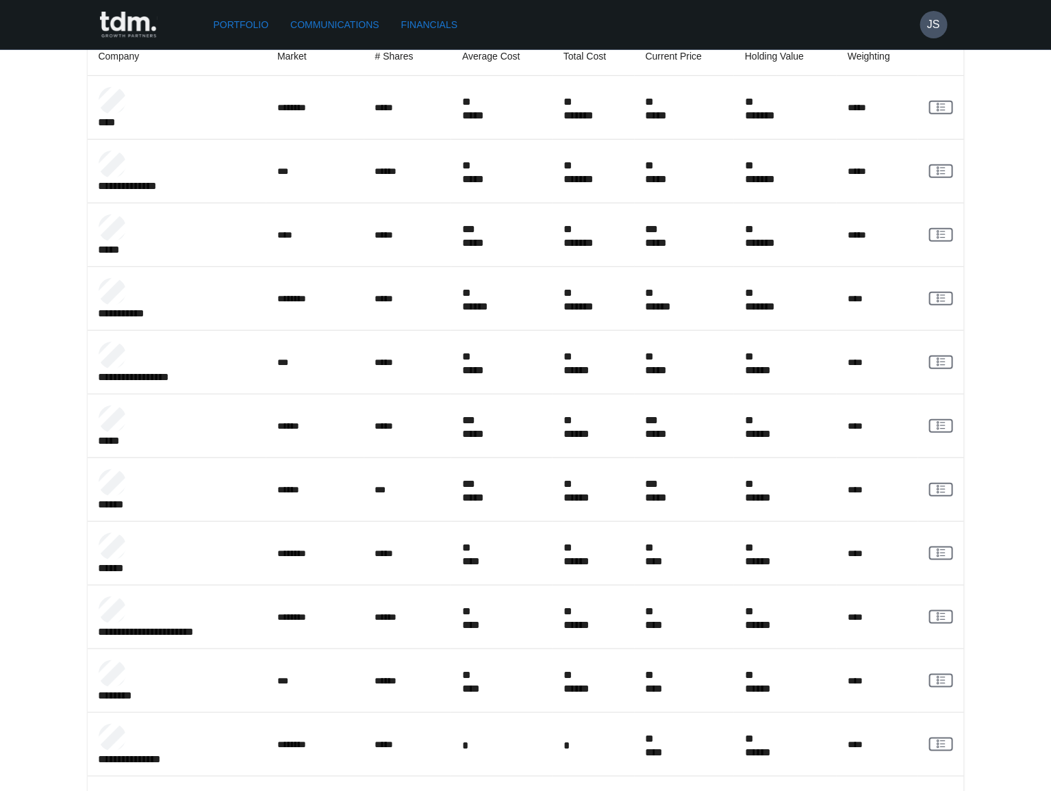
scroll to position [365, 0]
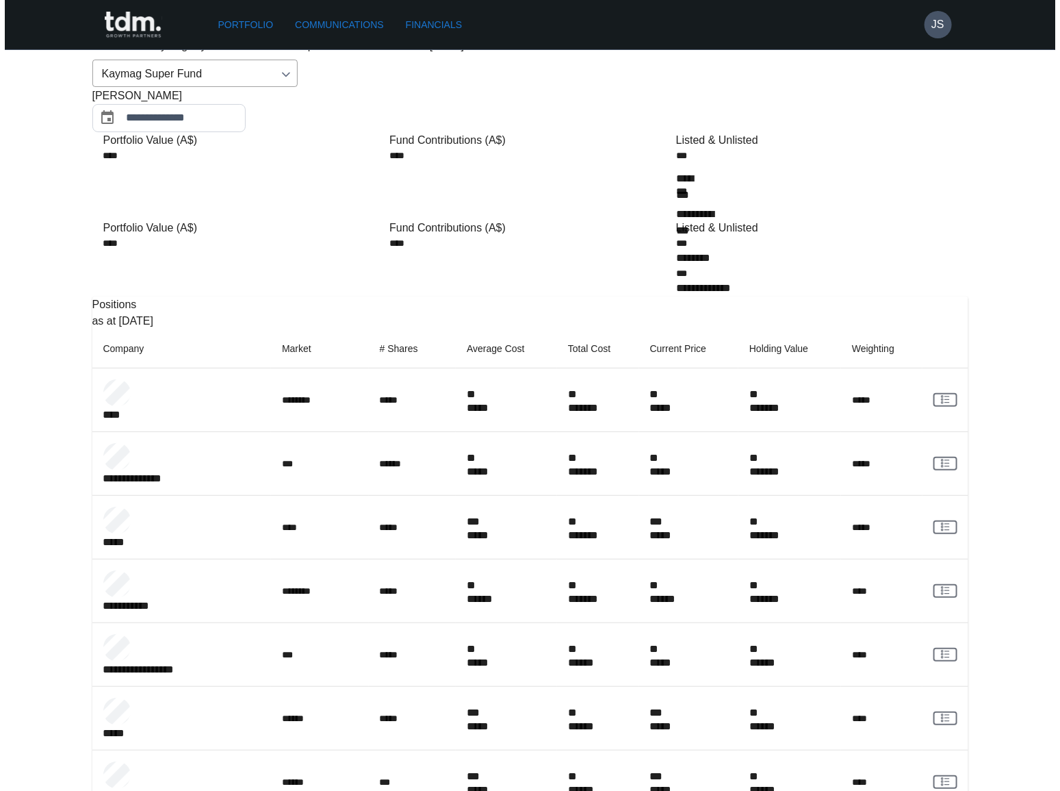
scroll to position [0, 0]
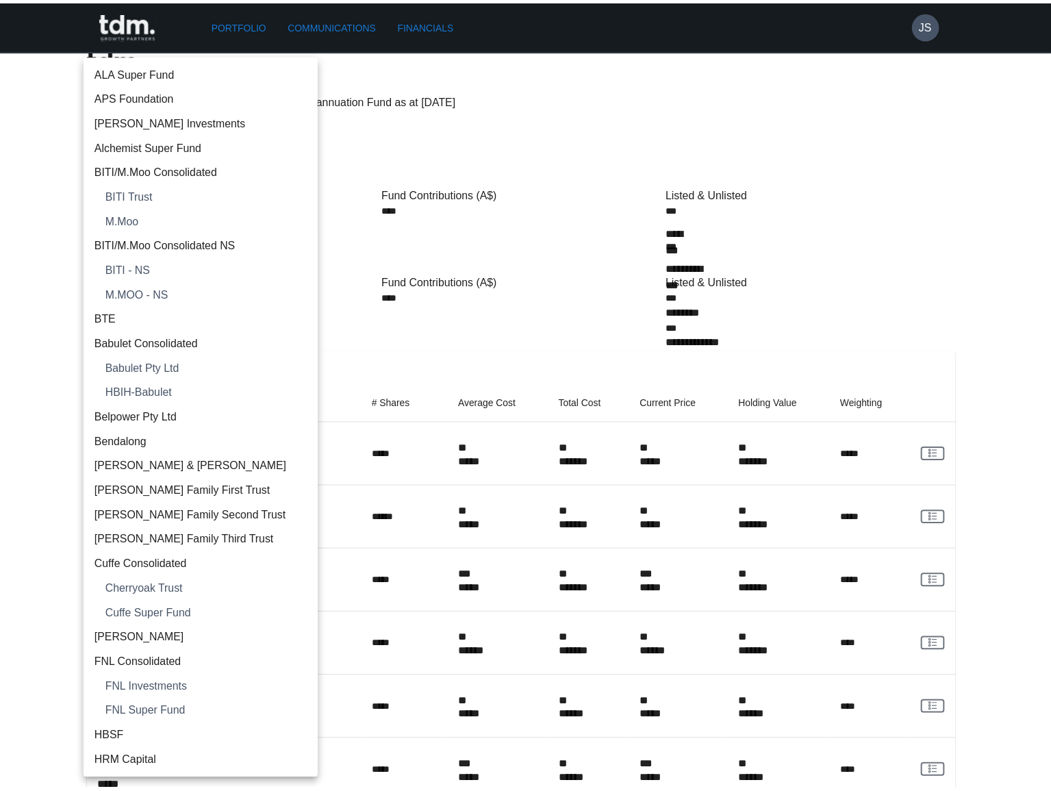
scroll to position [788, 0]
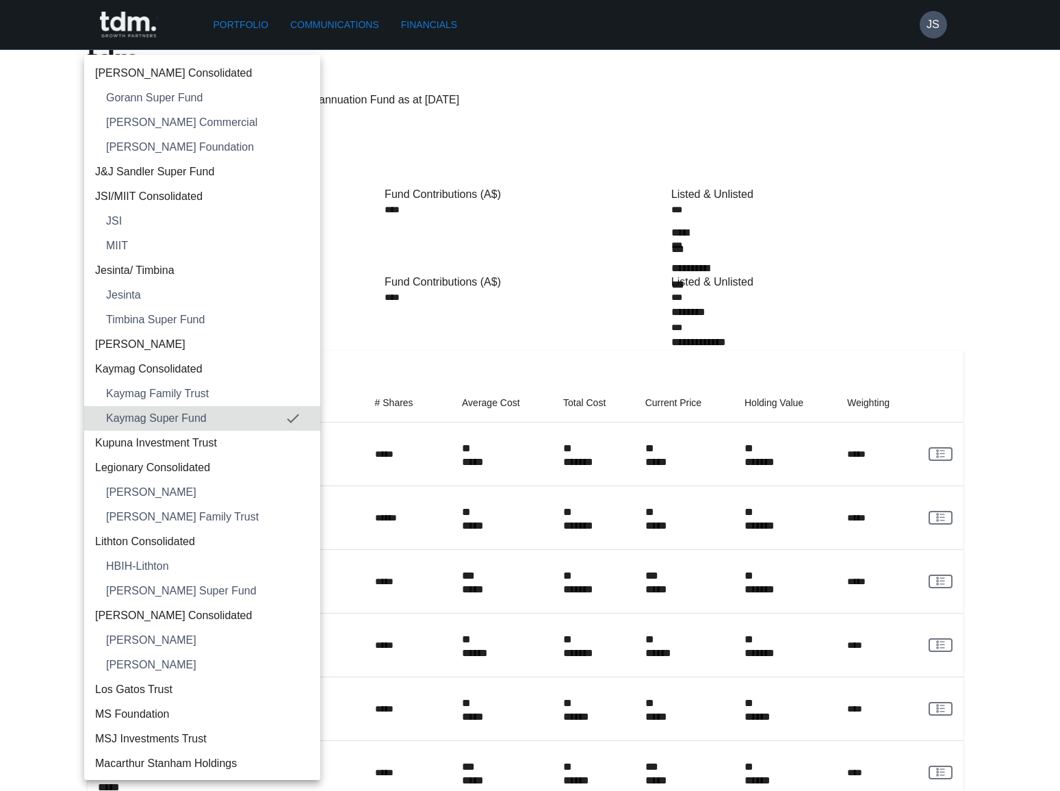
click at [181, 441] on span "Kupuna Investment Trust" at bounding box center [202, 443] width 214 height 16
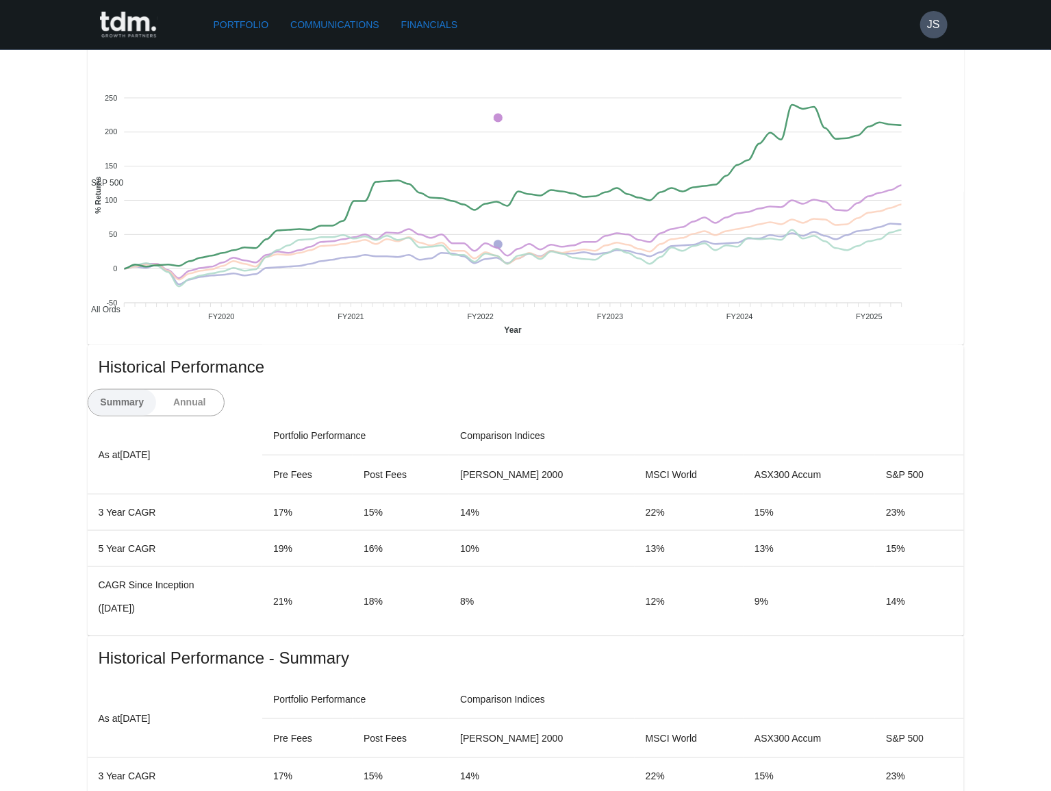
scroll to position [373, 0]
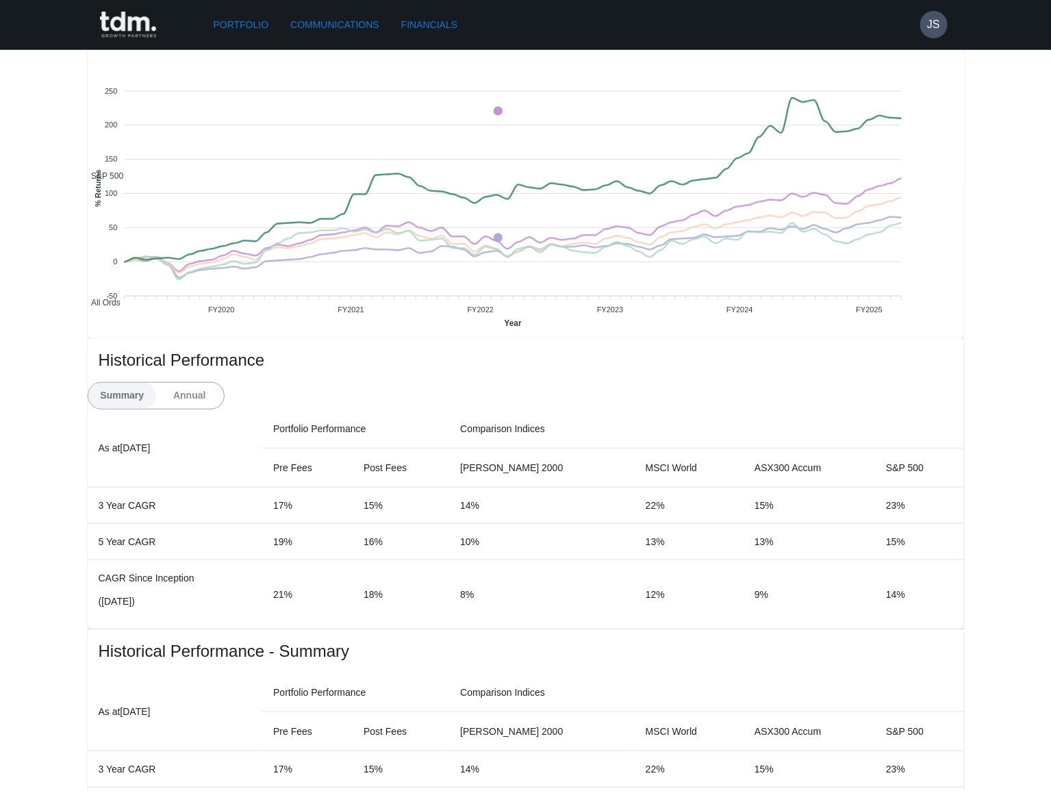
click at [224, 383] on button "Annual" at bounding box center [189, 396] width 68 height 26
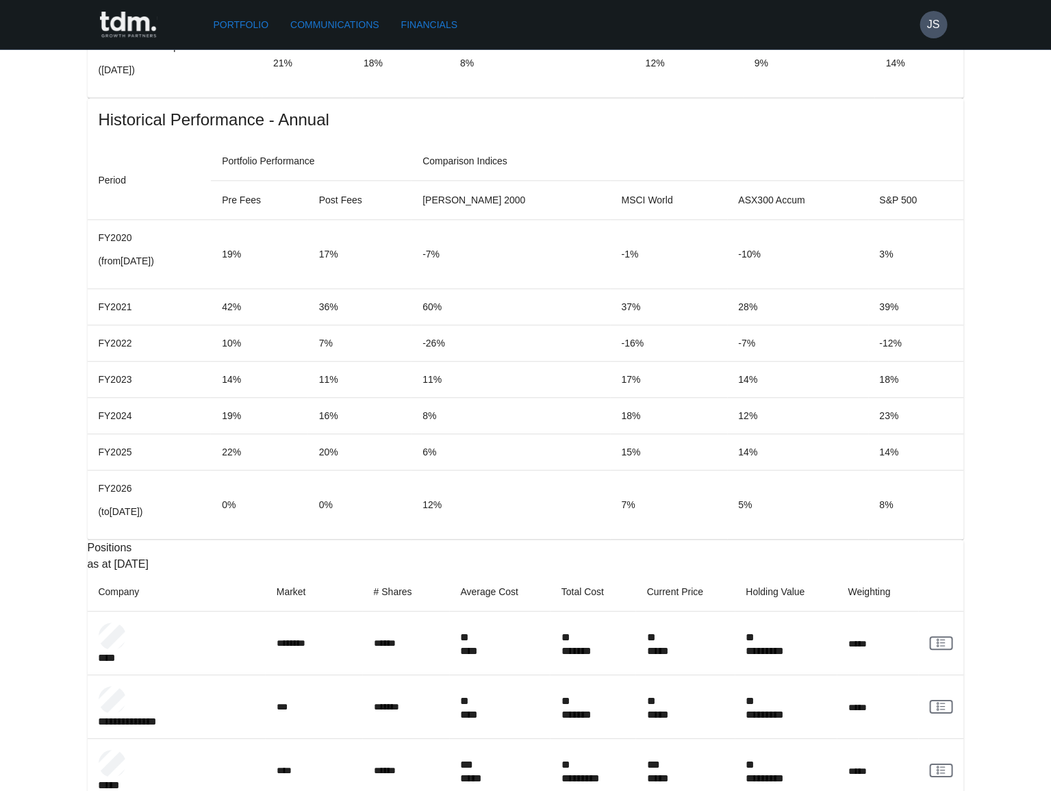
scroll to position [1367, 0]
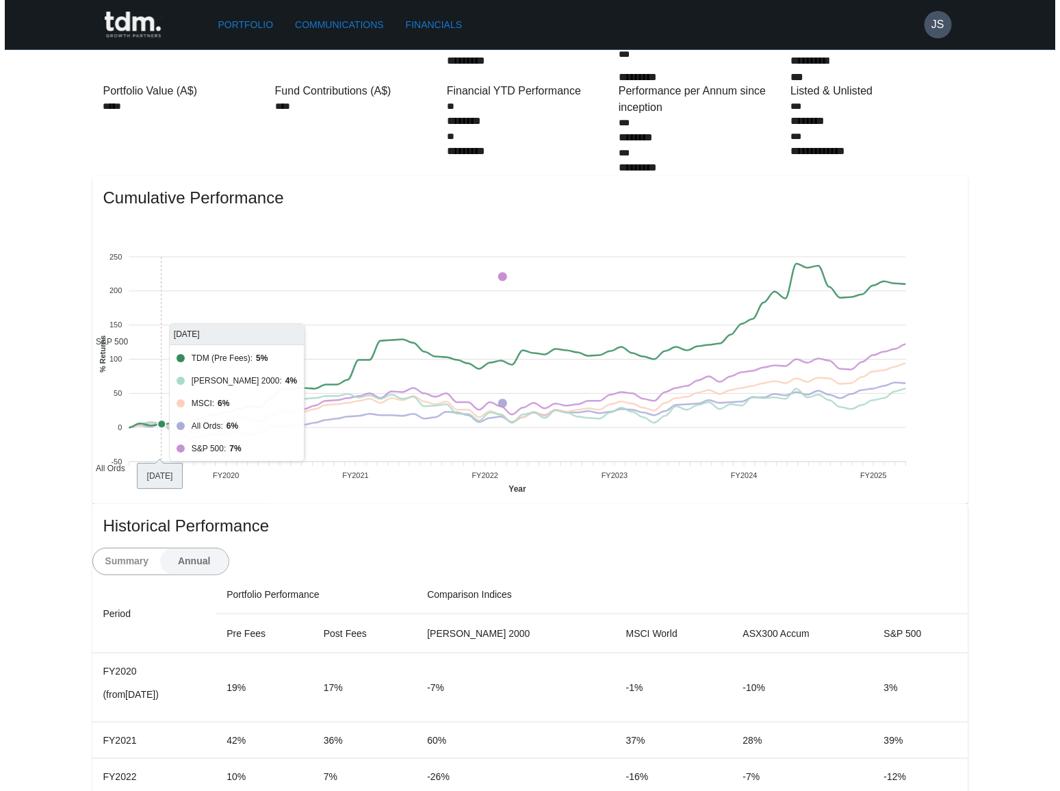
scroll to position [0, 0]
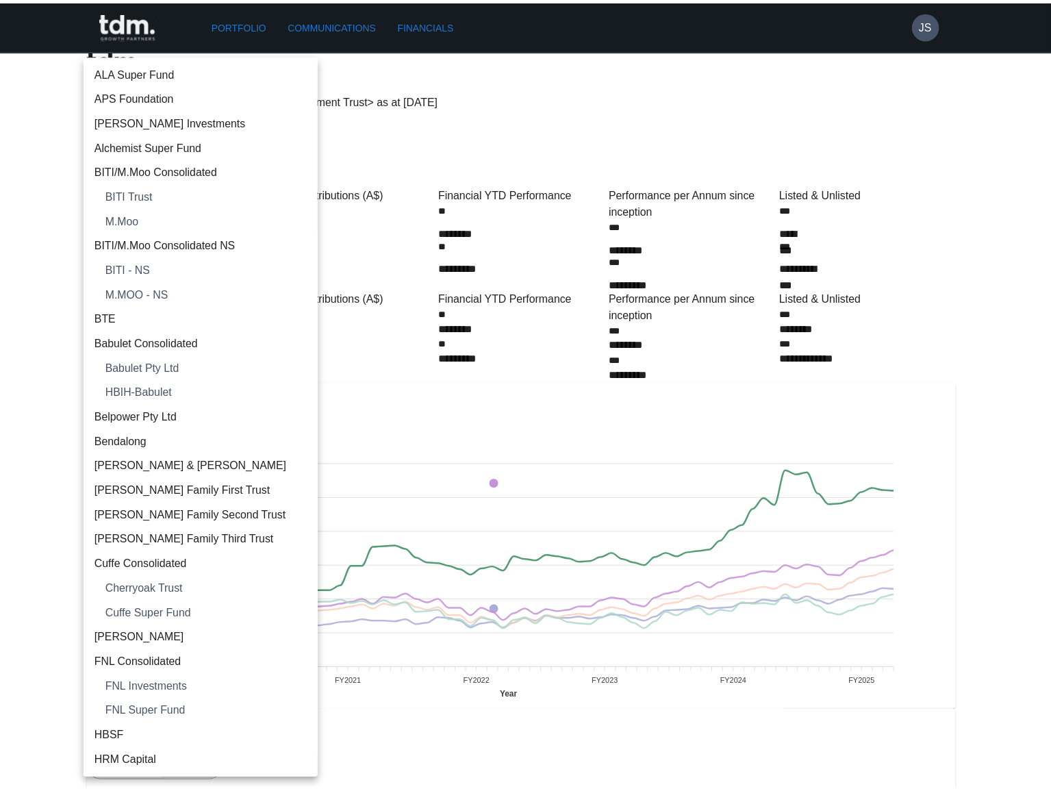
scroll to position [813, 0]
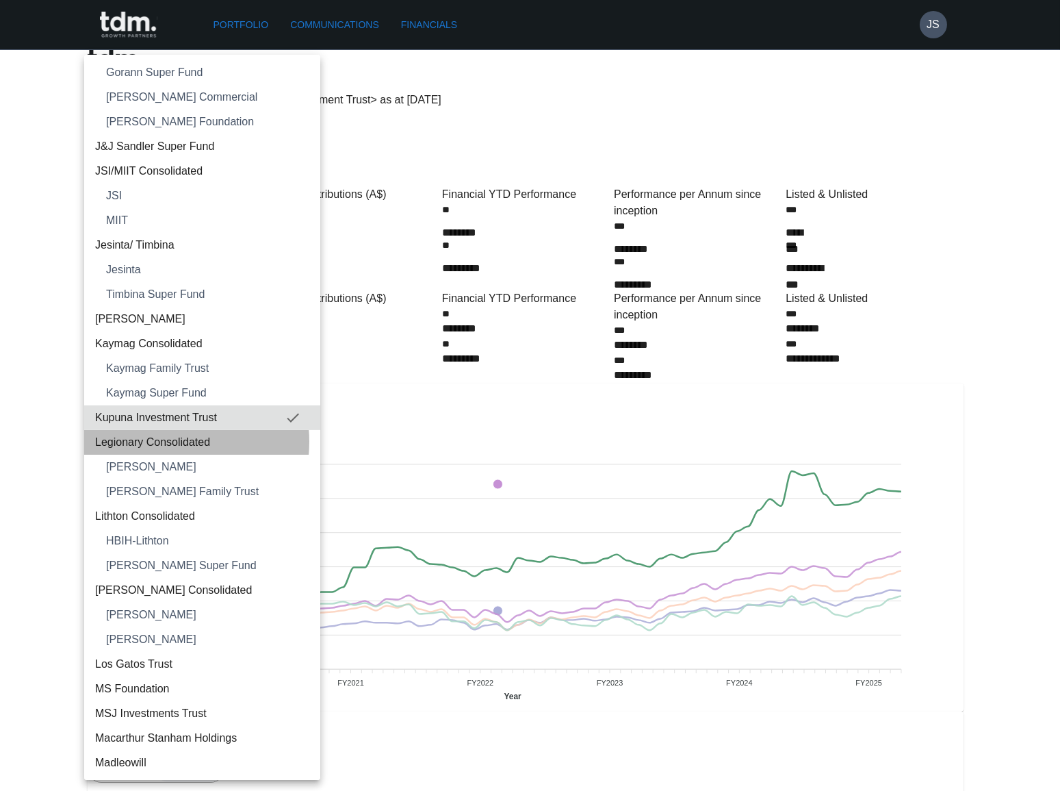
click at [158, 441] on span "Legionary Consolidated" at bounding box center [202, 442] width 214 height 16
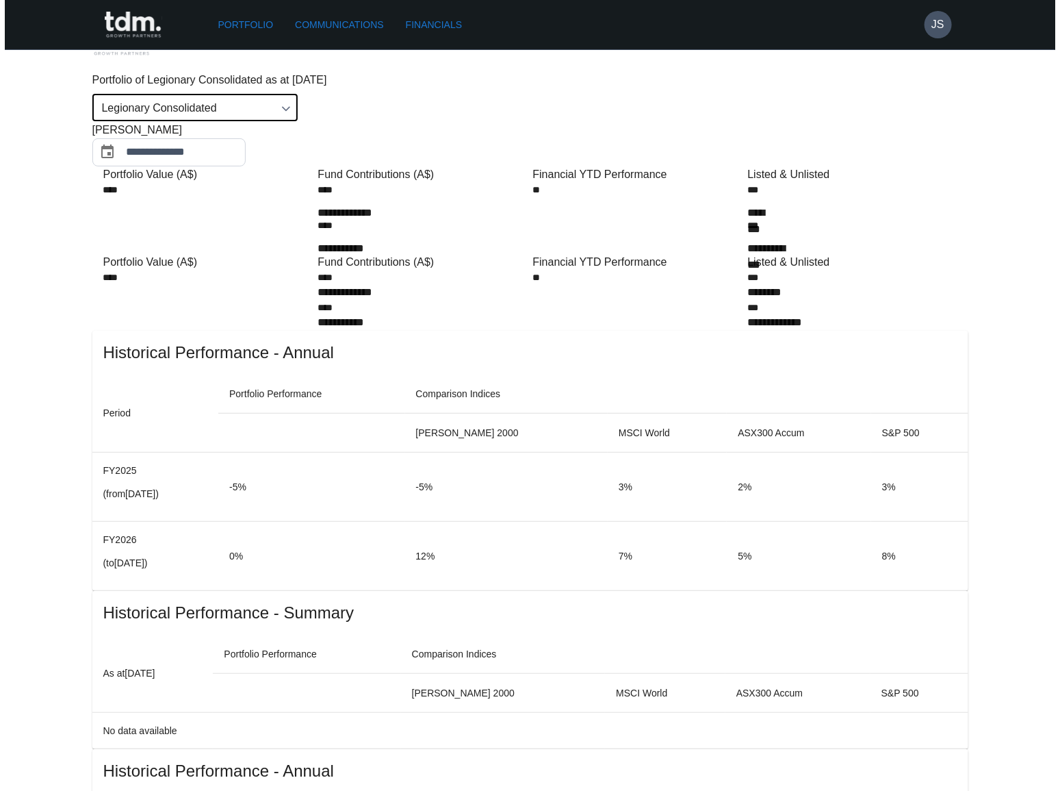
scroll to position [0, 0]
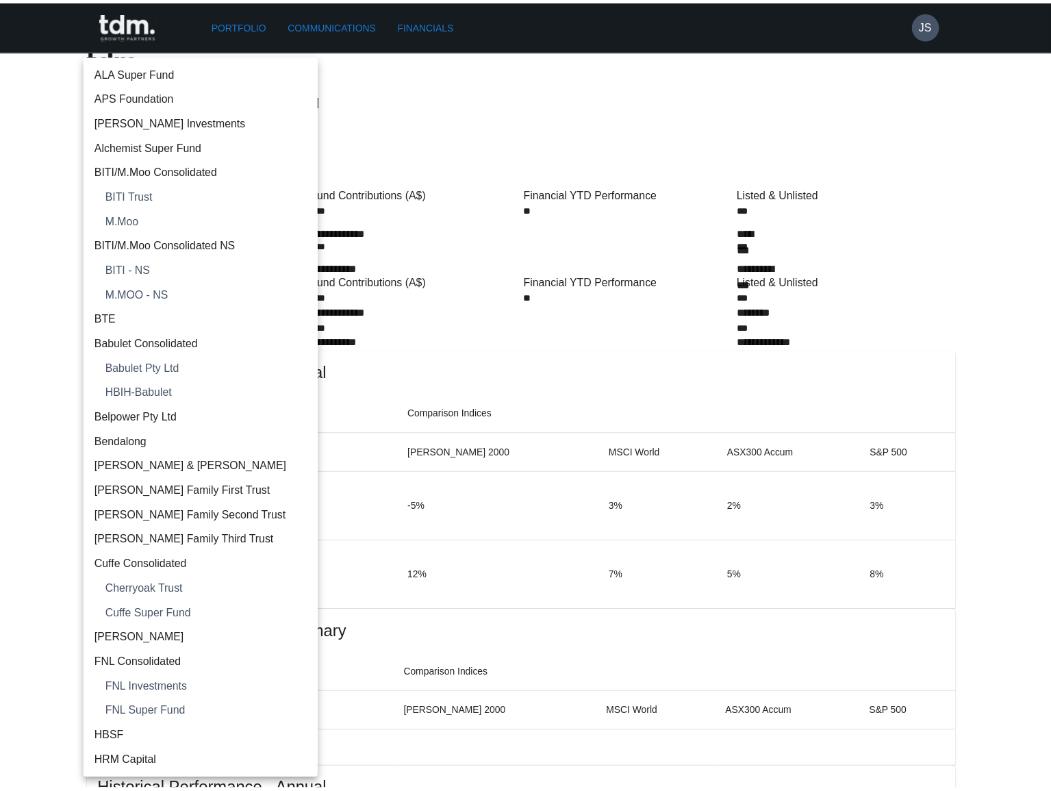
scroll to position [837, 0]
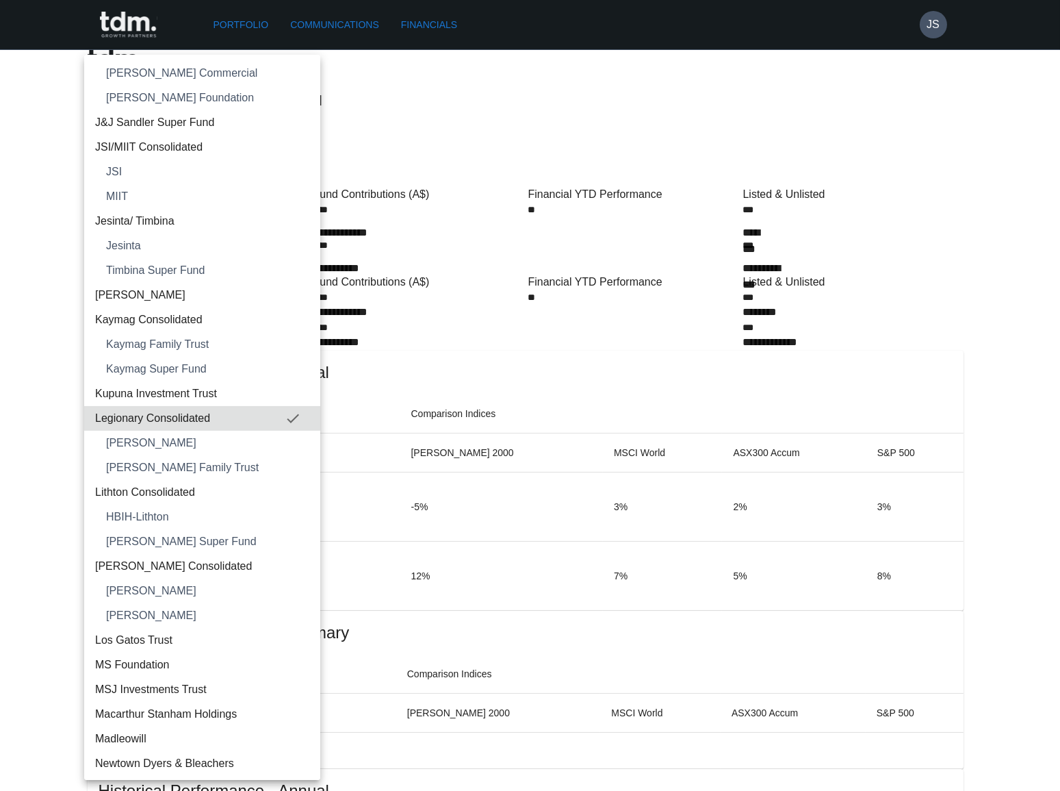
click at [179, 490] on span "Lithton Consolidated" at bounding box center [202, 492] width 214 height 16
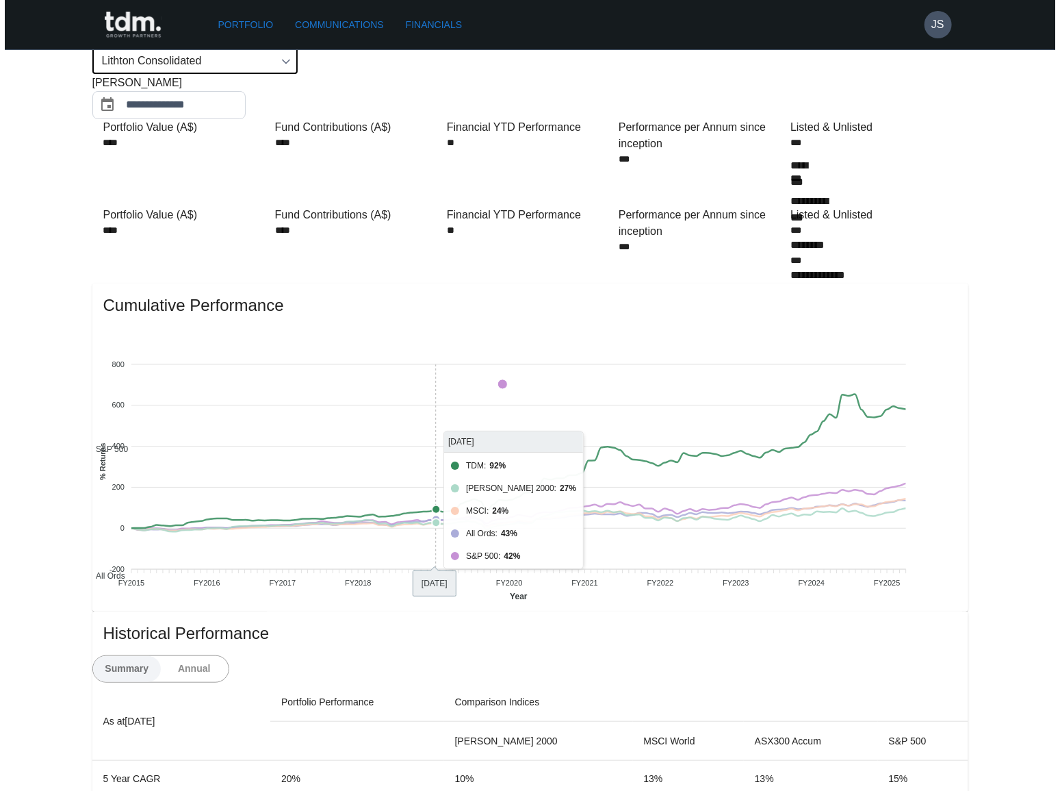
scroll to position [0, 0]
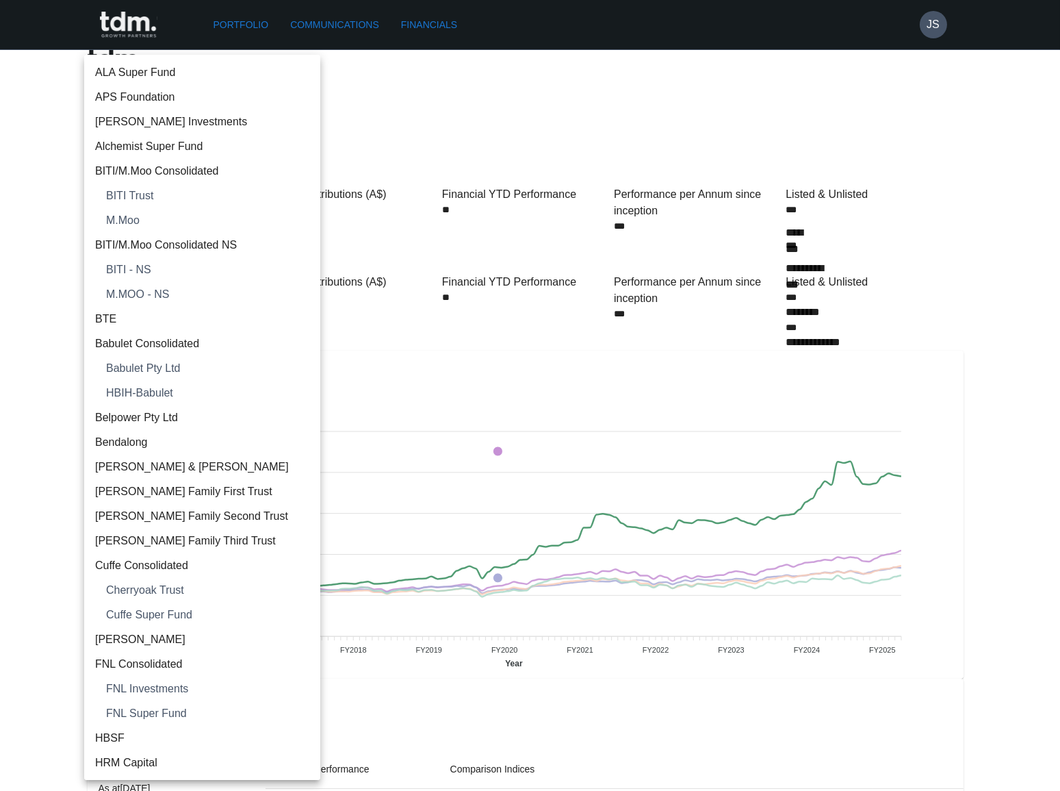
scroll to position [911, 0]
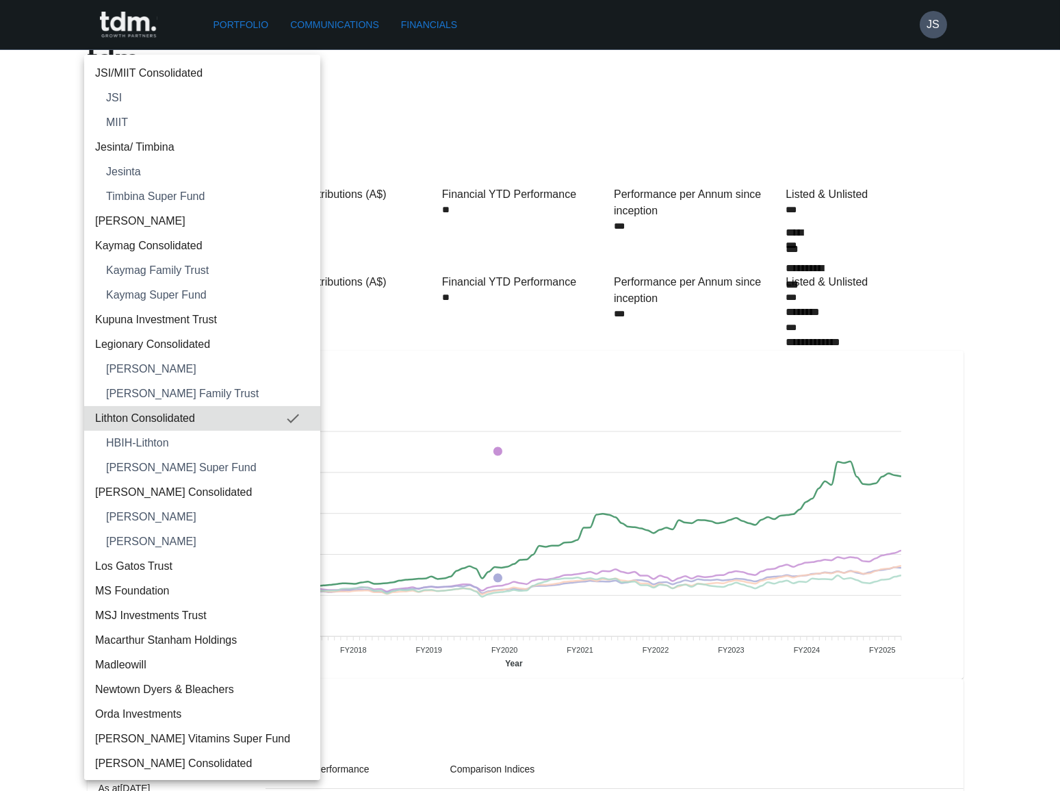
click at [231, 437] on span "HBIH-Lithton" at bounding box center [207, 443] width 203 height 16
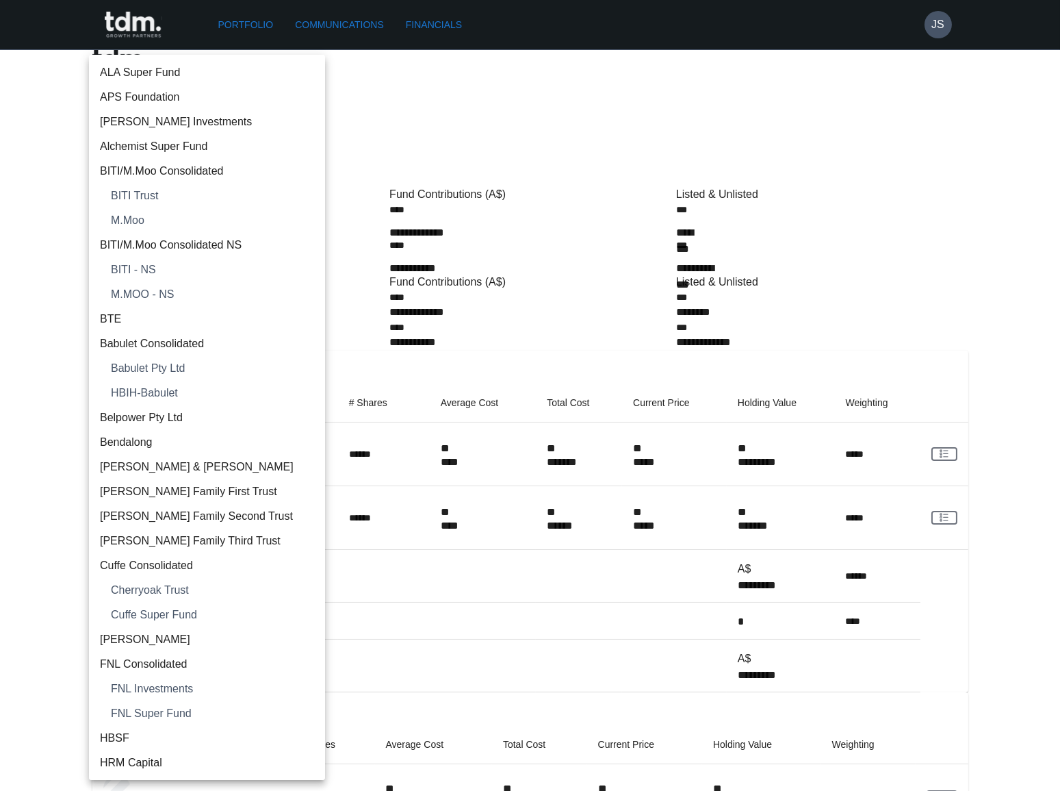
click at [251, 86] on body "**********" at bounding box center [530, 523] width 1060 height 1046
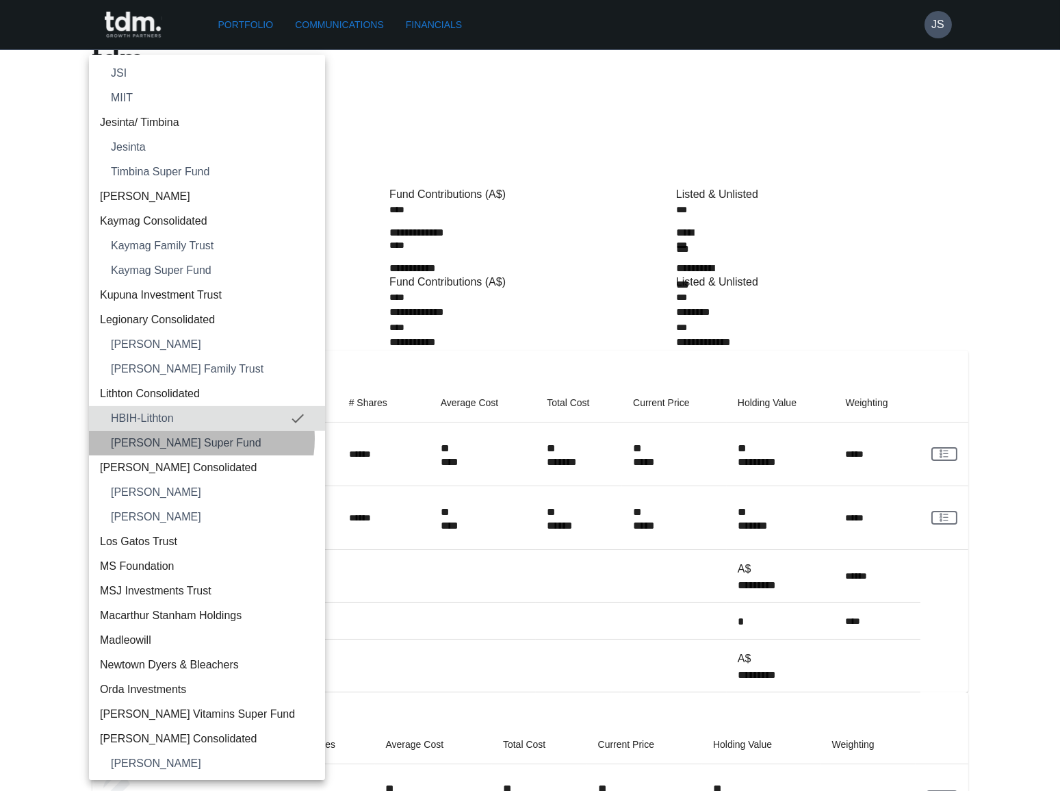
click at [198, 438] on span "Hilton Brett Super Fund" at bounding box center [212, 443] width 203 height 16
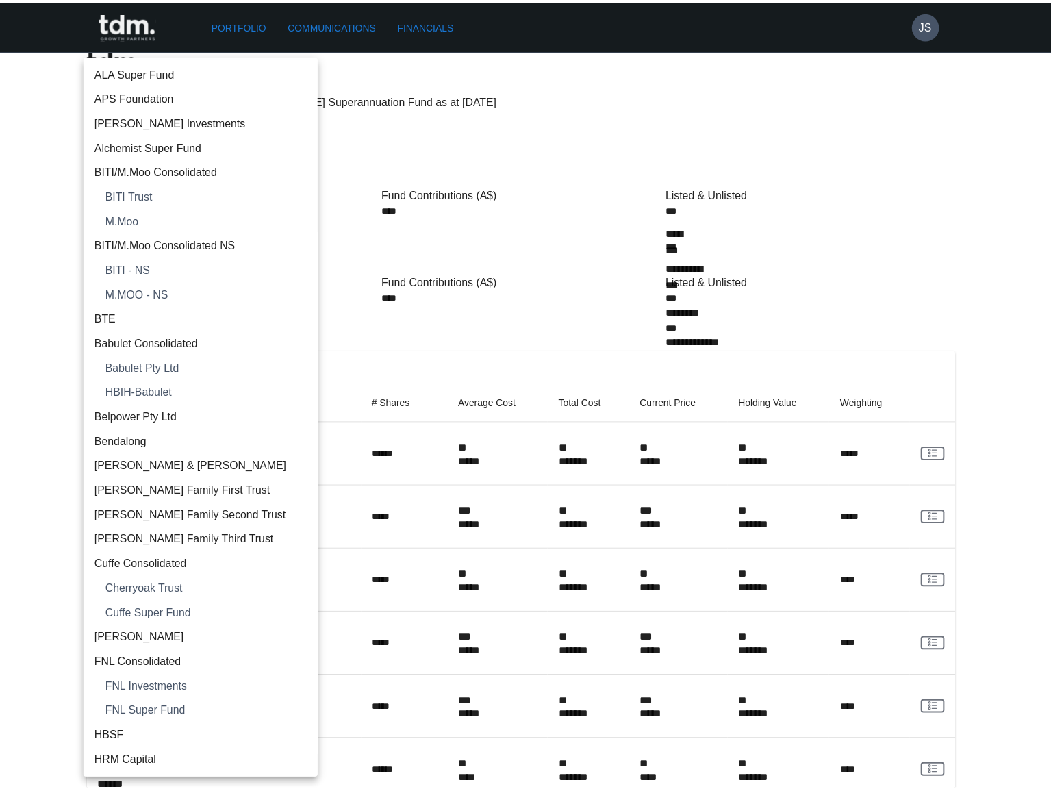
scroll to position [960, 0]
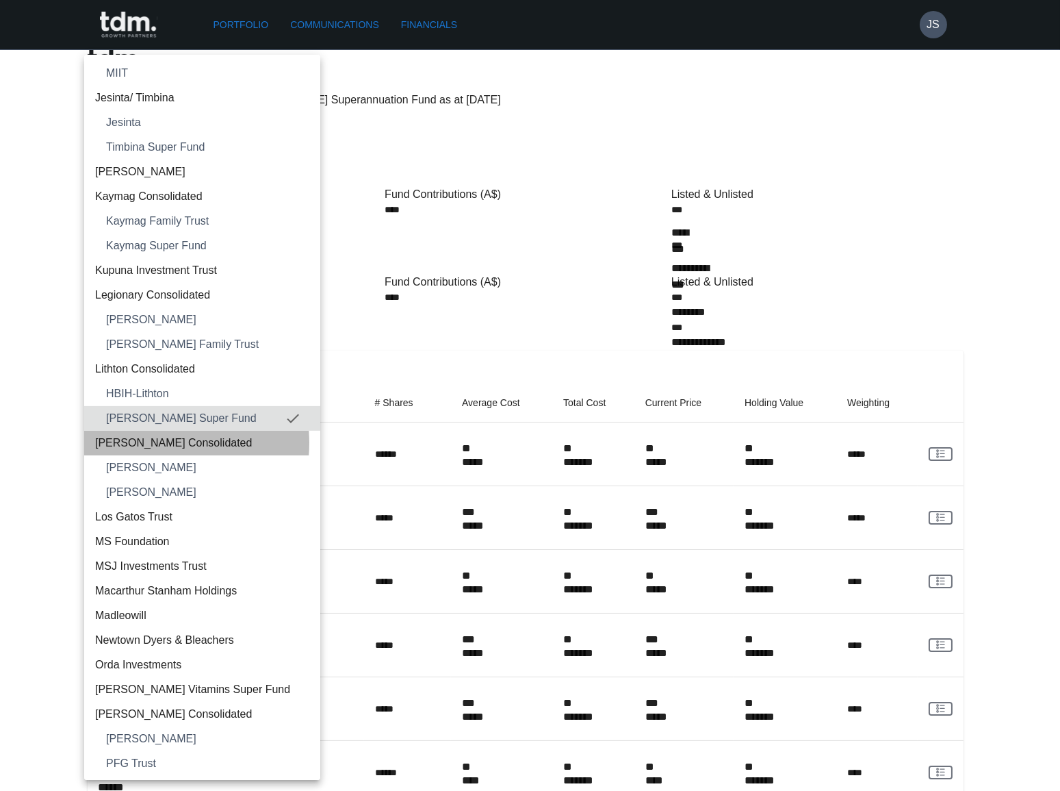
click at [152, 442] on span "Lord Howe Consolidated" at bounding box center [202, 443] width 214 height 16
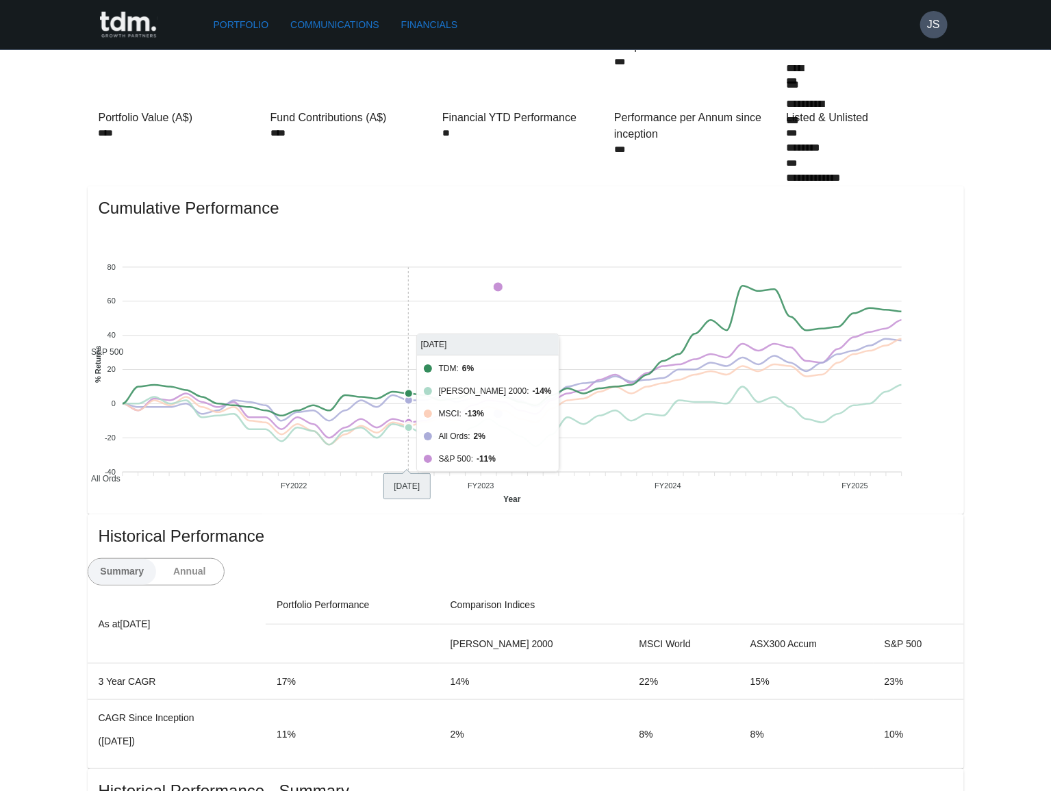
scroll to position [186, 0]
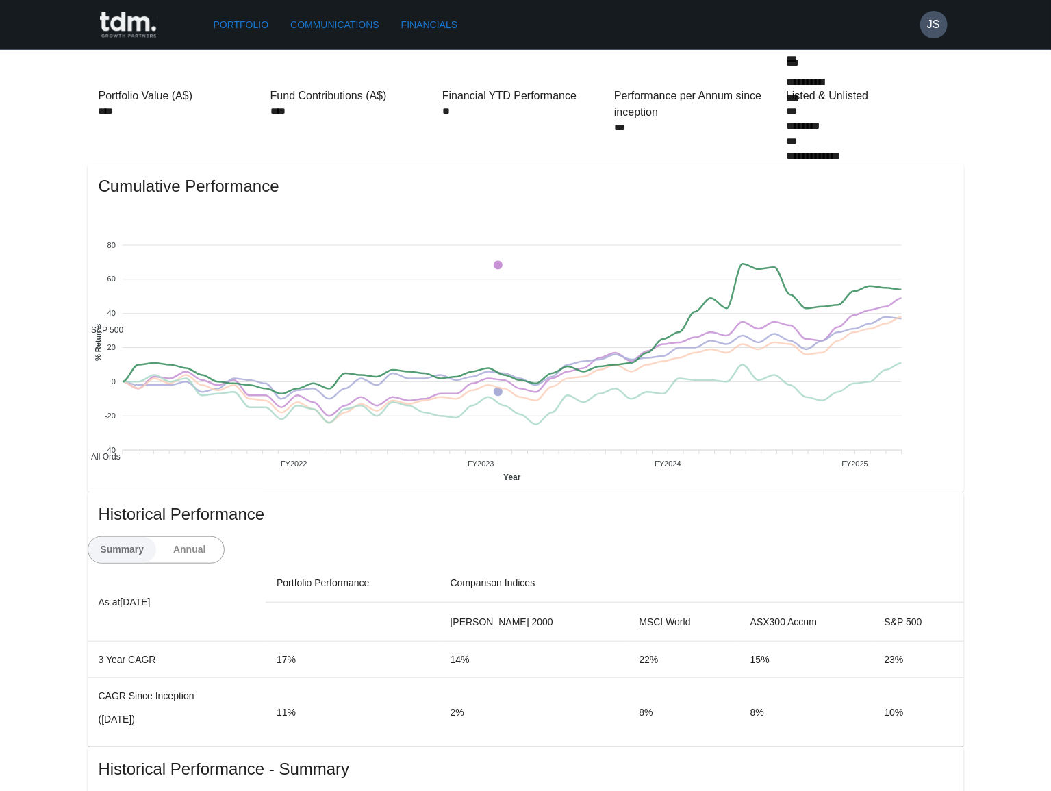
click at [224, 537] on button "Annual" at bounding box center [189, 550] width 68 height 26
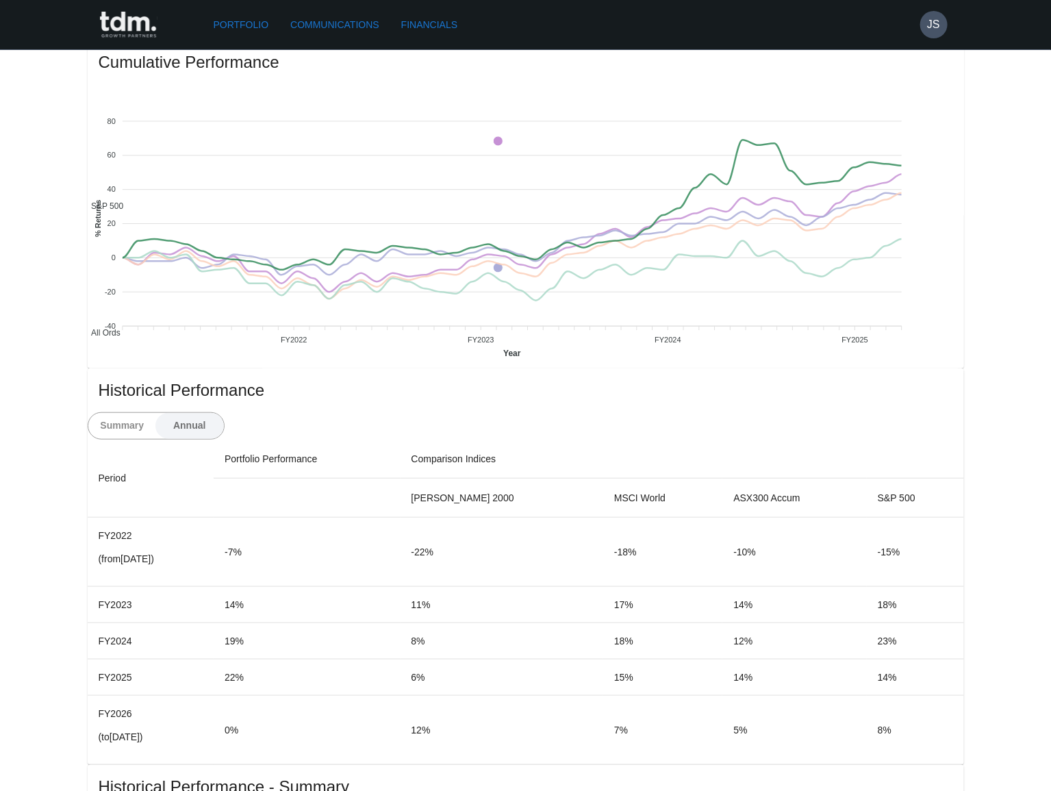
scroll to position [311, 0]
click at [157, 412] on button "Summary" at bounding box center [122, 425] width 68 height 26
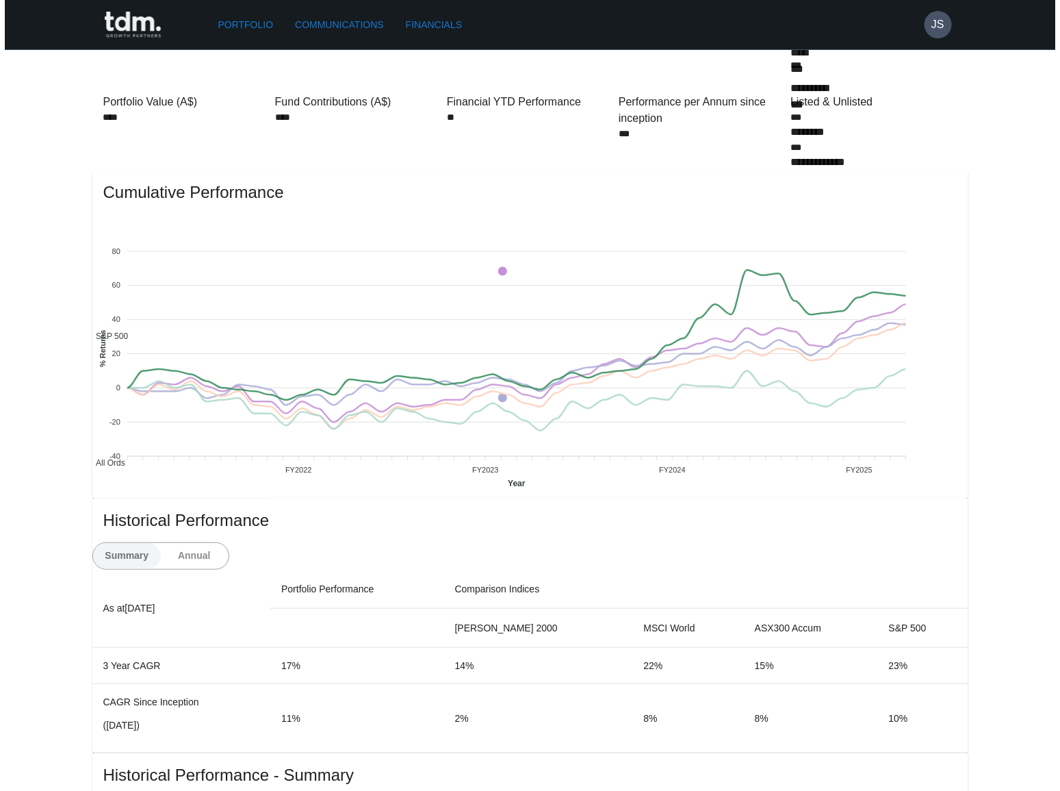
scroll to position [0, 0]
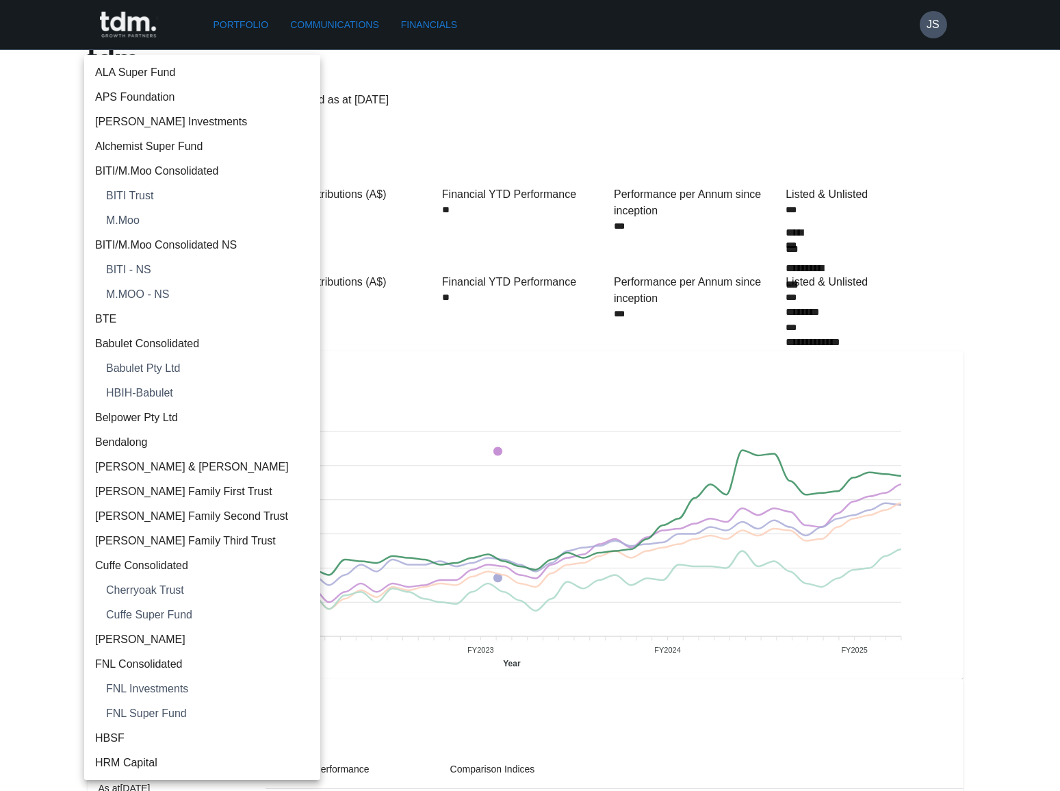
scroll to position [986, 0]
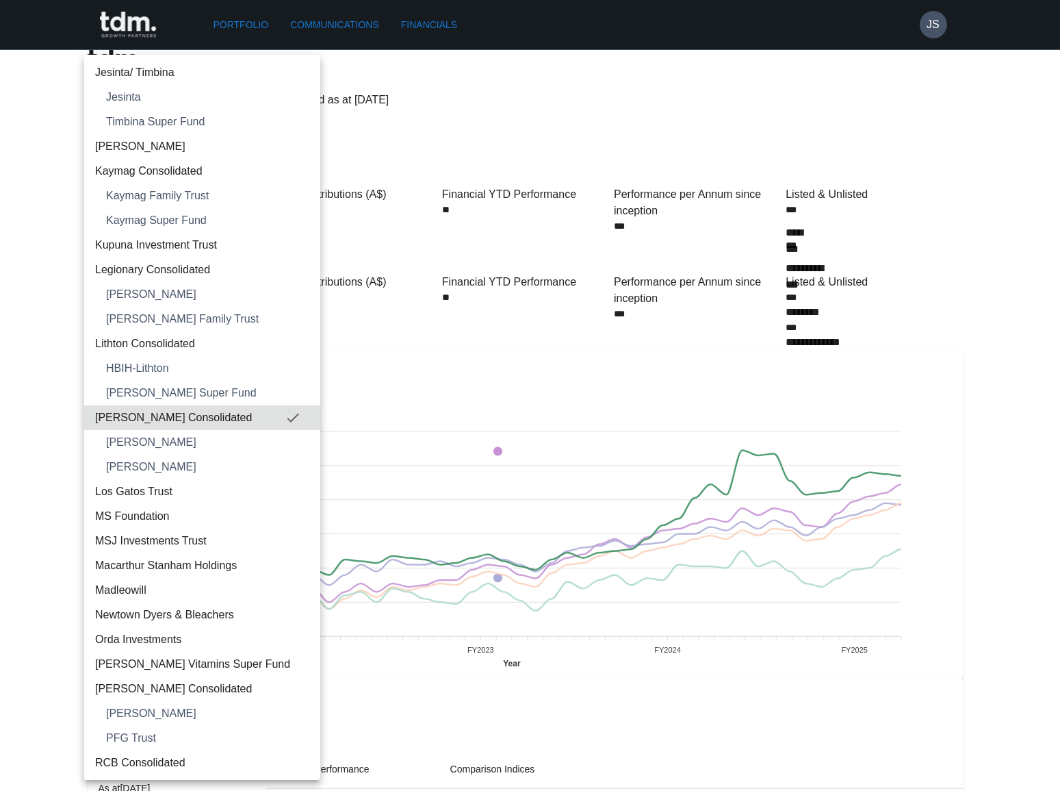
drag, startPoint x: 166, startPoint y: 444, endPoint x: 259, endPoint y: 426, distance: 95.6
click at [166, 445] on span "Jason Aron Sandler" at bounding box center [207, 442] width 203 height 16
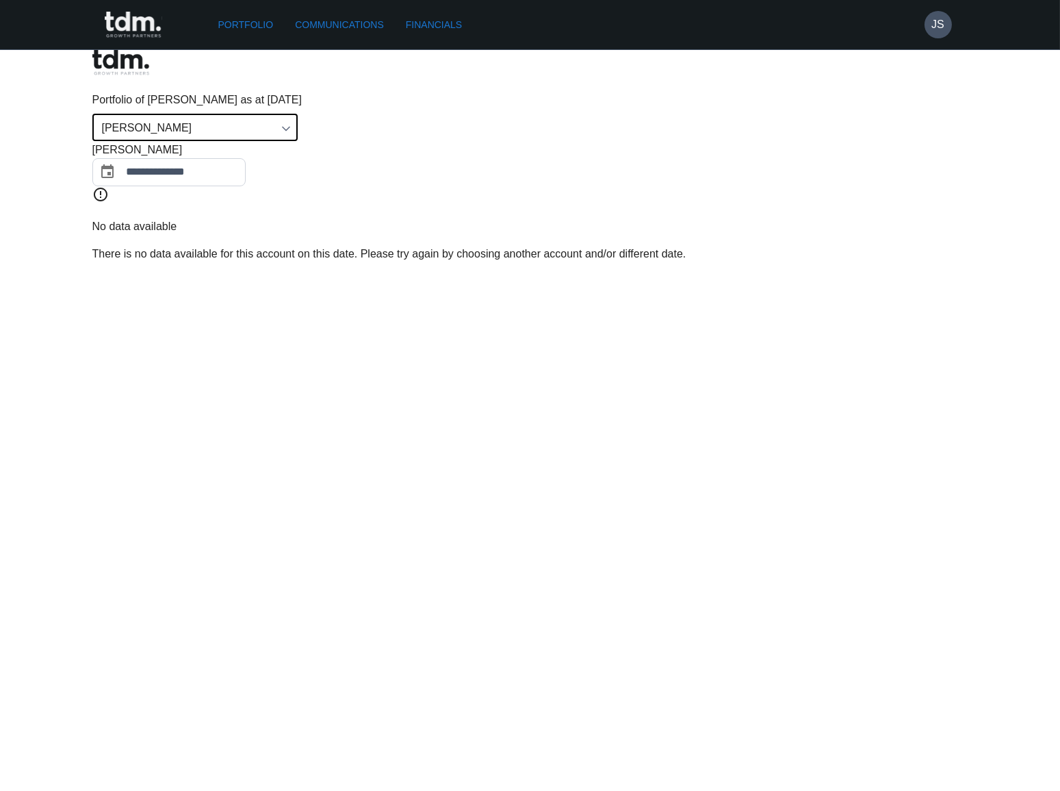
click at [253, 88] on body "**********" at bounding box center [530, 136] width 1060 height 273
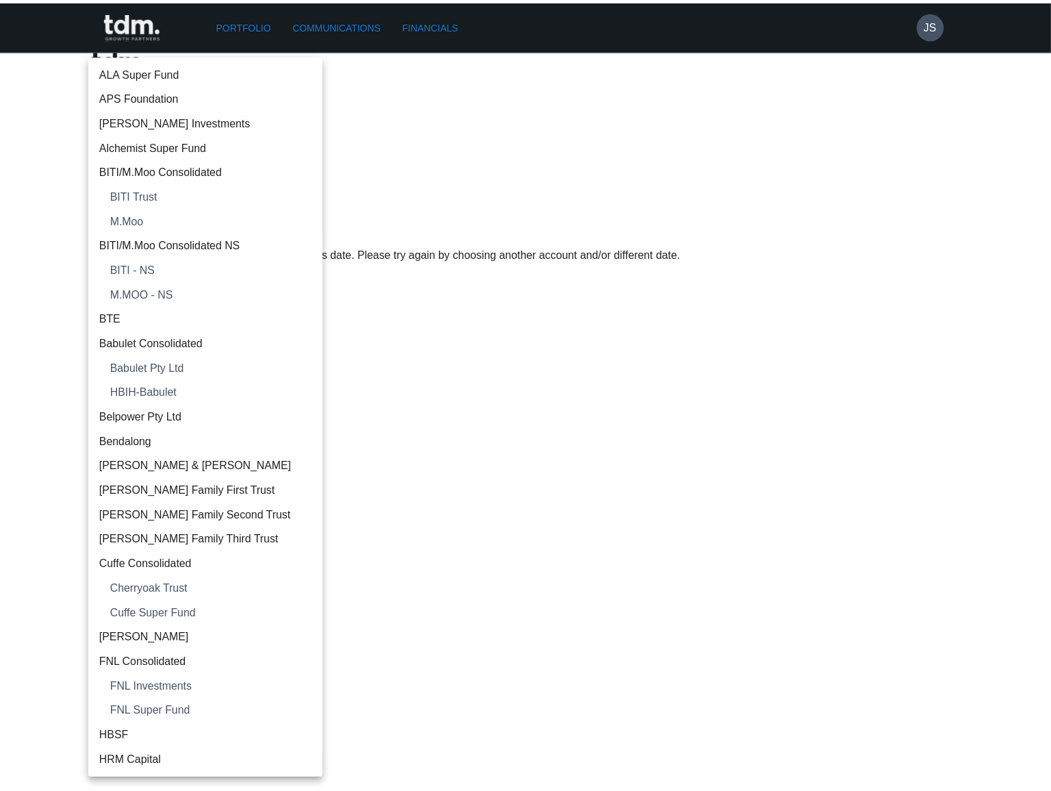
scroll to position [1010, 0]
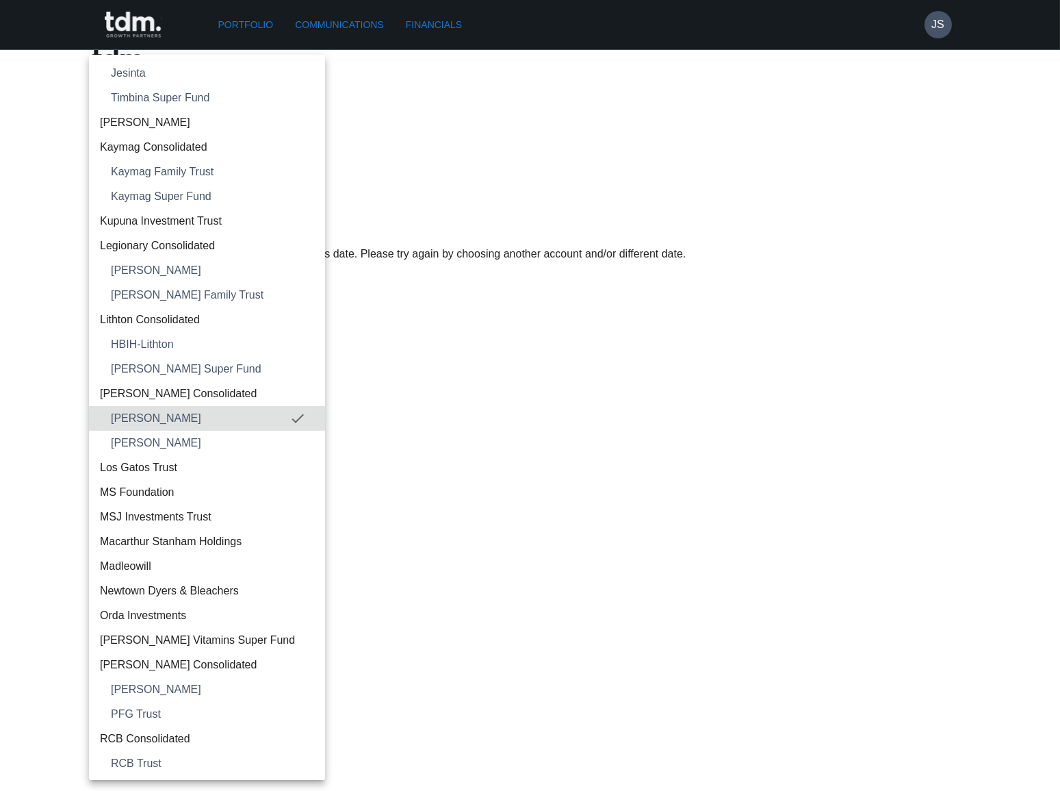
click at [194, 444] on span "Lord Howe" at bounding box center [212, 443] width 203 height 16
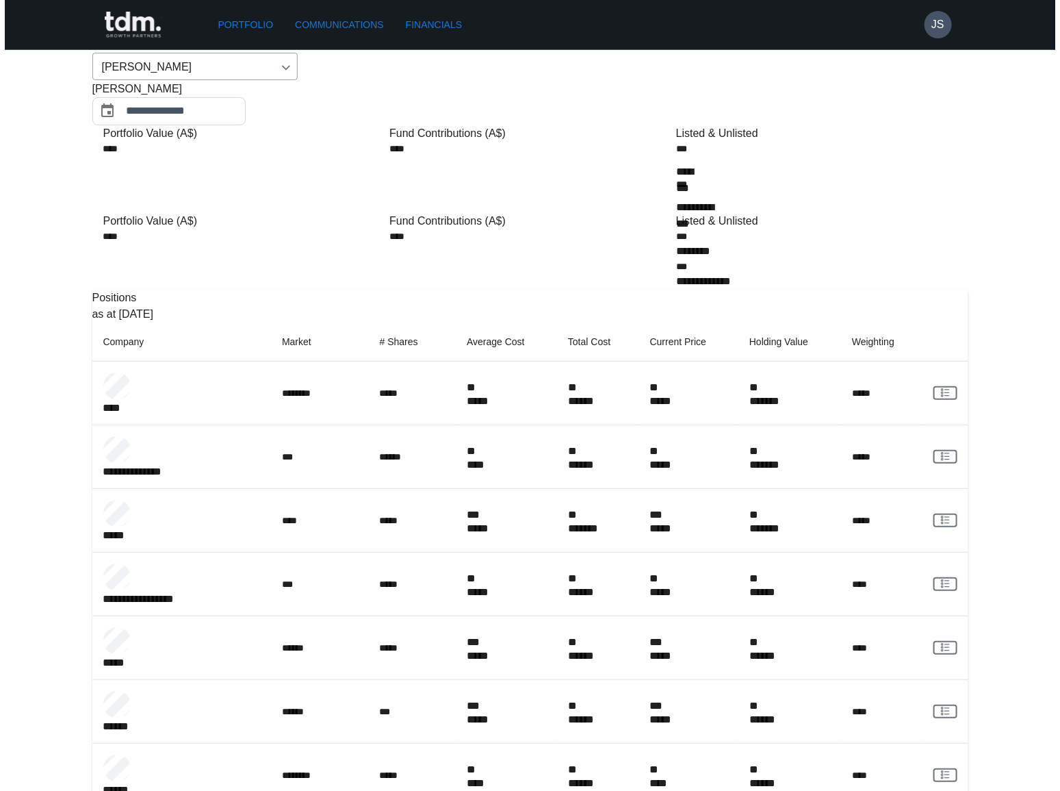
scroll to position [0, 0]
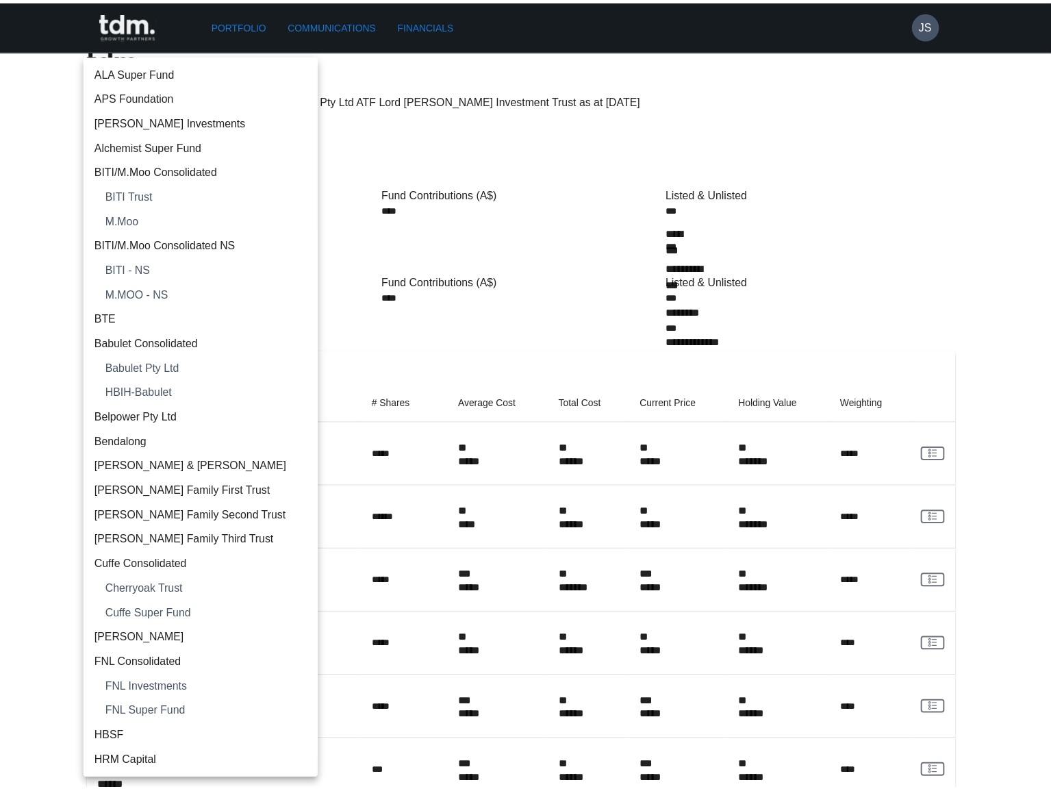
scroll to position [1034, 0]
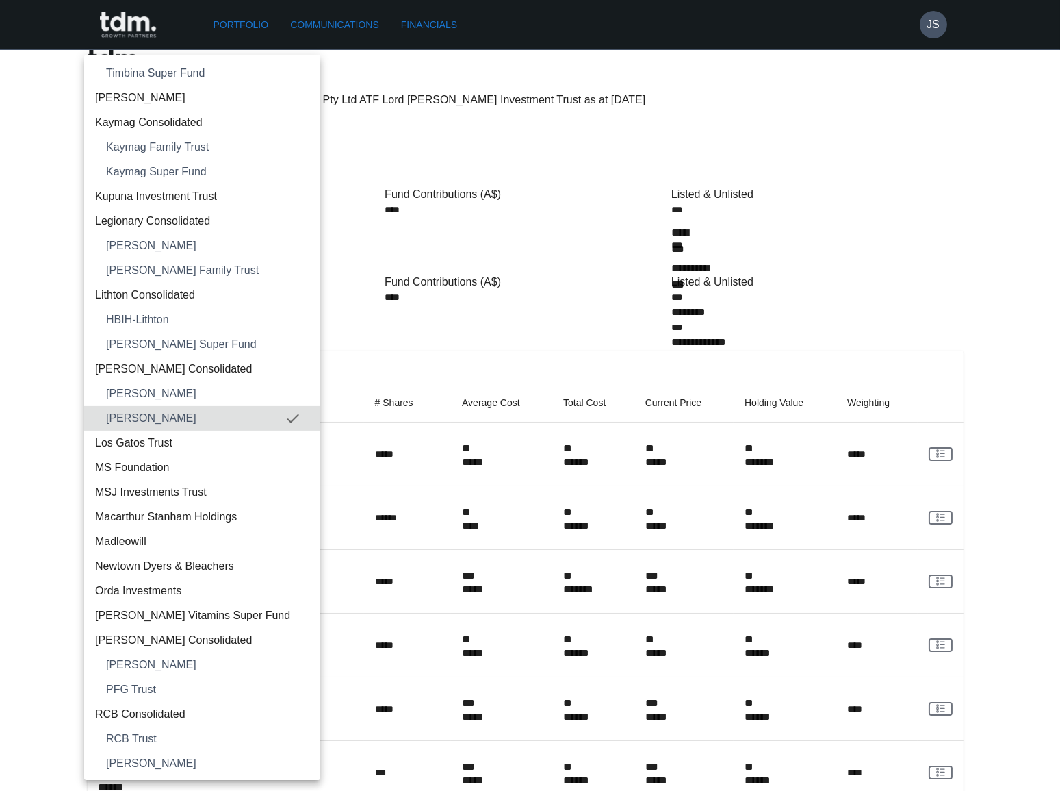
click at [198, 368] on span "Lord Howe Consolidated" at bounding box center [202, 369] width 214 height 16
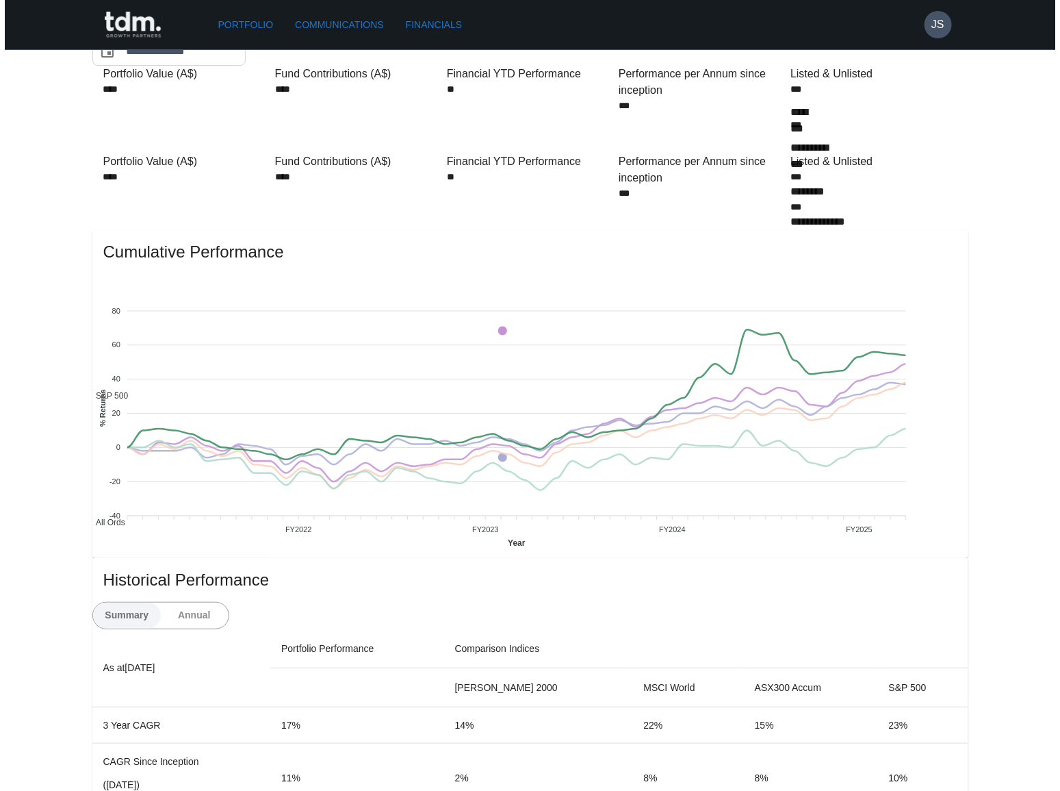
scroll to position [0, 0]
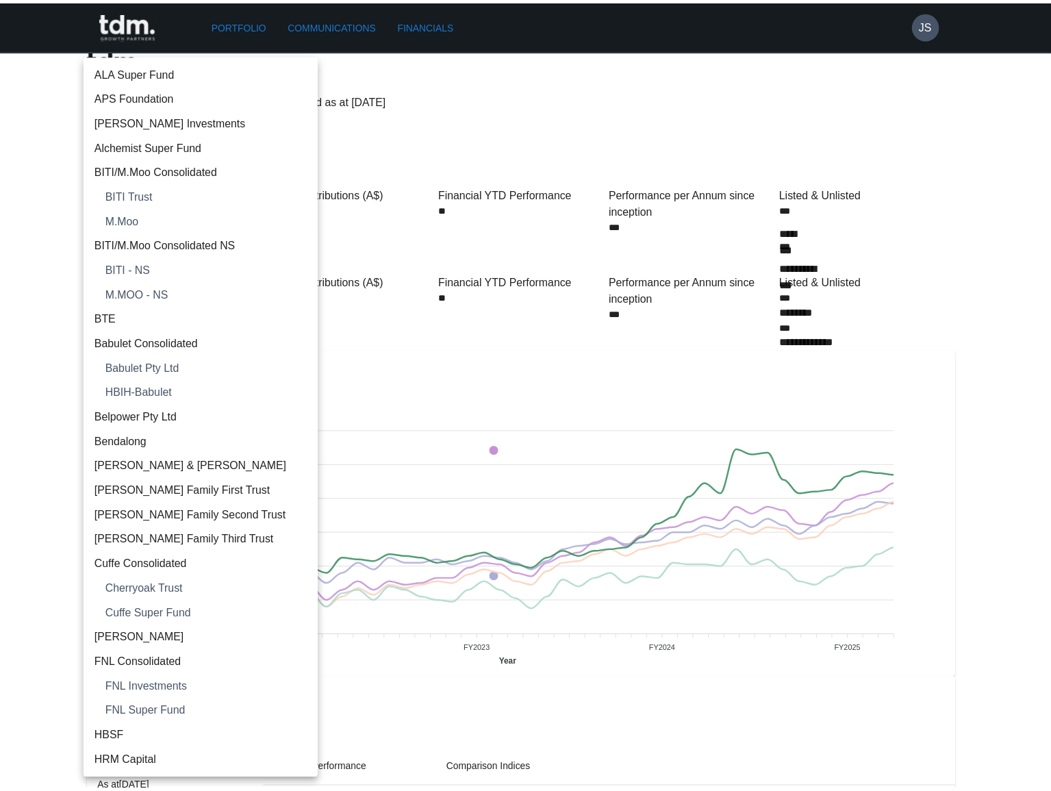
scroll to position [986, 0]
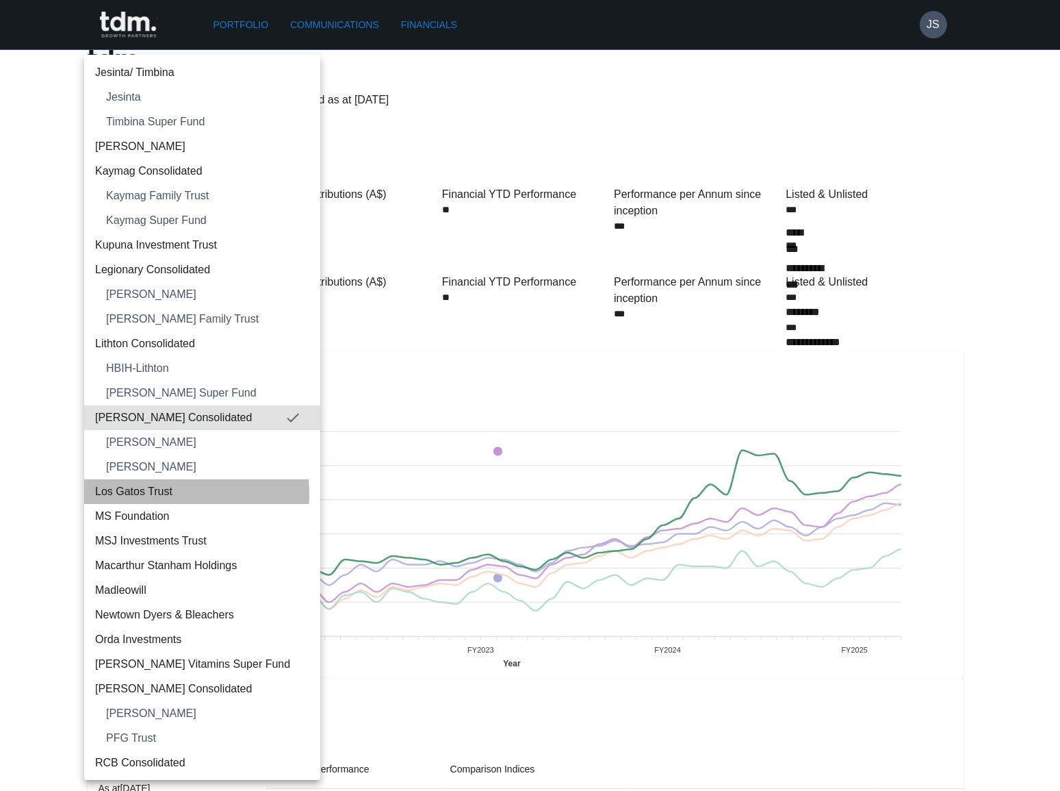
click at [168, 493] on span "Los Gatos Trust" at bounding box center [202, 491] width 214 height 16
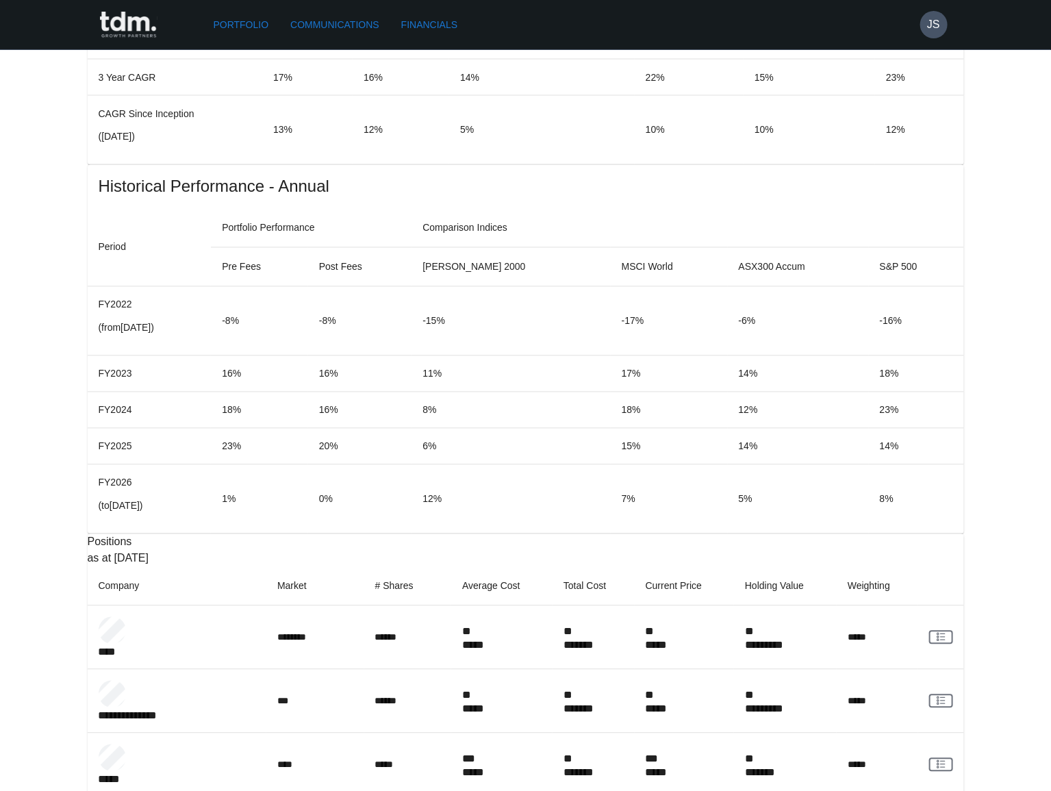
scroll to position [1144, 0]
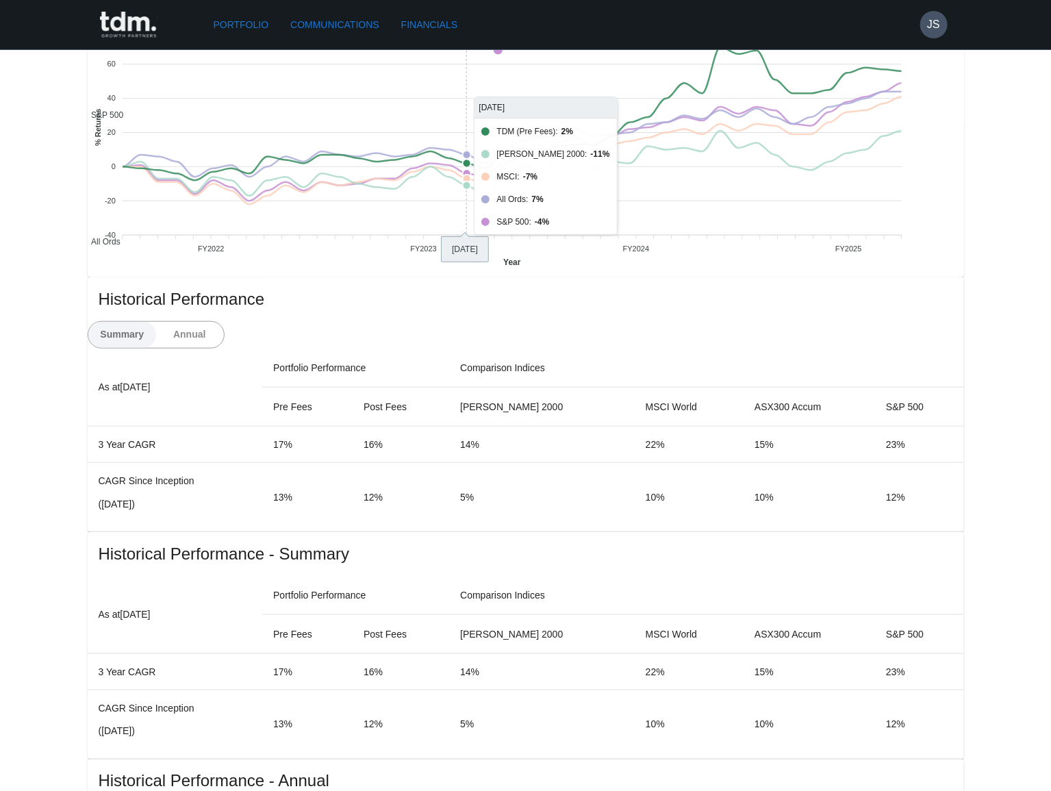
scroll to position [435, 0]
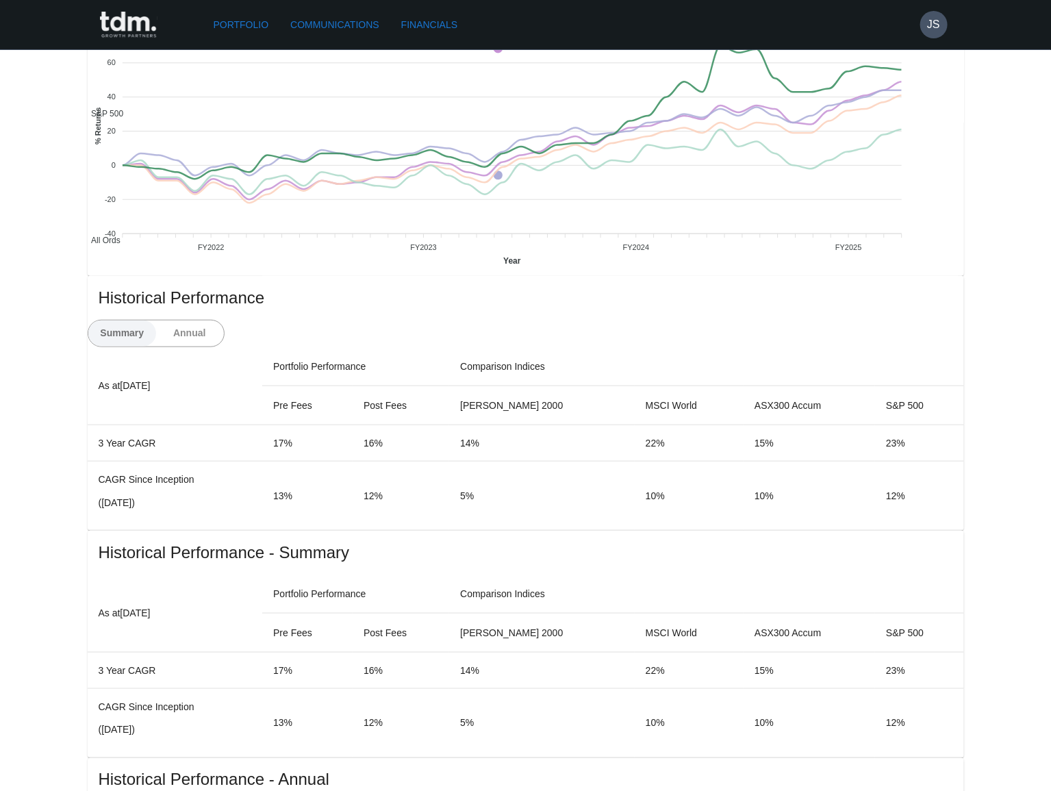
click at [224, 320] on button "Annual" at bounding box center [189, 333] width 68 height 26
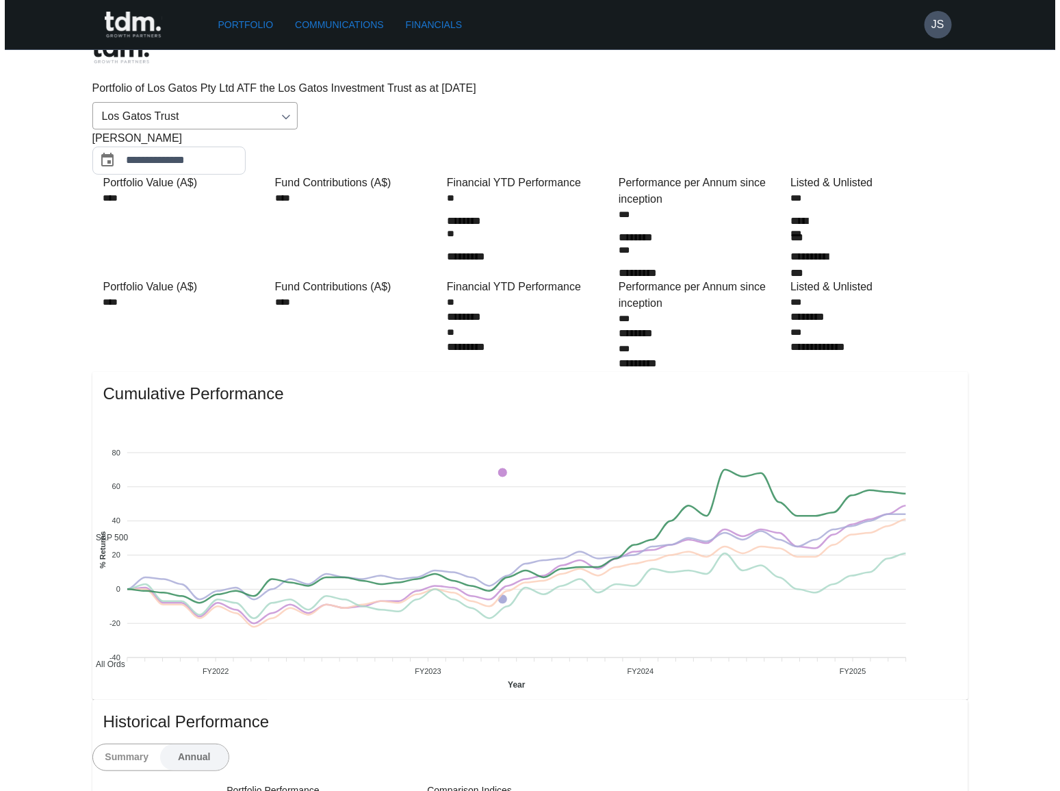
scroll to position [0, 0]
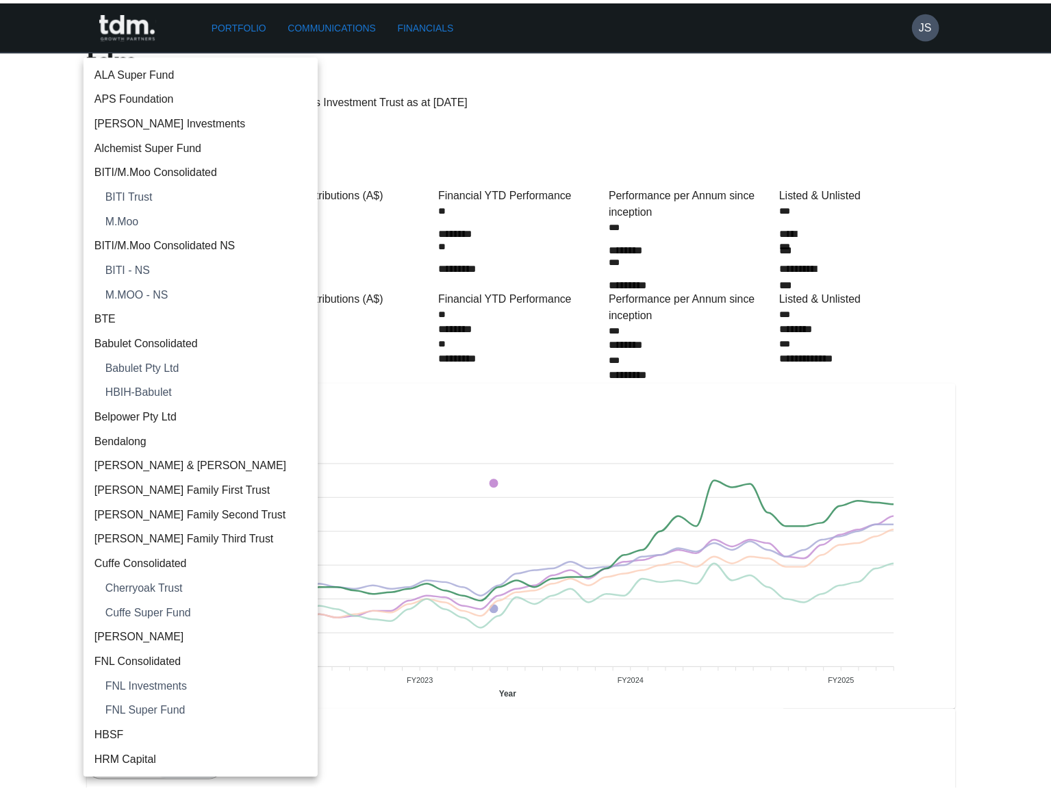
scroll to position [1059, 0]
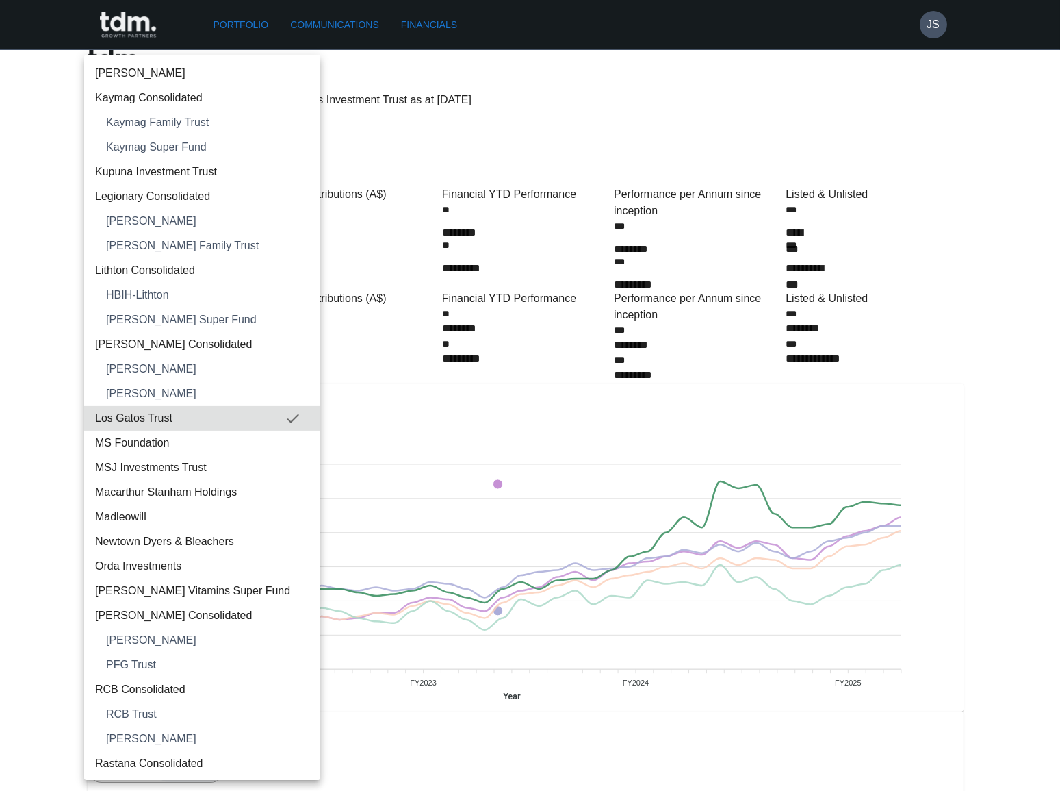
click at [212, 464] on span "MSJ Investments Trust" at bounding box center [202, 467] width 214 height 16
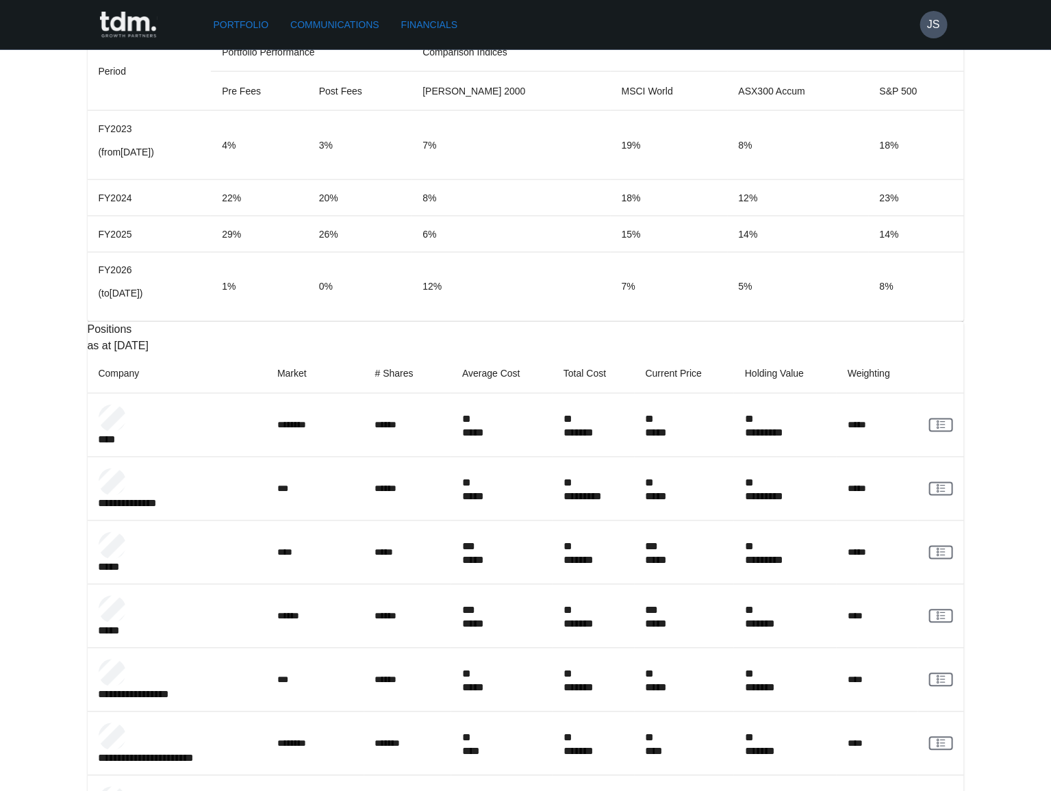
scroll to position [910, 0]
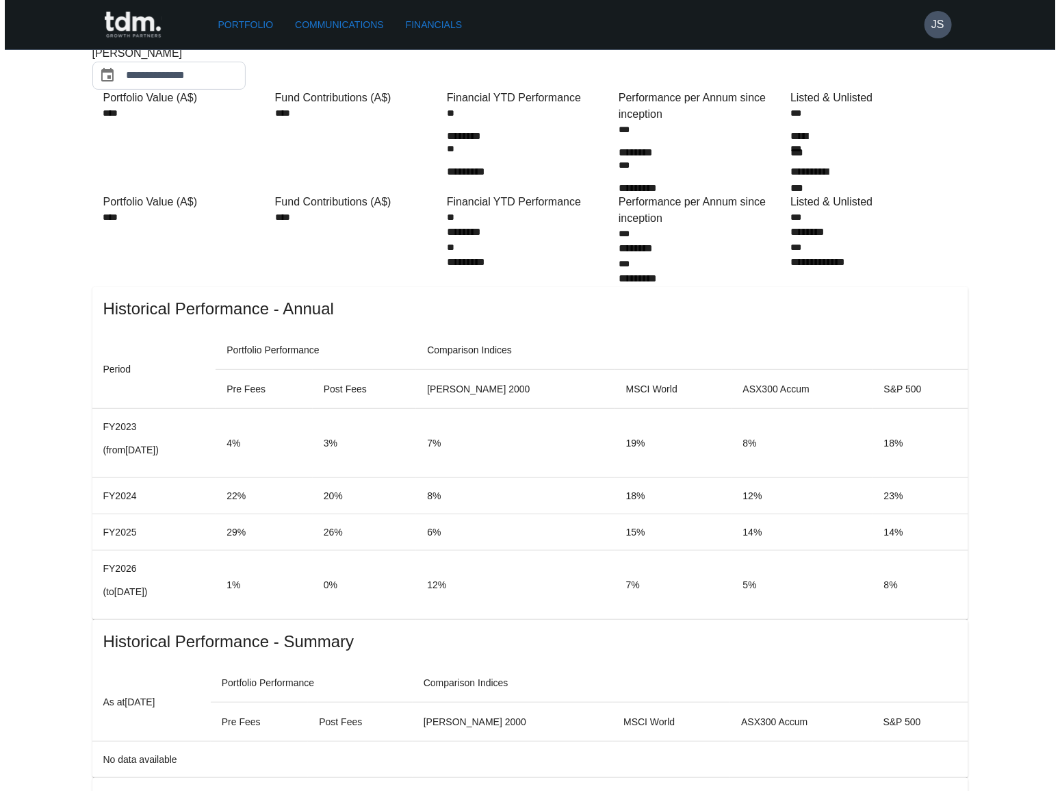
scroll to position [0, 0]
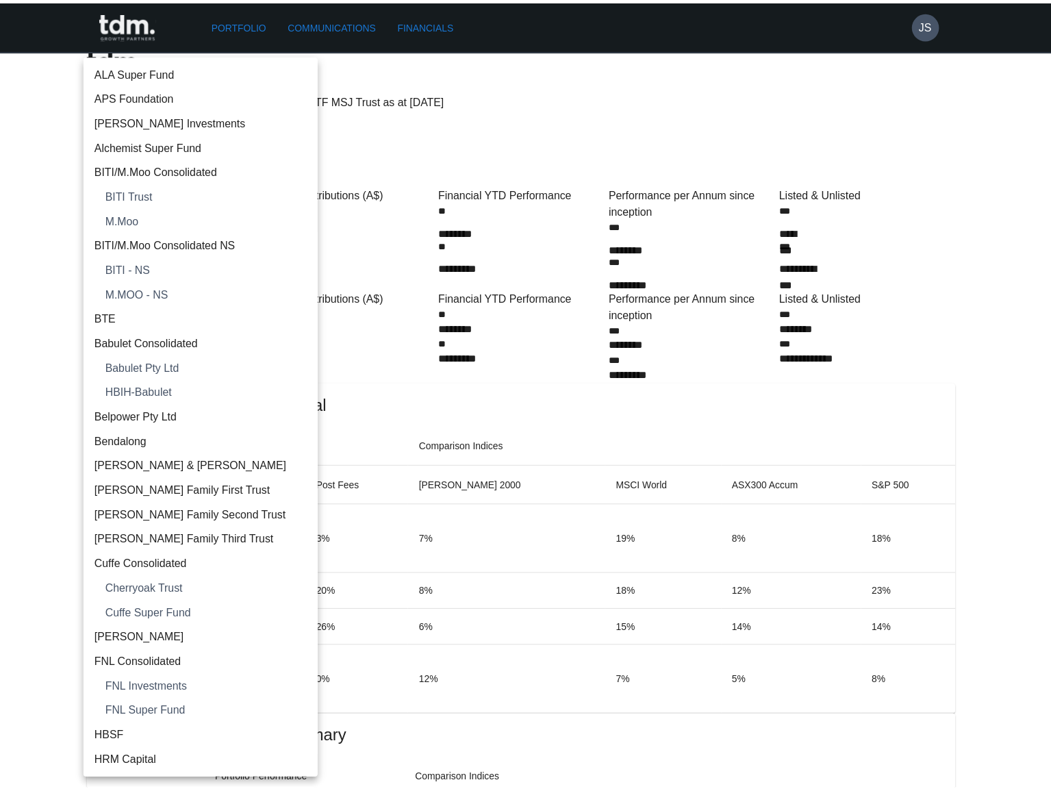
scroll to position [1109, 0]
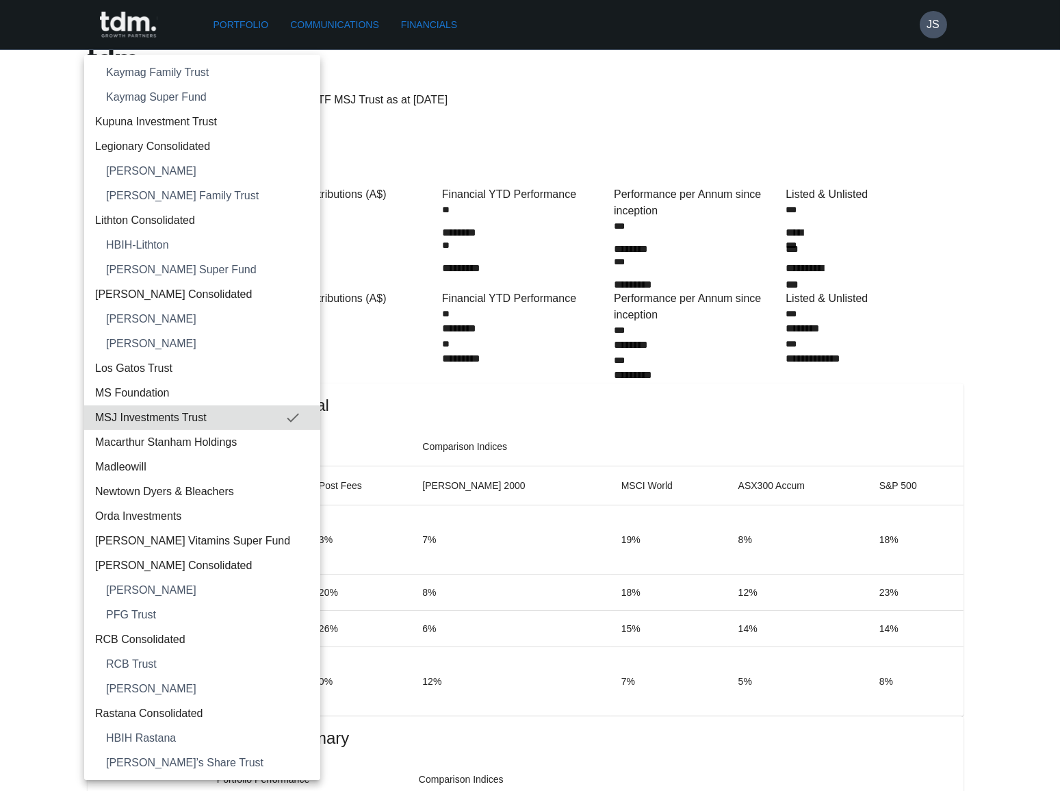
click at [157, 466] on span "Madleowill" at bounding box center [202, 467] width 214 height 16
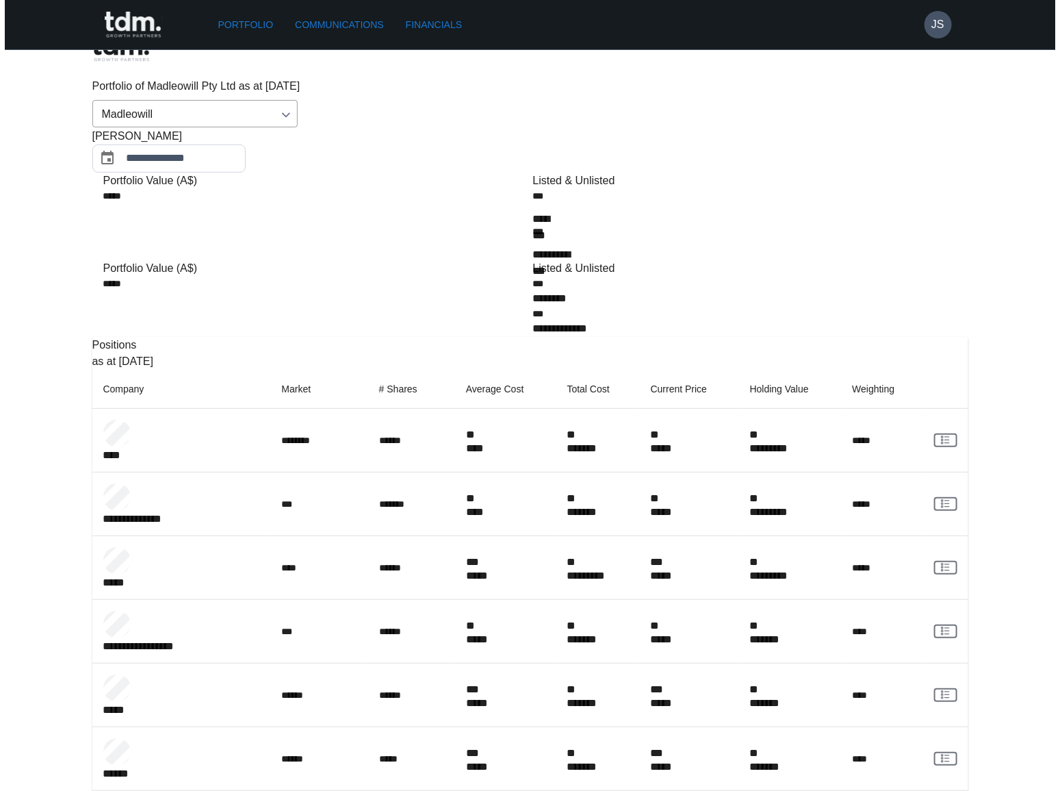
scroll to position [0, 0]
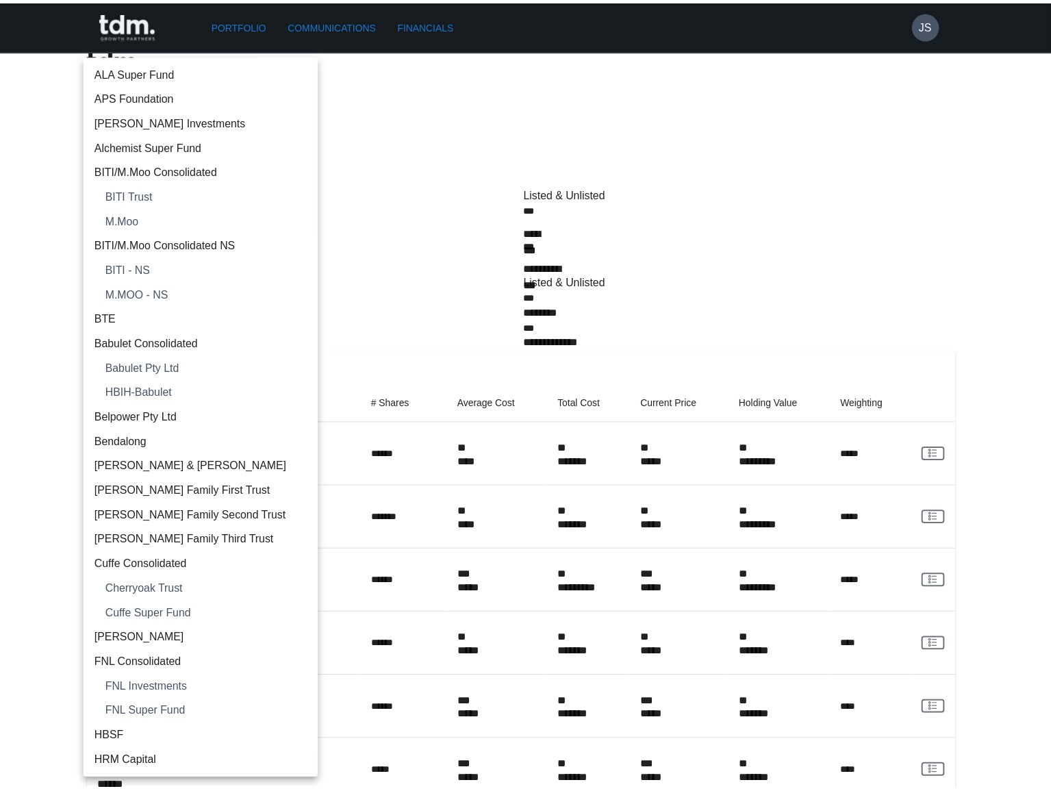
scroll to position [1157, 0]
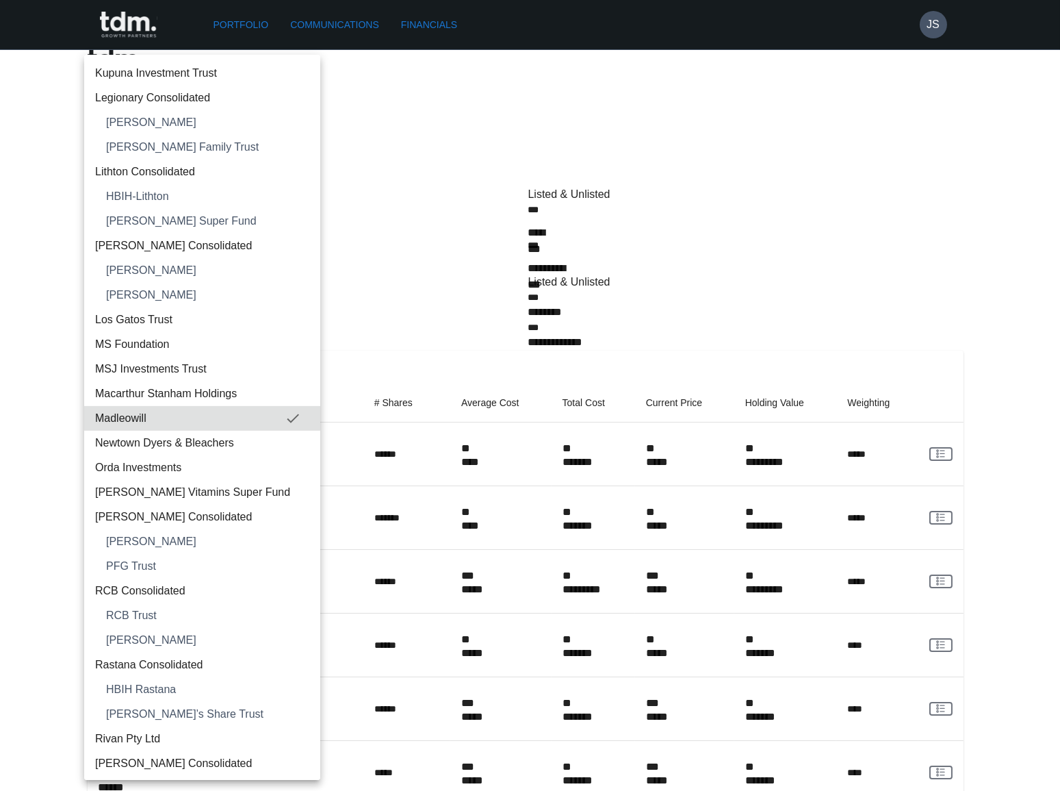
click at [211, 440] on span "Newtown Dyers & Bleachers" at bounding box center [202, 443] width 214 height 16
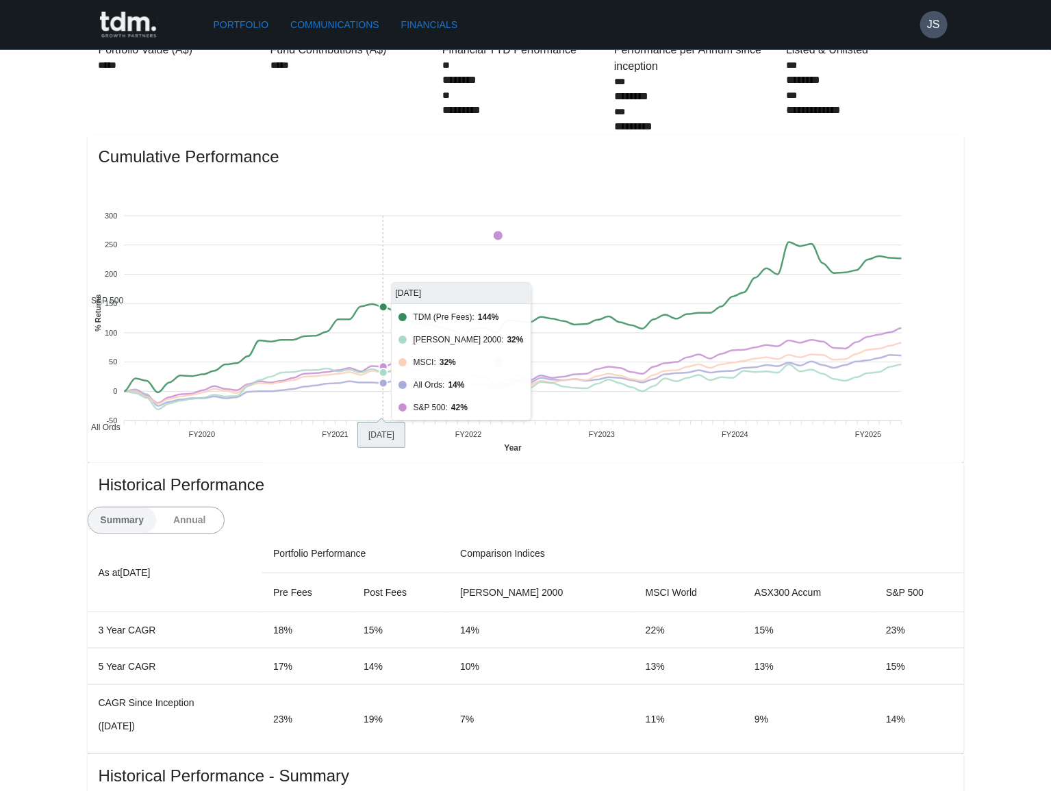
scroll to position [435, 0]
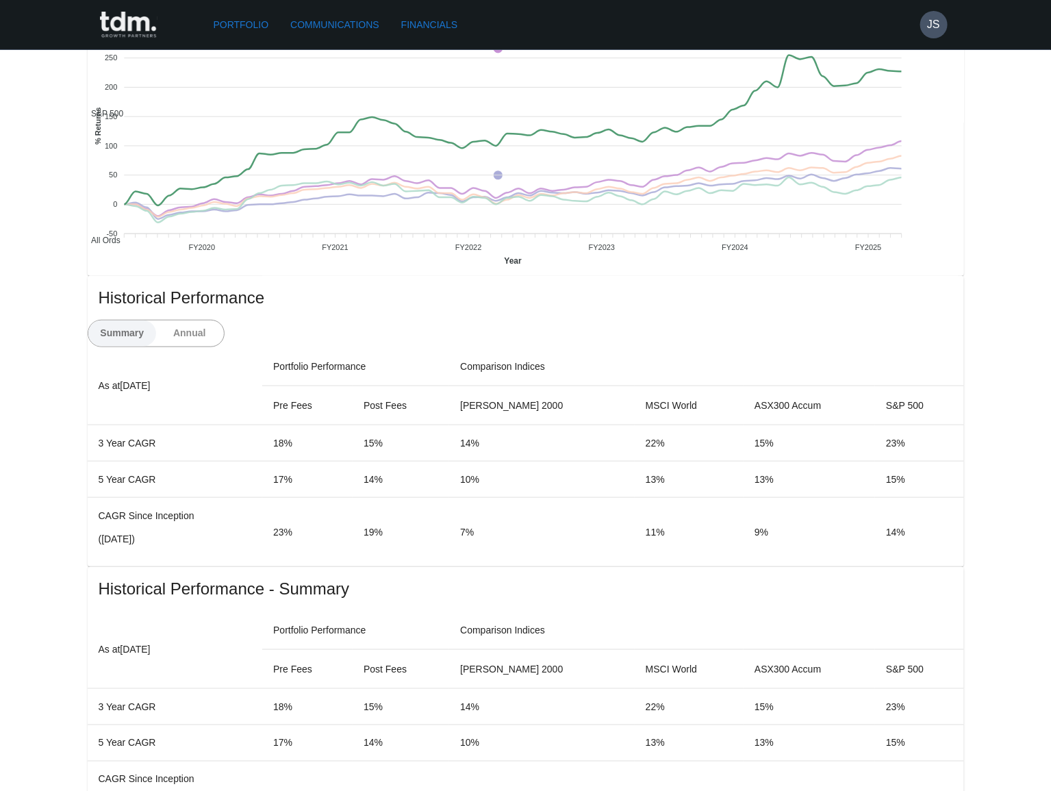
click at [224, 320] on button "Annual" at bounding box center [189, 333] width 68 height 26
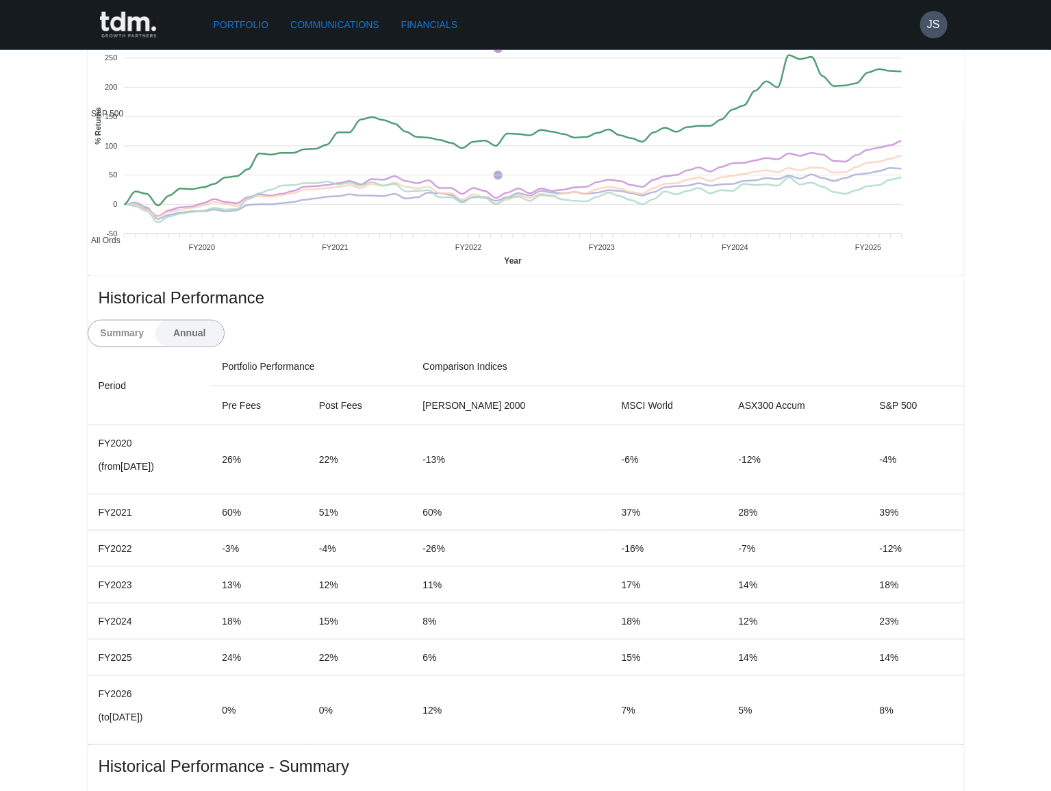
click at [157, 320] on button "Summary" at bounding box center [122, 333] width 68 height 26
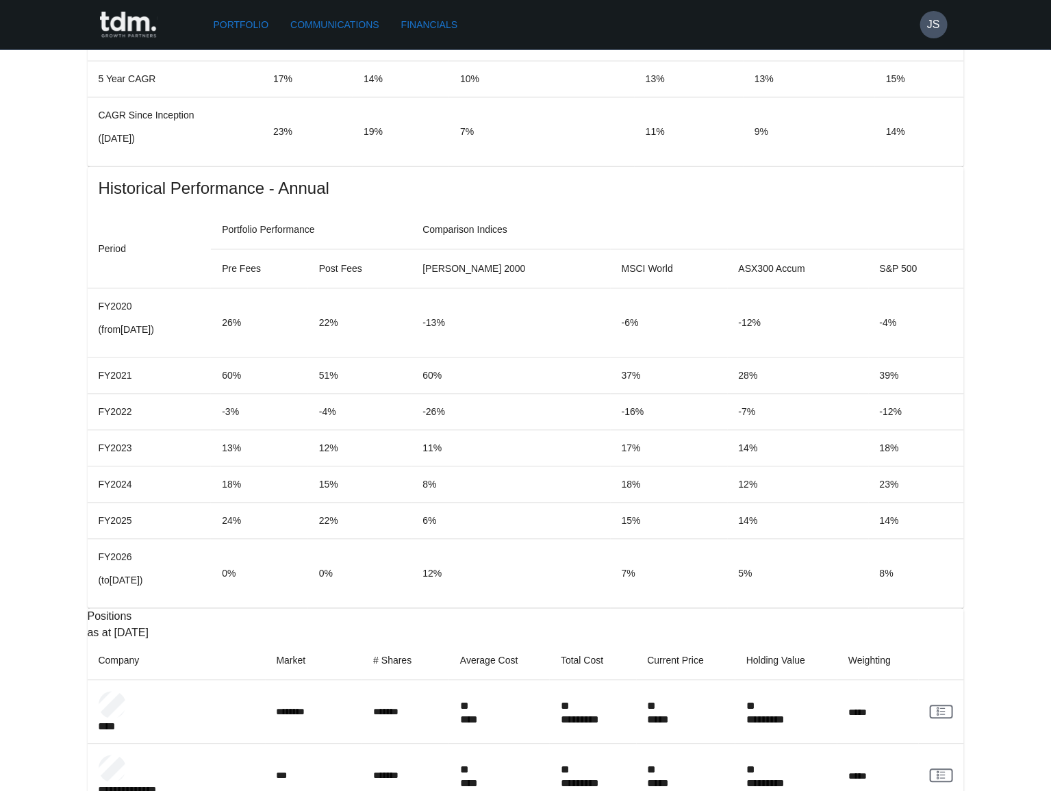
scroll to position [1120, 0]
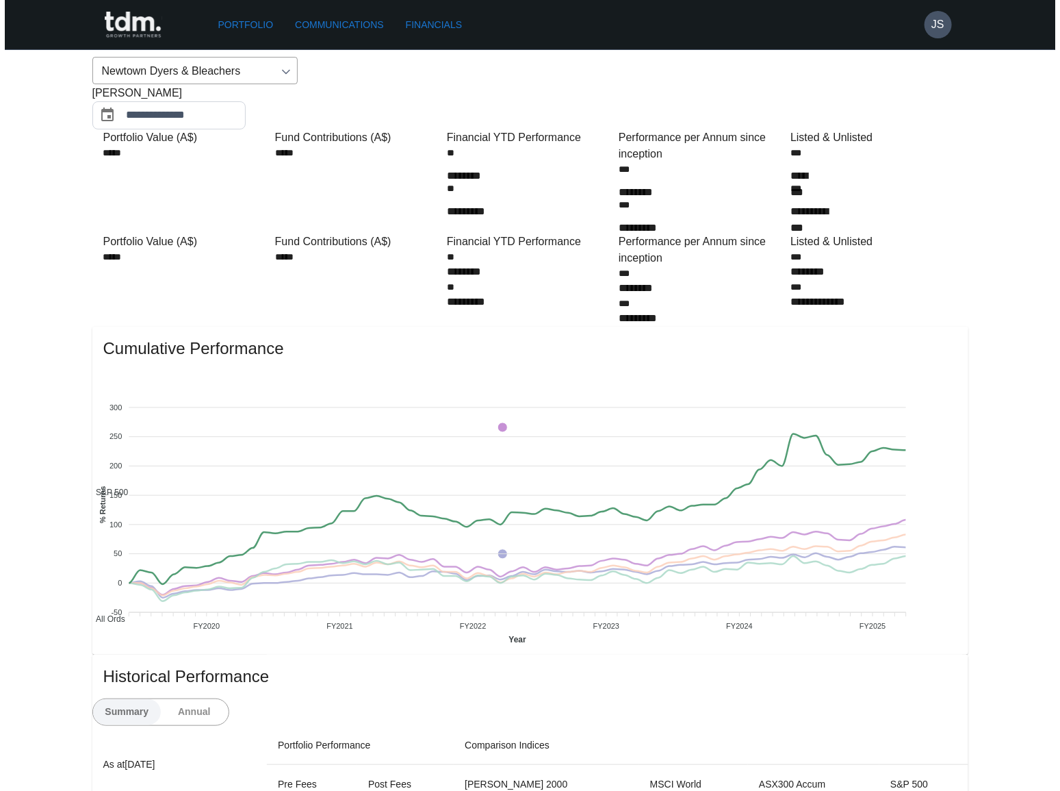
scroll to position [0, 0]
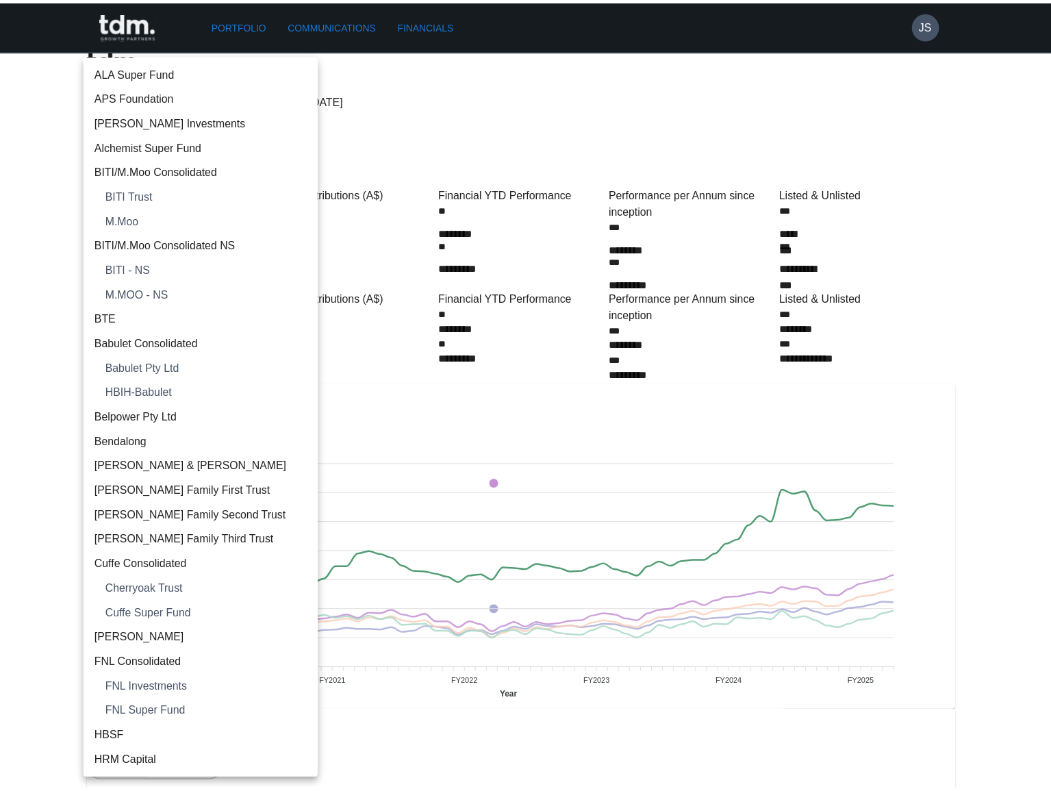
scroll to position [1182, 0]
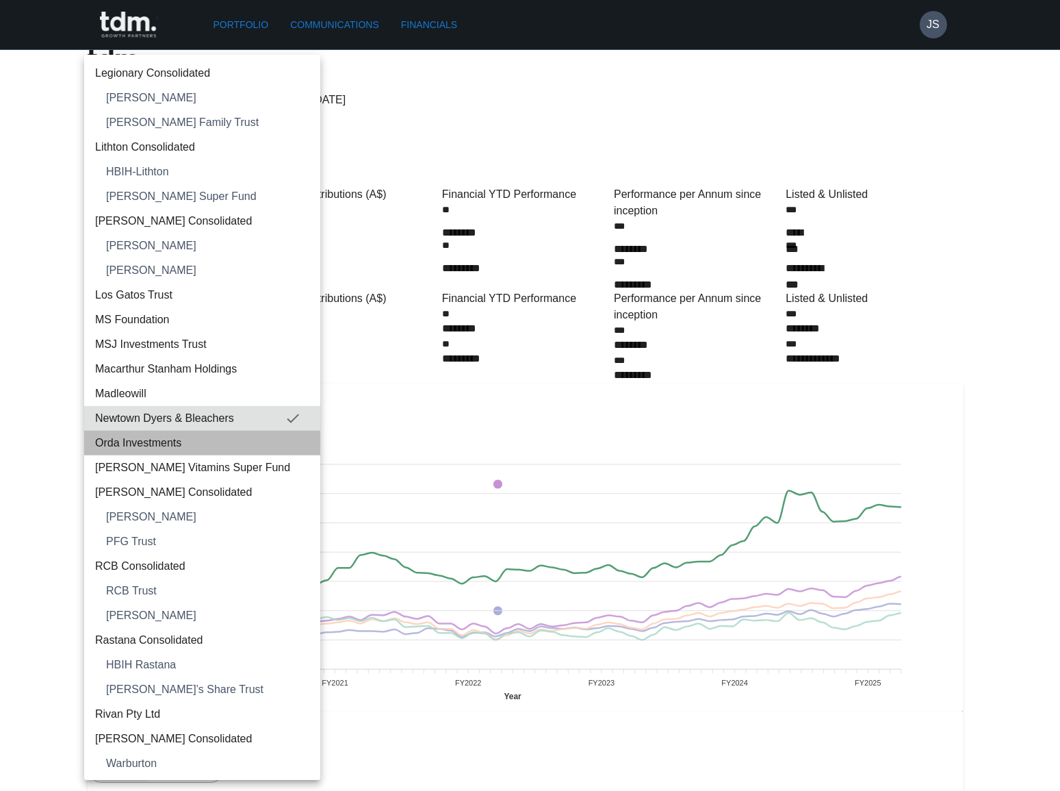
click at [226, 439] on span "Orda Investments" at bounding box center [202, 443] width 214 height 16
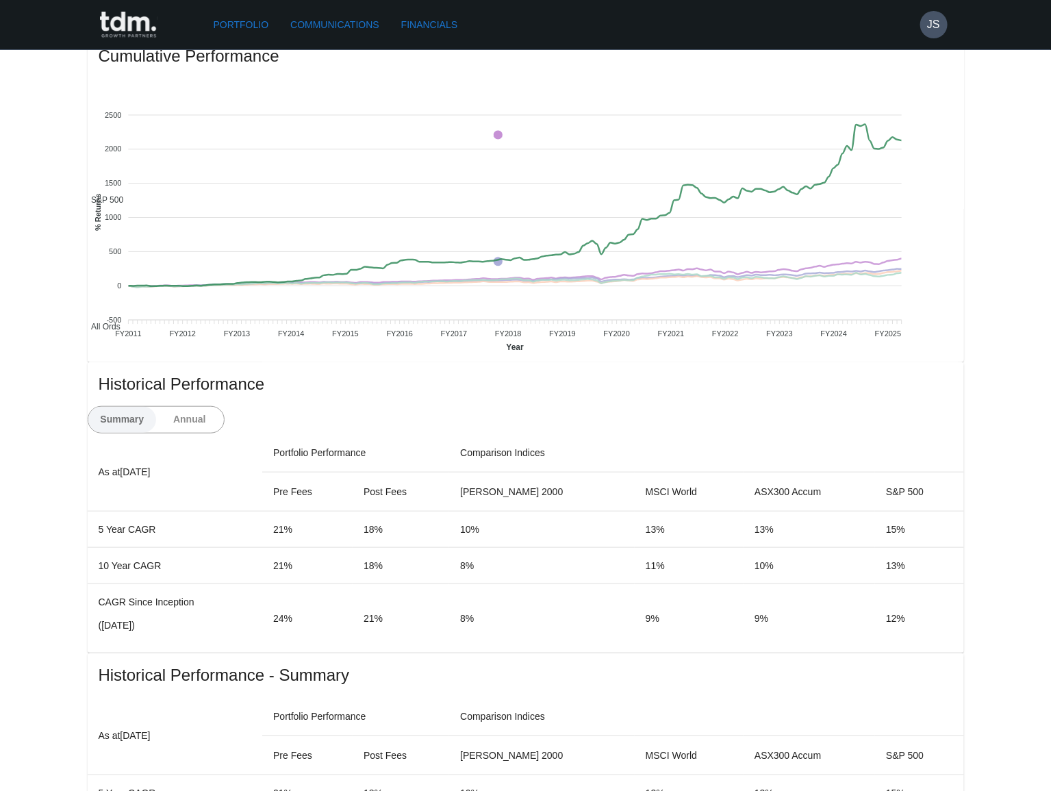
scroll to position [435, 0]
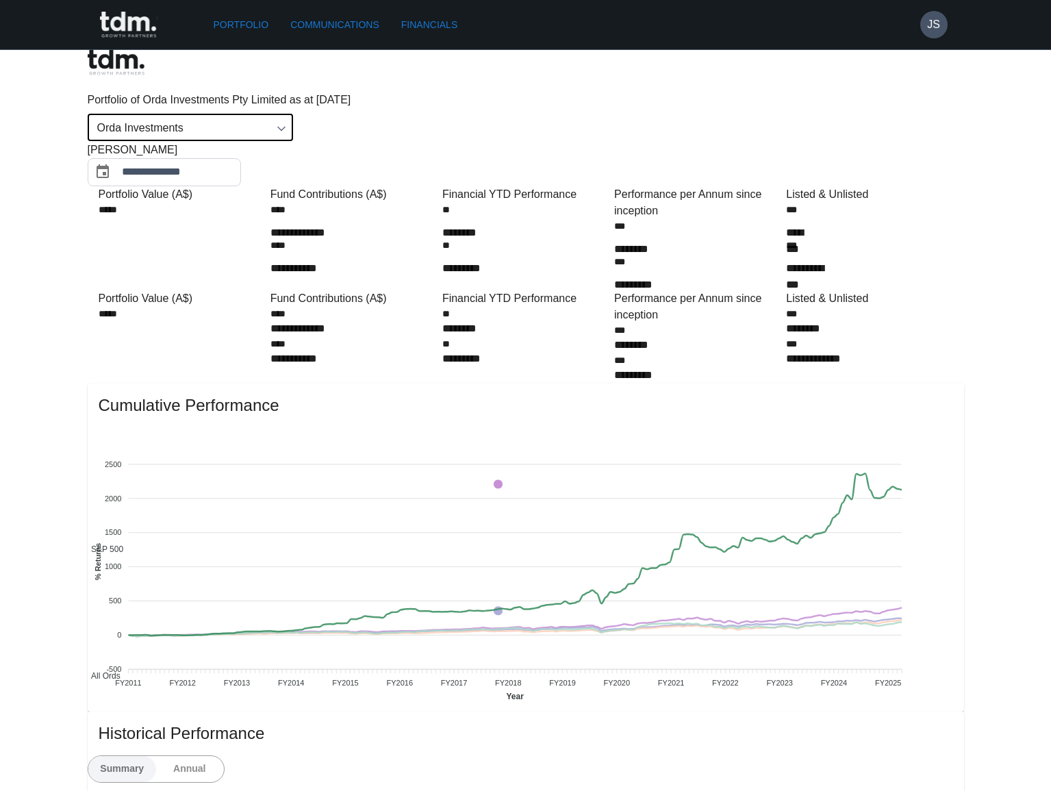
scroll to position [435, 0]
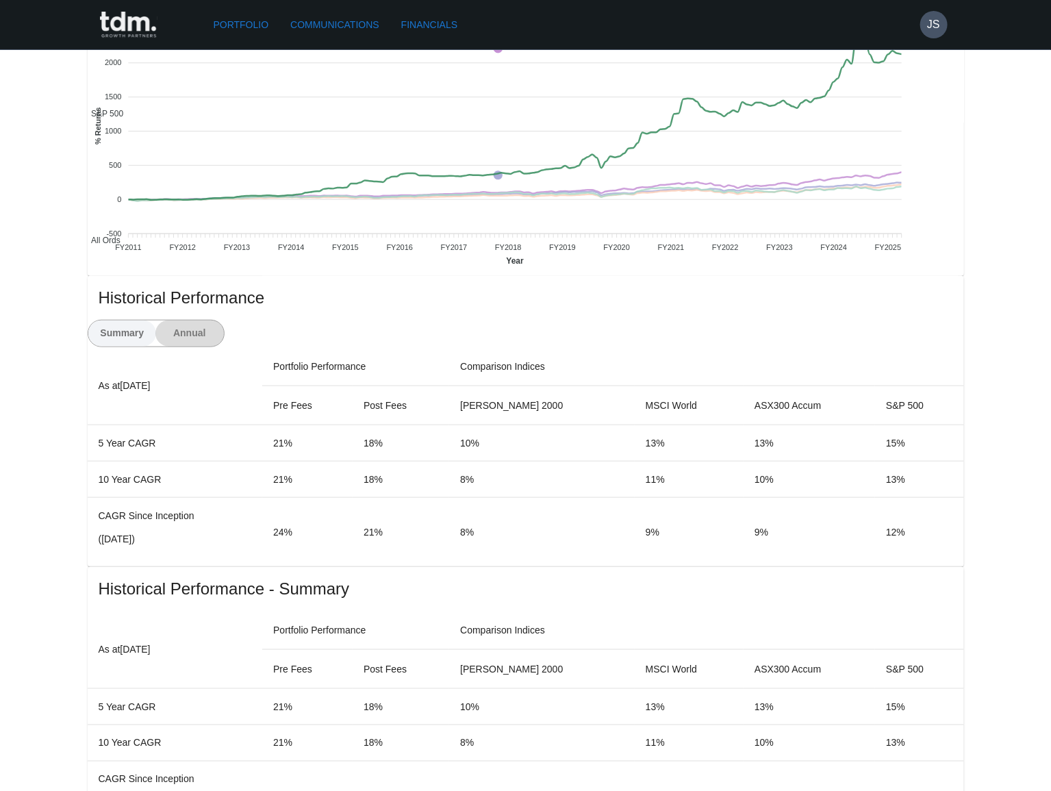
click at [224, 320] on button "Annual" at bounding box center [189, 333] width 68 height 26
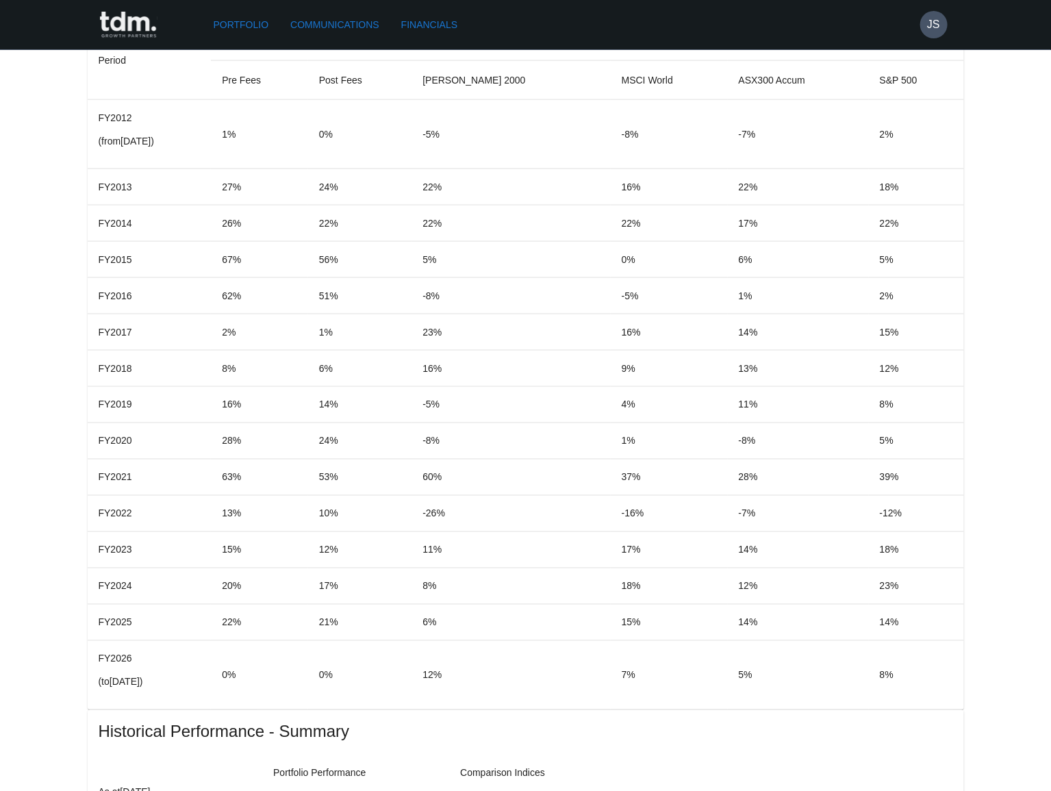
scroll to position [560, 0]
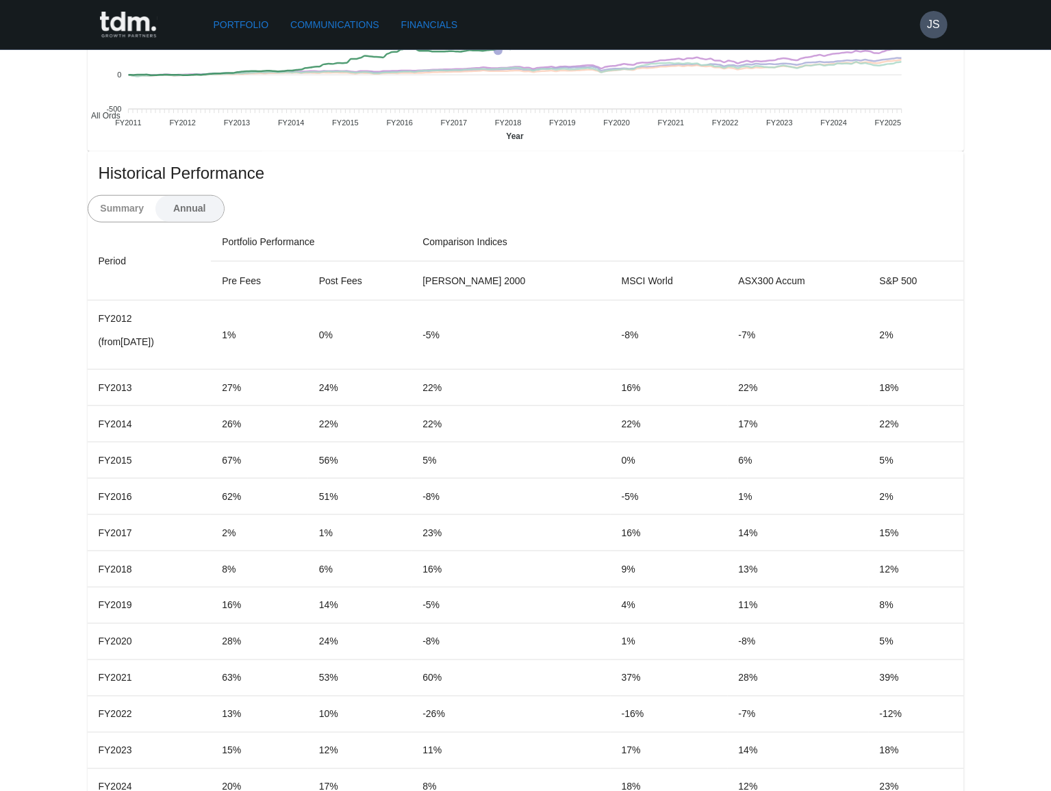
click at [157, 196] on button "Summary" at bounding box center [122, 209] width 68 height 26
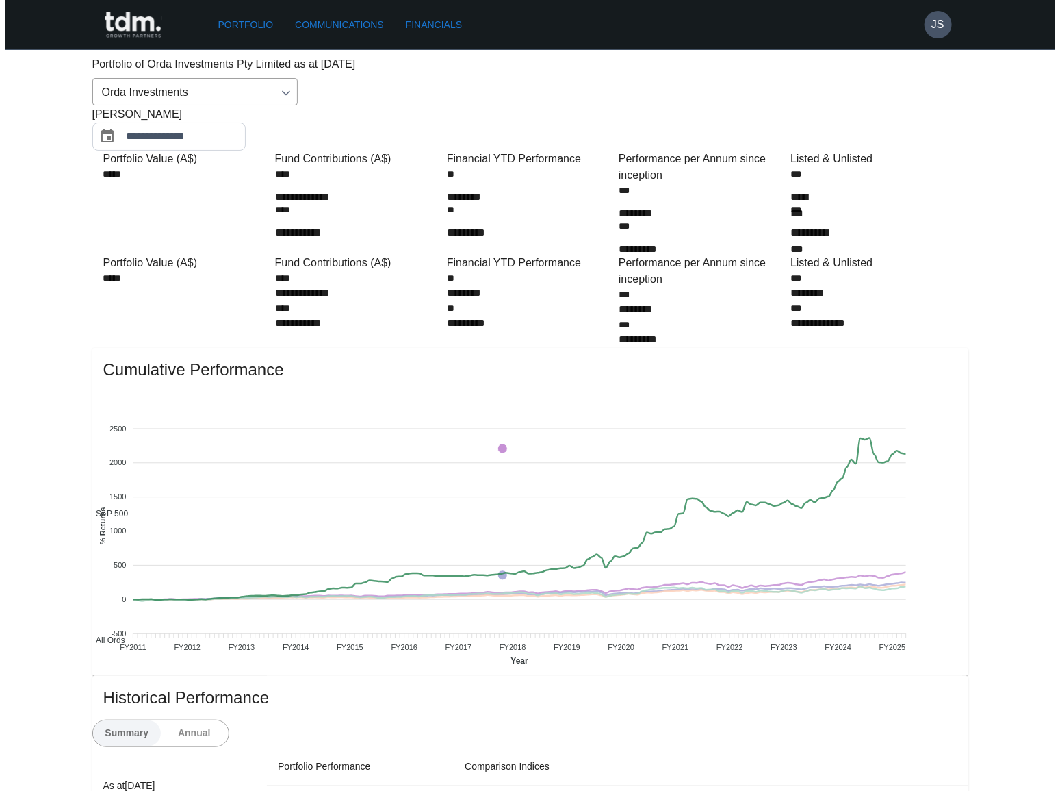
scroll to position [0, 0]
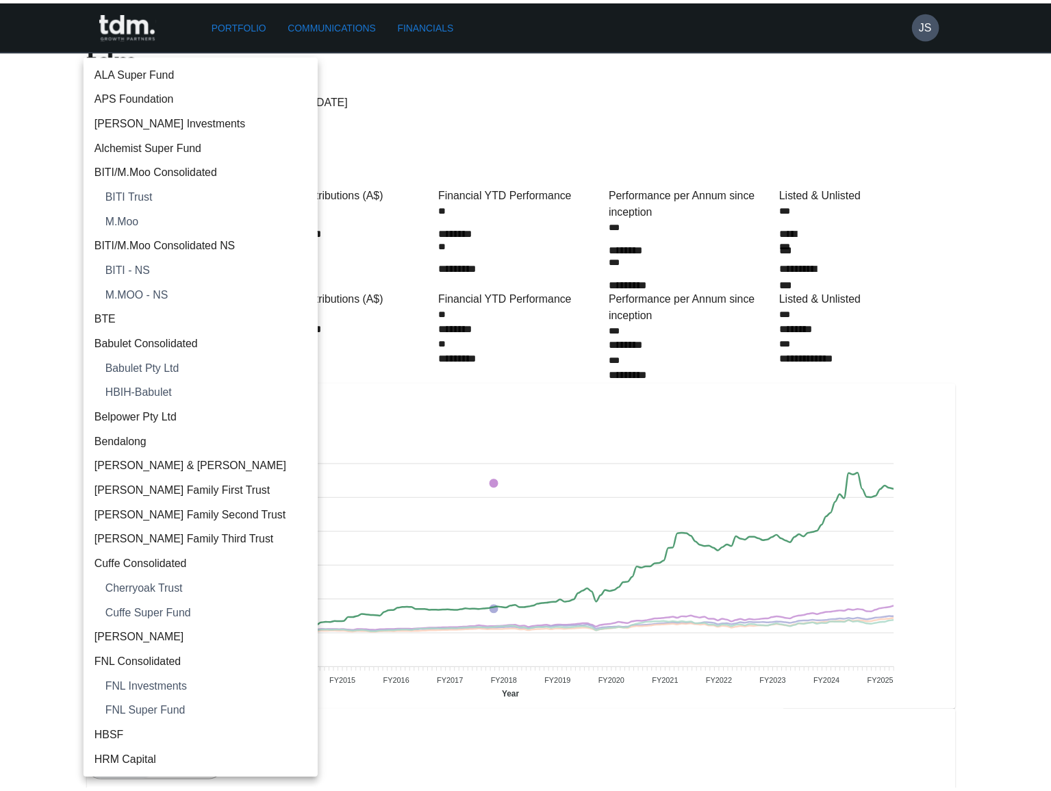
scroll to position [1207, 0]
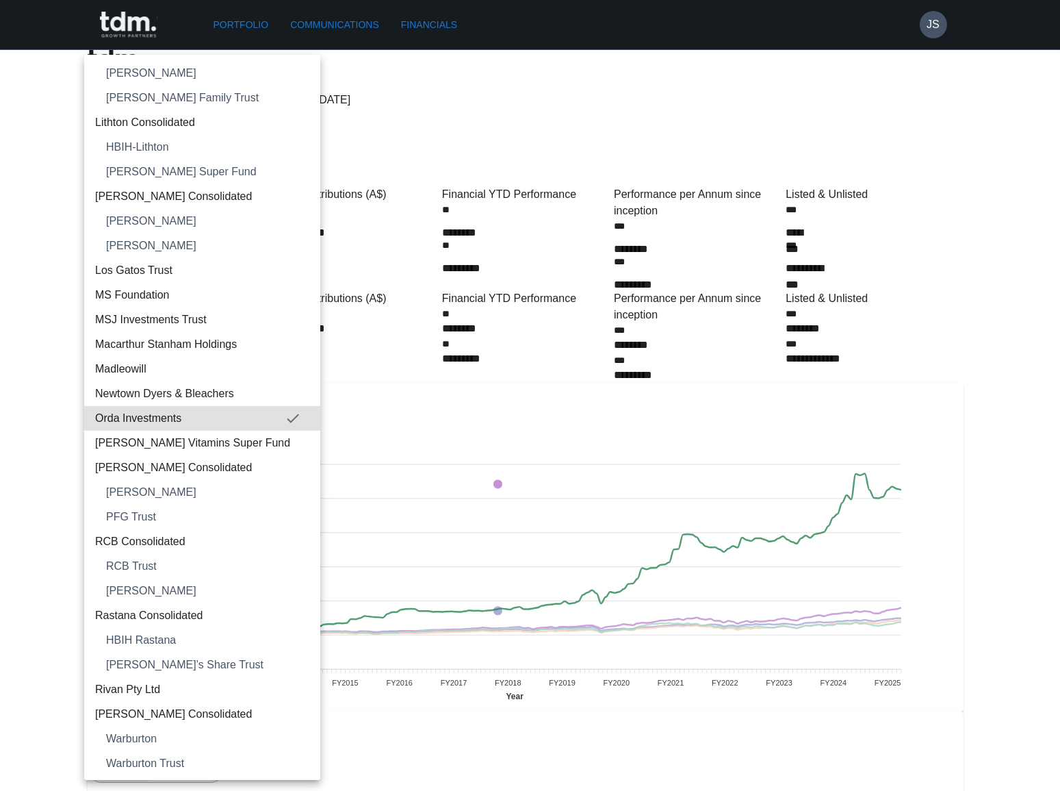
click at [255, 438] on span "[PERSON_NAME] Vitamins Super Fund" at bounding box center [202, 443] width 214 height 16
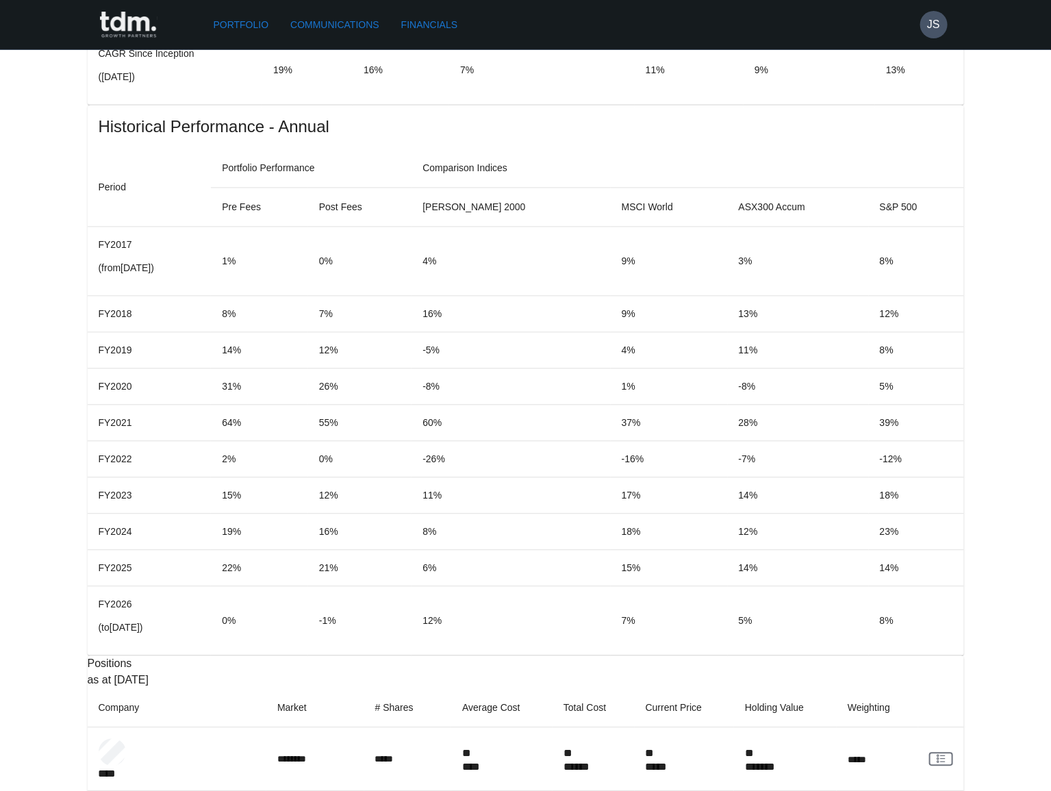
scroll to position [1194, 0]
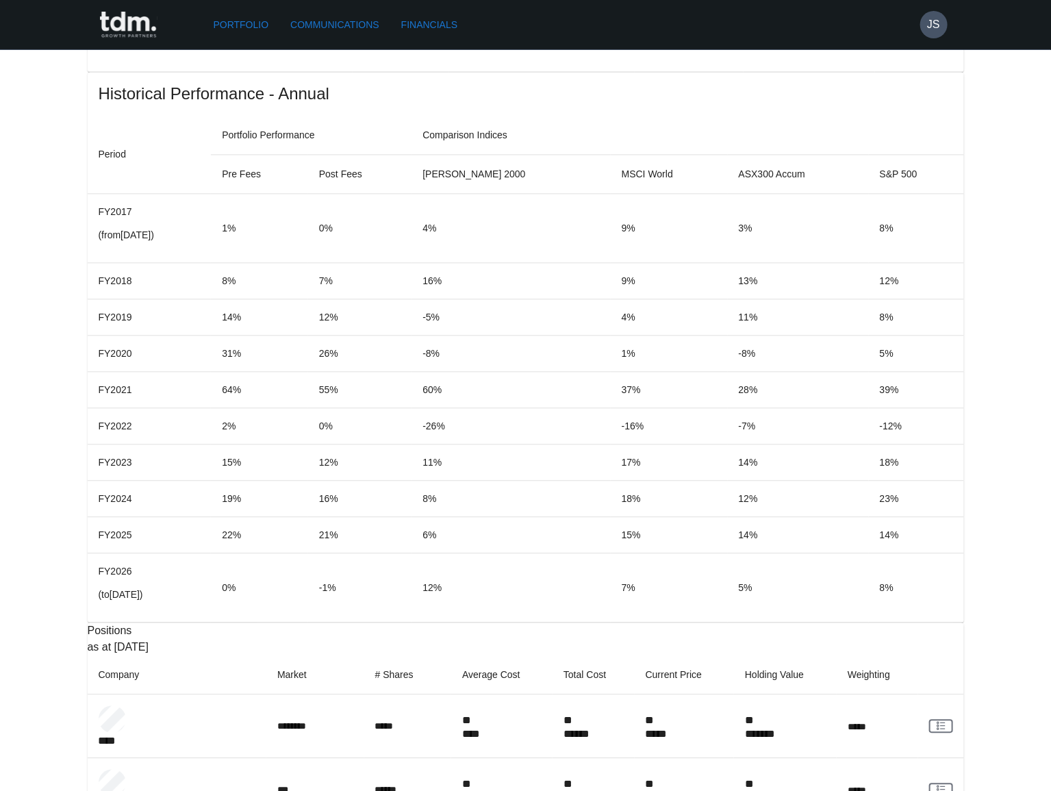
copy p "*********"
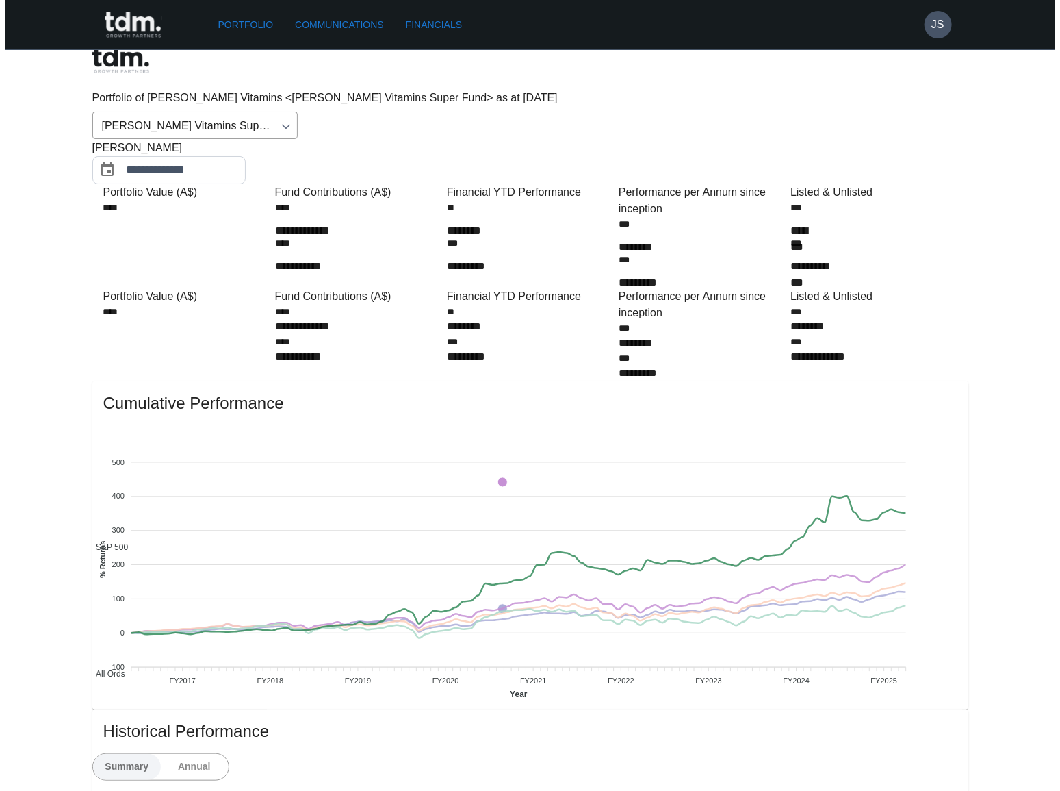
scroll to position [0, 0]
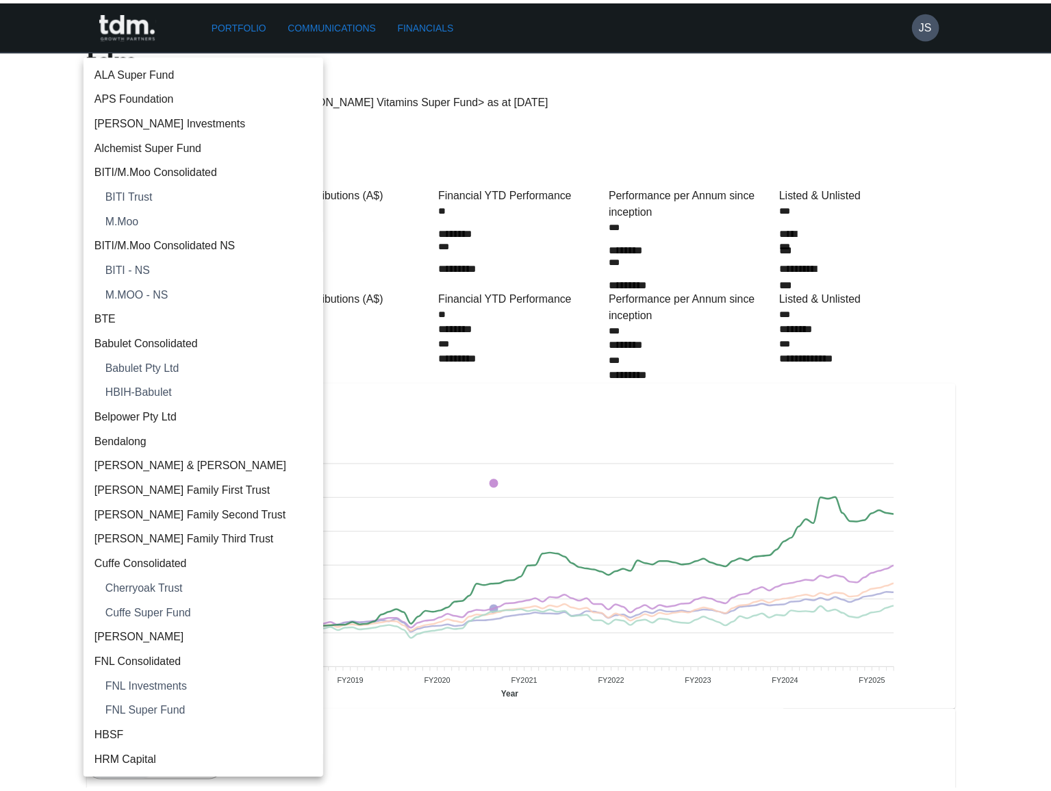
scroll to position [1231, 0]
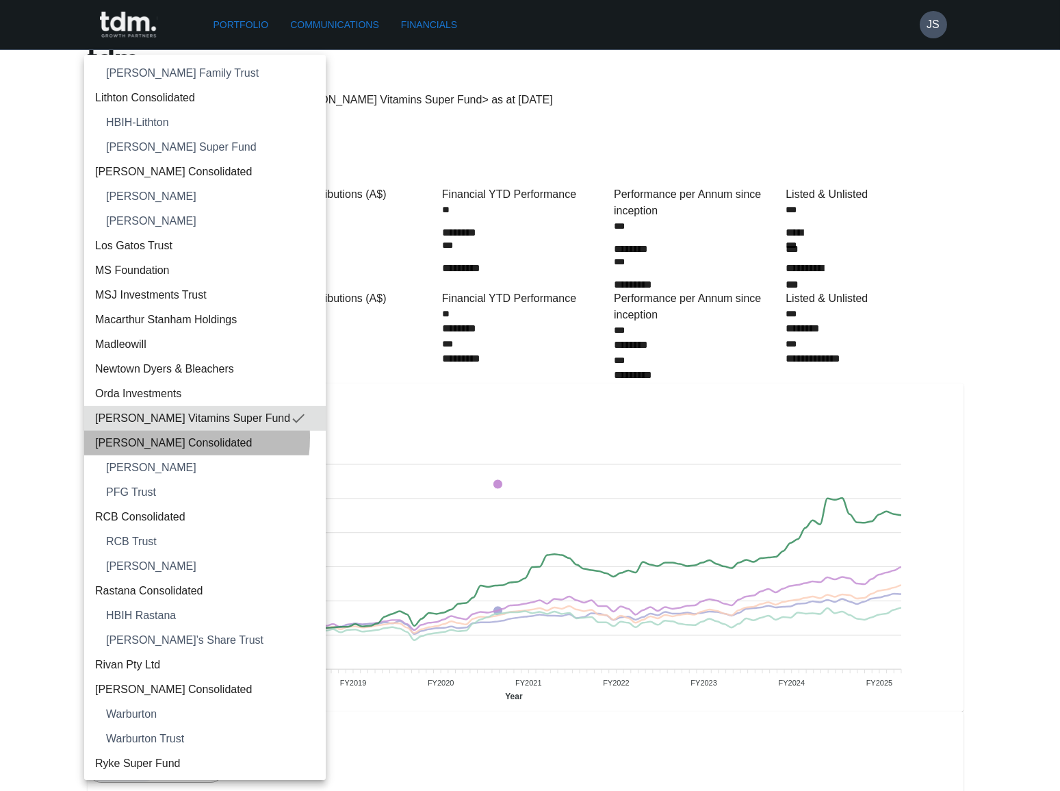
click at [159, 437] on span "[PERSON_NAME] Consolidated" at bounding box center [205, 443] width 220 height 16
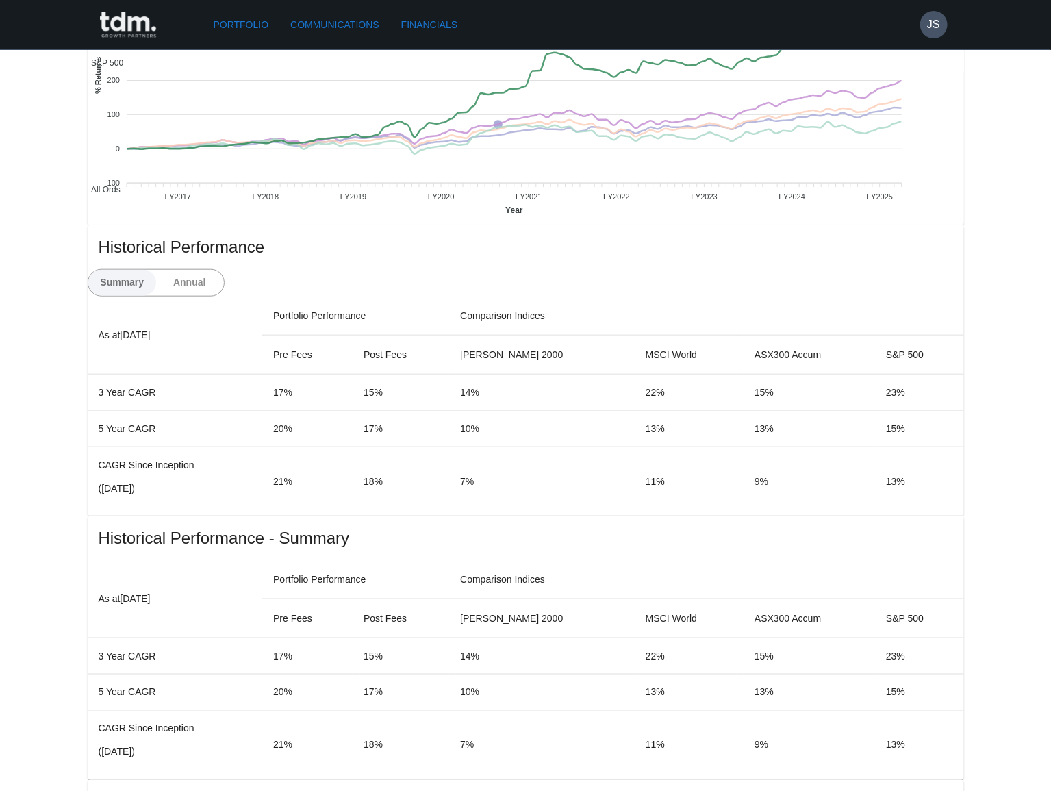
scroll to position [498, 0]
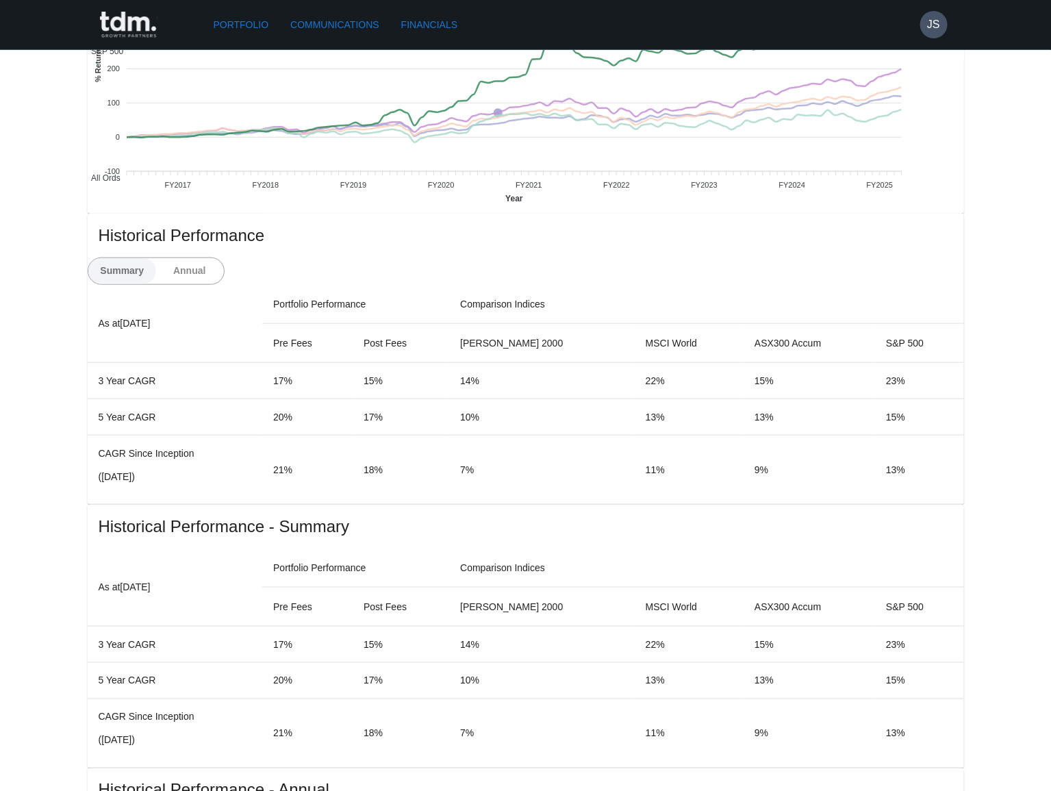
drag, startPoint x: 914, startPoint y: 202, endPoint x: 908, endPoint y: 201, distance: 6.9
click at [224, 258] on button "Annual" at bounding box center [189, 271] width 68 height 26
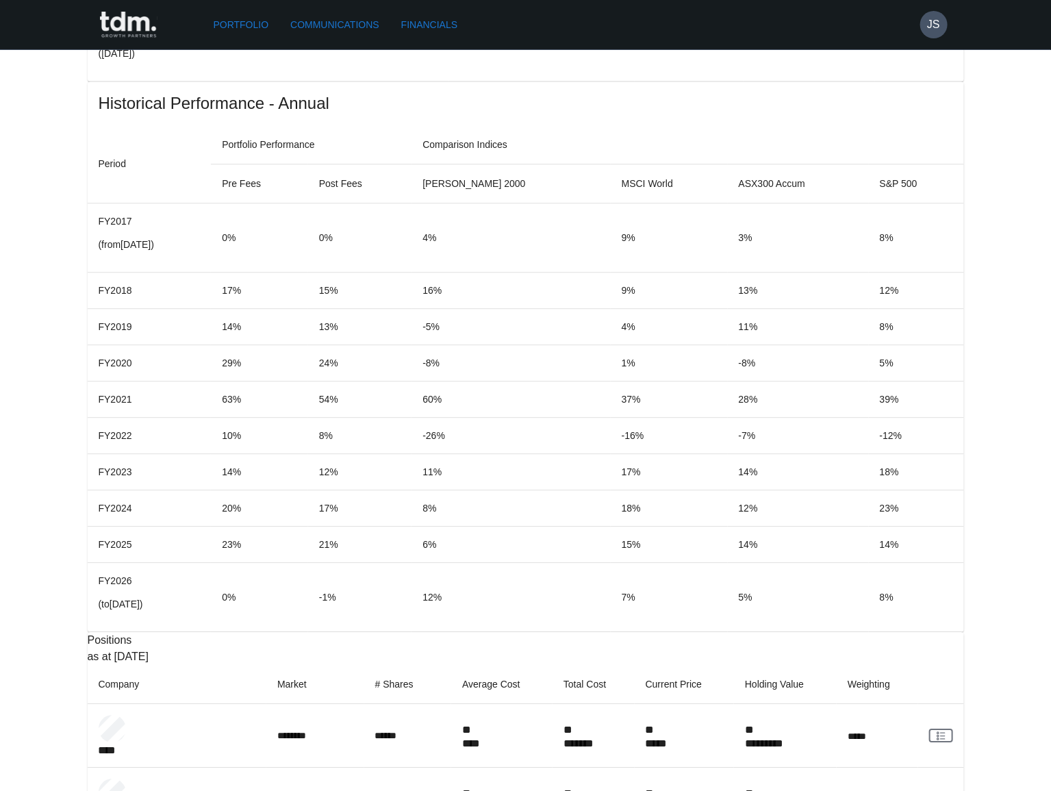
scroll to position [1491, 0]
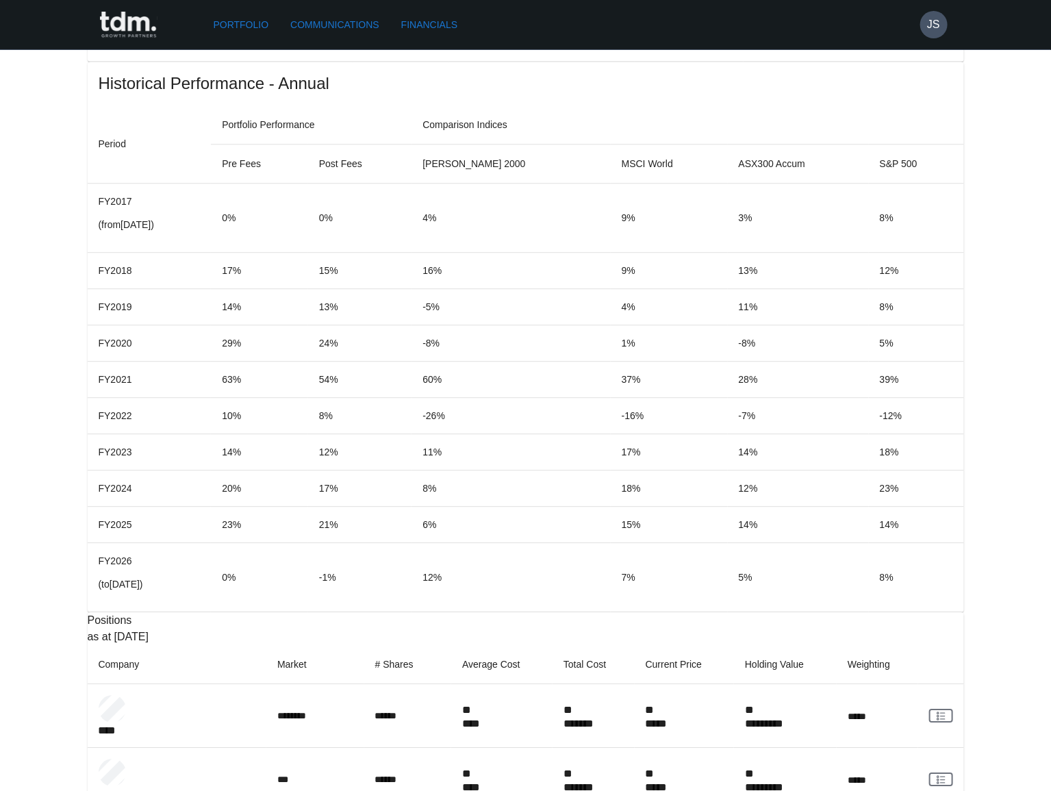
copy p "*********"
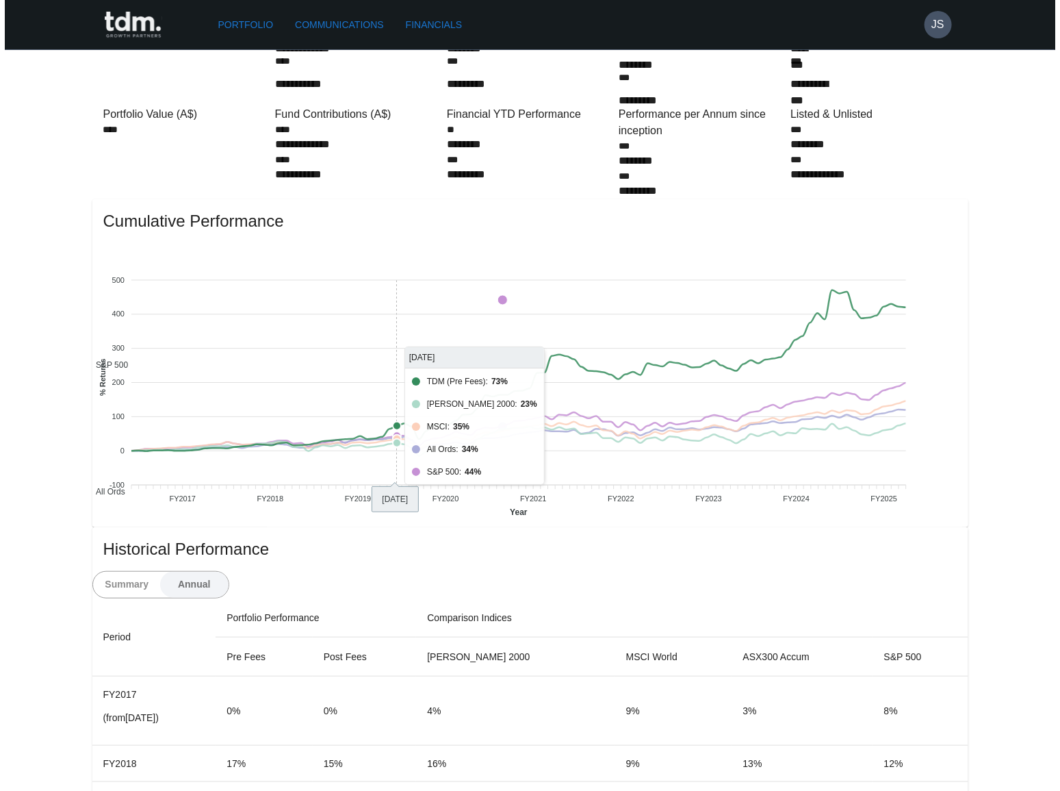
scroll to position [0, 0]
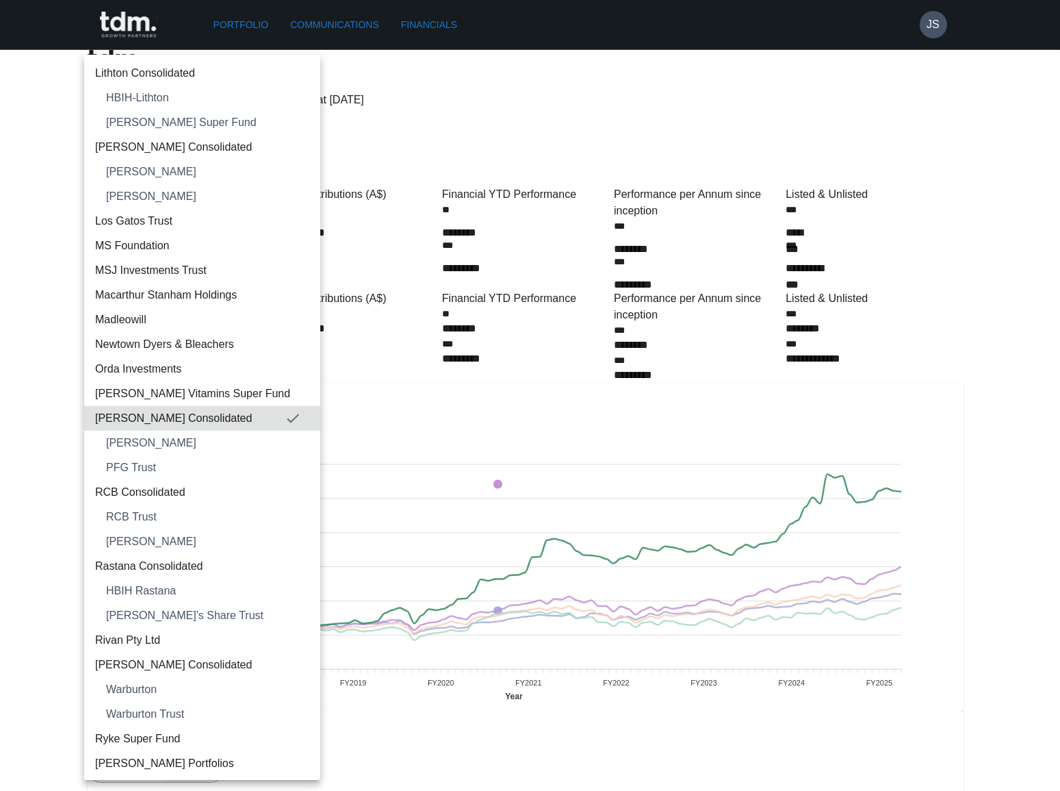
click at [187, 447] on span "[PERSON_NAME]" at bounding box center [207, 443] width 203 height 16
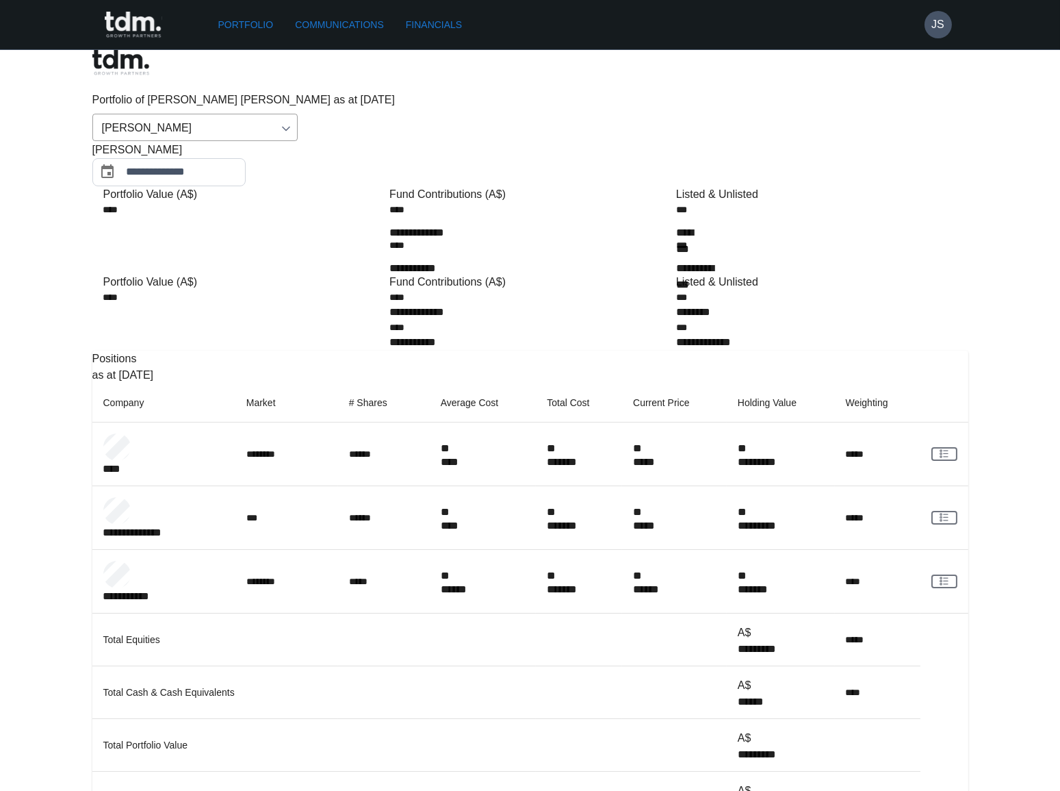
click at [256, 96] on body "**********" at bounding box center [530, 712] width 1060 height 1425
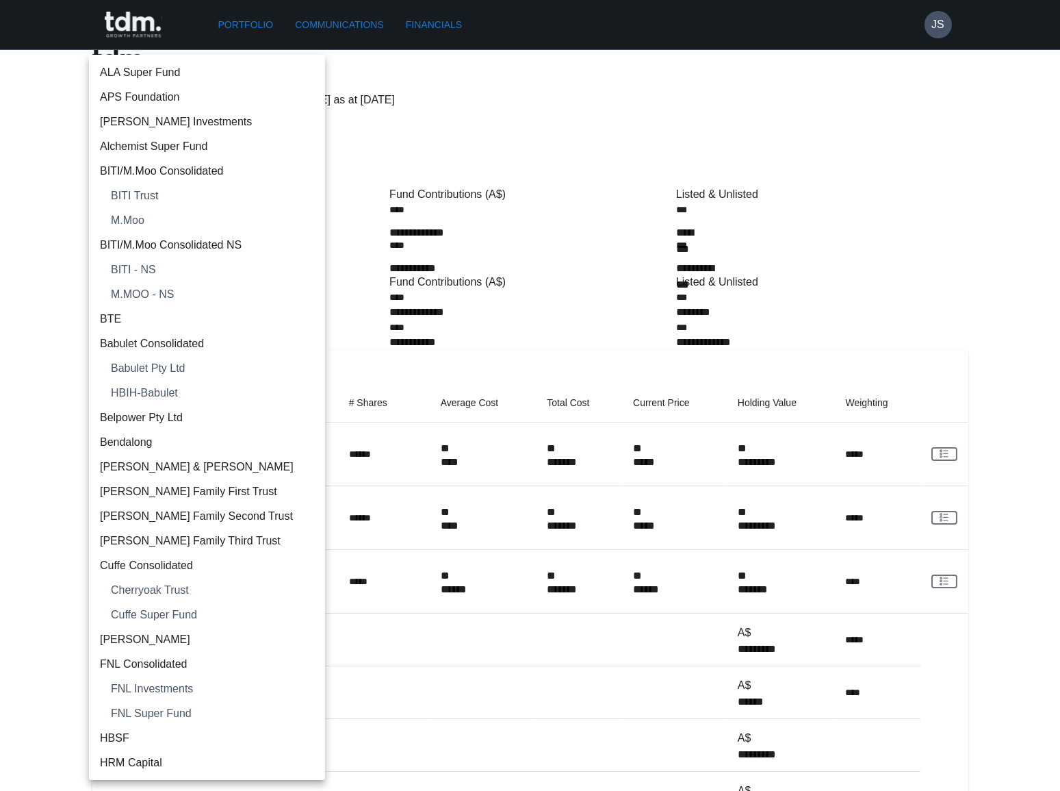
scroll to position [1281, 0]
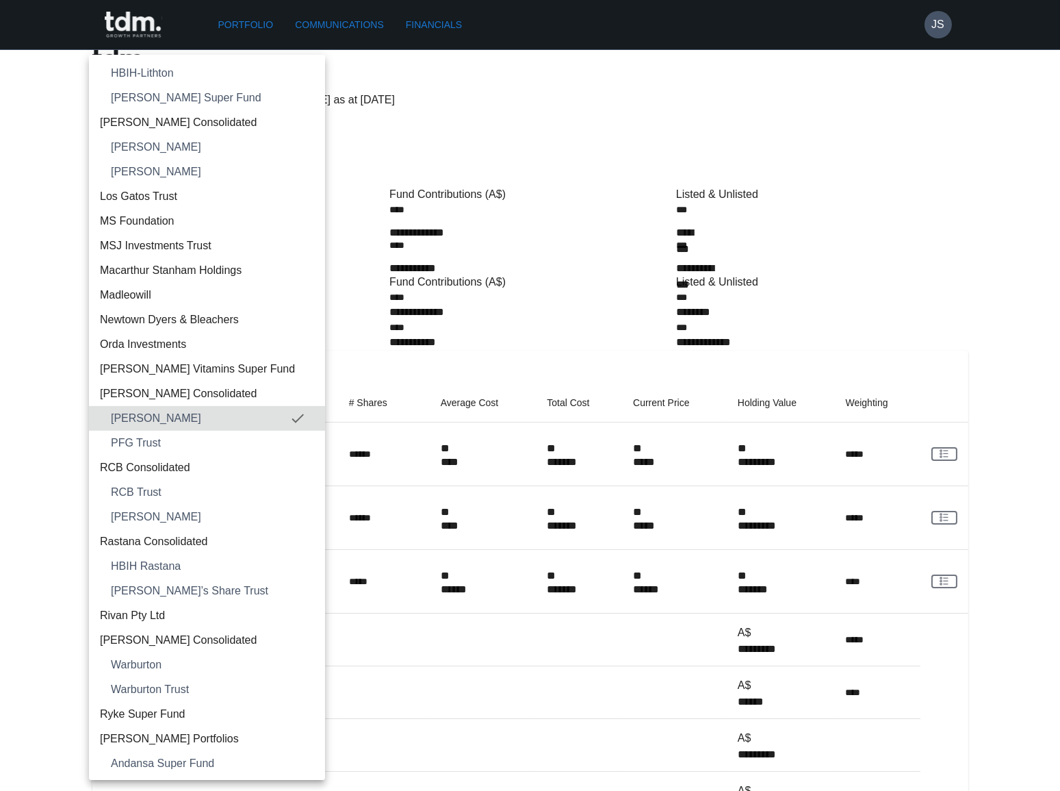
drag, startPoint x: 715, startPoint y: 622, endPoint x: 767, endPoint y: 617, distance: 52.3
click at [718, 624] on div at bounding box center [530, 395] width 1060 height 791
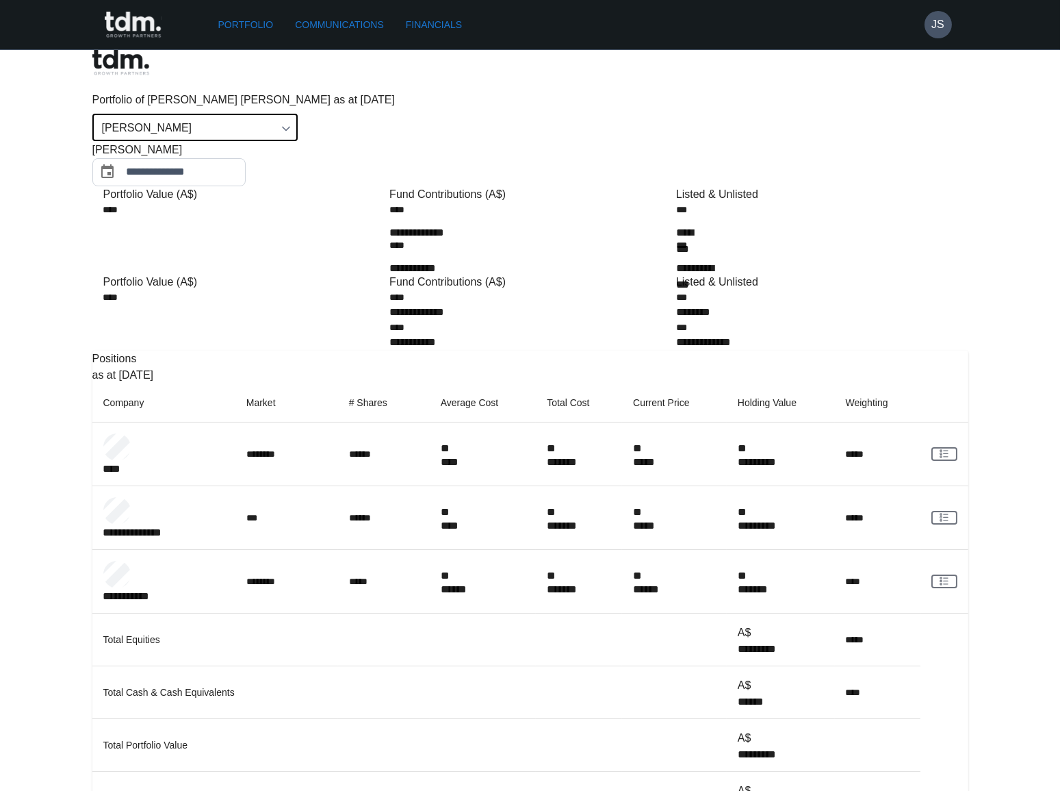
click at [782, 746] on p "*********" at bounding box center [760, 753] width 44 height 14
copy p "*********"
click at [47, 316] on div "**********" at bounding box center [530, 712] width 1060 height 1425
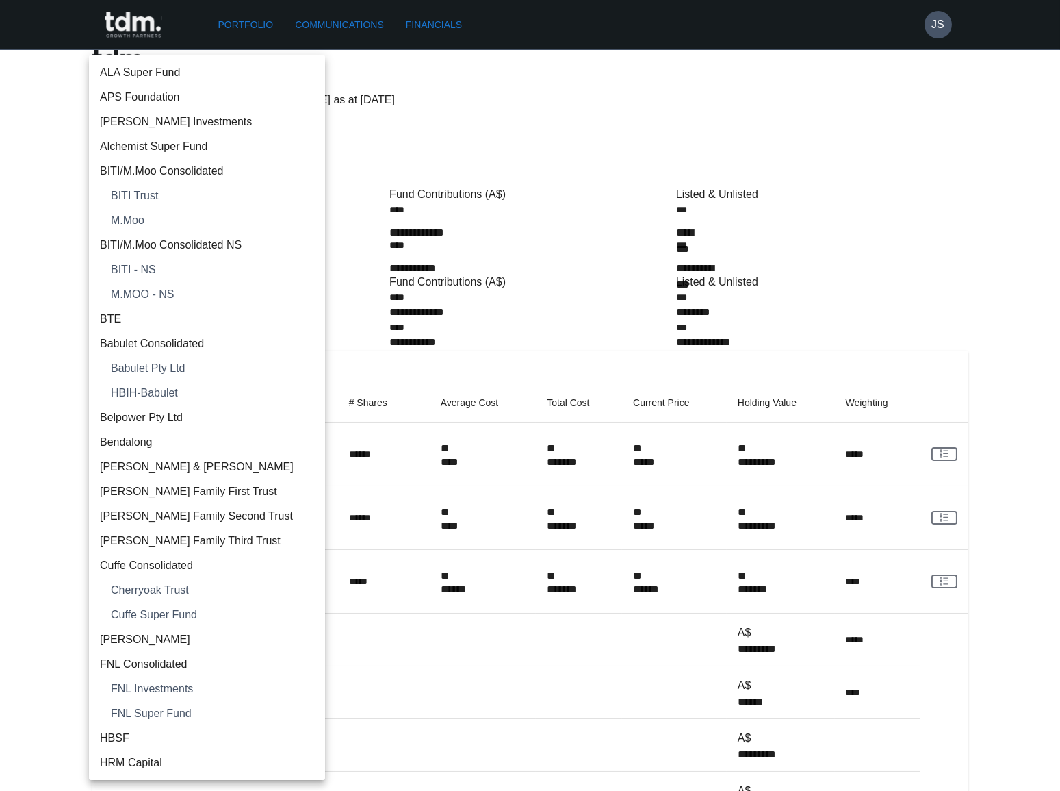
click at [255, 92] on body "**********" at bounding box center [530, 712] width 1060 height 1425
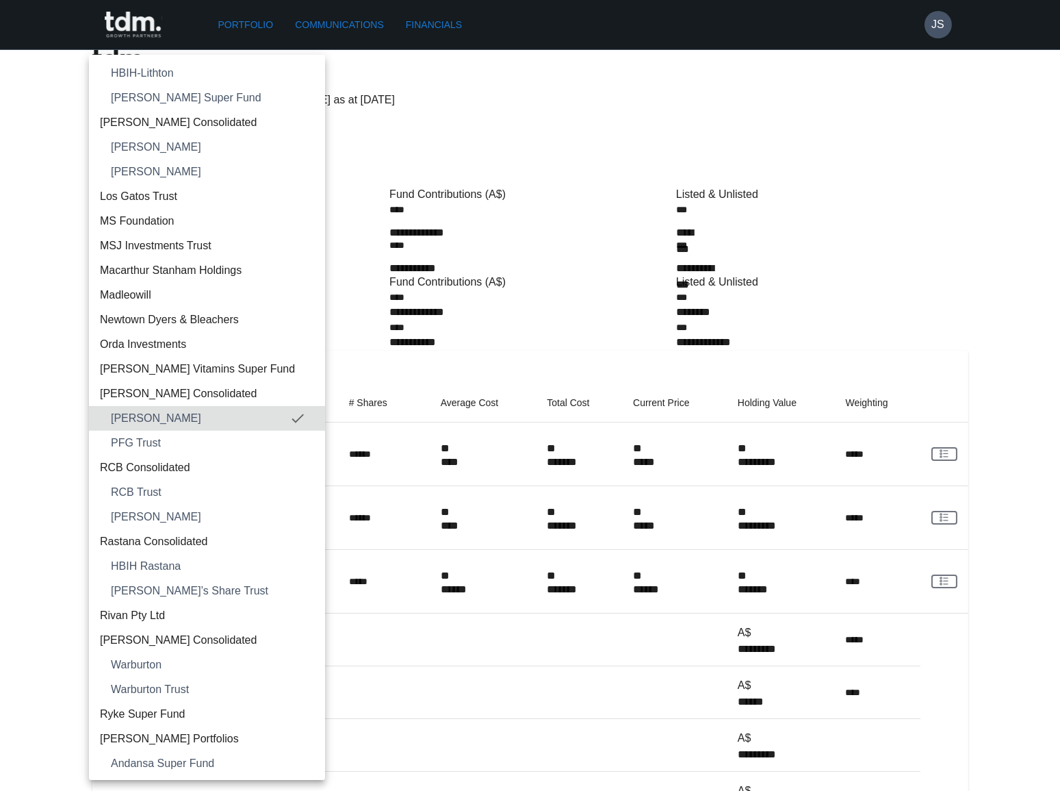
click at [172, 435] on span "PFG Trust" at bounding box center [212, 443] width 203 height 16
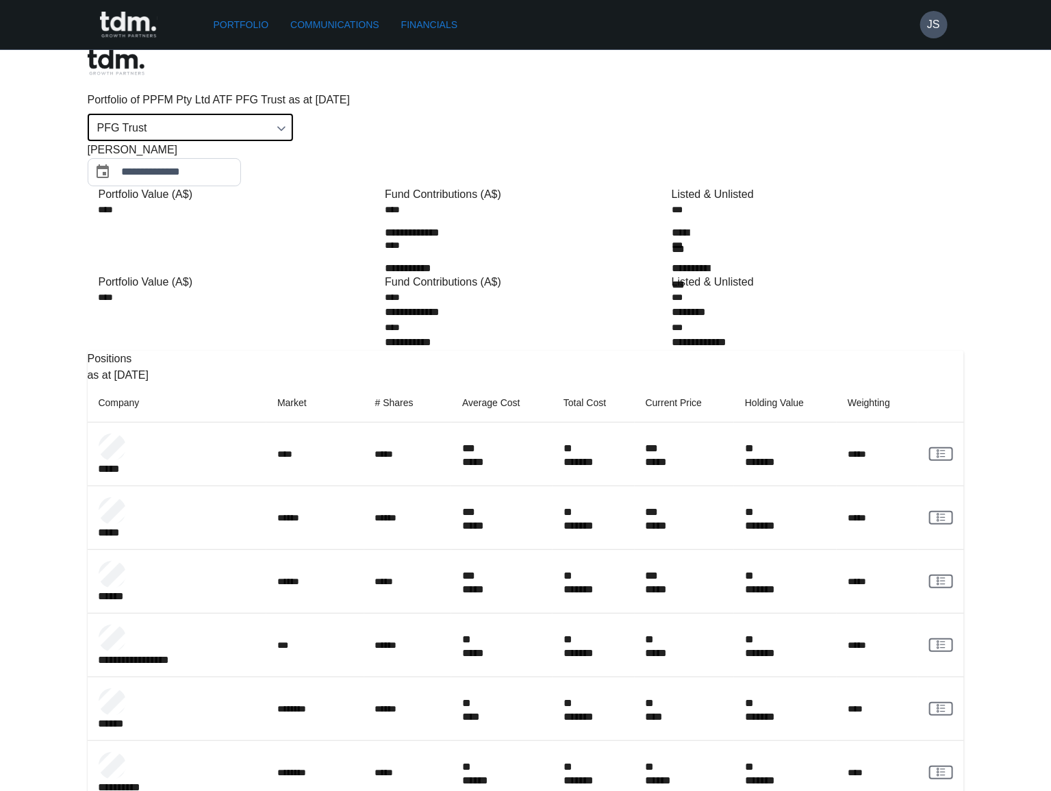
click at [241, 158] on input "**********" at bounding box center [181, 172] width 119 height 28
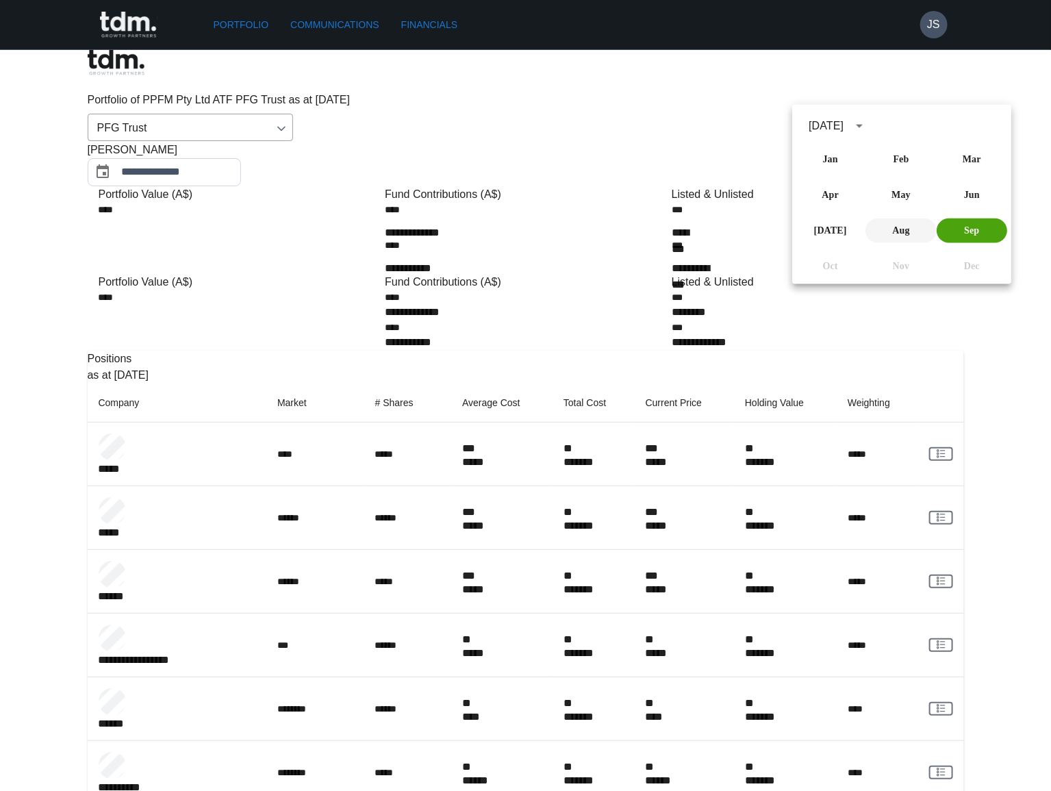
click at [890, 225] on button "Aug" at bounding box center [901, 230] width 70 height 25
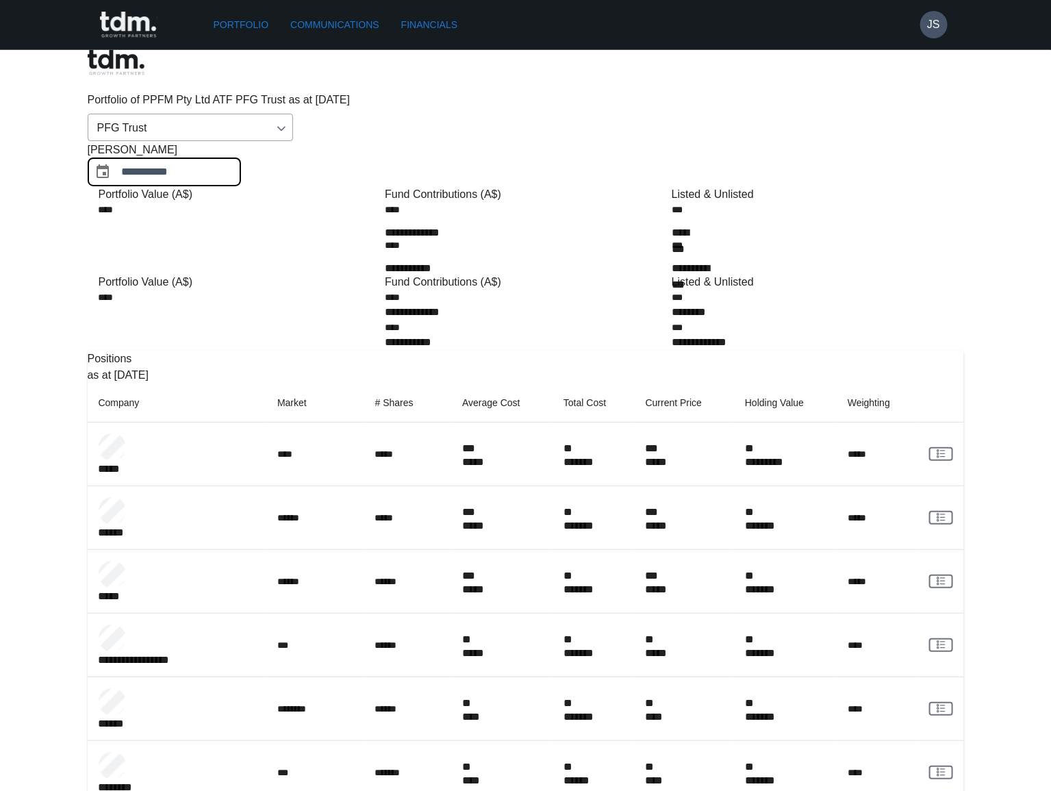
click at [241, 158] on input "**********" at bounding box center [181, 172] width 119 height 28
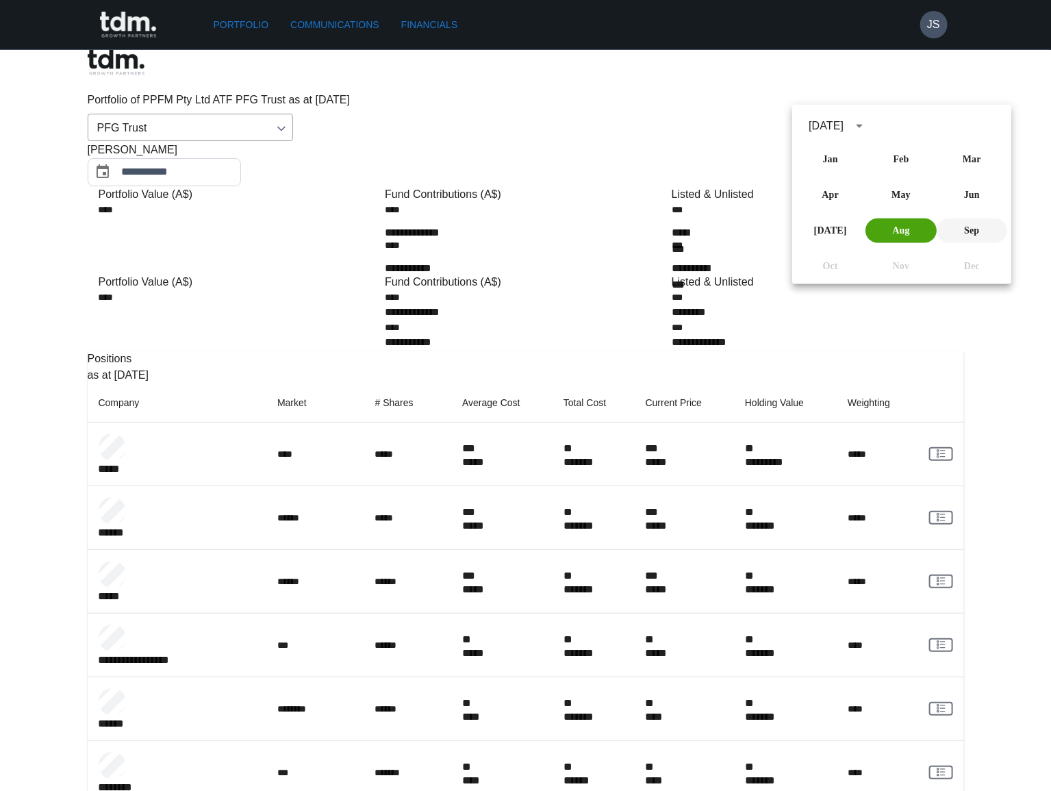
click at [967, 231] on button "Sep" at bounding box center [971, 230] width 70 height 25
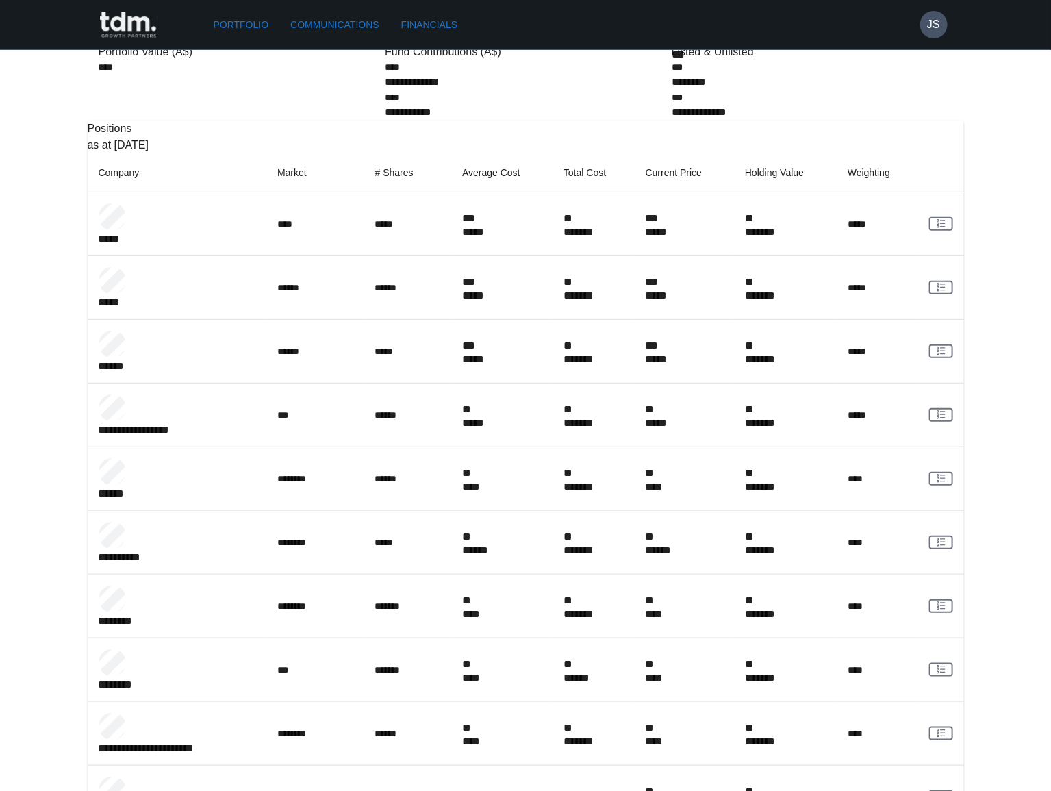
scroll to position [248, 0]
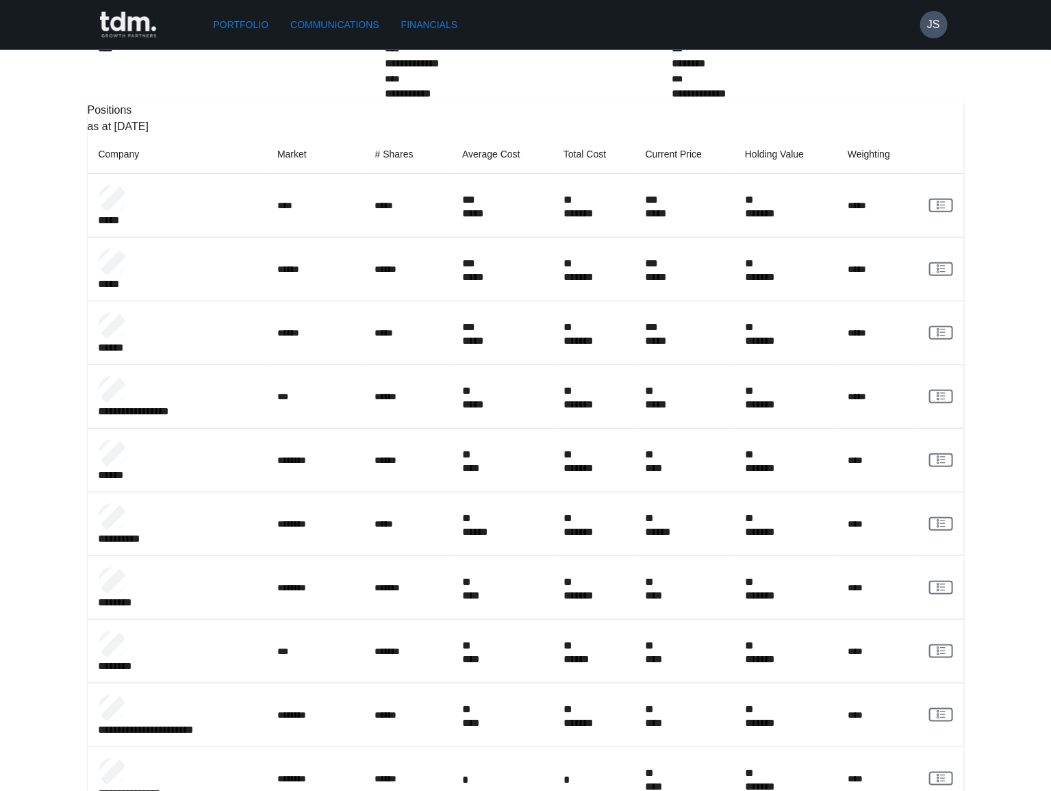
copy p "*********"
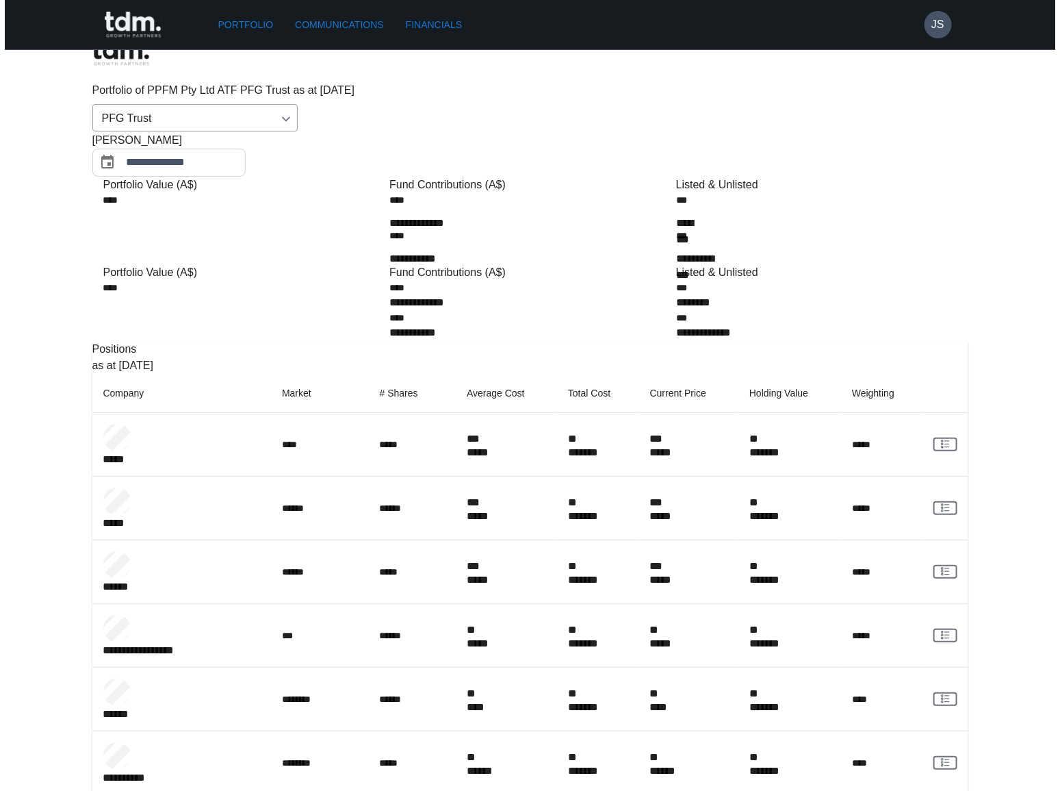
scroll to position [0, 0]
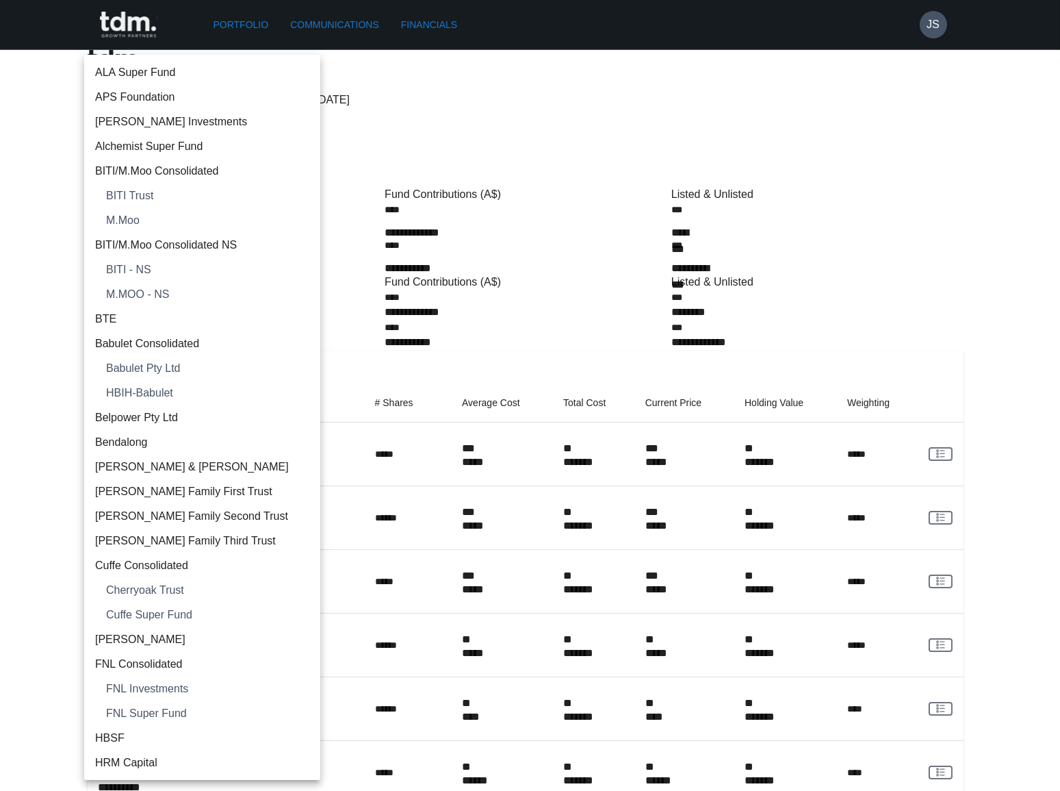
drag, startPoint x: 240, startPoint y: 96, endPoint x: 255, endPoint y: 169, distance: 74.9
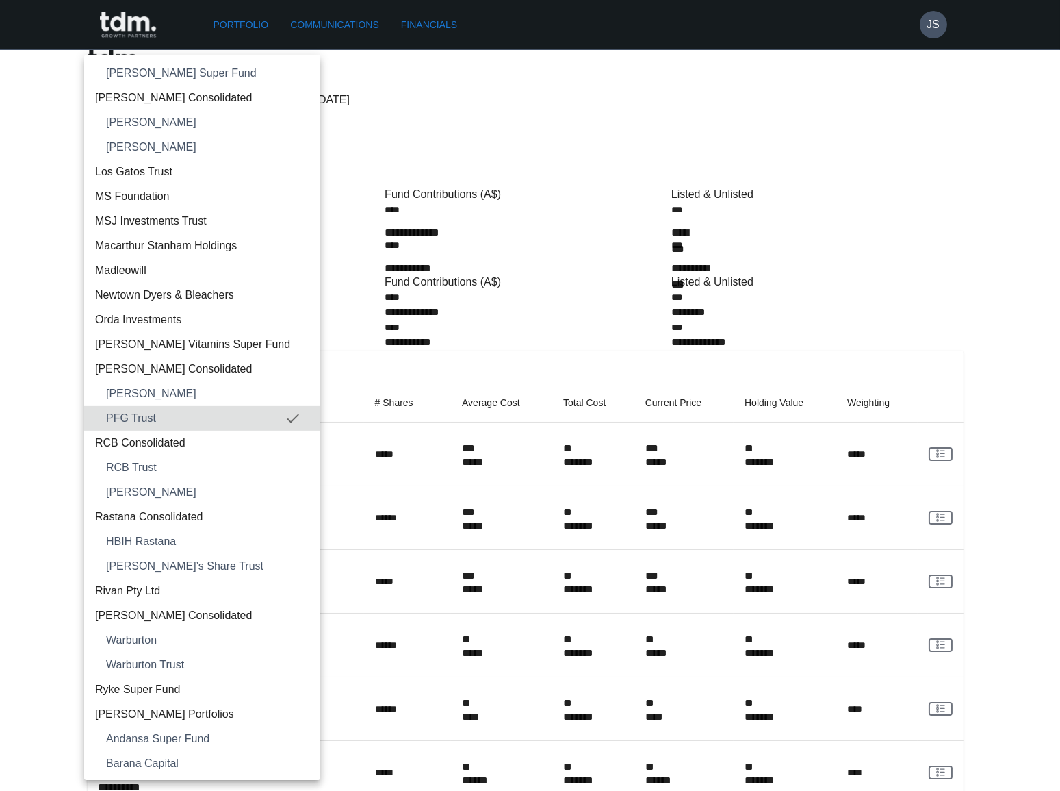
click at [199, 389] on span "[PERSON_NAME]" at bounding box center [207, 393] width 203 height 16
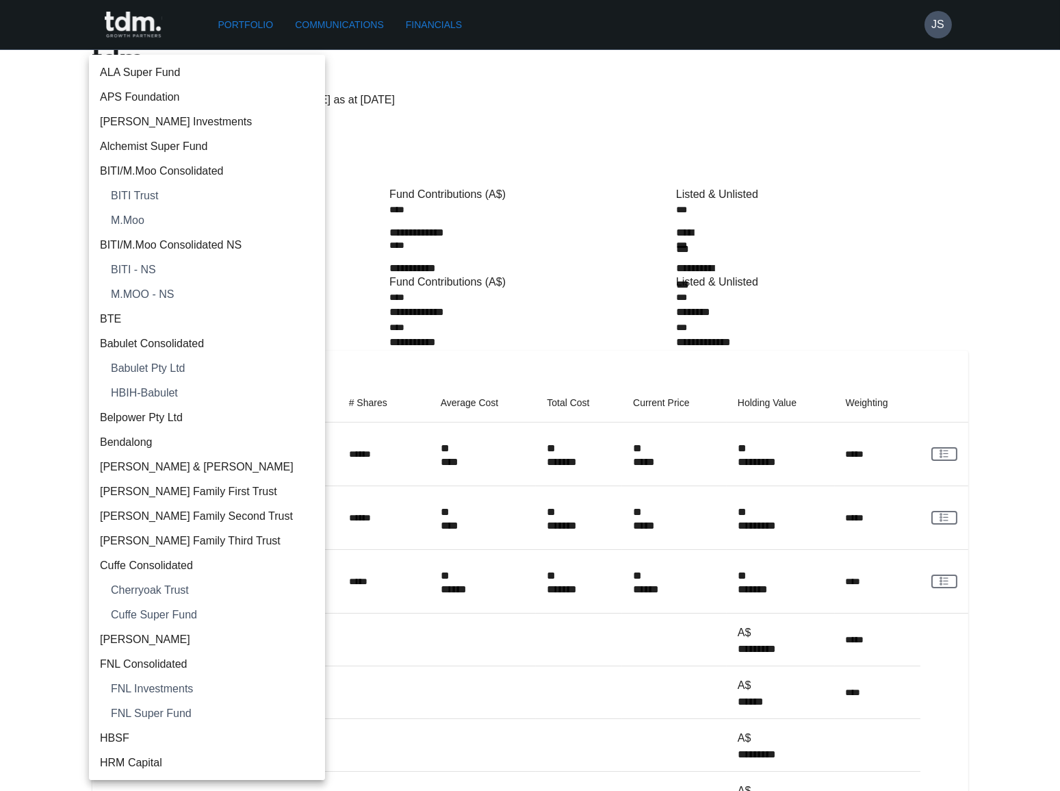
click at [157, 89] on body "**********" at bounding box center [530, 712] width 1060 height 1425
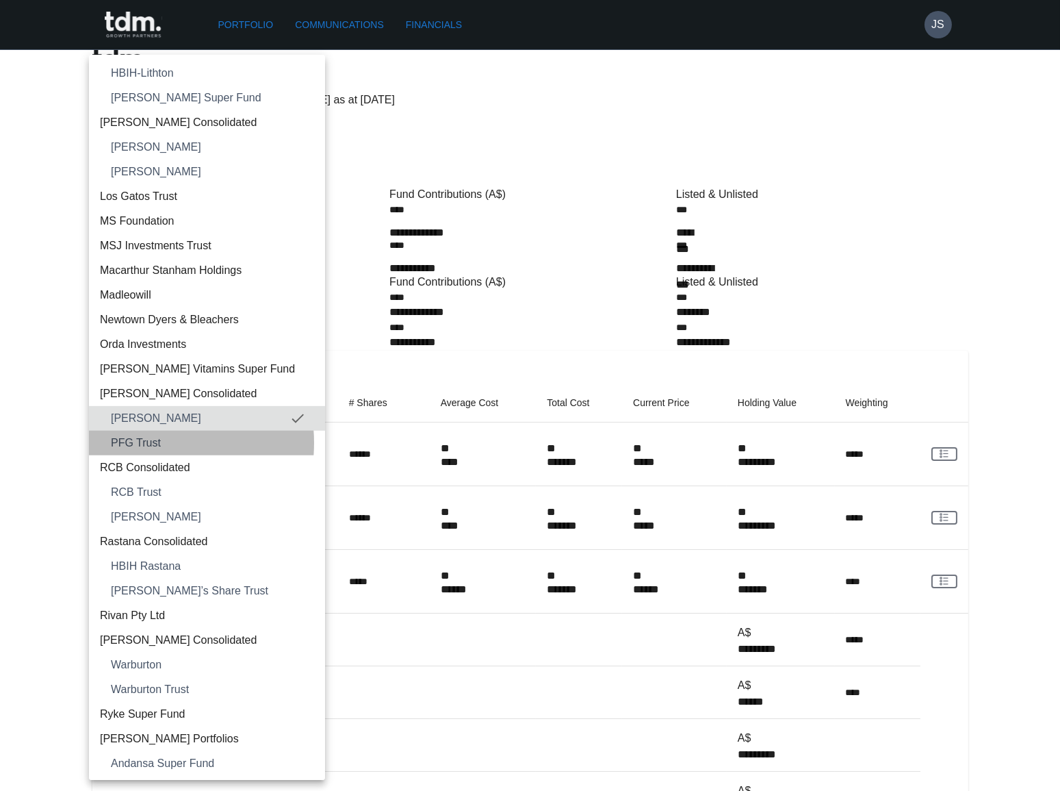
drag, startPoint x: 149, startPoint y: 441, endPoint x: 325, endPoint y: 487, distance: 182.3
click at [150, 441] on span "PFG Trust" at bounding box center [212, 443] width 203 height 16
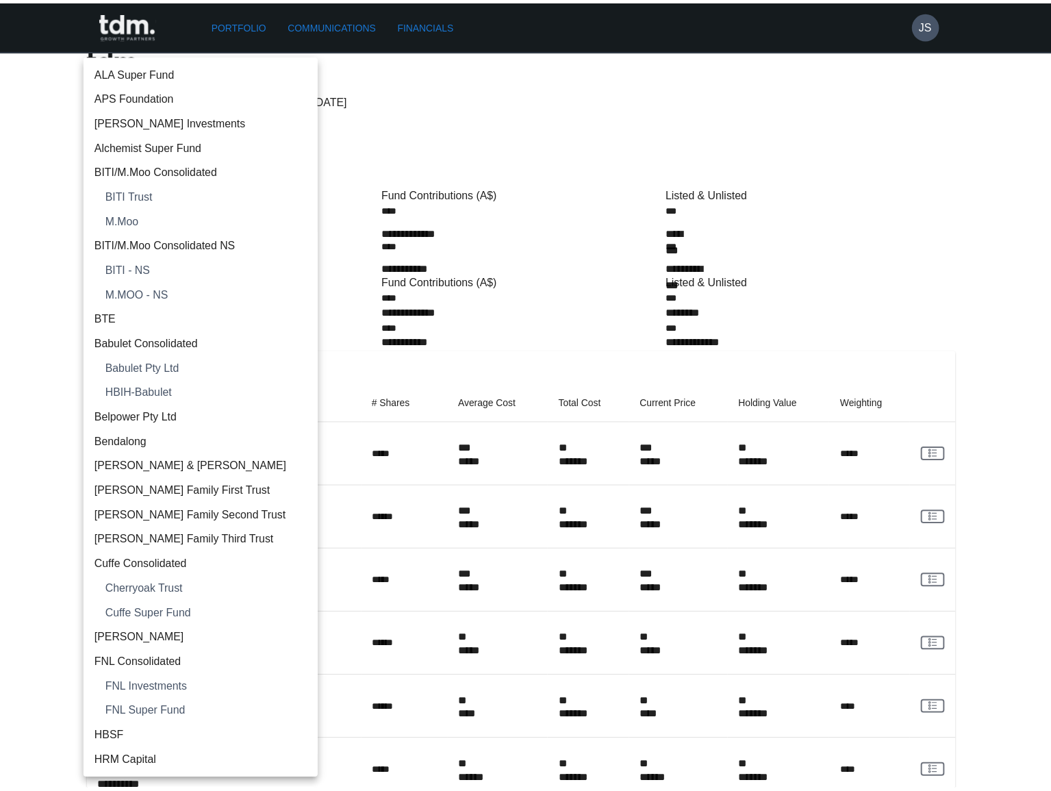
scroll to position [1305, 0]
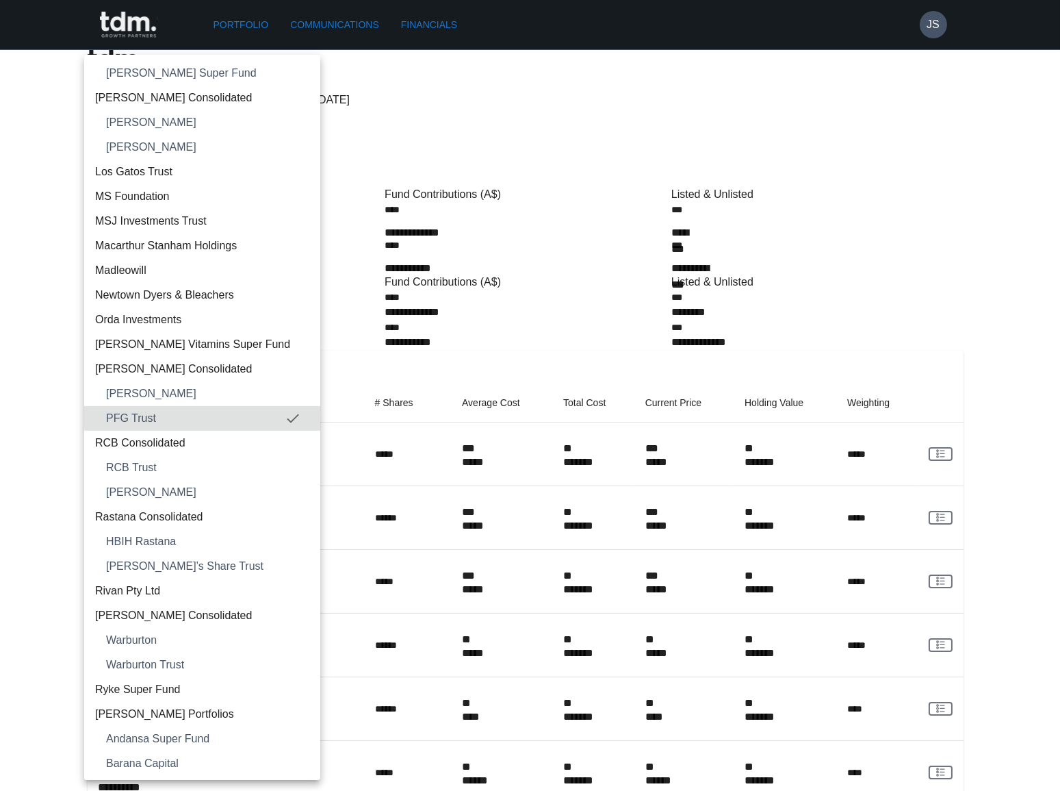
click at [162, 438] on span "RCB Consolidated" at bounding box center [202, 443] width 214 height 16
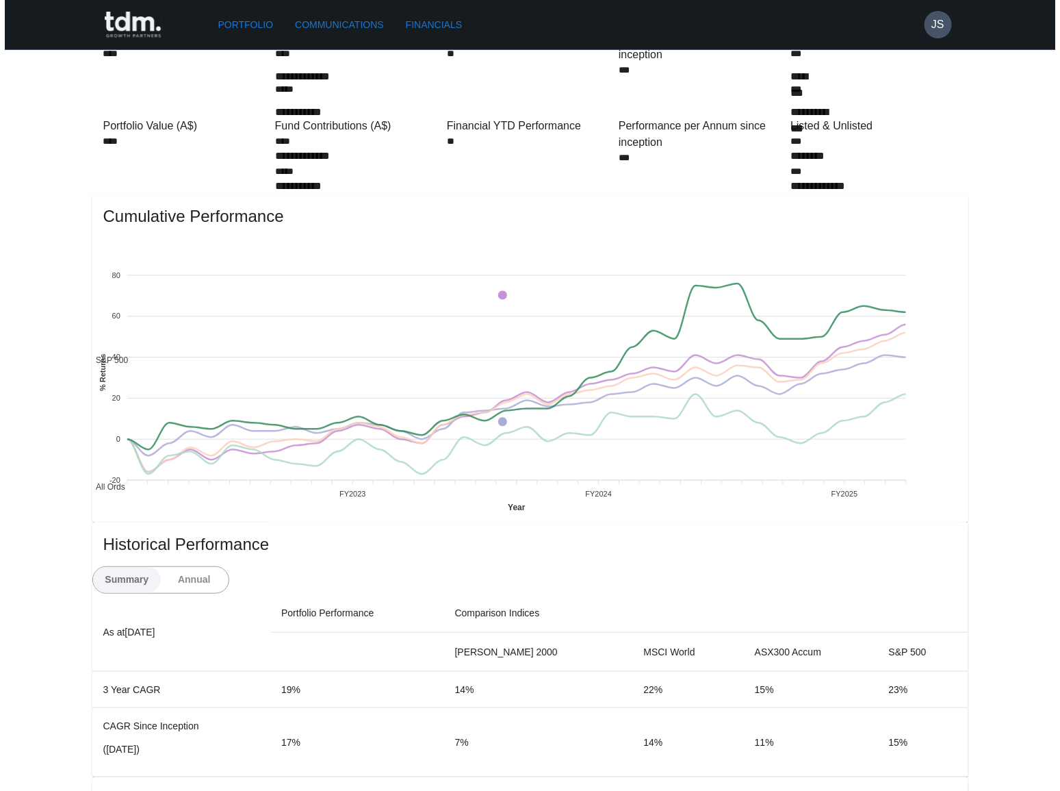
scroll to position [0, 0]
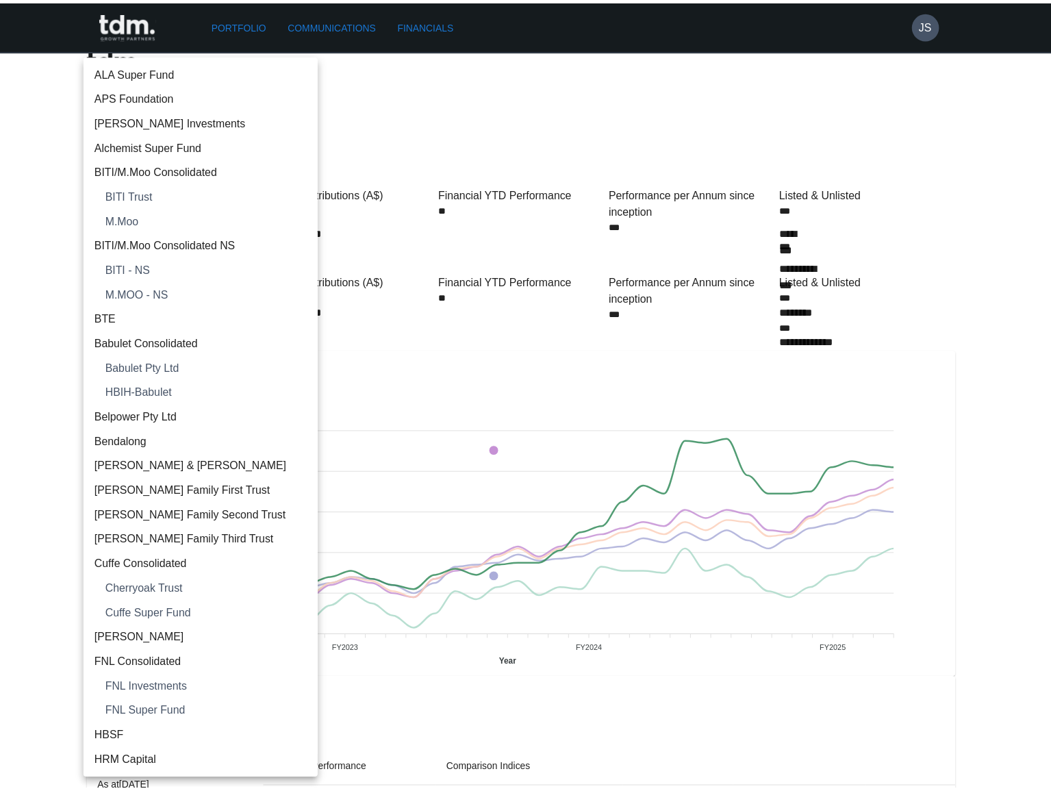
scroll to position [1330, 0]
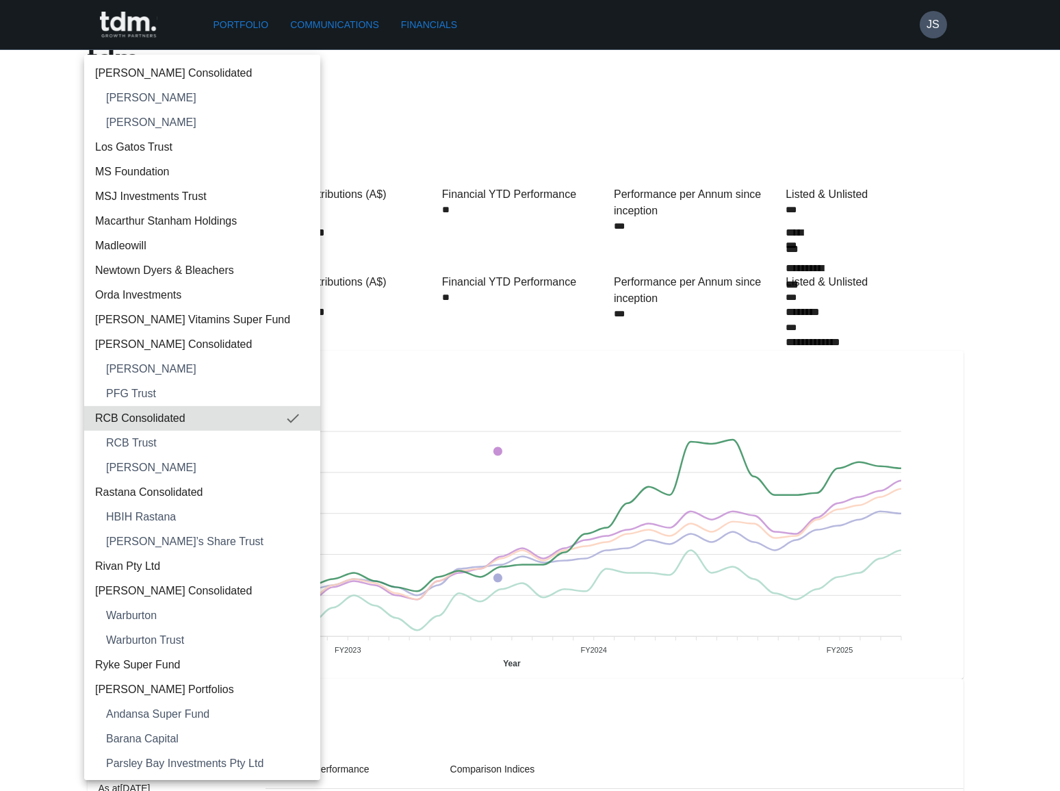
click at [140, 493] on span "Rastana Consolidated" at bounding box center [202, 492] width 214 height 16
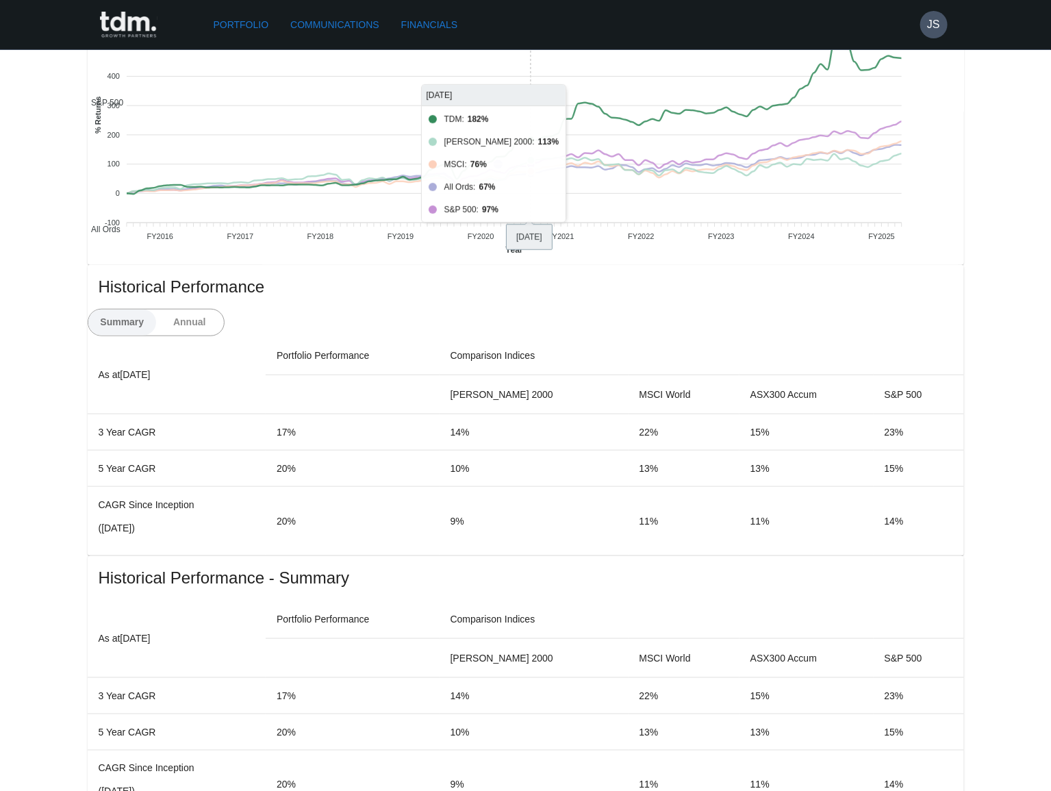
scroll to position [435, 0]
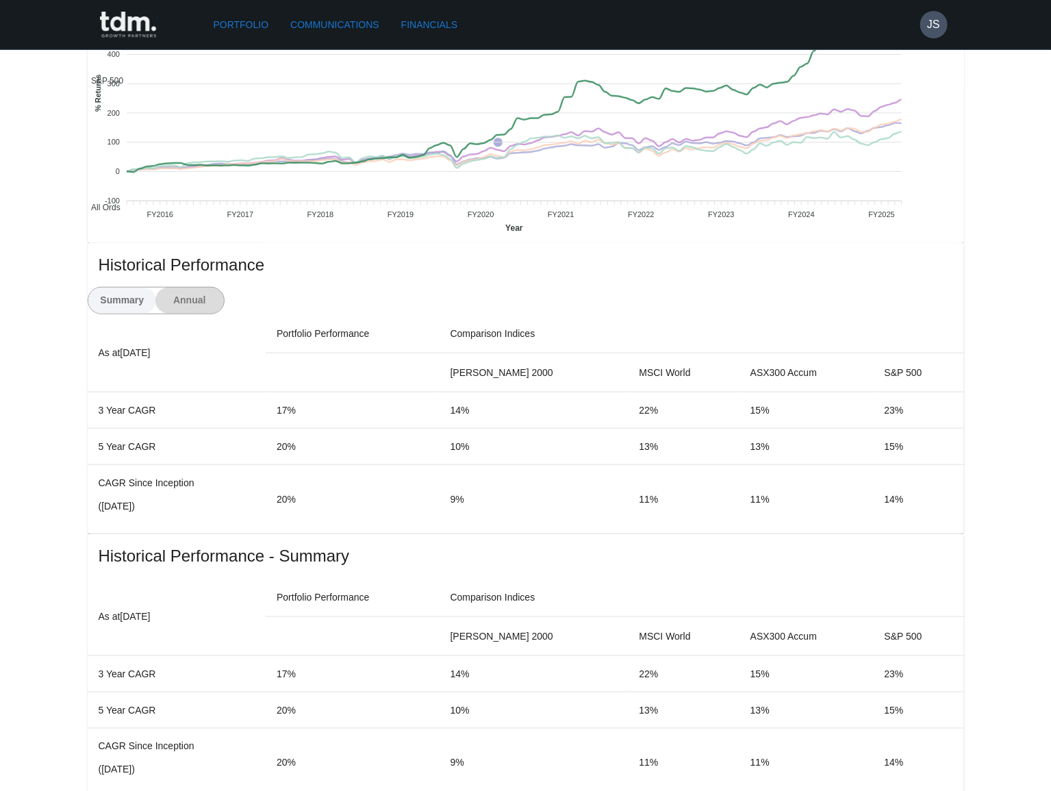
click at [224, 287] on button "Annual" at bounding box center [189, 300] width 68 height 26
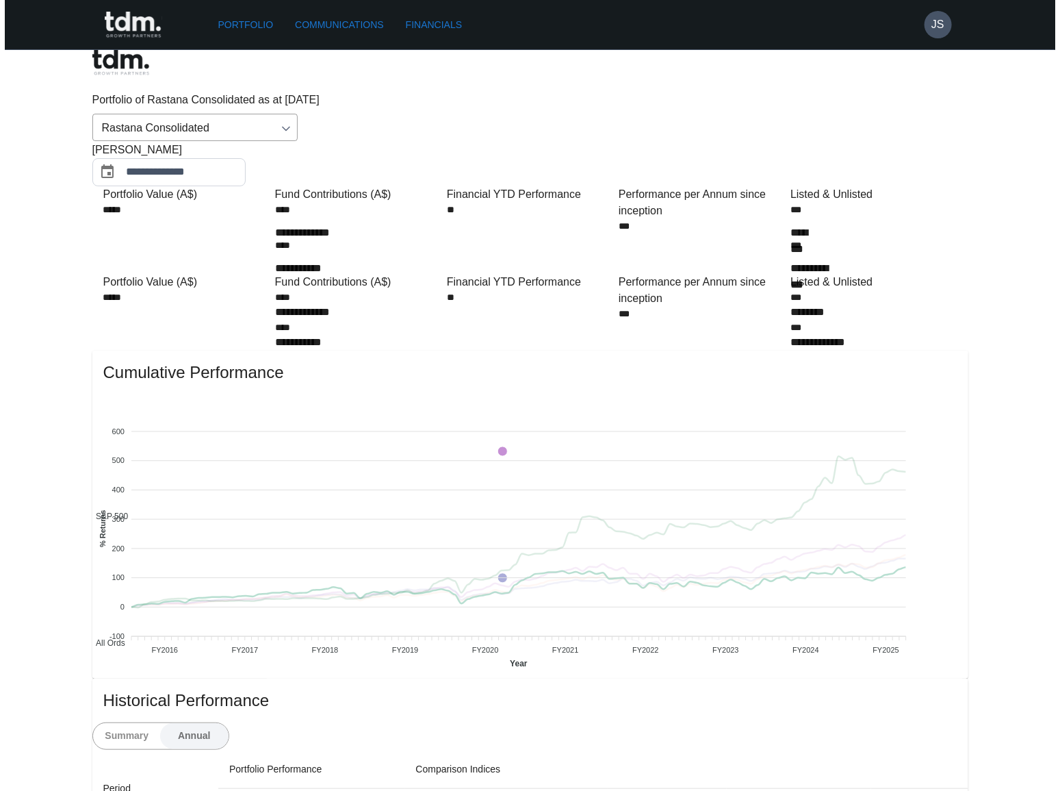
scroll to position [0, 0]
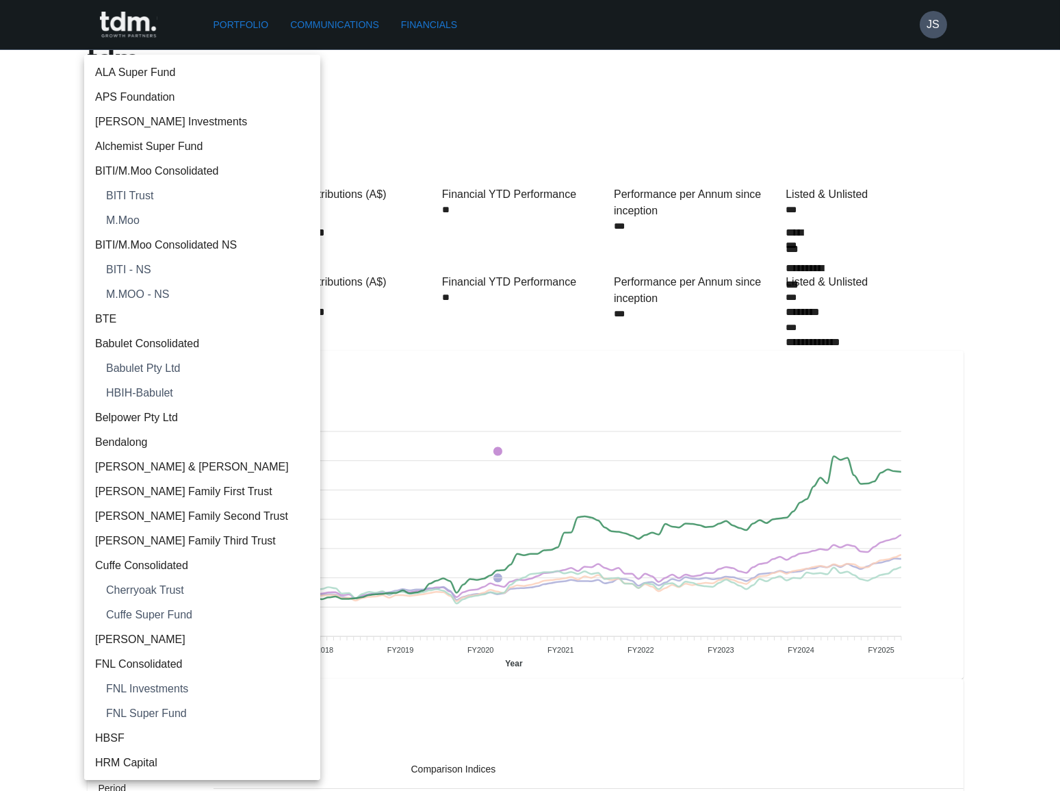
scroll to position [1403, 0]
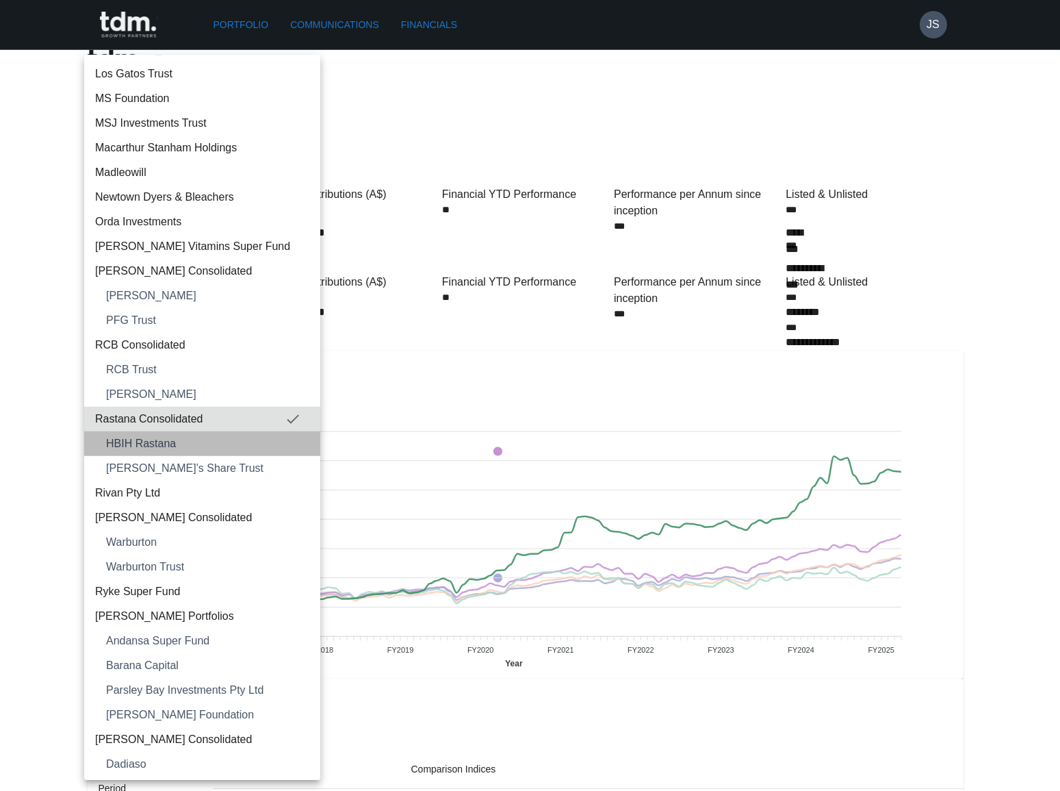
click at [203, 435] on span "HBIH Rastana" at bounding box center [207, 443] width 203 height 16
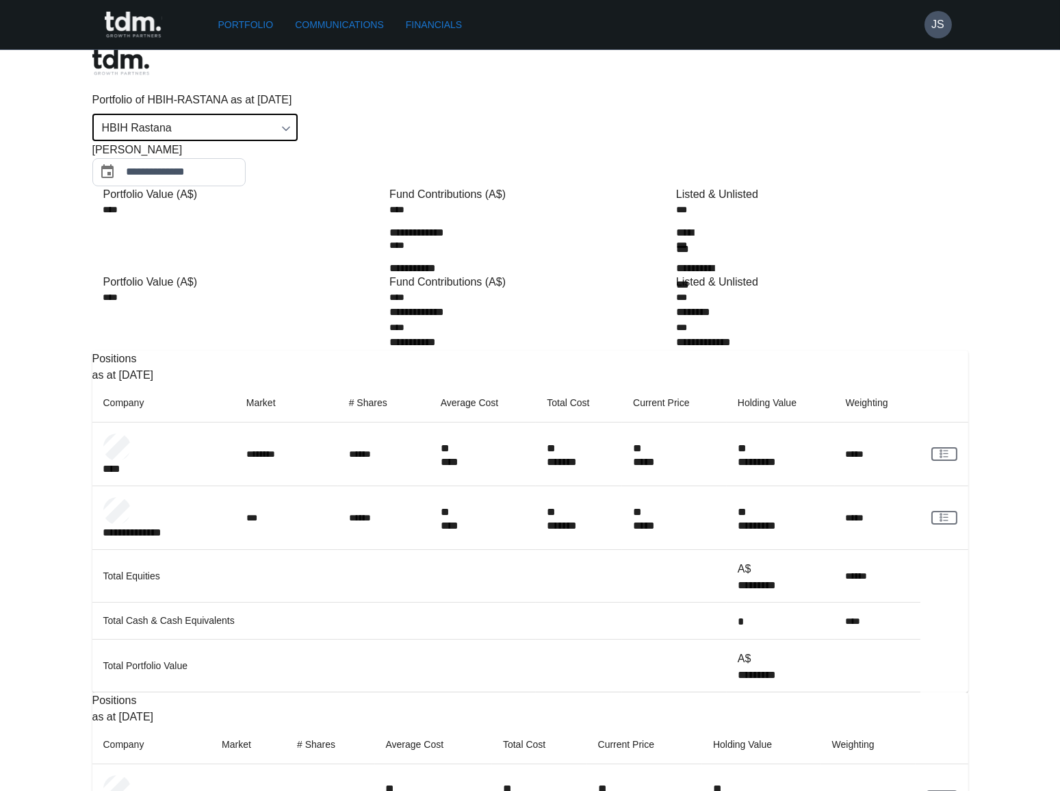
click at [267, 83] on body "**********" at bounding box center [530, 523] width 1060 height 1046
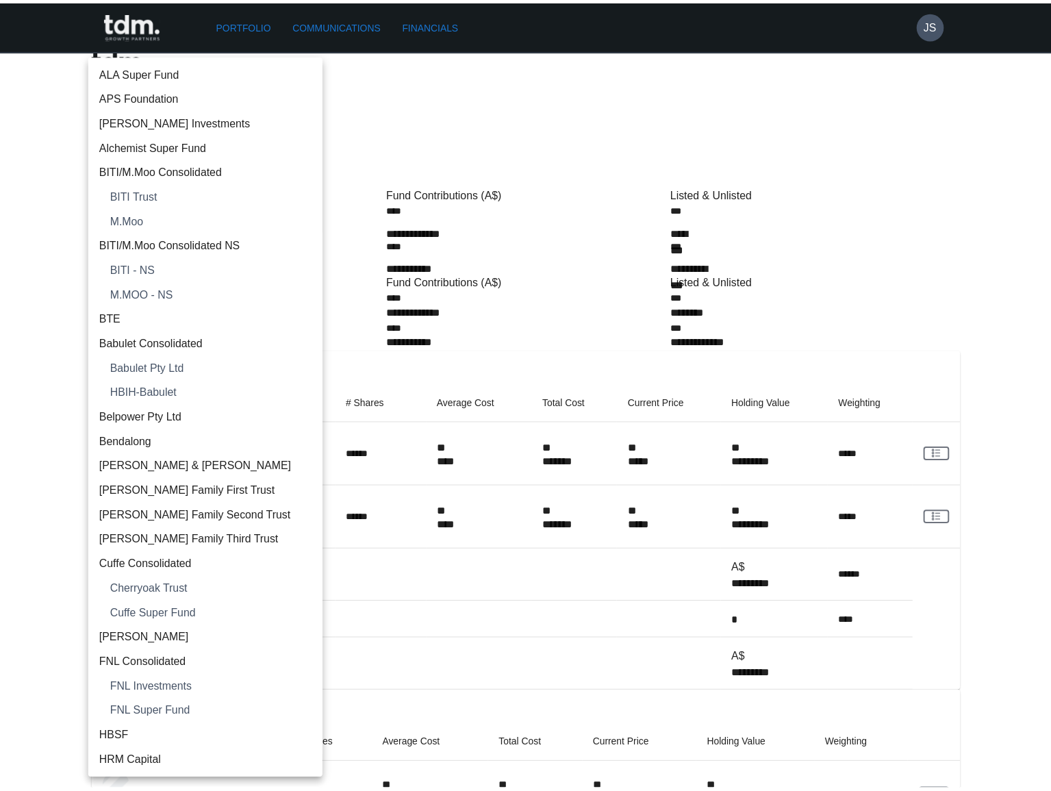
scroll to position [1428, 0]
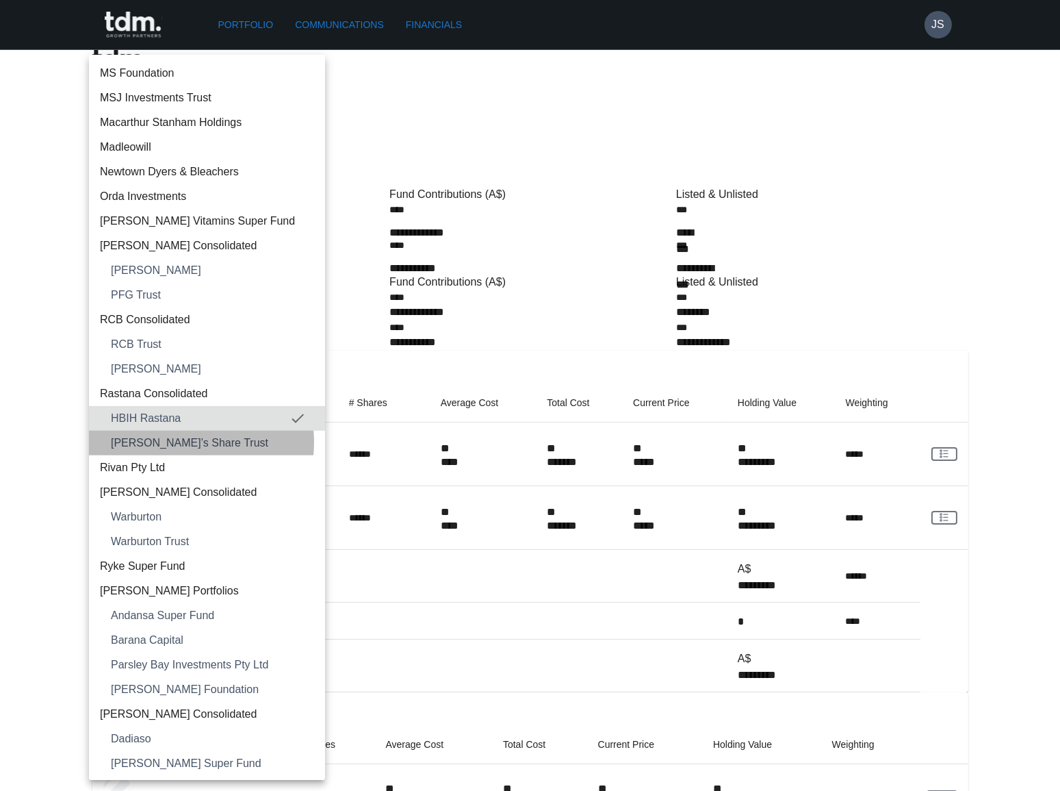
click at [182, 441] on span "Vivien’s Share Trust" at bounding box center [212, 443] width 203 height 16
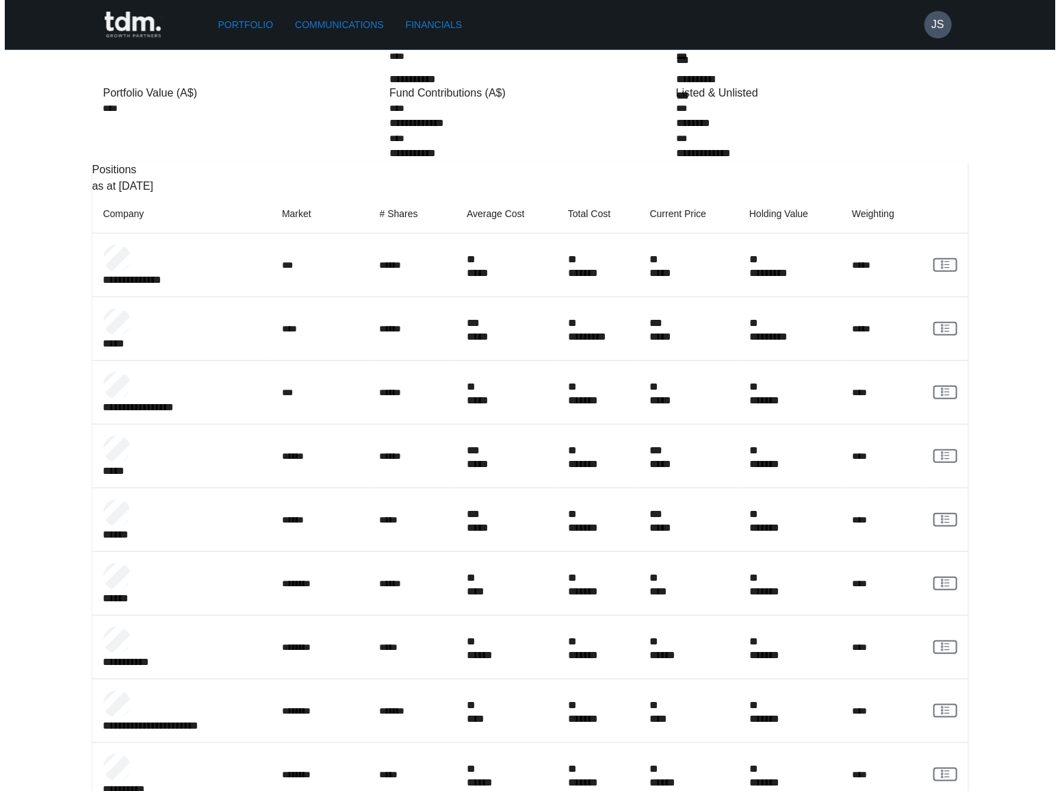
scroll to position [0, 0]
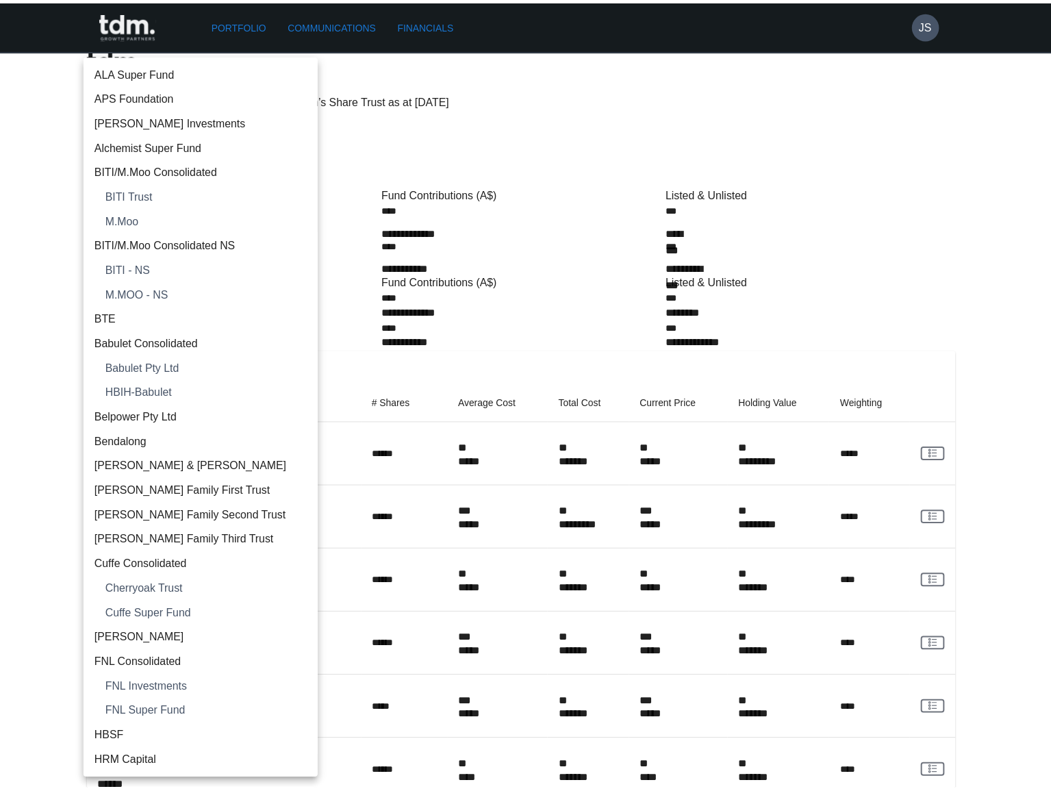
scroll to position [1453, 0]
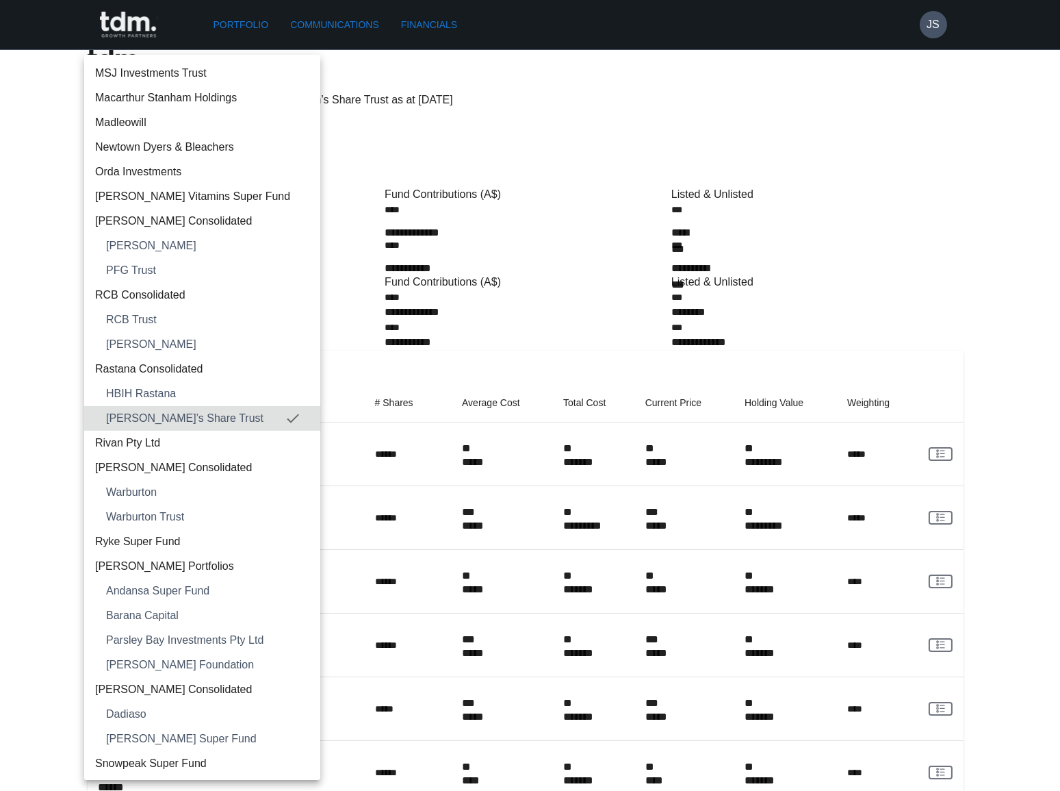
click at [166, 439] on span "Rivan Pty Ltd" at bounding box center [202, 443] width 214 height 16
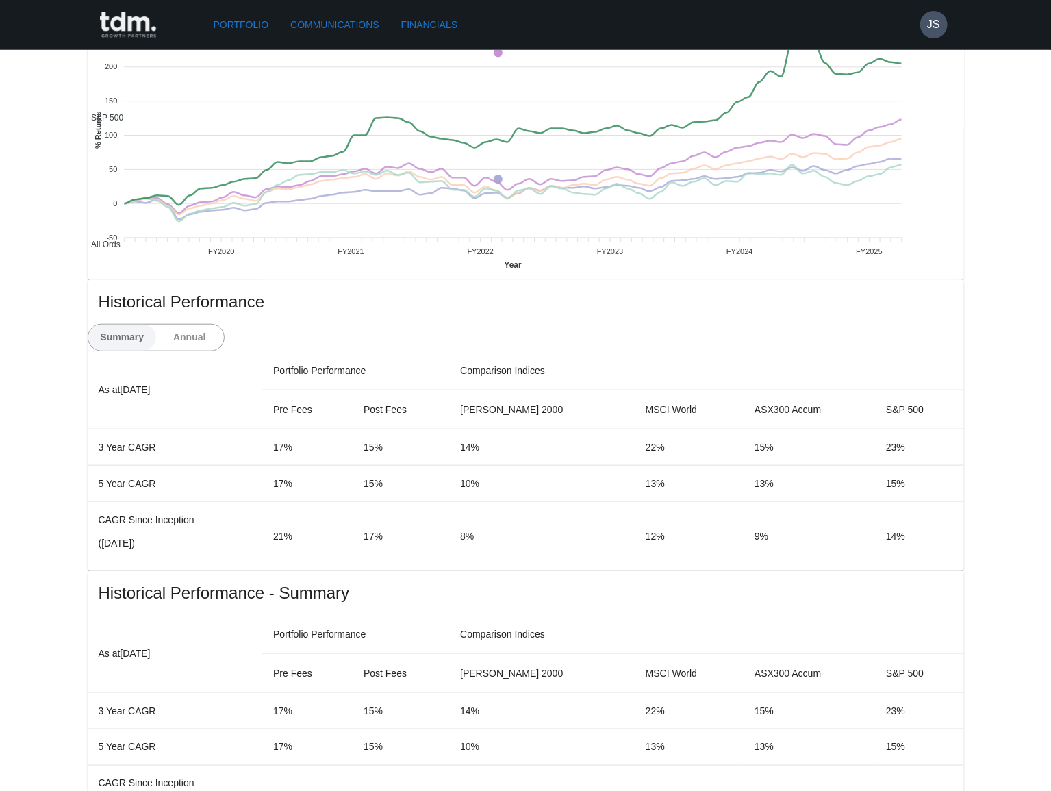
scroll to position [560, 0]
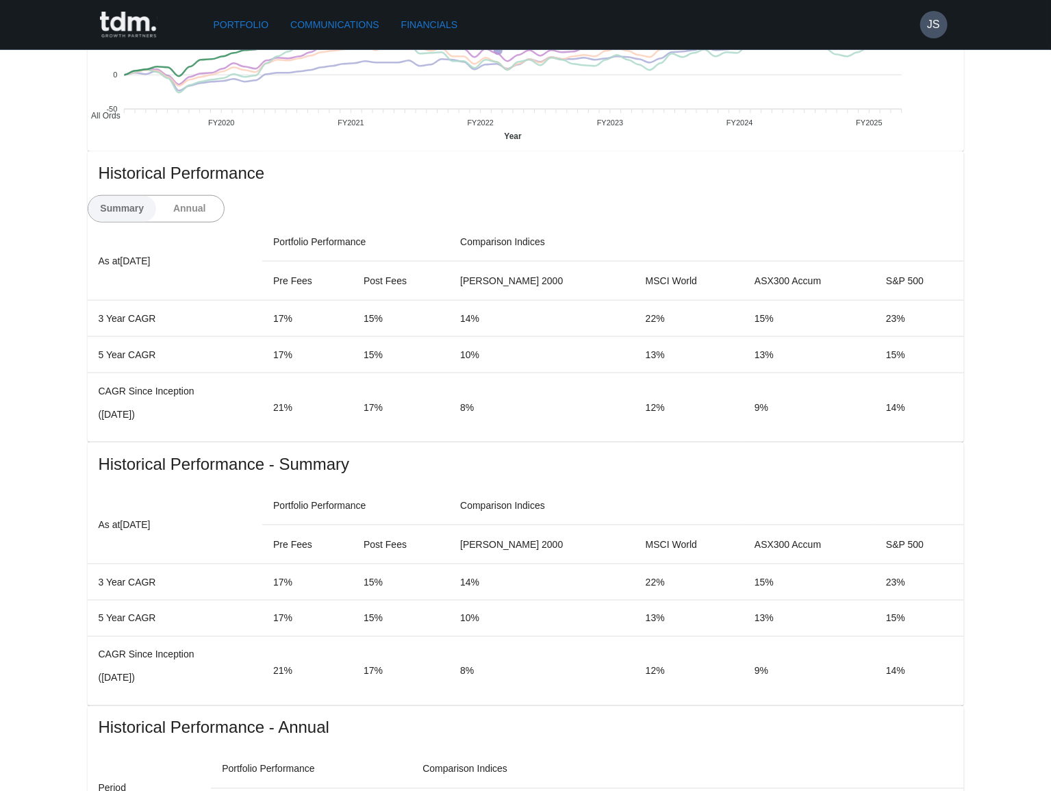
click at [224, 196] on button "Annual" at bounding box center [189, 209] width 68 height 26
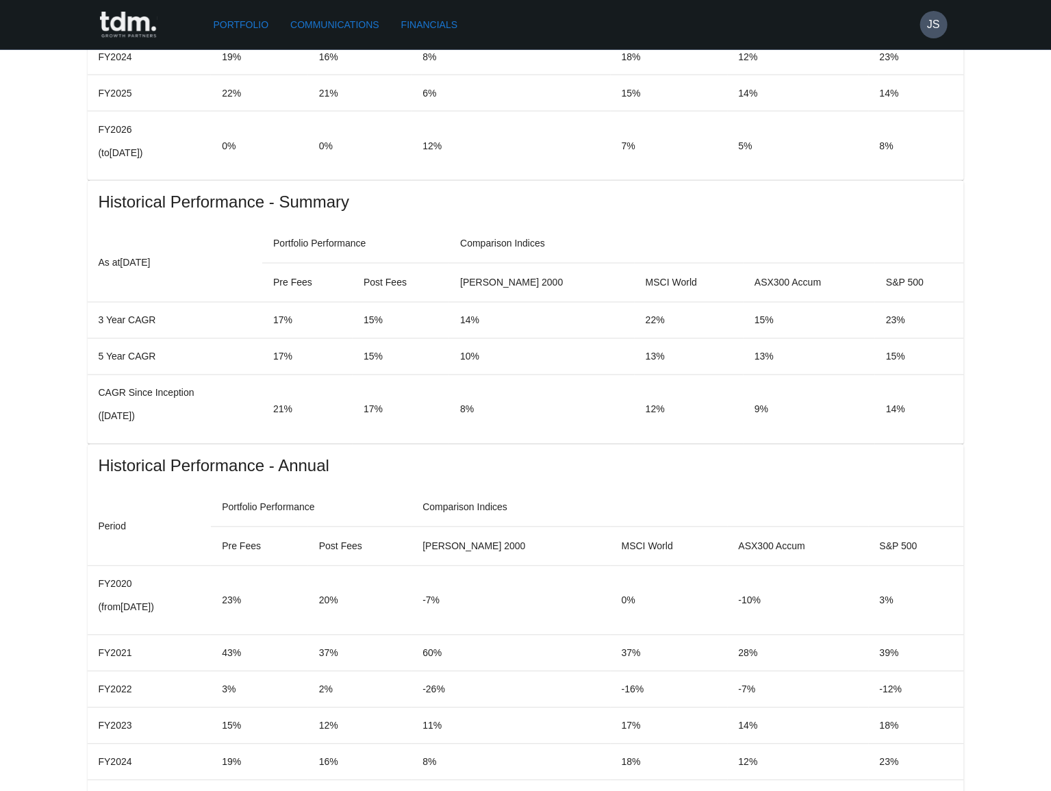
scroll to position [1367, 0]
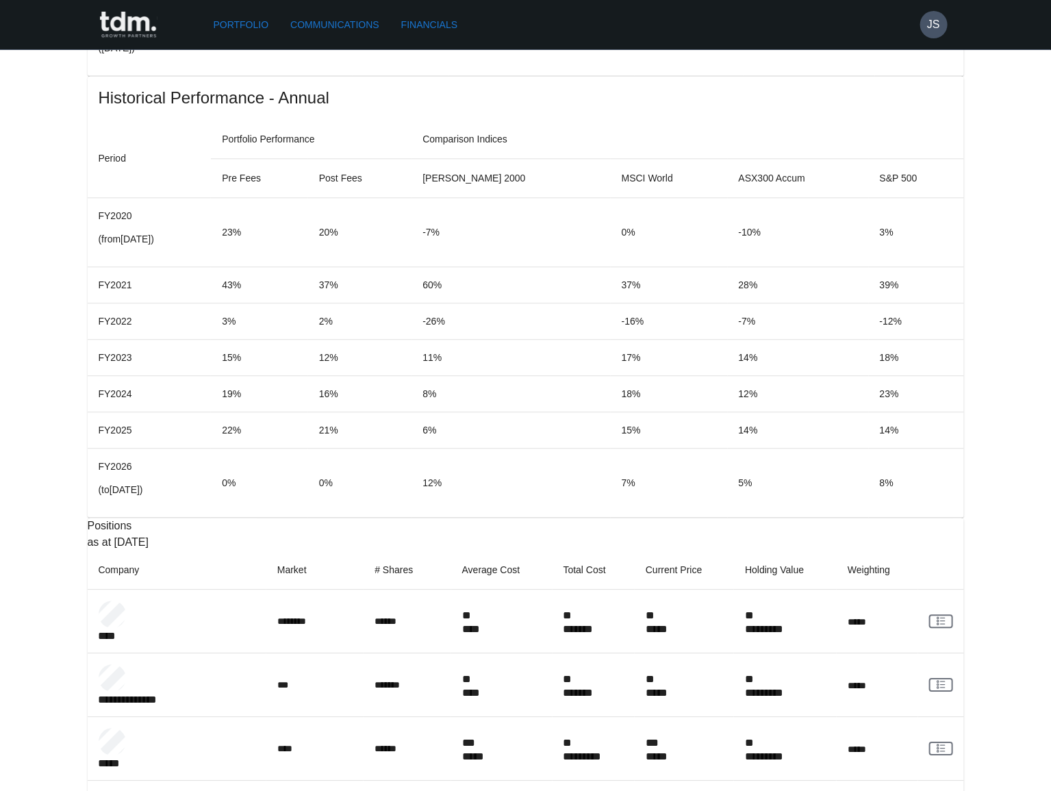
copy p "**********"
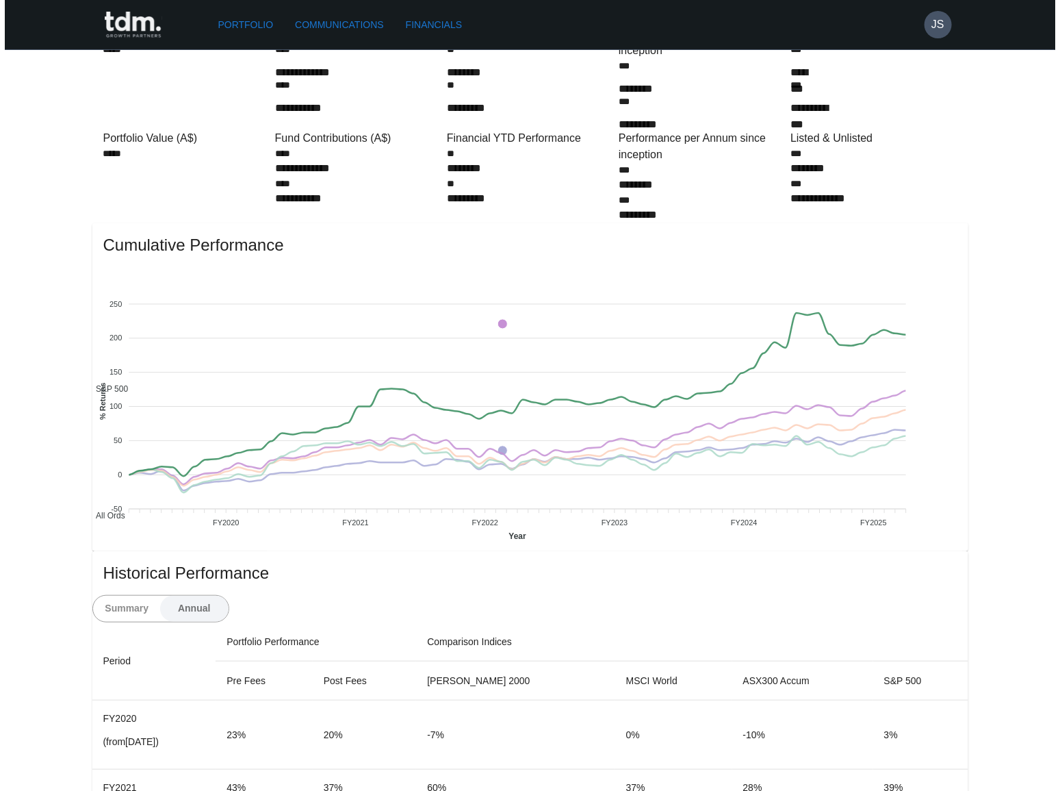
scroll to position [0, 0]
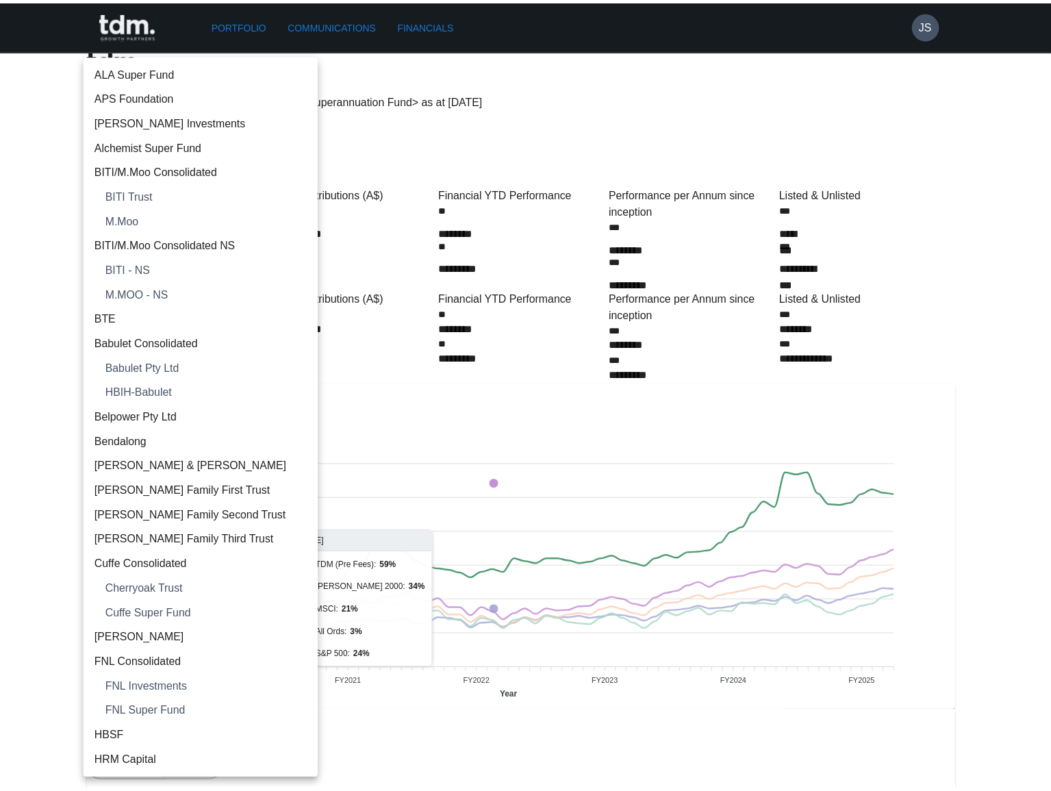
scroll to position [1478, 0]
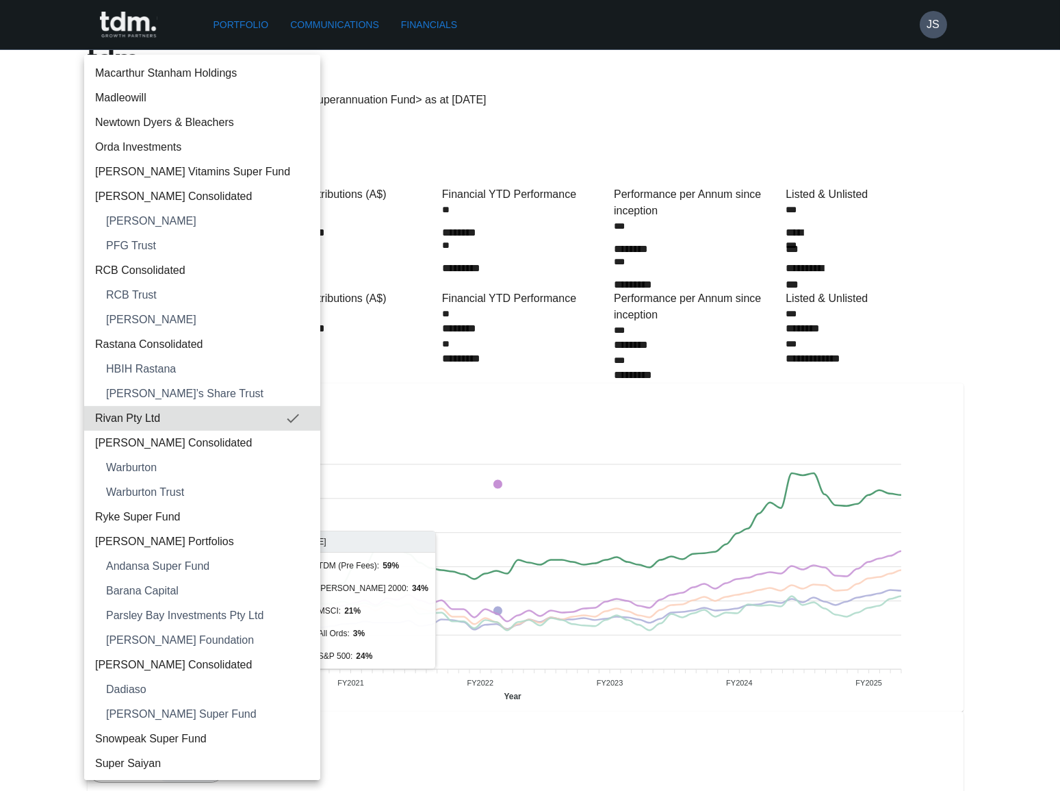
drag, startPoint x: 181, startPoint y: 440, endPoint x: 297, endPoint y: 391, distance: 126.1
click at [181, 441] on span "Roberts Consolidated" at bounding box center [202, 443] width 214 height 16
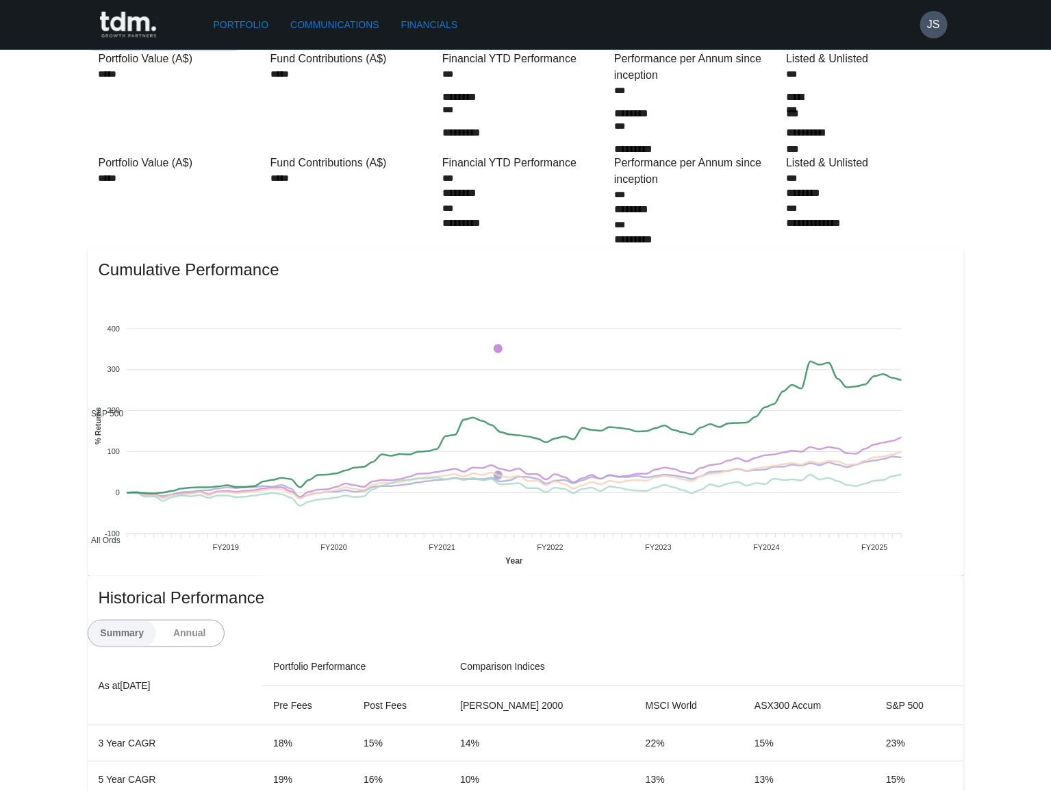
scroll to position [0, 0]
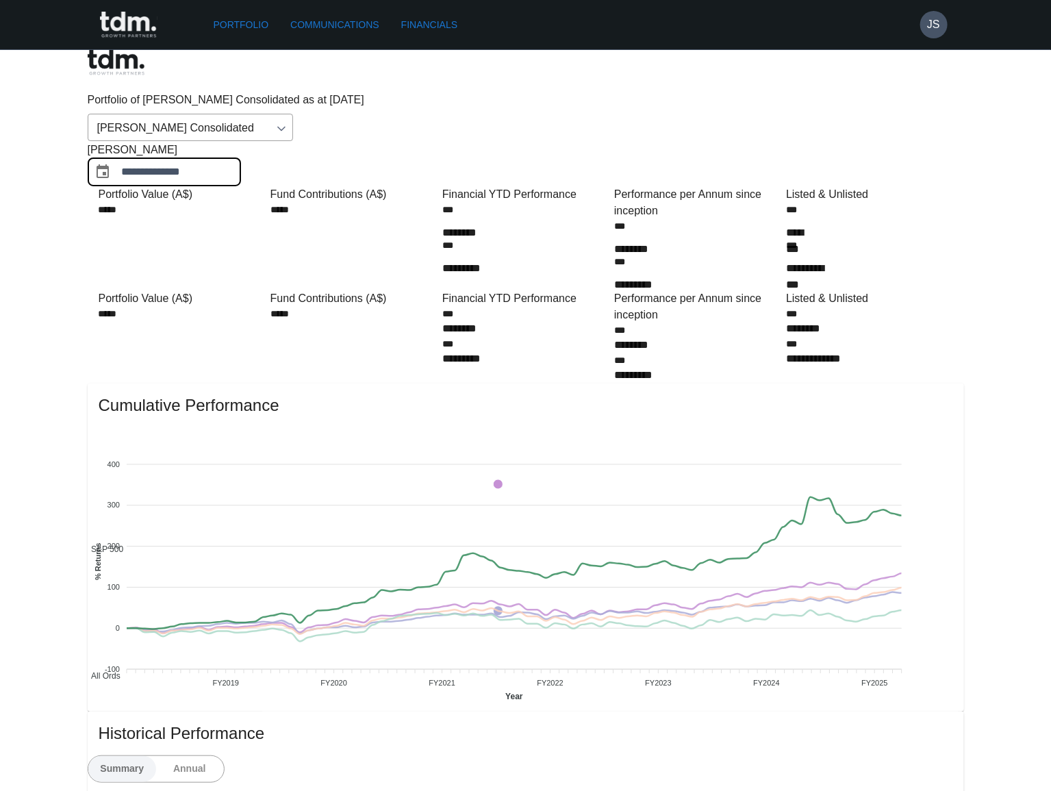
click at [241, 158] on input "**********" at bounding box center [181, 172] width 119 height 28
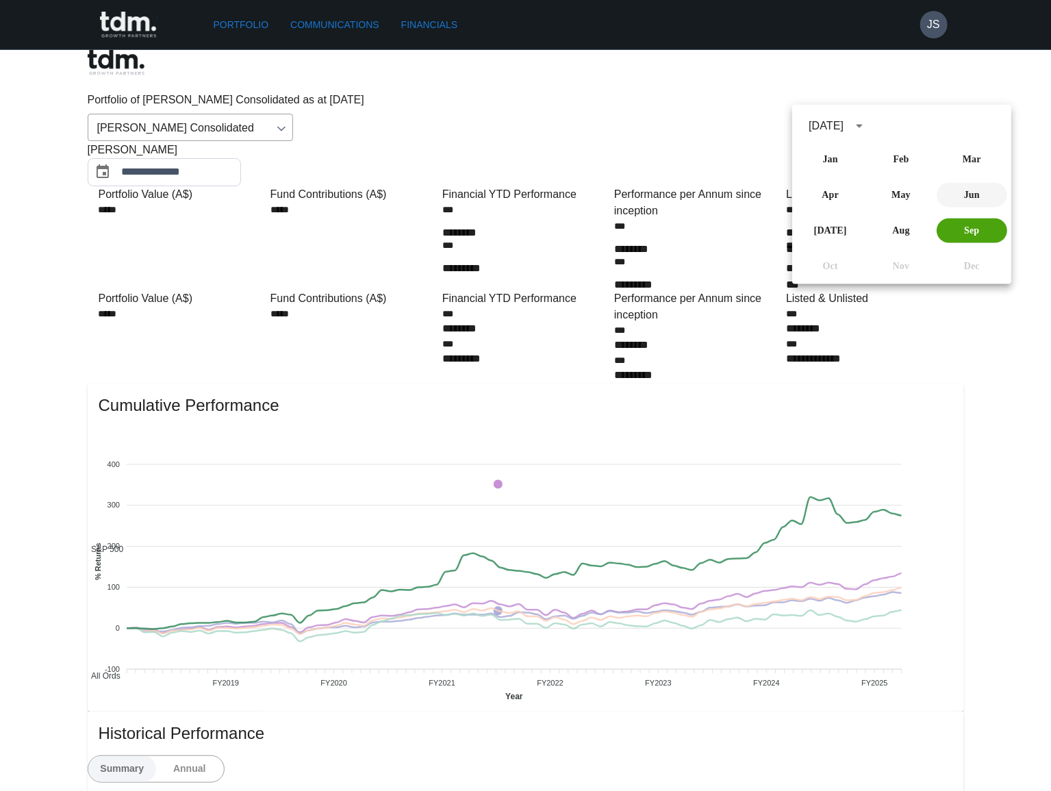
click at [960, 198] on button "Jun" at bounding box center [971, 195] width 70 height 25
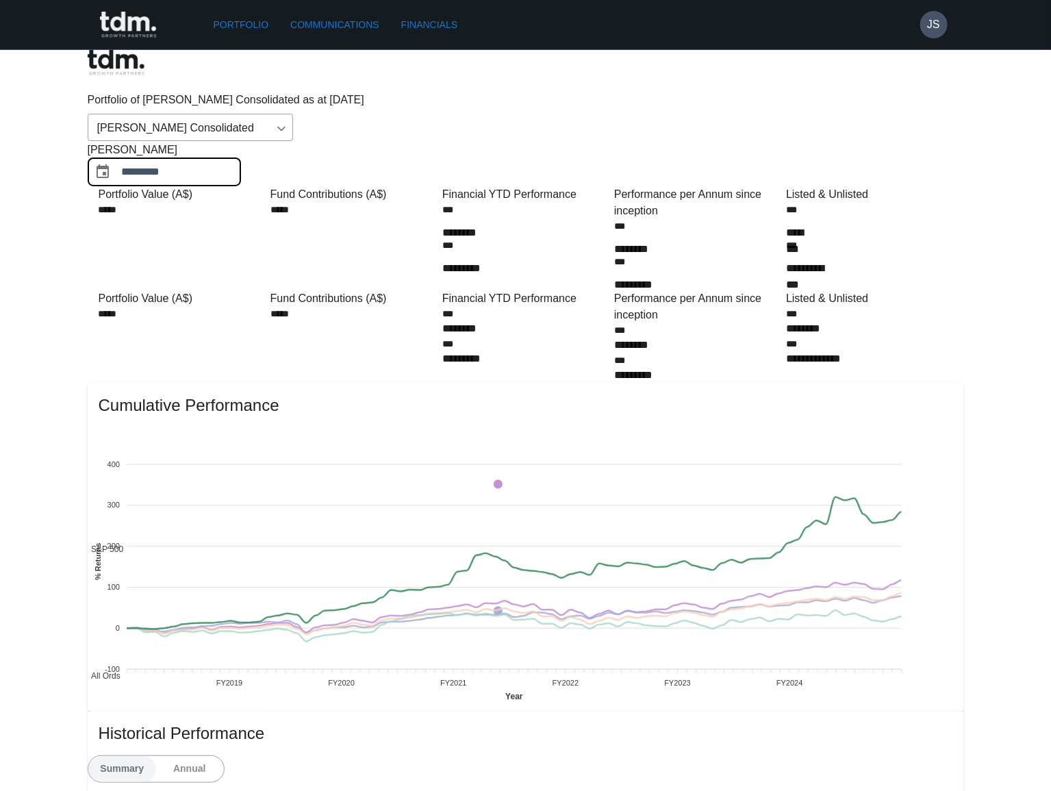
drag, startPoint x: 897, startPoint y: 87, endPoint x: 892, endPoint y: 94, distance: 8.9
click at [241, 158] on input "*********" at bounding box center [181, 172] width 119 height 28
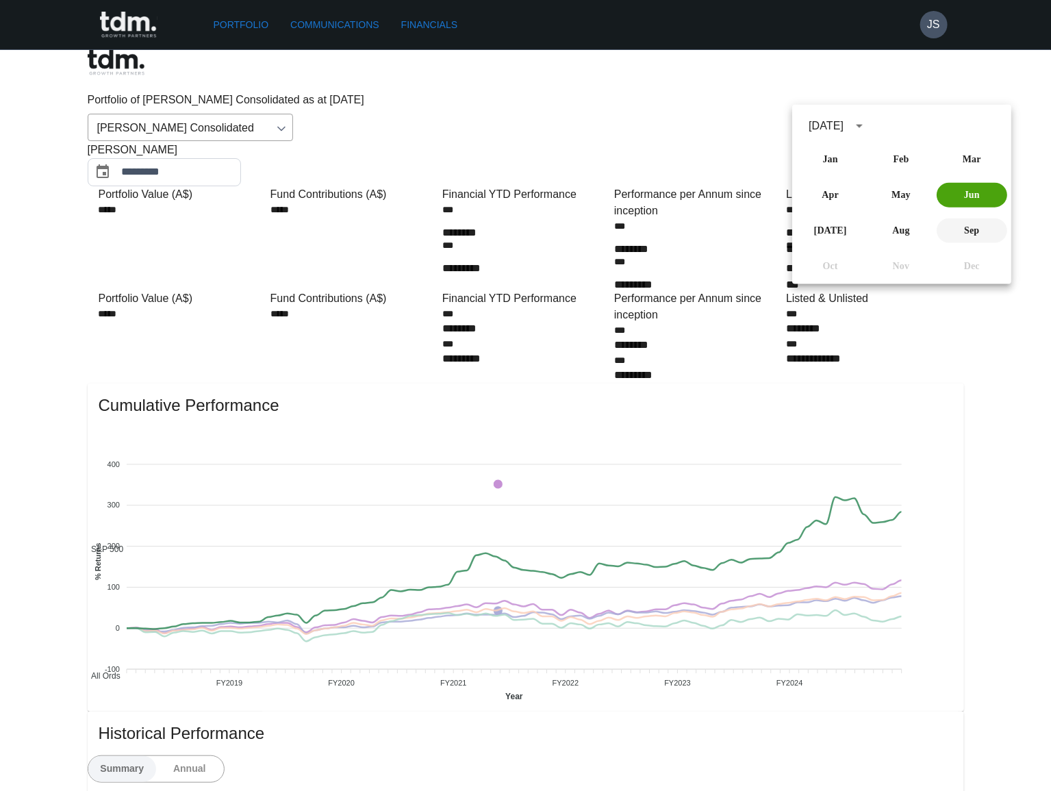
click at [962, 229] on button "Sep" at bounding box center [971, 230] width 70 height 25
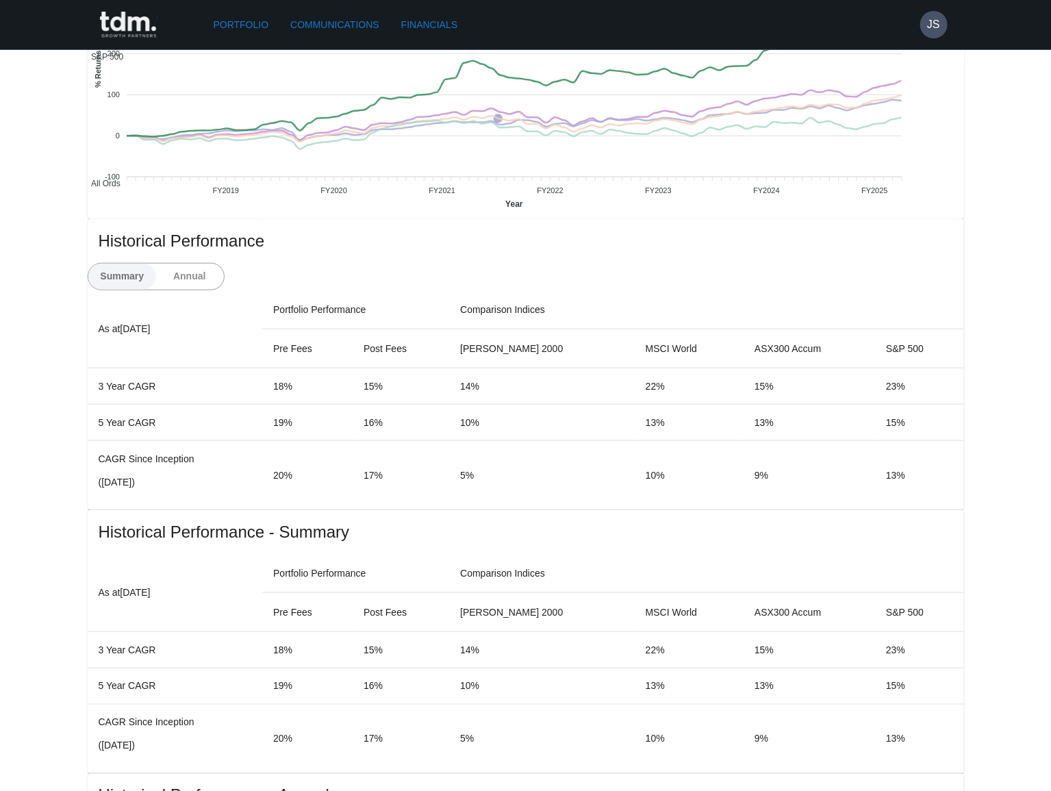
scroll to position [498, 0]
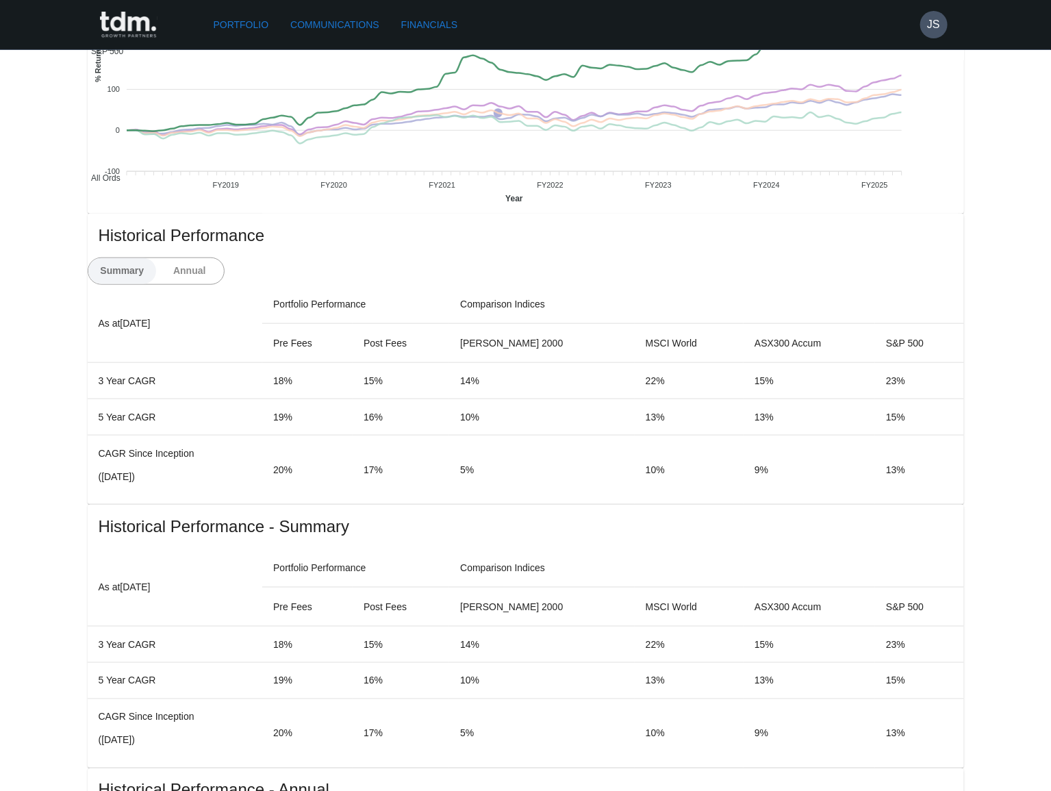
drag, startPoint x: 895, startPoint y: 205, endPoint x: 884, endPoint y: 211, distance: 13.2
click at [224, 258] on button "Annual" at bounding box center [189, 271] width 68 height 26
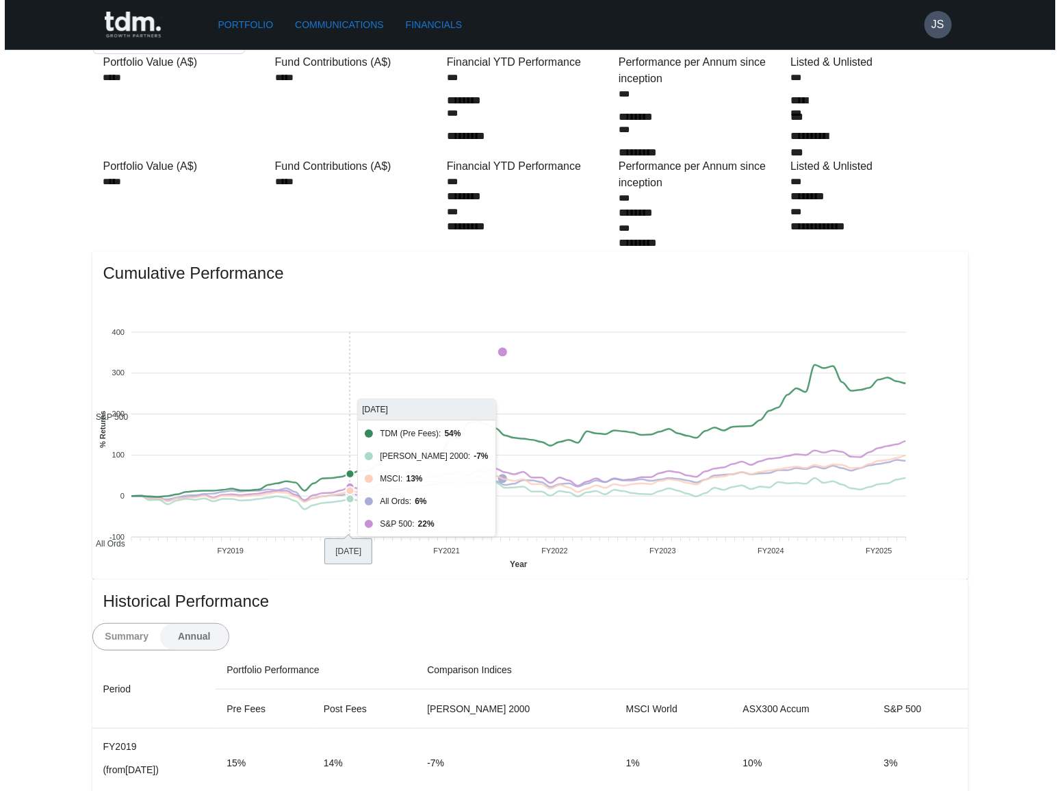
scroll to position [0, 0]
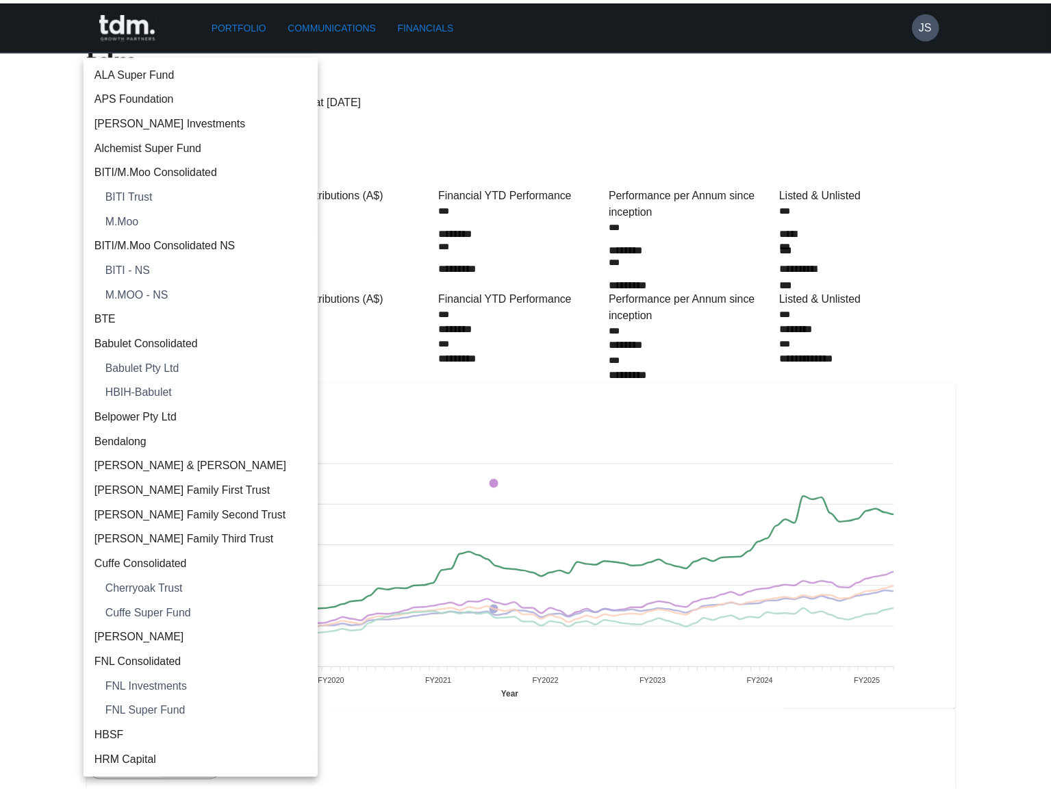
scroll to position [1502, 0]
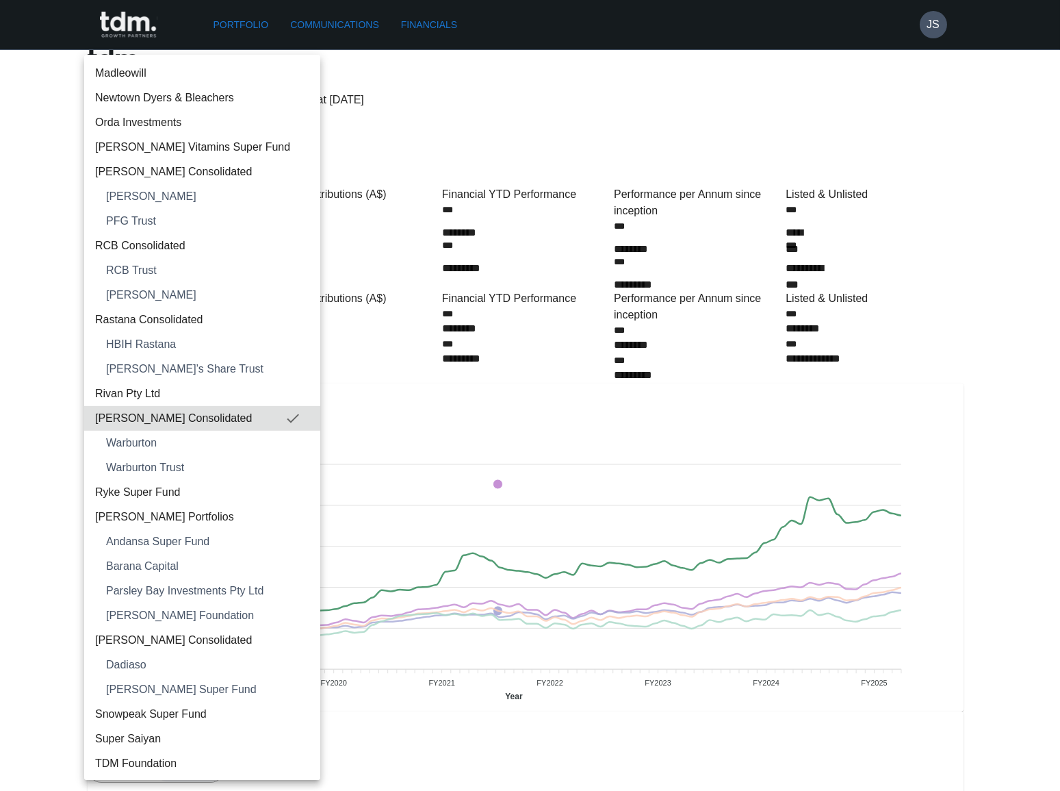
drag, startPoint x: 171, startPoint y: 439, endPoint x: 604, endPoint y: 558, distance: 448.7
click at [171, 439] on span "Warburton" at bounding box center [207, 443] width 203 height 16
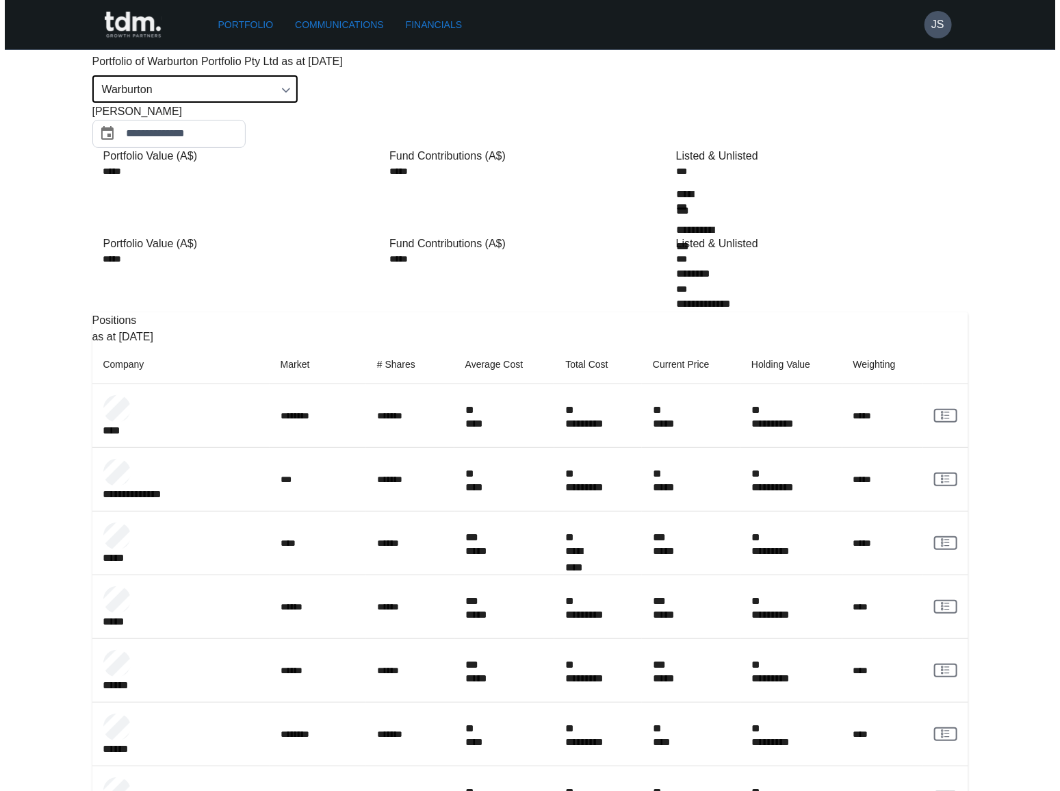
scroll to position [0, 0]
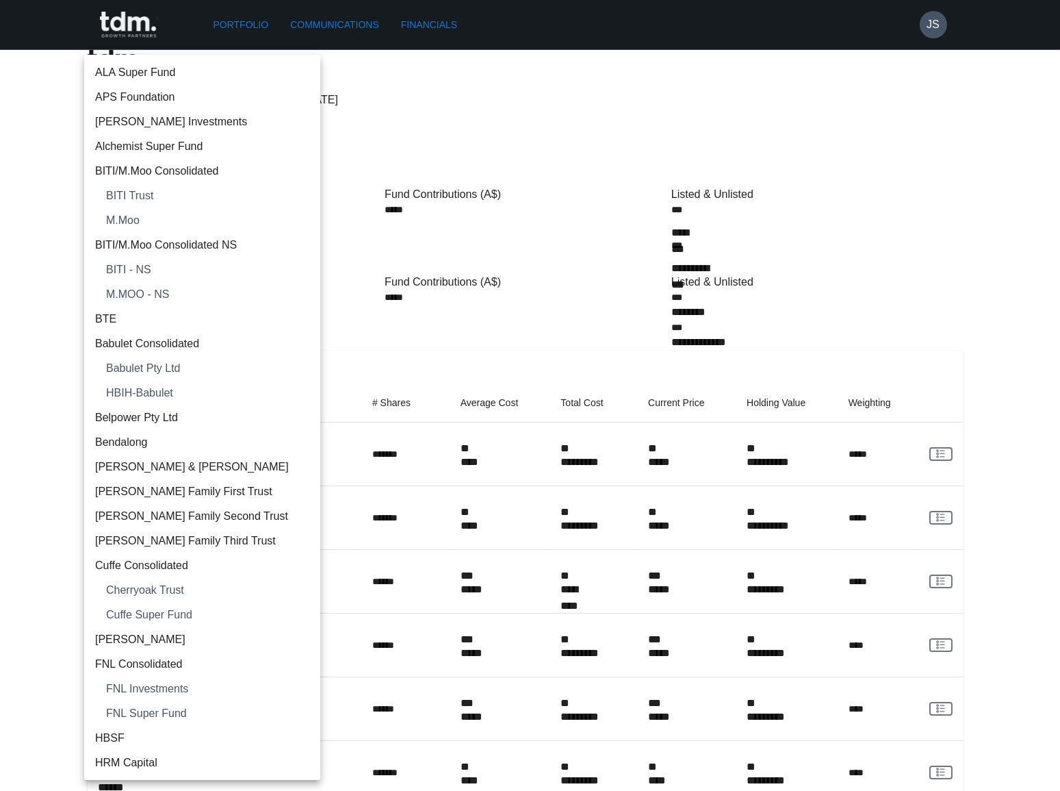
scroll to position [1526, 0]
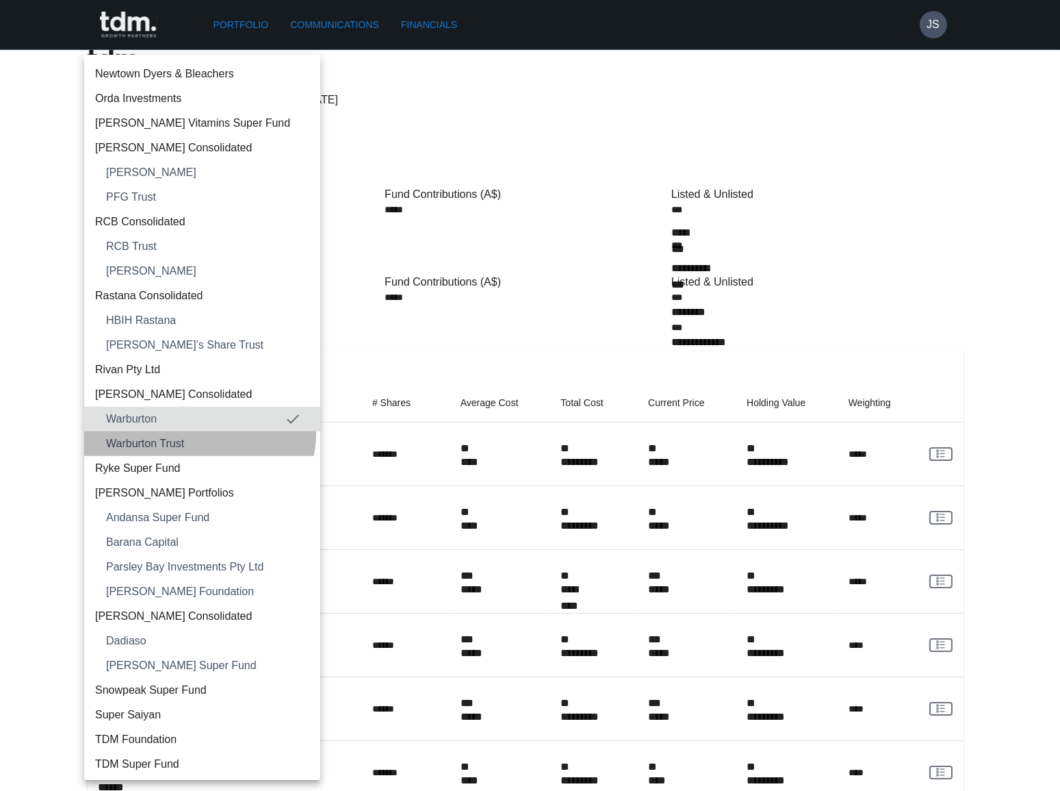
click at [198, 432] on li "Warburton Trust" at bounding box center [202, 443] width 236 height 25
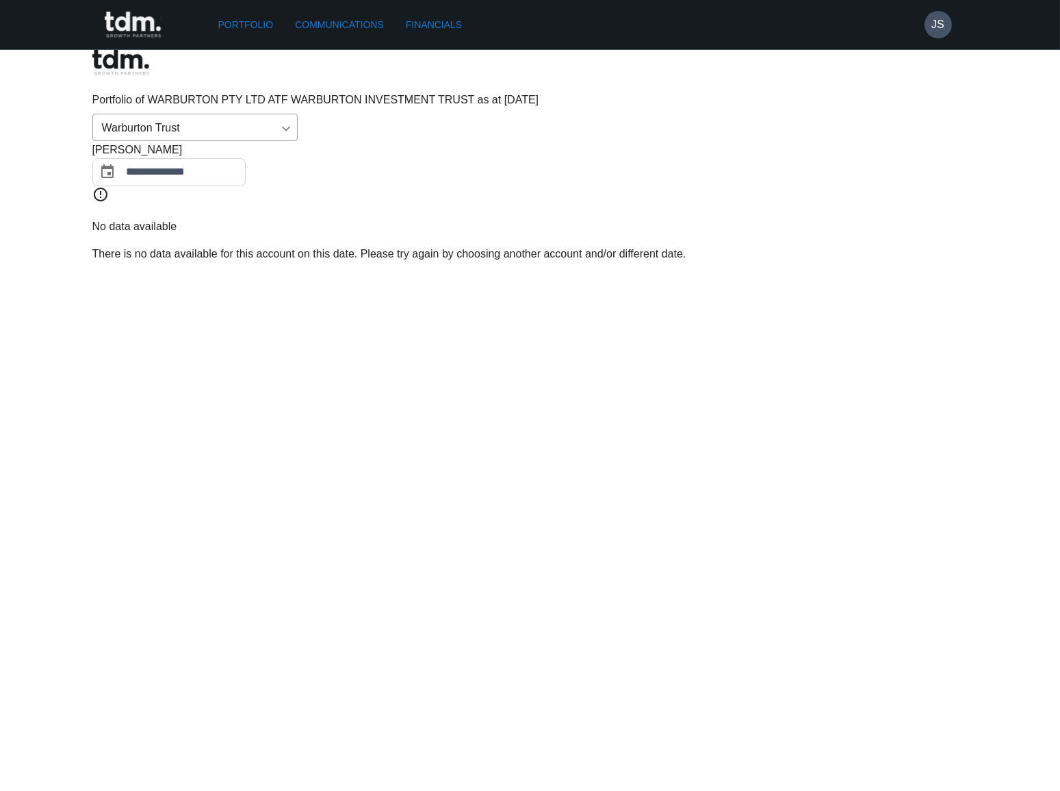
click at [214, 89] on body "**********" at bounding box center [530, 136] width 1060 height 273
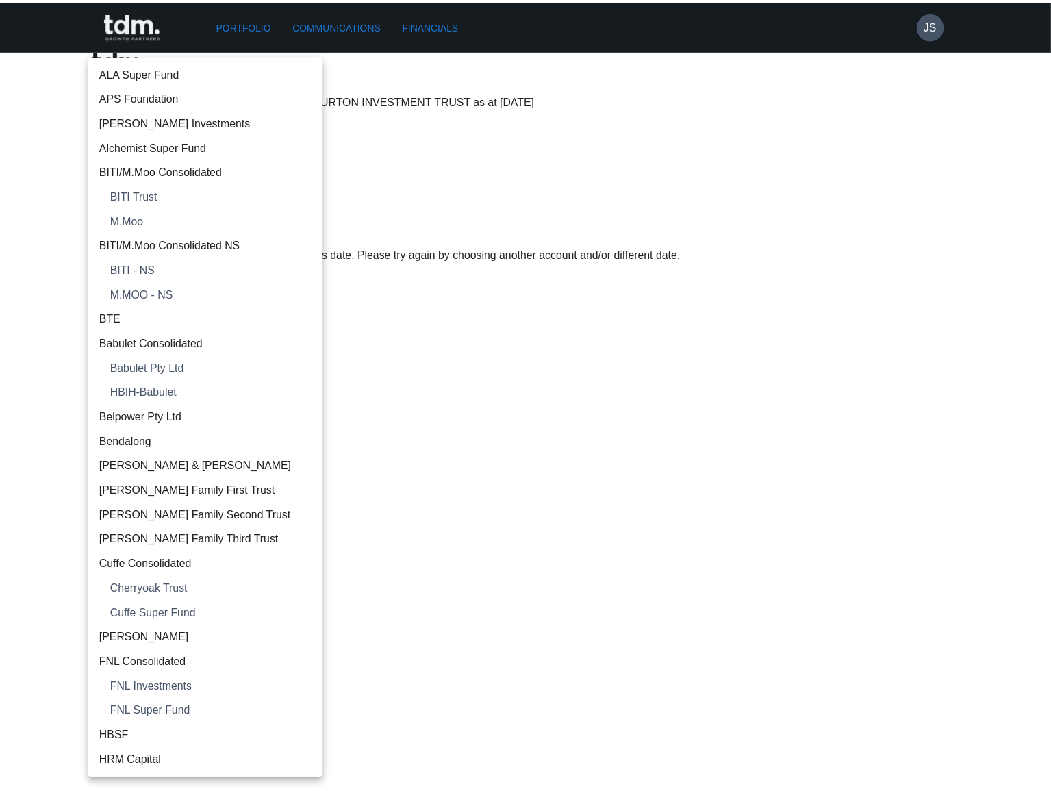
scroll to position [1552, 0]
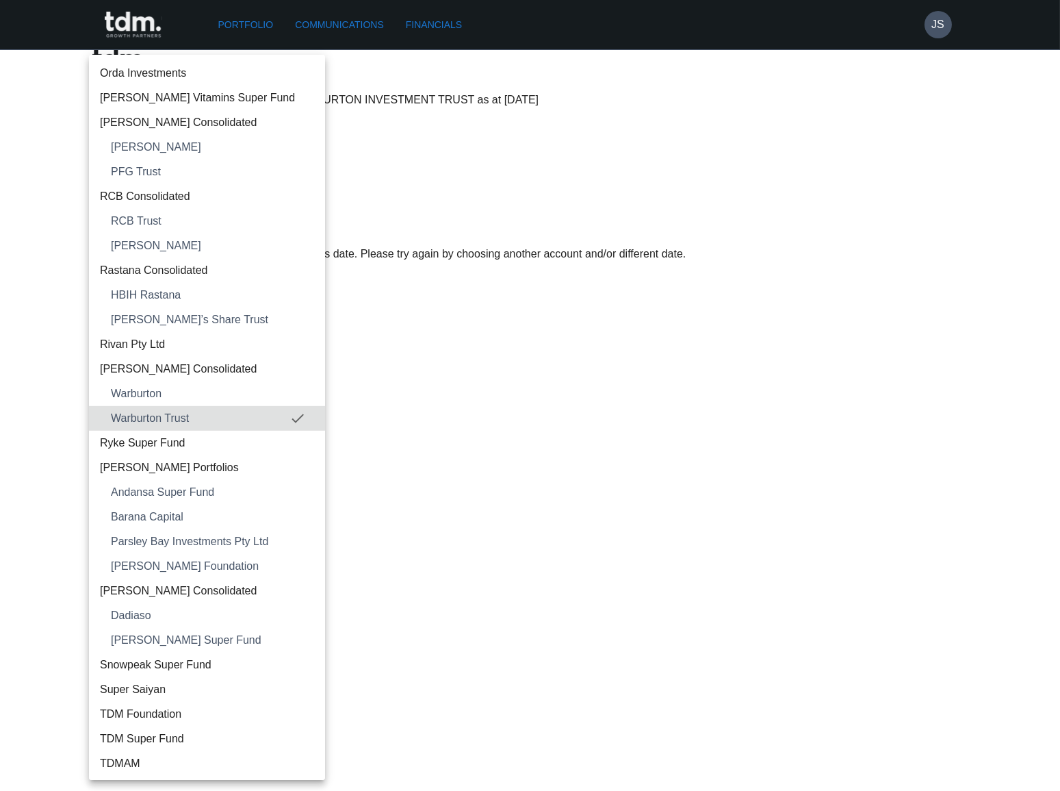
click at [205, 441] on span "Ryke Super Fund" at bounding box center [207, 443] width 214 height 16
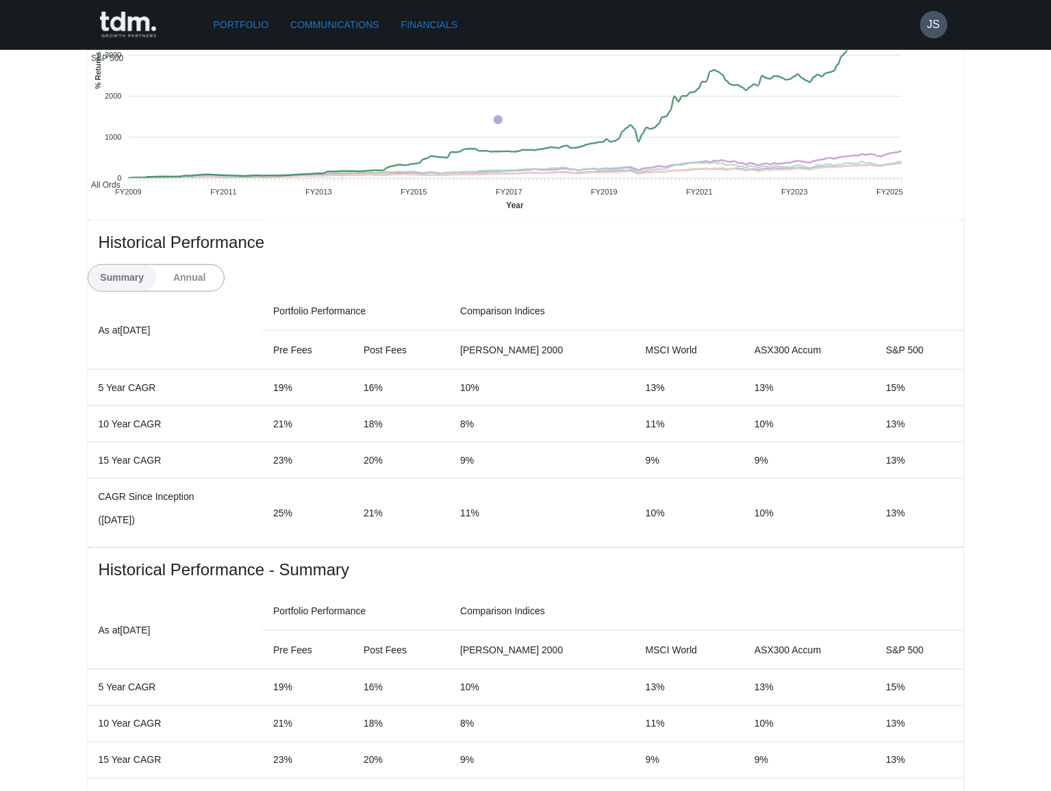
scroll to position [498, 0]
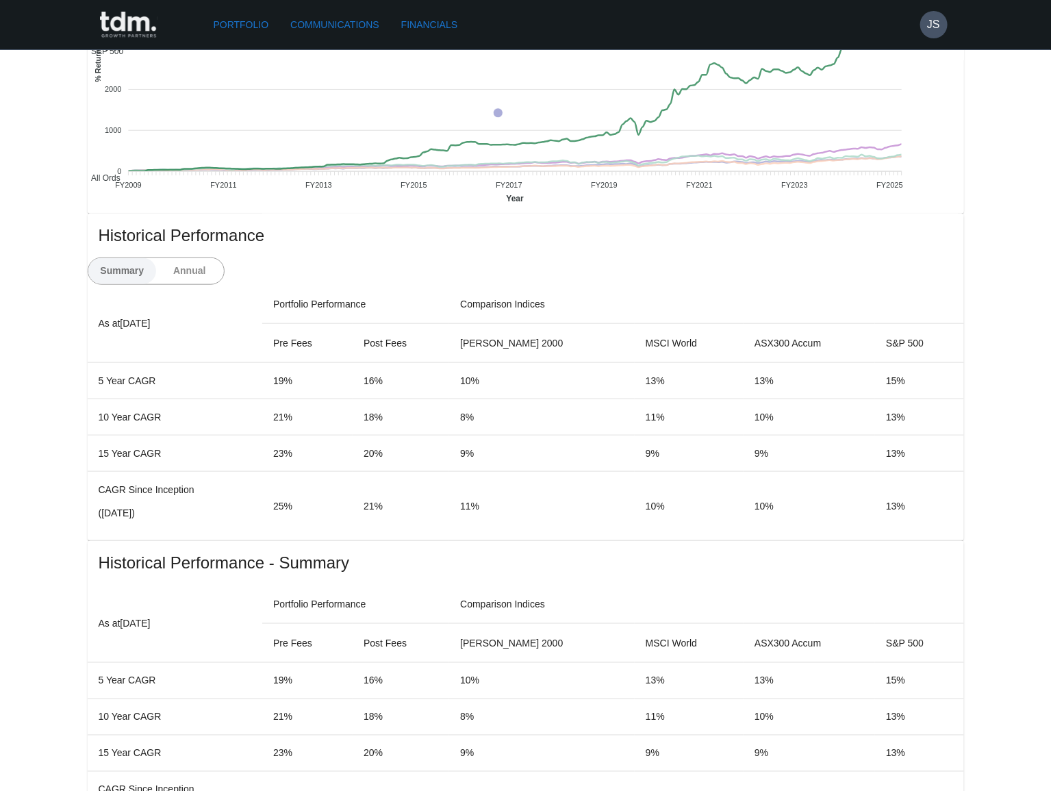
click at [224, 258] on button "Annual" at bounding box center [189, 271] width 68 height 26
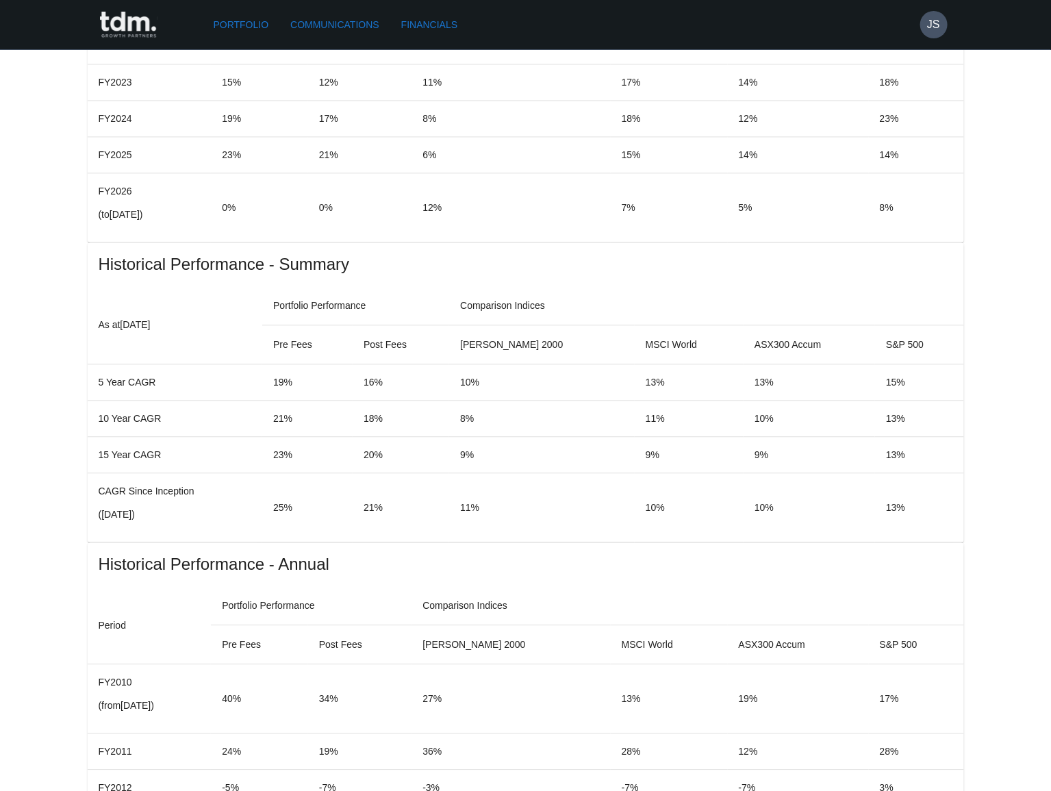
scroll to position [1307, 0]
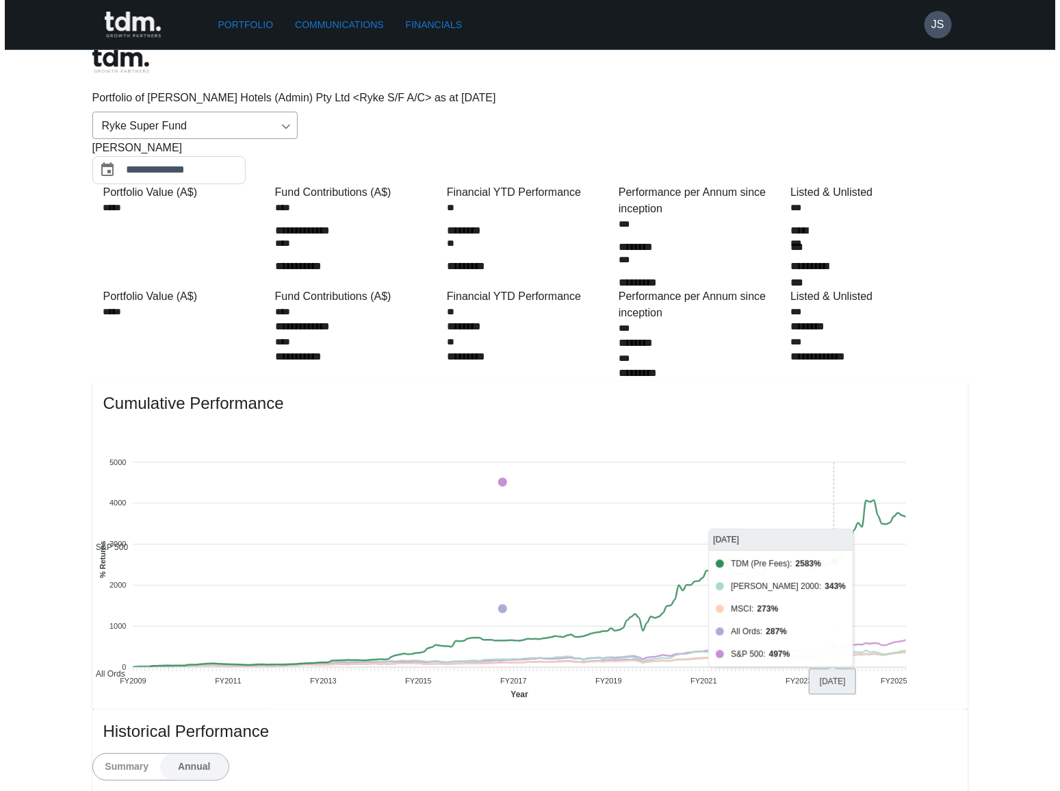
scroll to position [0, 0]
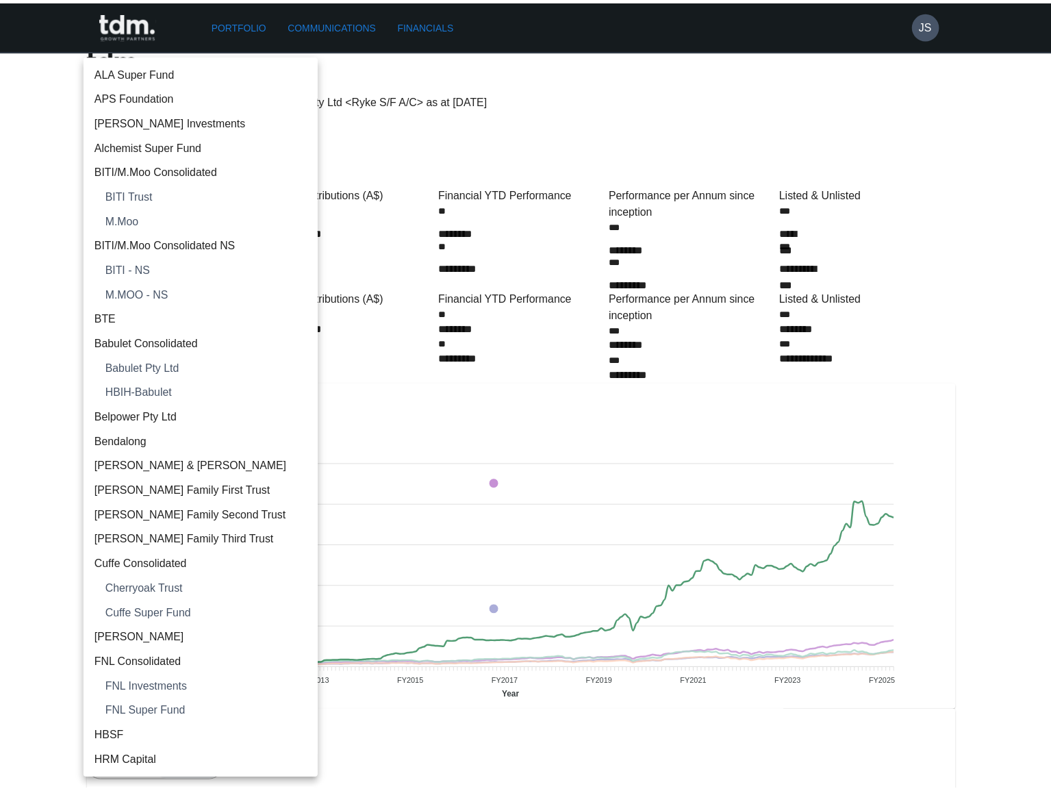
scroll to position [1576, 0]
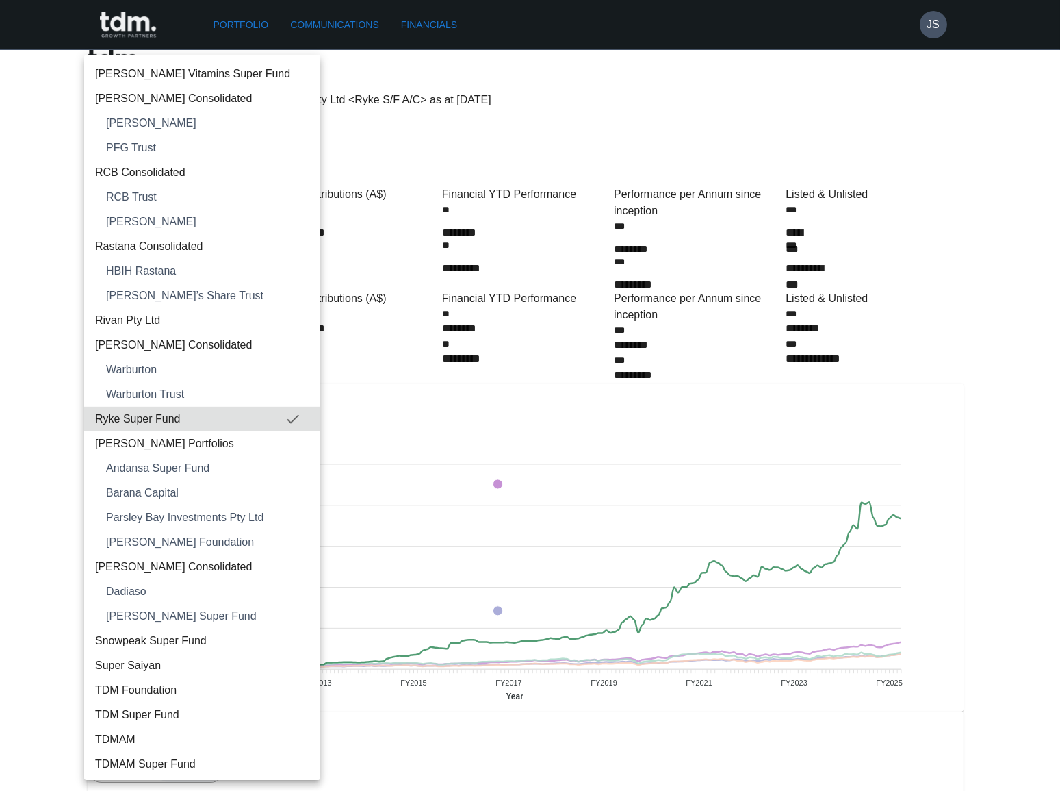
drag, startPoint x: 118, startPoint y: 441, endPoint x: 537, endPoint y: 294, distance: 443.3
click at [118, 442] on span "Shand Portfolios" at bounding box center [202, 443] width 214 height 16
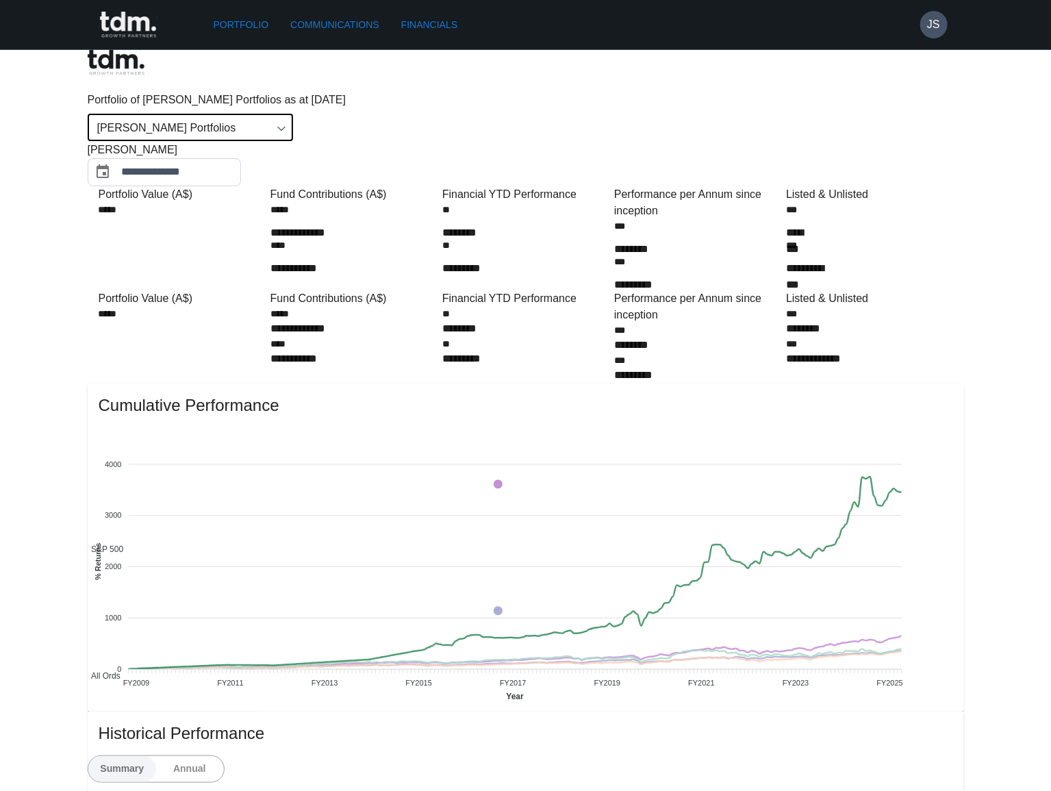
click at [241, 158] on input "**********" at bounding box center [181, 172] width 119 height 28
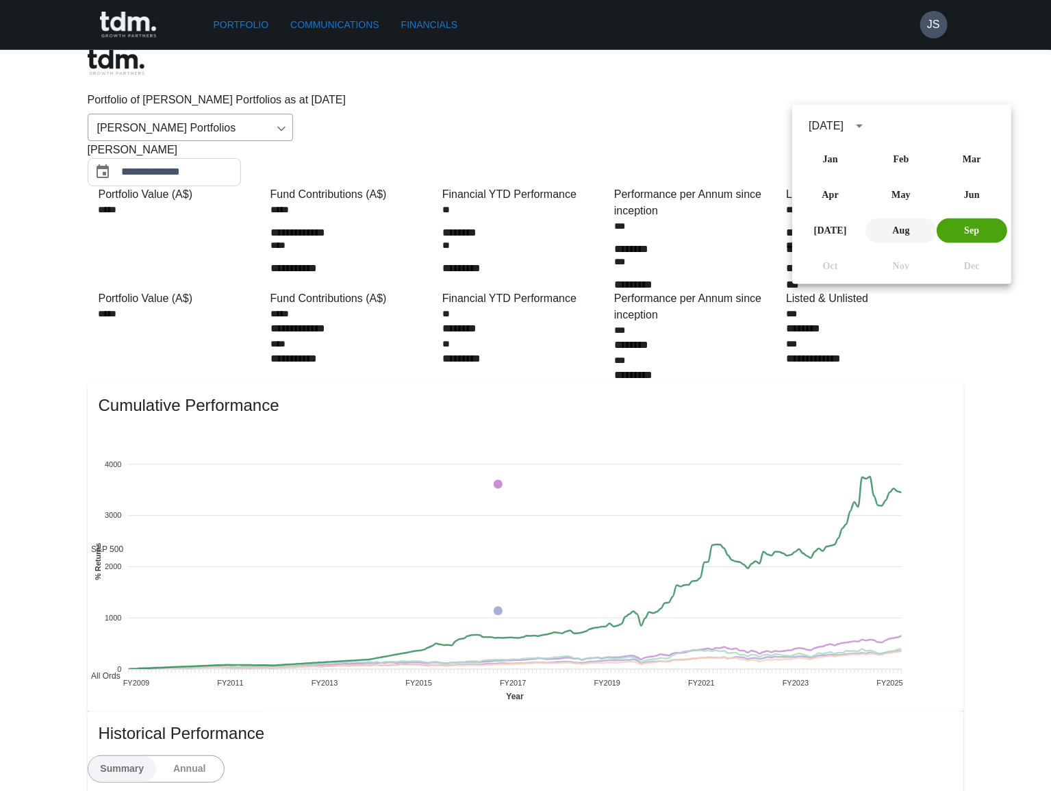
click at [890, 230] on button "Aug" at bounding box center [901, 230] width 70 height 25
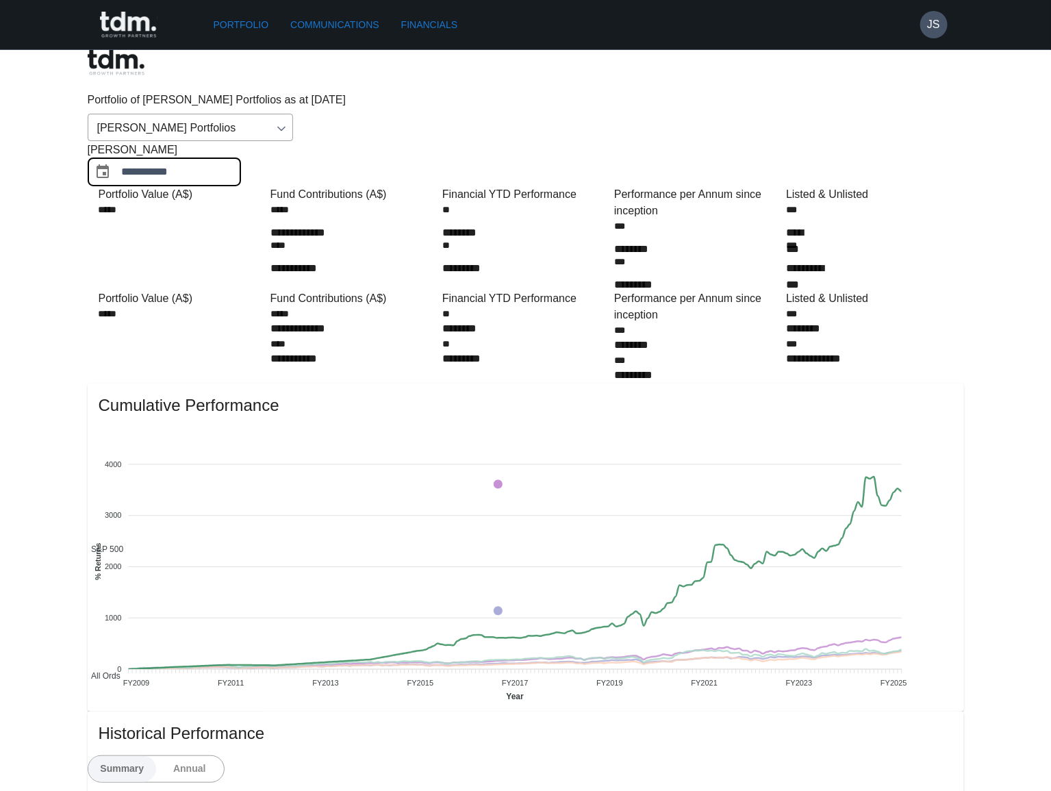
click at [241, 158] on div "**********" at bounding box center [164, 172] width 153 height 28
click at [241, 158] on input "**********" at bounding box center [181, 172] width 119 height 28
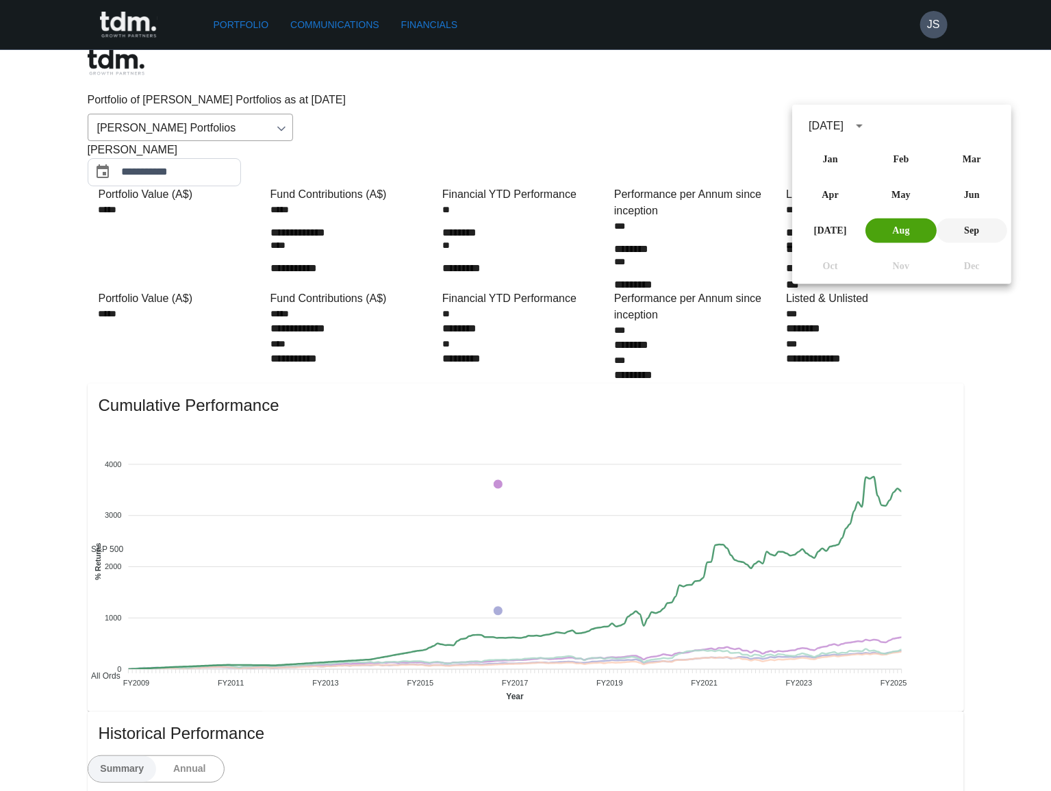
click at [969, 229] on button "Sep" at bounding box center [971, 230] width 70 height 25
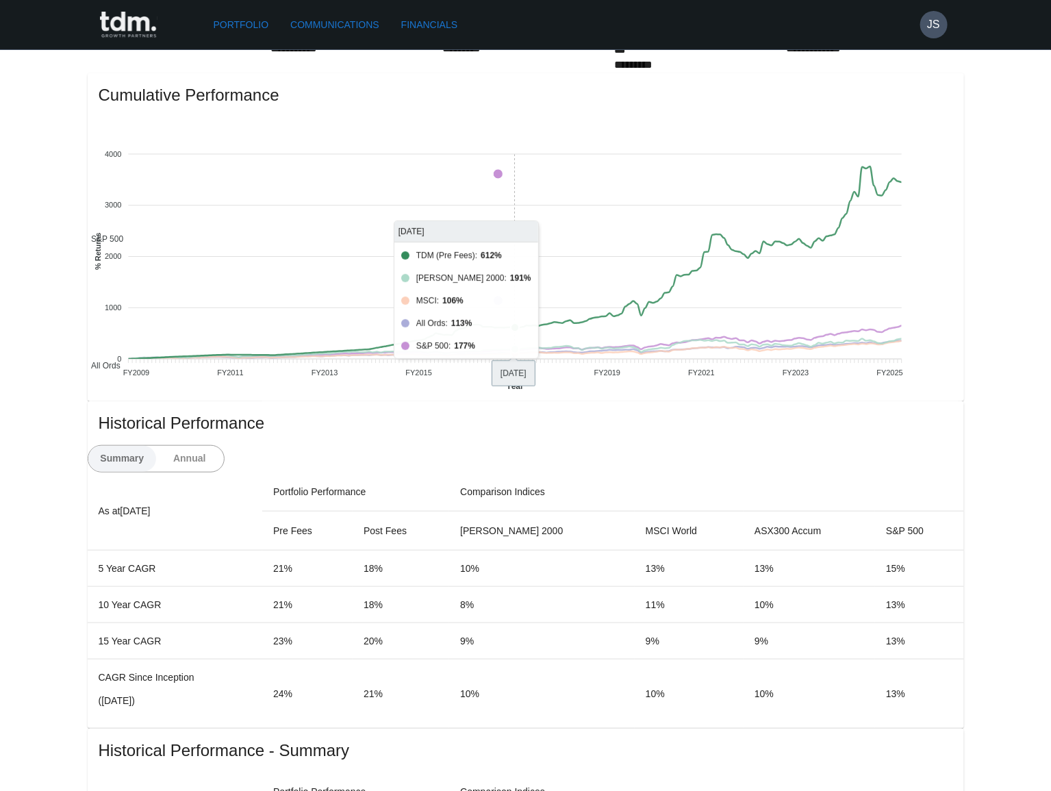
scroll to position [311, 0]
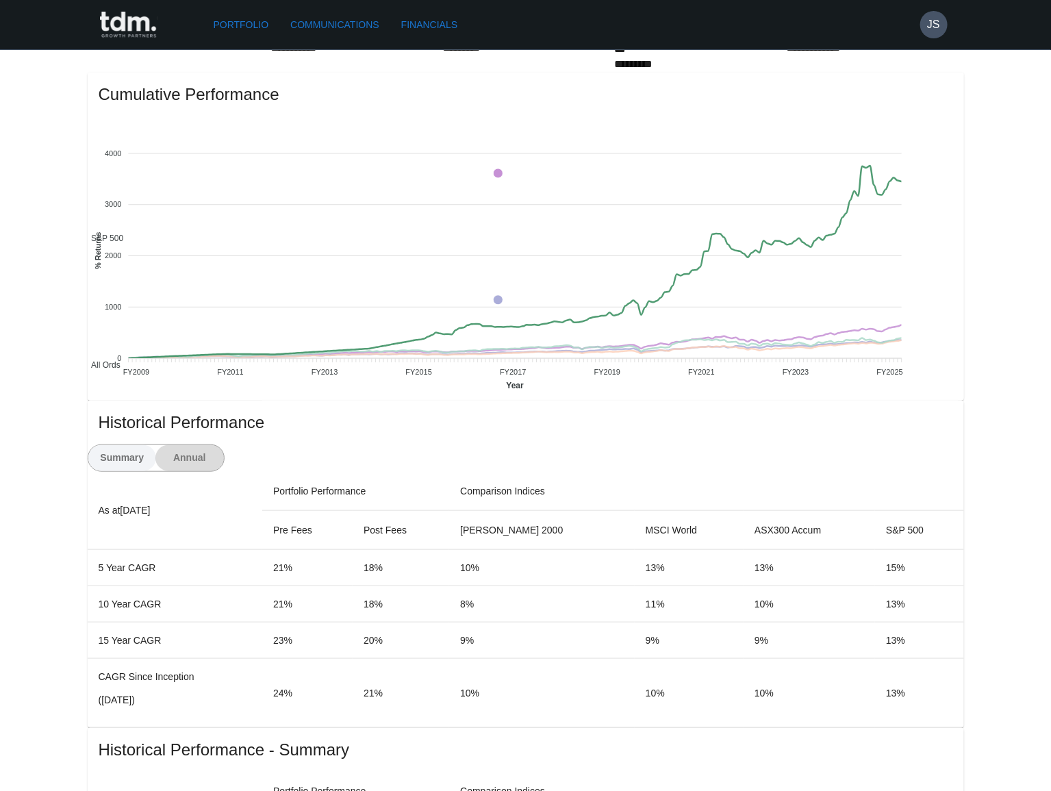
click at [224, 445] on button "Annual" at bounding box center [189, 458] width 68 height 26
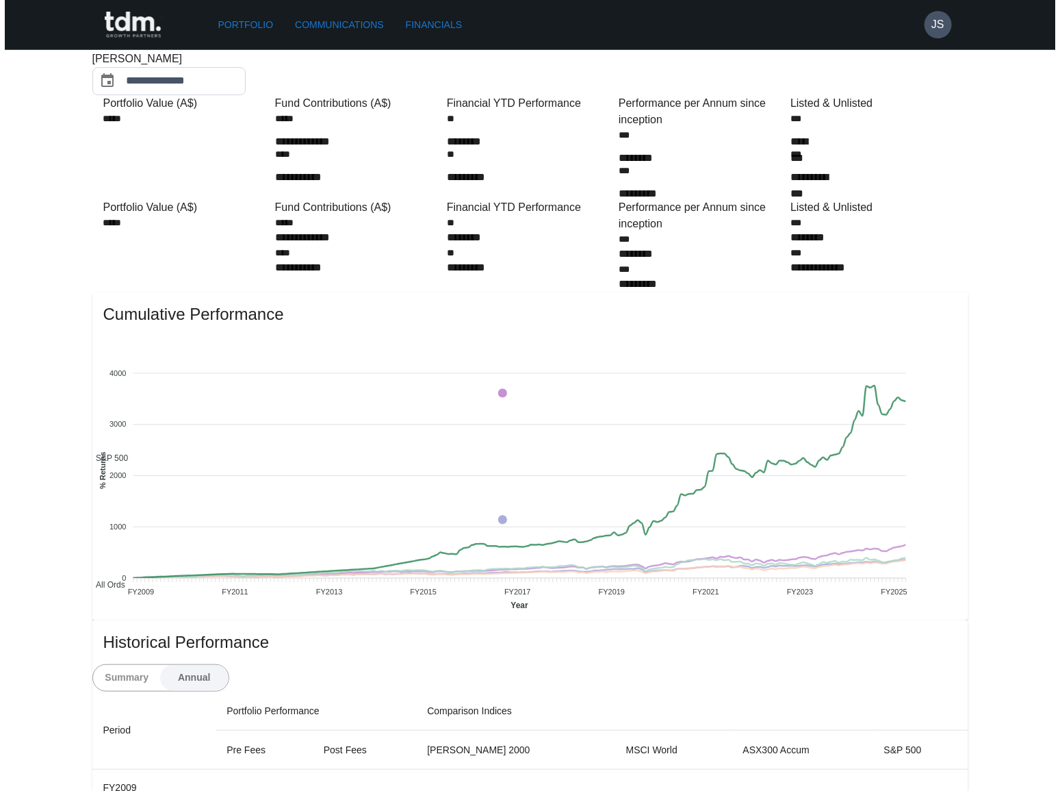
scroll to position [0, 0]
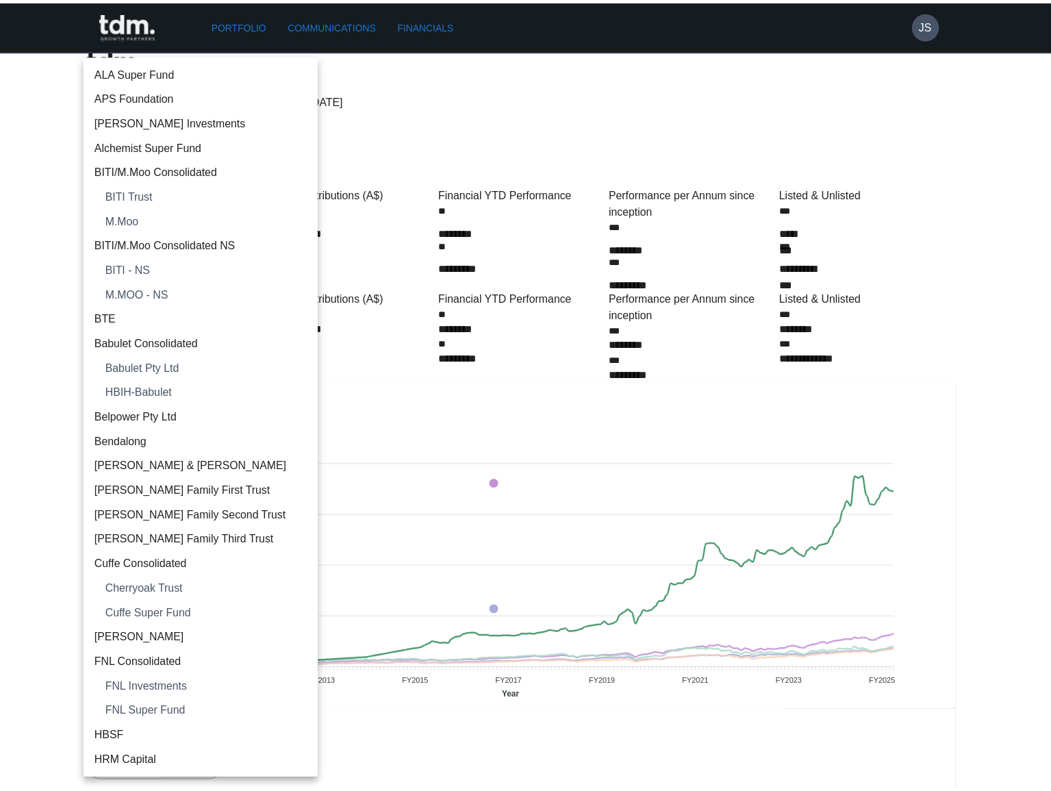
scroll to position [1601, 0]
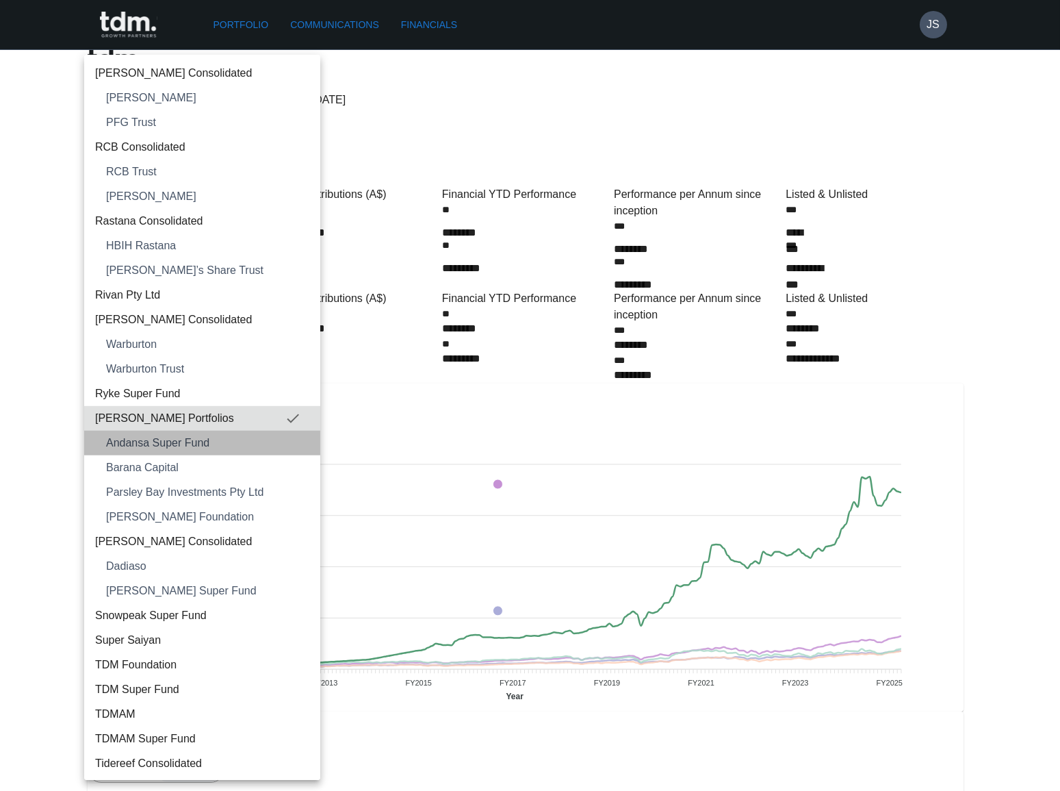
click at [228, 437] on span "Andansa Super Fund" at bounding box center [207, 443] width 203 height 16
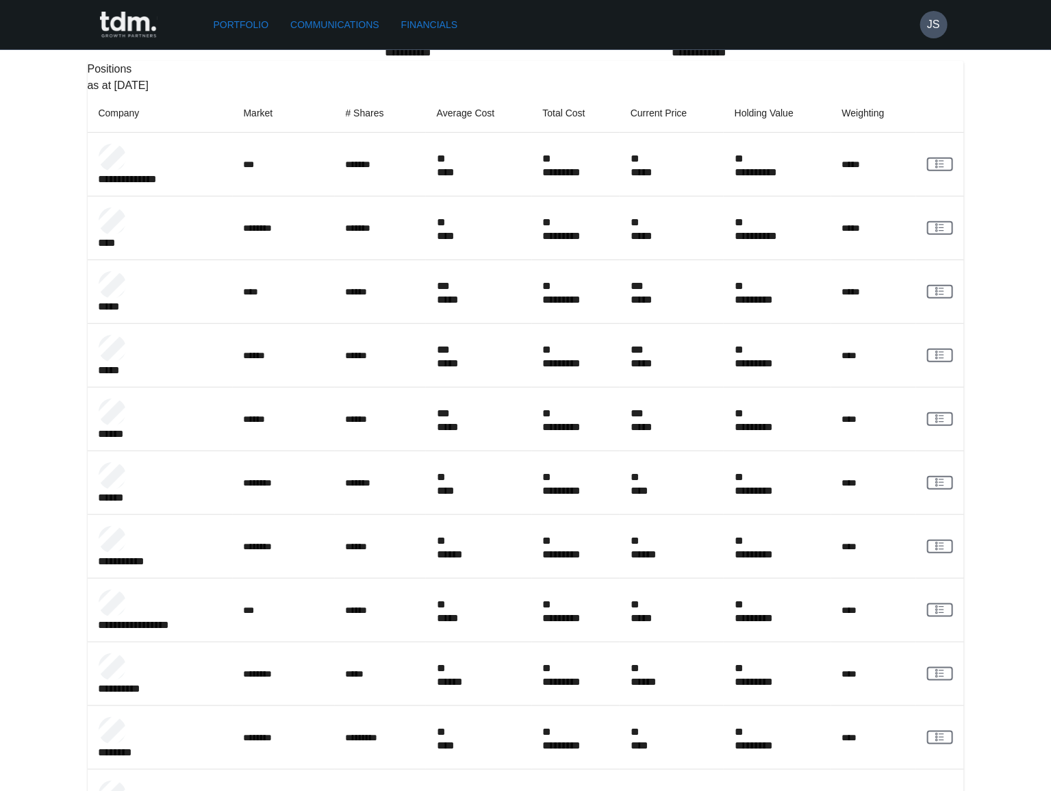
scroll to position [282, 0]
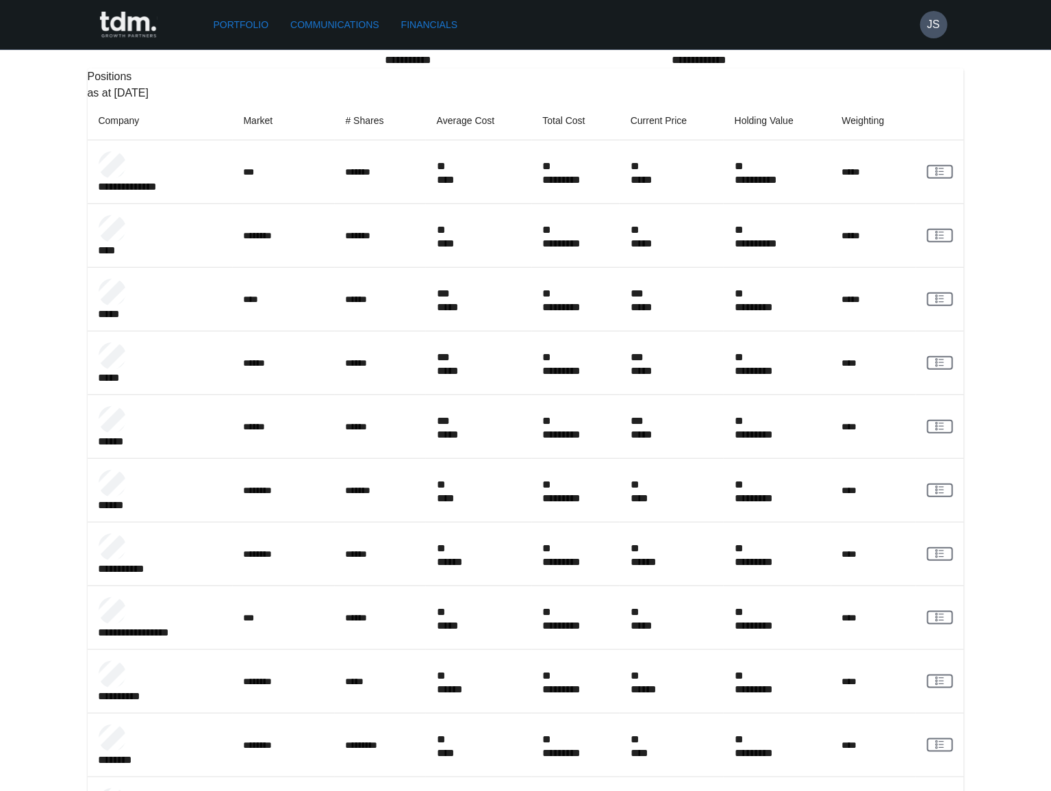
copy p "**********"
drag, startPoint x: 140, startPoint y: 168, endPoint x: 81, endPoint y: 170, distance: 58.9
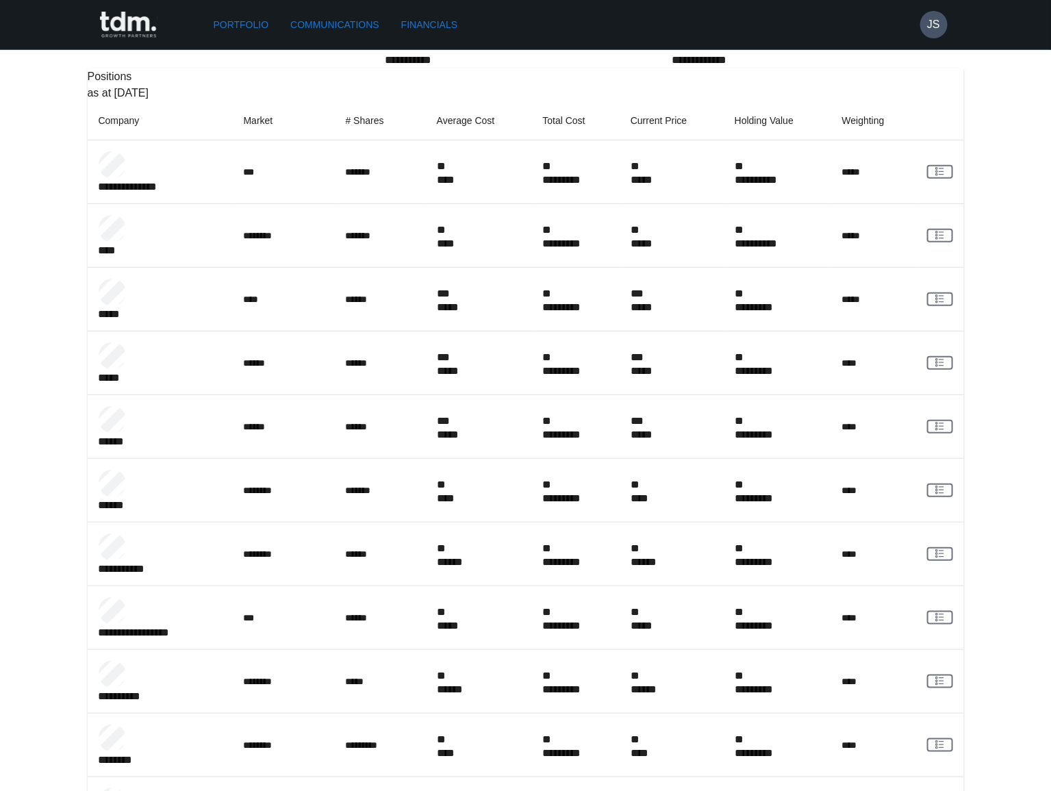
click at [140, 279] on div at bounding box center [160, 292] width 123 height 27
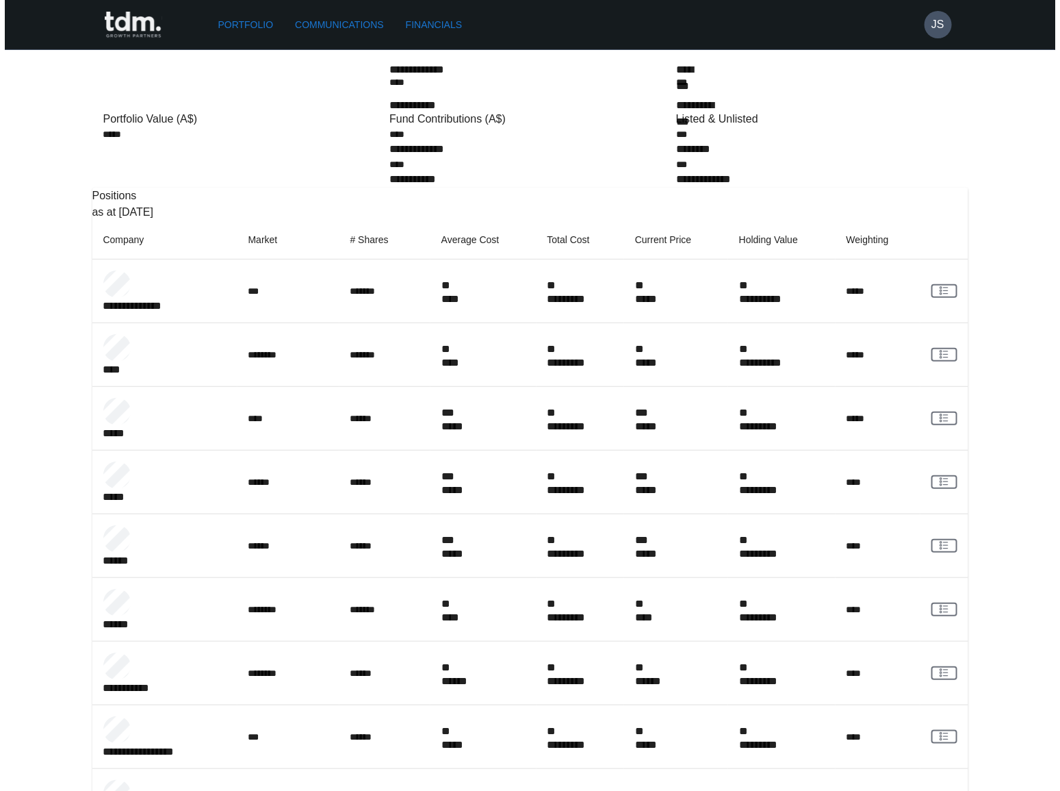
scroll to position [0, 0]
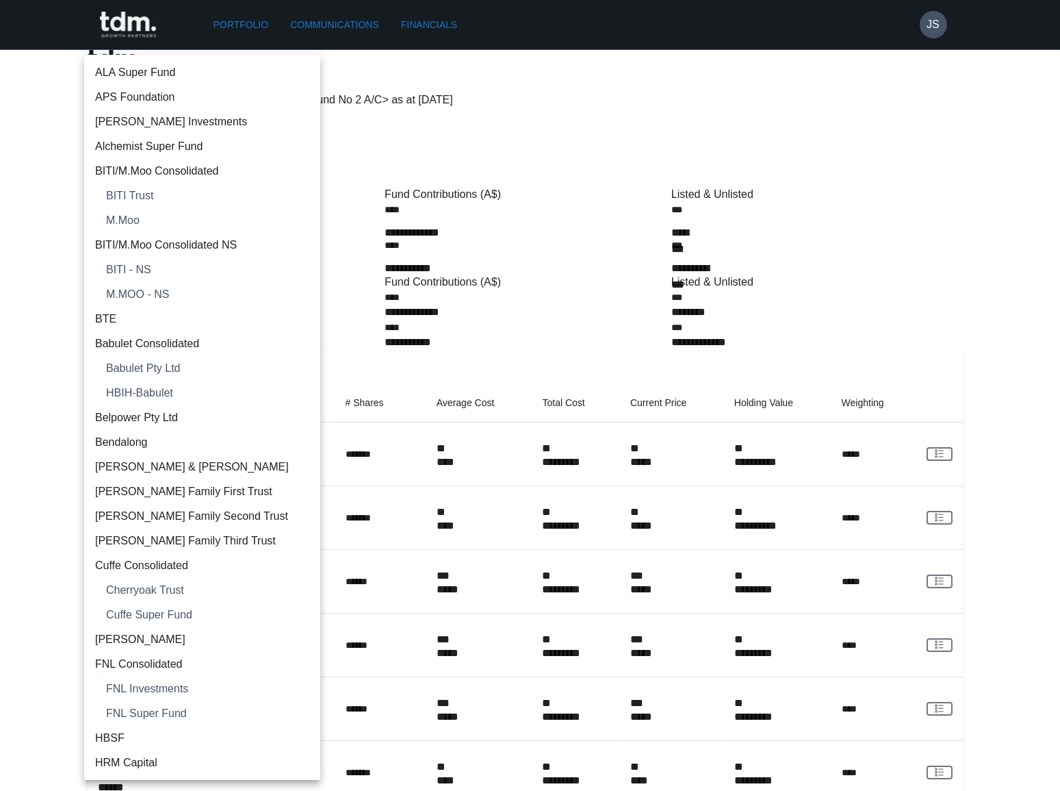
scroll to position [1626, 0]
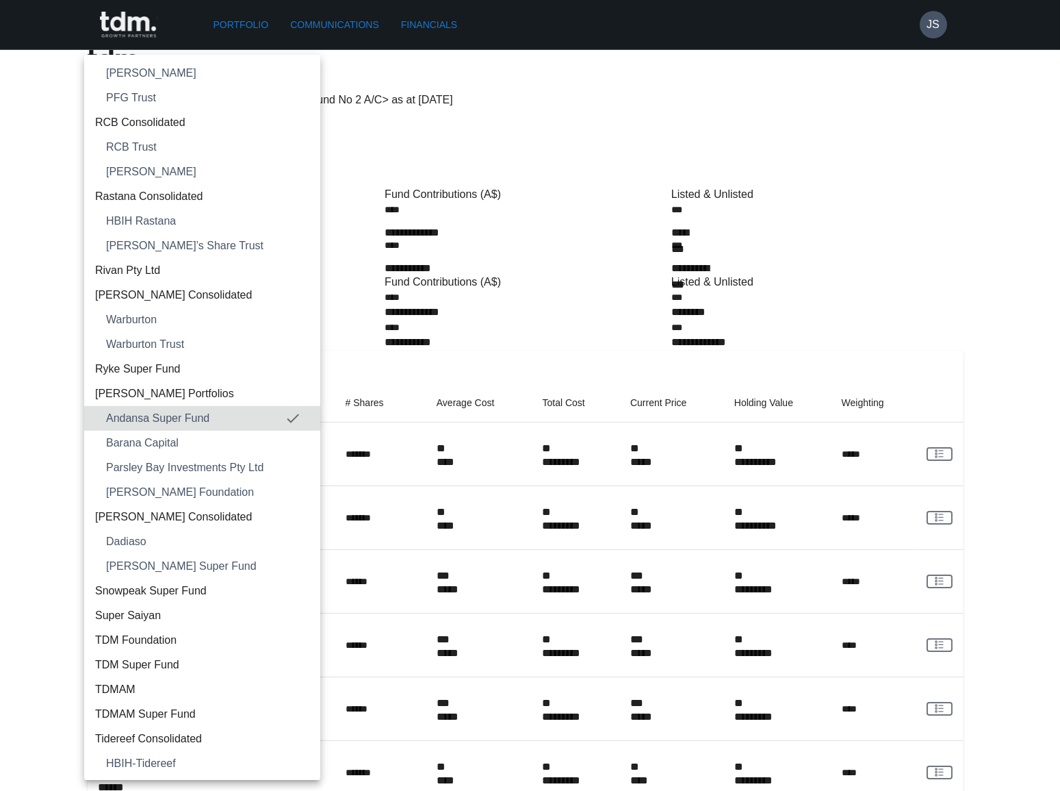
click at [177, 439] on span "Barana Capital" at bounding box center [207, 443] width 203 height 16
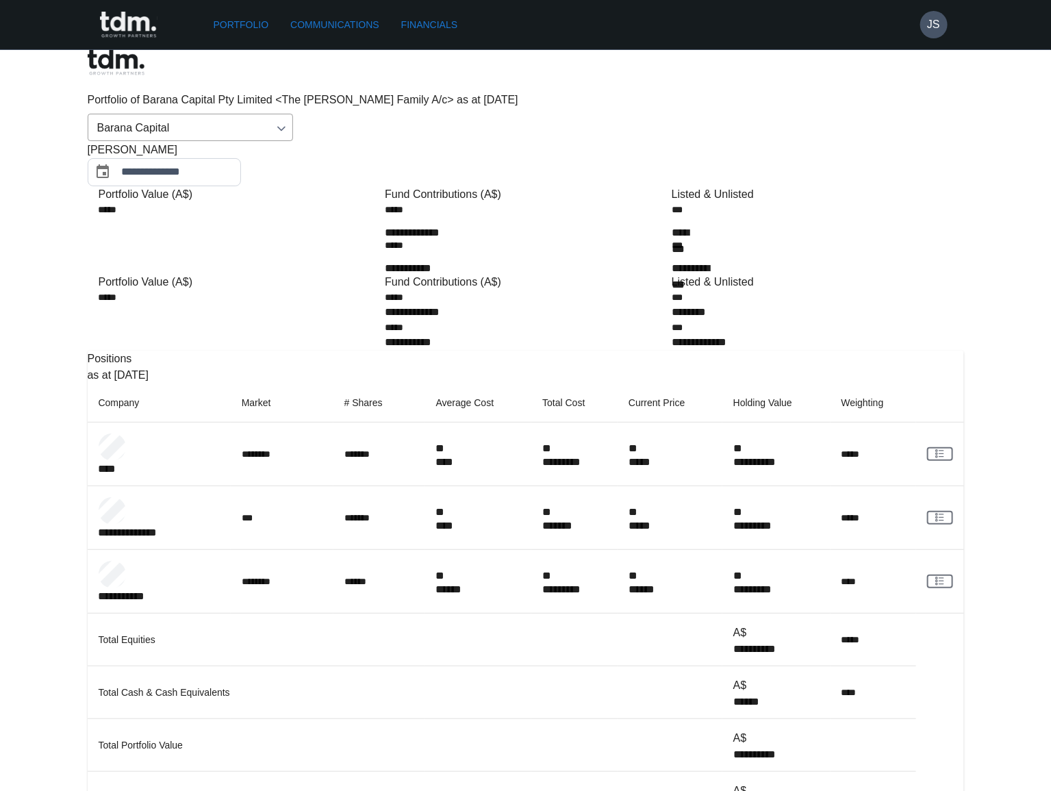
click at [778, 746] on p "**********" at bounding box center [755, 753] width 45 height 14
copy p "**********"
click at [235, 95] on body "**********" at bounding box center [525, 766] width 1051 height 1533
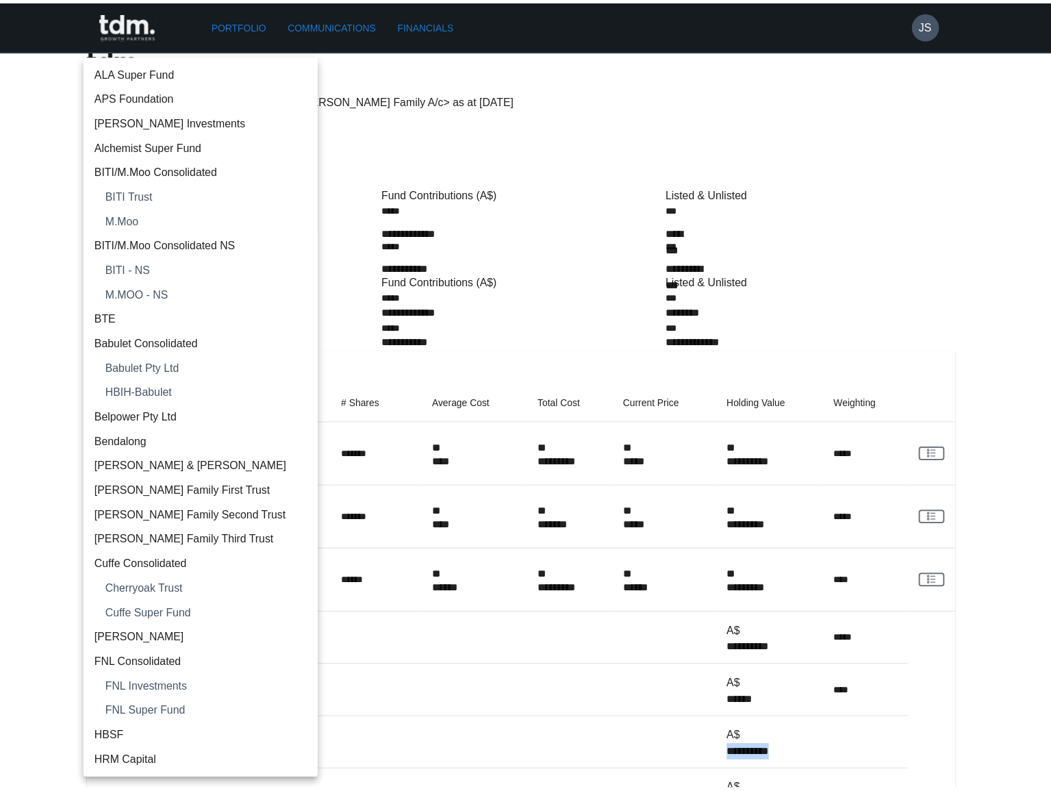
scroll to position [1649, 0]
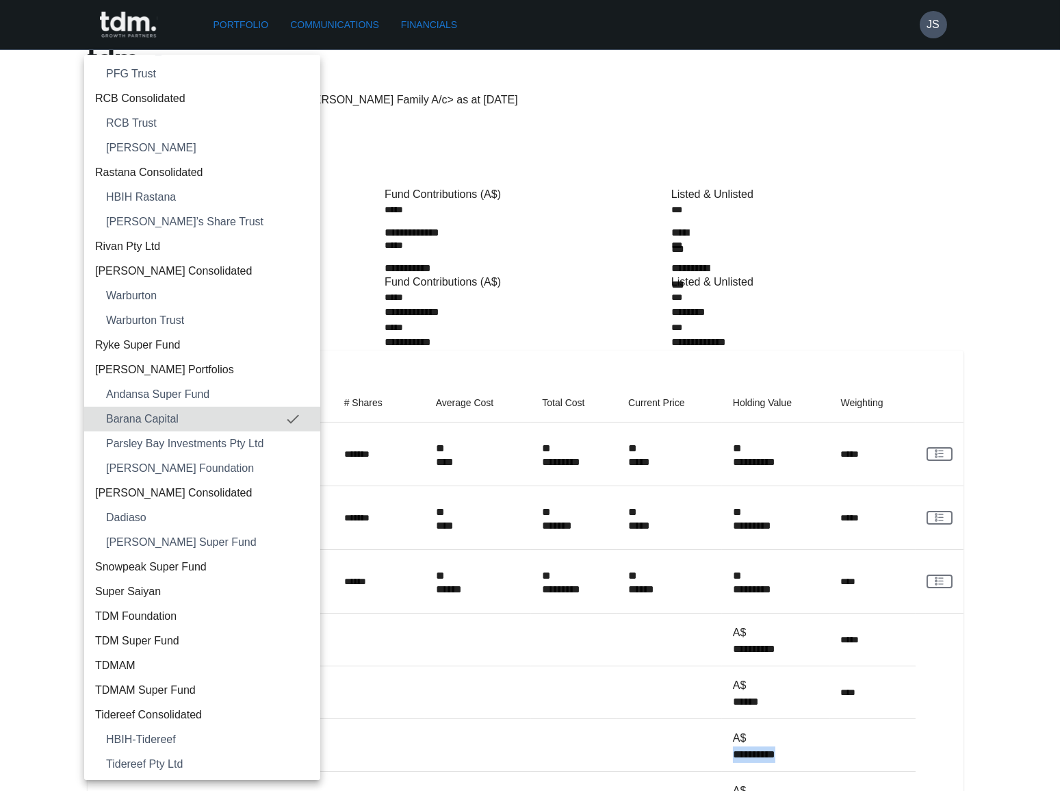
click at [215, 442] on span "Parsley Bay Investments Pty Ltd" at bounding box center [207, 443] width 203 height 16
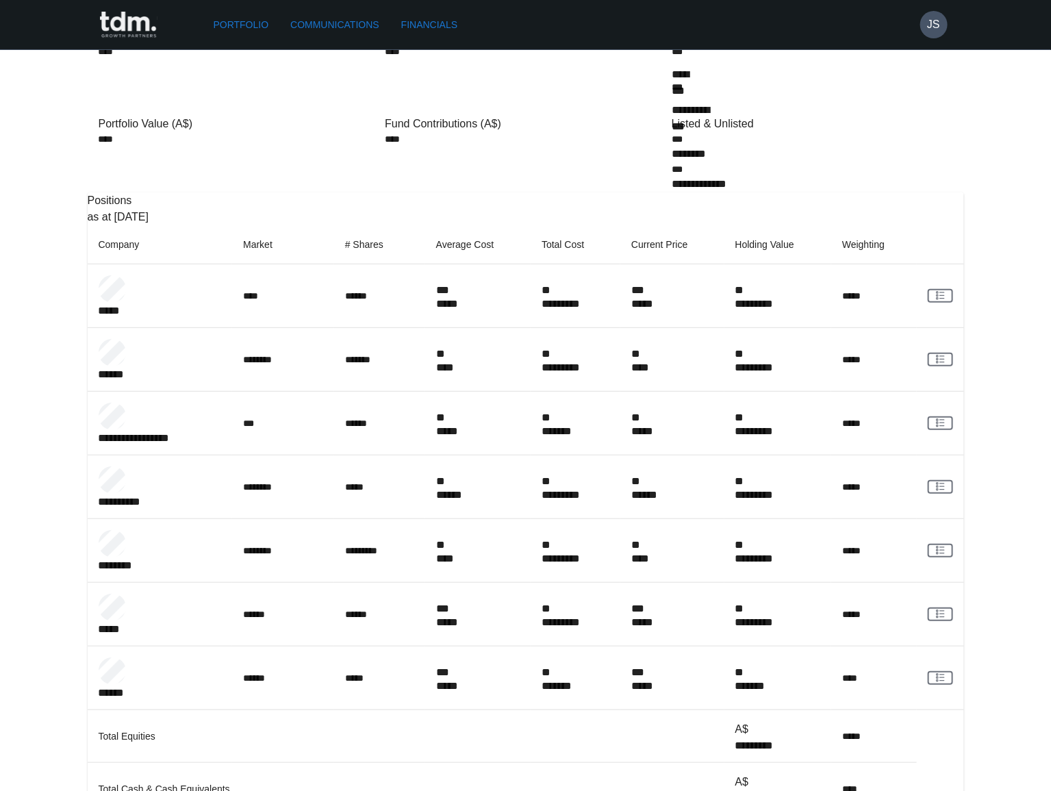
scroll to position [166, 0]
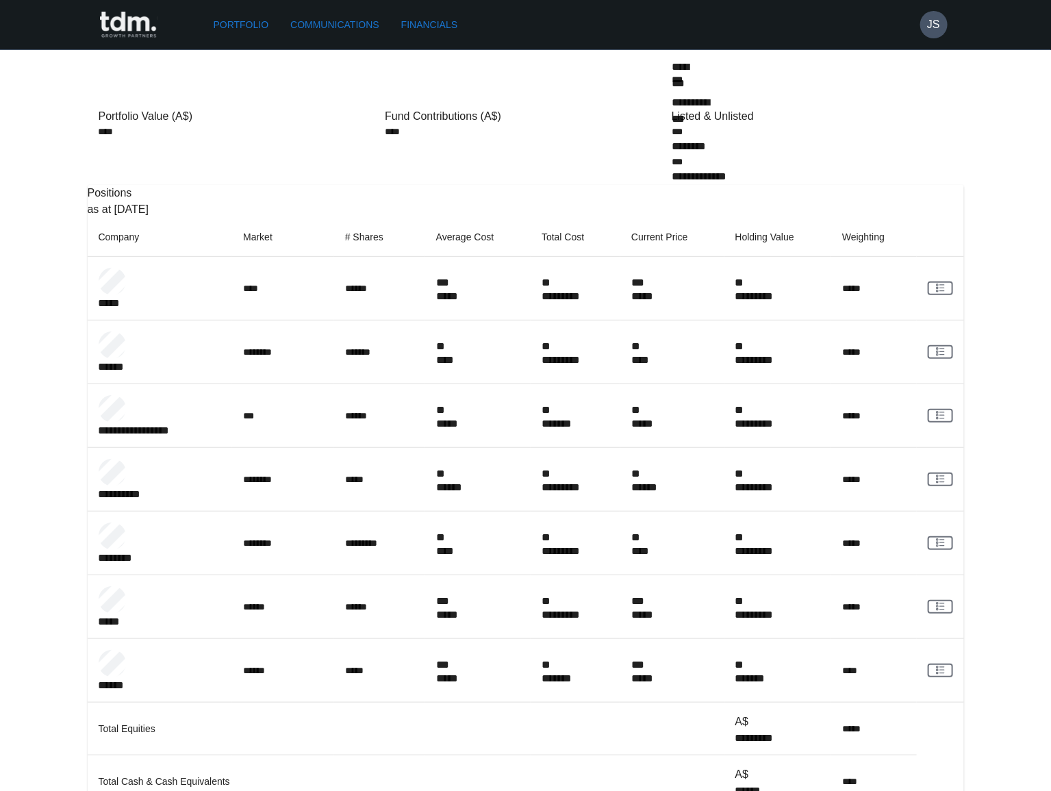
copy p "*********"
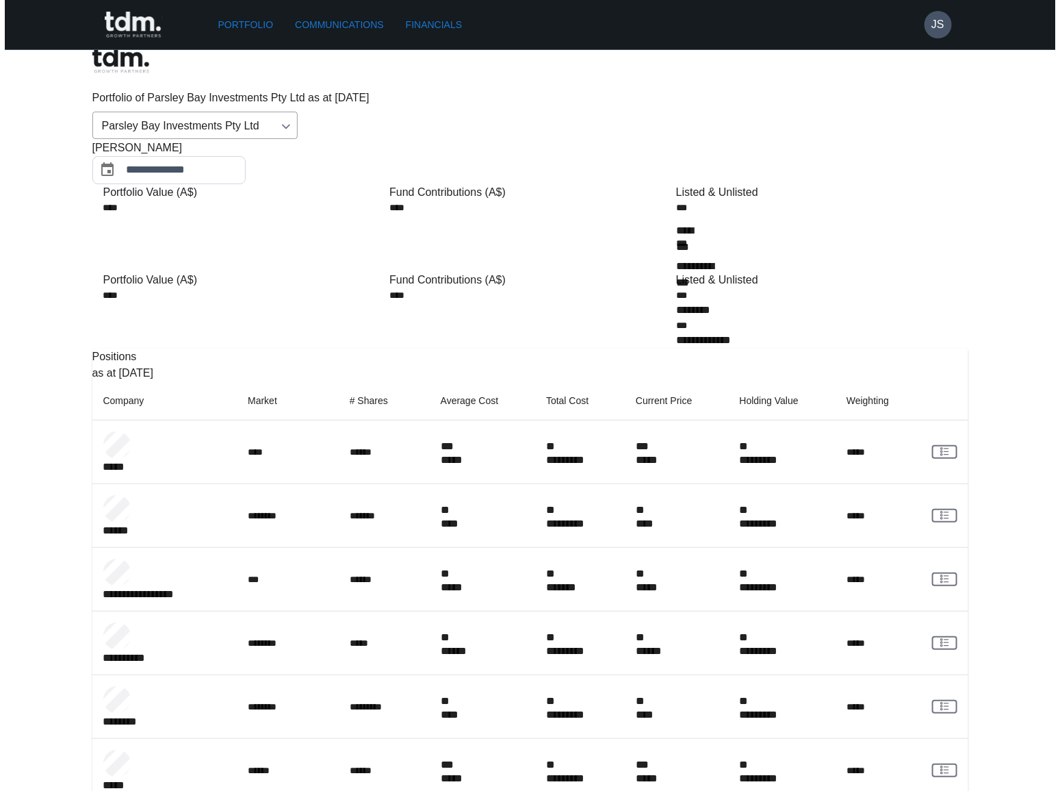
scroll to position [0, 0]
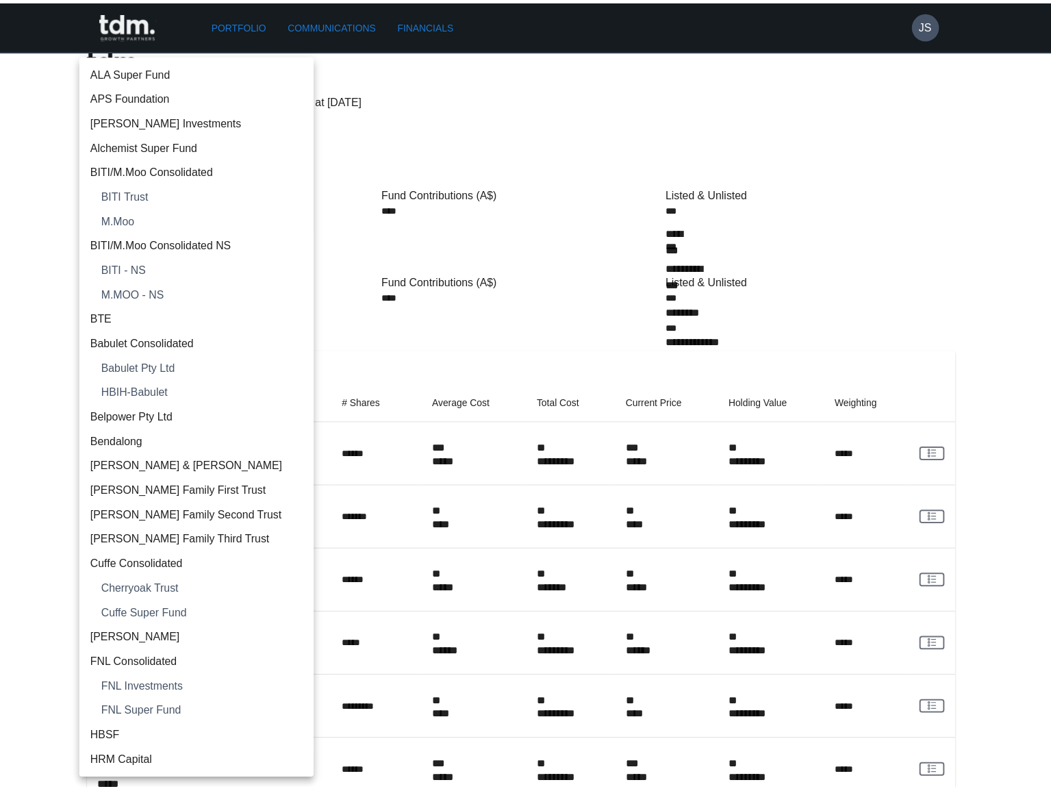
scroll to position [1675, 0]
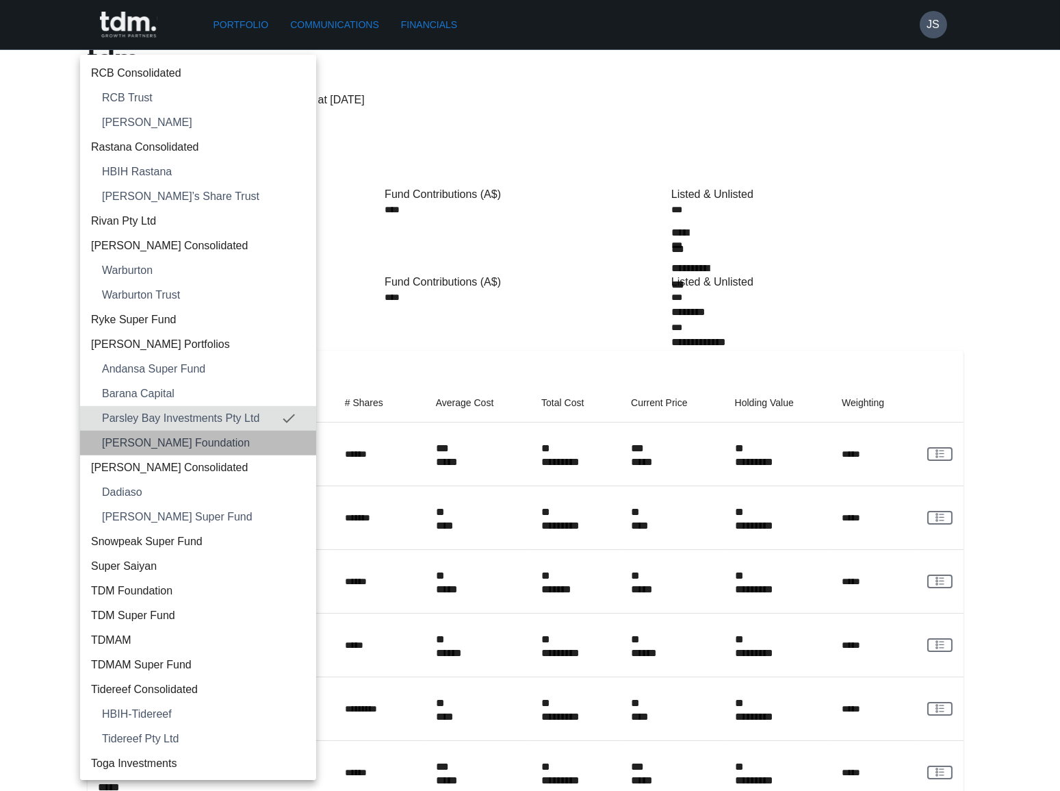
click at [244, 441] on span "Shand Foundation" at bounding box center [203, 443] width 203 height 16
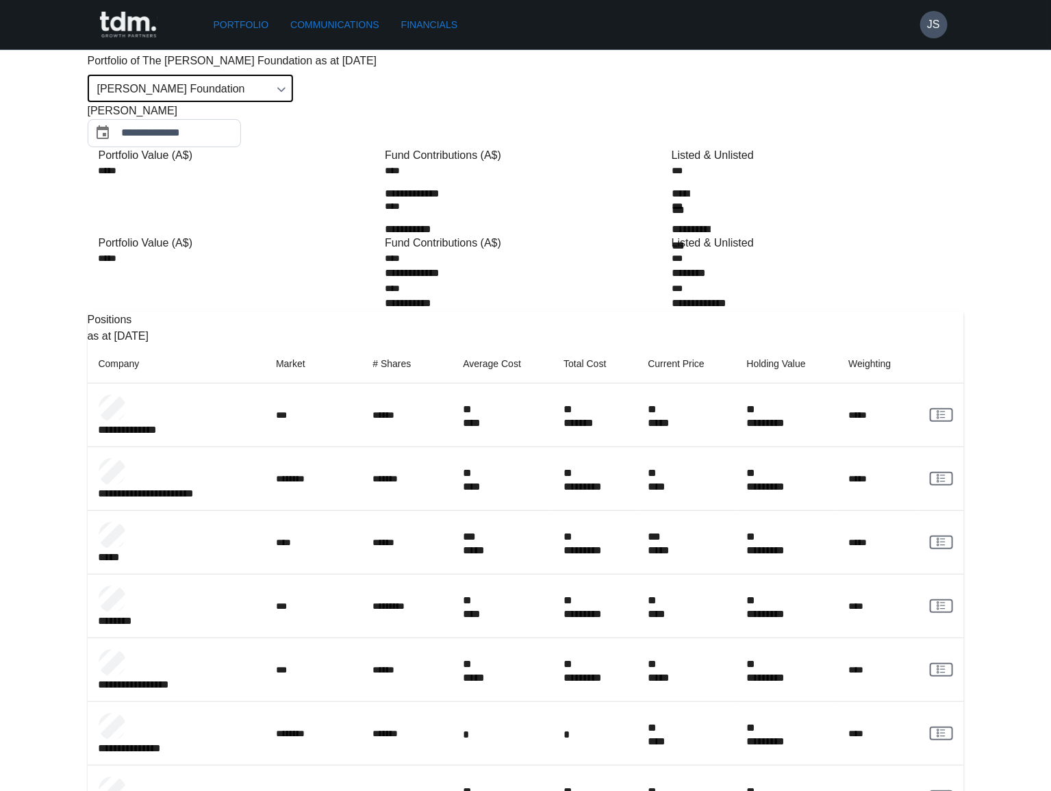
scroll to position [0, 0]
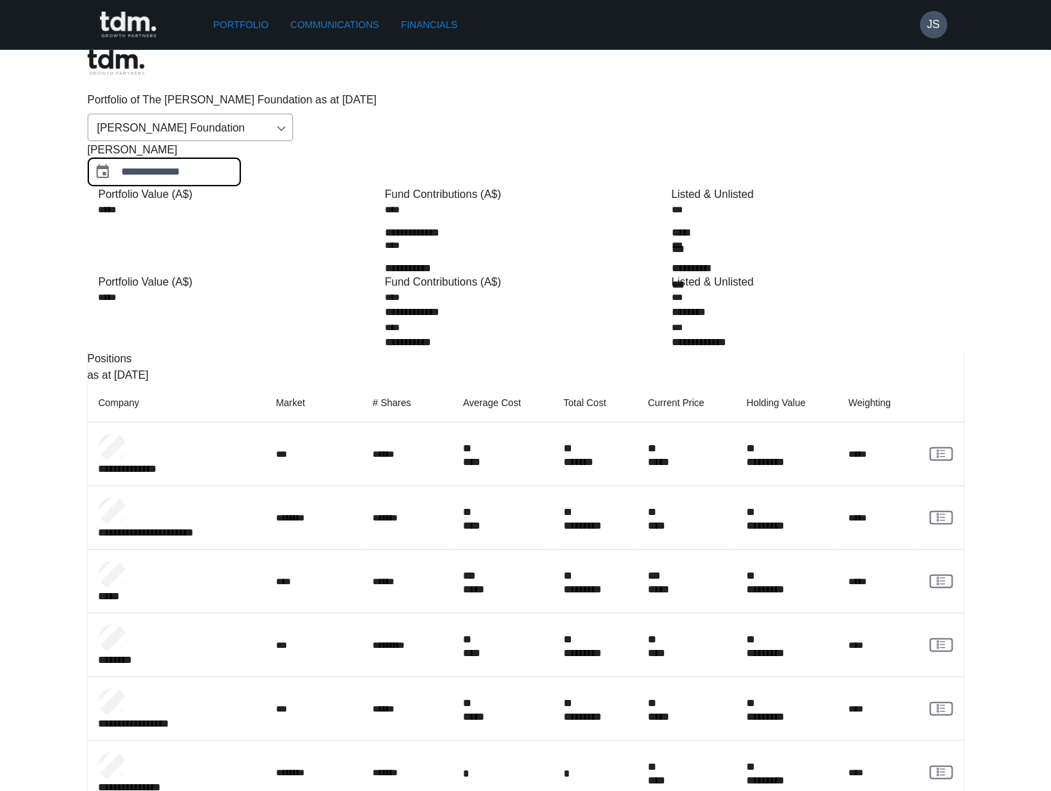
click at [241, 158] on input "**********" at bounding box center [181, 172] width 119 height 28
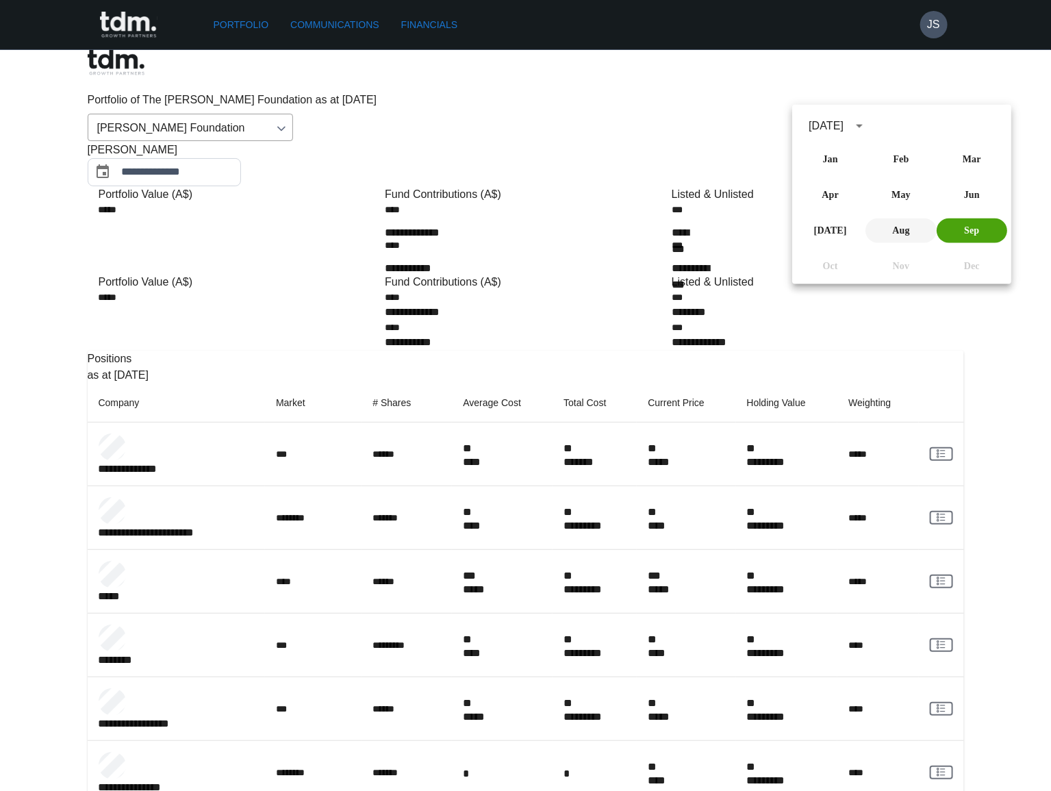
click at [887, 231] on button "Aug" at bounding box center [901, 230] width 70 height 25
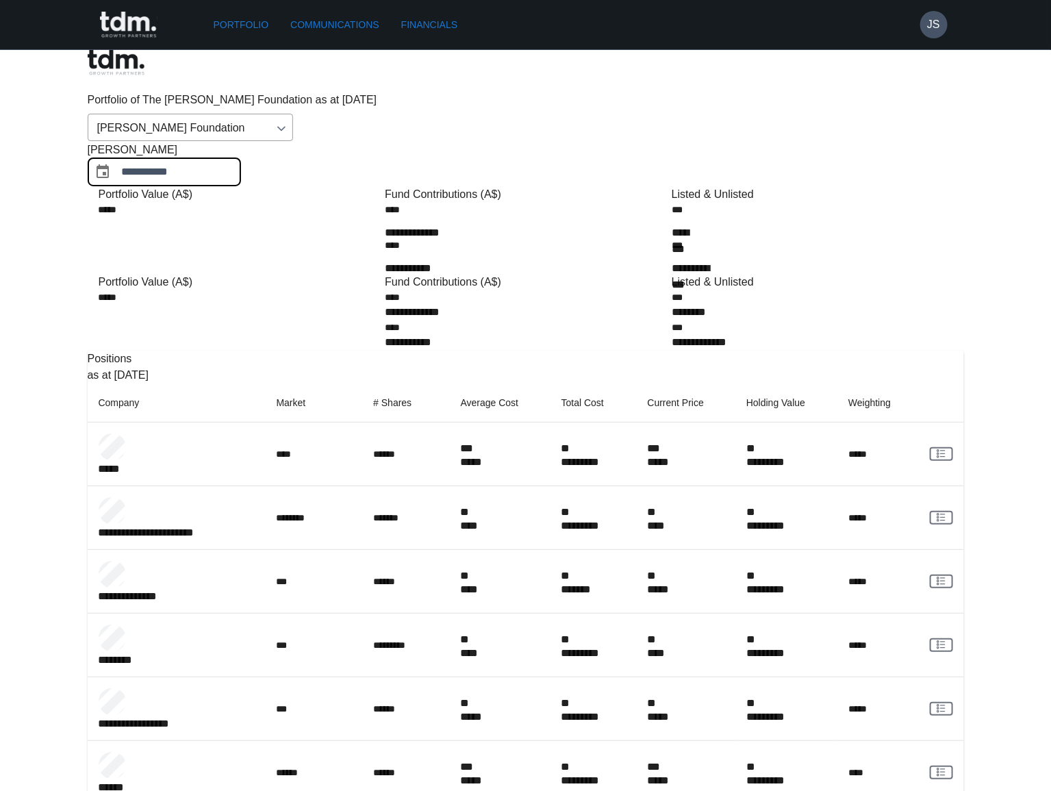
click at [241, 158] on input "**********" at bounding box center [181, 172] width 119 height 28
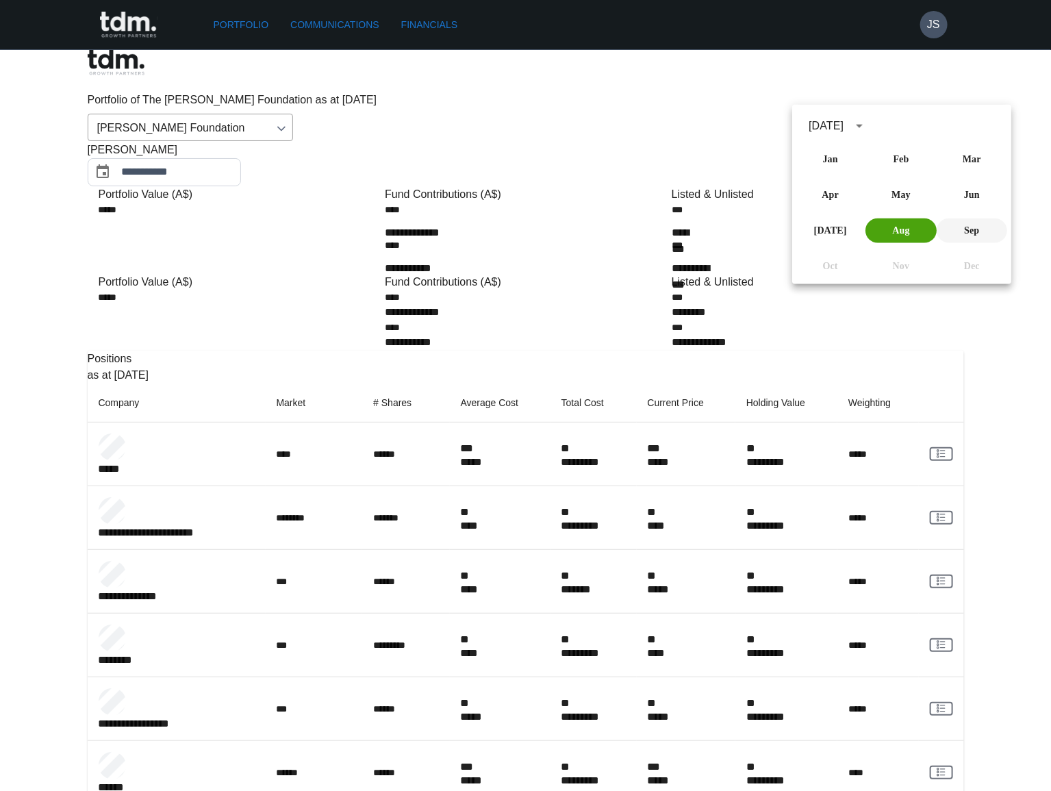
click at [968, 232] on button "Sep" at bounding box center [971, 230] width 70 height 25
type input "**********"
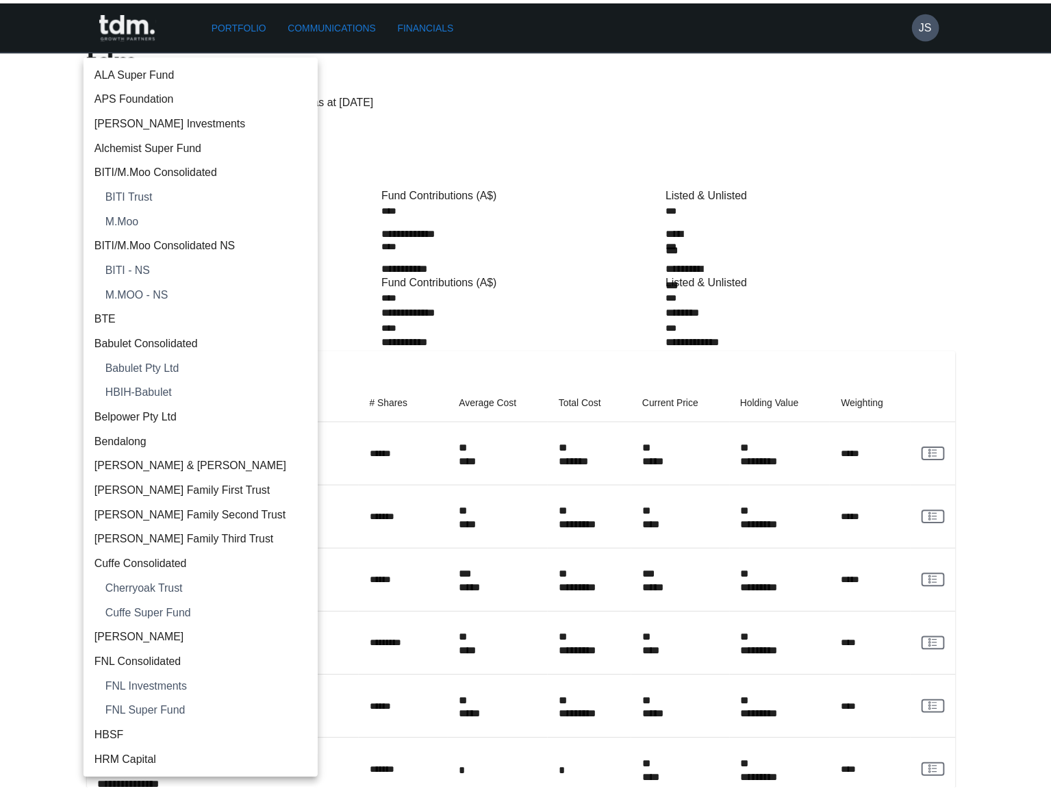
scroll to position [1699, 0]
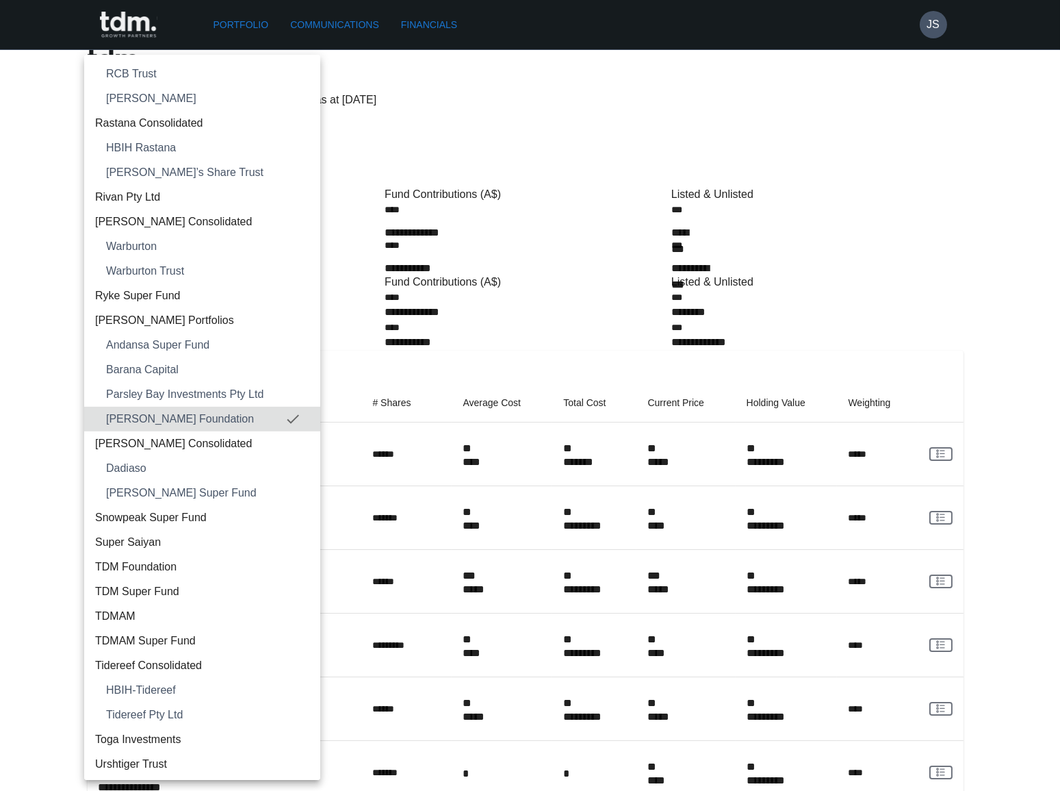
click at [539, 268] on div at bounding box center [530, 395] width 1060 height 791
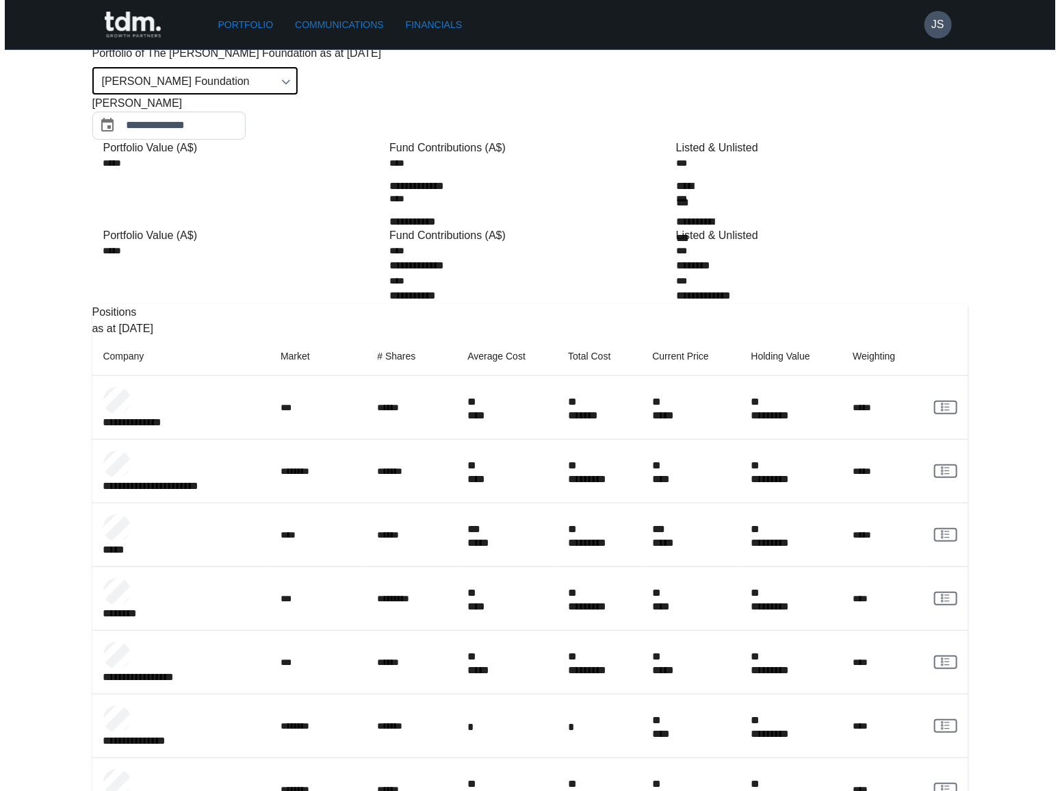
scroll to position [0, 0]
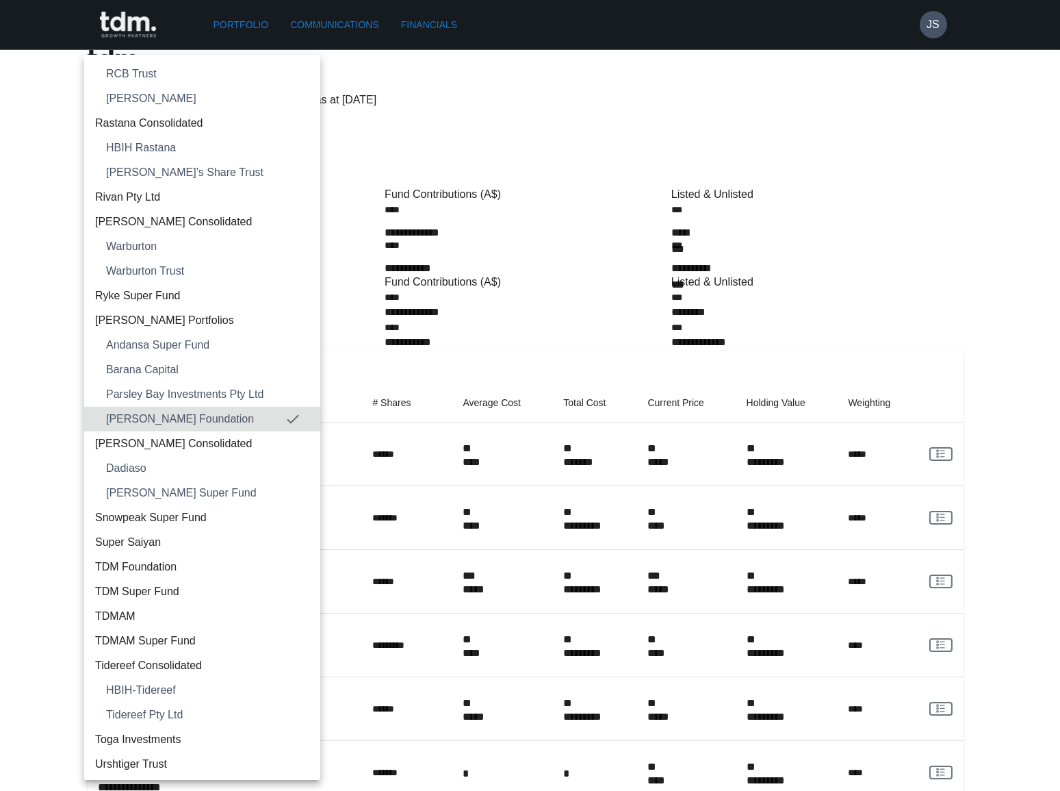
click at [185, 435] on span "Shein Consolidated" at bounding box center [202, 443] width 214 height 16
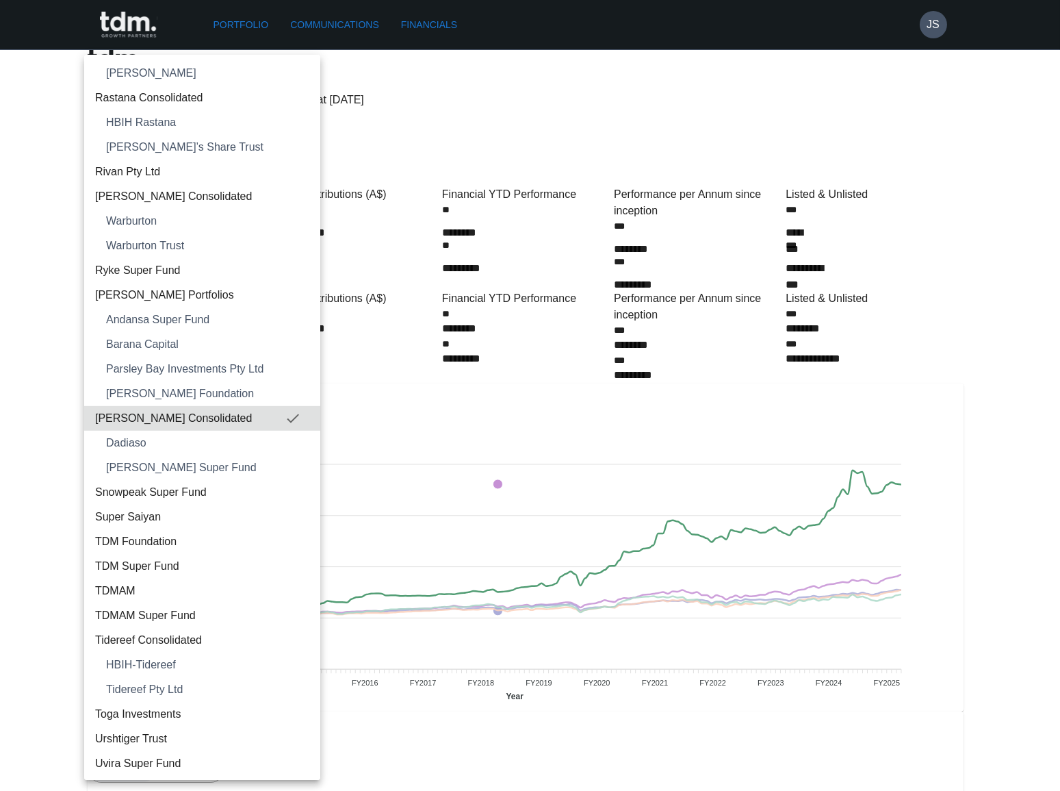
click at [170, 345] on span "Barana Capital" at bounding box center [207, 344] width 203 height 16
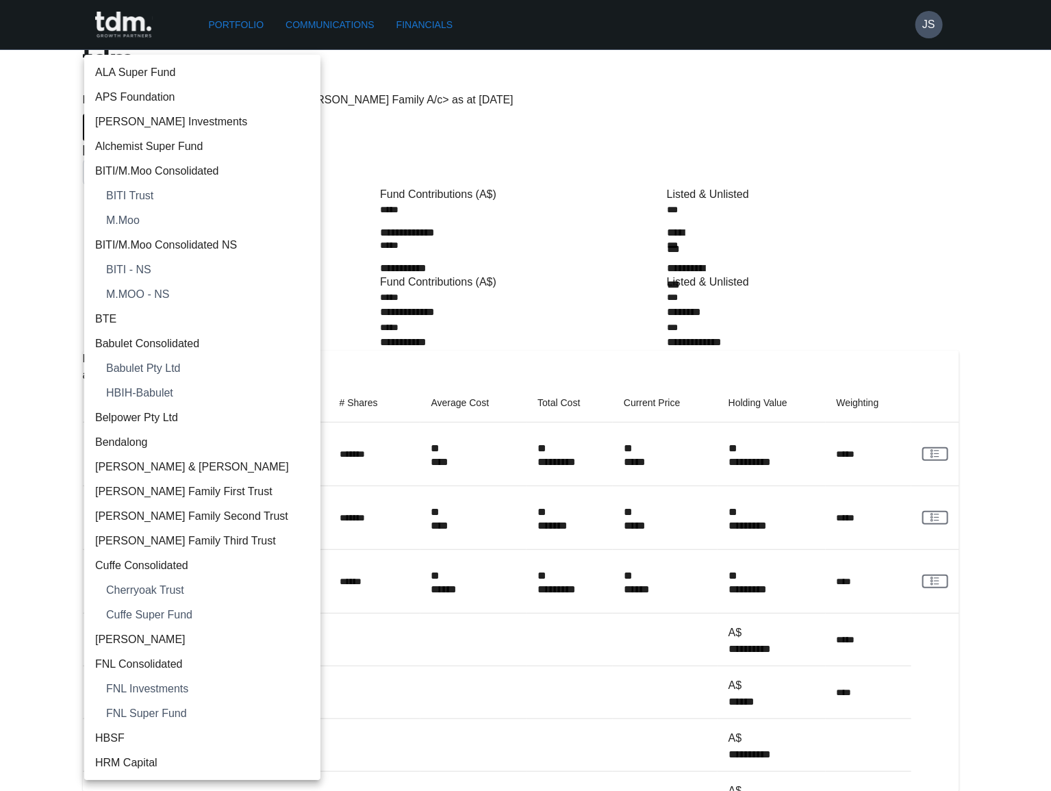
drag, startPoint x: 185, startPoint y: 88, endPoint x: 181, endPoint y: 100, distance: 13.0
click at [185, 89] on body "**********" at bounding box center [525, 766] width 1051 height 1533
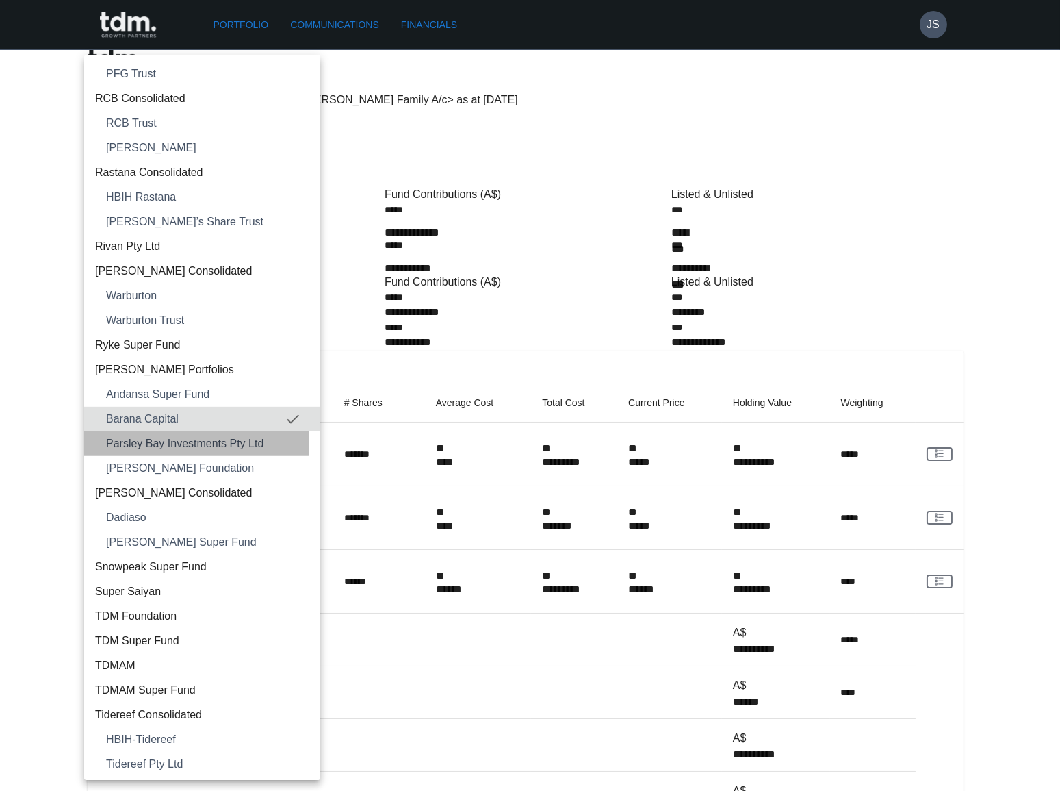
drag, startPoint x: 133, startPoint y: 438, endPoint x: 136, endPoint y: 431, distance: 7.4
click at [133, 439] on span "Parsley Bay Investments Pty Ltd" at bounding box center [207, 443] width 203 height 16
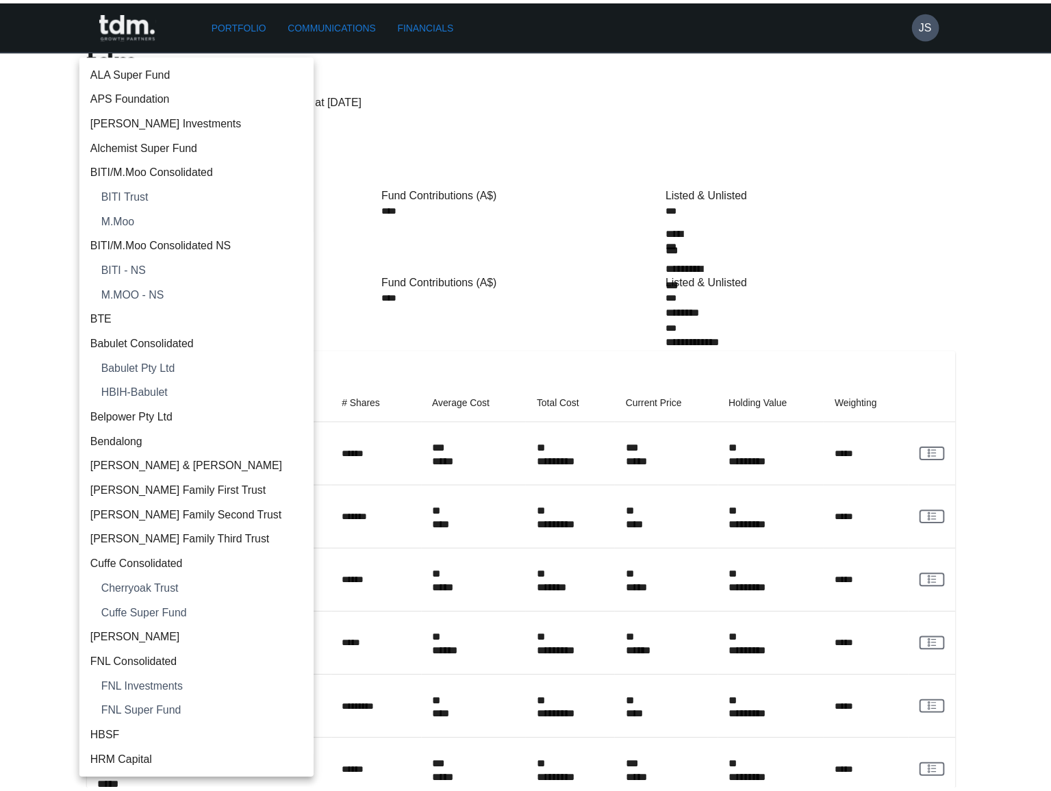
scroll to position [1675, 0]
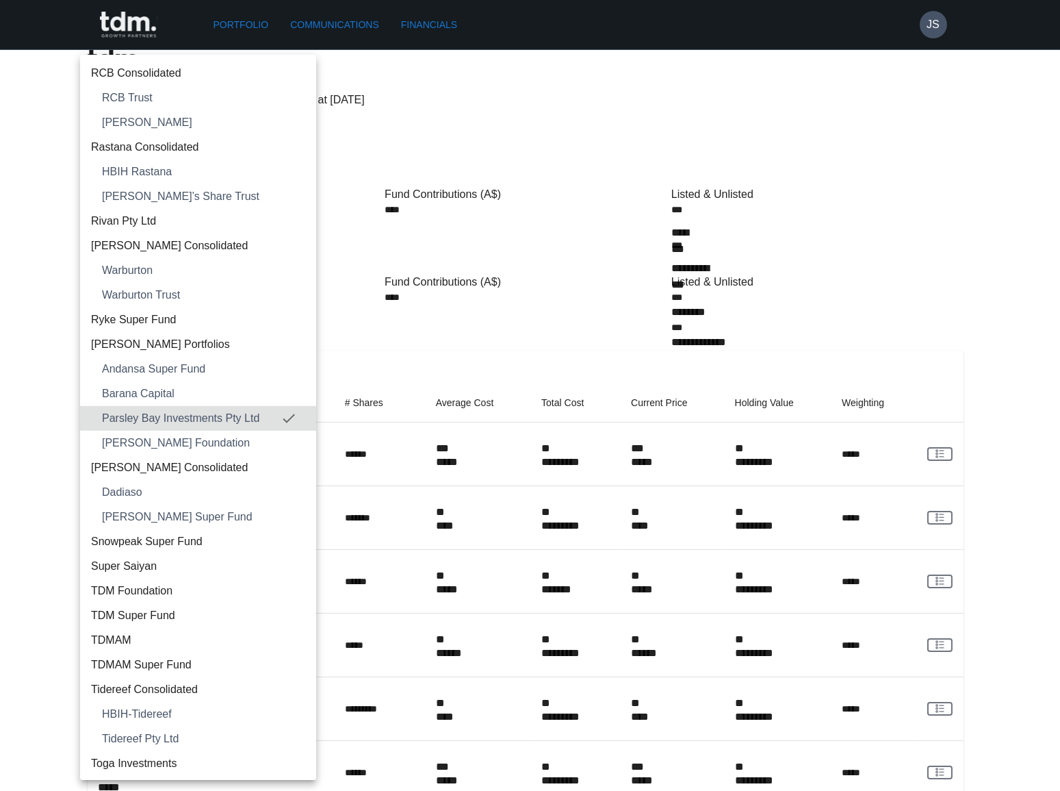
click at [159, 440] on span "Shand Foundation" at bounding box center [203, 443] width 203 height 16
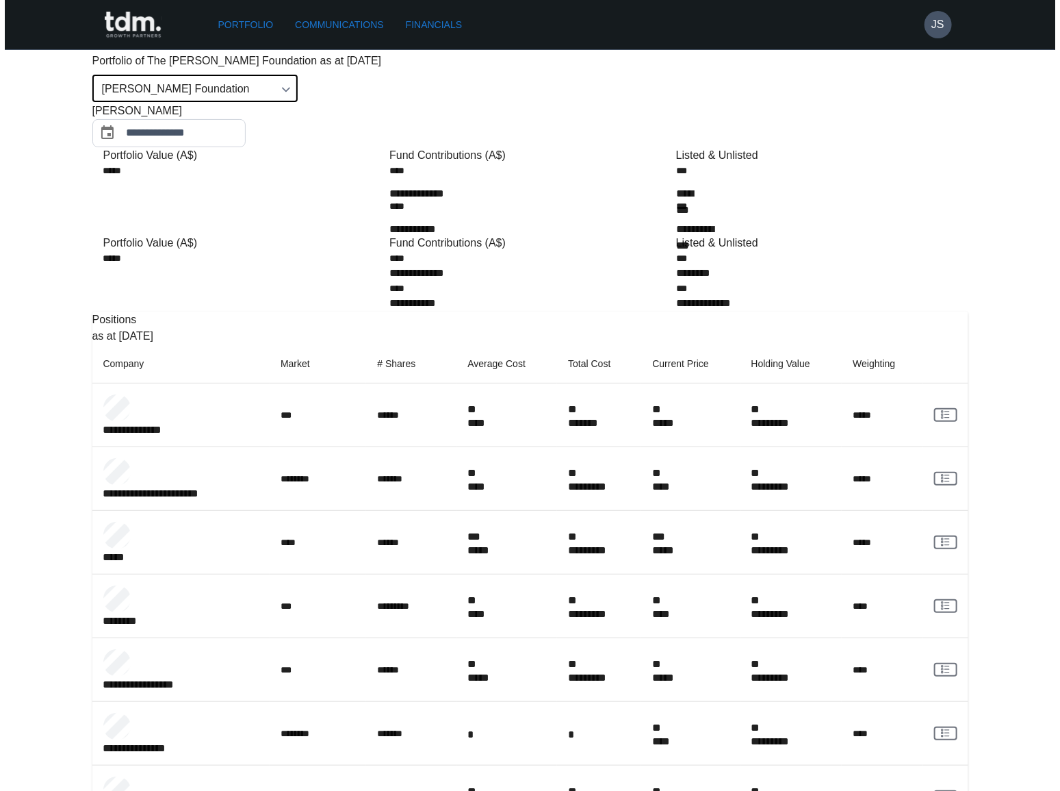
scroll to position [0, 0]
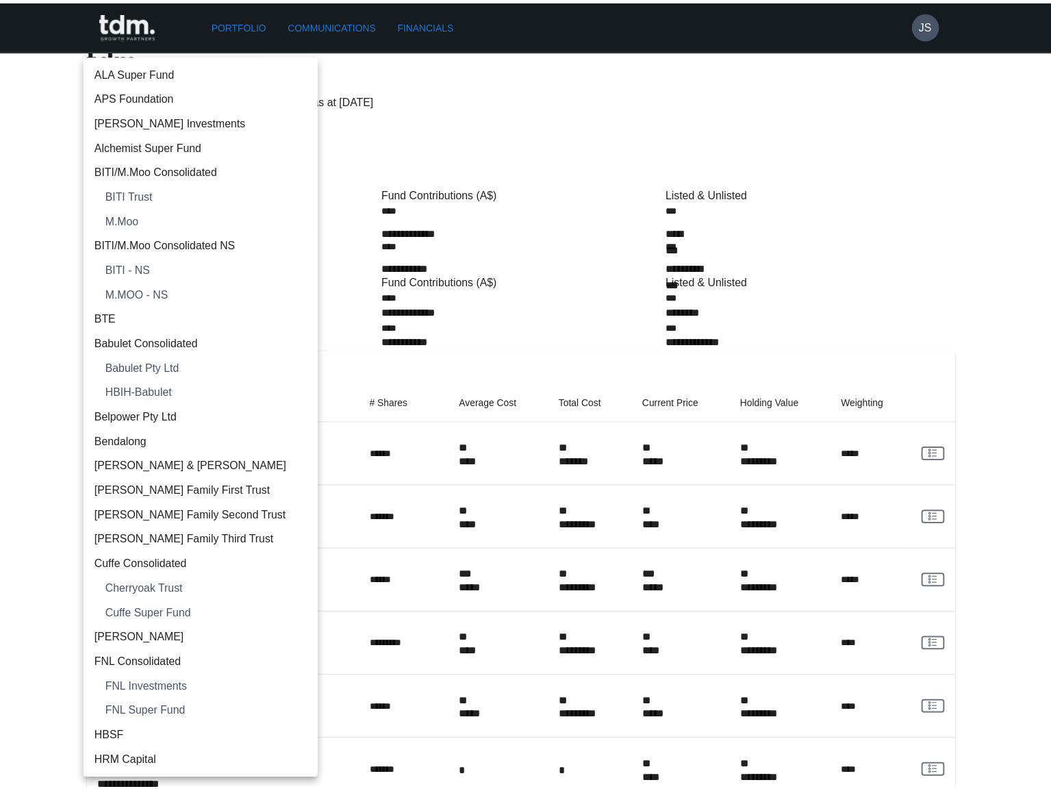
scroll to position [1699, 0]
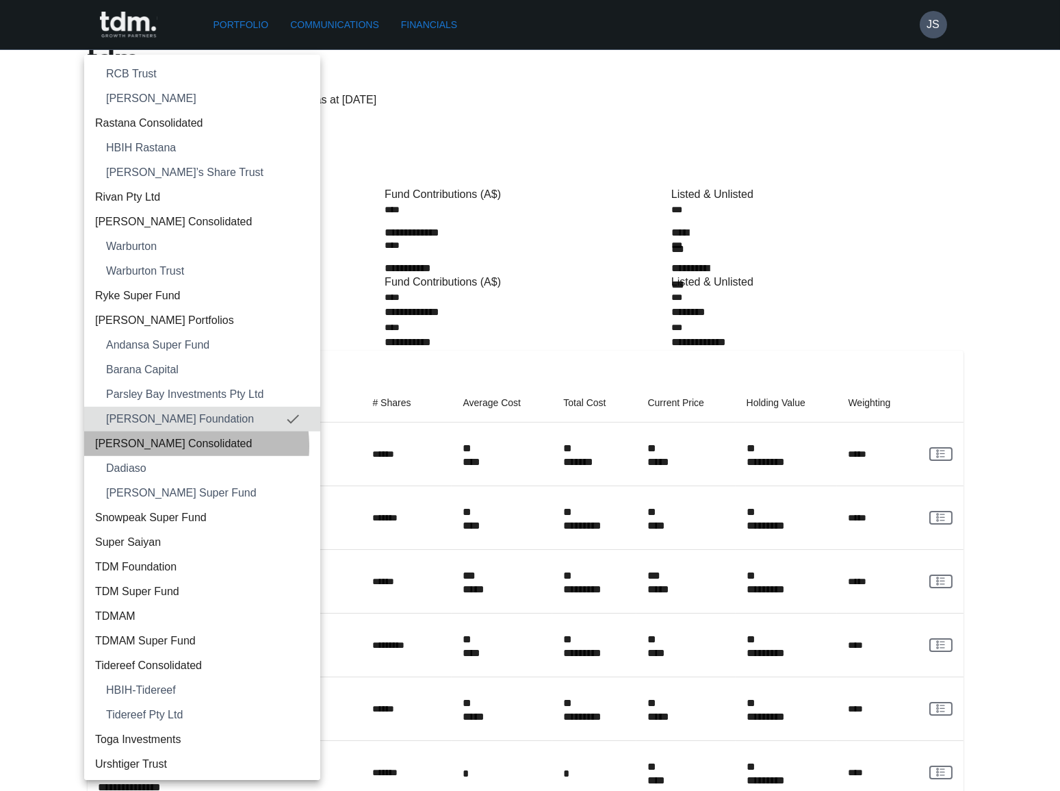
click at [175, 445] on span "Shein Consolidated" at bounding box center [202, 443] width 214 height 16
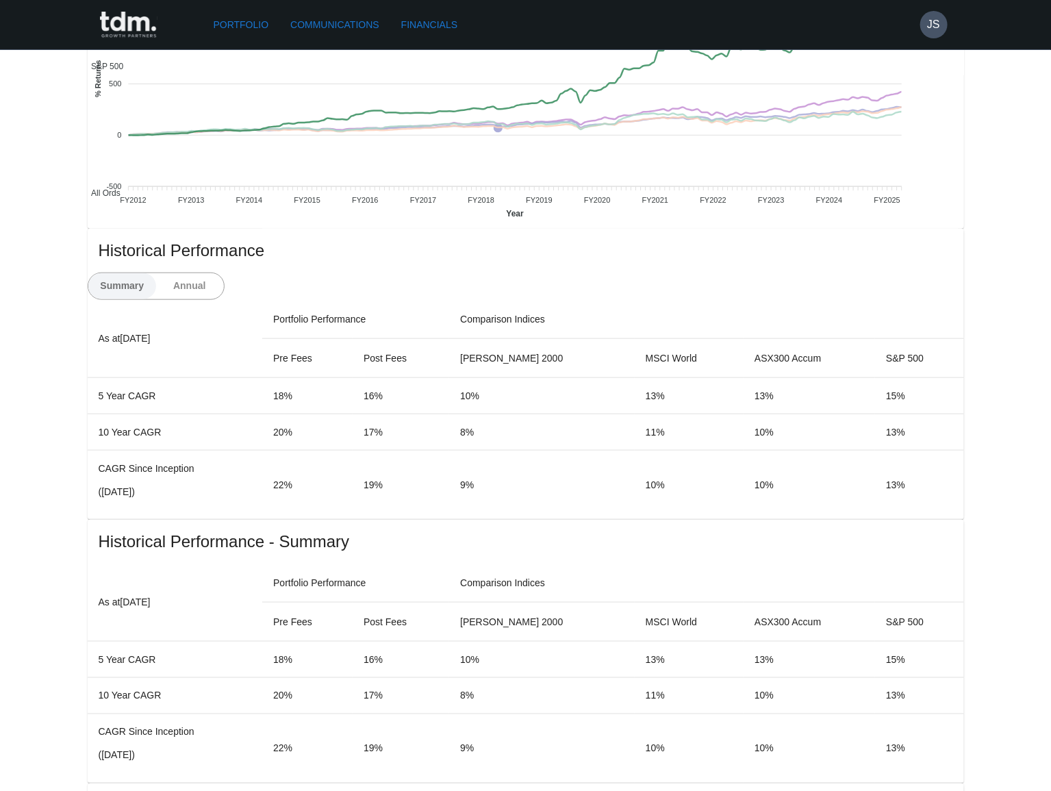
scroll to position [363, 0]
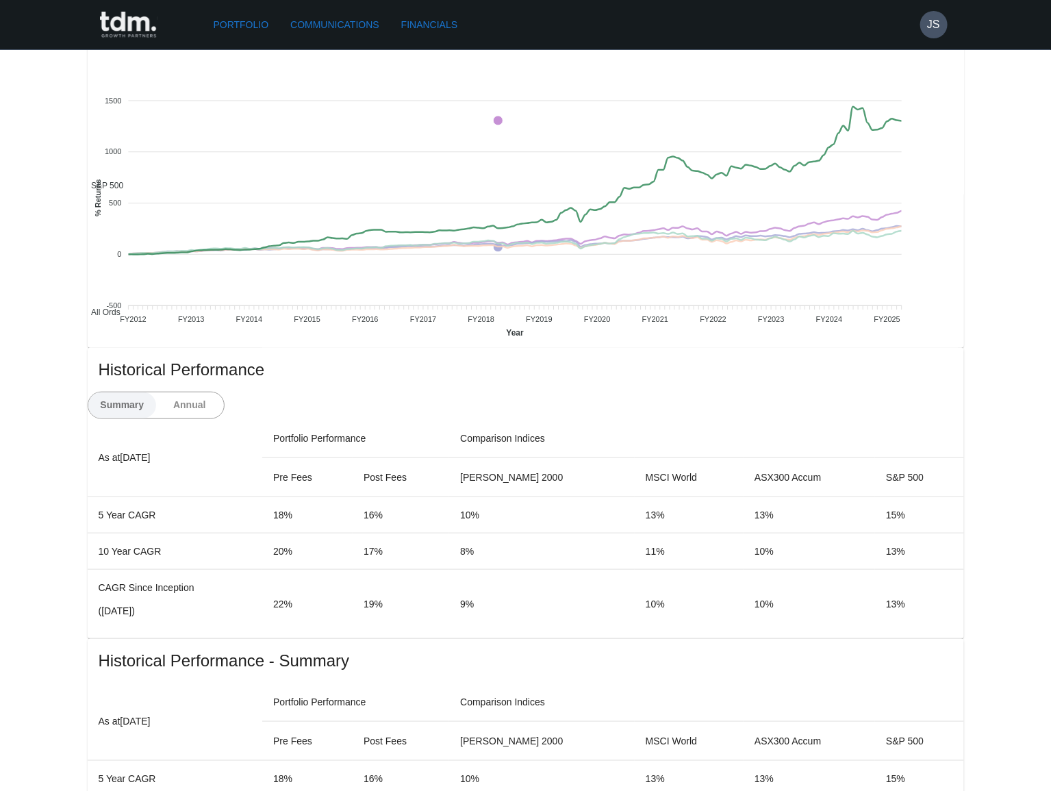
click at [224, 392] on button "Annual" at bounding box center [189, 405] width 68 height 26
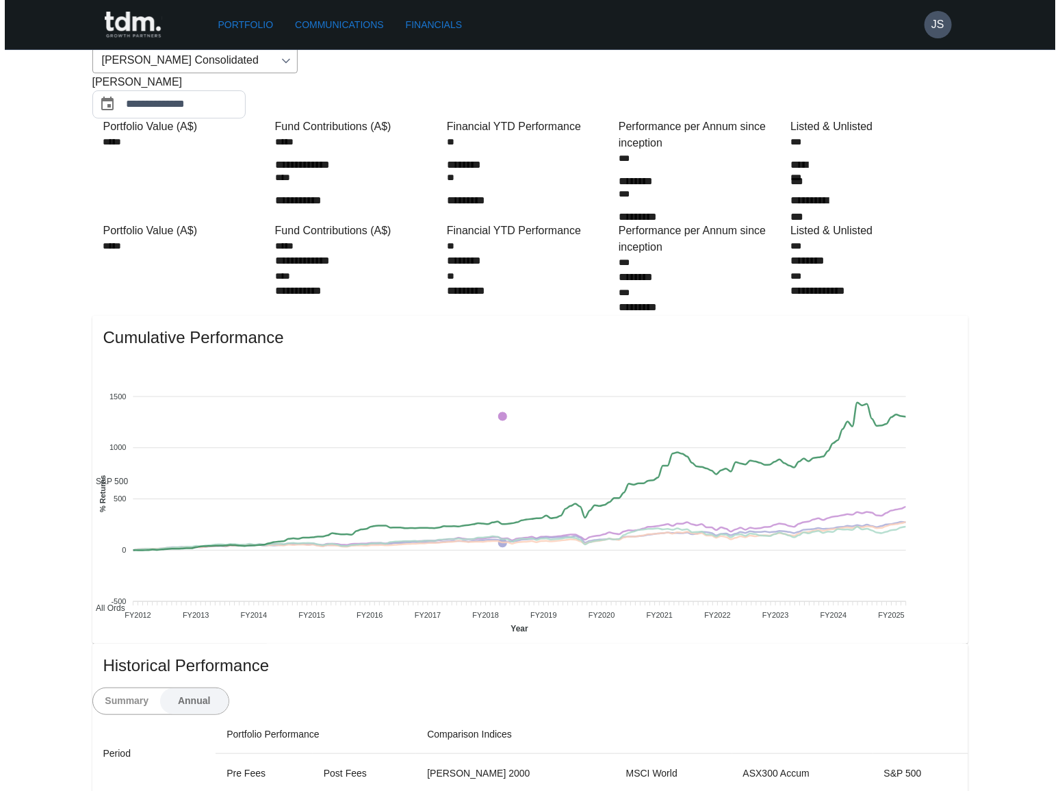
scroll to position [0, 0]
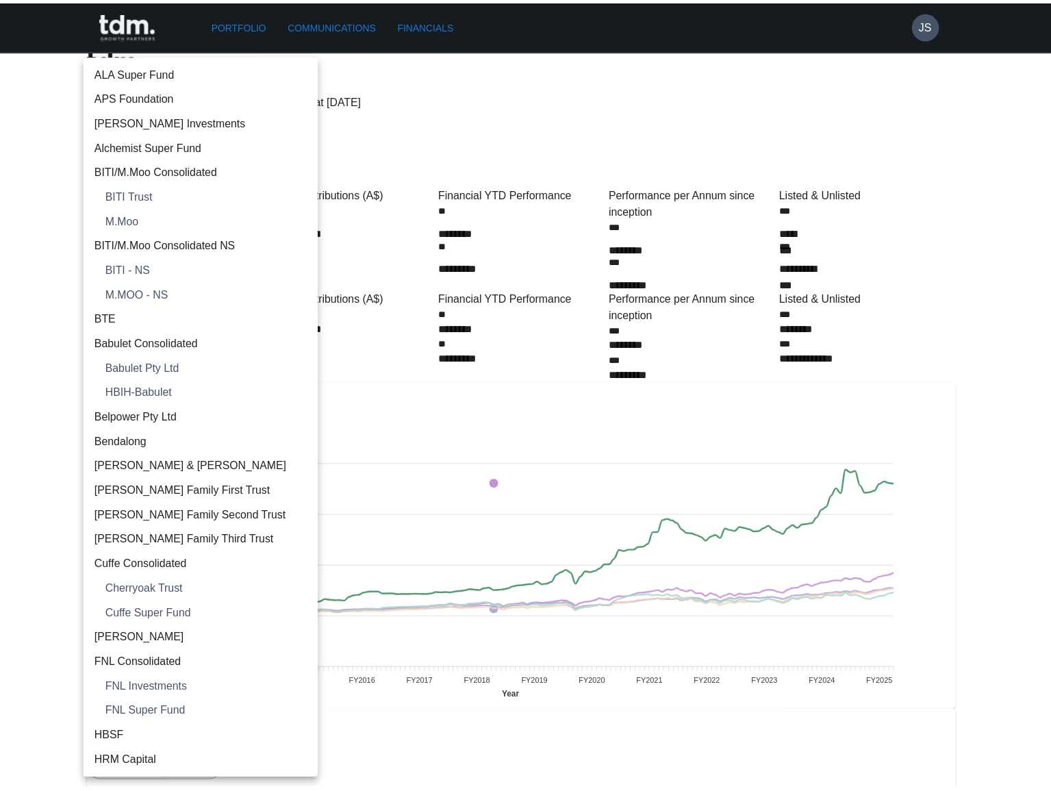
scroll to position [1724, 0]
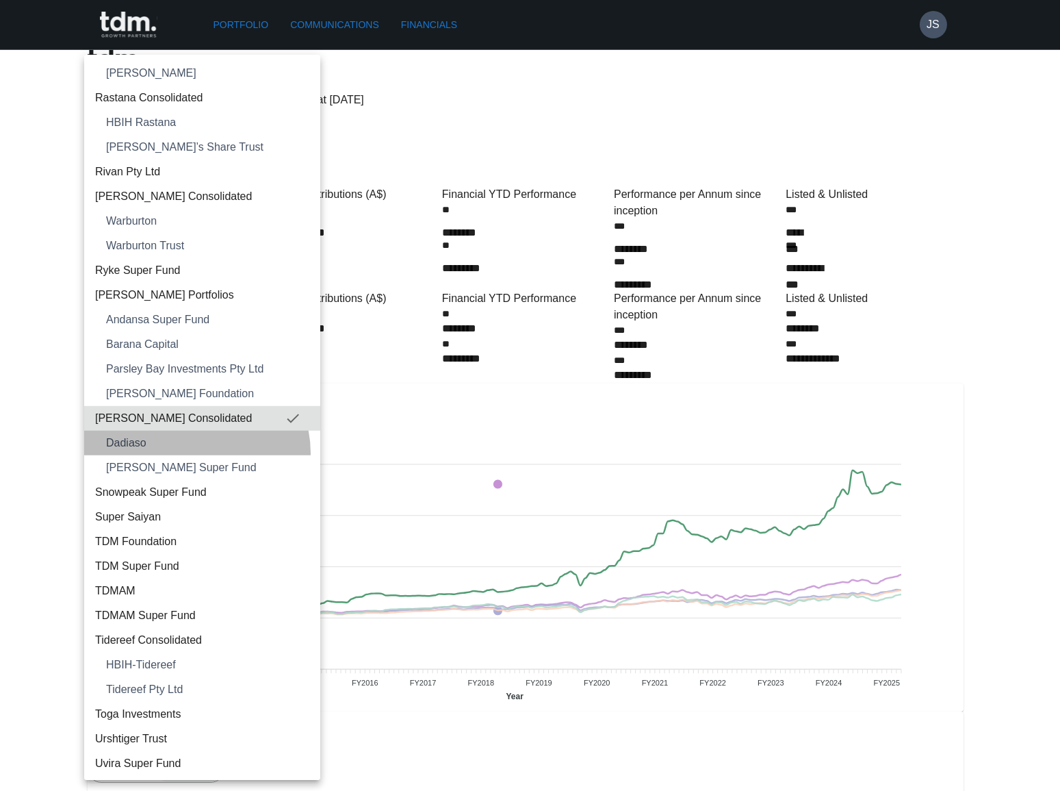
click at [192, 452] on li "Dadiaso" at bounding box center [202, 443] width 236 height 25
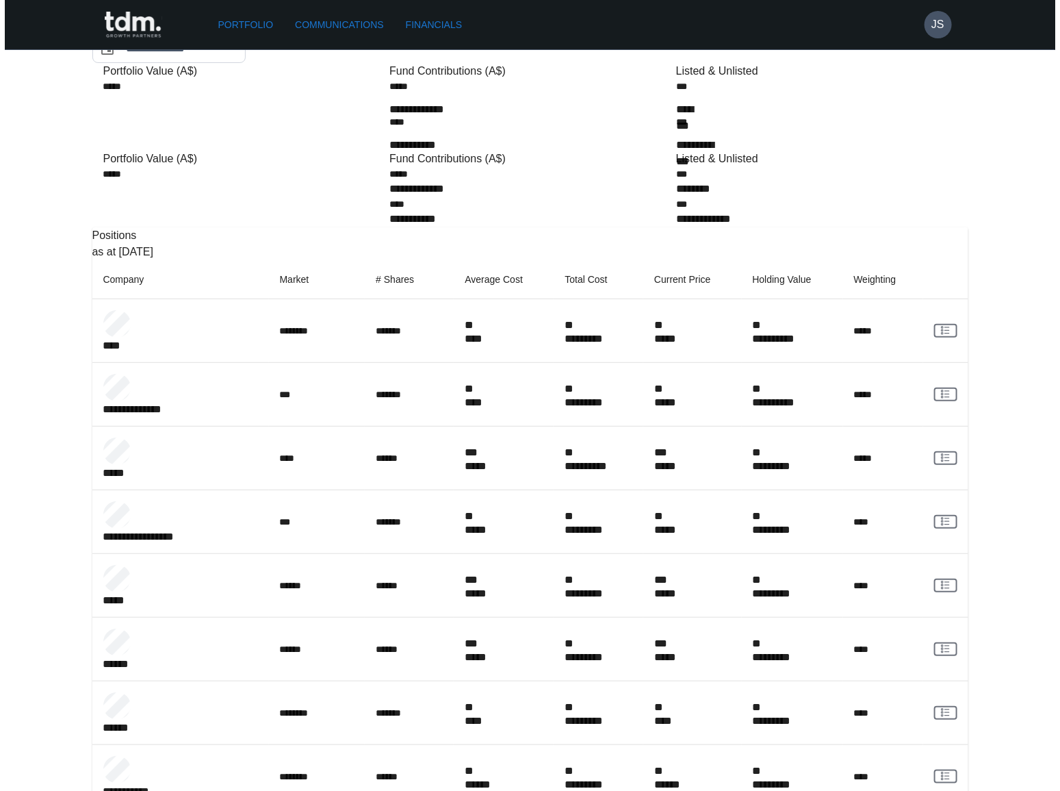
scroll to position [0, 0]
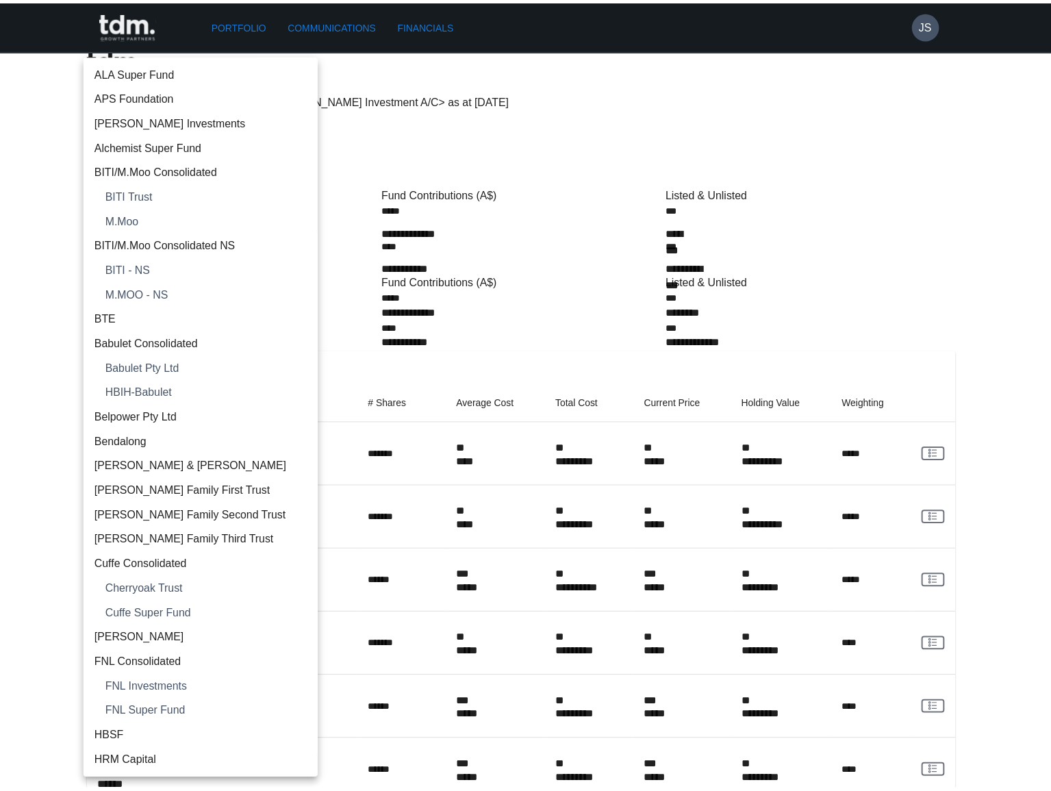
scroll to position [1749, 0]
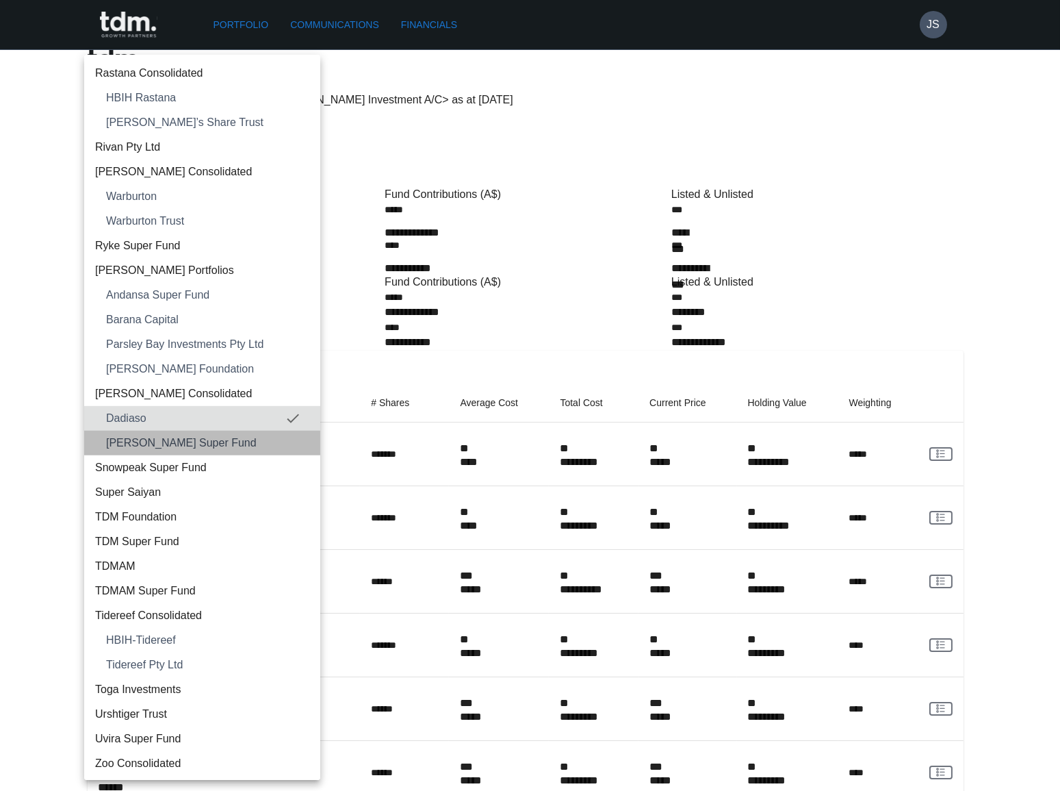
click at [212, 435] on span "Shein Super Fund" at bounding box center [207, 443] width 203 height 16
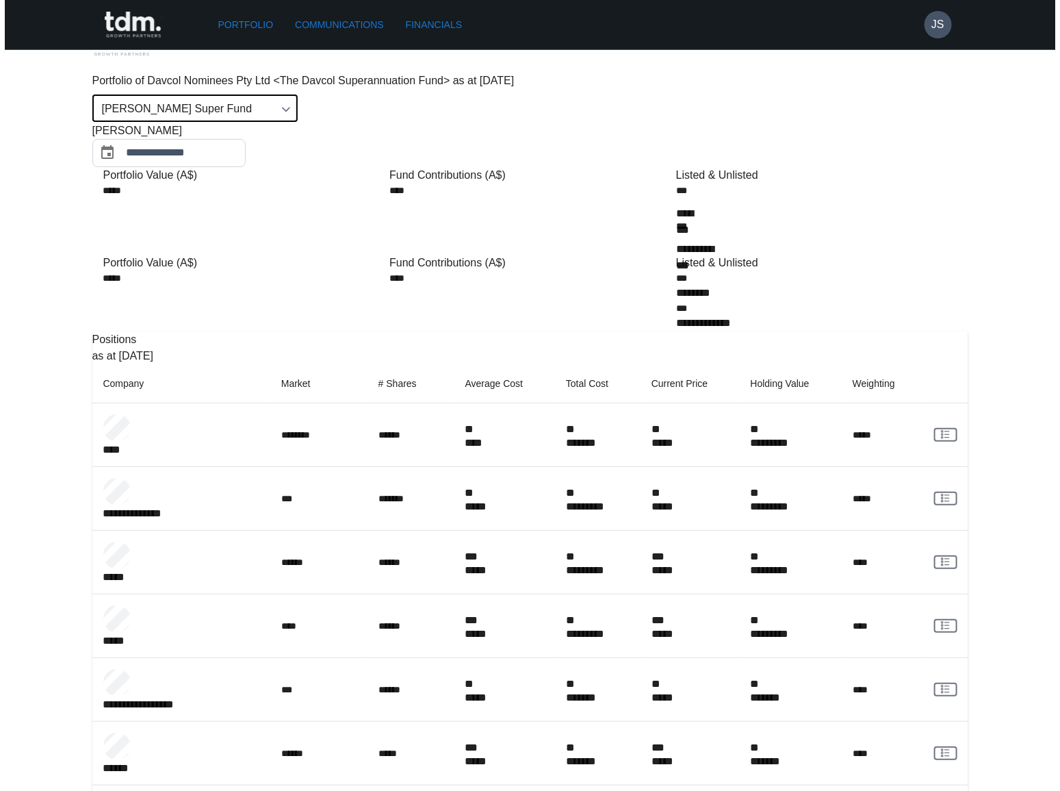
scroll to position [0, 0]
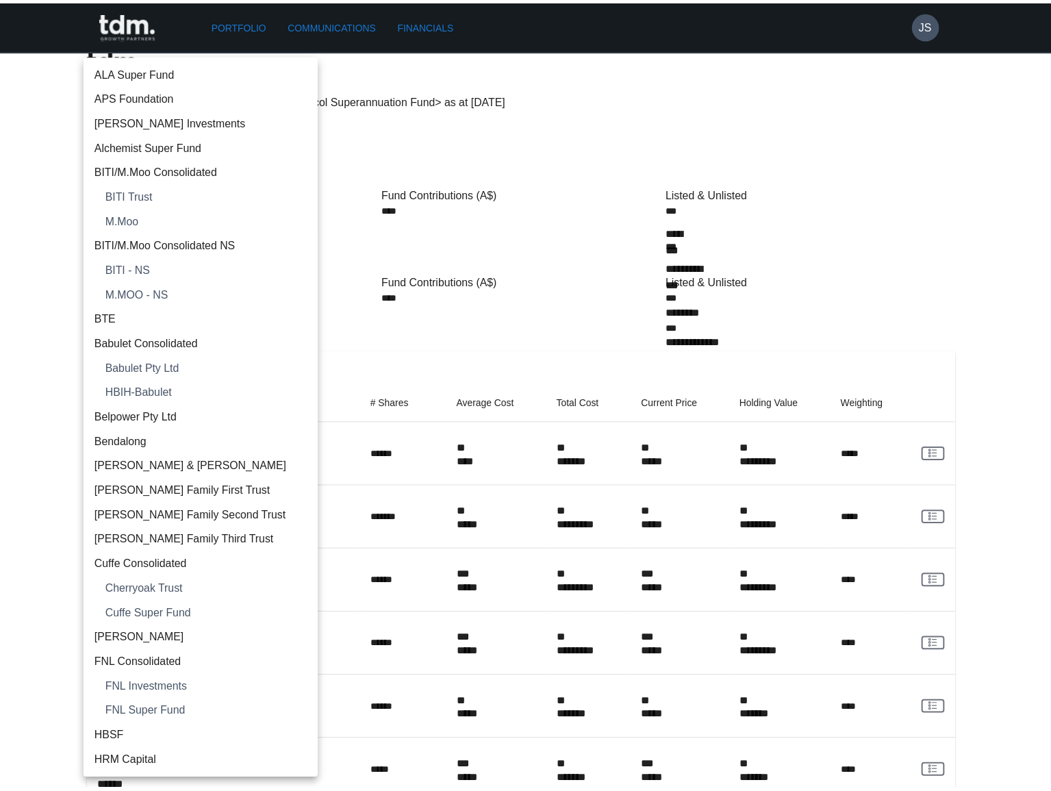
scroll to position [1773, 0]
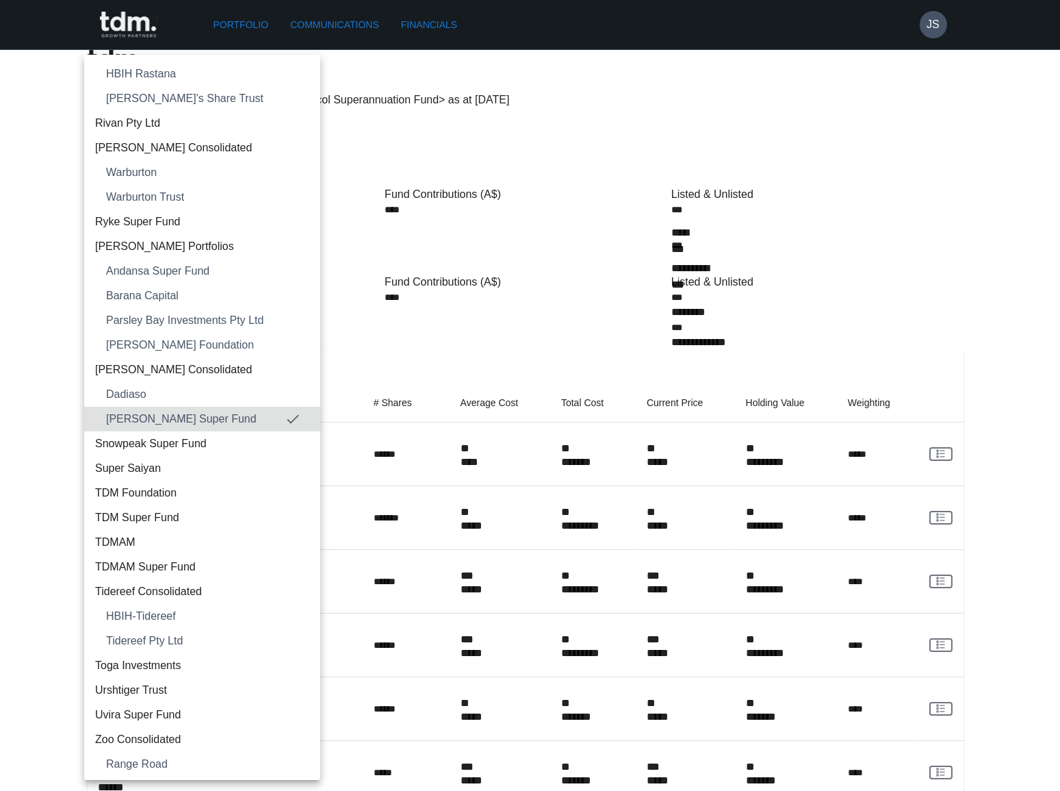
click at [170, 441] on span "Snowpeak Super Fund" at bounding box center [202, 443] width 214 height 16
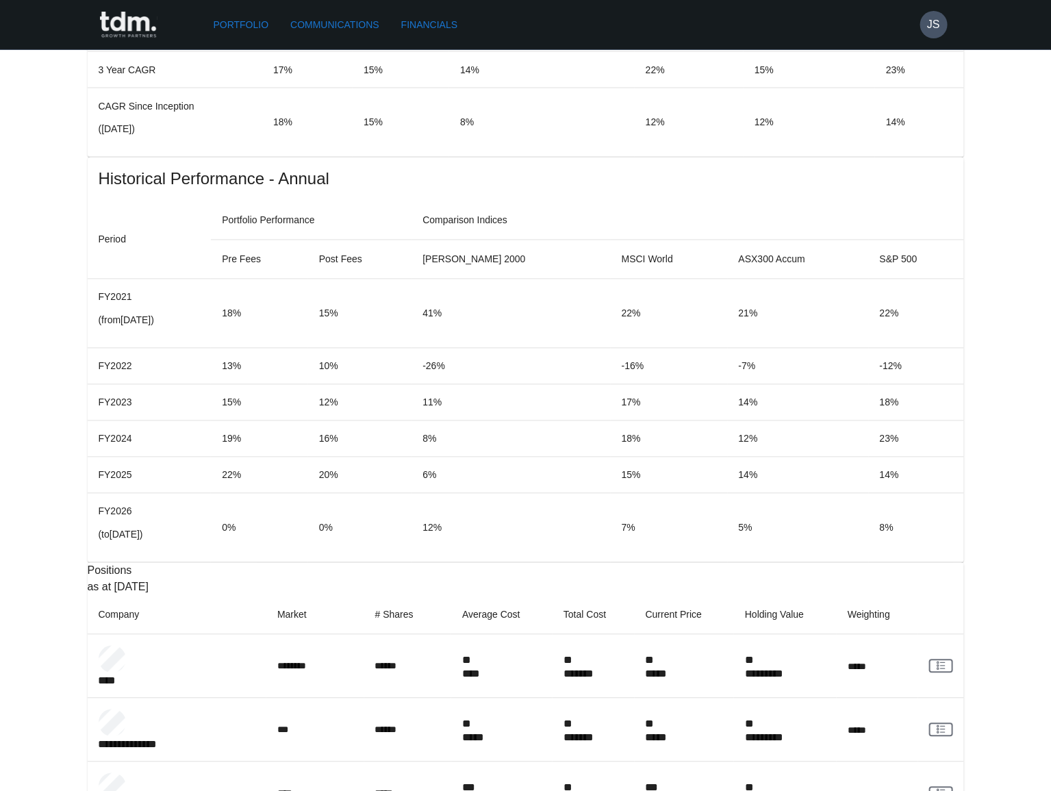
scroll to position [1153, 0]
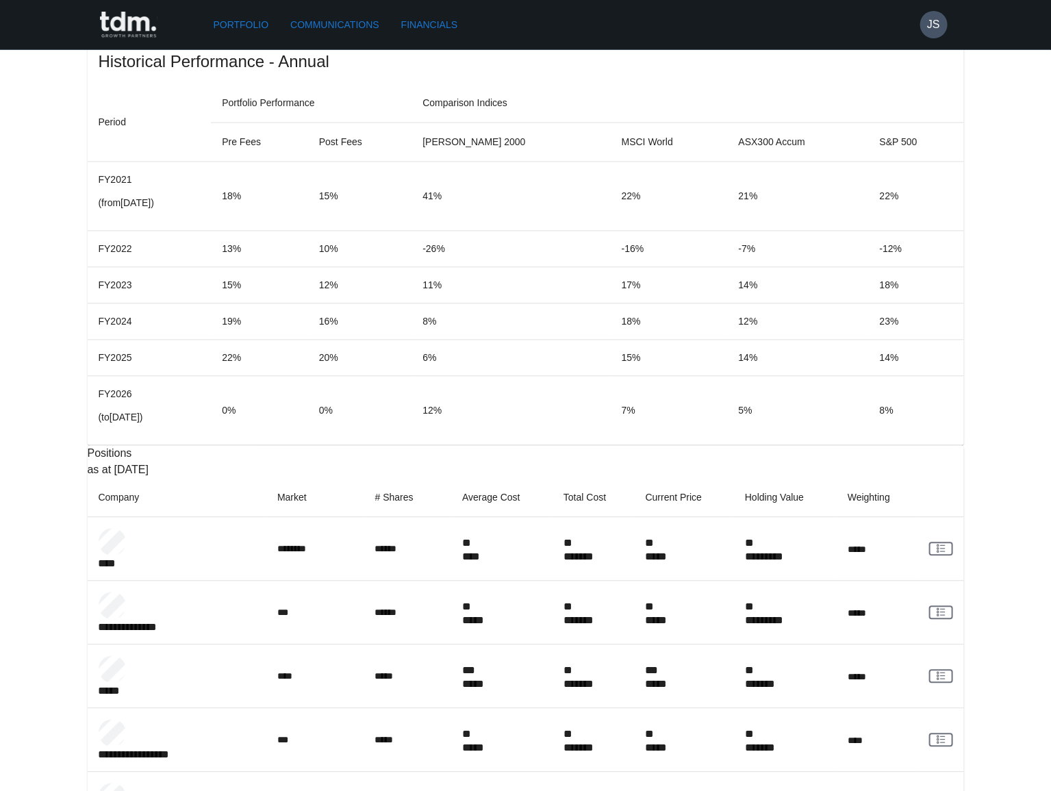
copy p "*********"
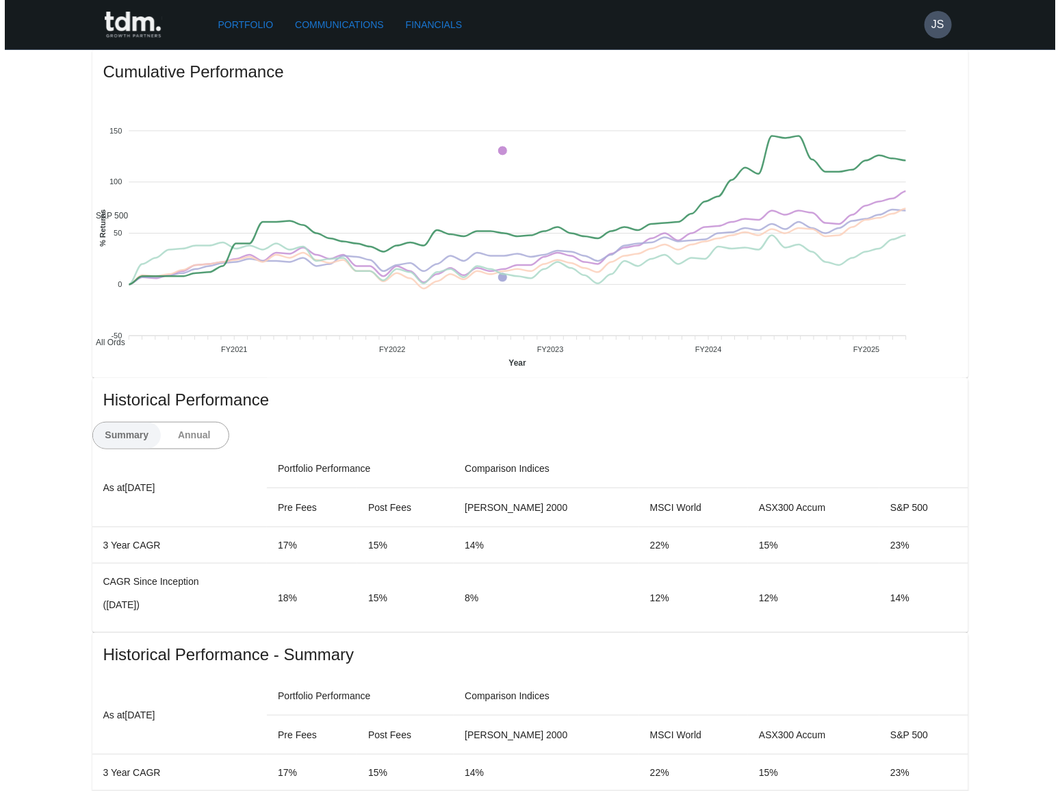
scroll to position [0, 0]
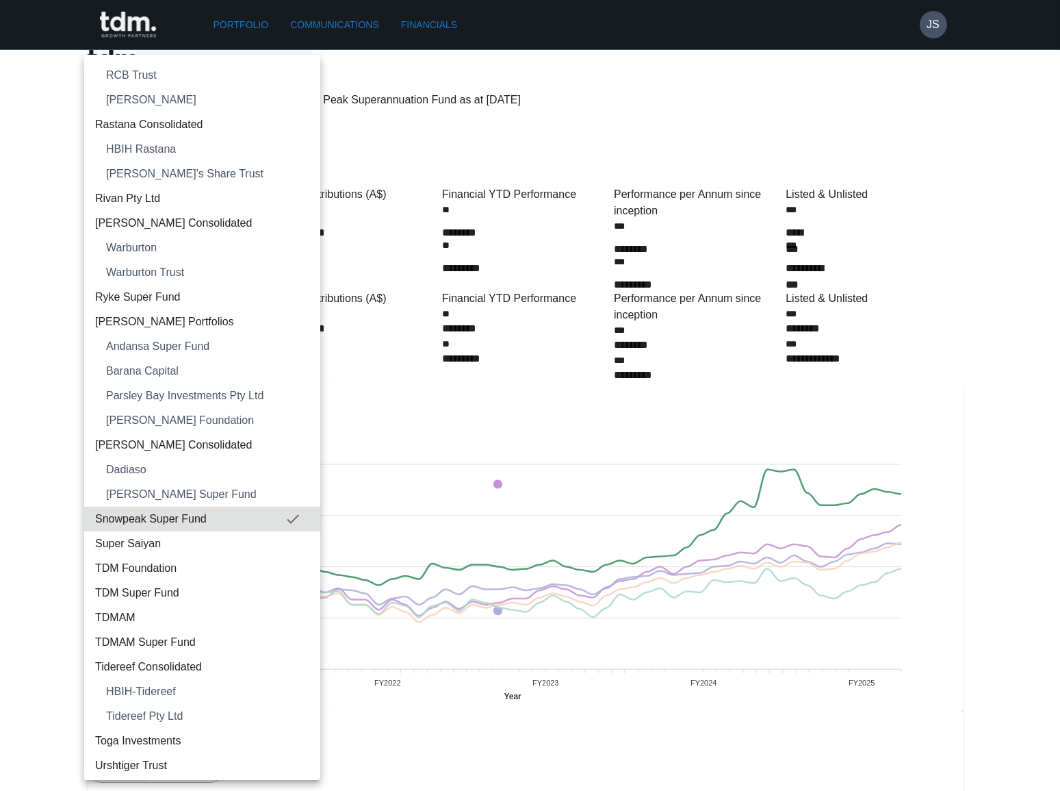
scroll to position [1798, 0]
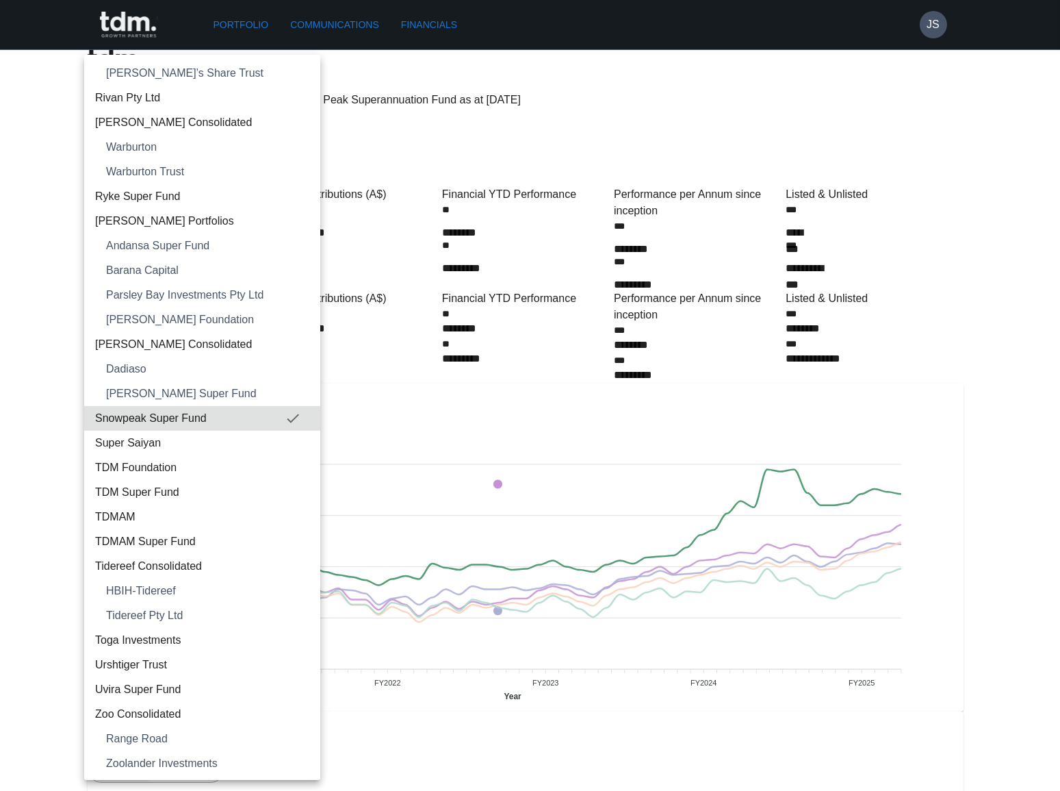
click at [133, 541] on span "TDMAM Super Fund" at bounding box center [202, 541] width 214 height 16
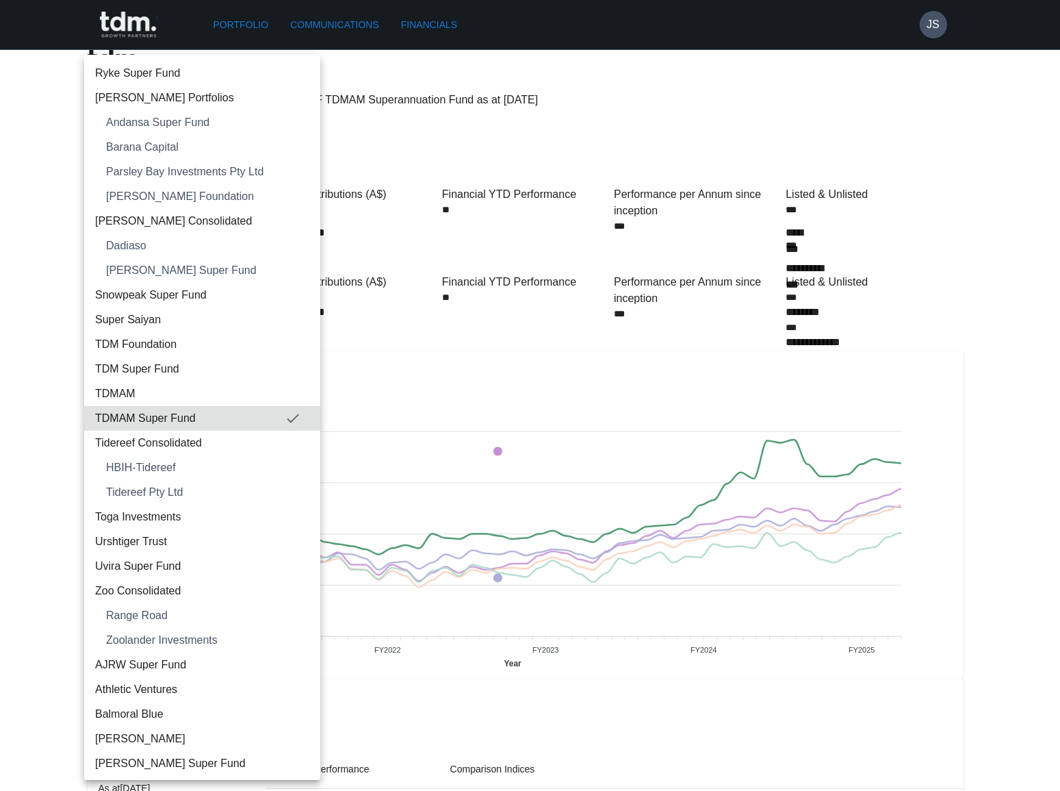
click at [162, 292] on span "Snowpeak Super Fund" at bounding box center [202, 295] width 214 height 16
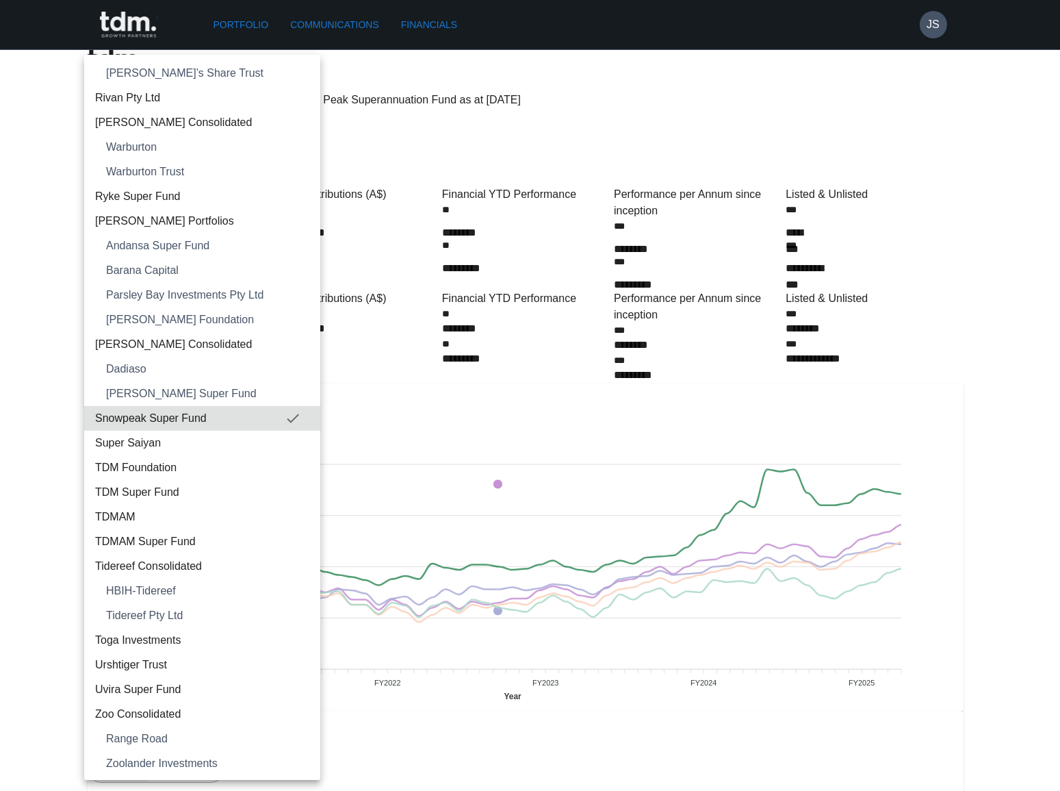
click at [139, 540] on span "TDMAM Super Fund" at bounding box center [202, 541] width 214 height 16
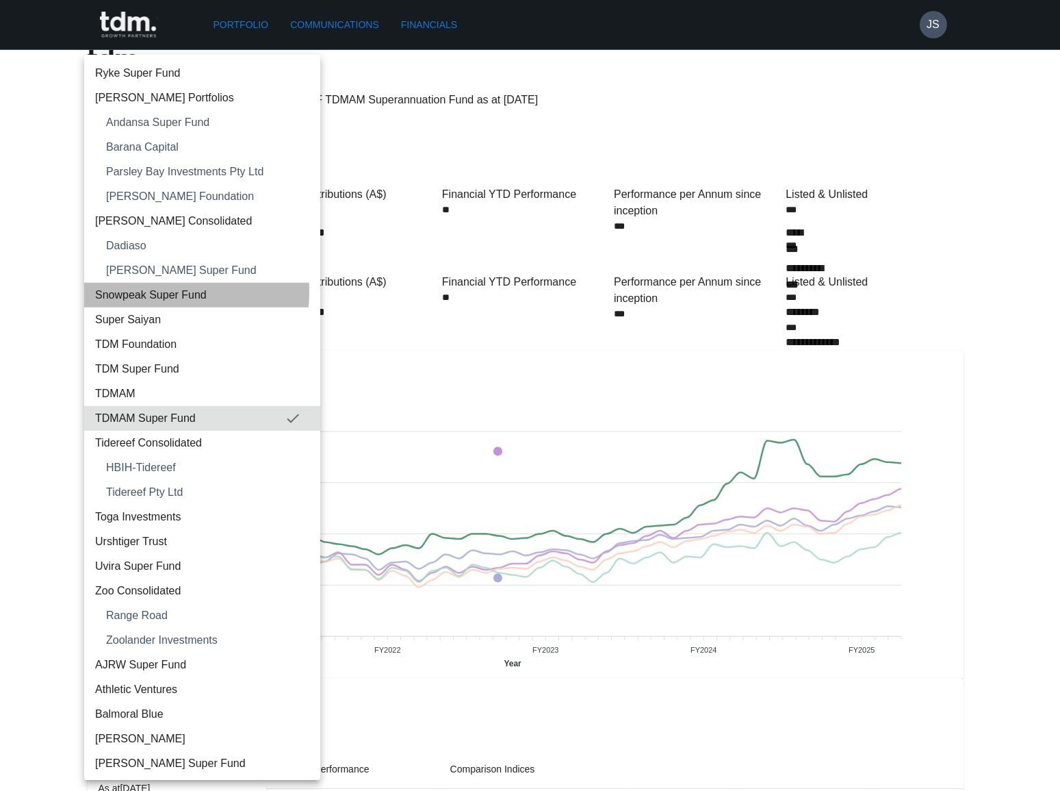
click at [146, 291] on span "Snowpeak Super Fund" at bounding box center [202, 295] width 214 height 16
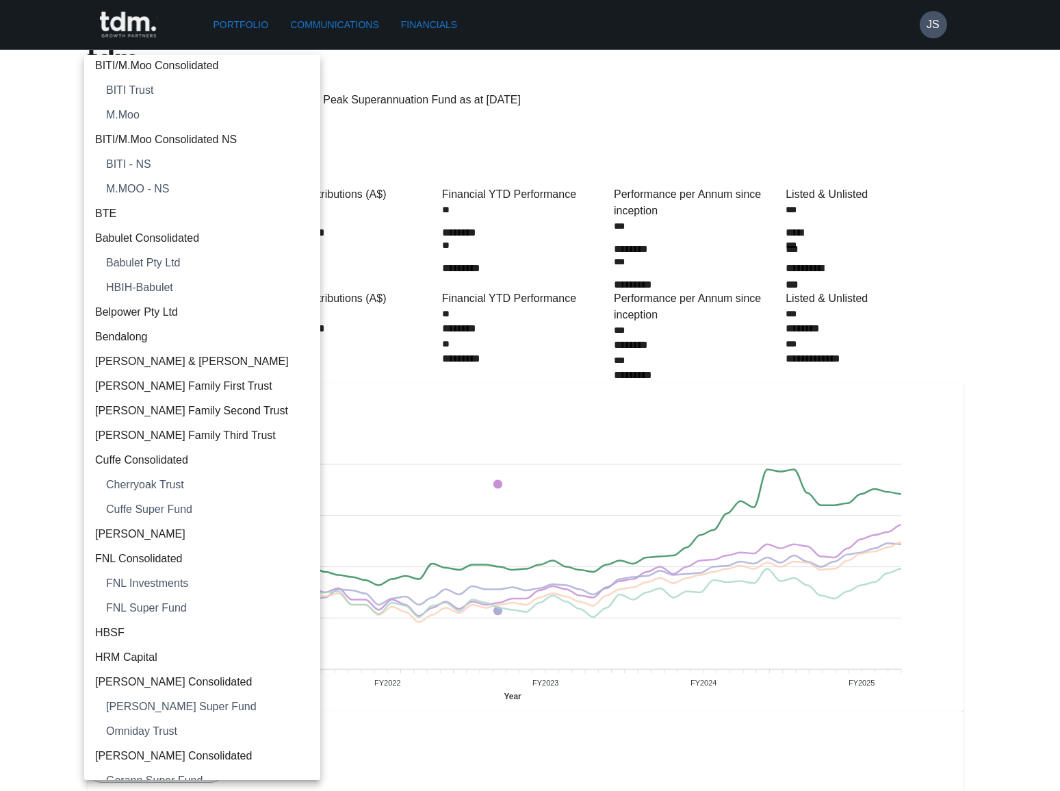
scroll to position [0, 0]
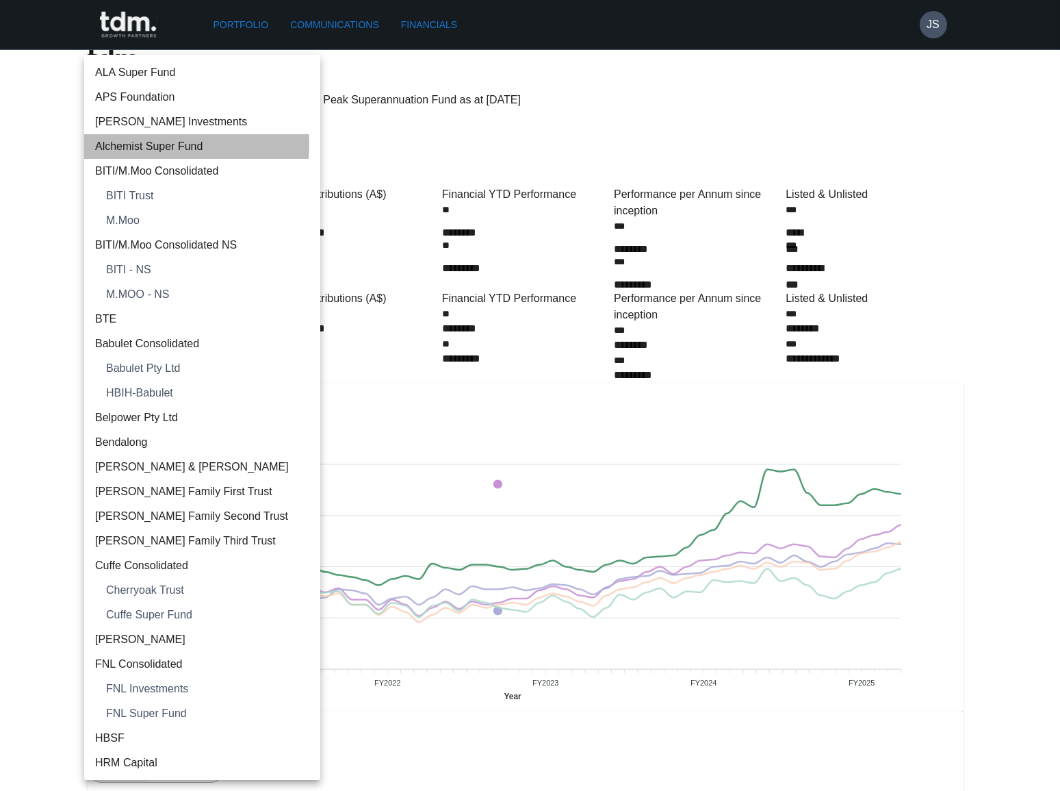
click at [164, 145] on span "Alchemist Super Fund" at bounding box center [202, 146] width 214 height 16
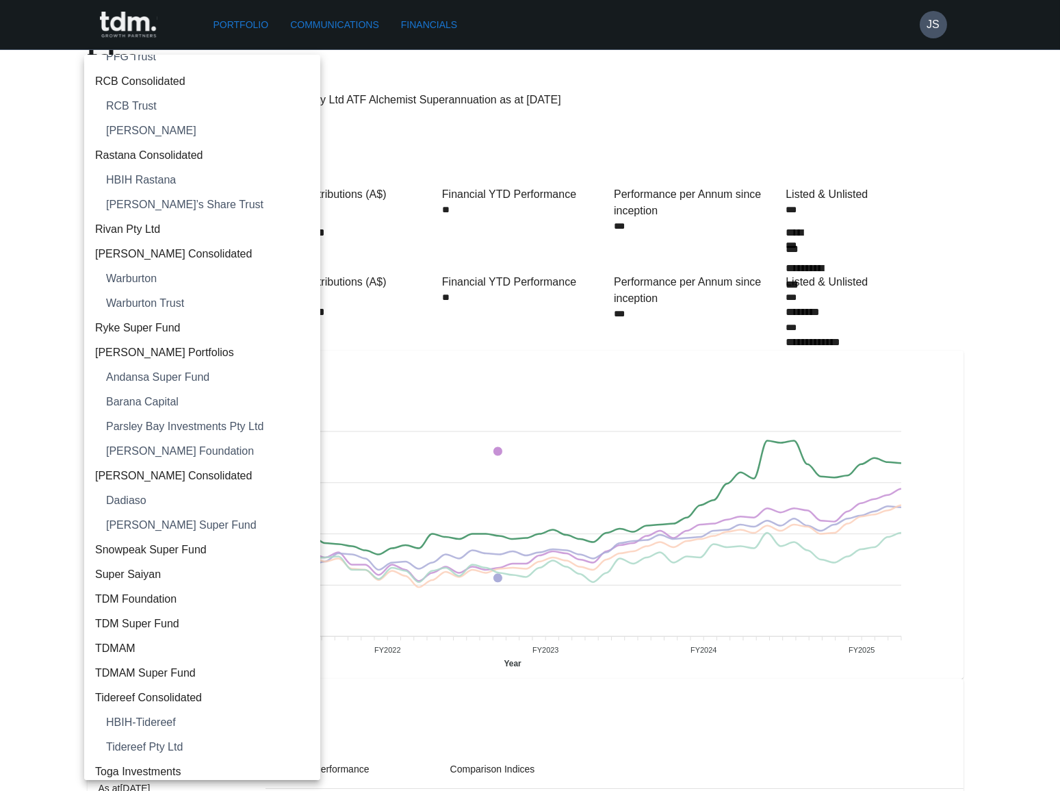
scroll to position [1680, 0]
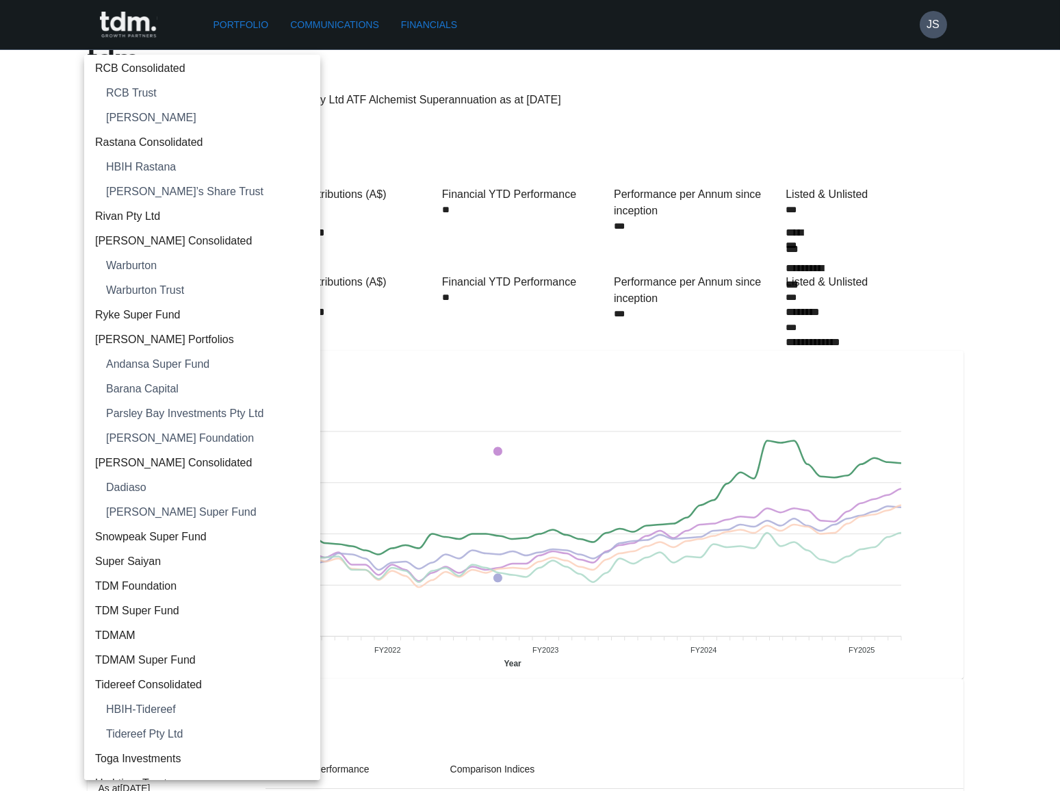
click at [144, 537] on span "Snowpeak Super Fund" at bounding box center [202, 536] width 214 height 16
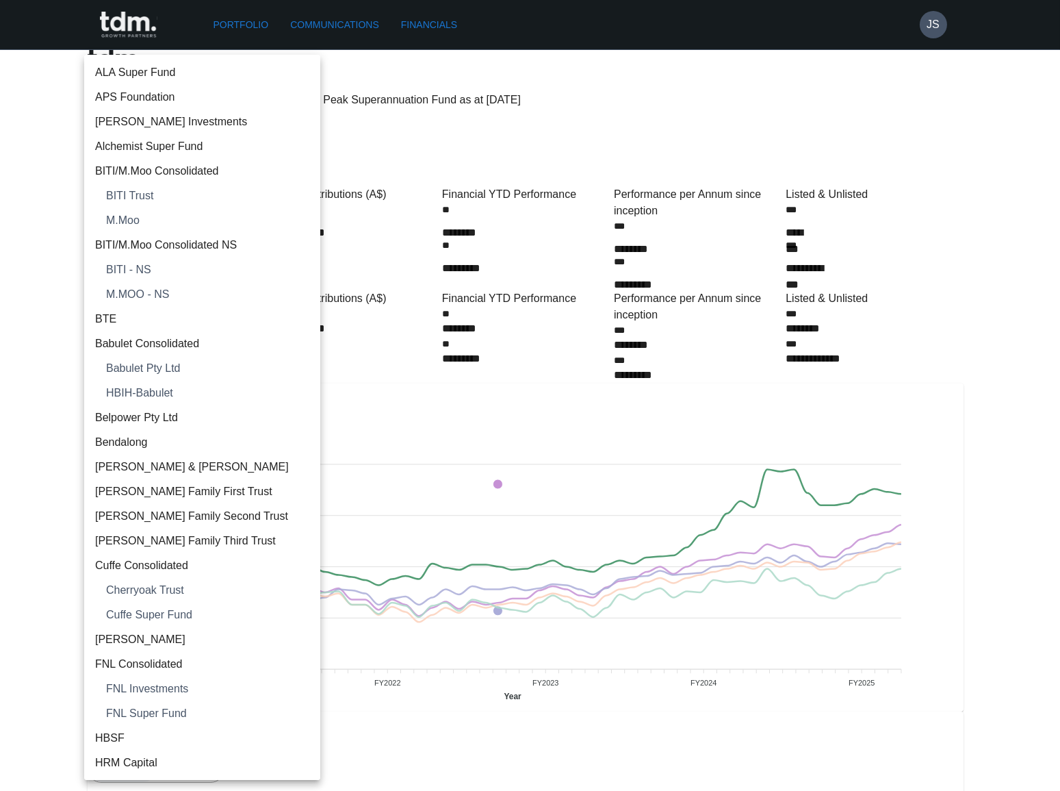
scroll to position [1798, 0]
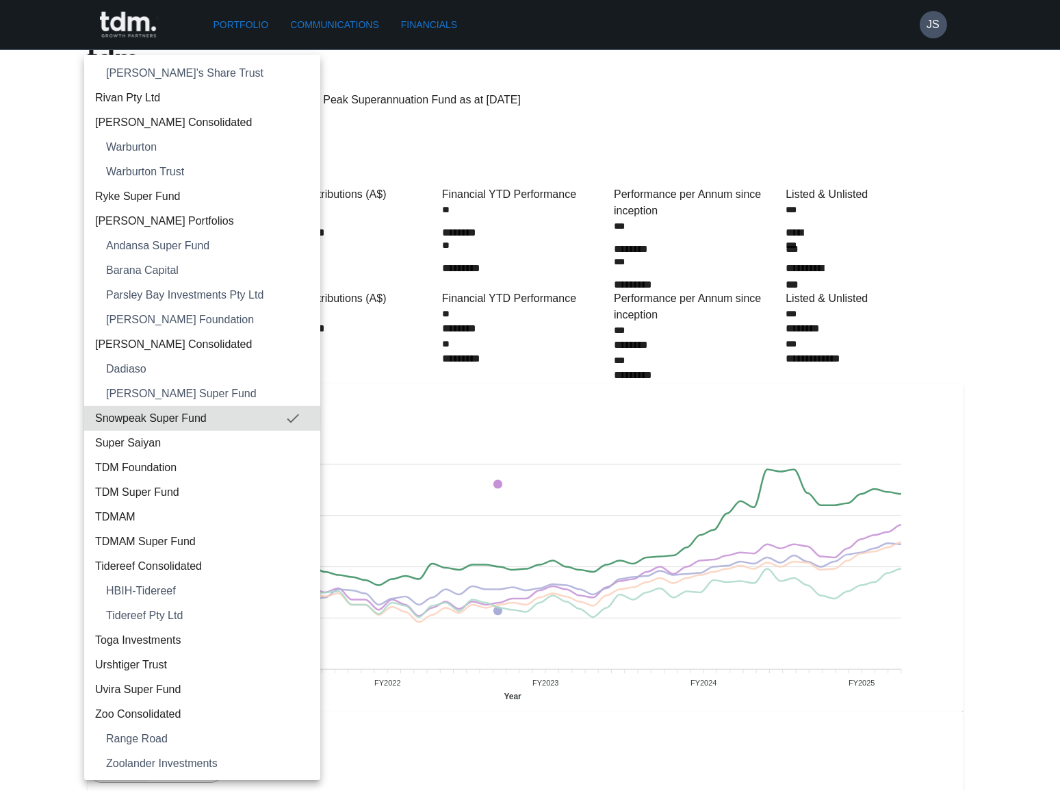
click at [186, 534] on span "TDMAM Super Fund" at bounding box center [202, 541] width 214 height 16
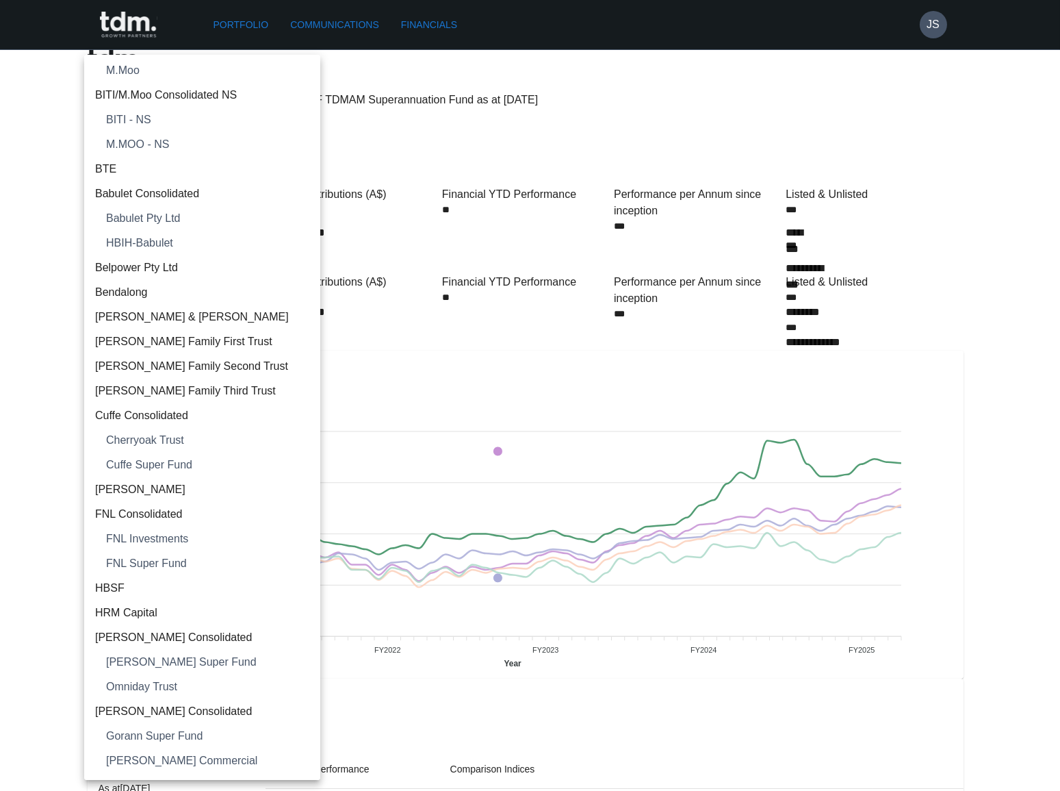
scroll to position [0, 0]
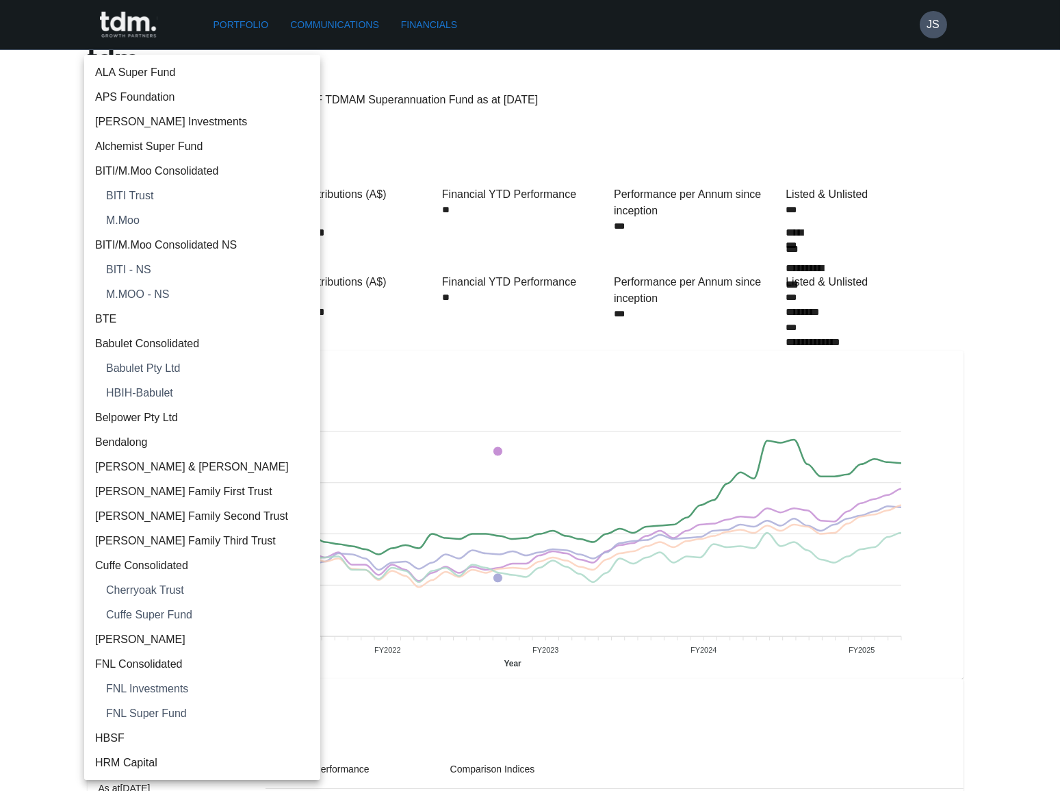
click at [148, 137] on li "Alchemist Super Fund" at bounding box center [202, 146] width 236 height 25
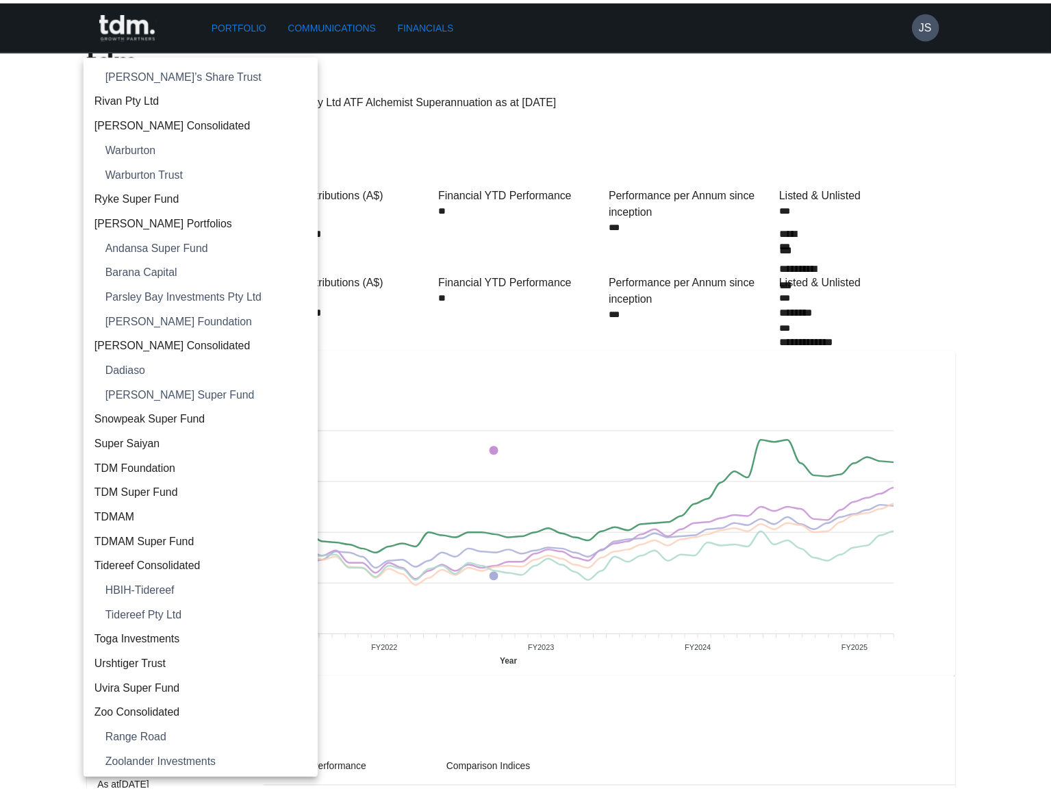
scroll to position [1804, 0]
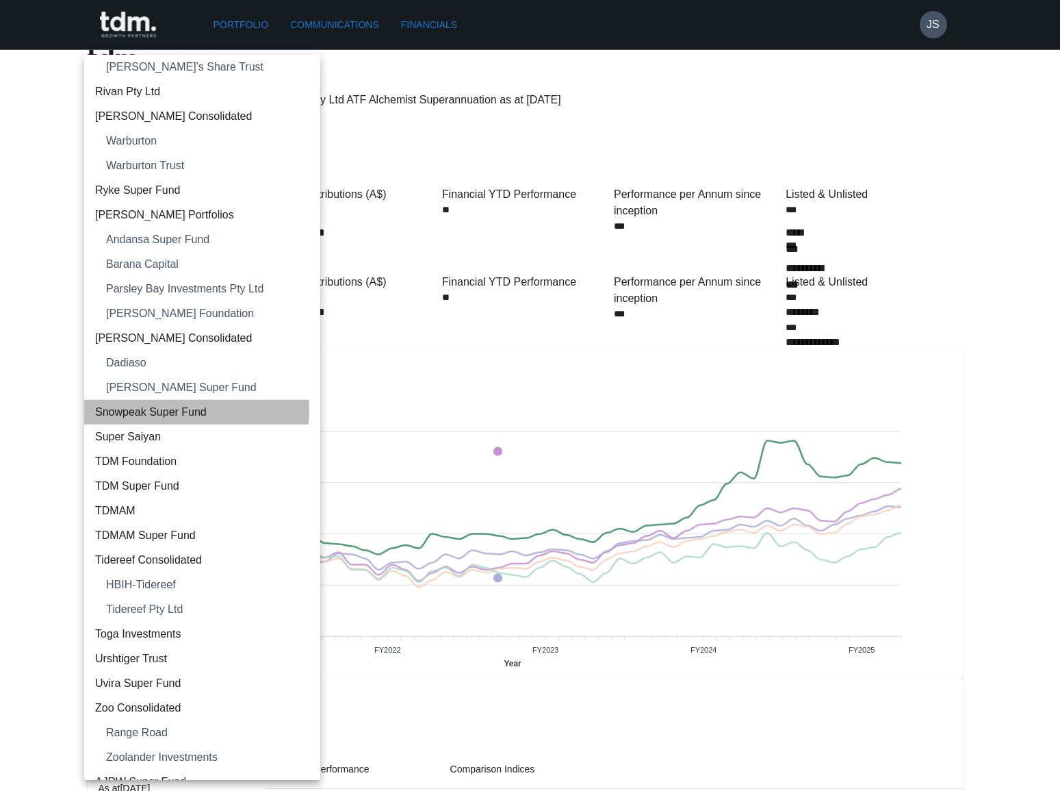
click at [176, 410] on span "Snowpeak Super Fund" at bounding box center [202, 412] width 214 height 16
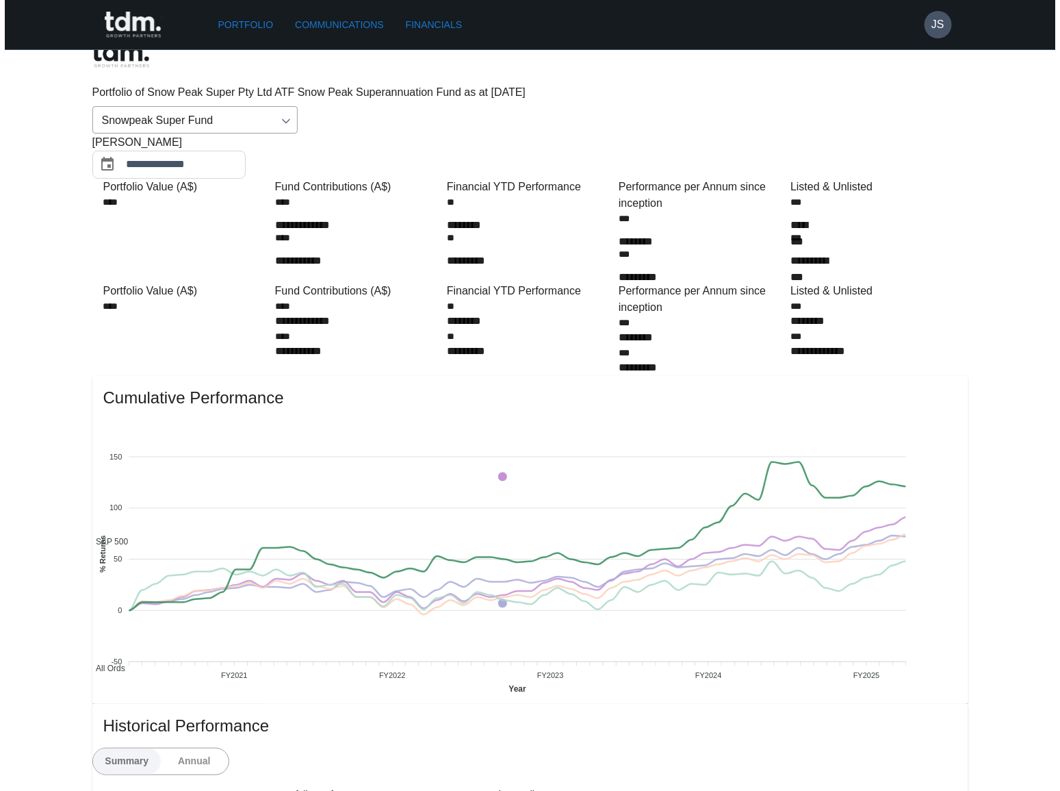
scroll to position [0, 0]
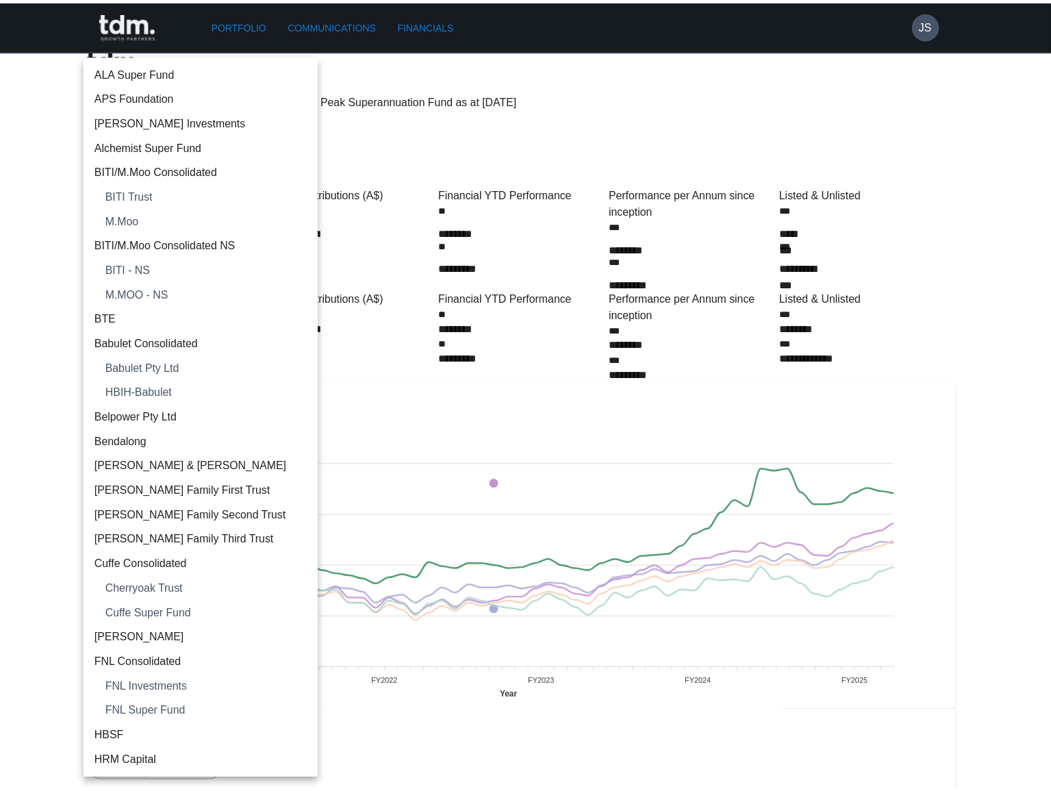
scroll to position [1798, 0]
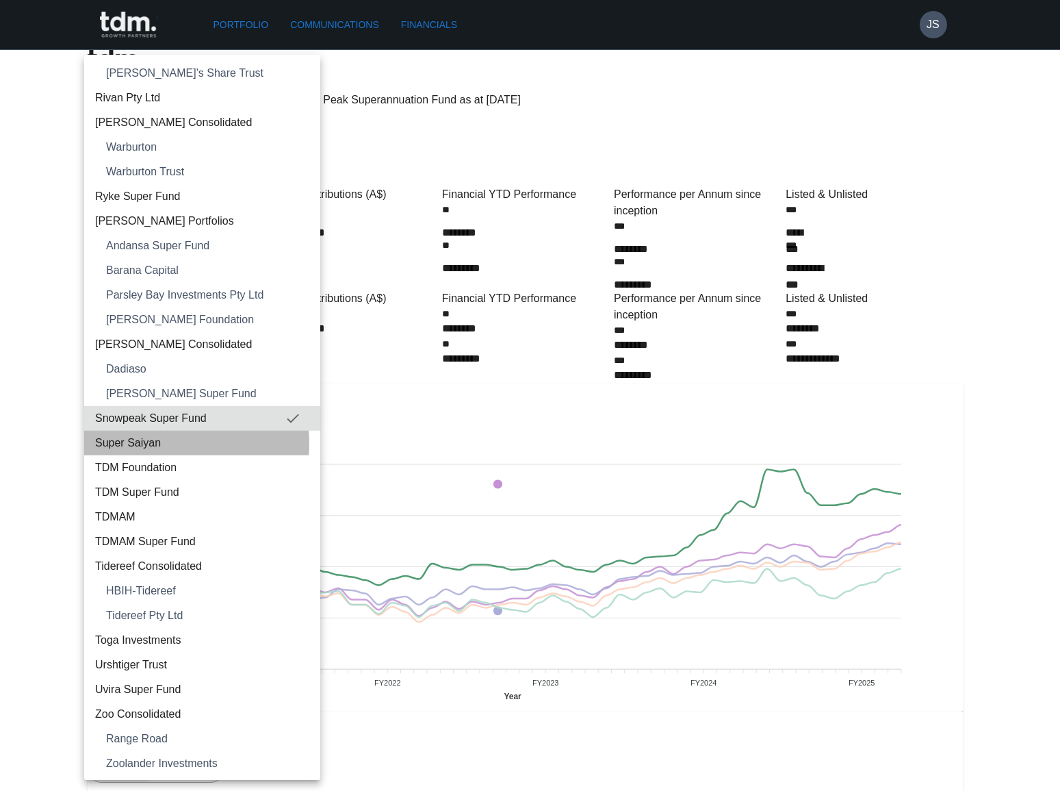
click at [162, 444] on span "Super Saiyan" at bounding box center [202, 443] width 214 height 16
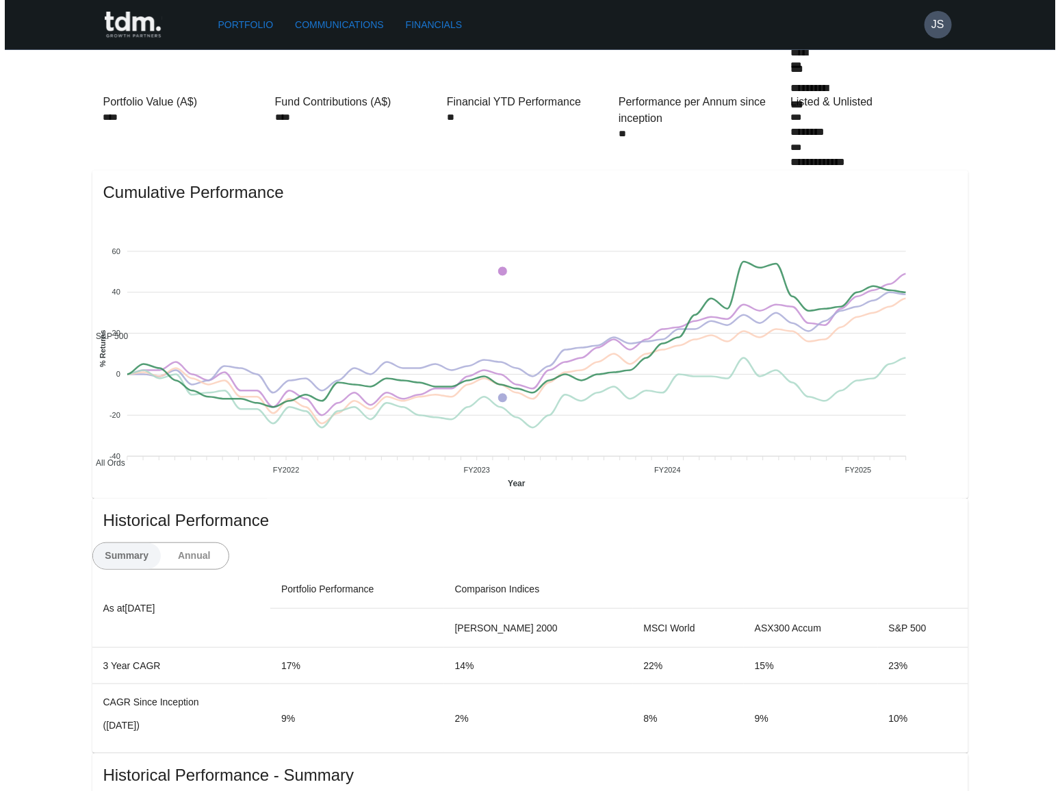
scroll to position [0, 0]
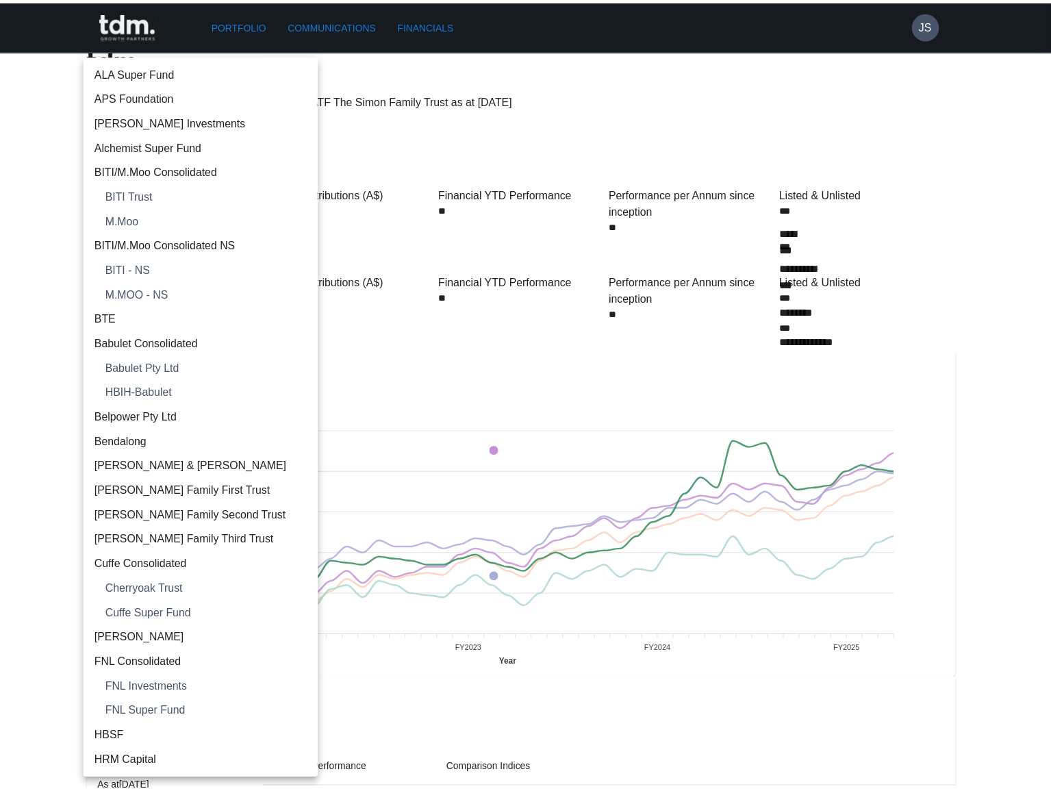
scroll to position [1822, 0]
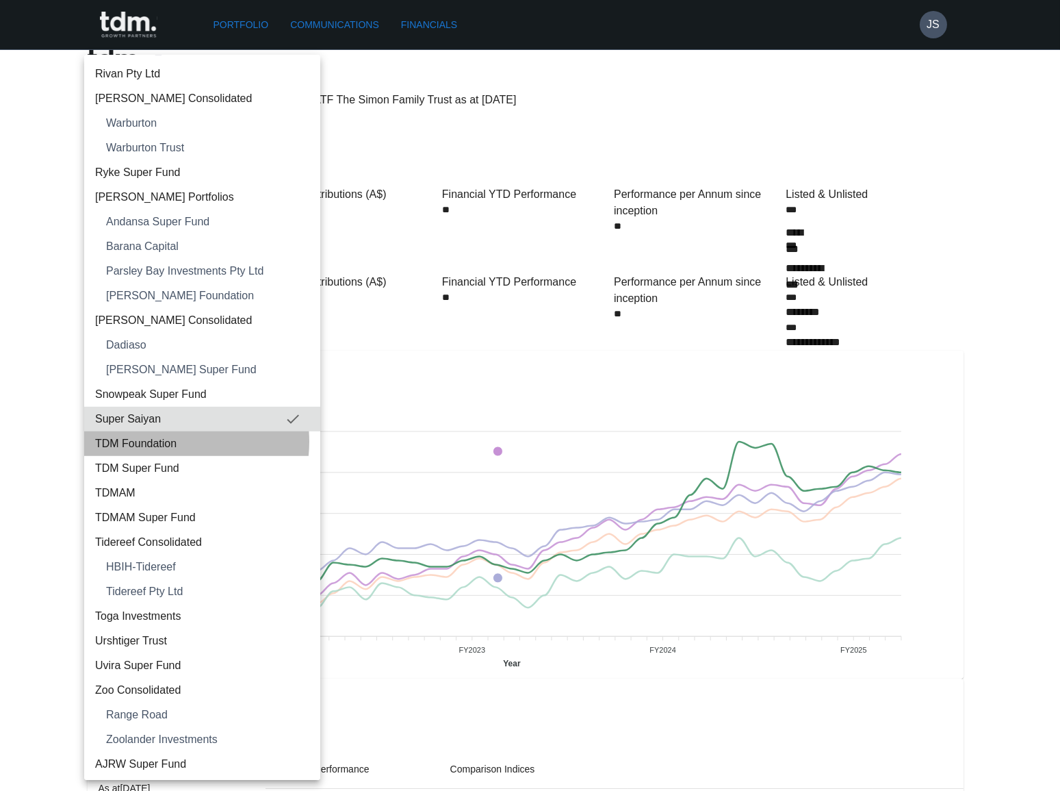
click at [170, 441] on span "TDM Foundation" at bounding box center [202, 443] width 214 height 16
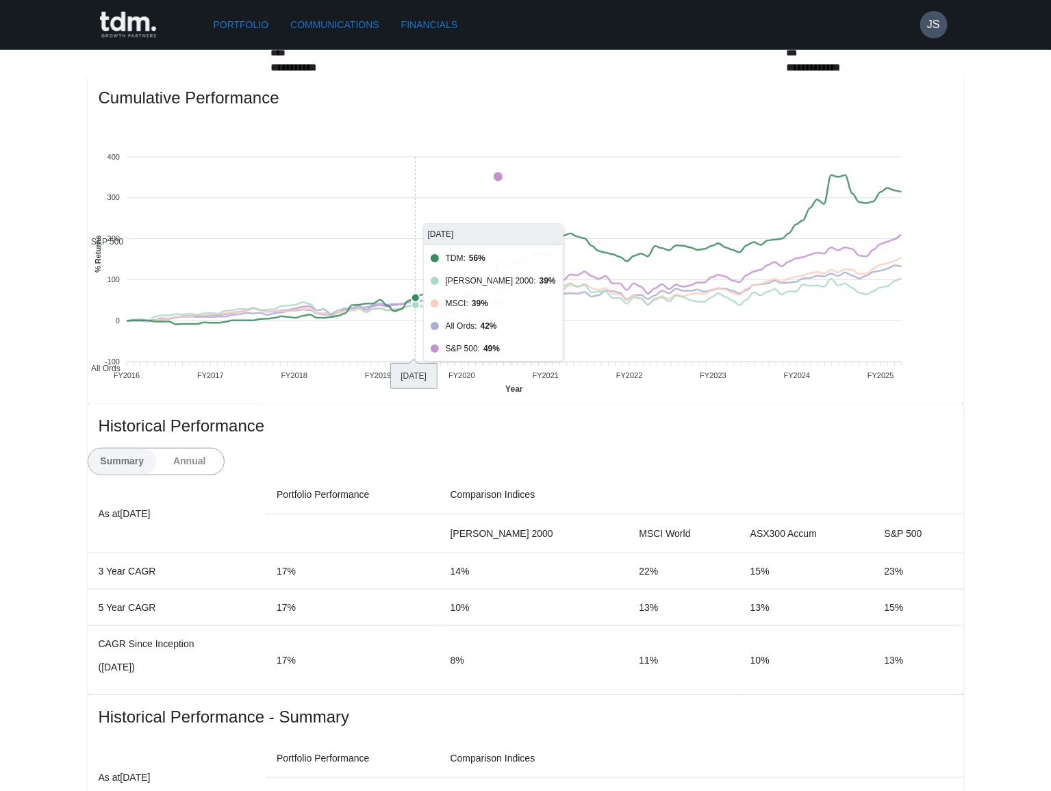
scroll to position [311, 0]
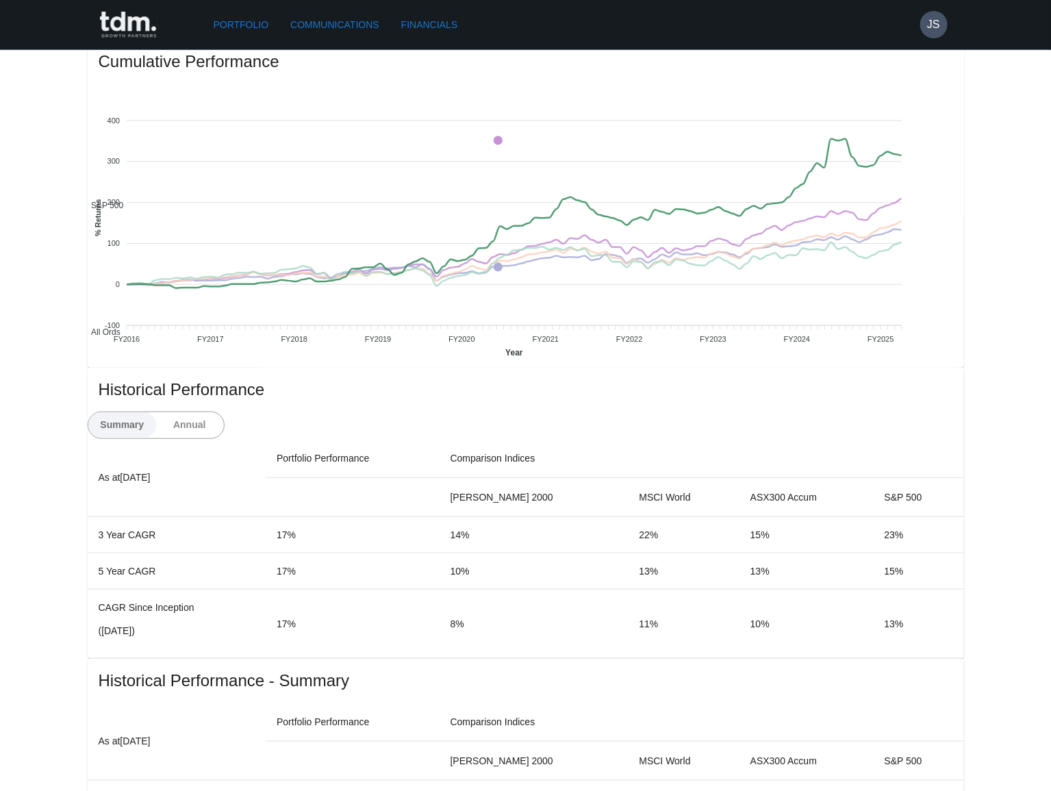
click at [224, 412] on button "Annual" at bounding box center [189, 425] width 68 height 26
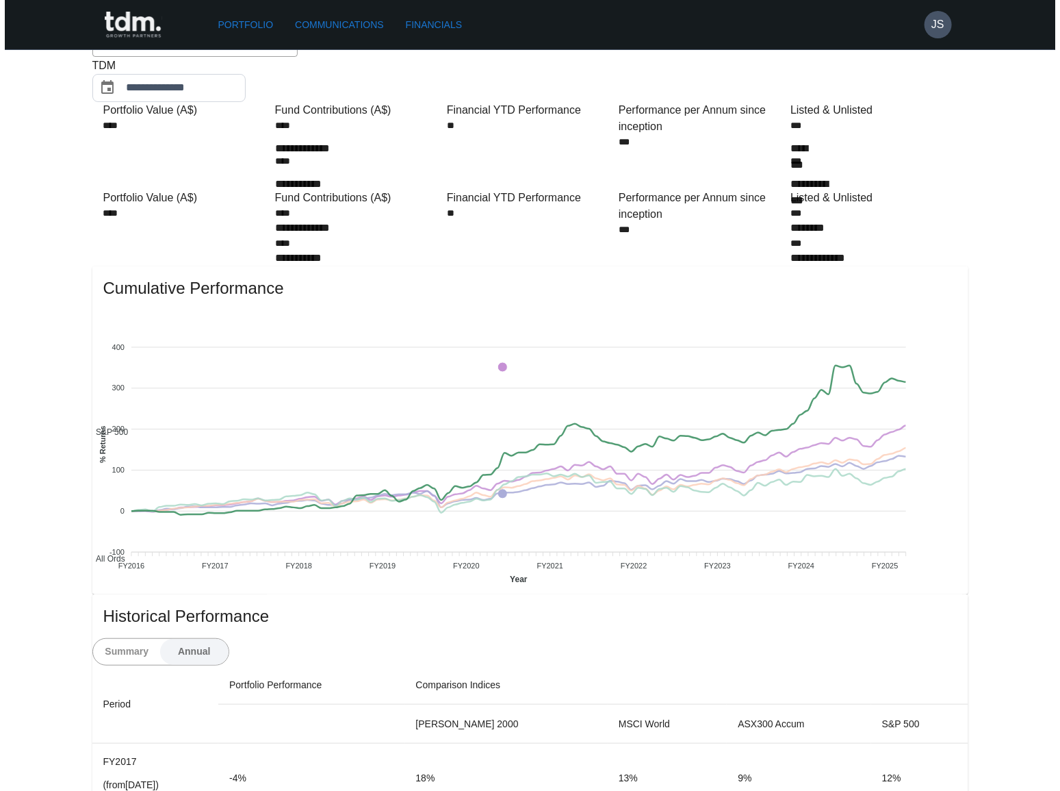
scroll to position [0, 0]
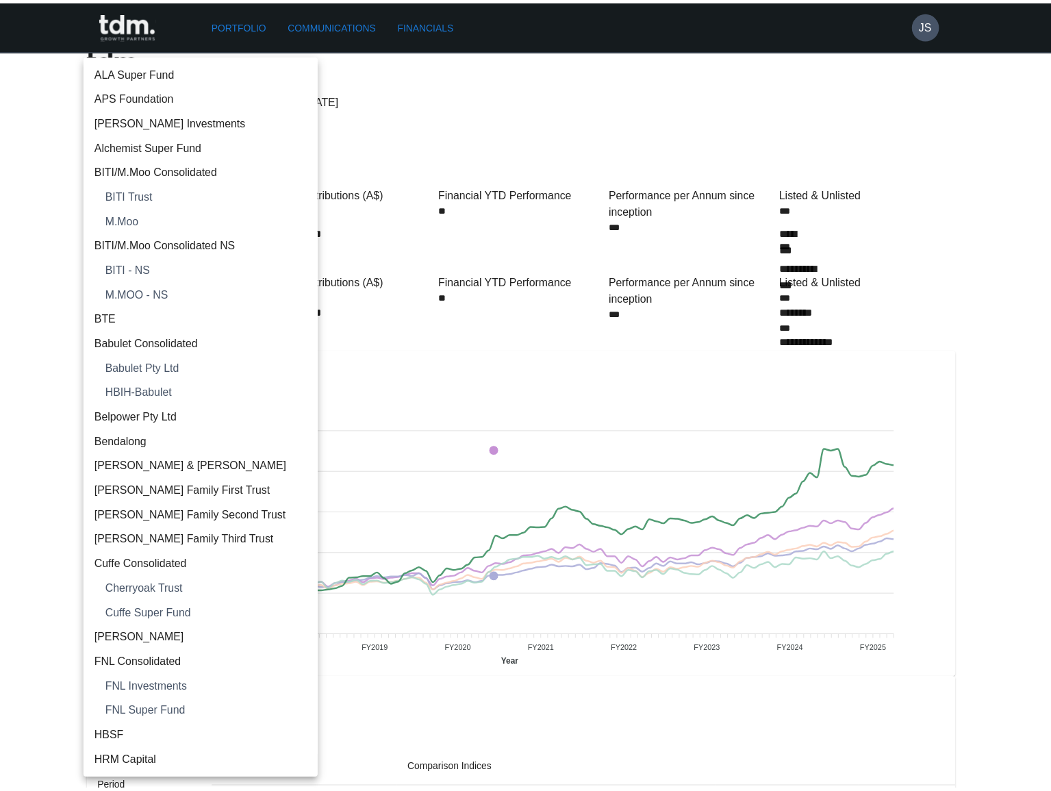
scroll to position [1847, 0]
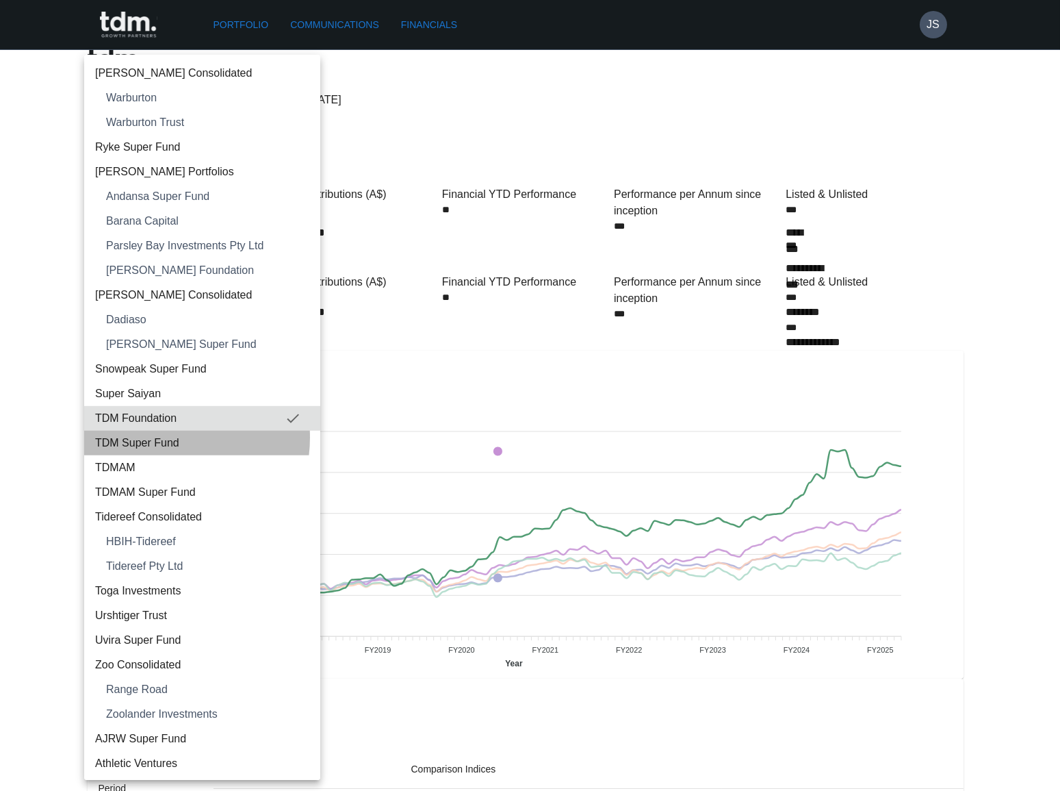
click at [162, 437] on span "TDM Super Fund" at bounding box center [202, 443] width 214 height 16
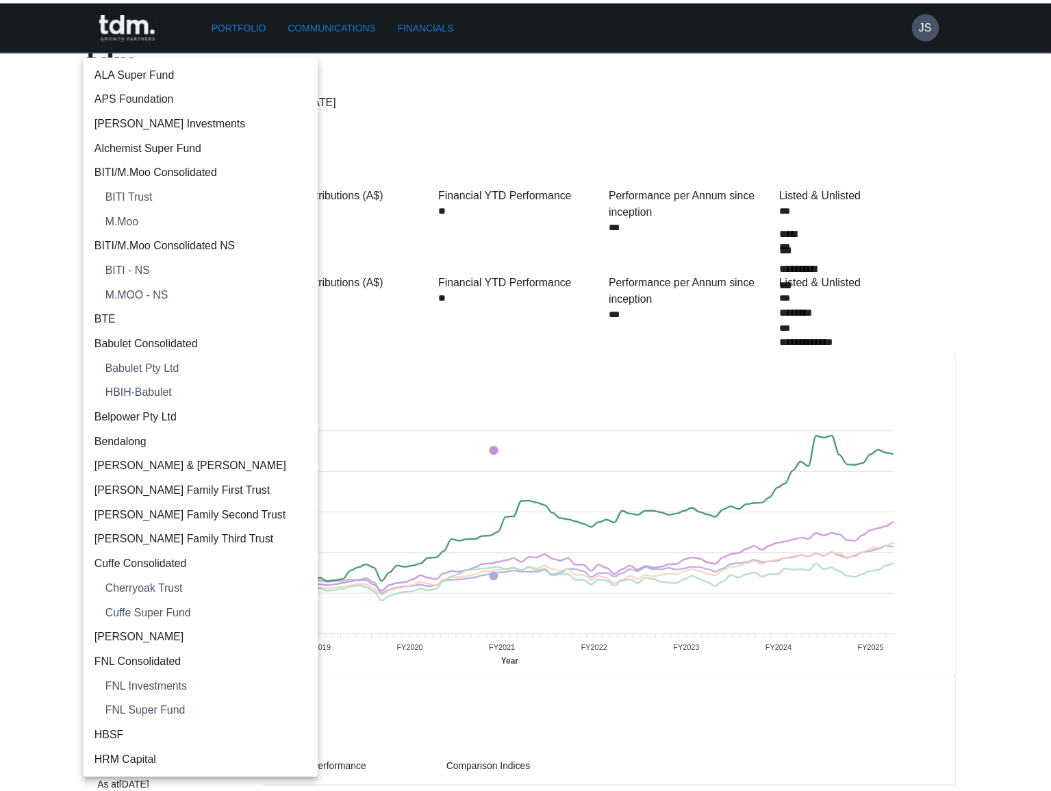
scroll to position [1871, 0]
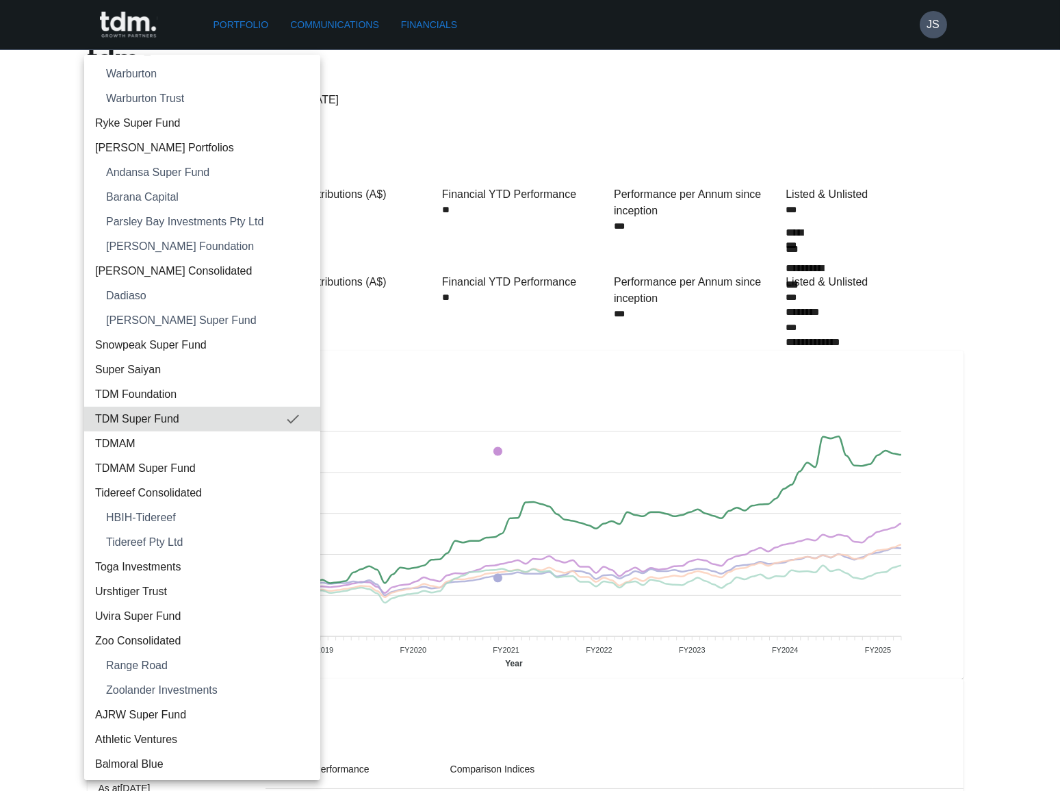
click at [142, 437] on span "TDMAM" at bounding box center [202, 443] width 214 height 16
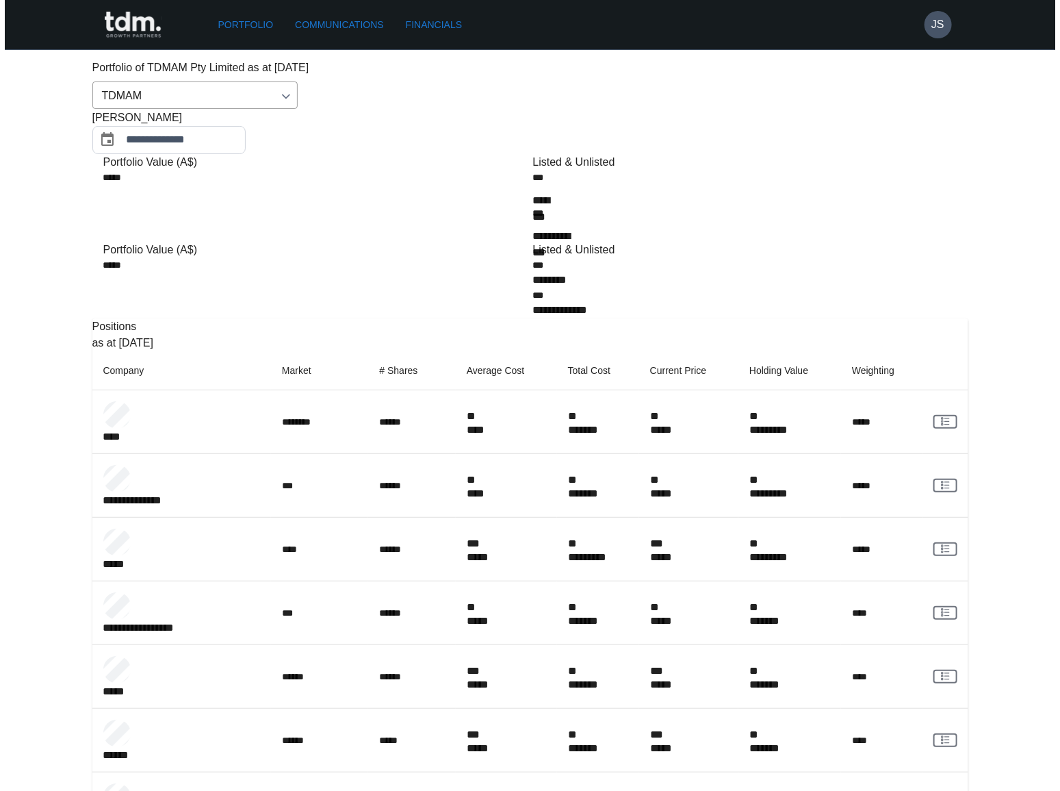
scroll to position [0, 0]
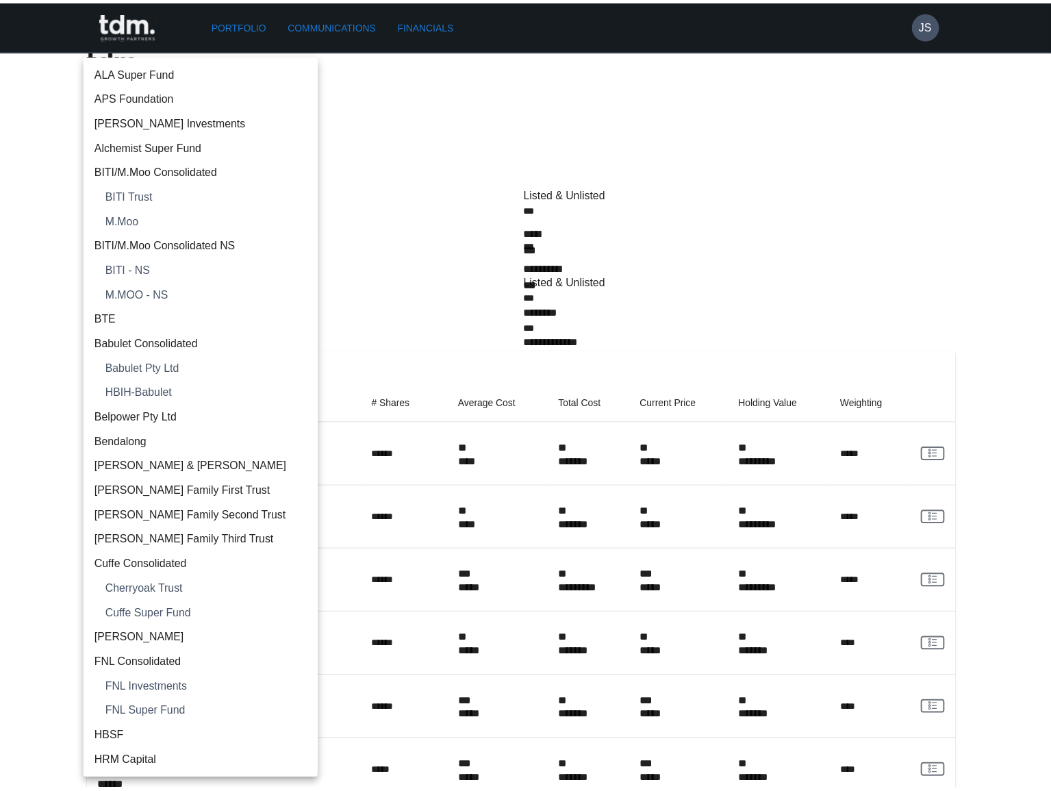
scroll to position [1896, 0]
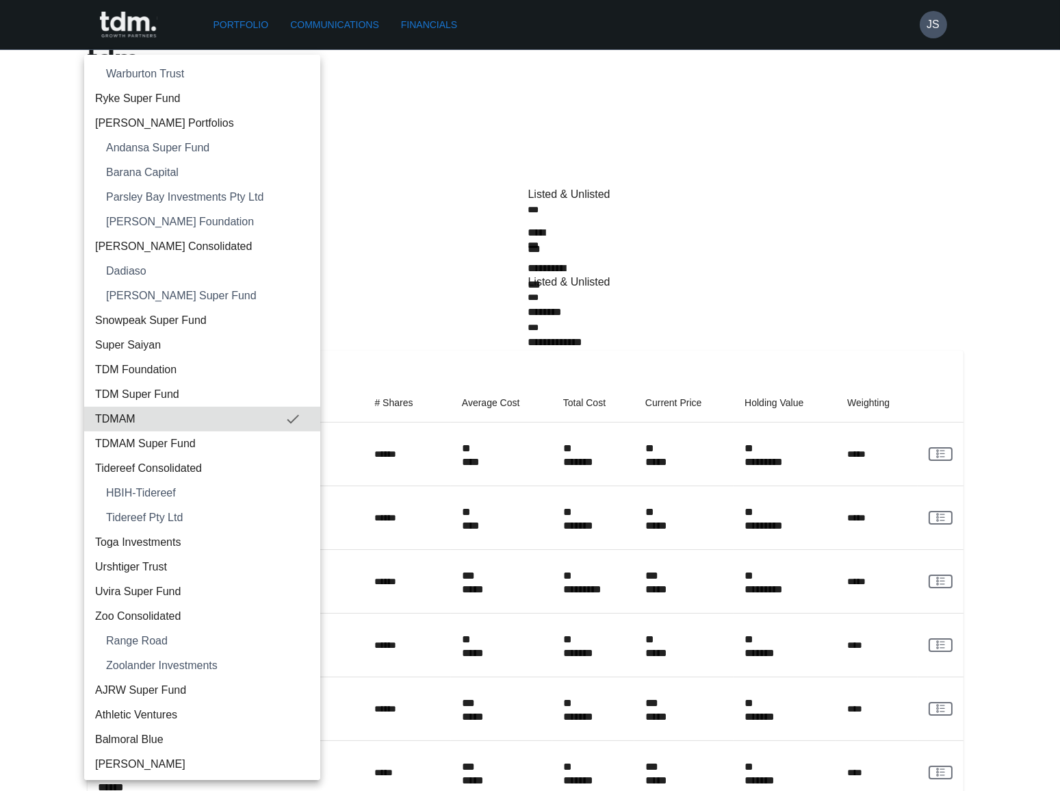
click at [172, 441] on span "TDMAM Super Fund" at bounding box center [202, 443] width 214 height 16
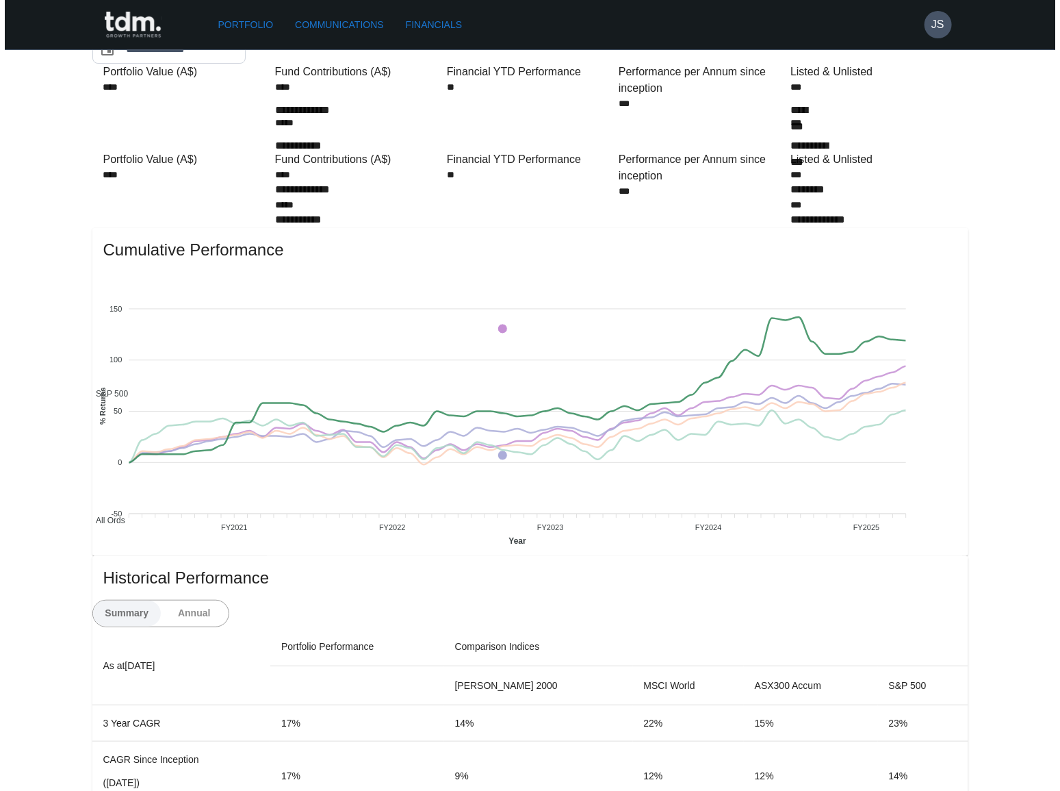
scroll to position [0, 0]
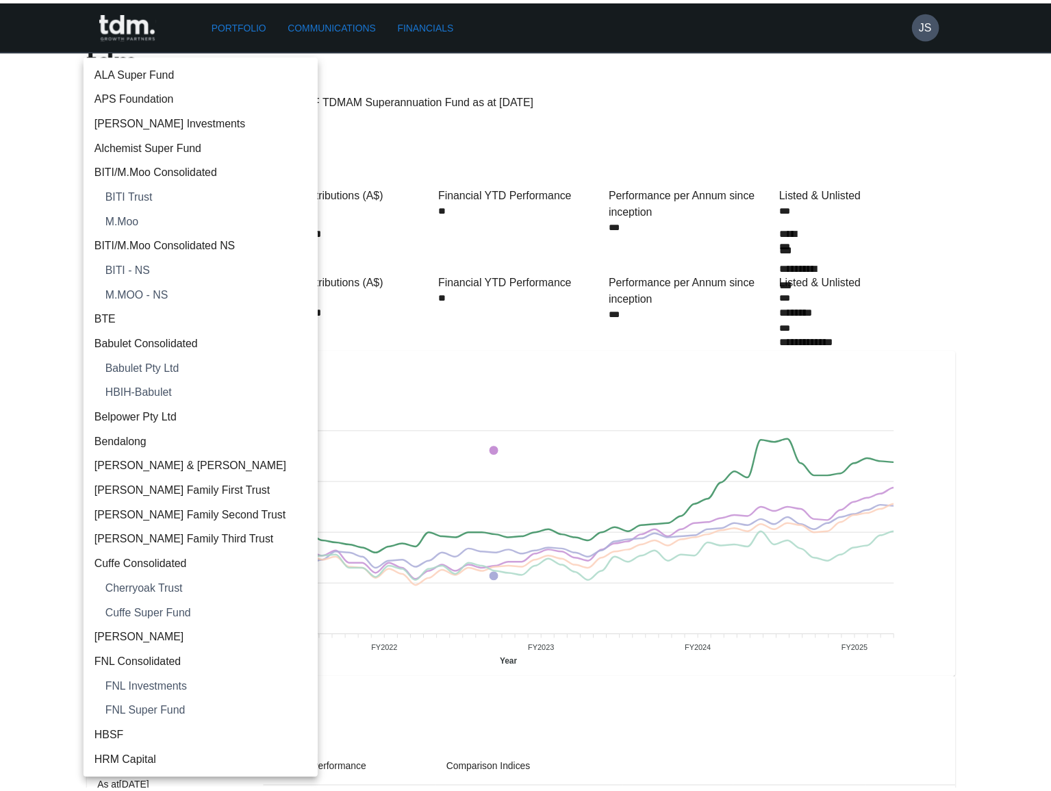
scroll to position [1921, 0]
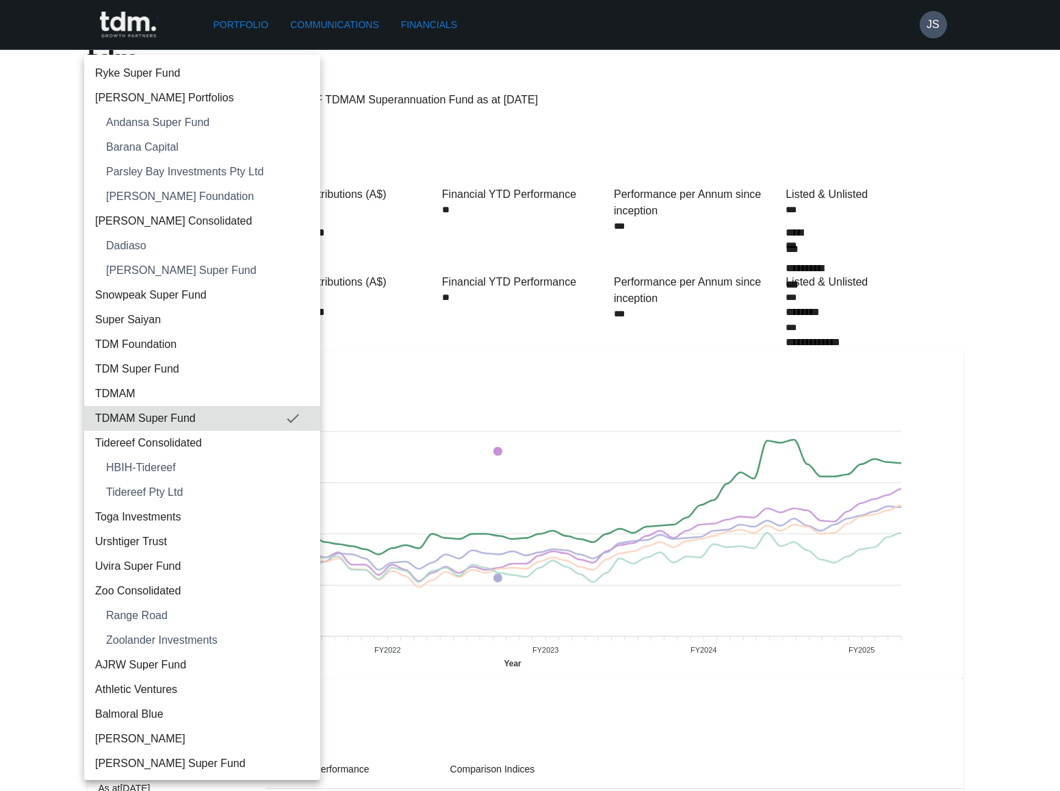
click at [170, 439] on span "Tidereef Consolidated" at bounding box center [202, 443] width 214 height 16
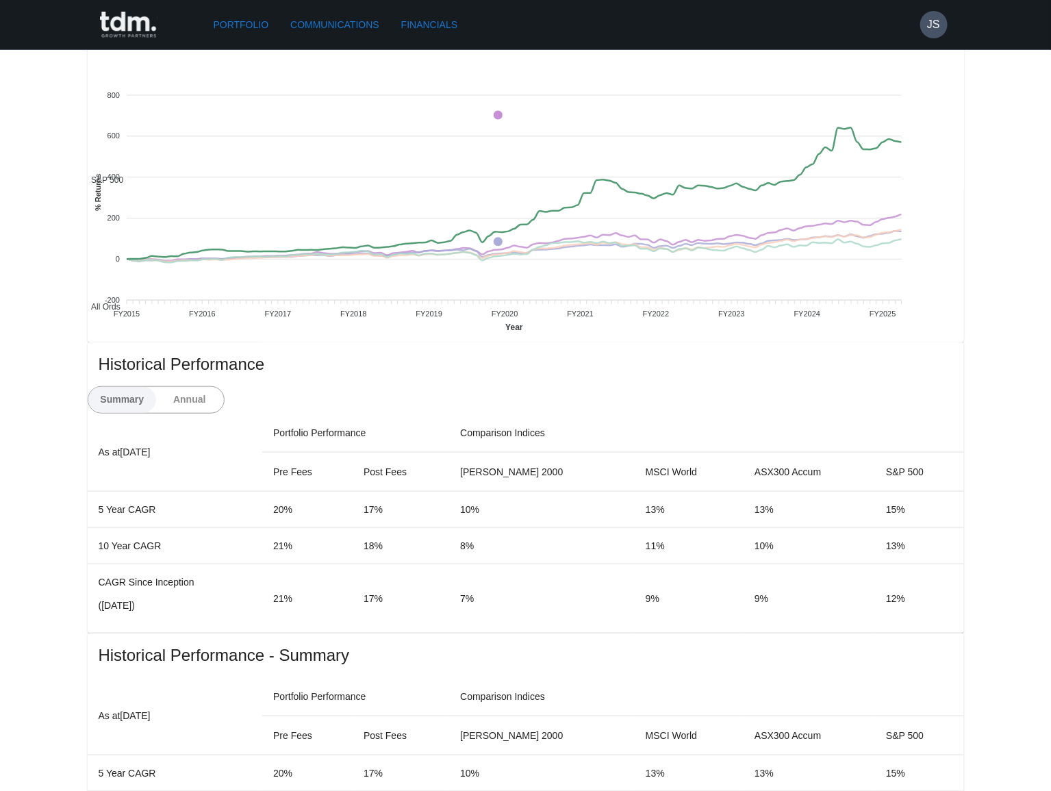
scroll to position [373, 0]
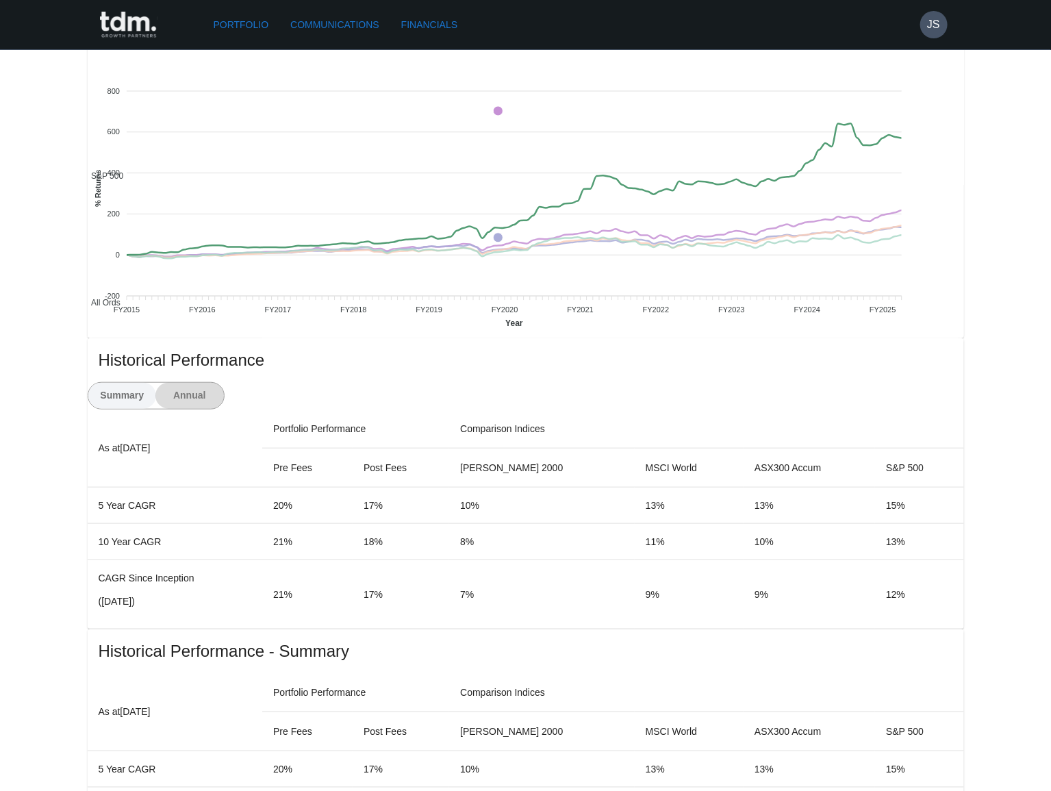
click at [224, 383] on button "Annual" at bounding box center [189, 396] width 68 height 26
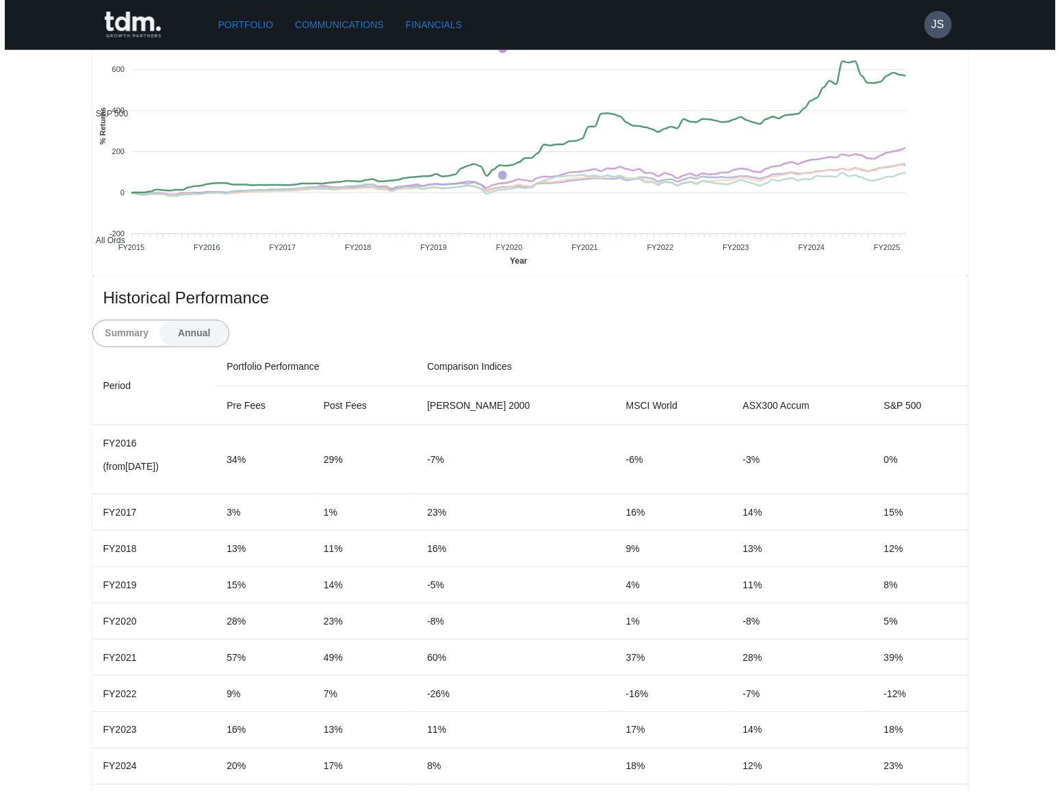
scroll to position [0, 0]
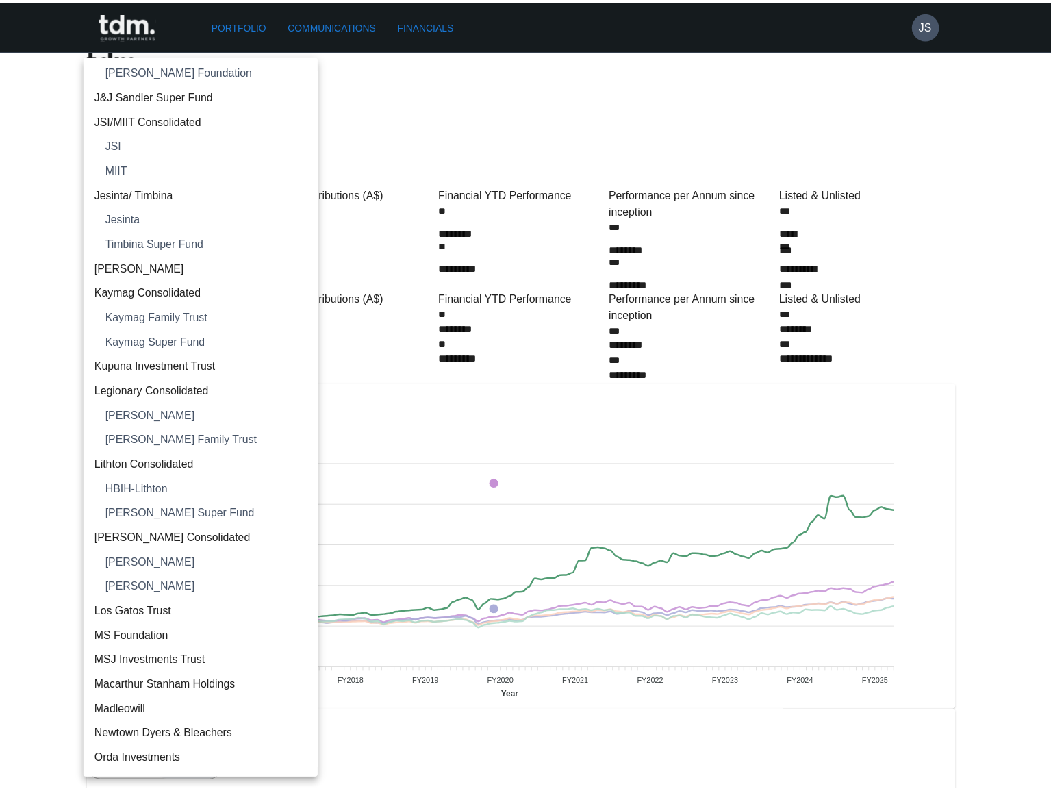
scroll to position [639, 0]
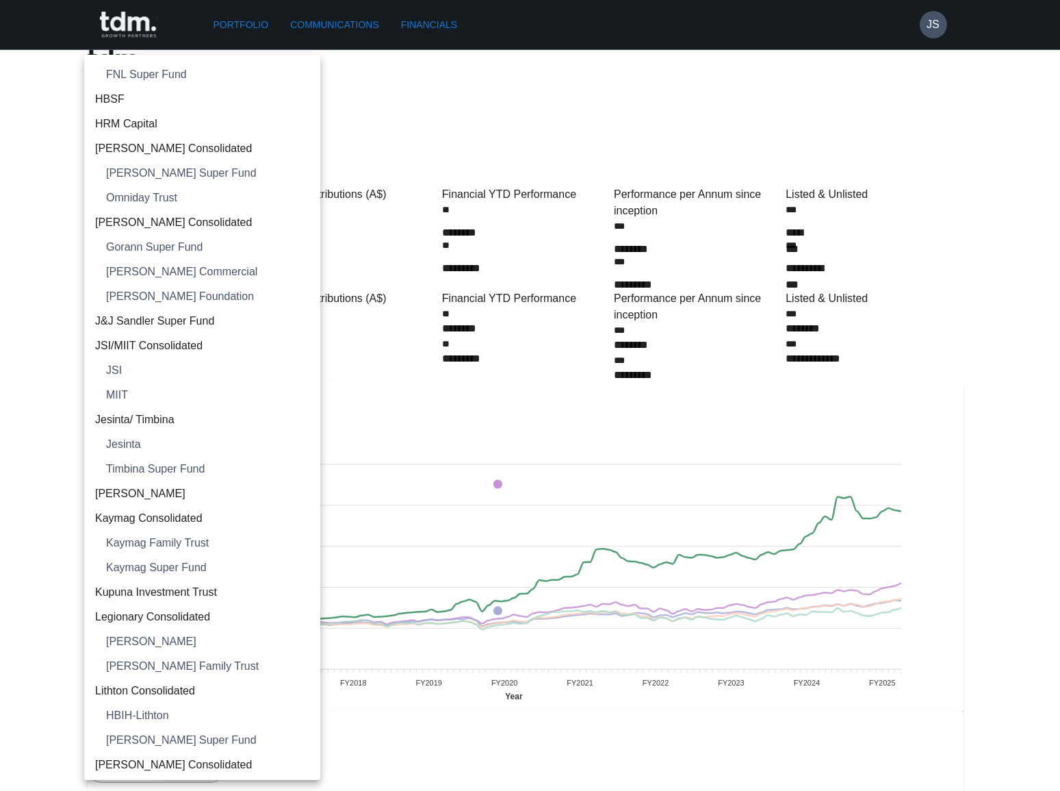
click at [188, 218] on span "Howarth Consolidated" at bounding box center [202, 222] width 214 height 16
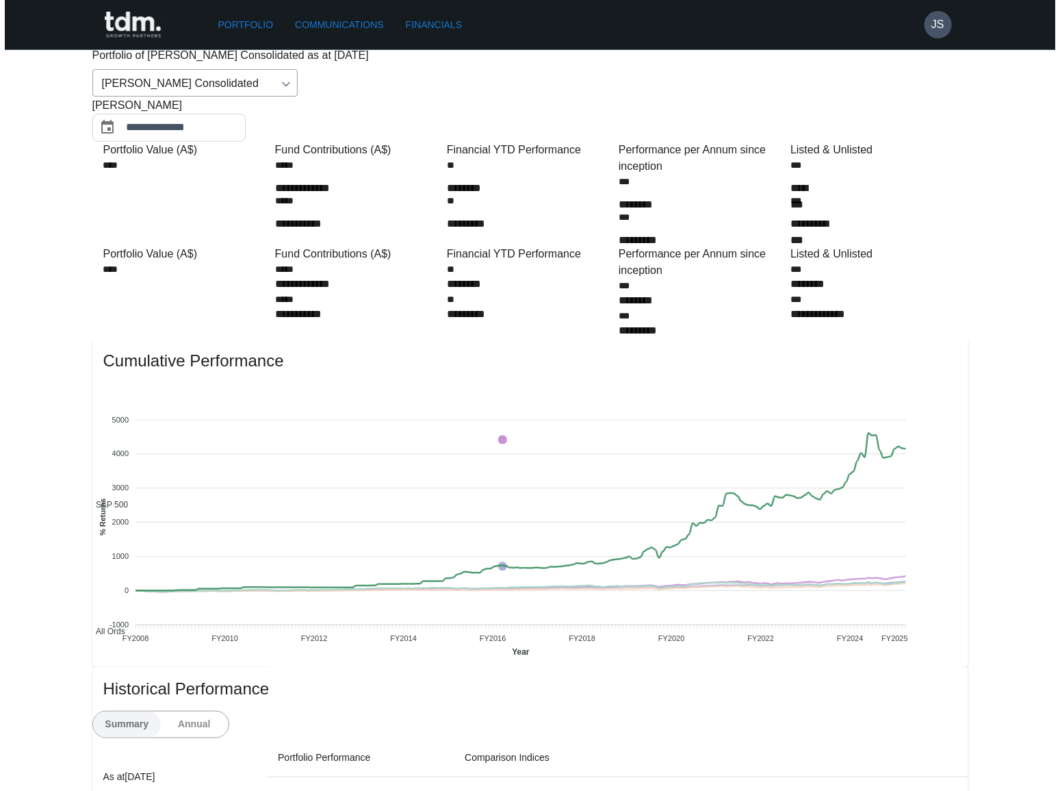
scroll to position [0, 0]
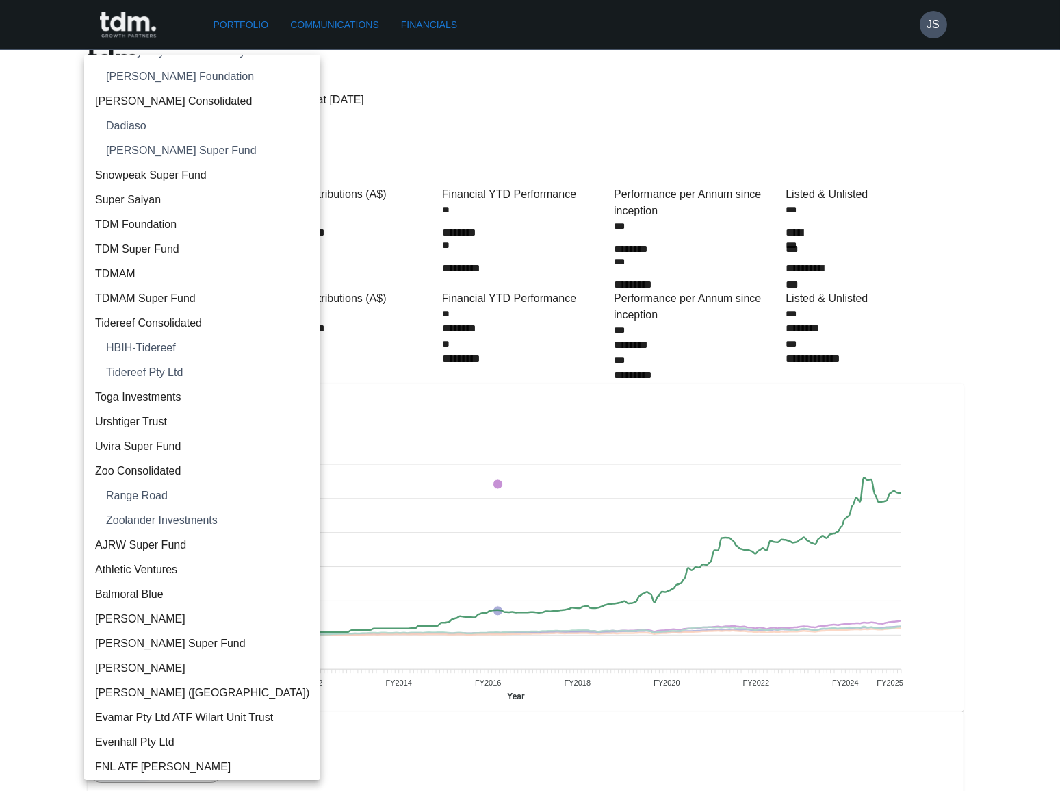
scroll to position [2061, 0]
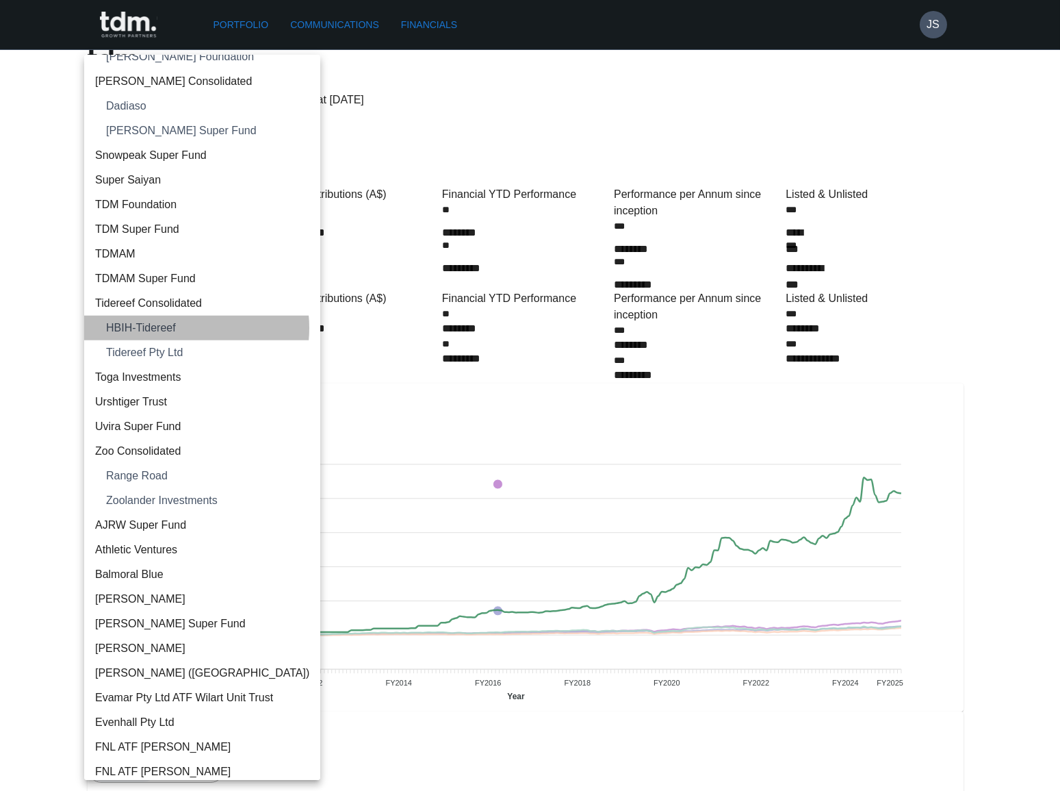
click at [179, 326] on span "HBIH-Tidereef" at bounding box center [207, 328] width 203 height 16
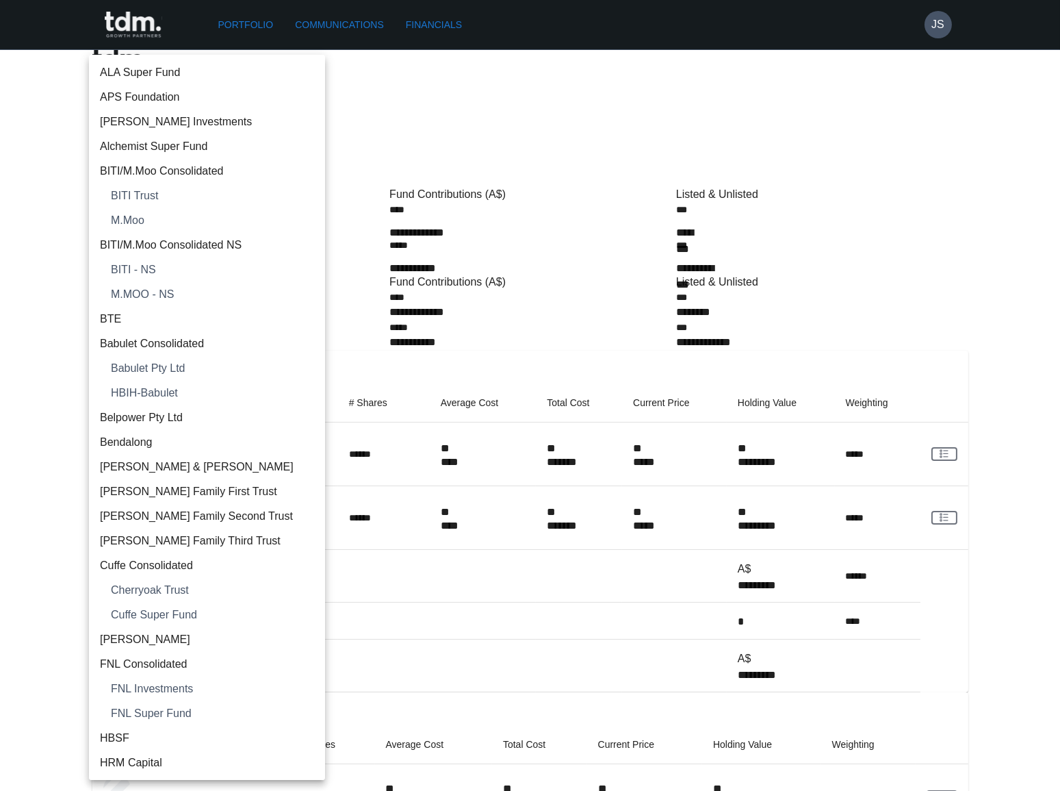
click at [164, 90] on body "**********" at bounding box center [530, 523] width 1060 height 1046
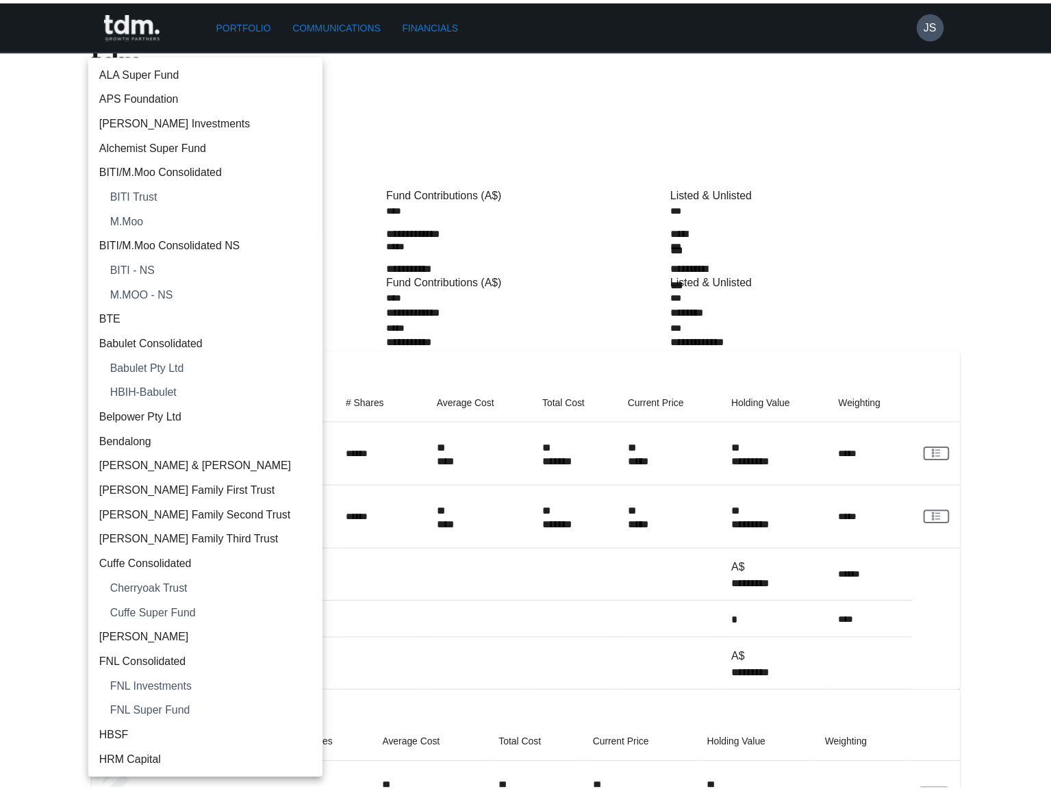
scroll to position [1970, 0]
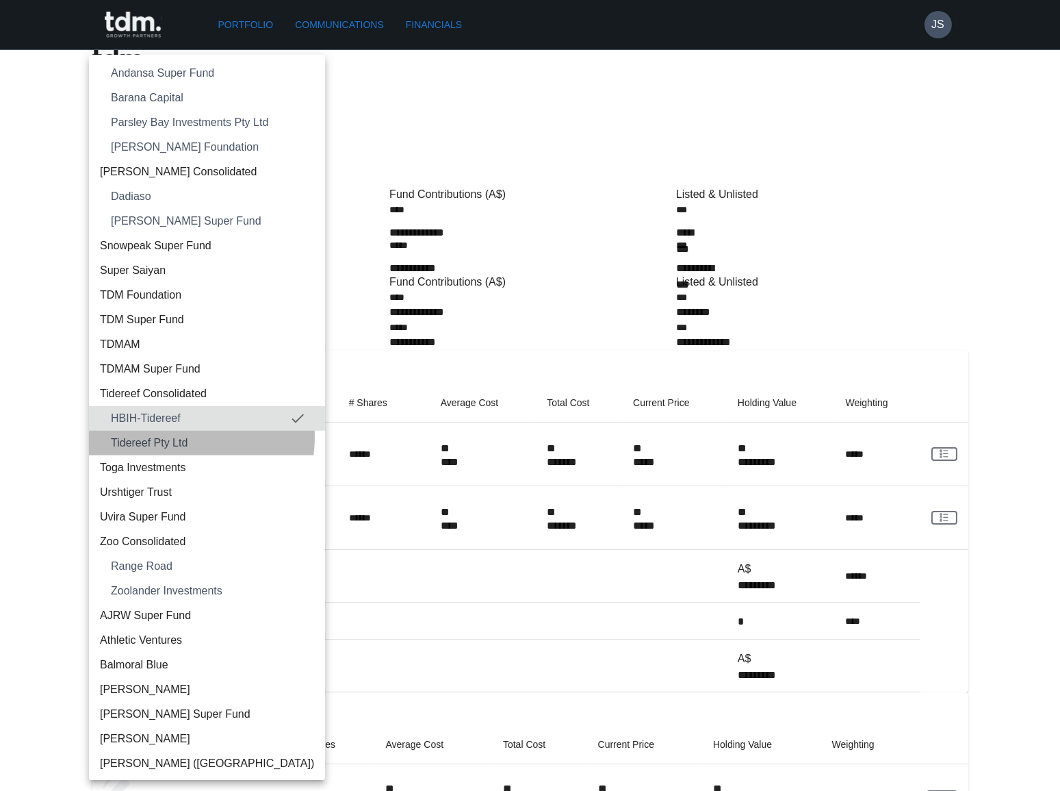
click at [170, 435] on span "Tidereef Pty Ltd" at bounding box center [212, 443] width 203 height 16
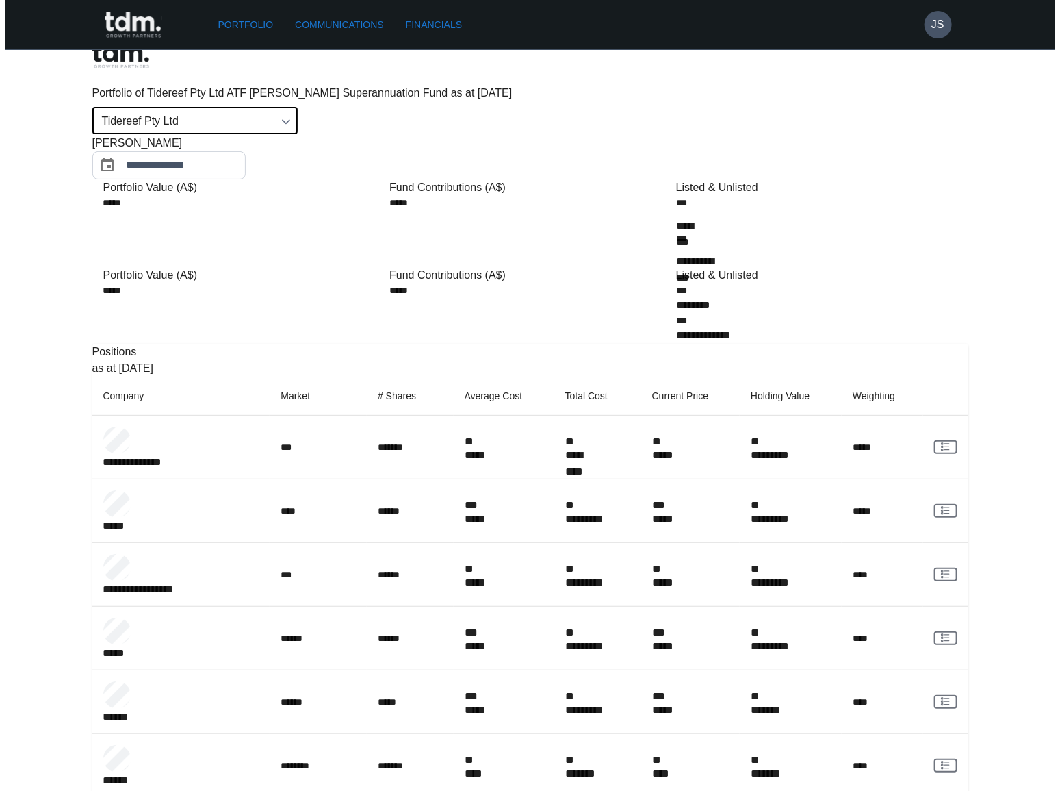
scroll to position [0, 0]
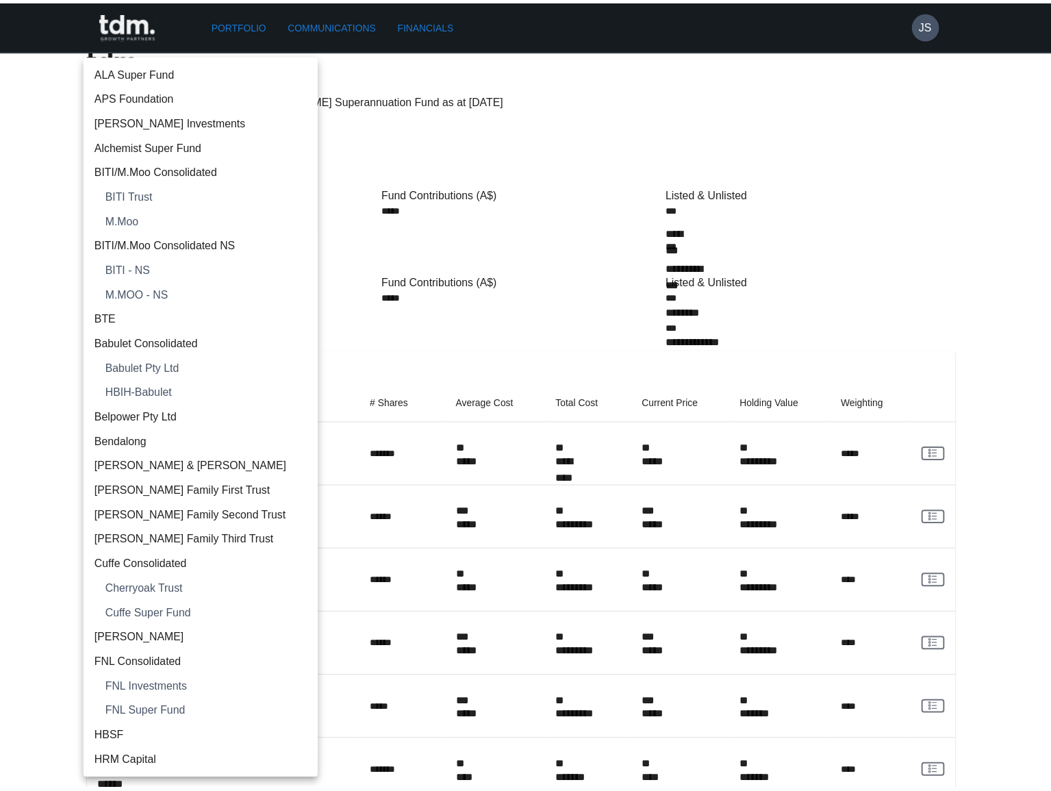
scroll to position [1994, 0]
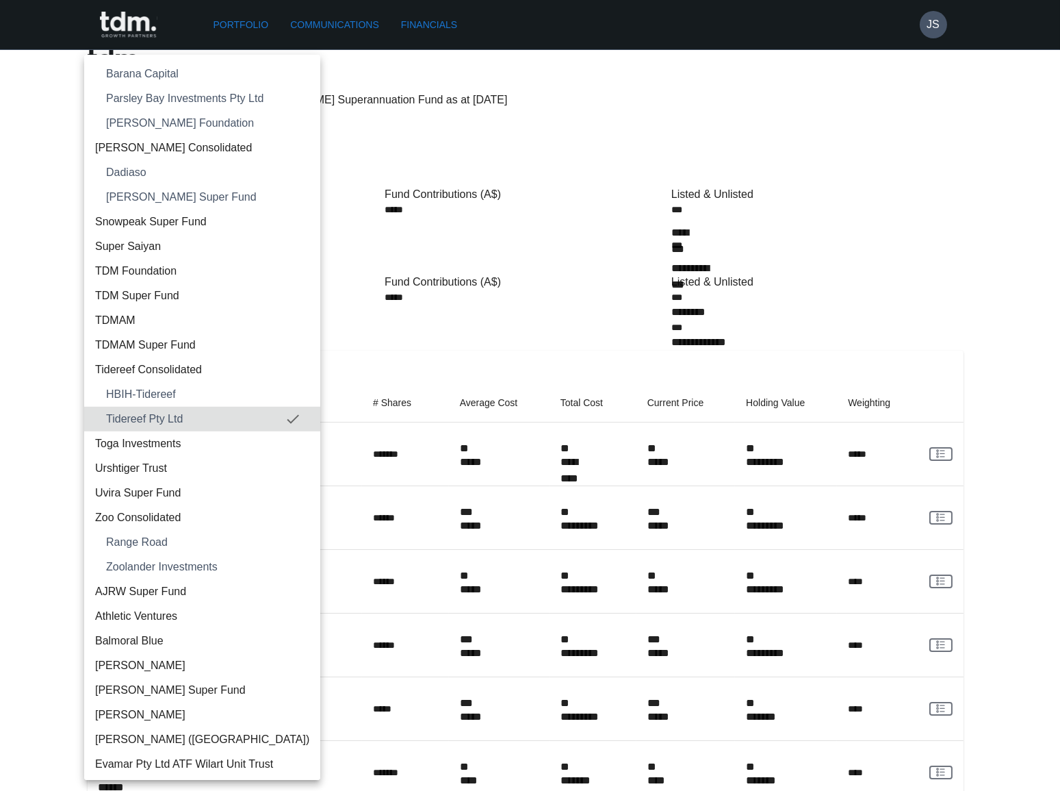
click at [190, 361] on span "Tidereef Consolidated" at bounding box center [202, 369] width 214 height 16
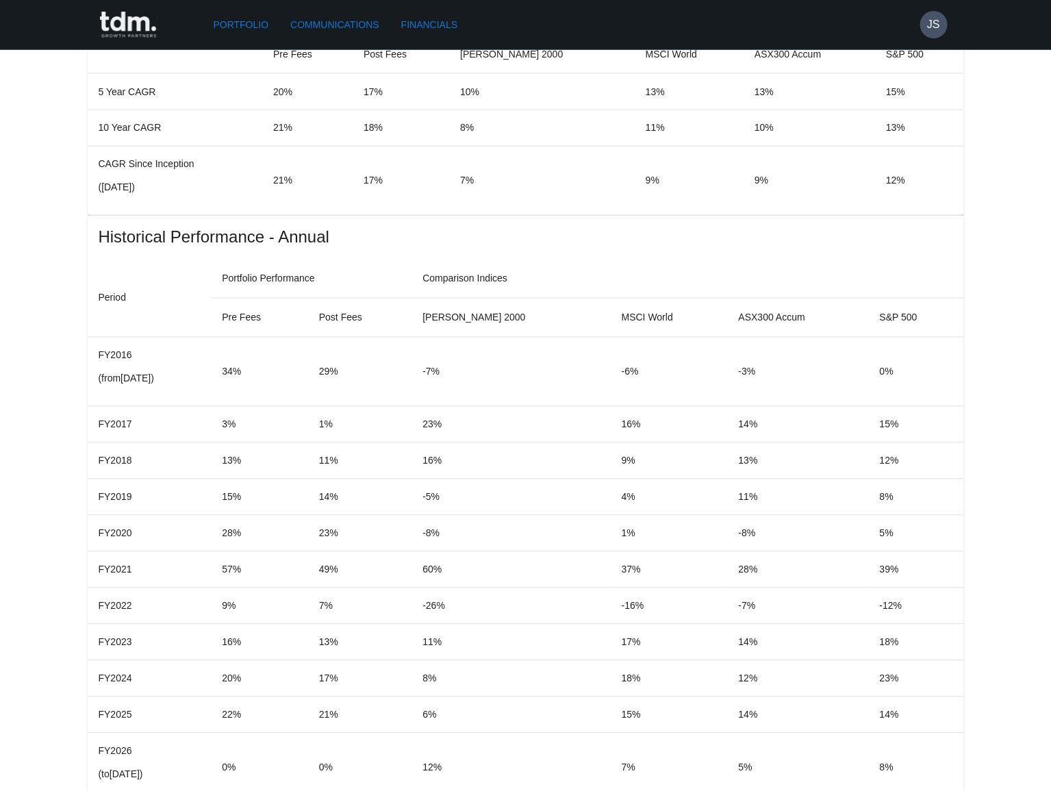
scroll to position [1194, 0]
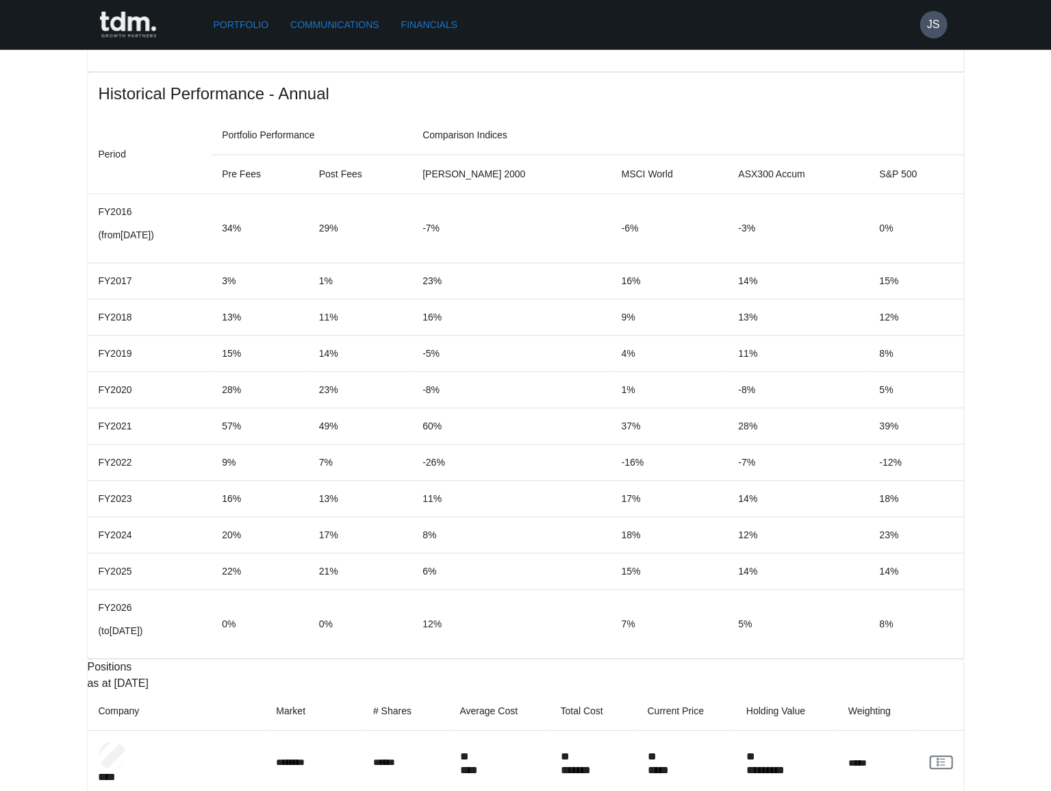
copy p "**********"
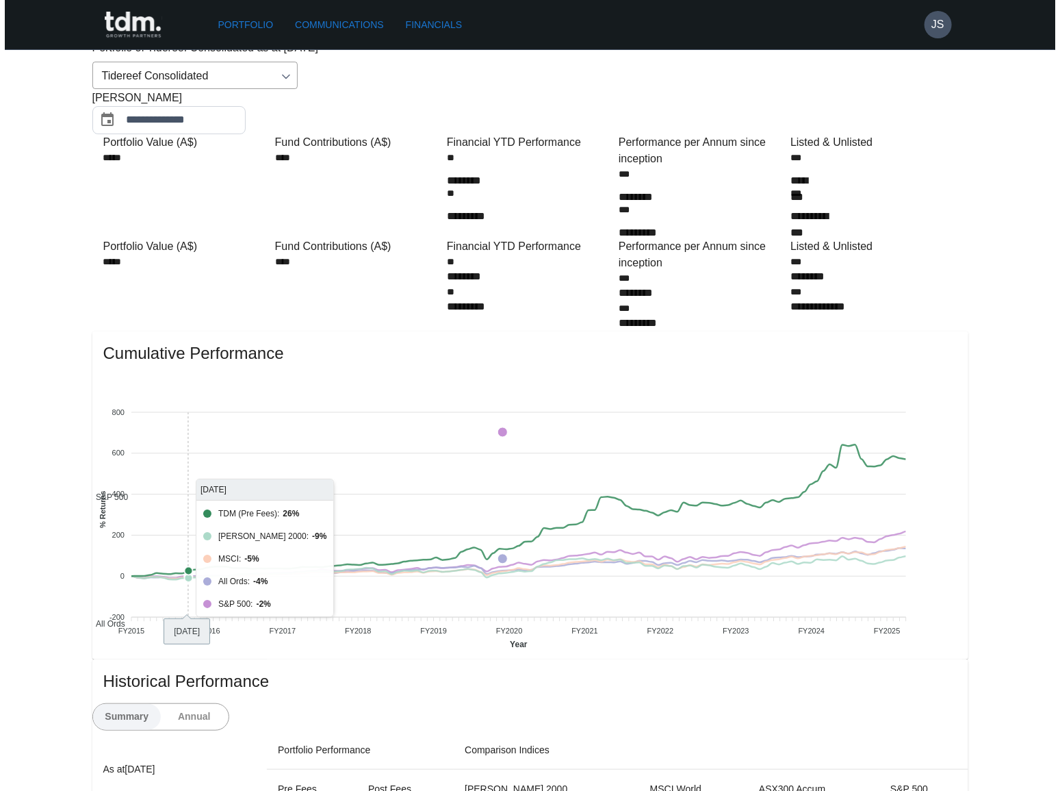
scroll to position [0, 0]
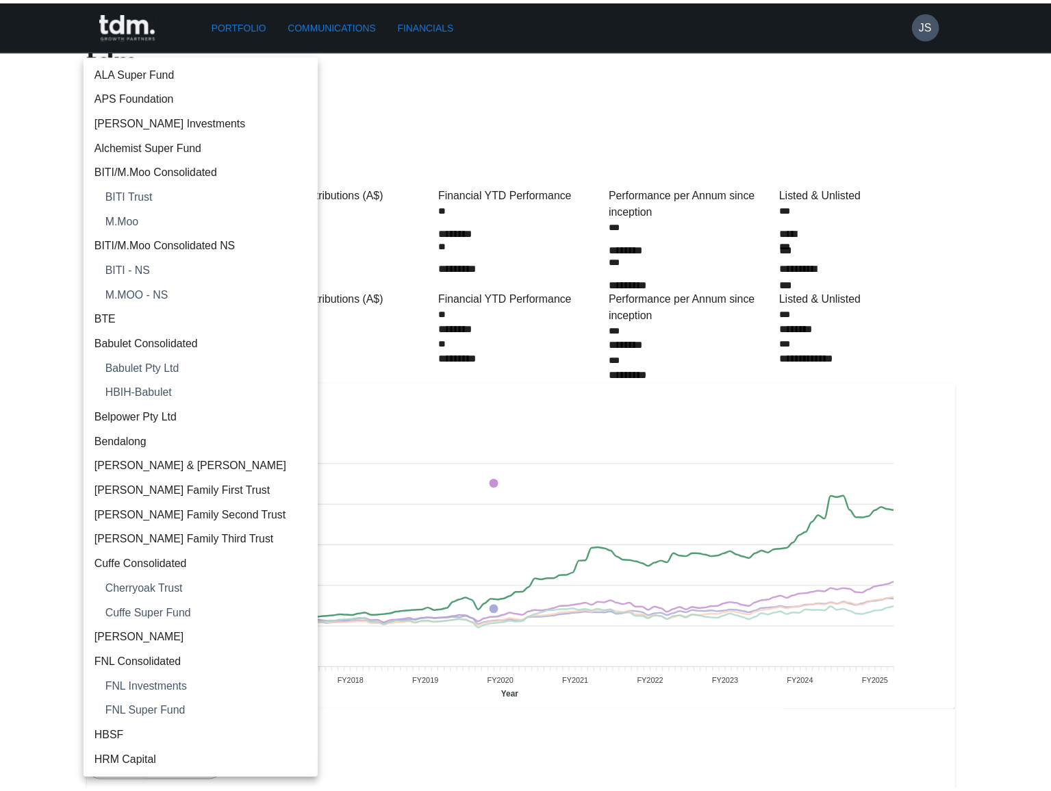
scroll to position [1945, 0]
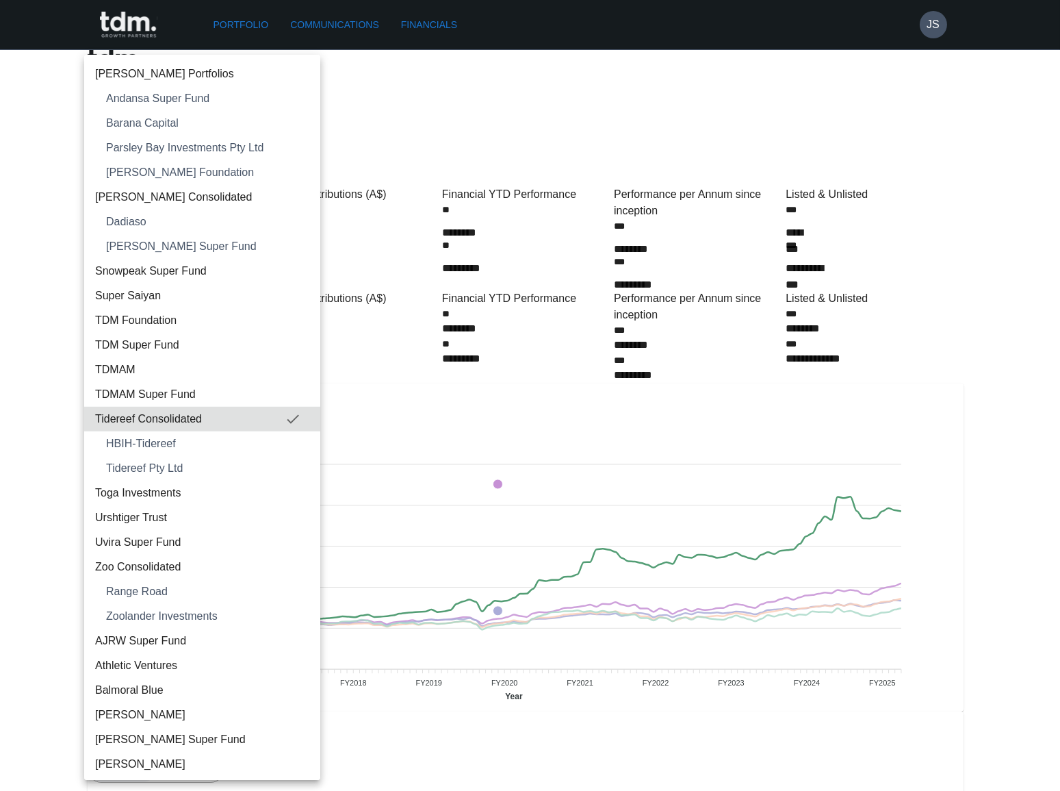
click at [159, 491] on span "Toga Investments" at bounding box center [202, 493] width 214 height 16
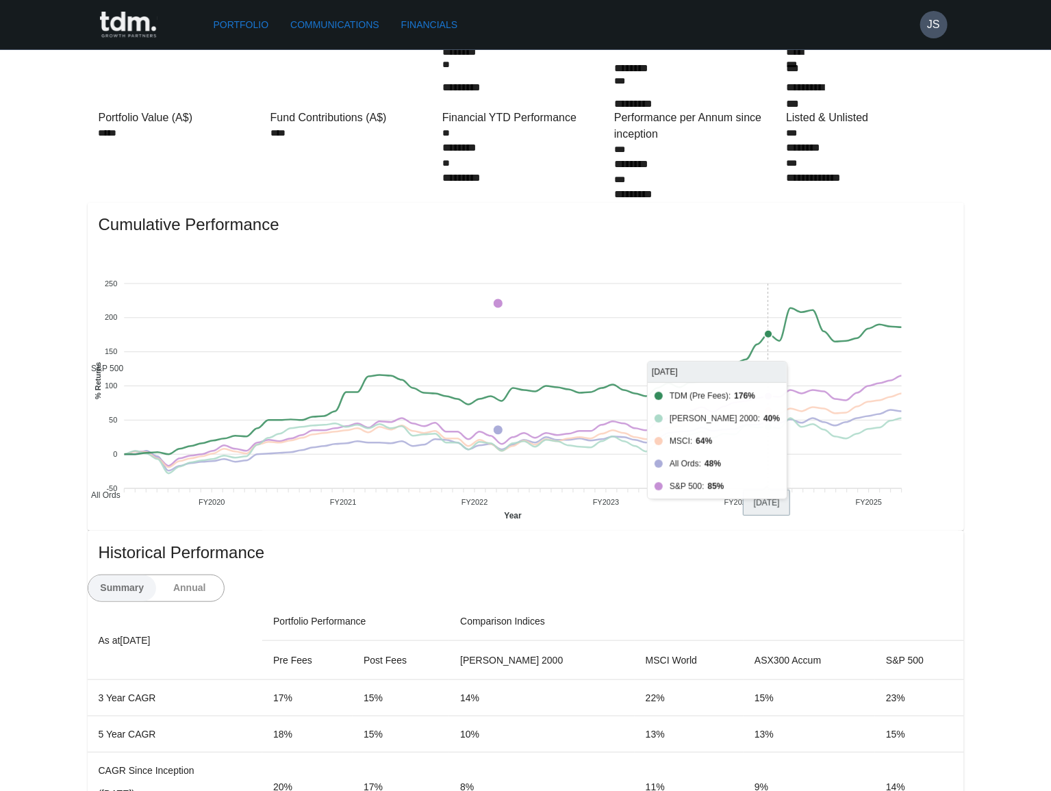
scroll to position [311, 0]
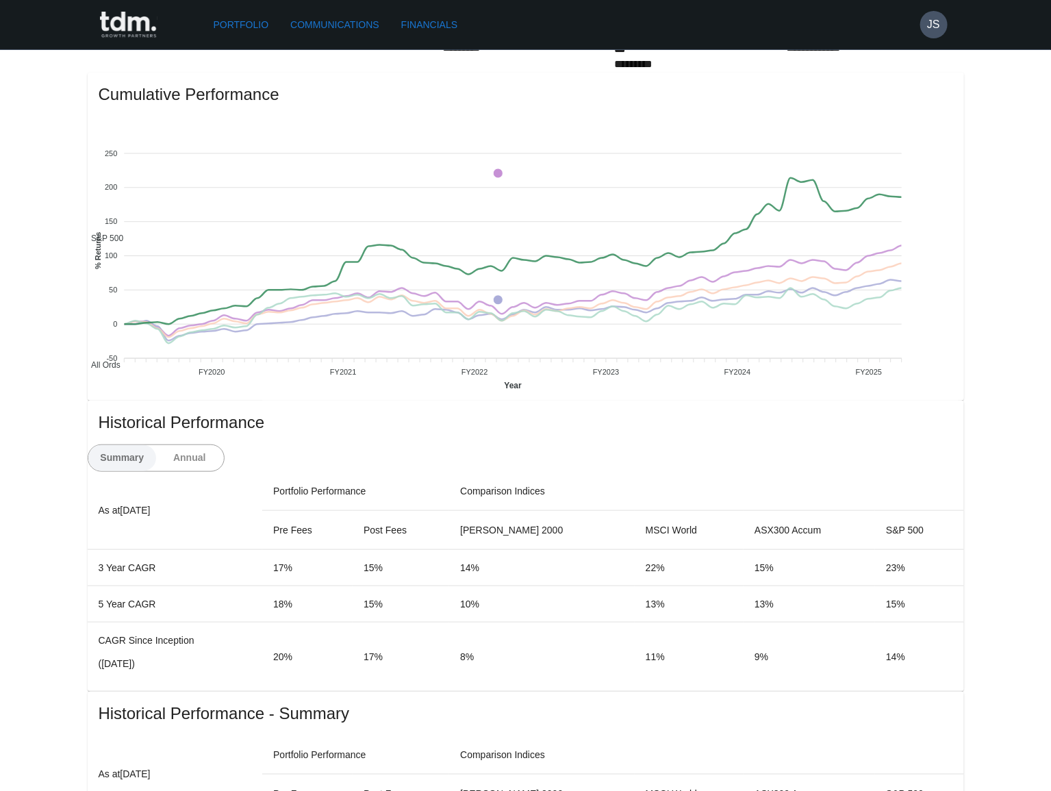
click at [224, 445] on button "Annual" at bounding box center [189, 458] width 68 height 26
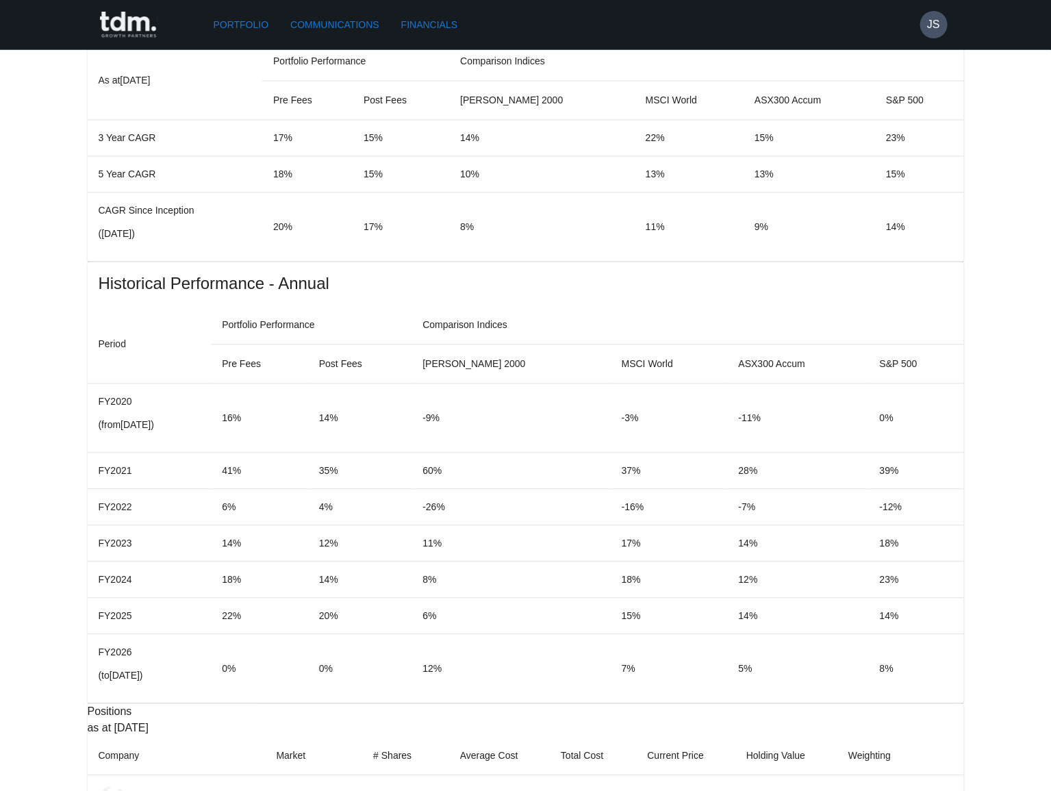
scroll to position [1367, 0]
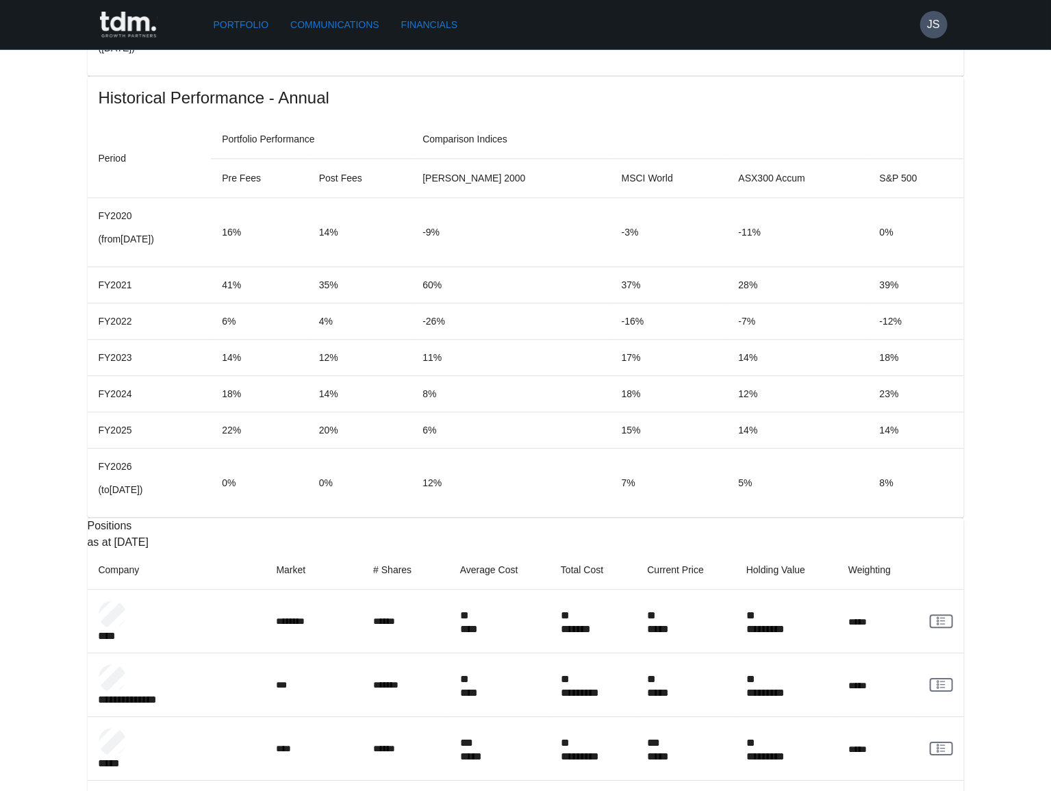
copy p "**********"
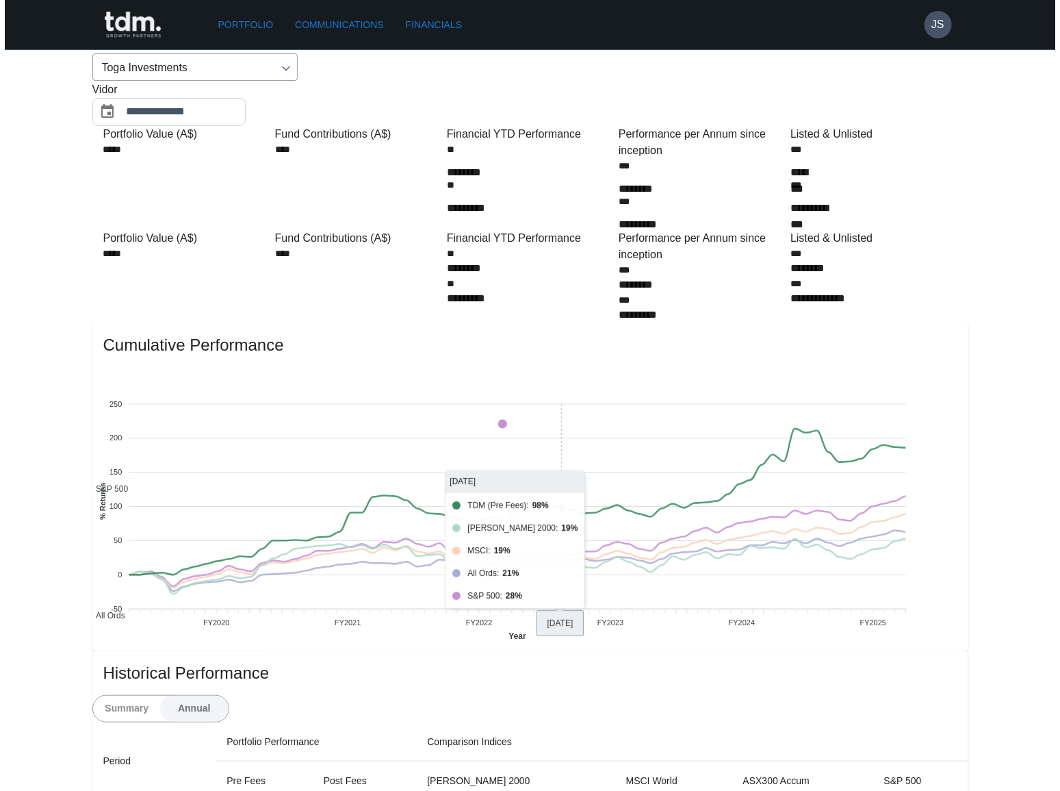
scroll to position [0, 0]
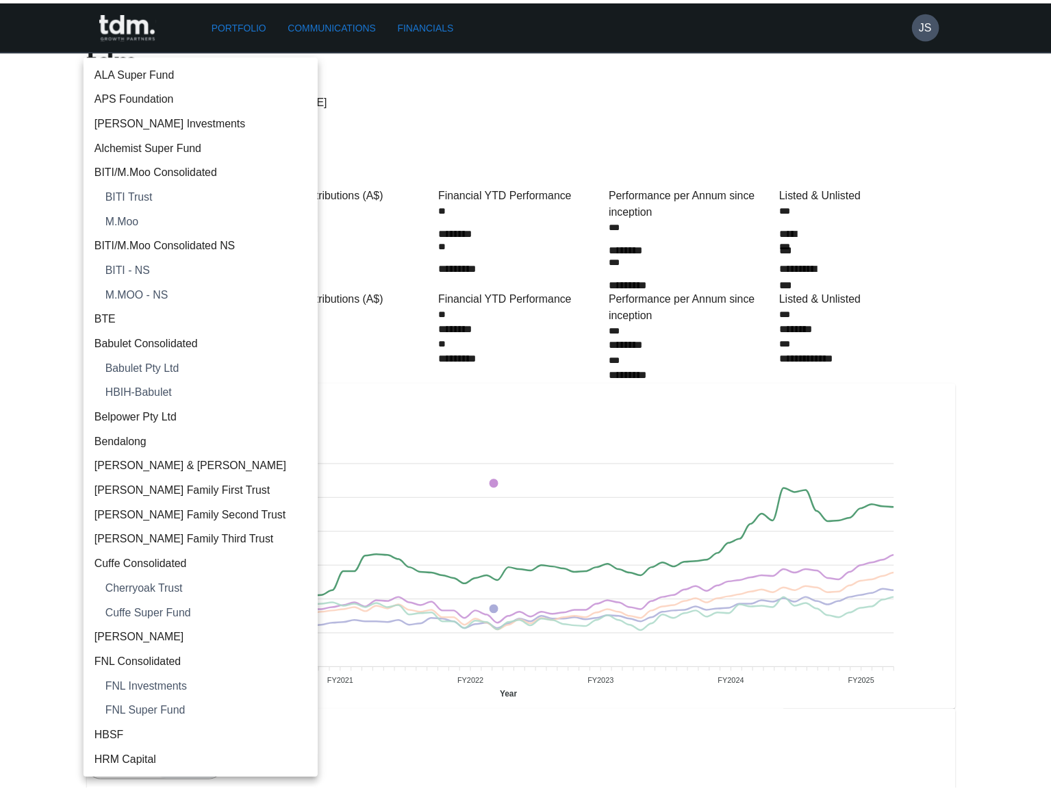
scroll to position [2019, 0]
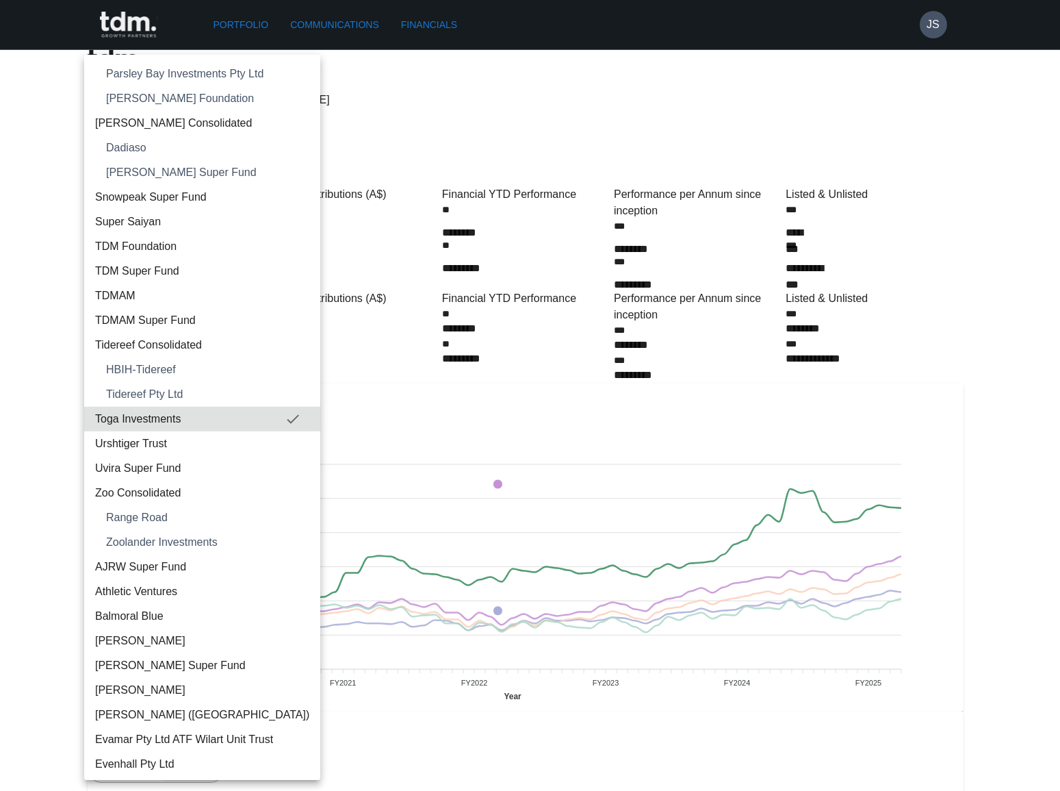
click at [174, 435] on span "Urshtiger Trust" at bounding box center [202, 443] width 214 height 16
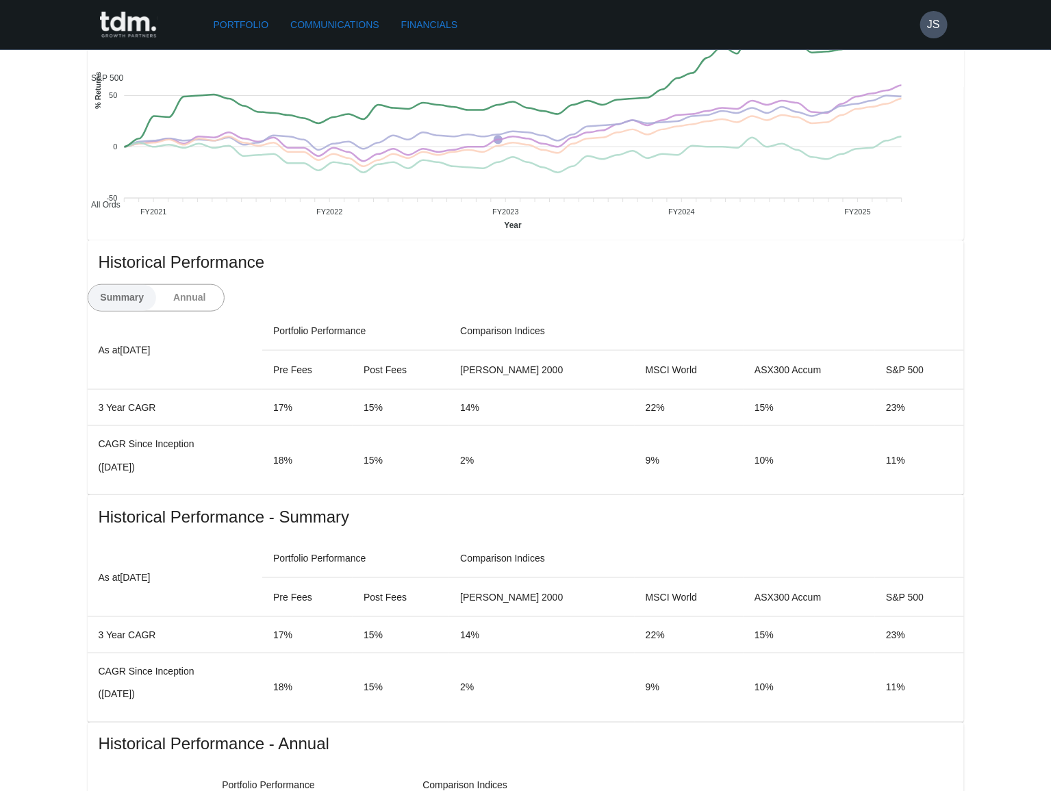
scroll to position [498, 0]
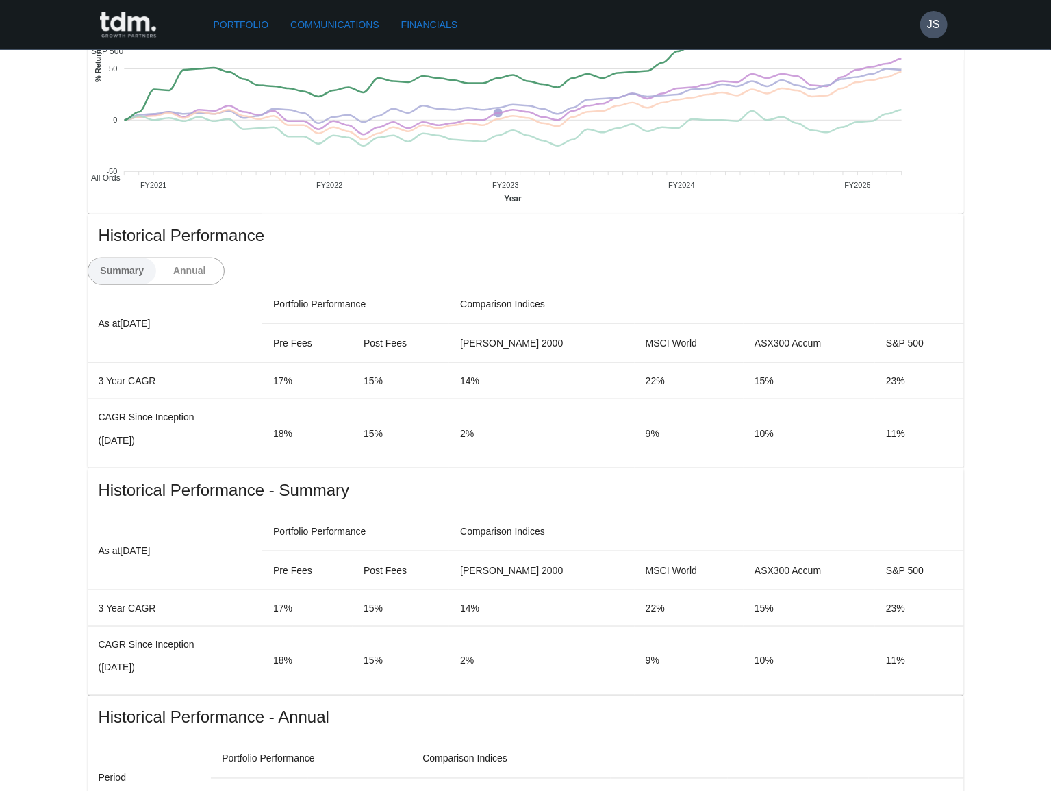
click at [224, 258] on button "Annual" at bounding box center [189, 271] width 68 height 26
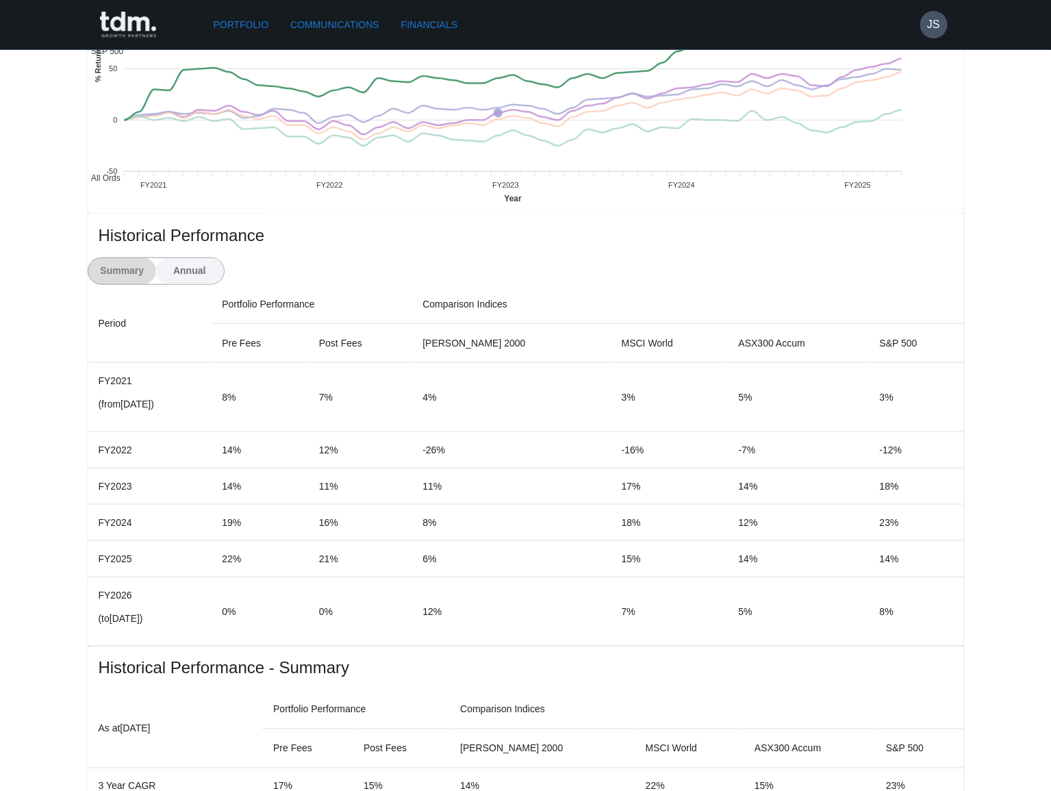
drag, startPoint x: 847, startPoint y: 203, endPoint x: 806, endPoint y: 211, distance: 41.9
click at [157, 258] on button "Summary" at bounding box center [122, 271] width 68 height 26
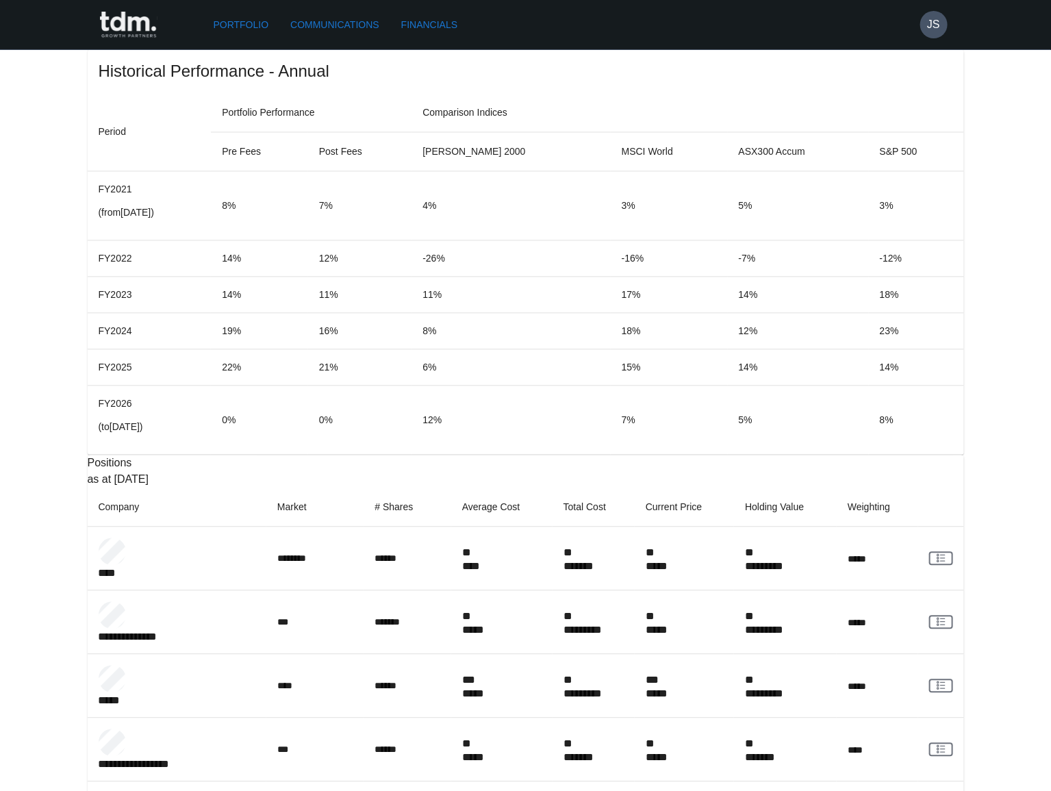
scroll to position [1153, 0]
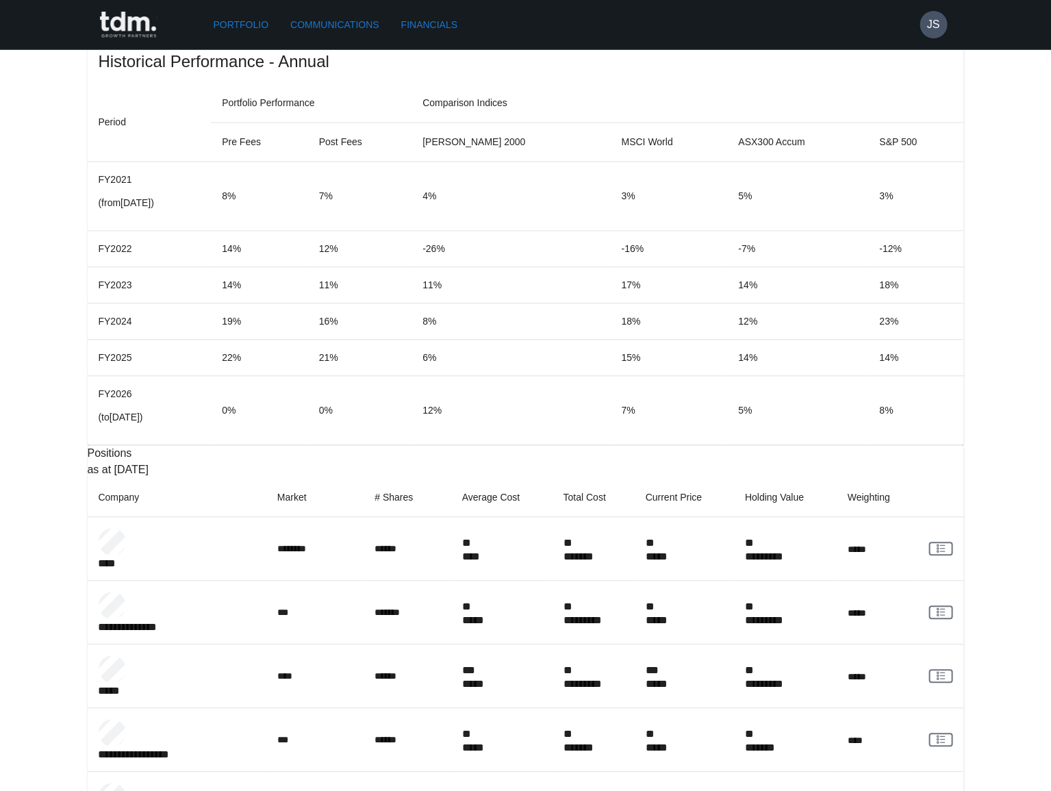
copy p "**********"
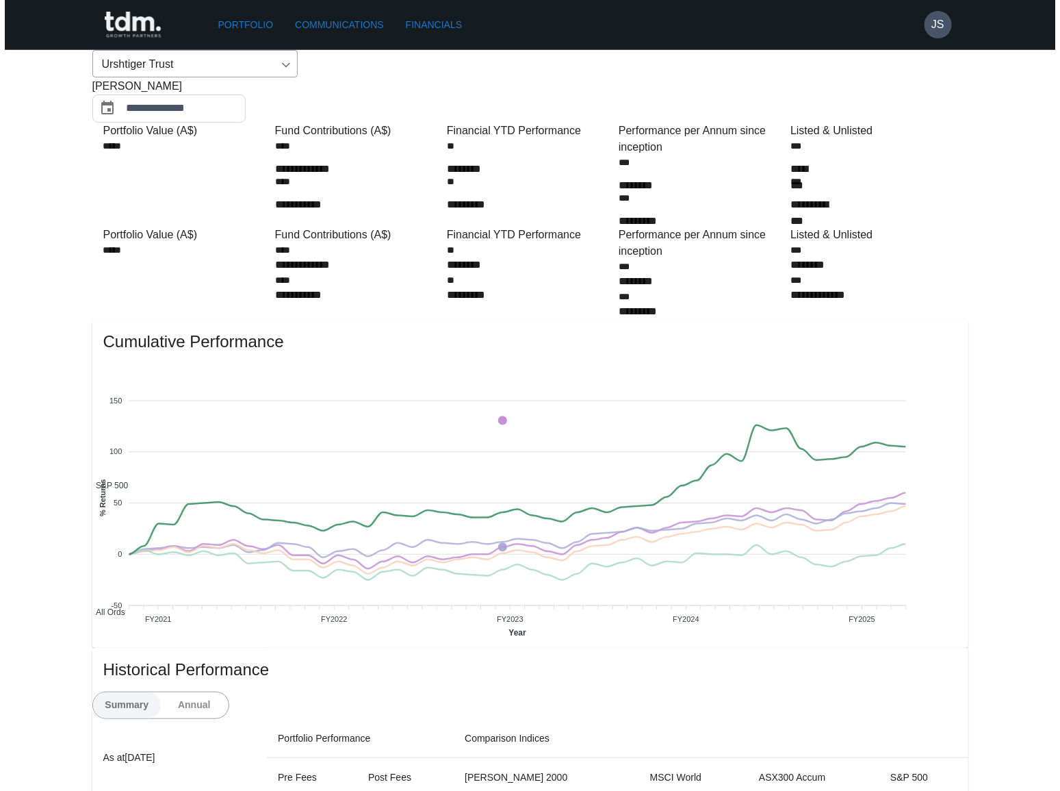
scroll to position [0, 0]
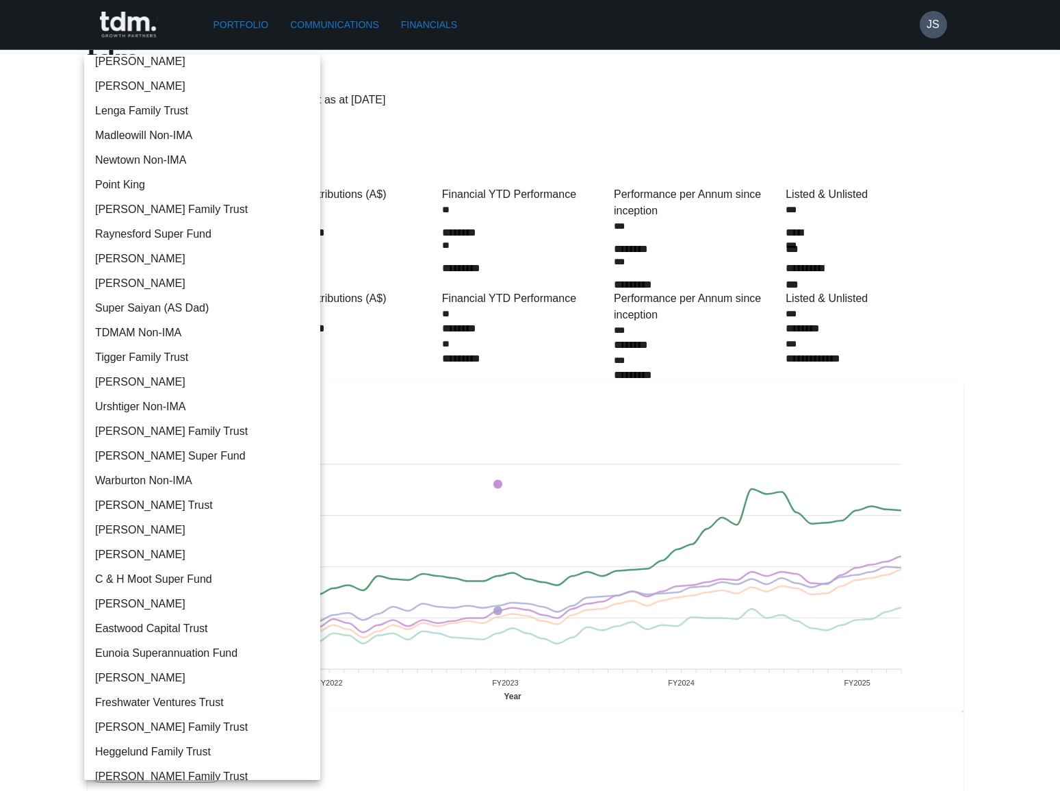
scroll to position [3039, 0]
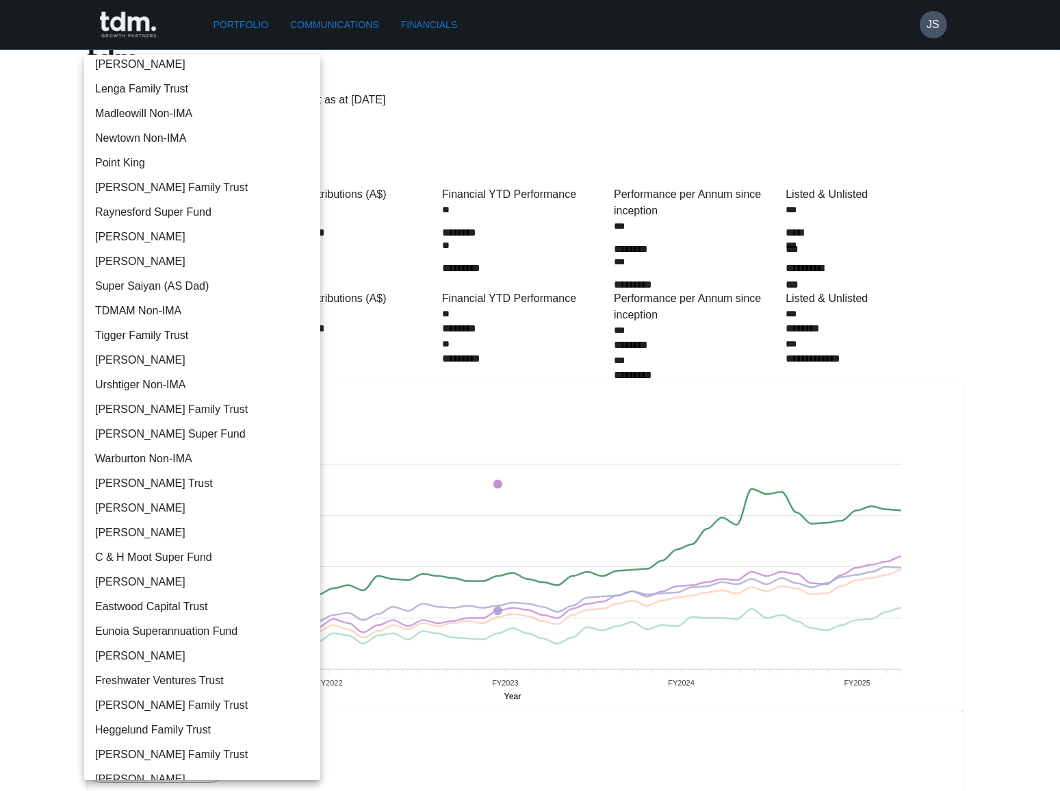
click at [217, 385] on span "Urshtiger Non-IMA" at bounding box center [202, 384] width 214 height 16
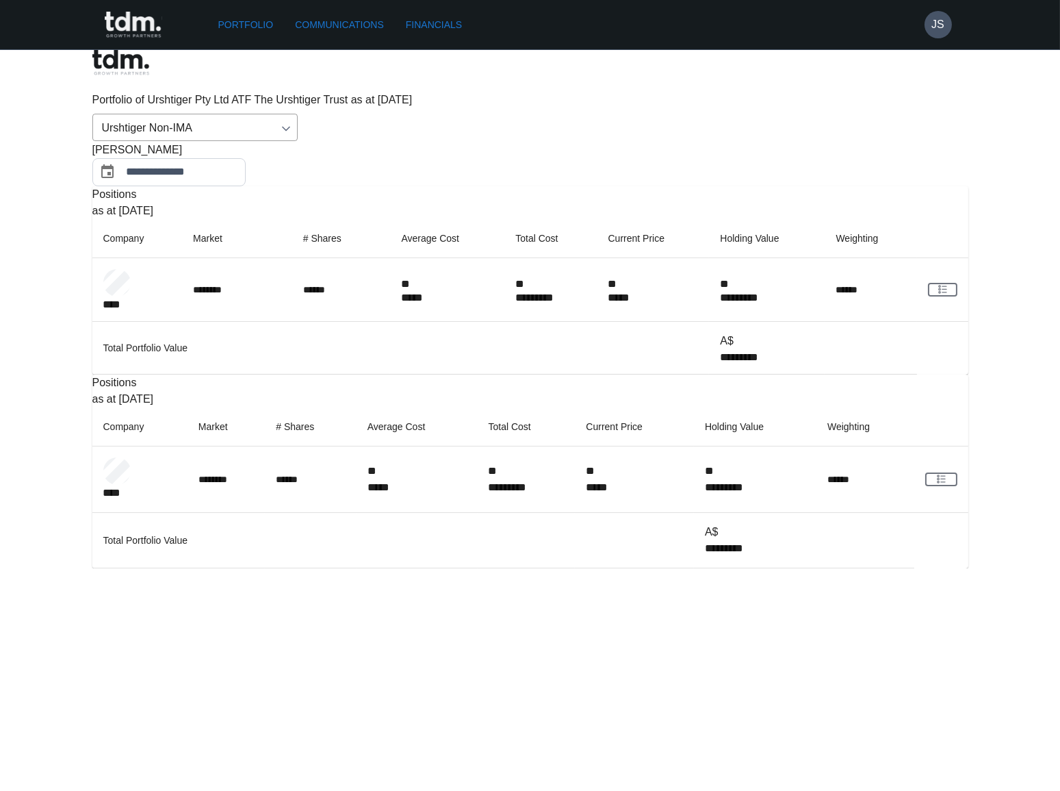
click at [220, 87] on body "**********" at bounding box center [530, 284] width 1060 height 568
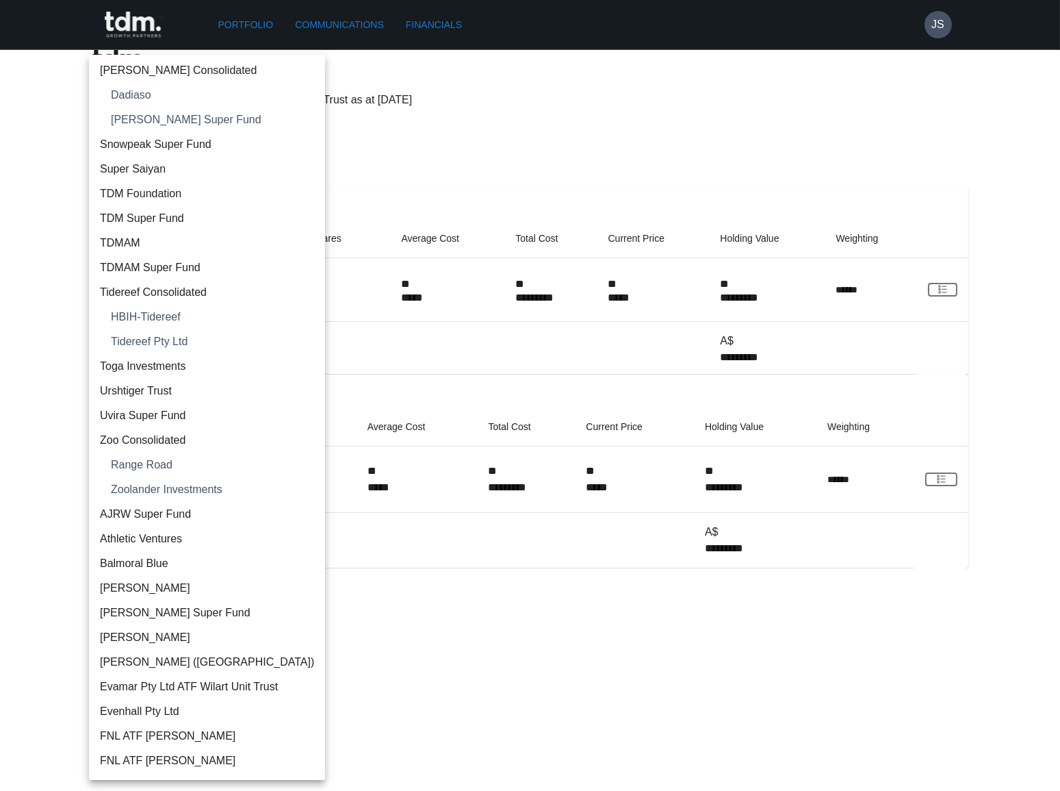
scroll to position [2071, 0]
click at [170, 389] on span "Urshtiger Trust" at bounding box center [207, 391] width 214 height 16
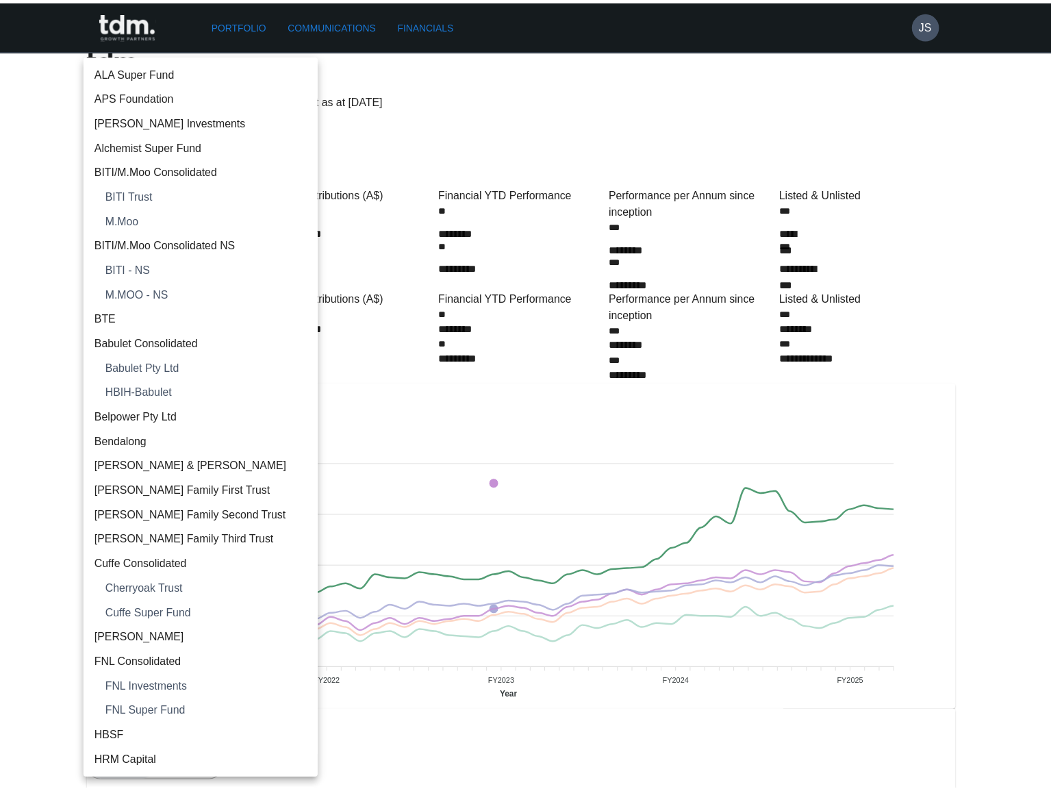
scroll to position [2044, 0]
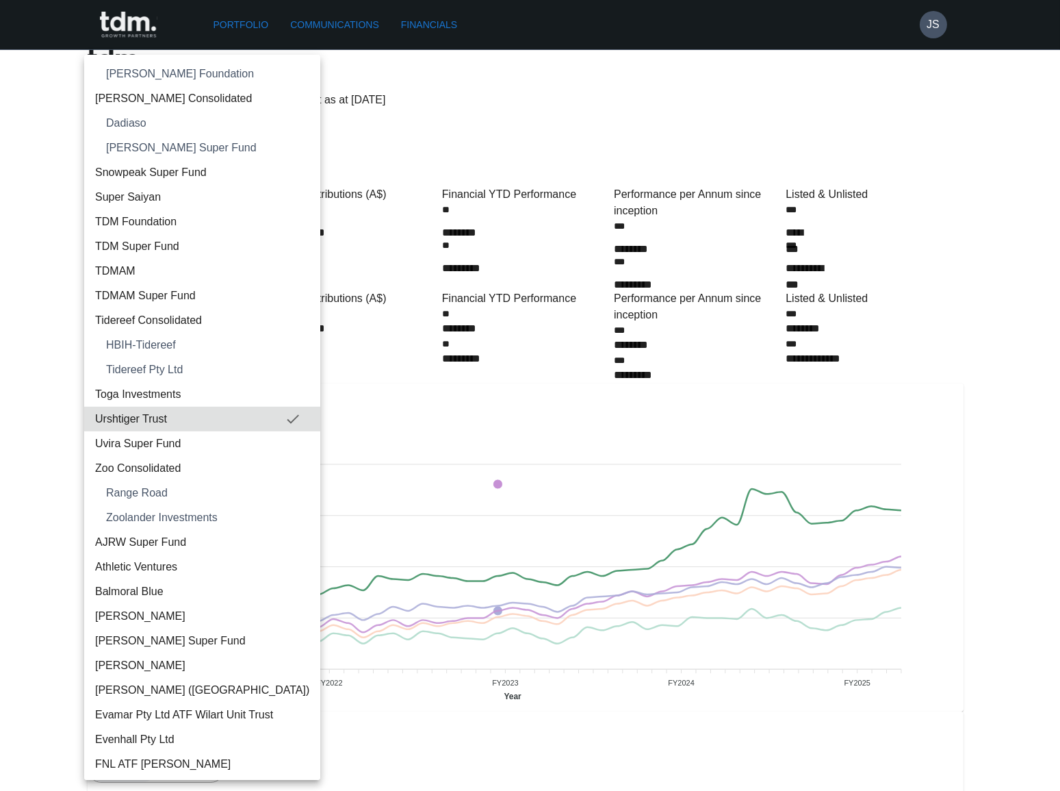
click at [166, 444] on span "Uvira Super Fund" at bounding box center [202, 443] width 214 height 16
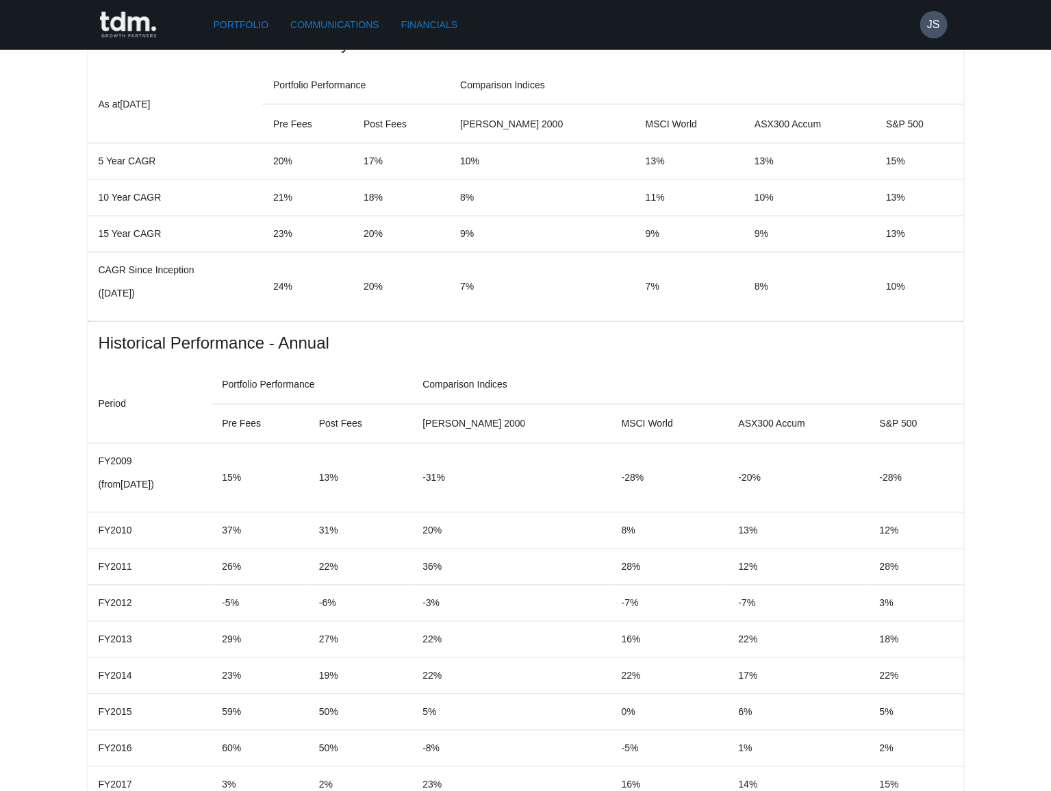
scroll to position [1036, 0]
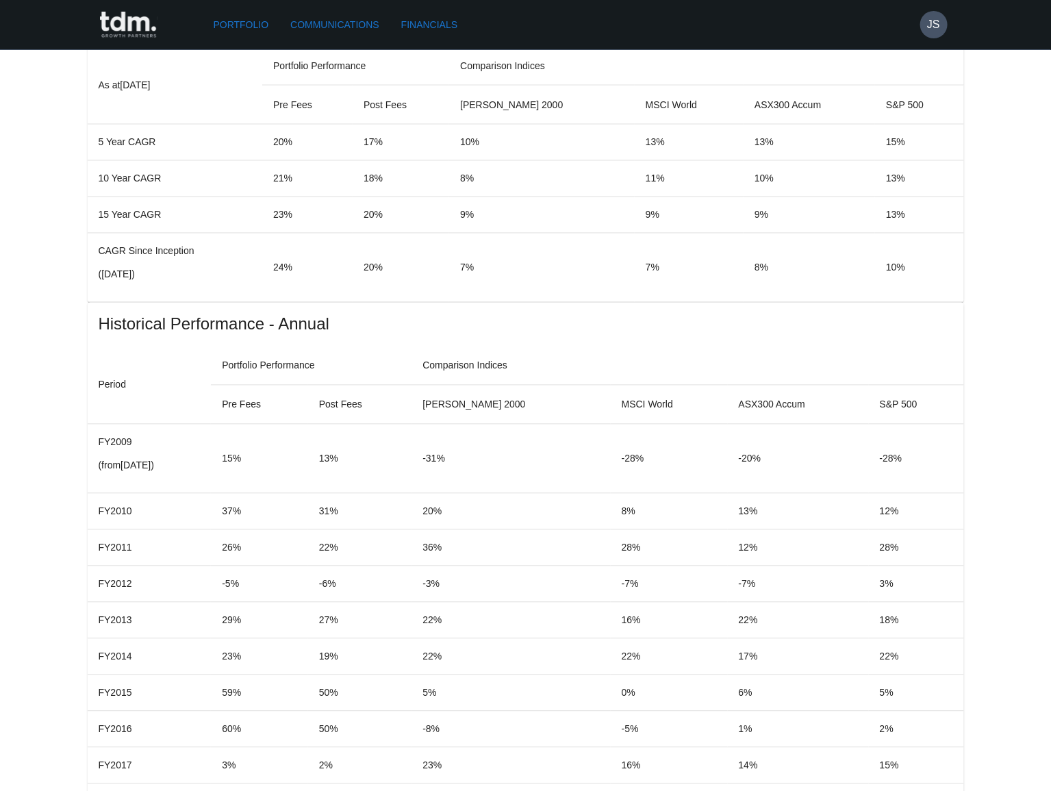
copy p "**********"
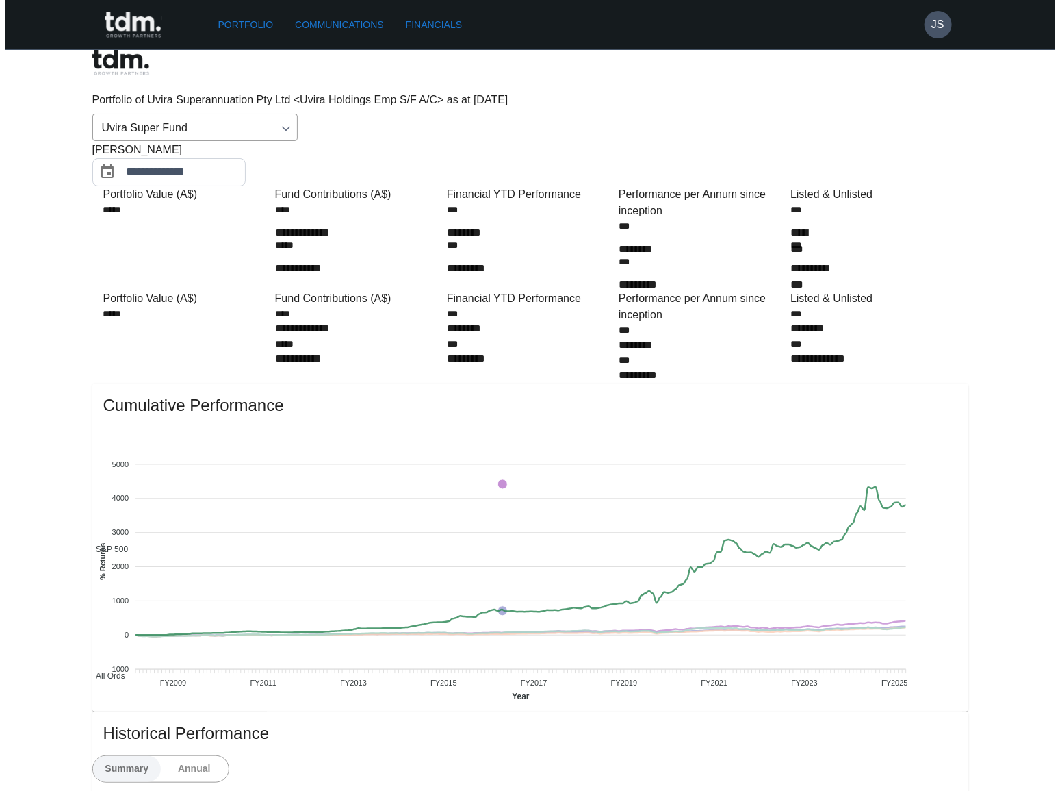
scroll to position [0, 0]
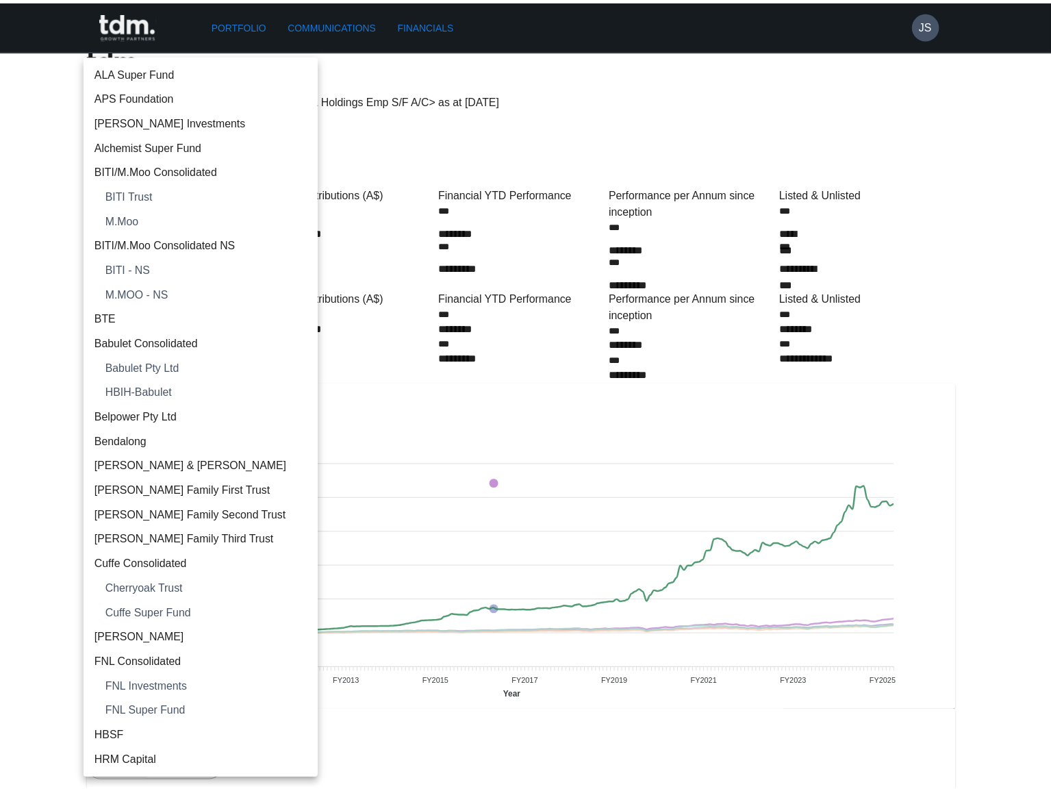
scroll to position [2068, 0]
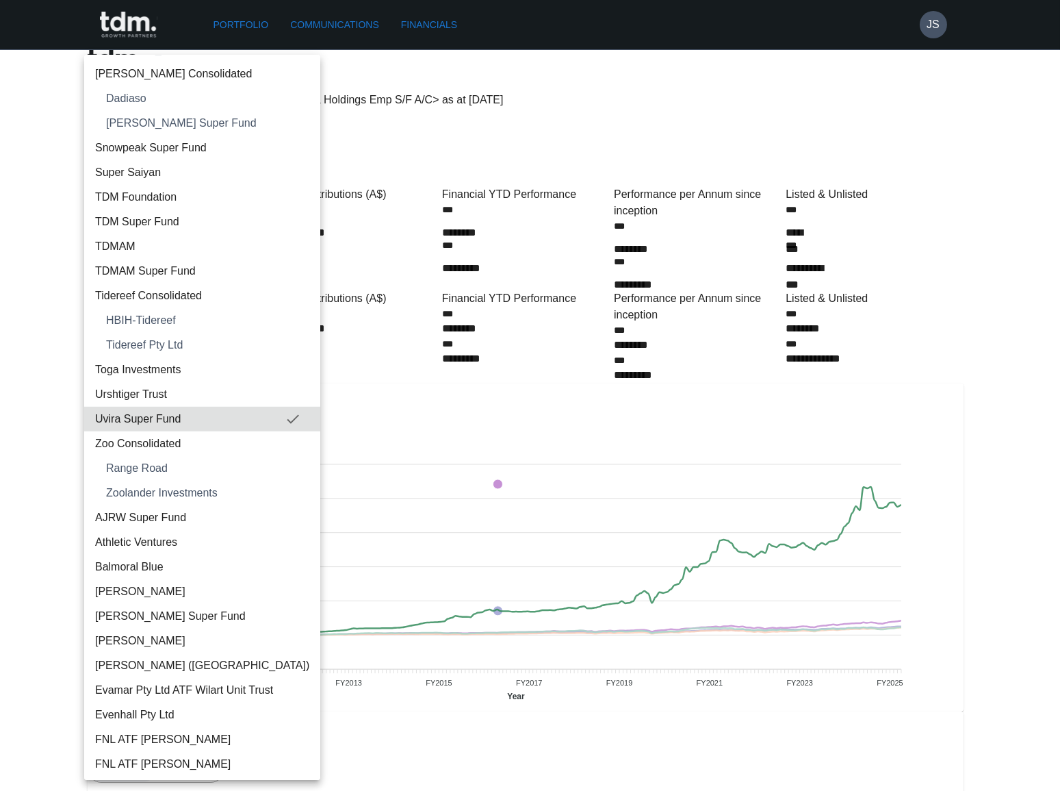
click at [201, 438] on span "Zoo Consolidated" at bounding box center [202, 443] width 214 height 16
